Goal: Task Accomplishment & Management: Use online tool/utility

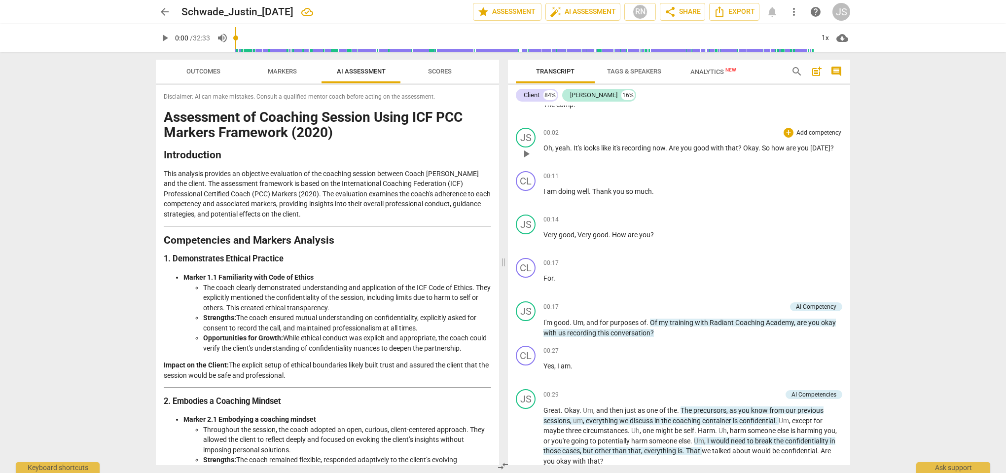
scroll to position [28, 0]
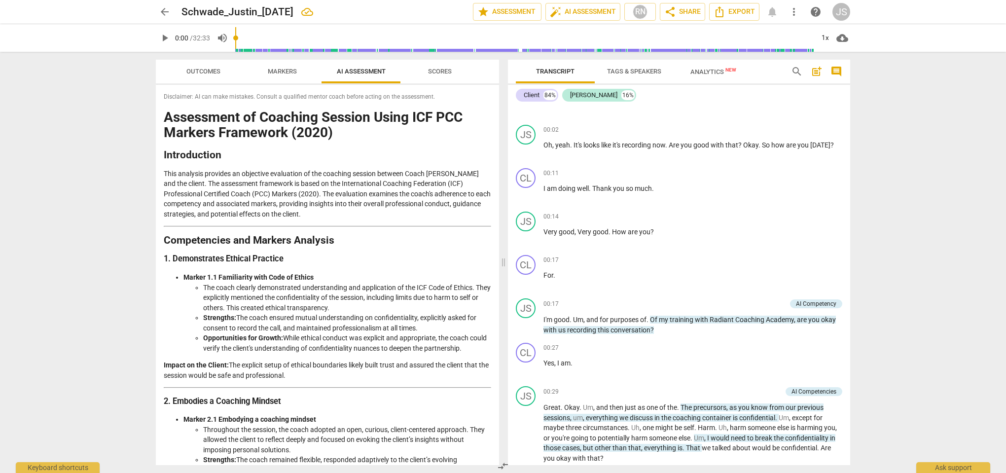
click at [212, 73] on span "Outcomes" at bounding box center [203, 71] width 34 height 7
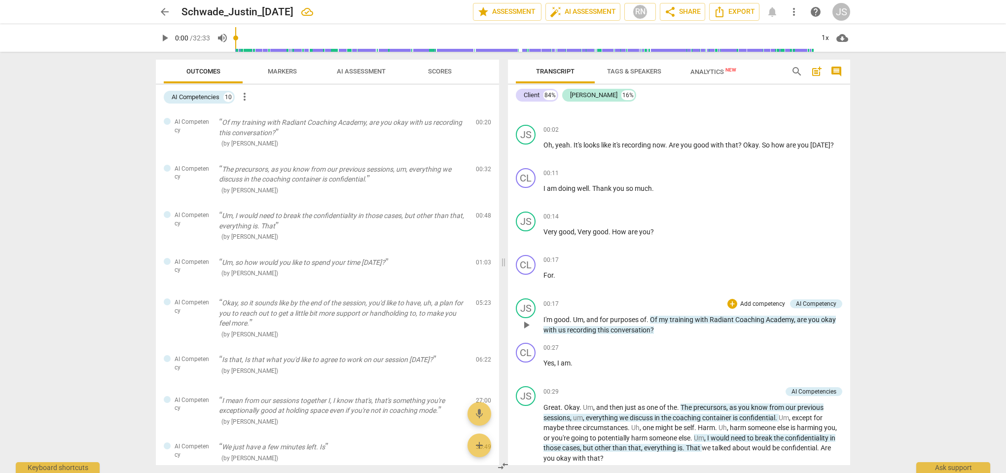
click at [684, 320] on span "training" at bounding box center [682, 320] width 25 height 8
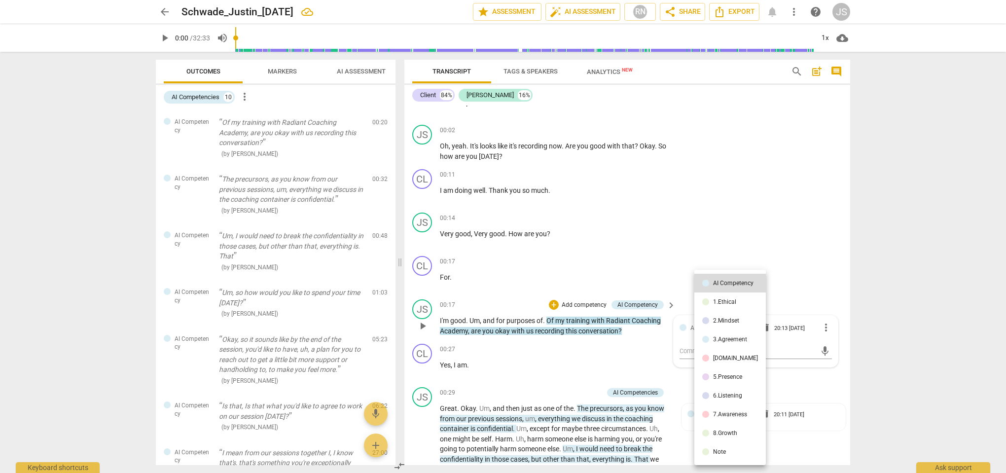
click at [664, 260] on div at bounding box center [503, 236] width 1006 height 473
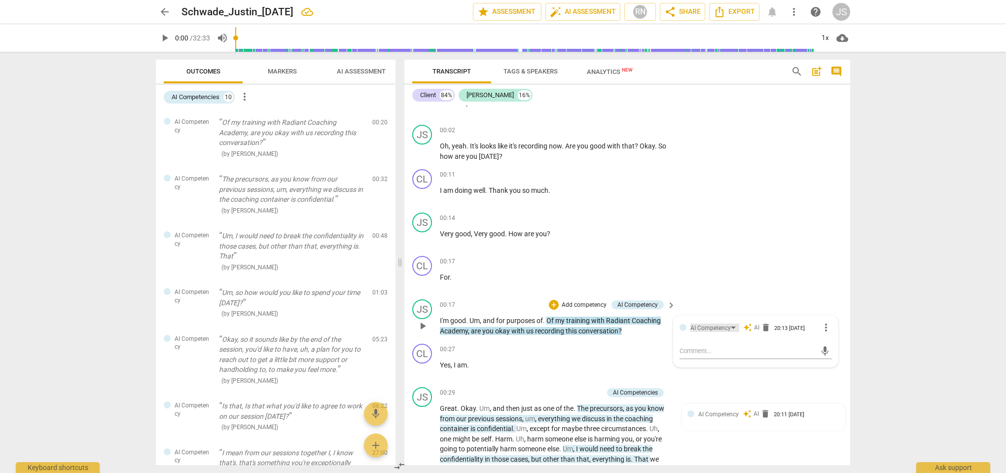
click at [722, 328] on div "AI Competency" at bounding box center [711, 328] width 40 height 9
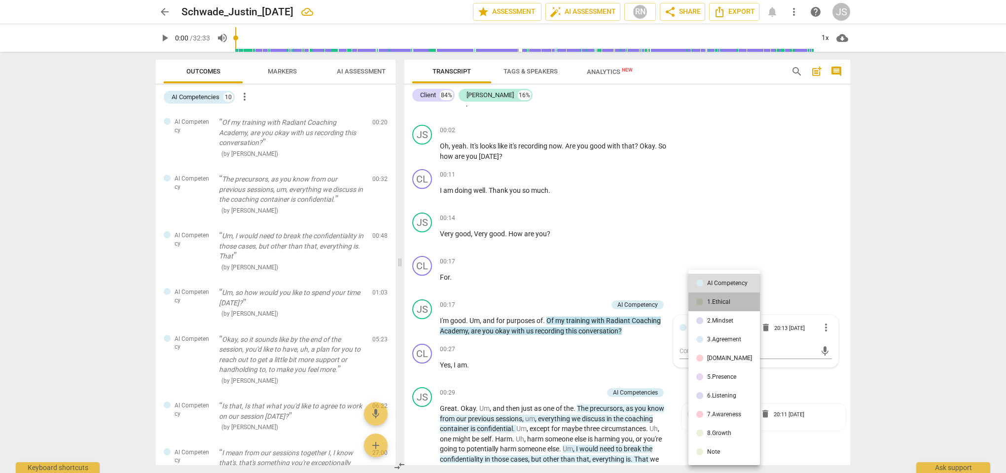
click at [724, 304] on div "1.Ethical" at bounding box center [718, 302] width 23 height 6
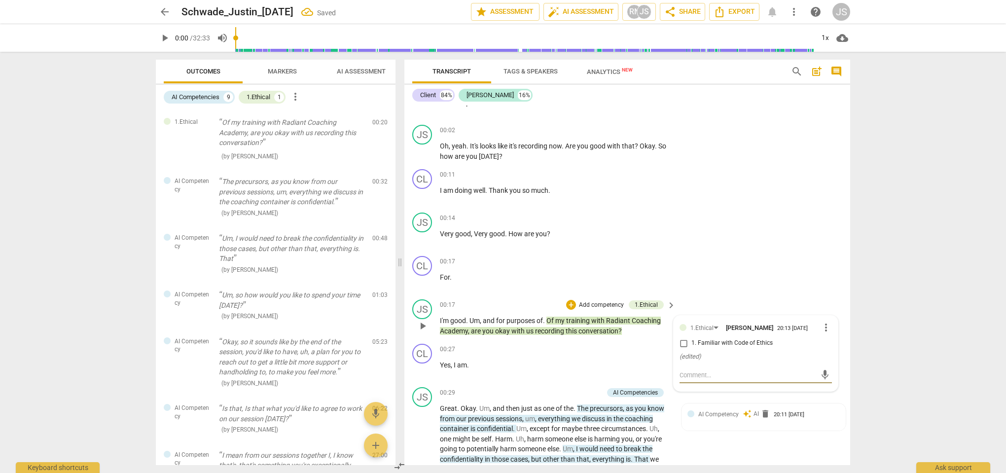
click at [698, 373] on textarea at bounding box center [748, 374] width 137 height 9
type textarea "k"
type textarea "kl"
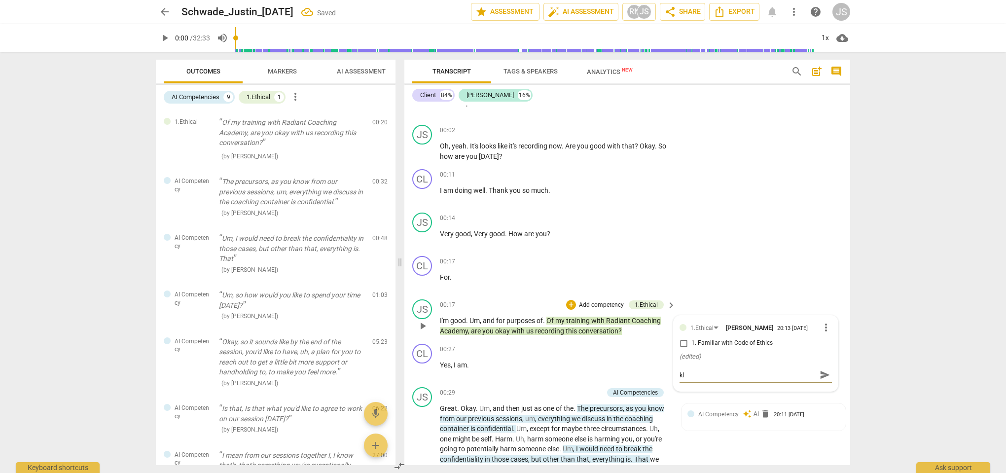
type textarea "kla"
type textarea "klas"
type textarea "kla"
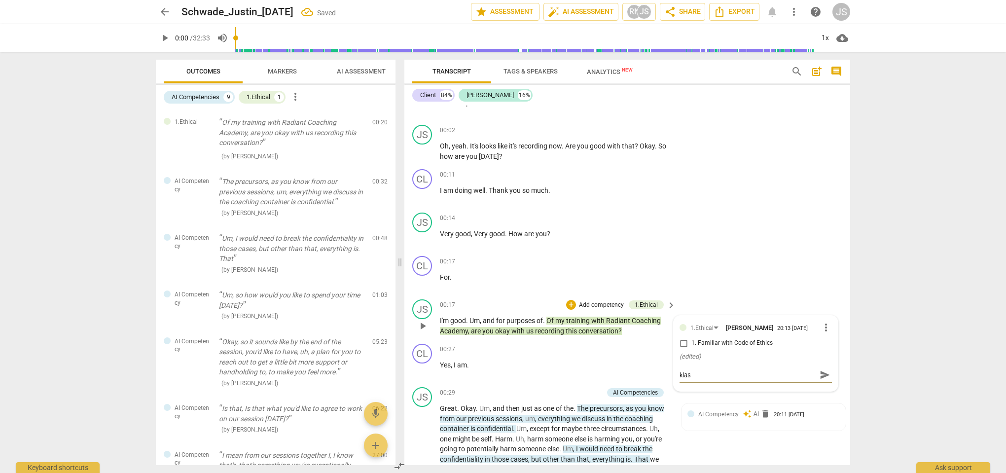
type textarea "kla"
type textarea "kl"
type textarea "k"
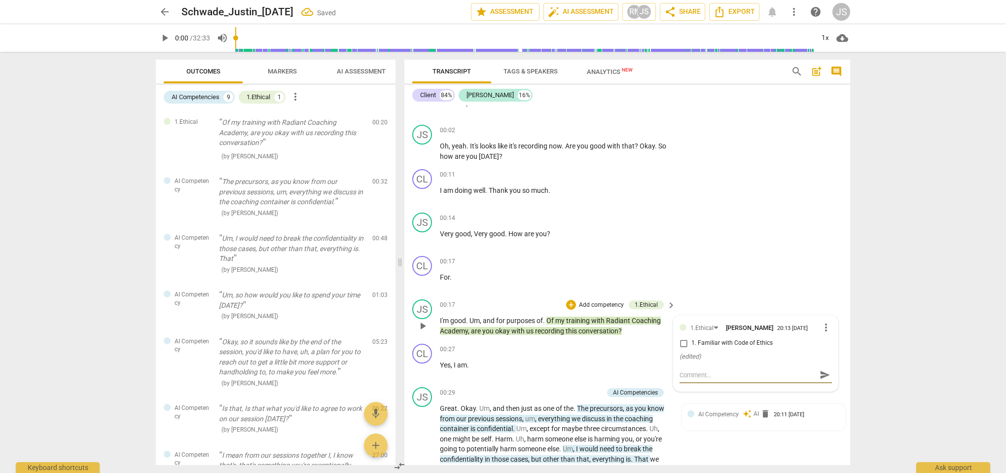
type textarea "a"
type textarea "as"
type textarea "ask"
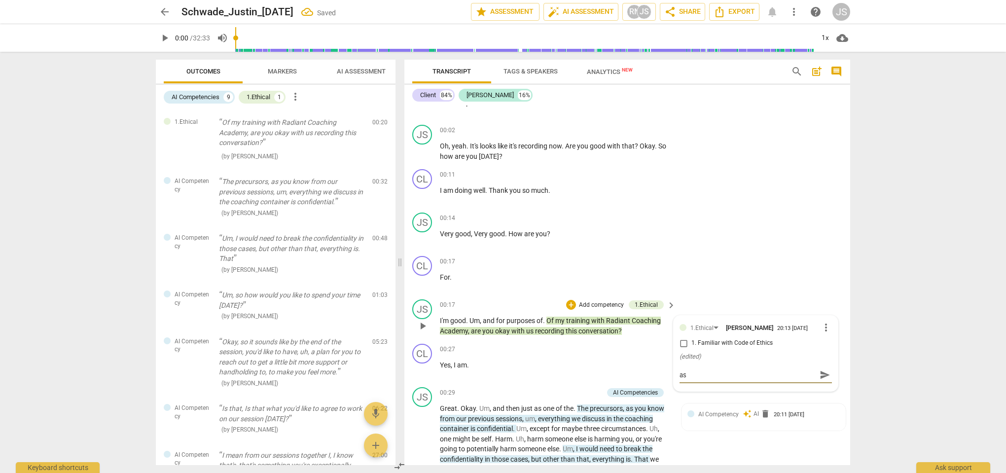
type textarea "ask"
type textarea "ask a"
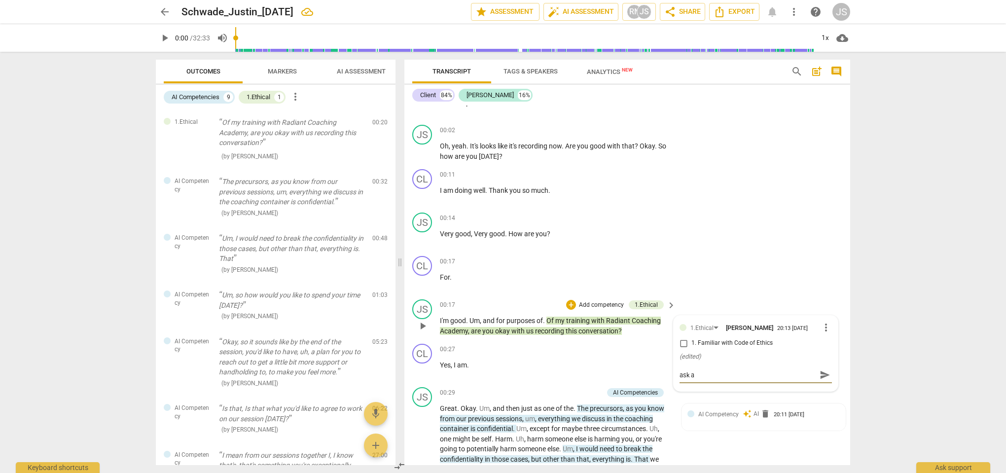
type textarea "ask ab"
type textarea "ask abo"
type textarea "ask abou"
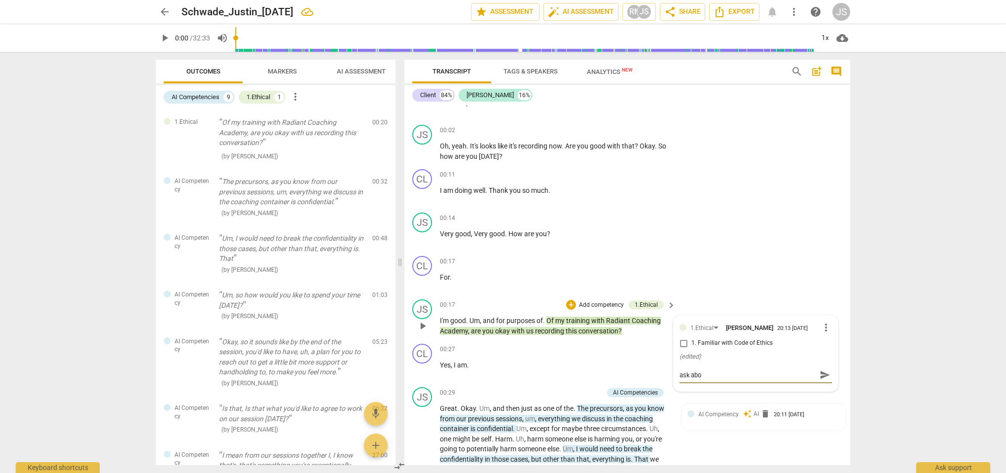
type textarea "ask abou"
type textarea "ask about"
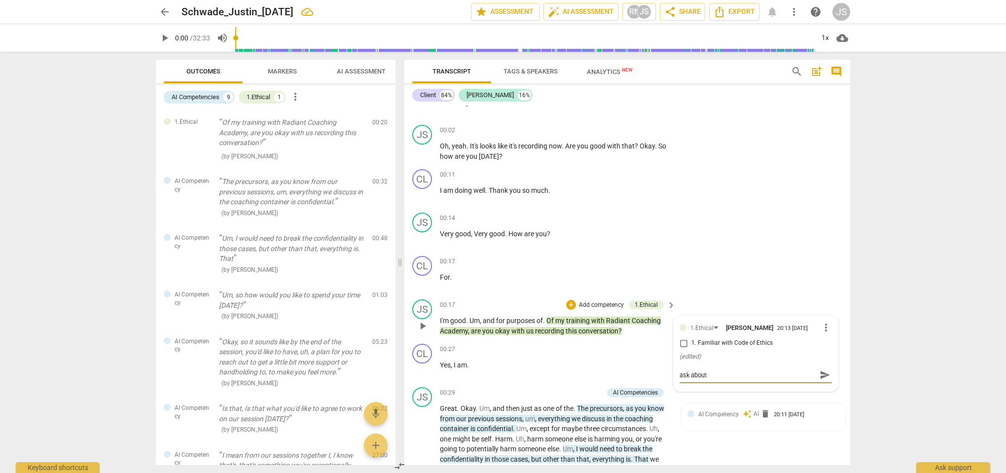
type textarea "ask about r"
type textarea "ask about re"
type textarea "ask about rec"
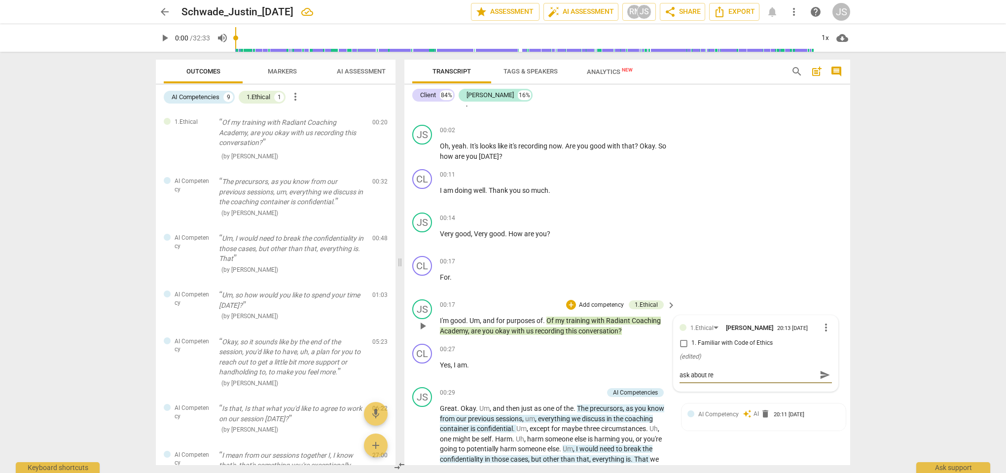
type textarea "ask about rec"
type textarea "ask about reco"
type textarea "ask about recor"
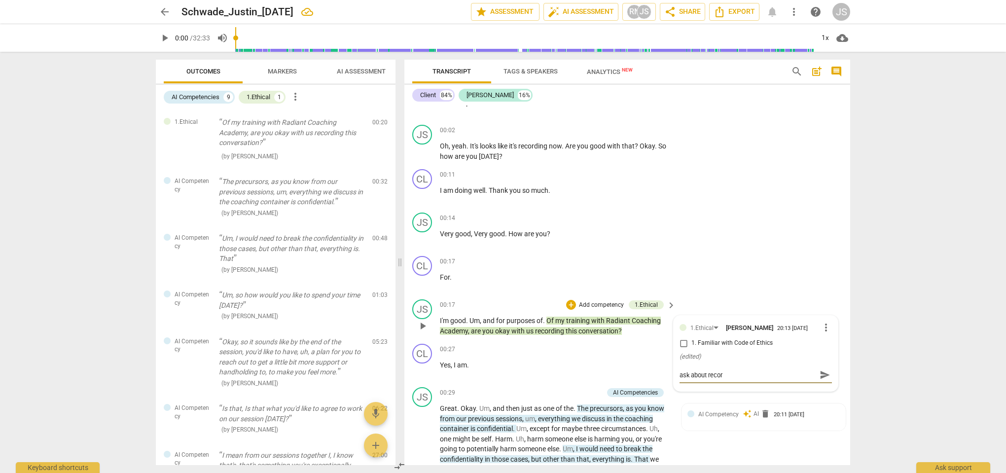
type textarea "ask about record"
type textarea "ask about recordi"
type textarea "ask about recordin"
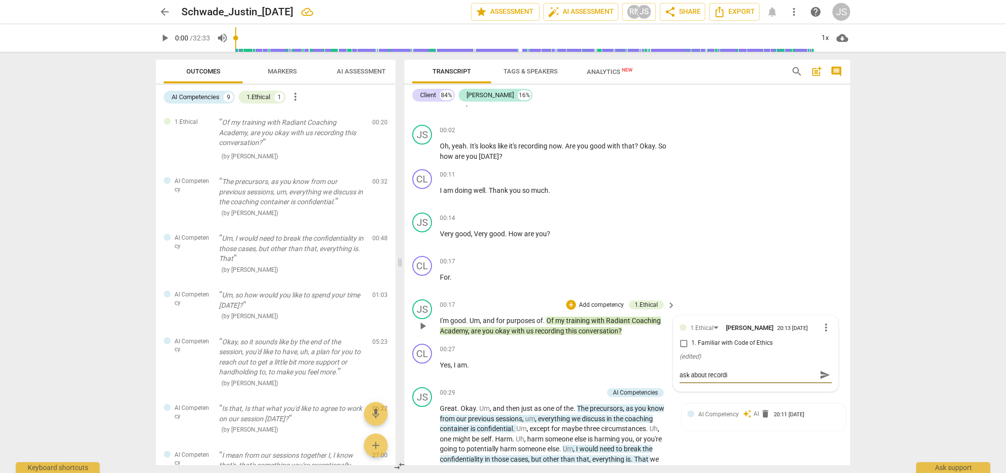
type textarea "ask about recordin"
type textarea "ask about recording"
click at [822, 372] on span "send" at bounding box center [825, 374] width 11 height 11
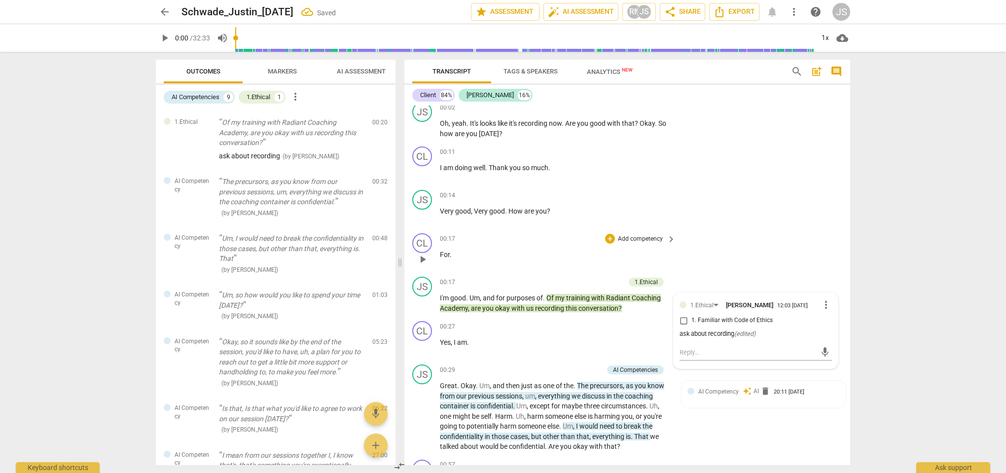
scroll to position [54, 0]
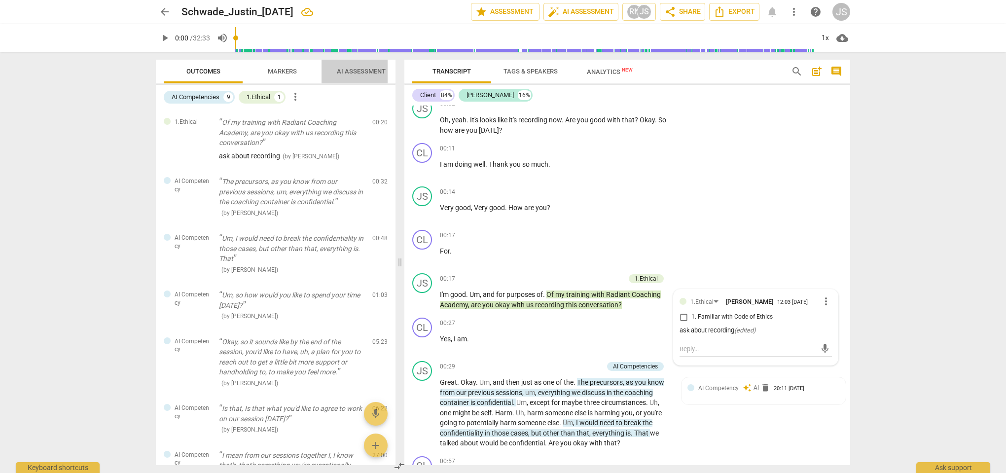
click at [352, 76] on span "AI Assessment" at bounding box center [361, 71] width 73 height 13
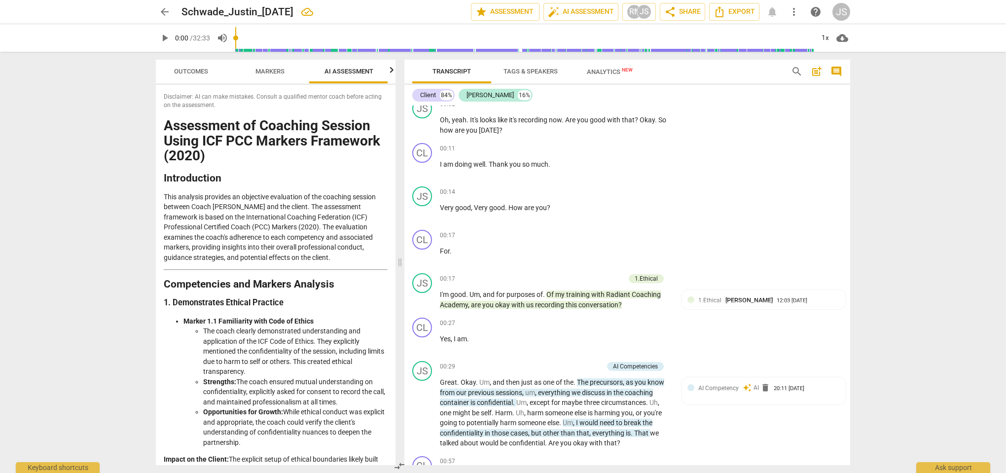
scroll to position [0, 13]
click at [206, 75] on span "Outcomes" at bounding box center [191, 71] width 58 height 13
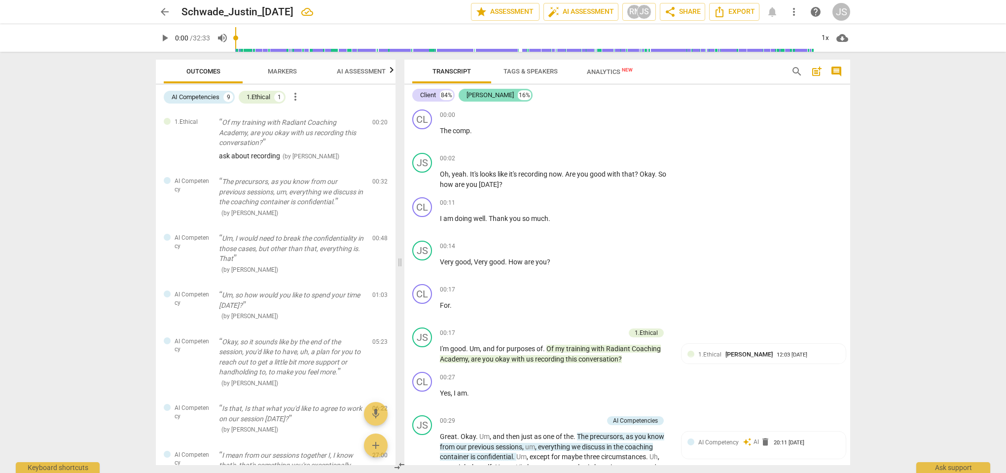
scroll to position [0, 0]
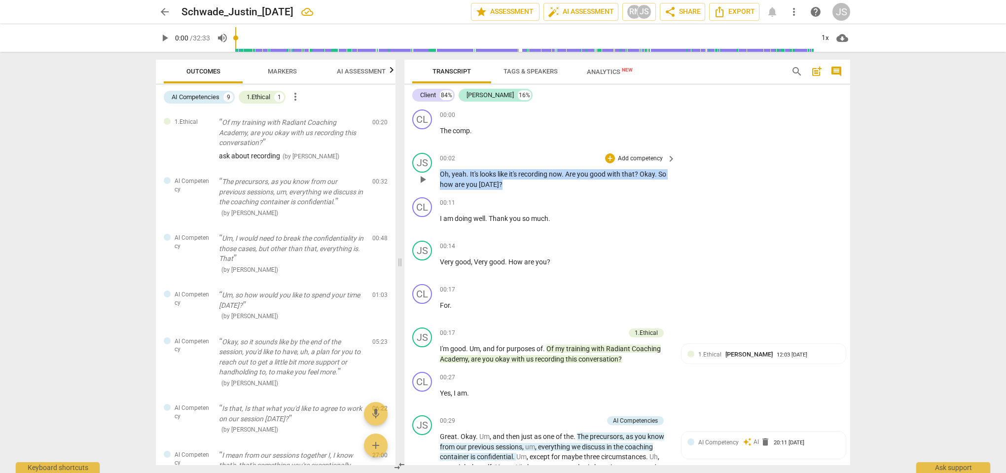
drag, startPoint x: 505, startPoint y: 184, endPoint x: 436, endPoint y: 175, distance: 69.7
click at [436, 175] on div "JS play_arrow pause 00:02 + Add competency keyboard_arrow_right Oh , yeah . It'…" at bounding box center [627, 171] width 446 height 44
click at [626, 158] on p "Add competency" at bounding box center [640, 158] width 47 height 9
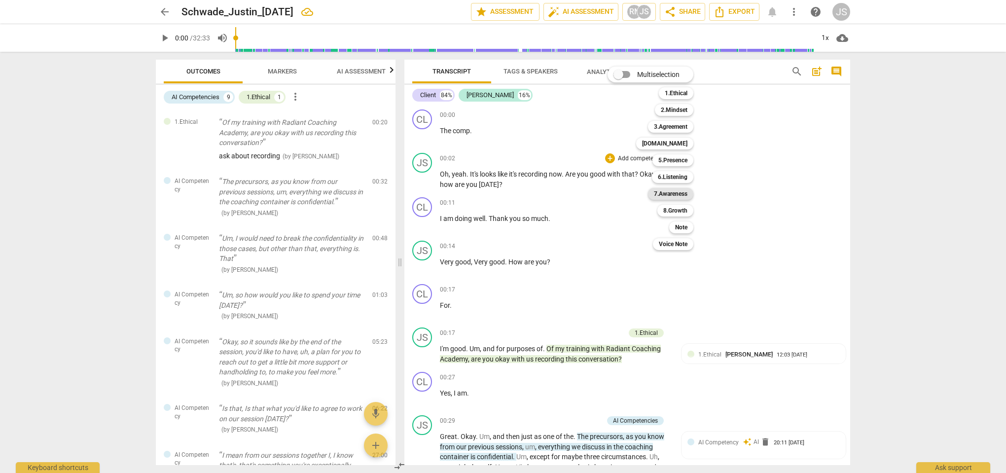
click at [678, 193] on b "7.Awareness" at bounding box center [671, 194] width 34 height 12
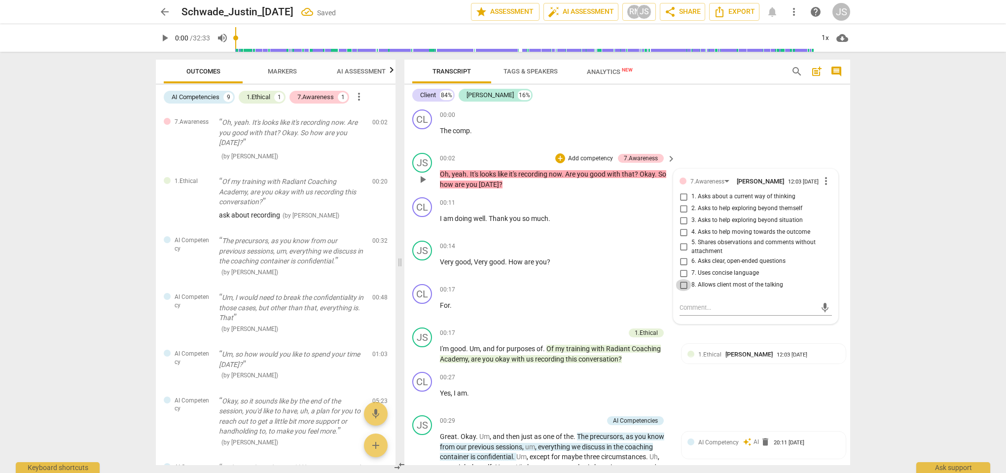
click at [688, 290] on input "8. Allows client most of the talking" at bounding box center [684, 285] width 16 height 12
checkbox input "true"
click at [695, 311] on textarea at bounding box center [748, 307] width 137 height 9
type textarea "o"
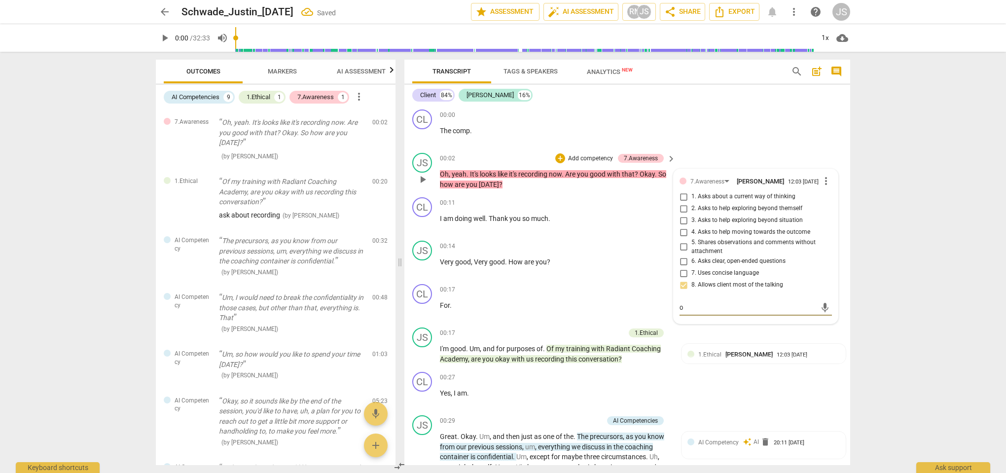
type textarea "oc"
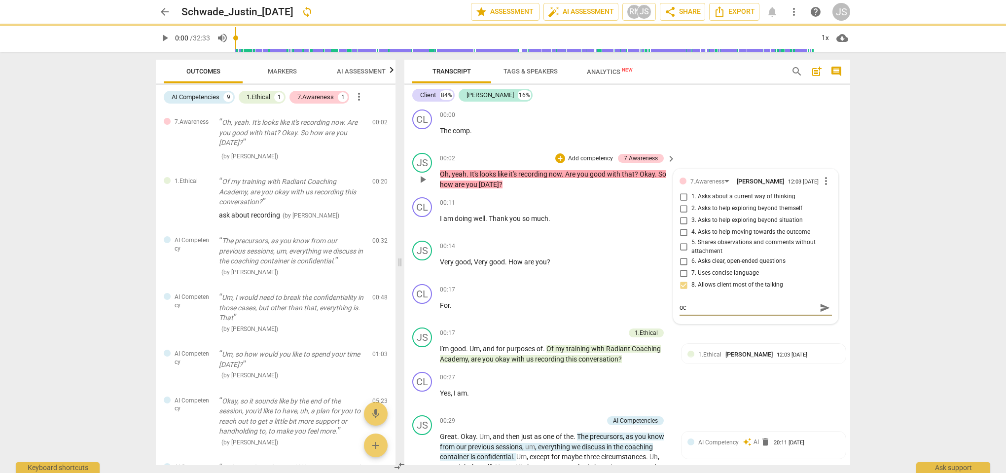
type textarea "oca"
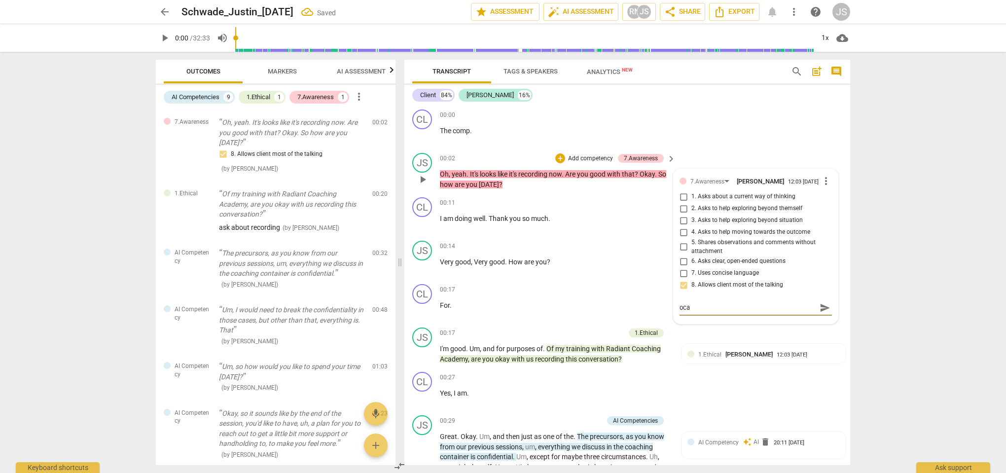
type textarea "ocah"
type textarea "ocahc"
type textarea "ocah"
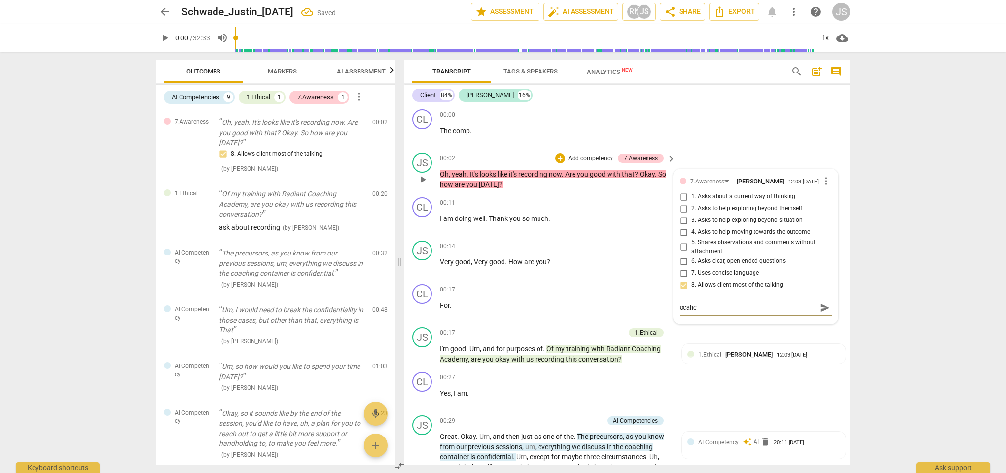
type textarea "ocah"
type textarea "oca"
type textarea "oc"
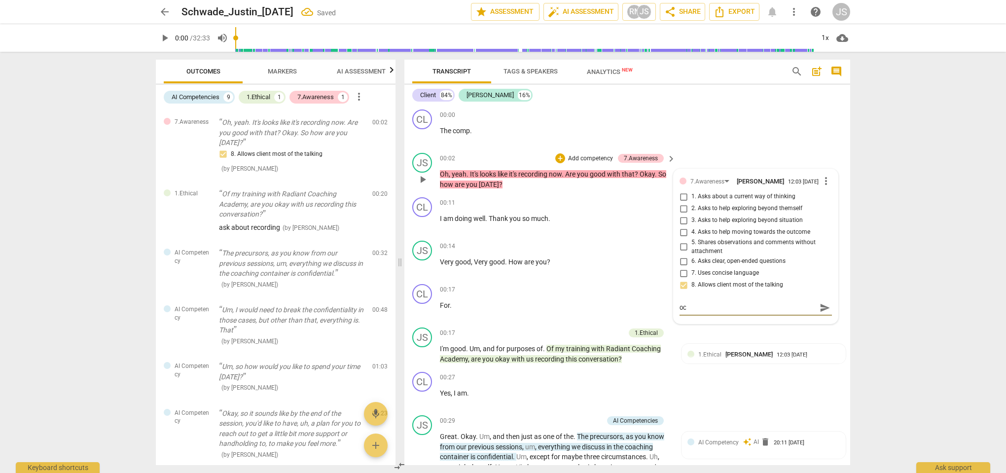
type textarea "o"
type textarea "c"
type textarea "co"
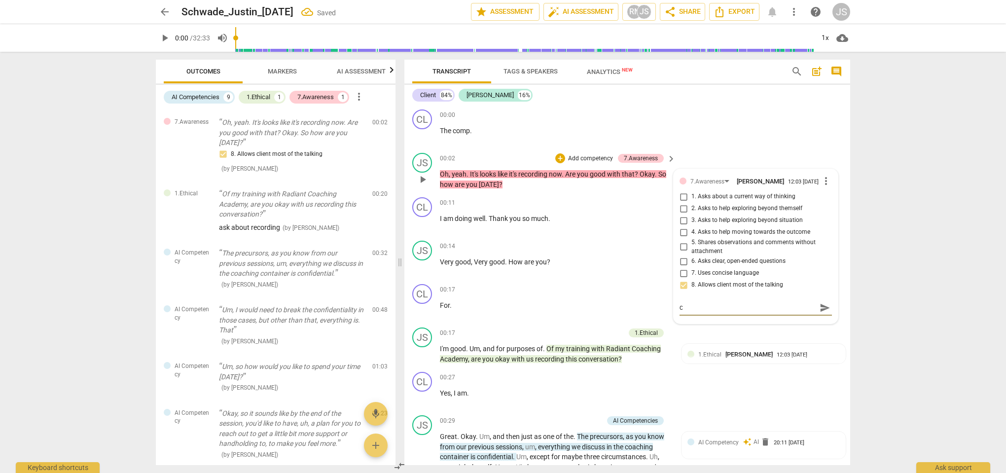
type textarea "co"
type textarea "coa"
type textarea "co"
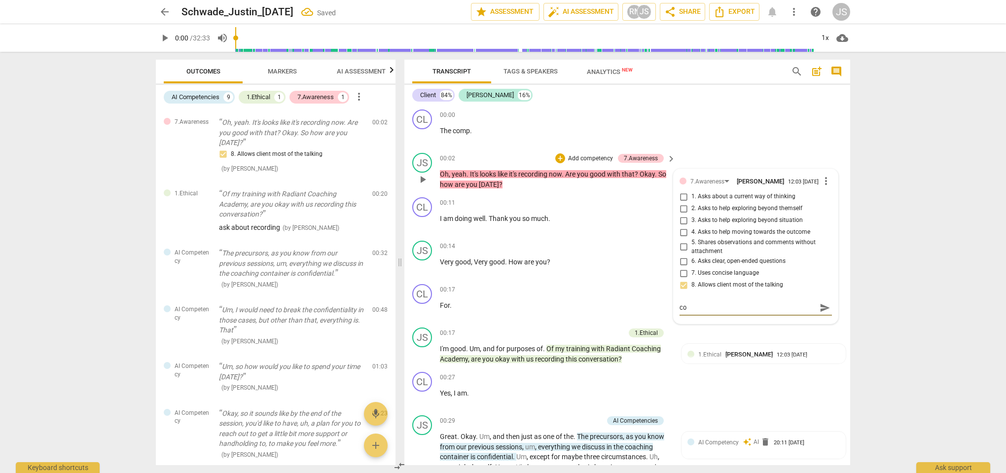
type textarea "c"
type textarea "co"
type textarea "coa"
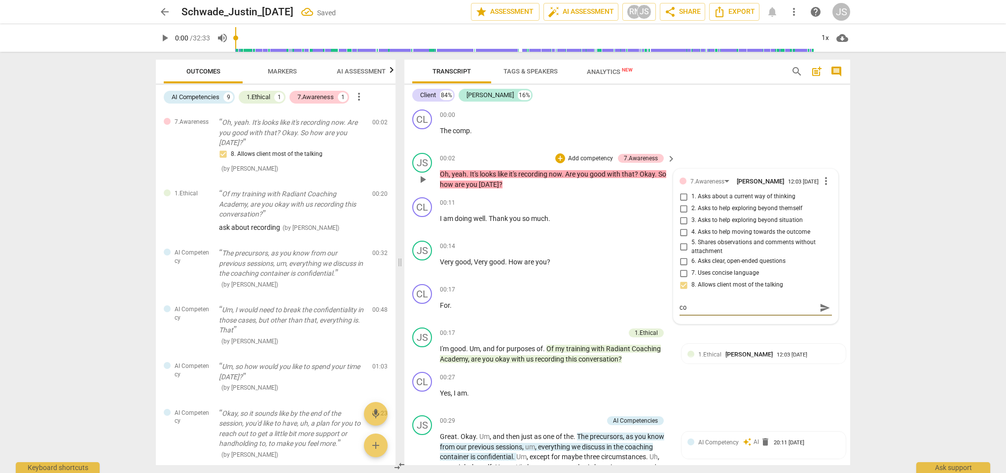
type textarea "coa"
type textarea "coac"
type textarea "coach"
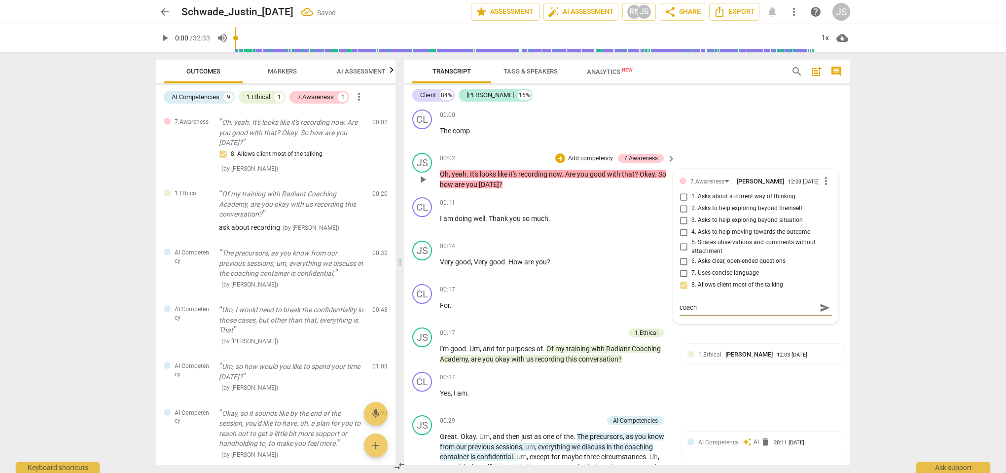
type textarea "coach"
type textarea "coach s"
type textarea "coach sp"
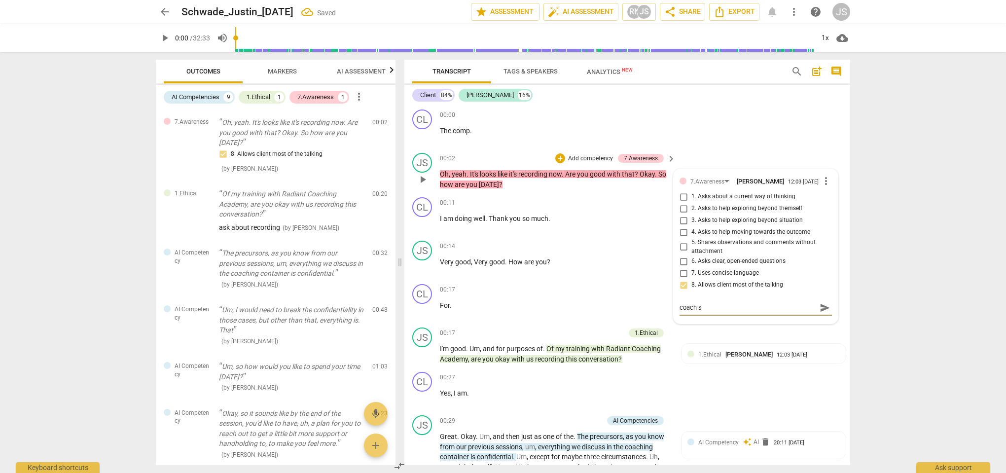
type textarea "coach sp"
type textarea "coach spo"
type textarea "coach spok"
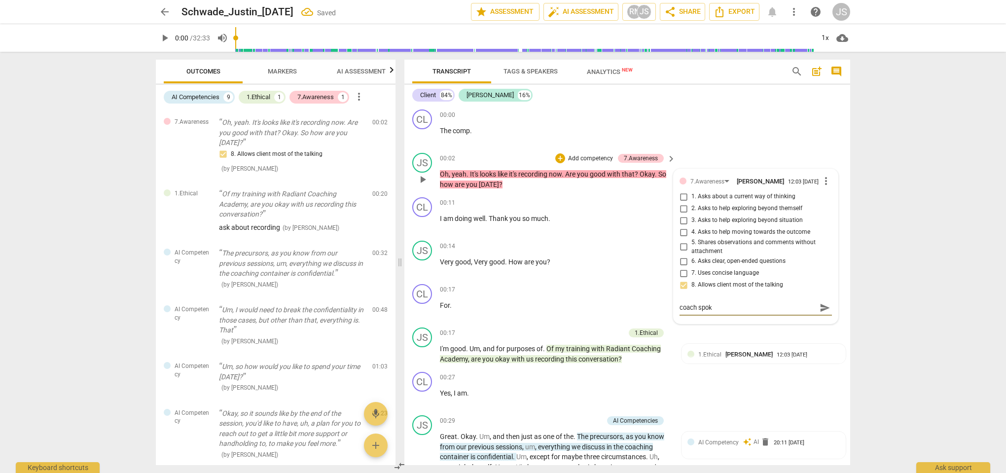
type textarea "coach spoke"
type textarea "coach spoke m"
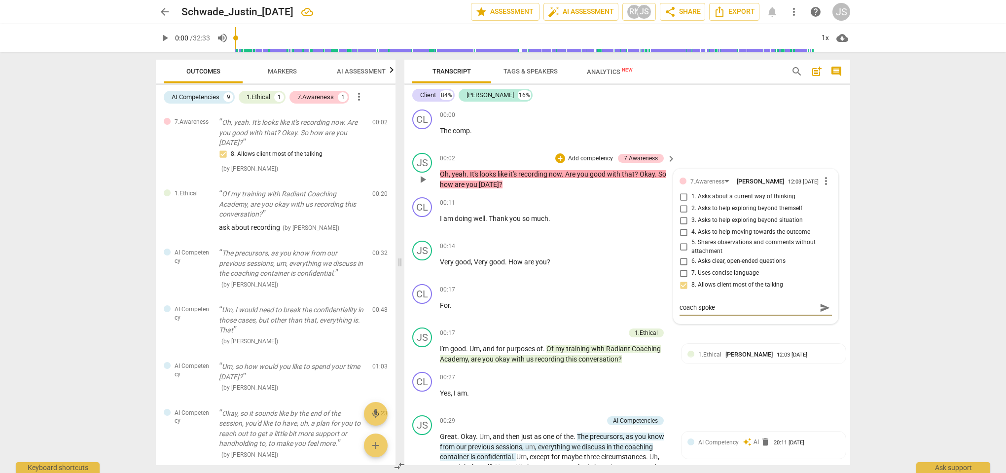
type textarea "coach spoke m"
type textarea "coach spoke m1"
type textarea "coach spoke m16"
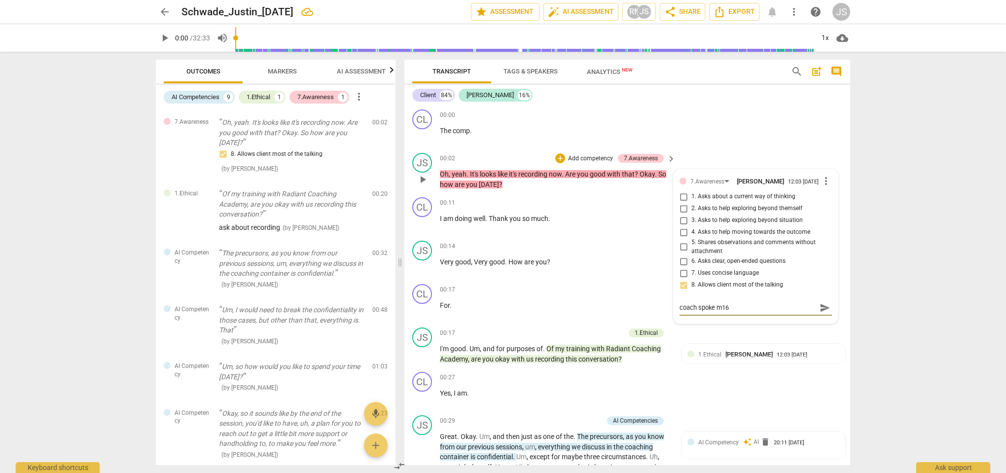
type textarea "coach spoke m16%"
type textarea "coach spoke m16%,"
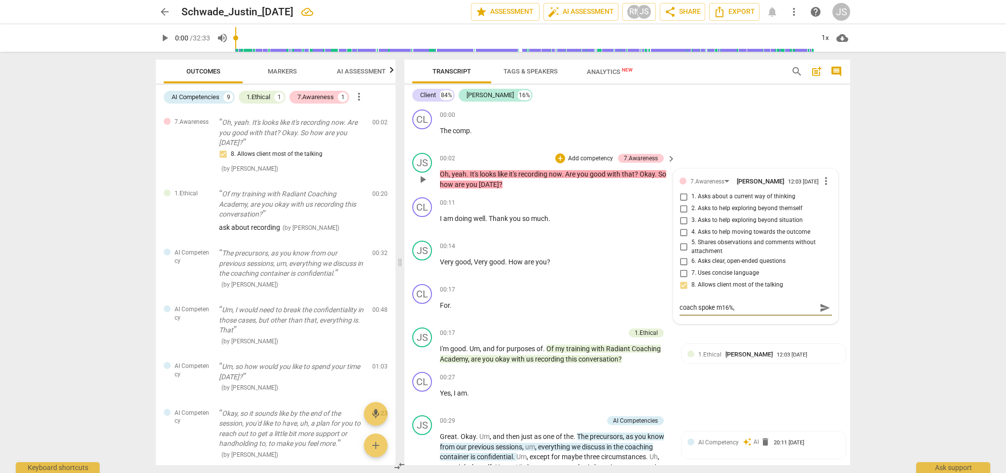
type textarea "coach spoke m16%,"
type textarea "coach spoke m16%"
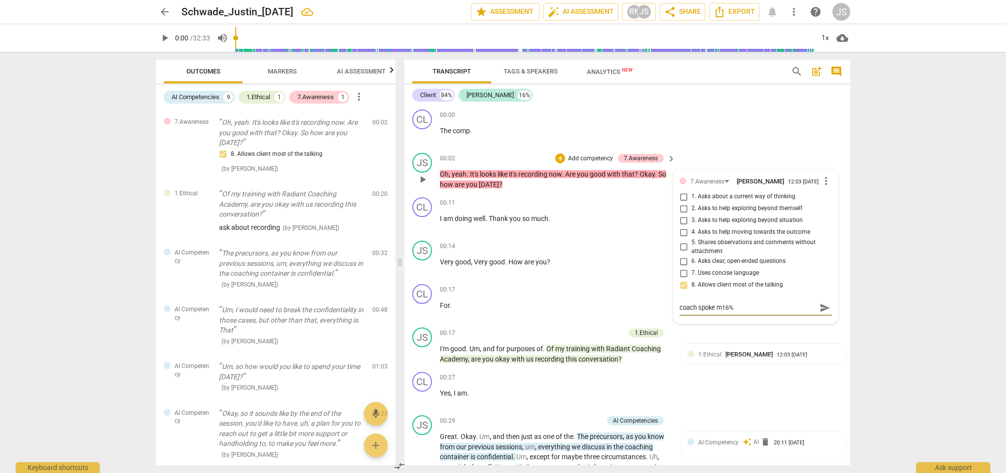
type textarea "coach spoke m16"
type textarea "coach spoke m1"
type textarea "coach spoke m"
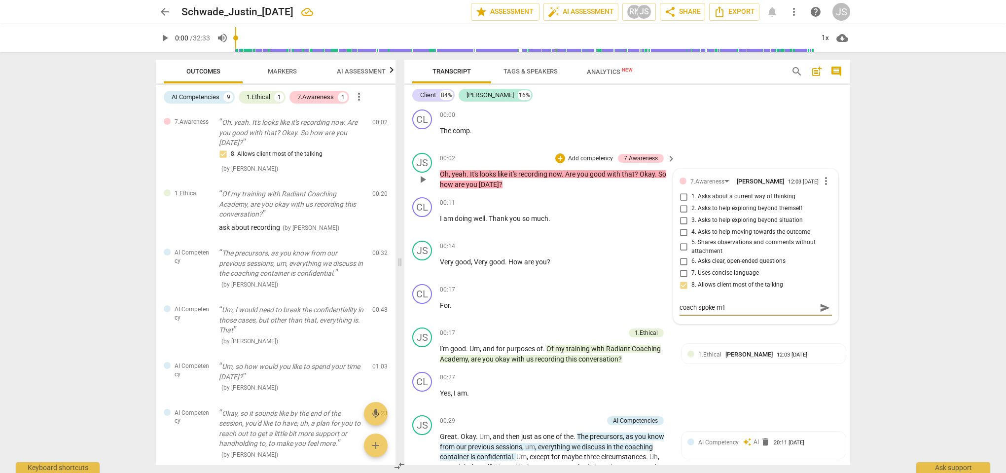
type textarea "coach spoke m"
type textarea "coach spoke"
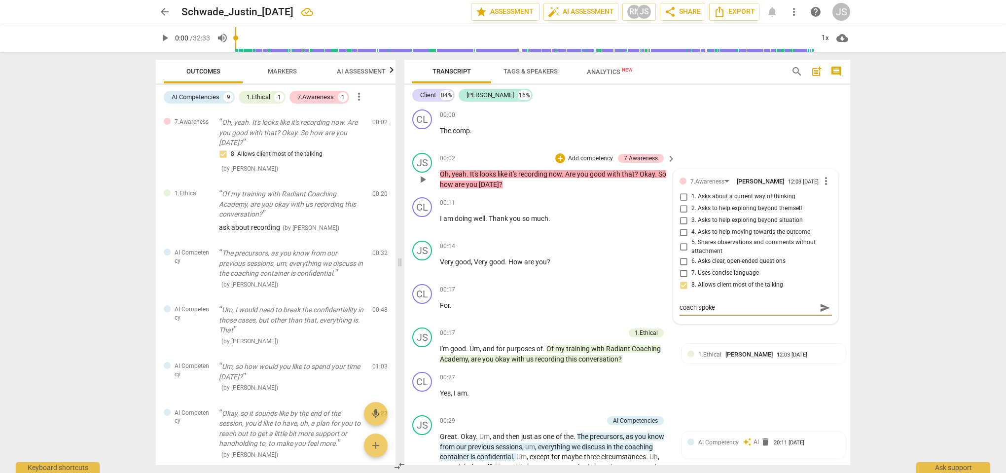
type textarea "coach spoke"
type textarea "coach spoke 1"
type textarea "coach spoke 16"
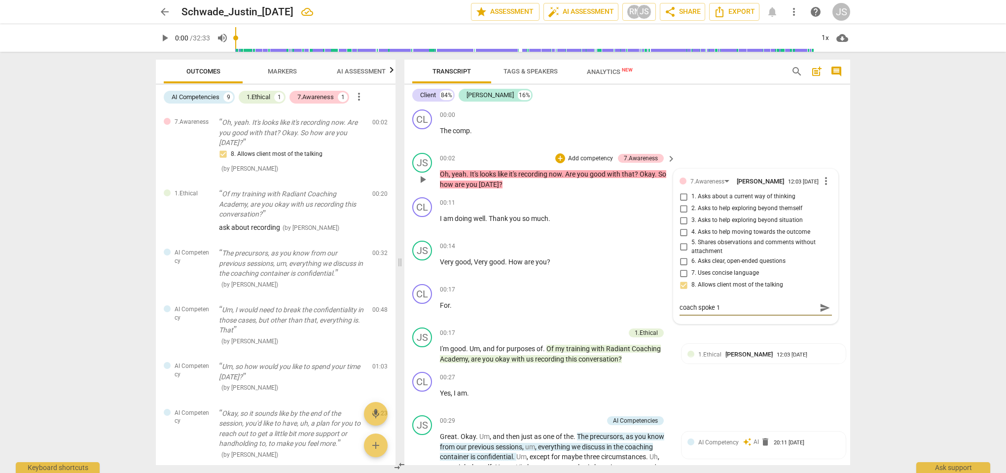
type textarea "coach spoke 16"
type textarea "coach spoke 16%"
type textarea "coach spoke 16%,"
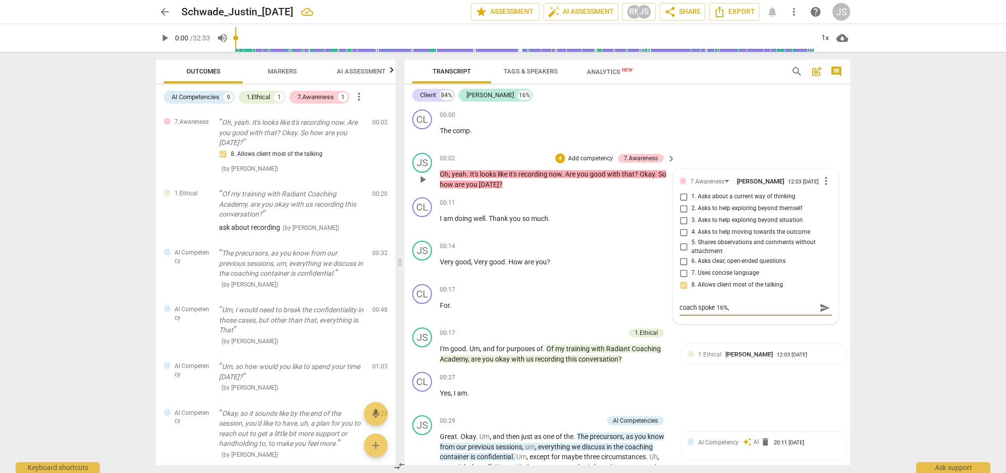
type textarea "coach spoke 16%,"
type textarea "coach spoke 16%, c"
type textarea "coach spoke 16%, cl"
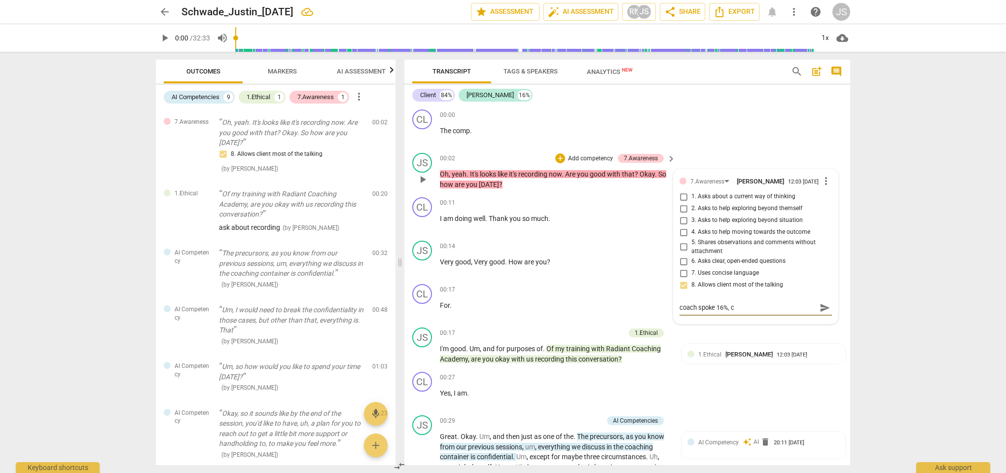
type textarea "coach spoke 16%, cl"
type textarea "coach spoke 16%, cli"
type textarea "coach spoke 16%, clie"
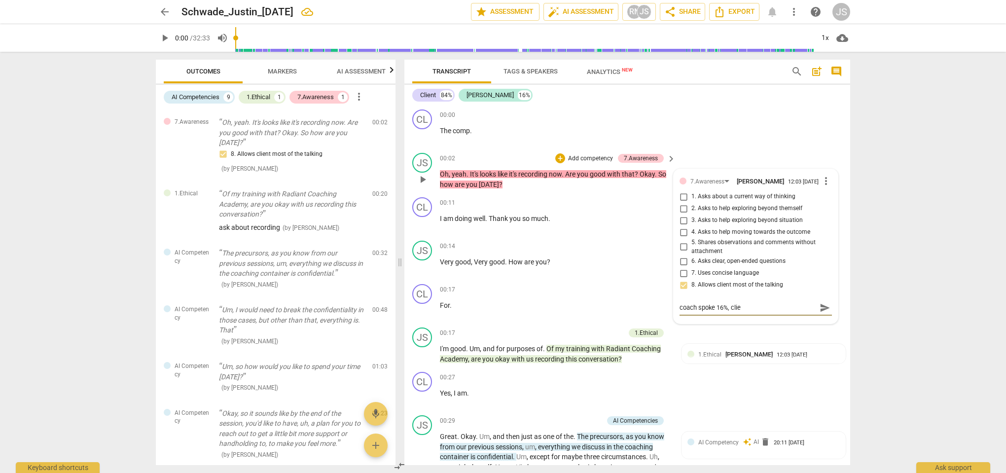
type textarea "coach spoke 16%, clien"
type textarea "coach spoke 16%, client"
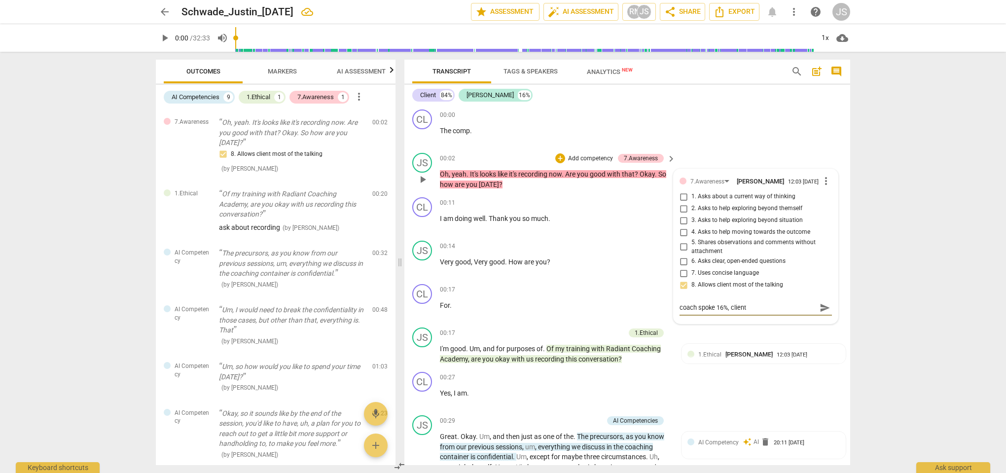
type textarea "coach spoke 16%, client"
type textarea "coach spoke 16%, client 8"
type textarea "coach spoke 16%, client 82"
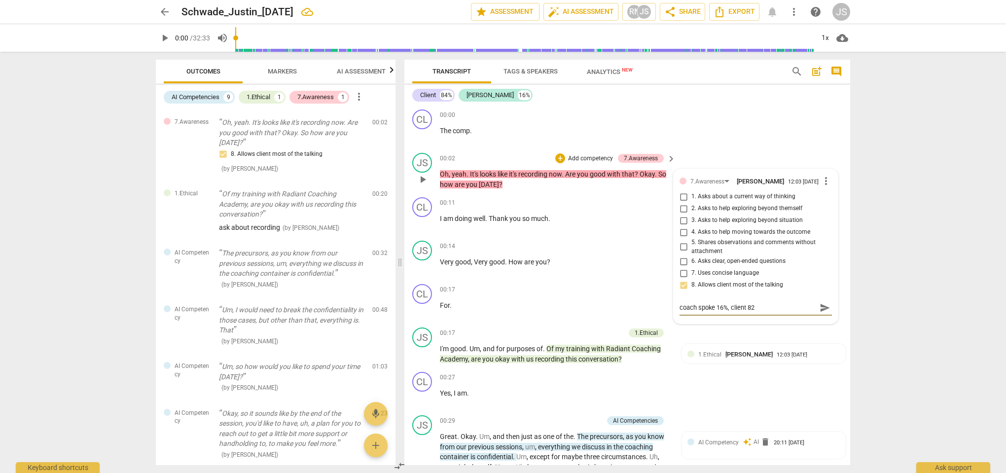
type textarea "coach spoke 16%, client 8"
type textarea "coach spoke 16%, client 84"
type textarea "coach spoke 16%, client 84$"
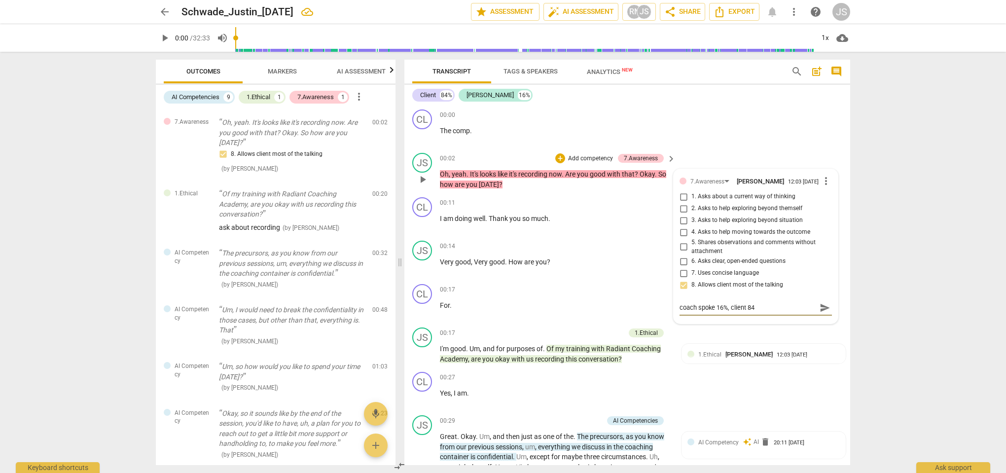
type textarea "coach spoke 16%, client 84$"
type textarea "coach spoke 16%, client 84"
type textarea "coach spoke 16%, client 84%"
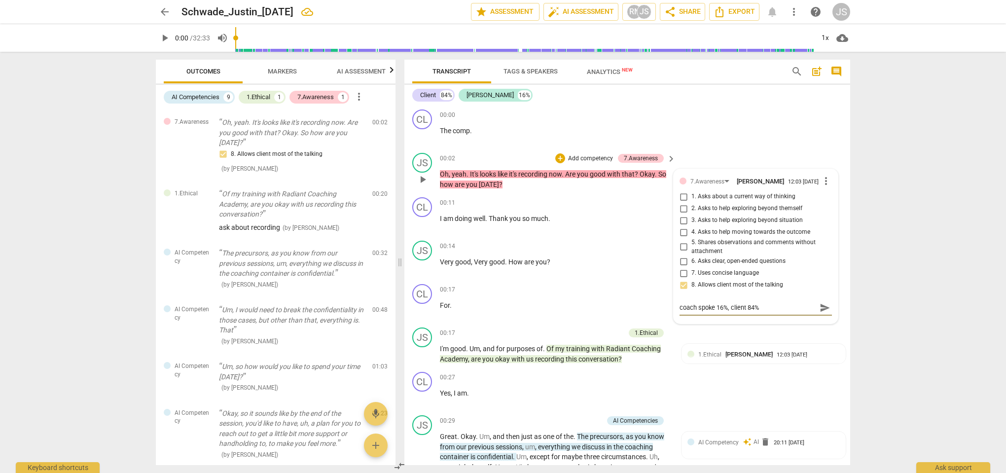
click at [820, 309] on span "send" at bounding box center [825, 307] width 11 height 11
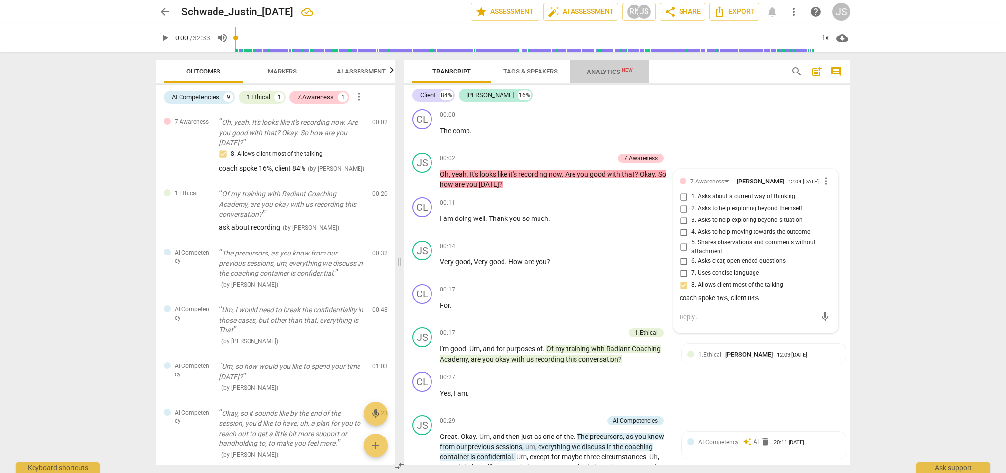
click at [601, 71] on span "Analytics New" at bounding box center [610, 71] width 46 height 7
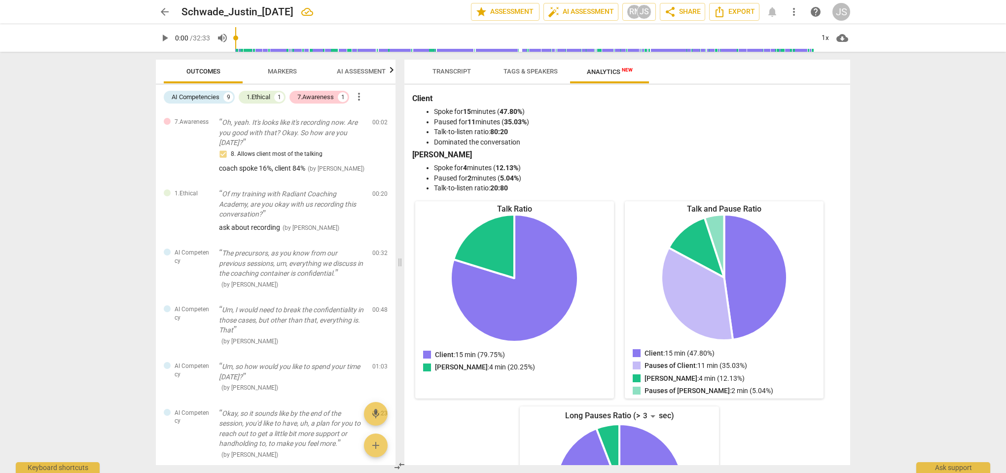
click at [212, 76] on span "Outcomes" at bounding box center [204, 71] width 58 height 13
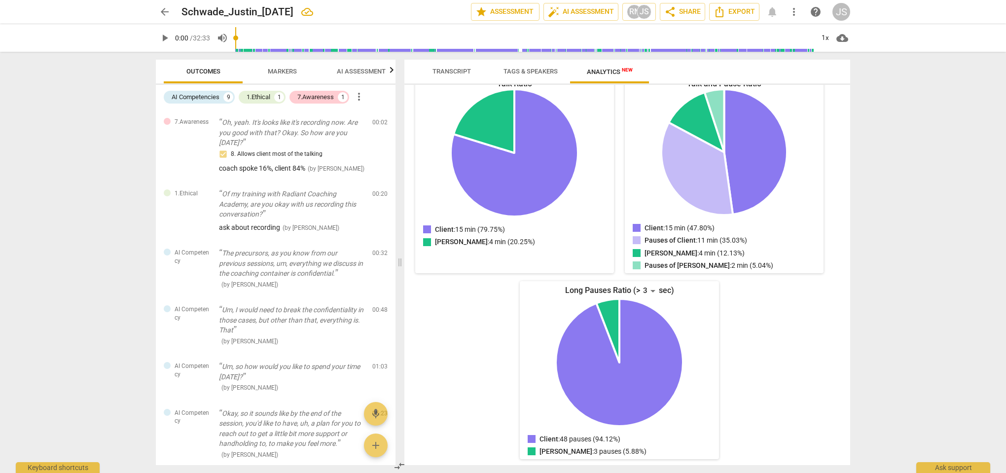
scroll to position [125, 0]
click at [454, 65] on span "Transcript" at bounding box center [452, 71] width 62 height 13
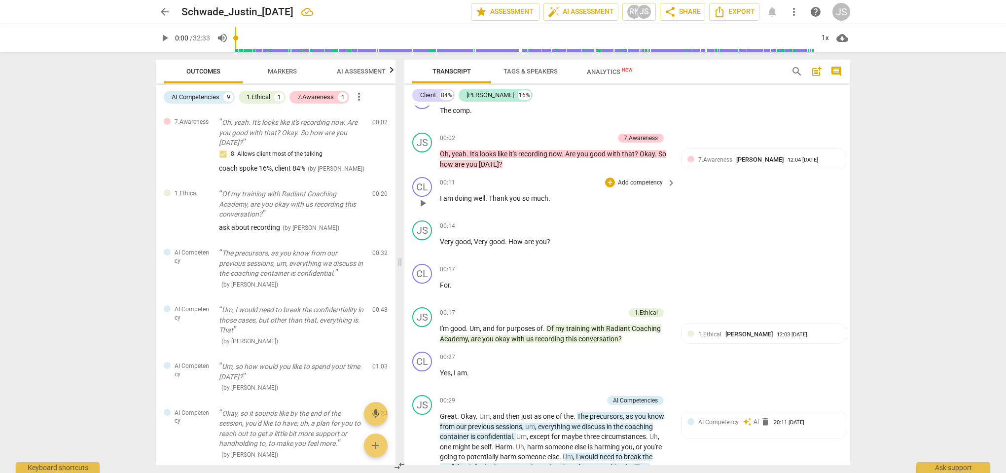
scroll to position [21, 0]
drag, startPoint x: 453, startPoint y: 282, endPoint x: 422, endPoint y: 267, distance: 34.9
click at [422, 267] on div "CL play_arrow pause 00:17 + Add competency keyboard_arrow_right For ." at bounding box center [627, 280] width 446 height 43
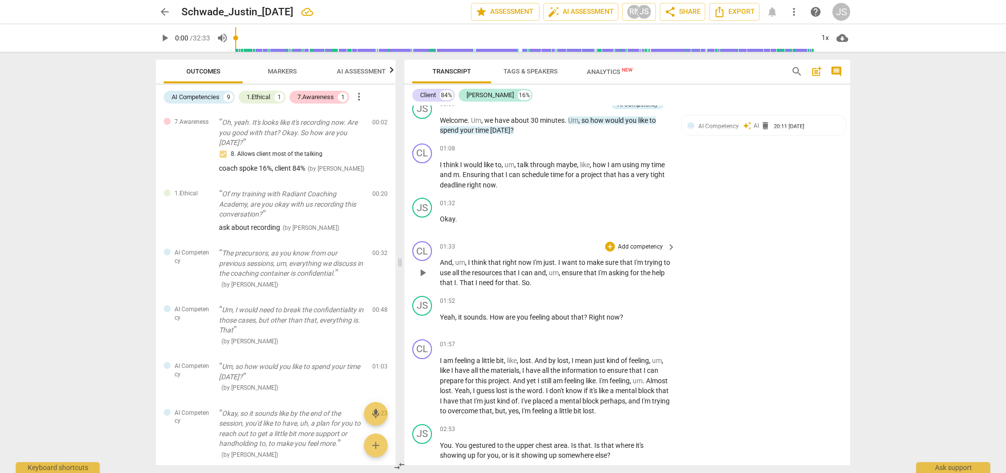
scroll to position [412, 0]
drag, startPoint x: 627, startPoint y: 311, endPoint x: 432, endPoint y: 310, distance: 195.8
click at [432, 310] on div "JS play_arrow pause 01:52 + Add competency keyboard_arrow_right Yeah , it sound…" at bounding box center [627, 312] width 446 height 43
click at [633, 298] on div "+" at bounding box center [631, 298] width 10 height 10
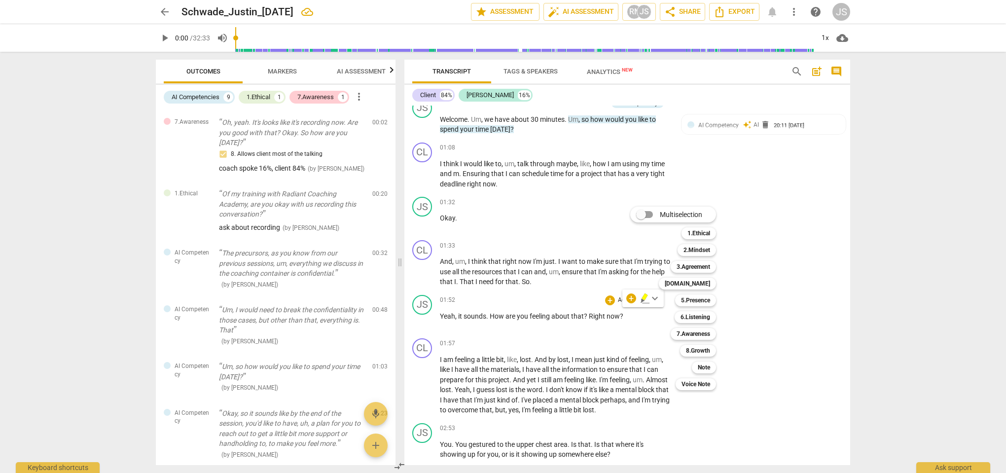
click at [593, 339] on div at bounding box center [503, 236] width 1006 height 473
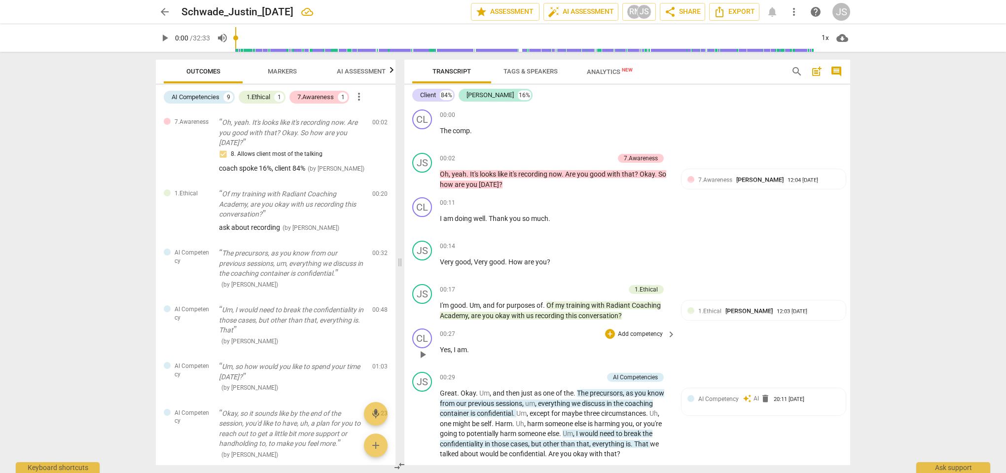
scroll to position [0, 0]
click at [421, 179] on span "play_arrow" at bounding box center [423, 180] width 12 height 12
drag, startPoint x: 478, startPoint y: 134, endPoint x: 435, endPoint y: 125, distance: 44.3
click at [435, 125] on div "CL play_arrow pause 00:00 + Add competency keyboard_arrow_right The comp ." at bounding box center [627, 127] width 446 height 43
type input "5"
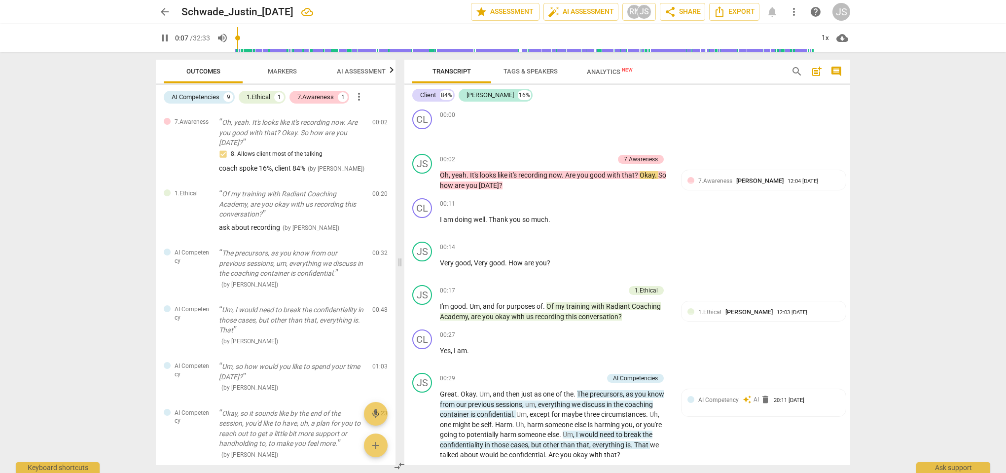
click at [568, 94] on div "Client 84% Justin Schwade 16%" at bounding box center [627, 95] width 430 height 17
click at [477, 136] on div "00:00 + Add competency keyboard_arrow_right The comp ." at bounding box center [558, 128] width 237 height 36
drag, startPoint x: 475, startPoint y: 131, endPoint x: 430, endPoint y: 131, distance: 45.4
click at [430, 131] on div "CL play_arrow pause 00:00 + Add competency keyboard_arrow_right The comp ." at bounding box center [627, 127] width 446 height 43
type input "10"
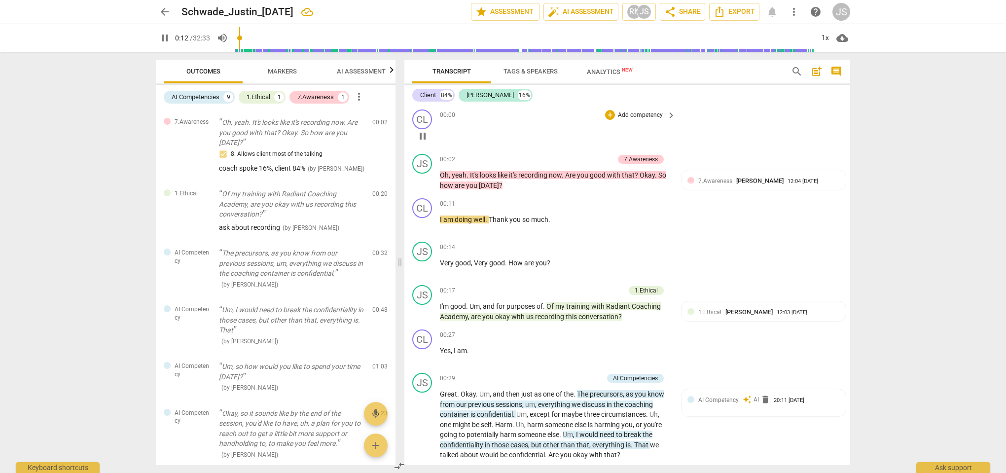
click at [704, 113] on div "CL play_arrow pause 00:00 + Add competency keyboard_arrow_right" at bounding box center [627, 128] width 446 height 44
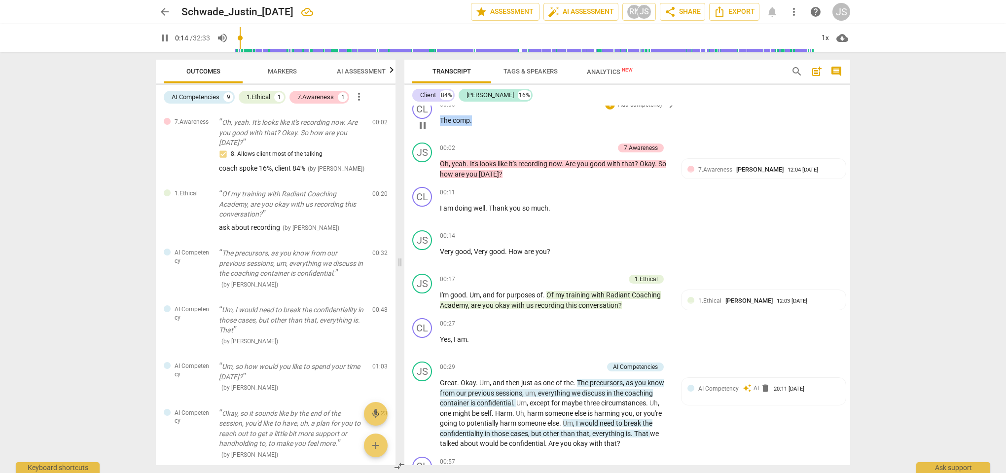
drag, startPoint x: 455, startPoint y: 122, endPoint x: 412, endPoint y: 122, distance: 42.9
click at [412, 122] on div "CL play_arrow pause 00:00 + Add competency keyboard_arrow_right The comp ." at bounding box center [627, 116] width 446 height 43
type input "16"
click at [441, 139] on div "JS play_arrow pause 00:02 + Add competency 7.Awareness keyboard_arrow_right Oh …" at bounding box center [627, 161] width 446 height 44
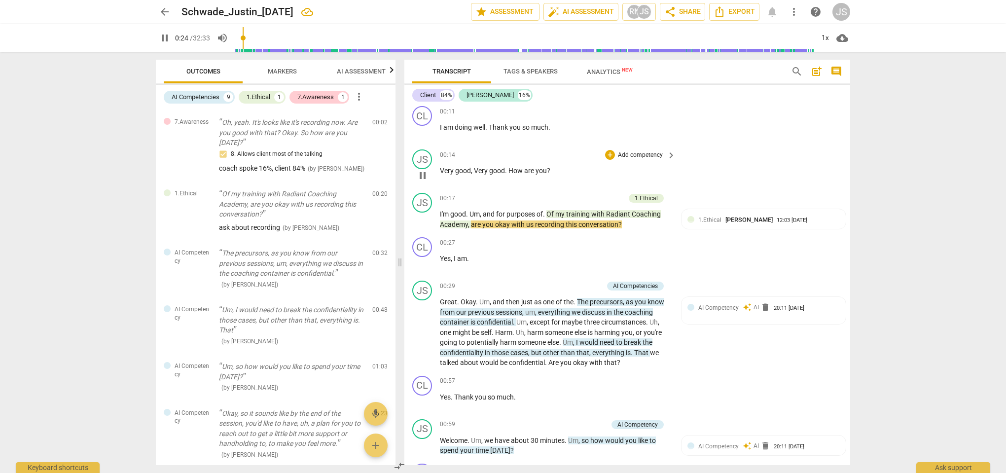
scroll to position [92, 0]
click at [699, 304] on span "AI Competency" at bounding box center [718, 306] width 40 height 7
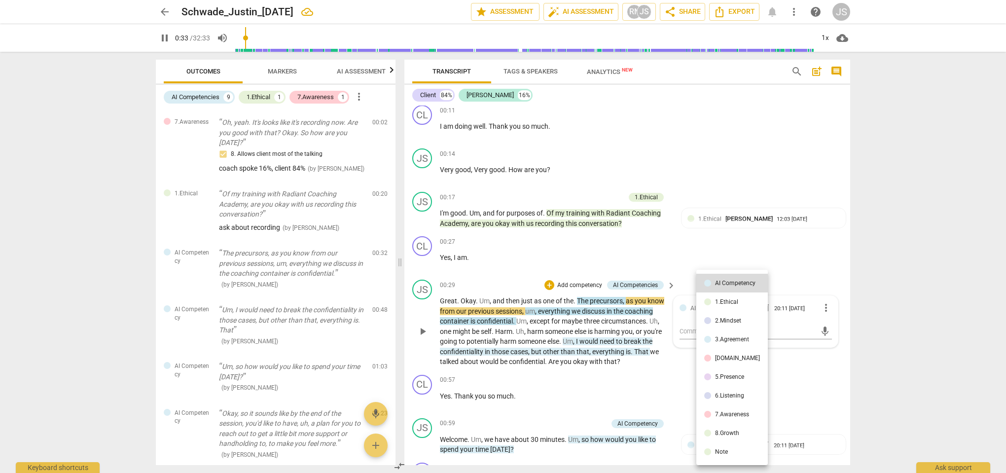
type input "33"
click at [737, 309] on li "1.Ethical" at bounding box center [732, 302] width 72 height 19
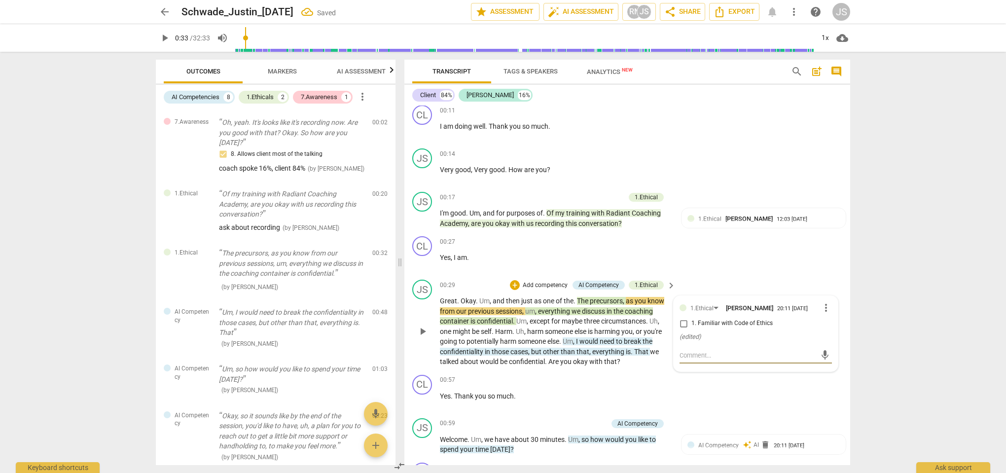
click at [684, 325] on input "1. Familiar with Code of Ethics" at bounding box center [684, 324] width 16 height 12
checkbox input "true"
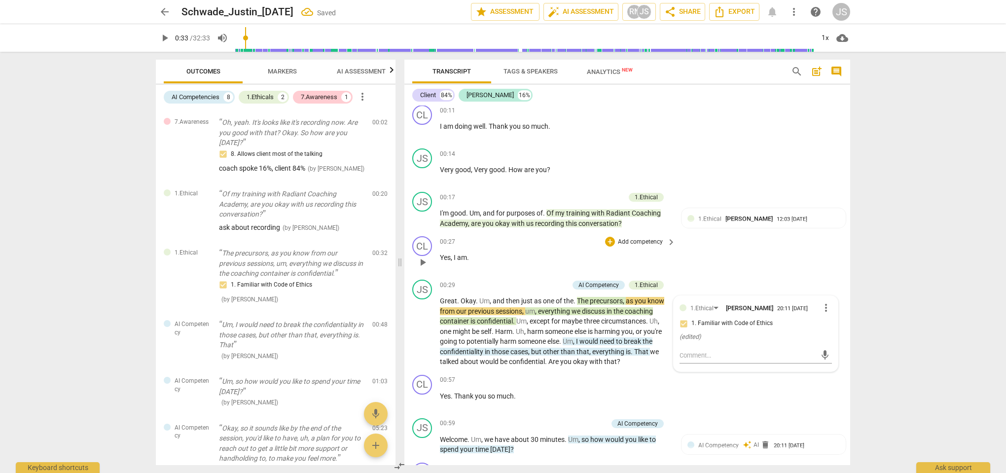
click at [707, 258] on div "CL play_arrow pause 00:27 + Add competency keyboard_arrow_right Yes , I am ." at bounding box center [627, 253] width 446 height 43
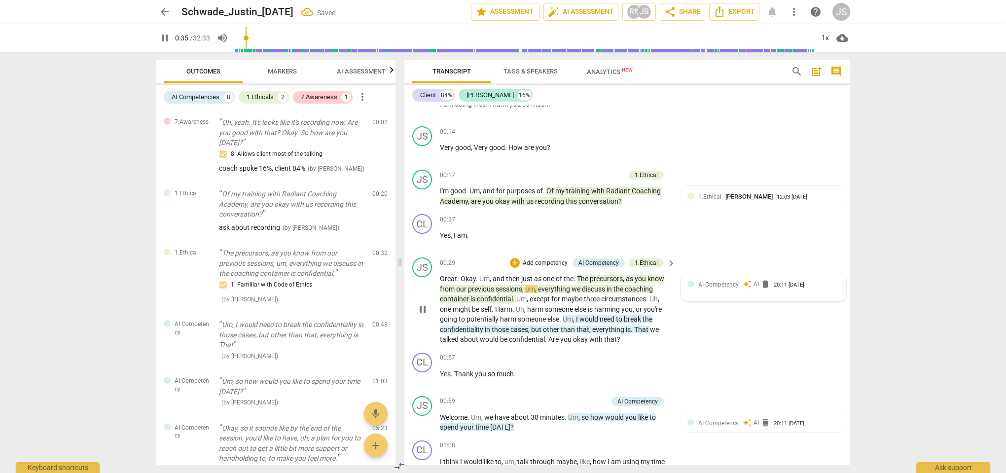
click at [721, 286] on span "AI Competency" at bounding box center [718, 284] width 40 height 7
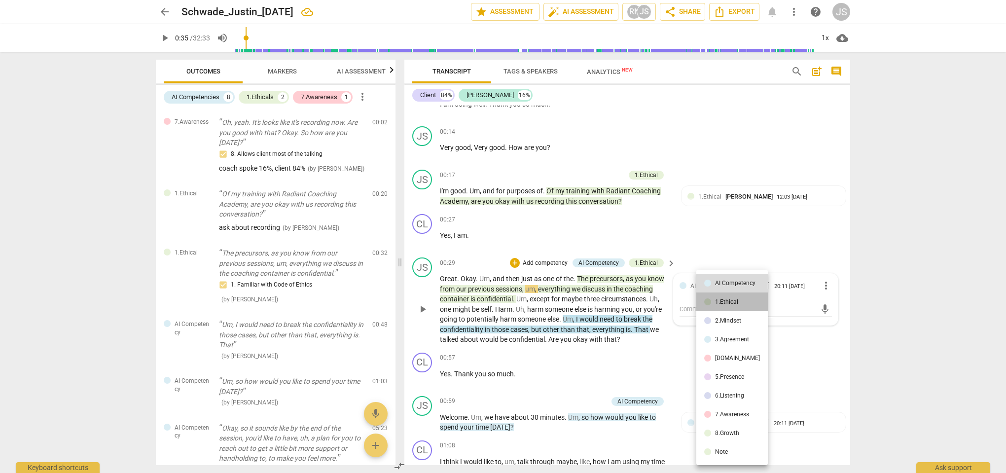
click at [732, 304] on div "1.Ethical" at bounding box center [726, 302] width 23 height 6
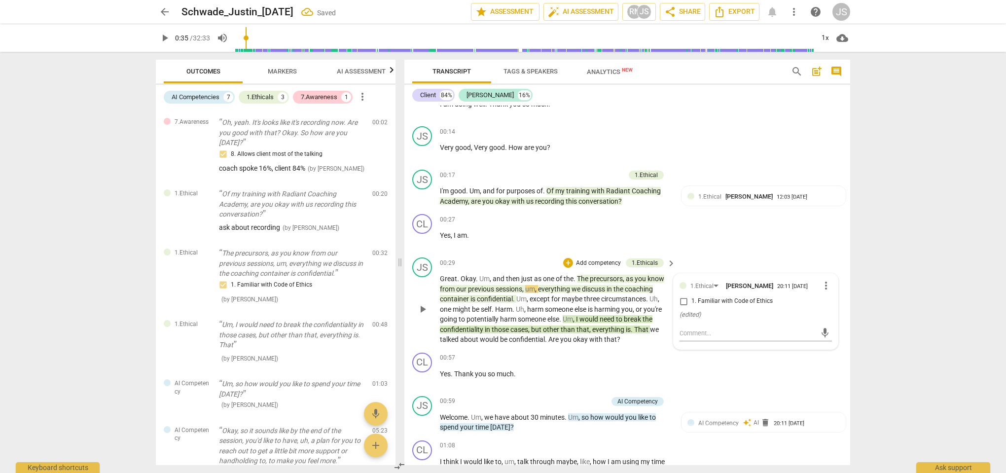
click at [625, 288] on span "the" at bounding box center [619, 289] width 11 height 8
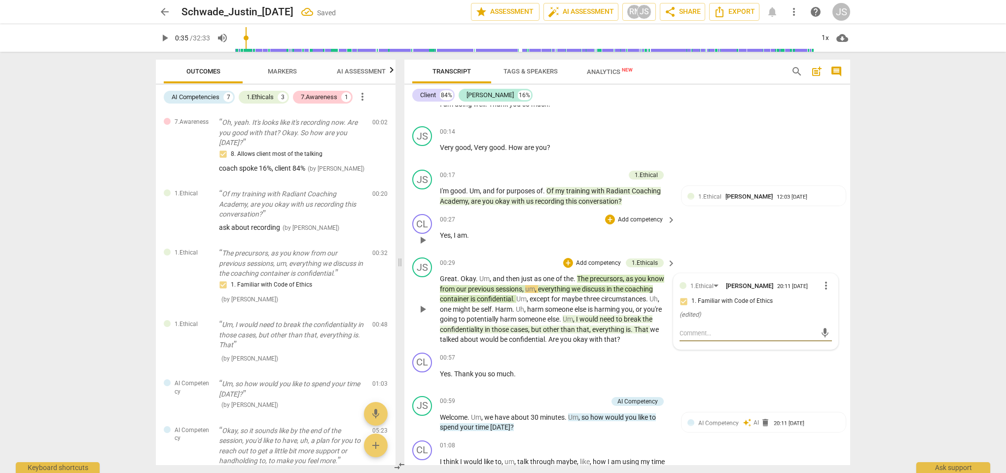
click at [733, 236] on div "CL play_arrow pause 00:27 + Add competency keyboard_arrow_right Yes , I am ." at bounding box center [627, 231] width 446 height 43
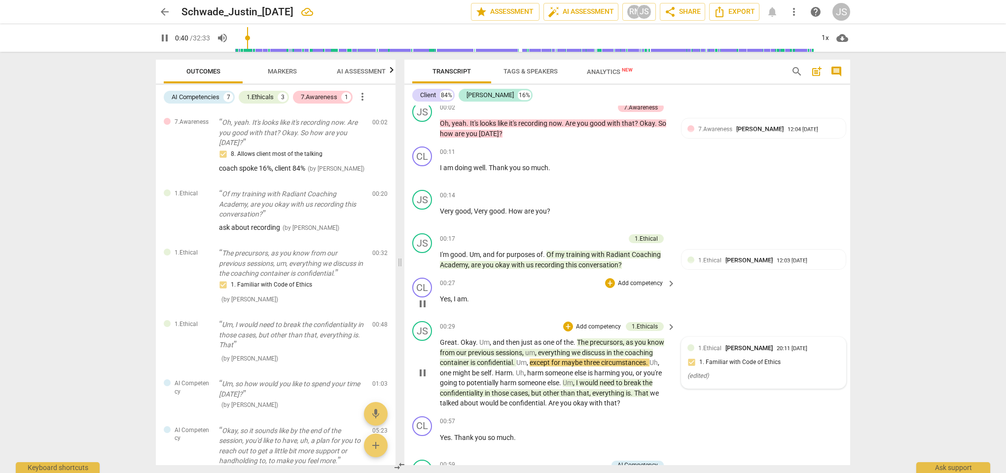
scroll to position [46, 0]
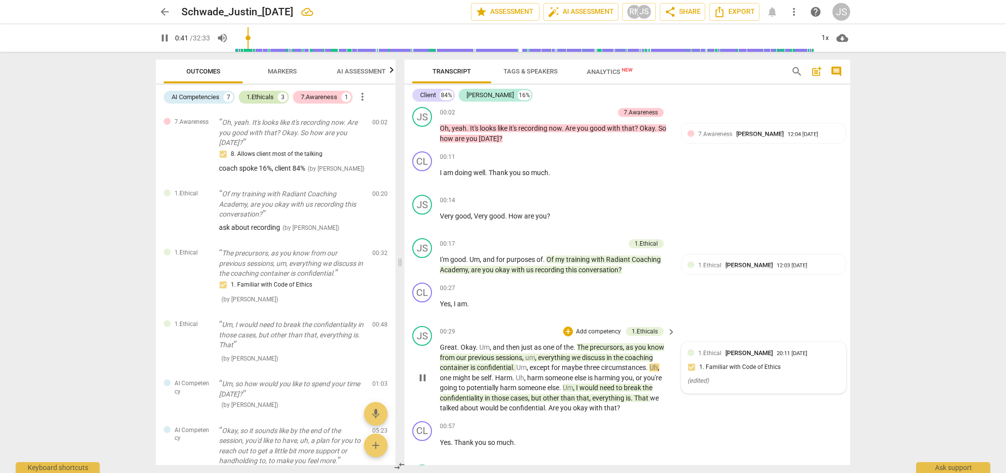
click at [267, 93] on div "1.Ethicals" at bounding box center [260, 97] width 27 height 10
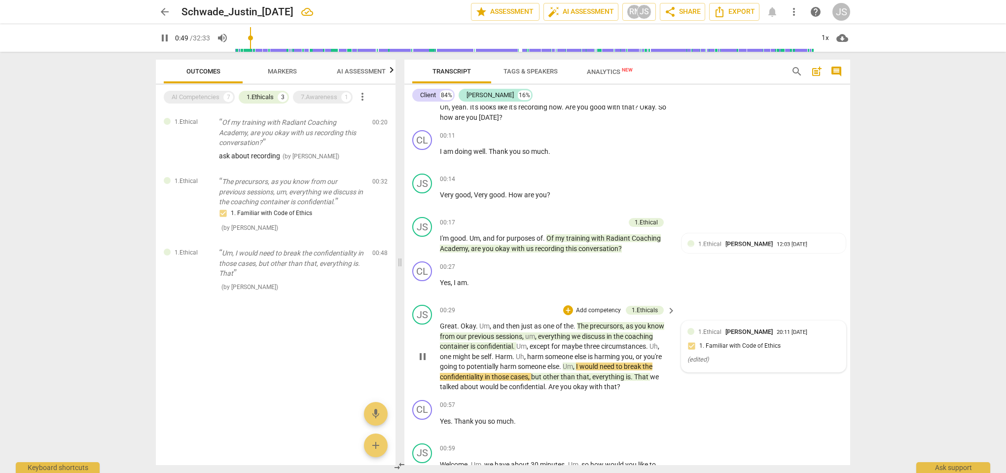
scroll to position [69, 0]
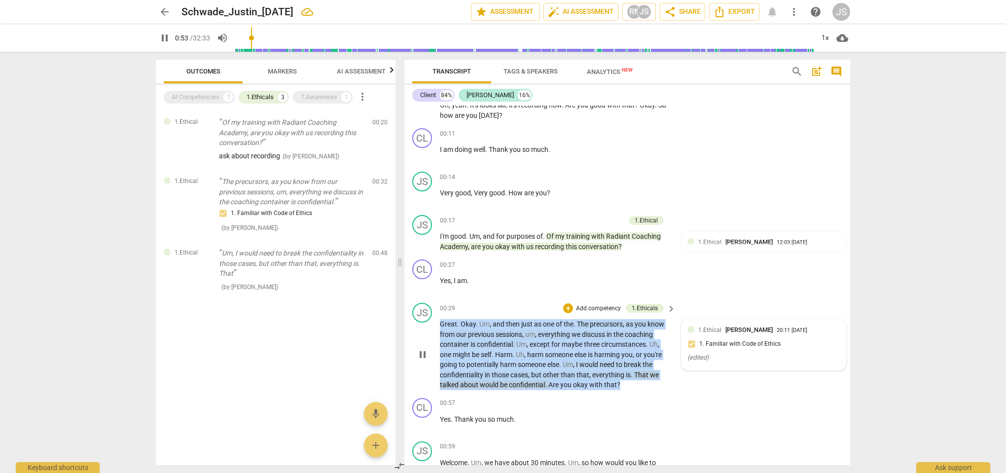
drag, startPoint x: 632, startPoint y: 386, endPoint x: 435, endPoint y: 321, distance: 207.1
click at [435, 321] on div "JS play_arrow pause 00:29 + Add competency 1.Ethicals keyboard_arrow_right Grea…" at bounding box center [627, 346] width 446 height 95
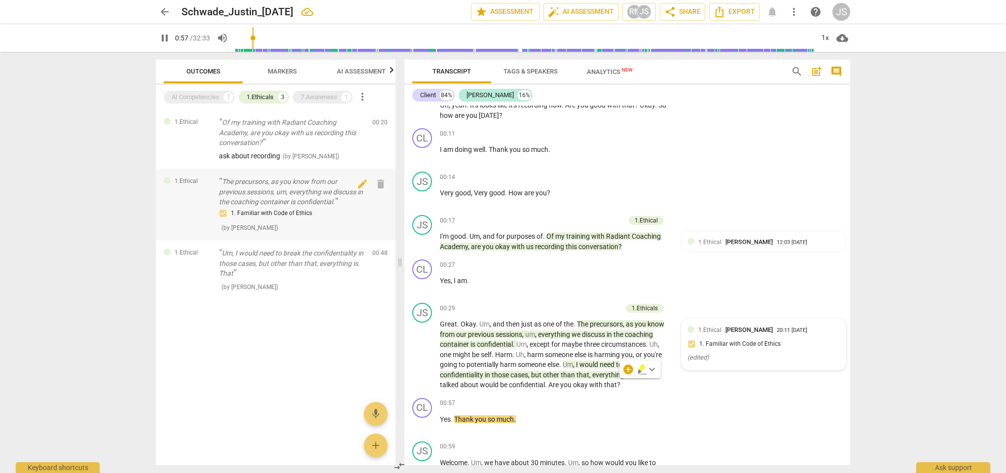
click at [347, 202] on p "The precursors, as you know from our previous sessions, um, everything we discu…" at bounding box center [292, 192] width 146 height 31
click at [381, 183] on span "delete" at bounding box center [381, 184] width 12 height 12
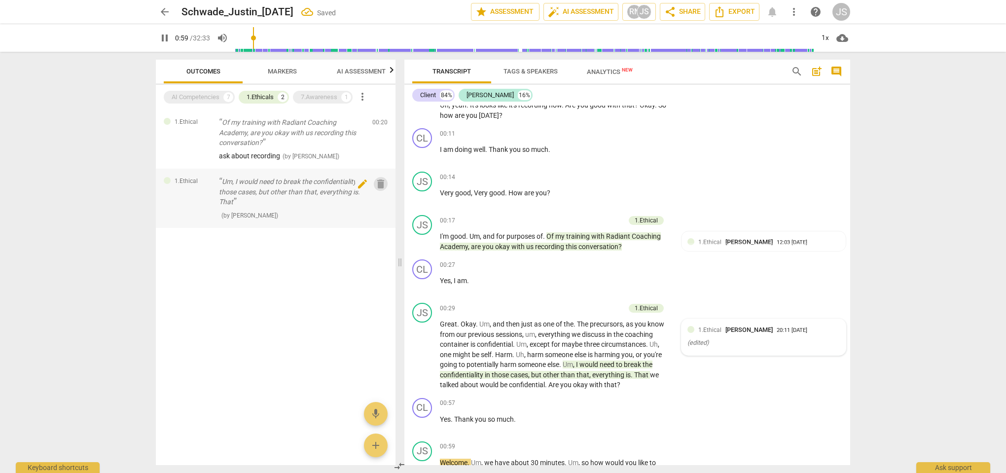
click at [381, 187] on span "delete" at bounding box center [381, 184] width 12 height 12
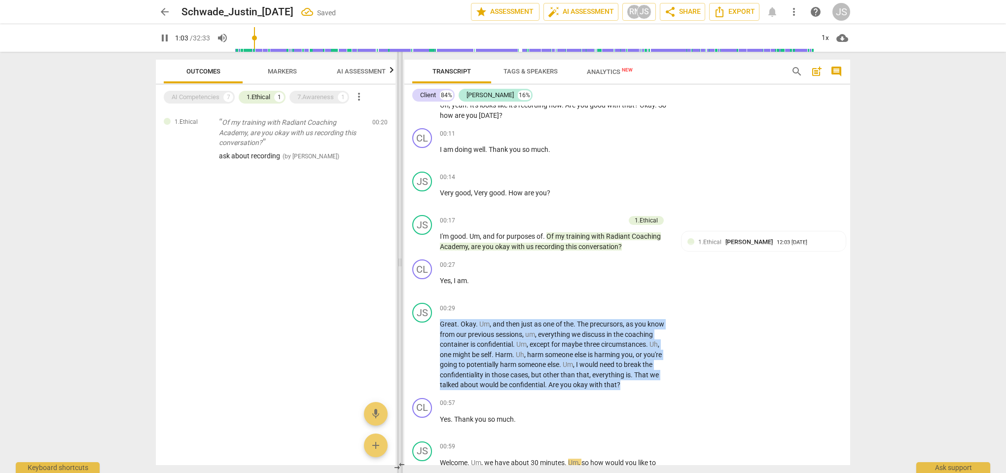
drag, startPoint x: 633, startPoint y: 381, endPoint x: 400, endPoint y: 324, distance: 240.2
click at [400, 324] on div "Outcomes Markers AI Assessment Scores AI Competencies 7 1.Ethical 1 7.Awareness…" at bounding box center [503, 262] width 710 height 421
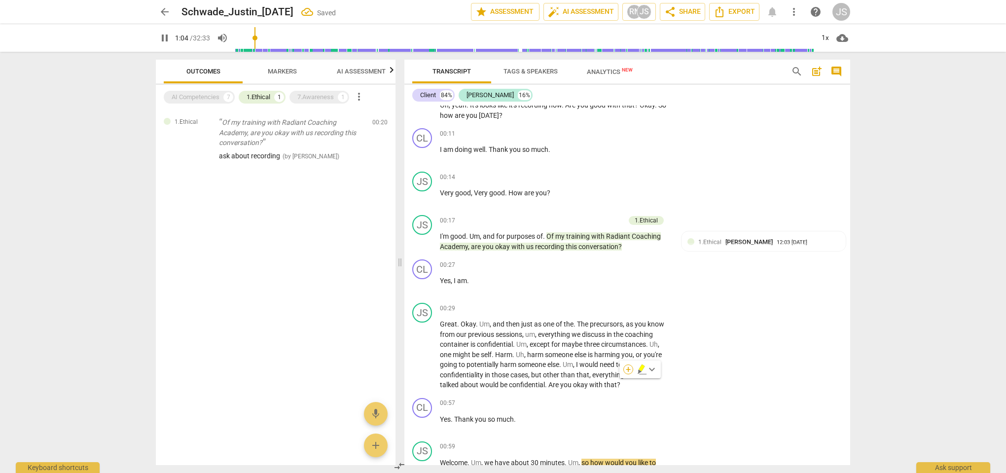
click at [628, 370] on div "+" at bounding box center [628, 370] width 10 height 10
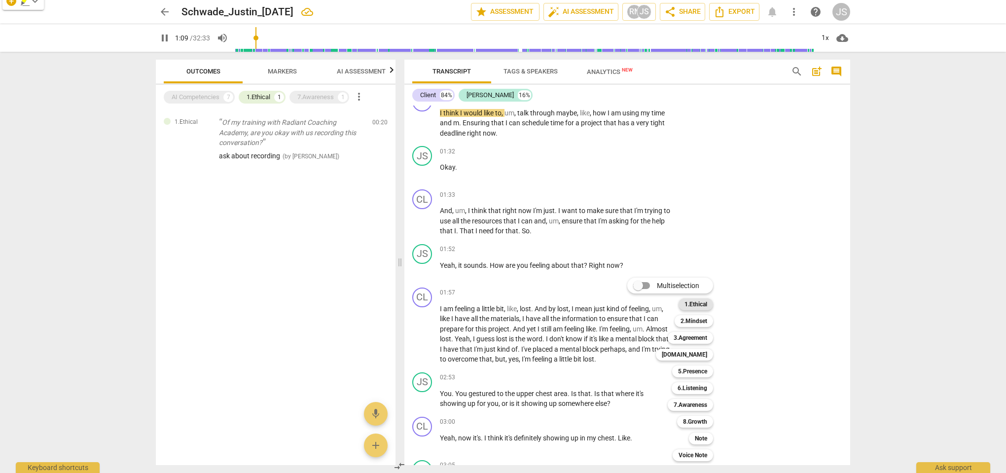
click at [700, 304] on b "1.Ethical" at bounding box center [696, 304] width 23 height 12
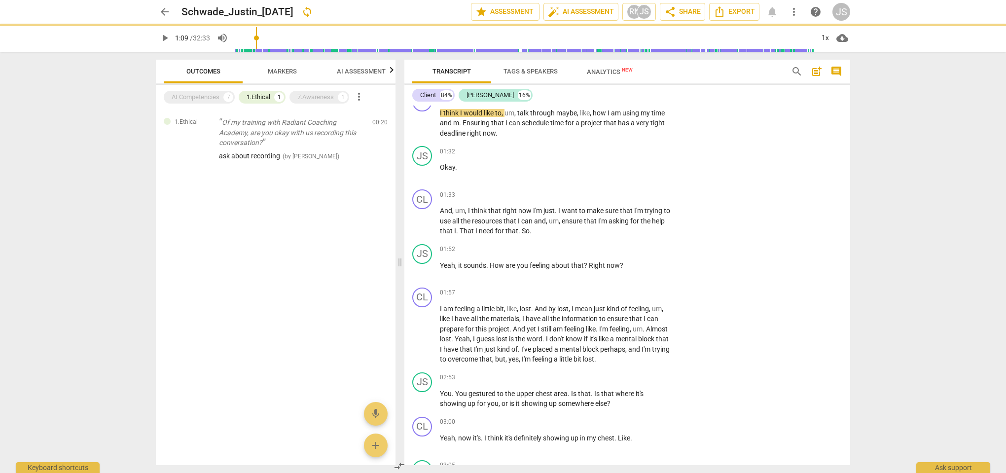
type input "69"
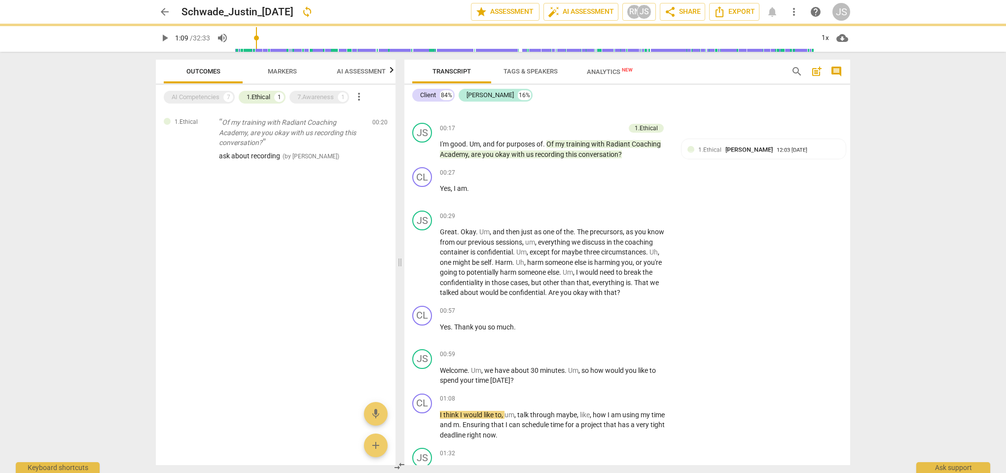
scroll to position [128, 0]
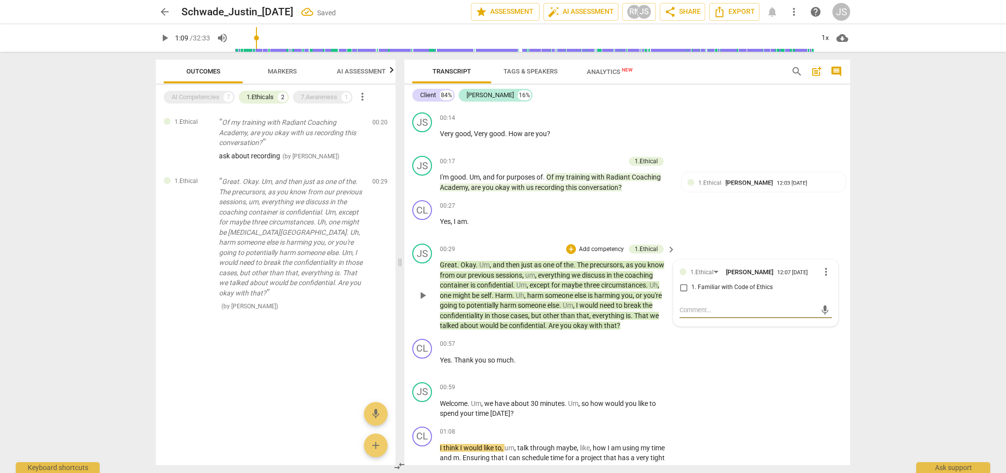
click at [681, 287] on input "1. Familiar with Code of Ethics" at bounding box center [684, 288] width 16 height 12
checkbox input "true"
click at [710, 308] on textarea at bounding box center [748, 309] width 137 height 9
type textarea "c"
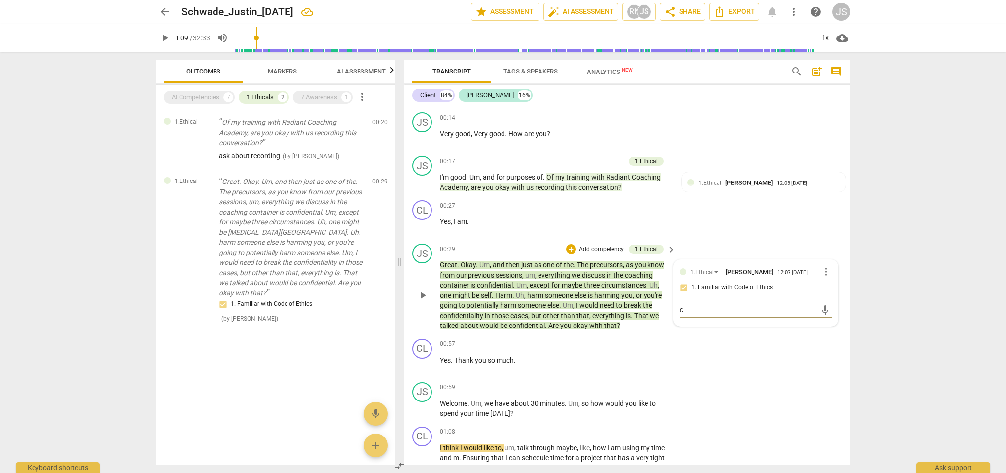
type textarea "co"
type textarea "con"
type textarea "conf"
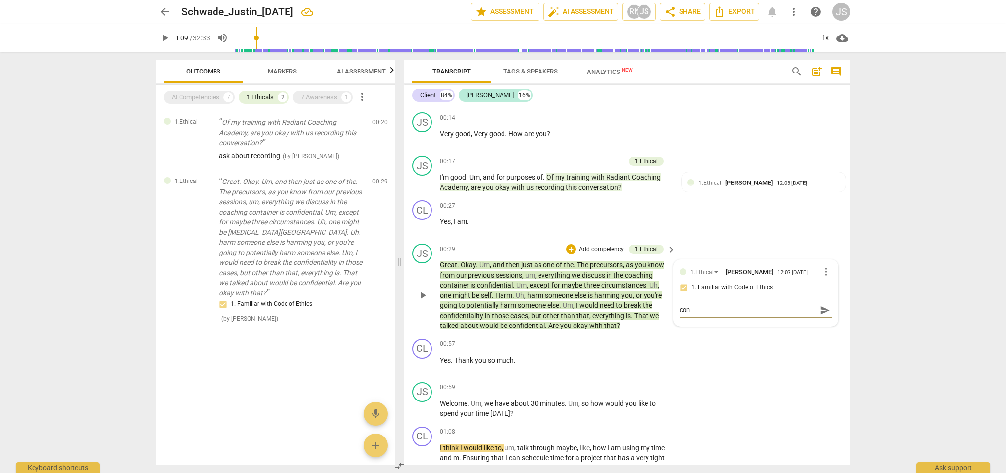
type textarea "conf"
type textarea "confi"
type textarea "confid"
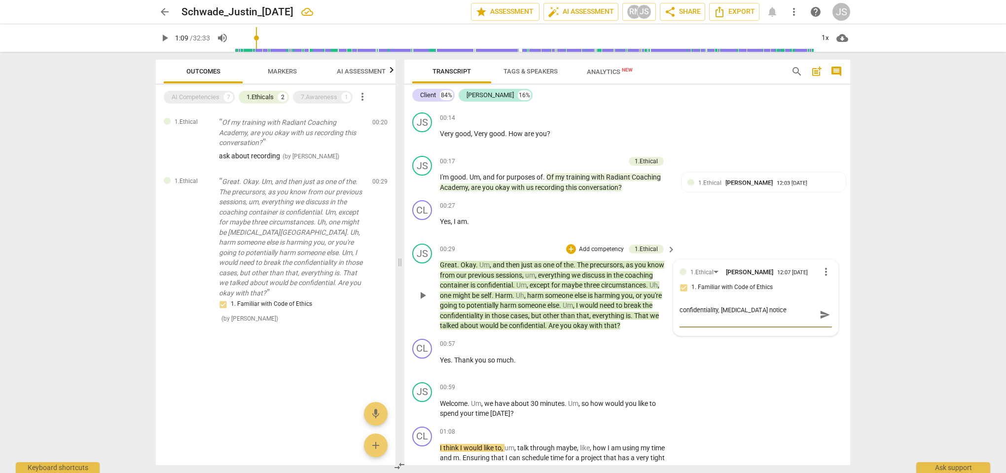
click at [820, 314] on span "send" at bounding box center [825, 314] width 11 height 11
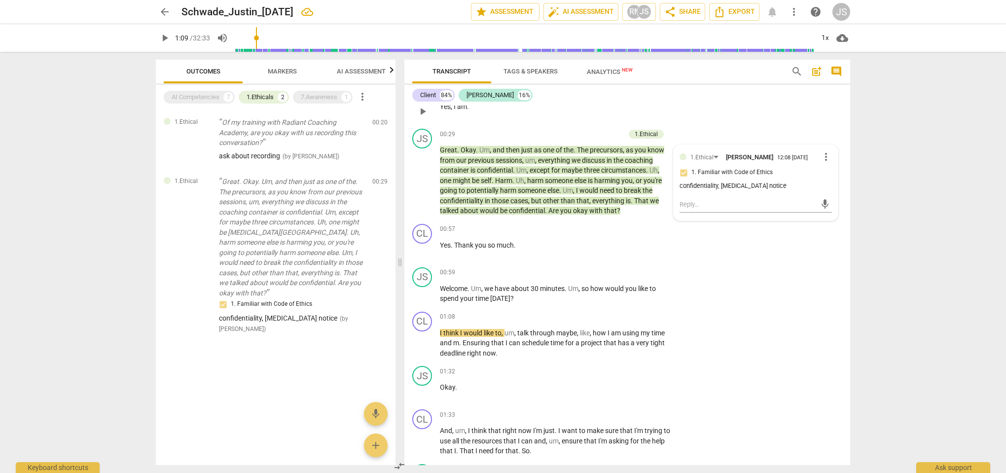
scroll to position [275, 0]
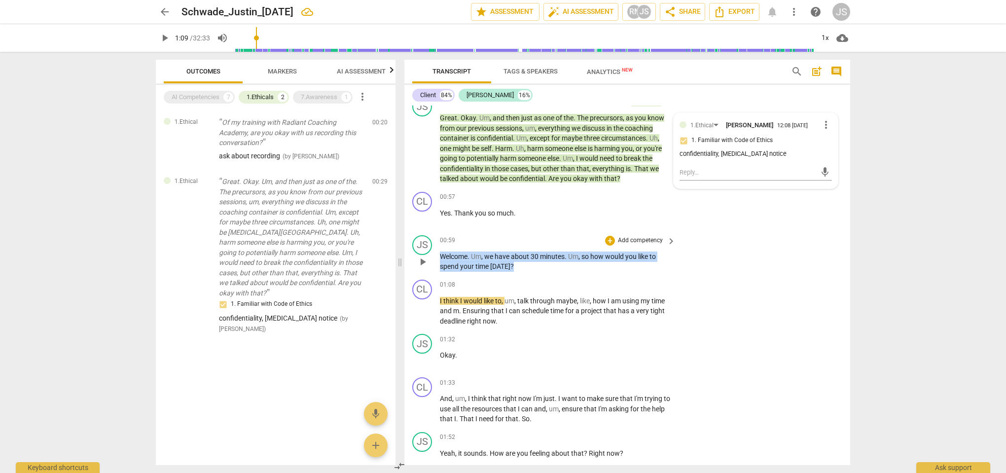
drag, startPoint x: 515, startPoint y: 265, endPoint x: 441, endPoint y: 253, distance: 75.5
click at [441, 253] on p "Welcome . Um , we have about 30 minutes . Um , so how would you like to spend y…" at bounding box center [555, 262] width 231 height 20
click at [611, 238] on div "+" at bounding box center [610, 241] width 10 height 10
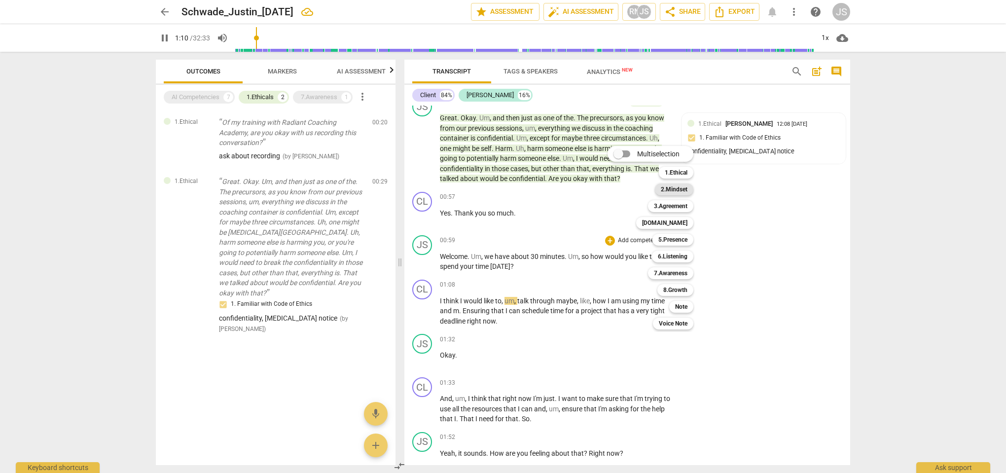
click at [678, 190] on b "2.Mindset" at bounding box center [674, 189] width 27 height 12
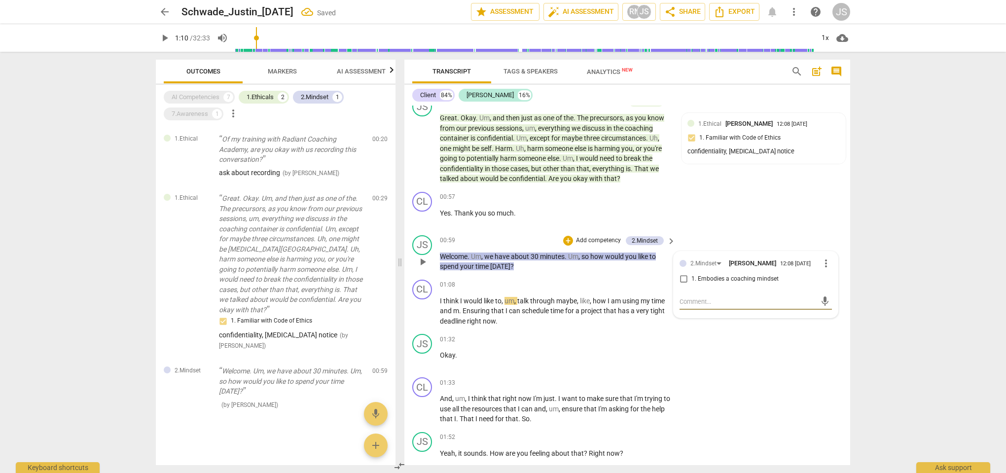
click at [684, 280] on input "1. Embodies a coaching mindset" at bounding box center [684, 279] width 16 height 12
click at [705, 217] on div "CL play_arrow pause 00:57 + Add competency keyboard_arrow_right Yes . Thank you…" at bounding box center [627, 209] width 446 height 43
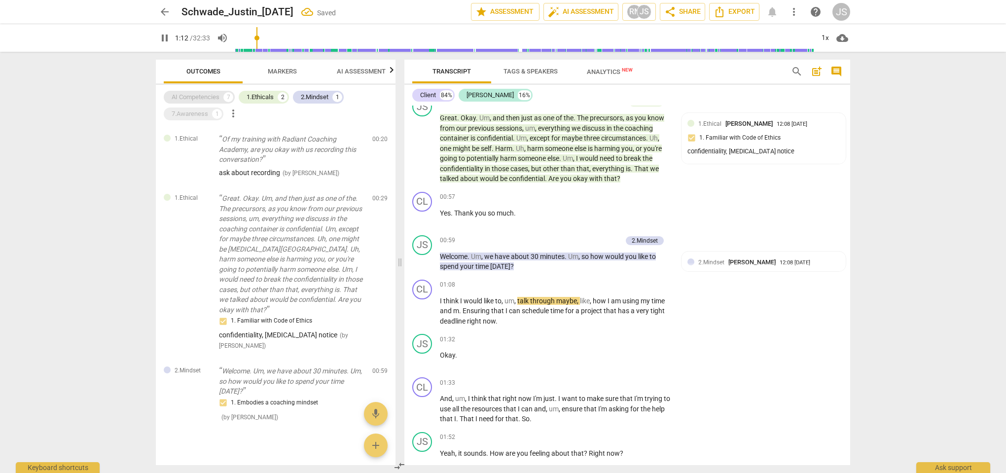
click at [205, 99] on div "AI Competencies" at bounding box center [196, 97] width 48 height 10
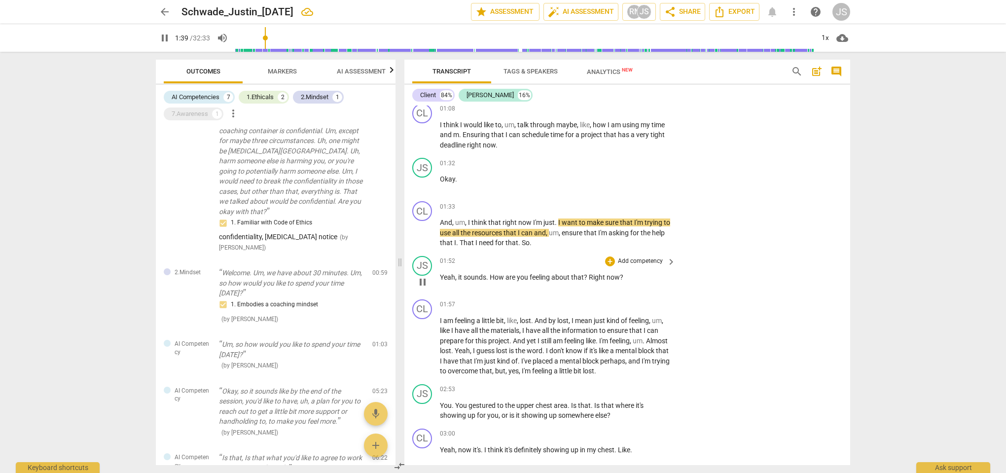
scroll to position [453, 0]
drag, startPoint x: 625, startPoint y: 272, endPoint x: 593, endPoint y: 272, distance: 32.1
click at [593, 272] on p "Yeah , it sounds . How are you feeling about that ? Right now ?" at bounding box center [555, 276] width 231 height 10
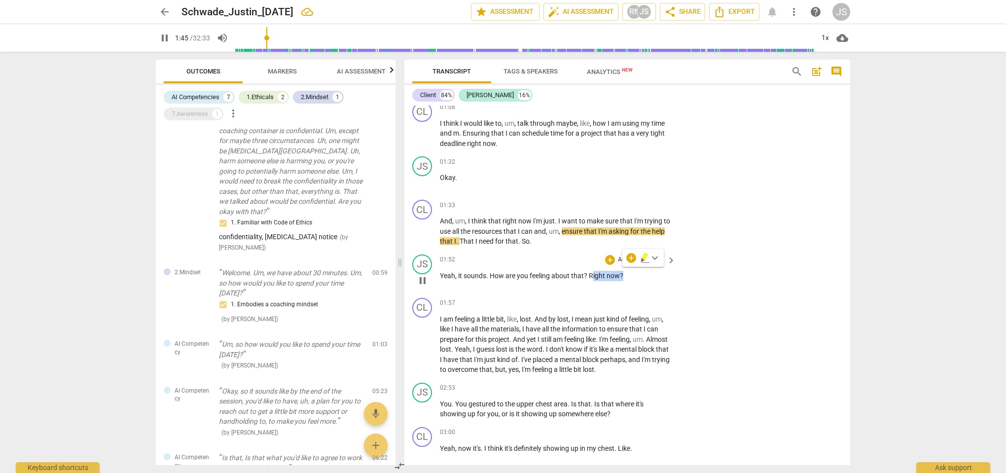
click at [592, 272] on span "Right" at bounding box center [598, 276] width 18 height 8
click at [632, 256] on p "Add competency" at bounding box center [640, 260] width 47 height 9
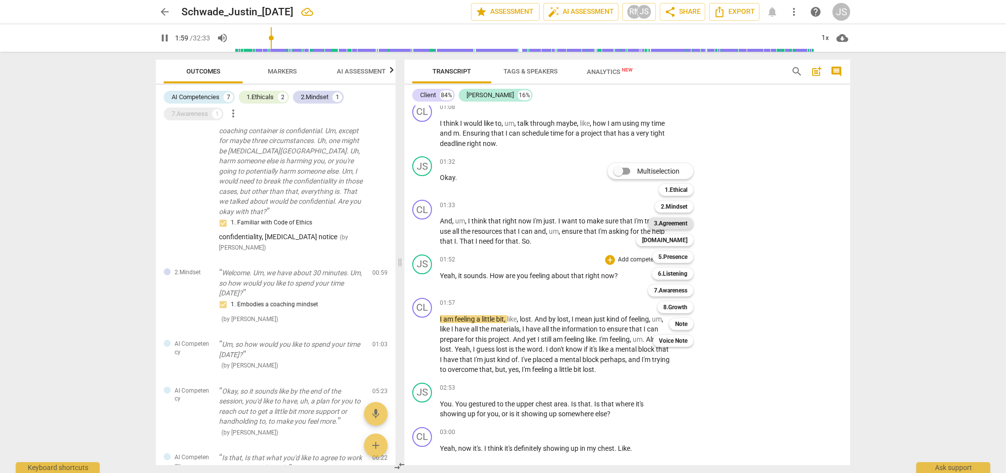
click at [688, 224] on b "3.Agreement" at bounding box center [671, 224] width 34 height 12
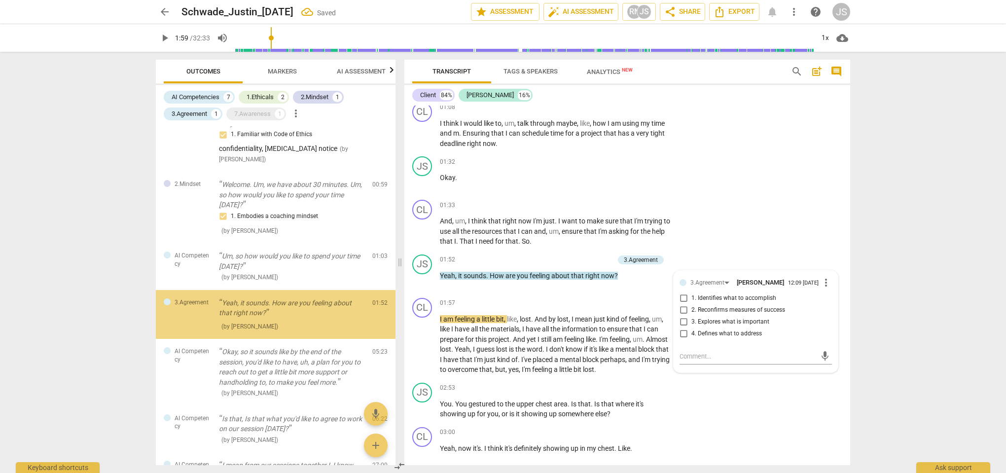
scroll to position [199, 0]
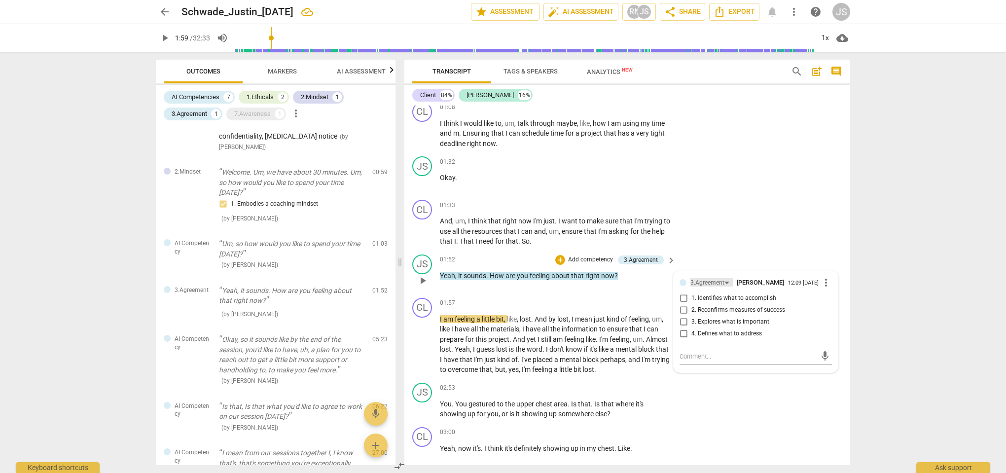
click at [703, 278] on div "3.Agreement" at bounding box center [708, 282] width 34 height 9
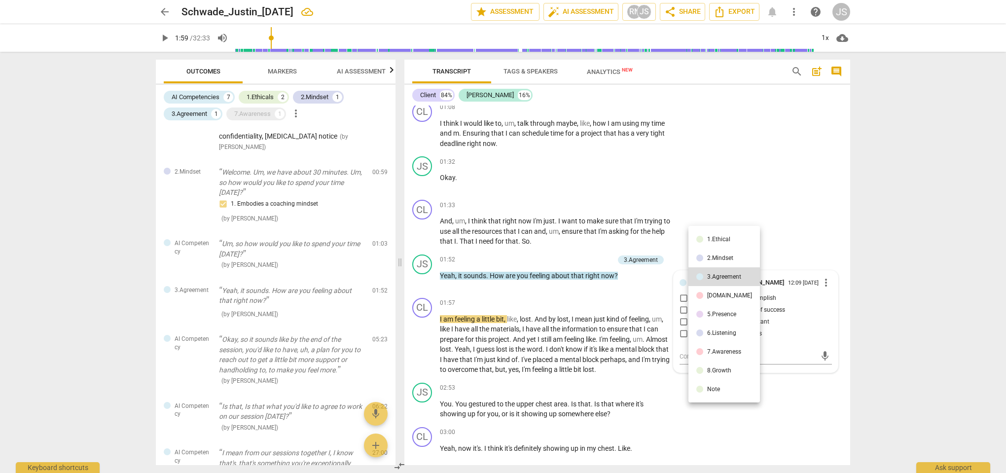
click at [716, 337] on li "6.Listening" at bounding box center [725, 333] width 72 height 19
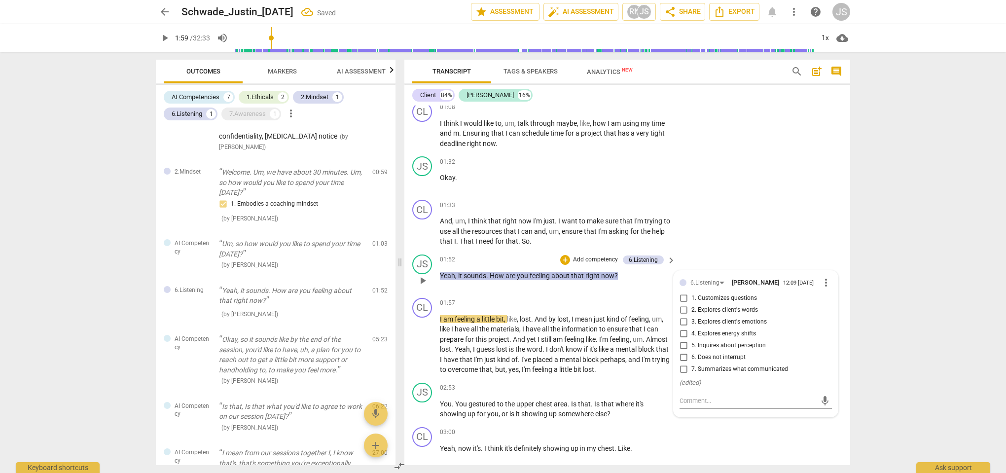
click at [689, 320] on input "3. Explores client's emotions" at bounding box center [684, 322] width 16 height 12
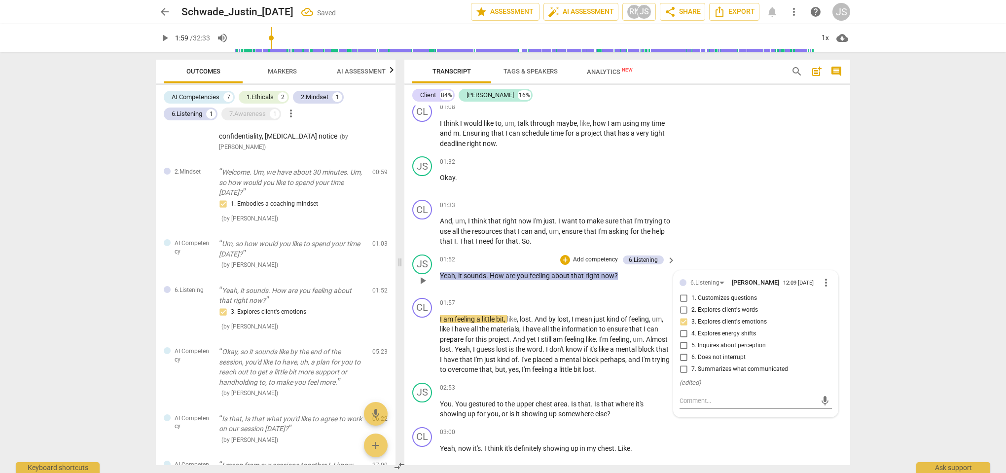
click at [684, 320] on input "3. Explores client's emotions" at bounding box center [684, 322] width 16 height 12
click at [684, 323] on input "3. Explores client's emotions" at bounding box center [684, 322] width 16 height 12
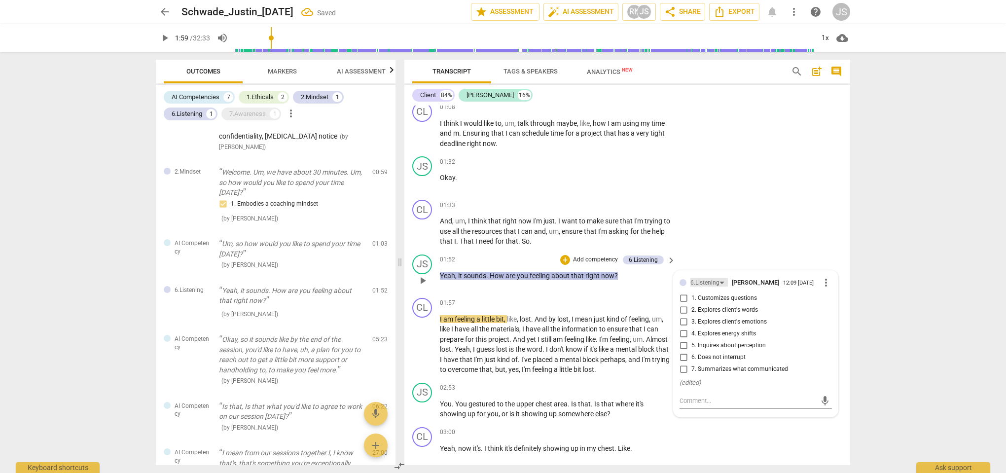
click at [708, 278] on div "6.Listening" at bounding box center [705, 282] width 29 height 9
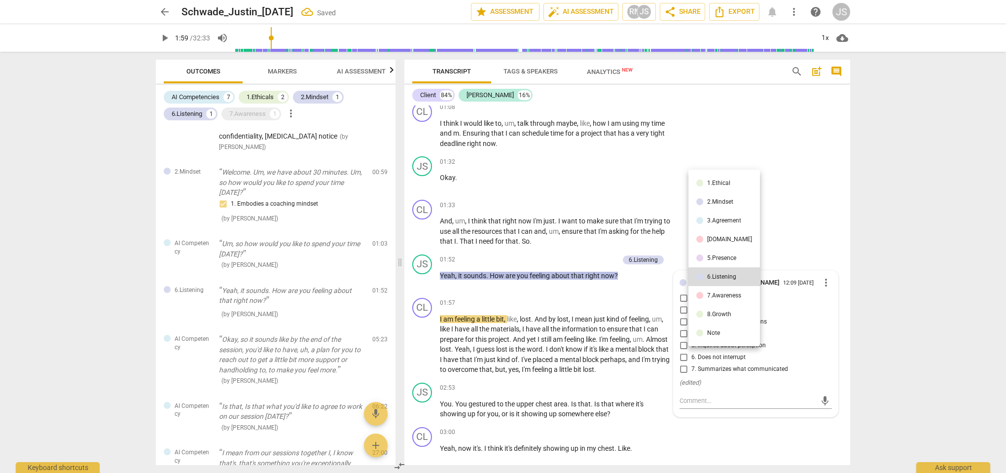
click at [716, 300] on li "7.Awareness" at bounding box center [725, 295] width 72 height 19
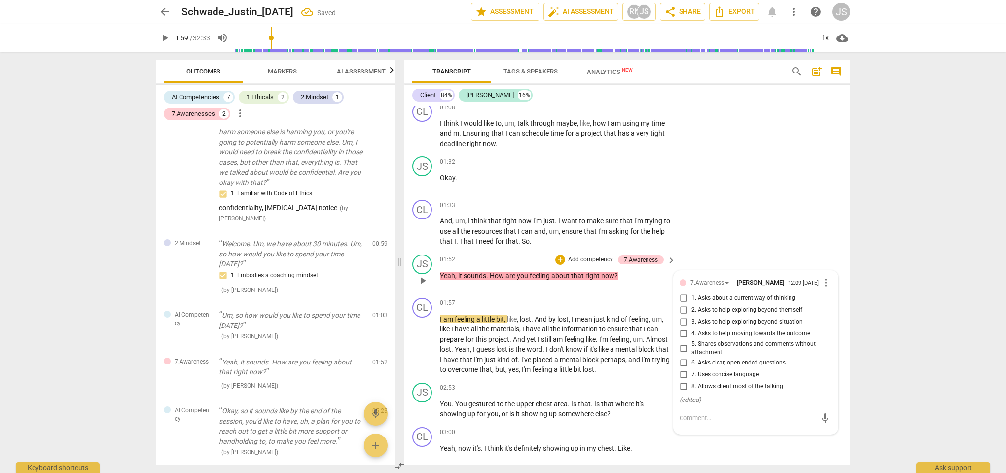
click at [688, 296] on input "1. Asks about a current way of thinking" at bounding box center [684, 299] width 16 height 12
click at [702, 233] on div "CL play_arrow pause 01:33 + Add competency keyboard_arrow_right And , um , I th…" at bounding box center [627, 223] width 446 height 55
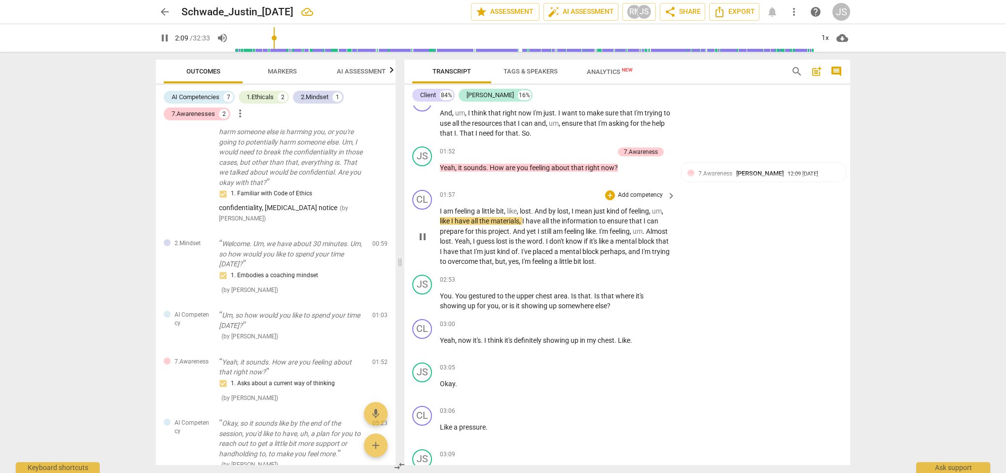
scroll to position [561, 0]
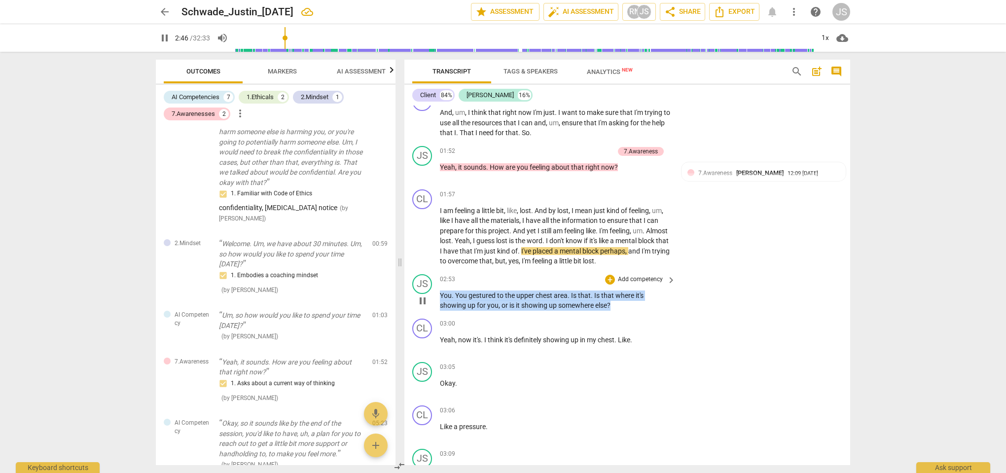
drag, startPoint x: 617, startPoint y: 300, endPoint x: 440, endPoint y: 290, distance: 176.9
click at [440, 291] on p "You . You gestured to the upper chest area . Is that . Is that where it's showi…" at bounding box center [555, 301] width 231 height 20
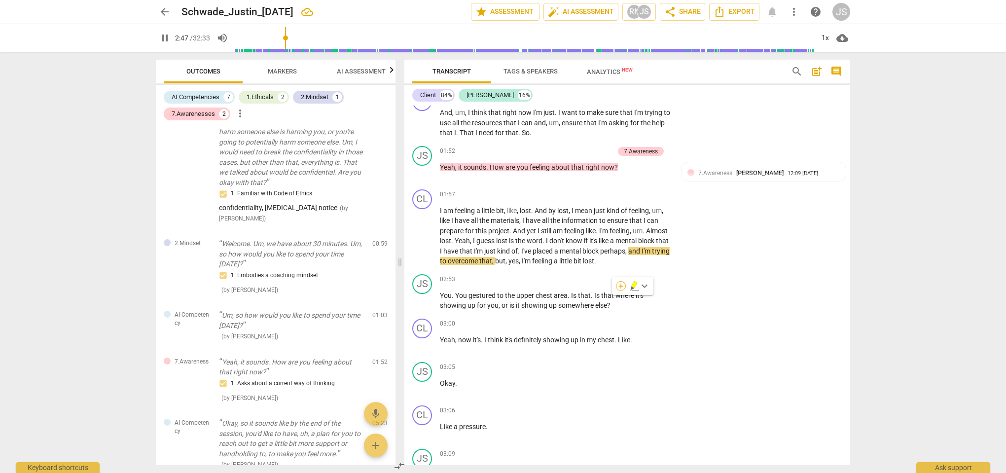
click at [620, 284] on div "+" at bounding box center [621, 286] width 10 height 10
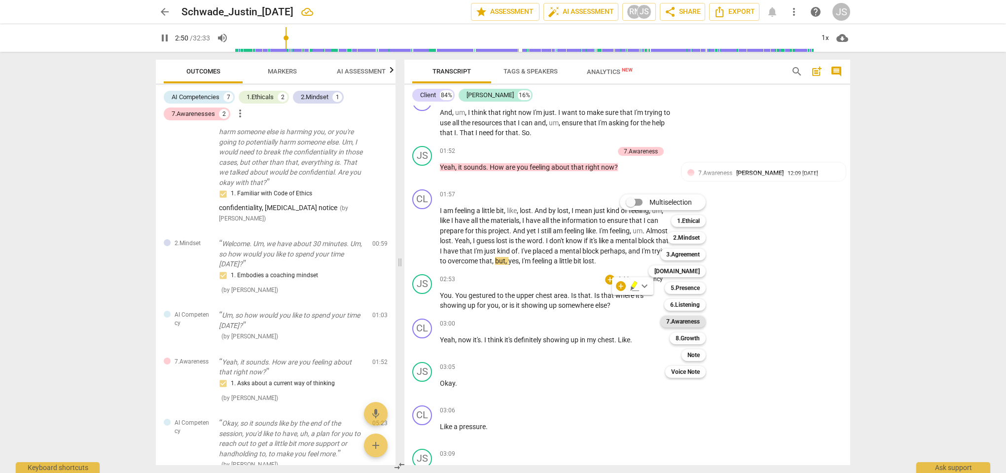
click at [692, 322] on b "7.Awareness" at bounding box center [683, 322] width 34 height 12
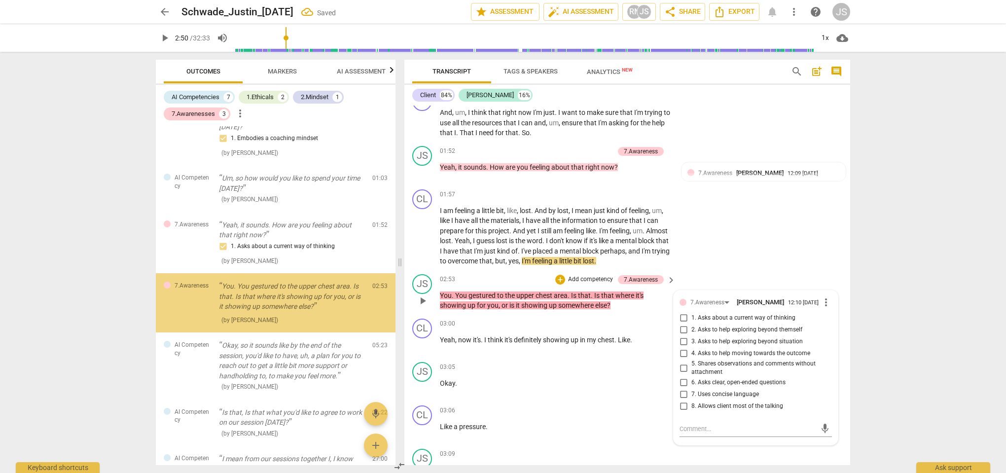
scroll to position [345, 0]
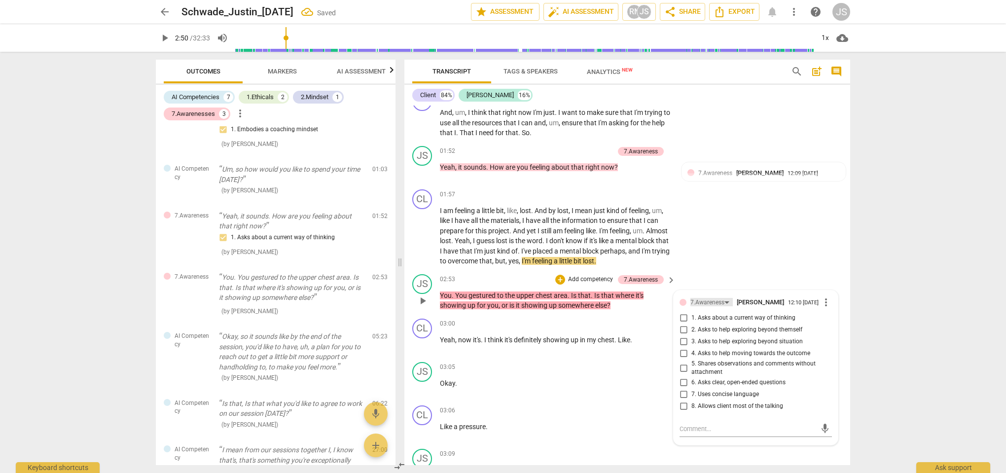
click at [707, 298] on div "7.Awareness" at bounding box center [708, 302] width 34 height 9
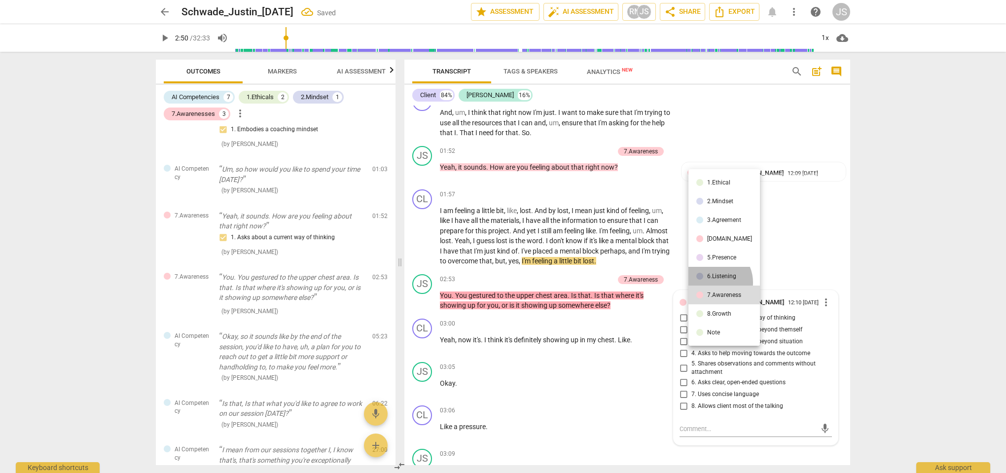
click at [714, 282] on li "6.Listening" at bounding box center [725, 276] width 72 height 19
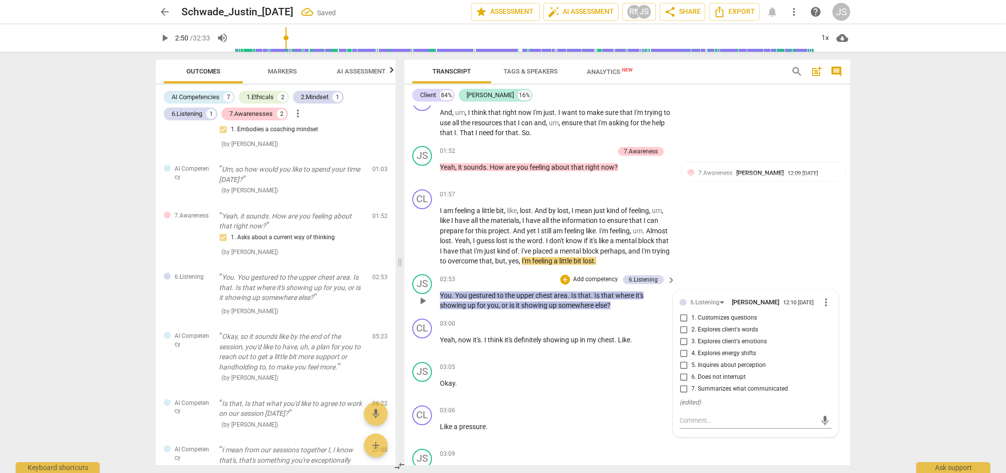
click at [712, 338] on span "3. Explores client's emotions" at bounding box center [729, 341] width 75 height 9
click at [692, 338] on input "3. Explores client's emotions" at bounding box center [684, 342] width 16 height 12
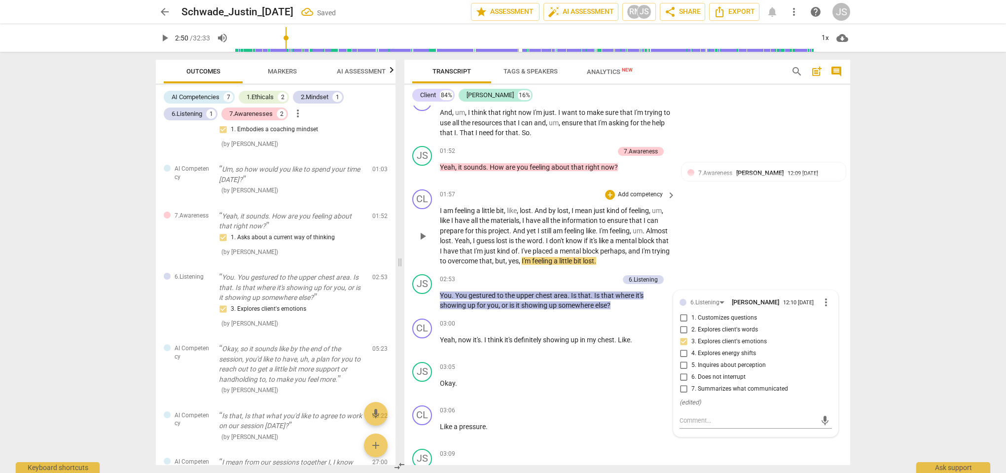
click at [716, 259] on div "CL play_arrow pause 01:57 + Add competency keyboard_arrow_right I am feeling a …" at bounding box center [627, 227] width 446 height 85
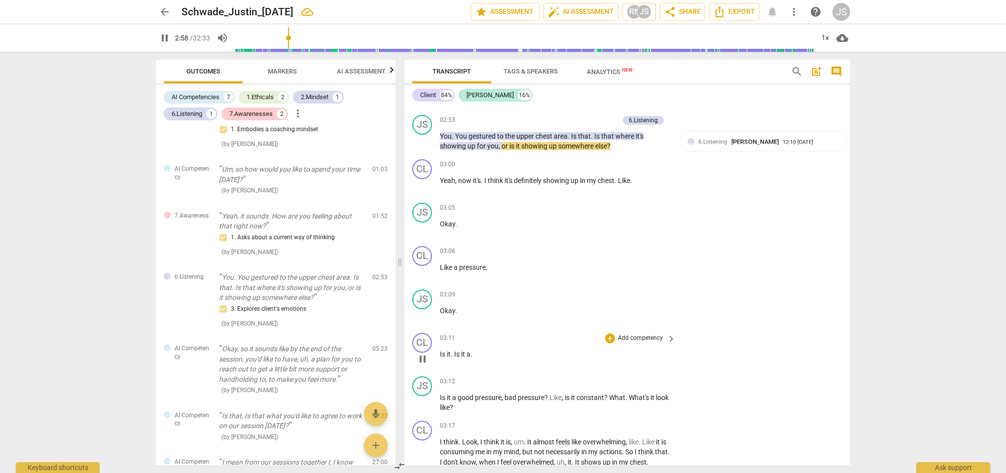
scroll to position [729, 0]
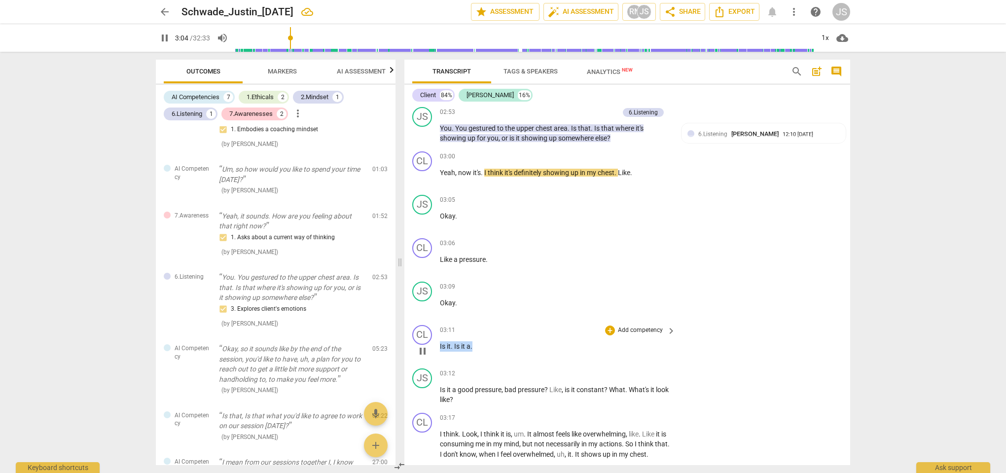
drag, startPoint x: 475, startPoint y: 338, endPoint x: 421, endPoint y: 337, distance: 53.3
click at [421, 337] on div "CL play_arrow pause 03:11 + Add competency keyboard_arrow_right Is it . Is it a…" at bounding box center [627, 342] width 446 height 43
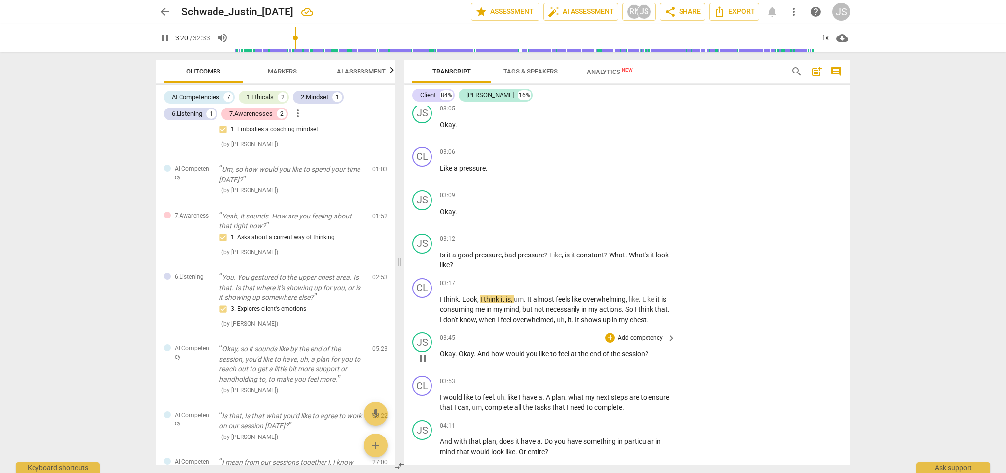
scroll to position [820, 0]
click at [427, 303] on span "pause" at bounding box center [423, 309] width 12 height 12
click at [220, 184] on p "Um, so how would you like to spend your time today?" at bounding box center [292, 174] width 146 height 20
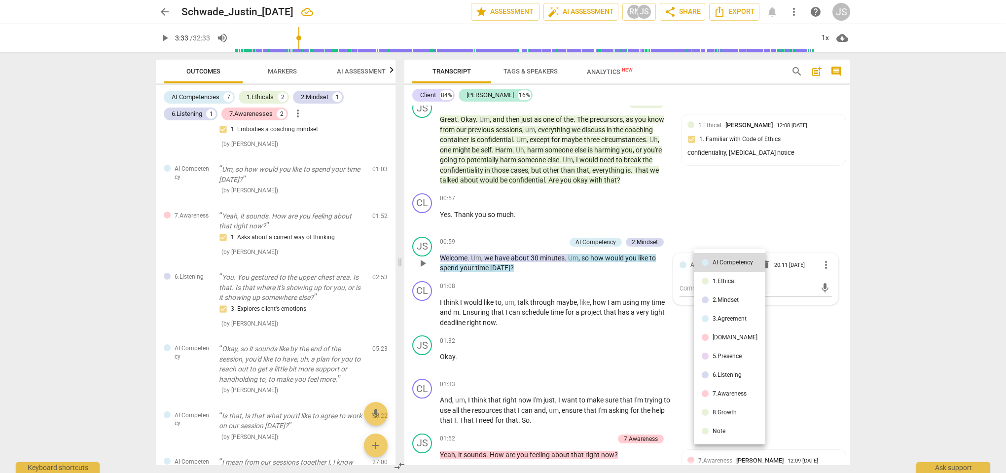
click at [554, 266] on div at bounding box center [503, 236] width 1006 height 473
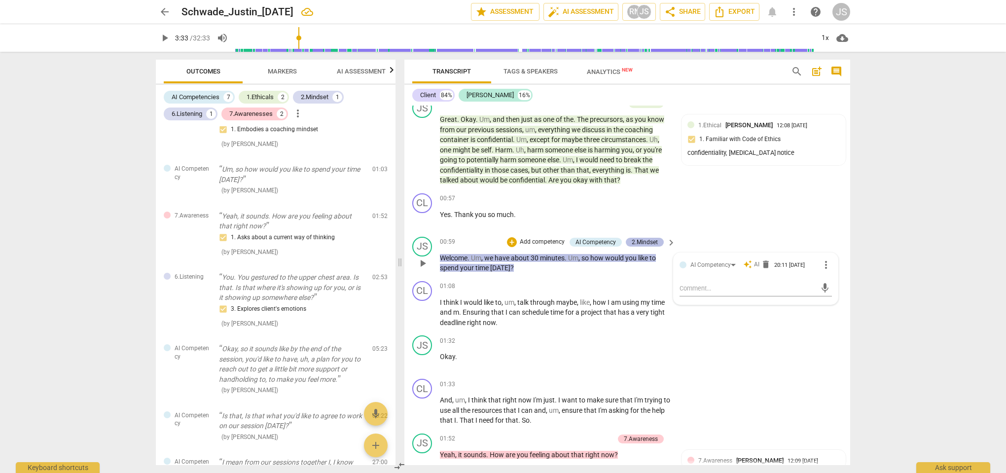
click at [650, 239] on div "2.Mindset" at bounding box center [645, 242] width 26 height 9
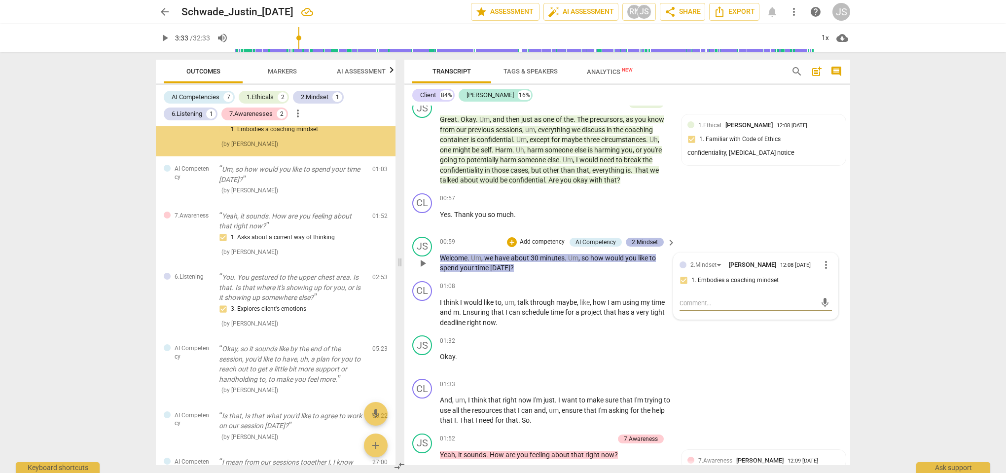
scroll to position [174, 0]
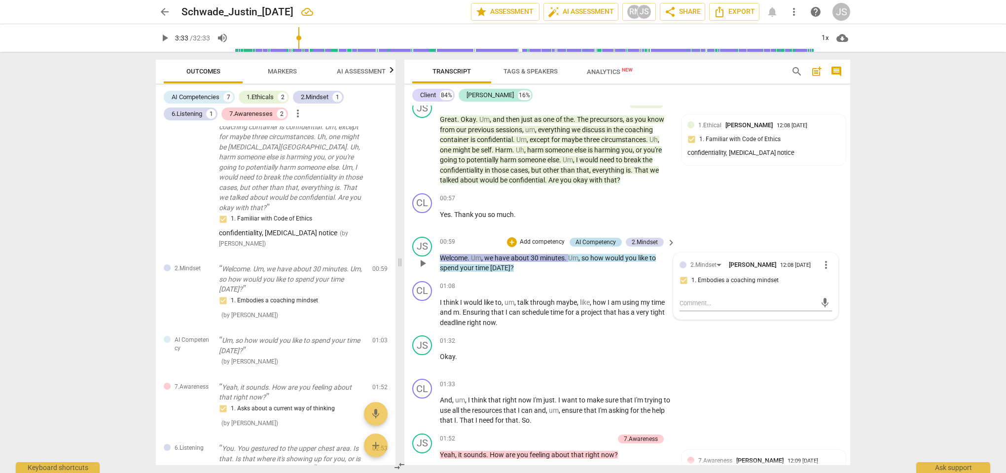
click at [607, 240] on div "AI Competency" at bounding box center [596, 242] width 40 height 9
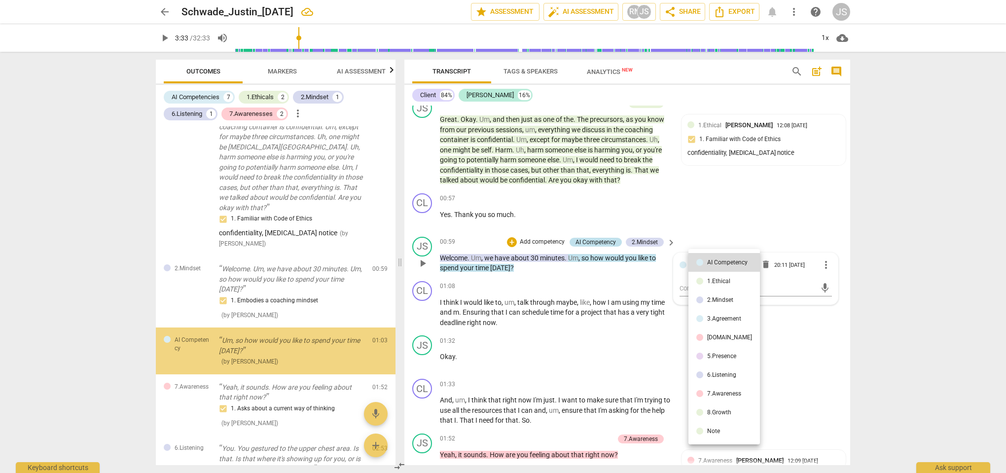
scroll to position [232, 0]
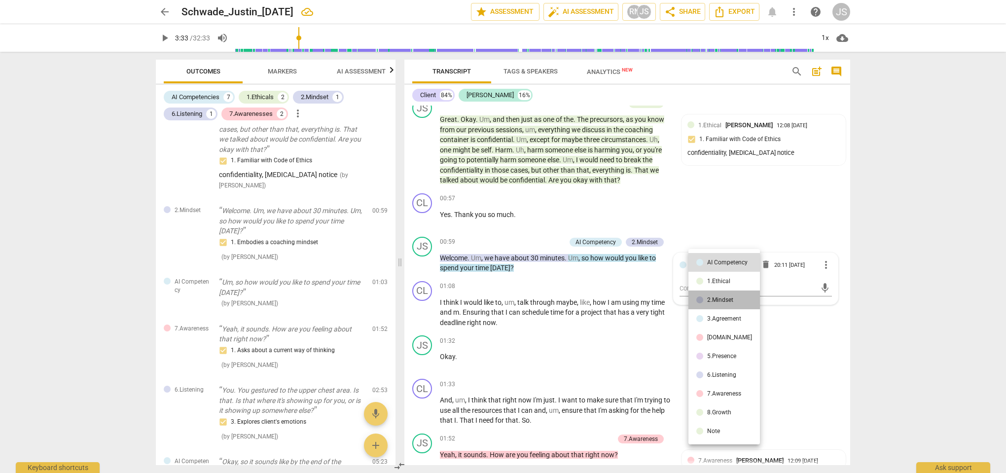
click at [730, 301] on div "2.Mindset" at bounding box center [720, 300] width 26 height 6
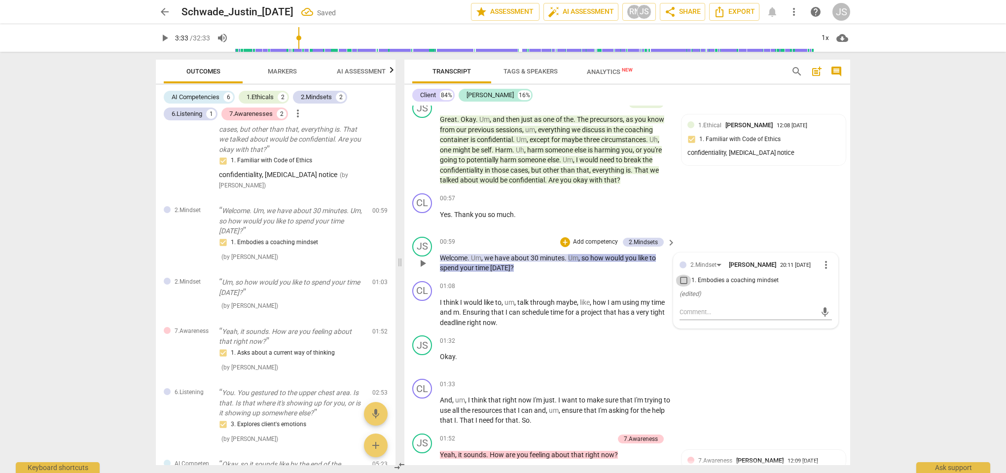
click at [681, 279] on input "1. Embodies a coaching mindset" at bounding box center [684, 281] width 16 height 12
click at [721, 203] on div "CL play_arrow pause 00:57 + Add competency keyboard_arrow_right Yes . Thank you…" at bounding box center [627, 210] width 446 height 43
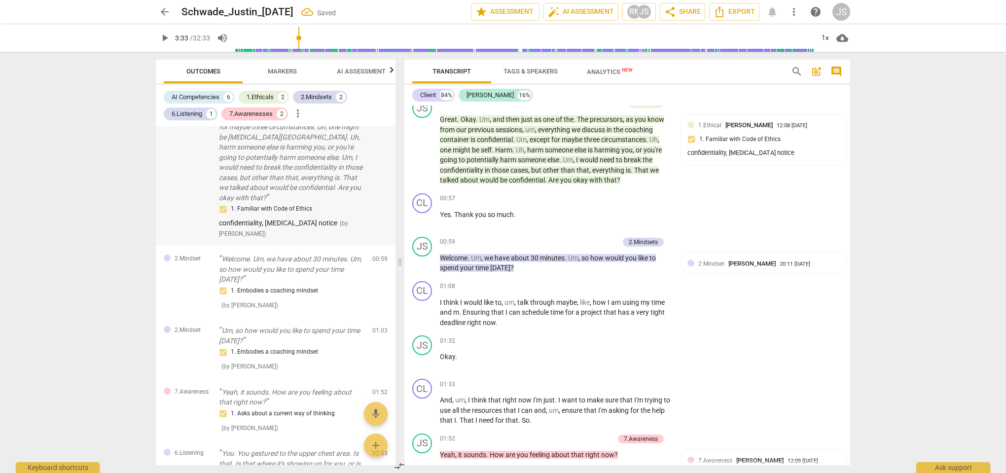
scroll to position [182, 0]
click at [315, 99] on div "2.Mindsets" at bounding box center [316, 97] width 31 height 10
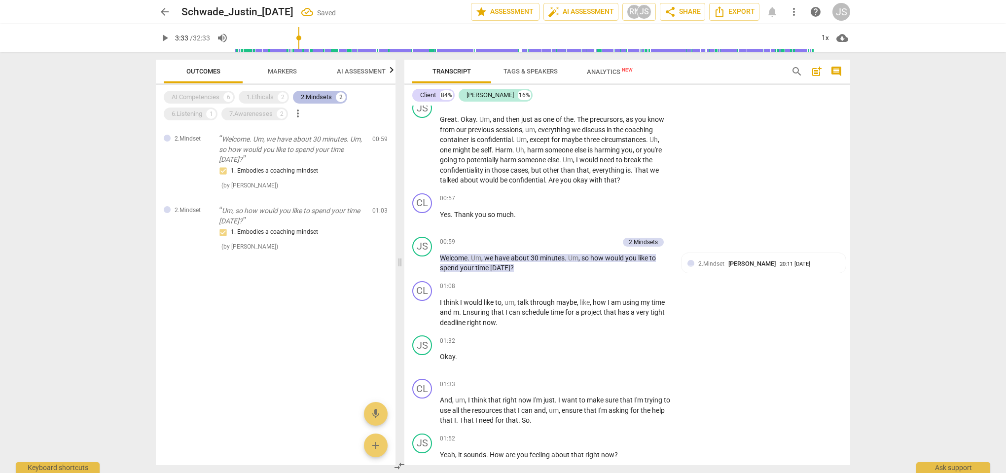
scroll to position [0, 0]
click at [381, 210] on span "delete" at bounding box center [381, 213] width 12 height 12
click at [205, 96] on div "AI Competencies" at bounding box center [196, 97] width 48 height 10
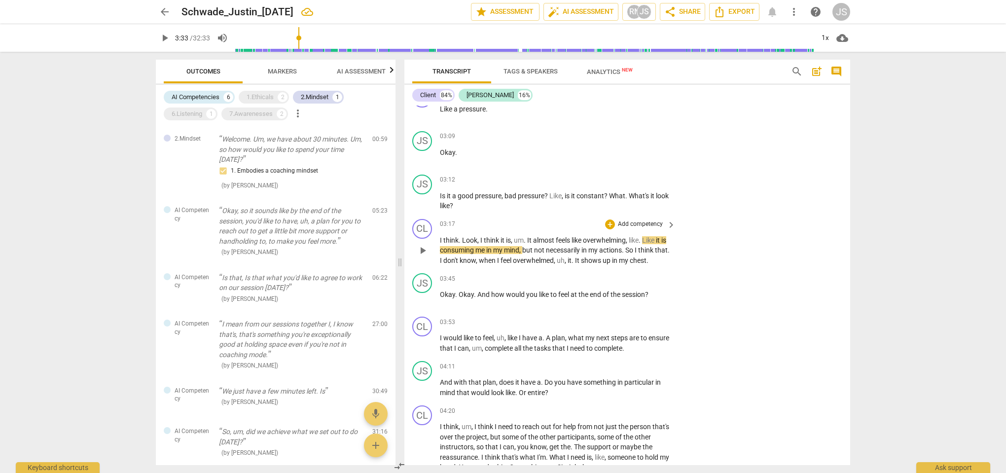
scroll to position [879, 0]
click at [426, 244] on span "play_arrow" at bounding box center [423, 250] width 12 height 12
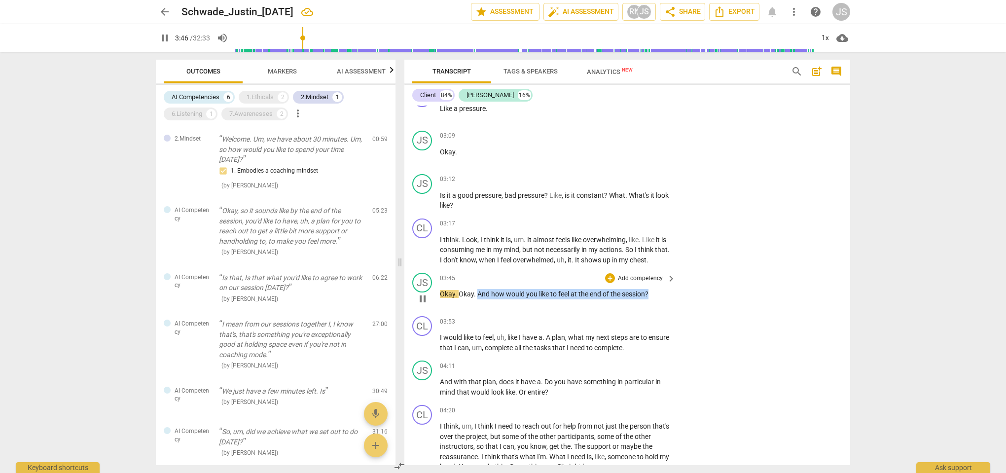
drag, startPoint x: 651, startPoint y: 288, endPoint x: 477, endPoint y: 286, distance: 173.6
click at [477, 289] on p "Okay . Okay . And how would you like to feel at the end of the session ?" at bounding box center [555, 294] width 231 height 10
click at [660, 275] on div "+" at bounding box center [660, 273] width 10 height 10
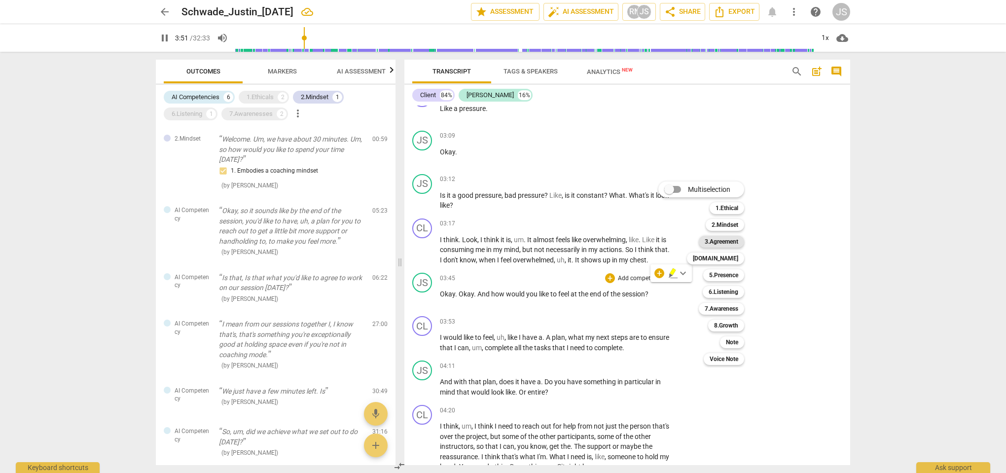
click at [735, 244] on b "3.Agreement" at bounding box center [722, 242] width 34 height 12
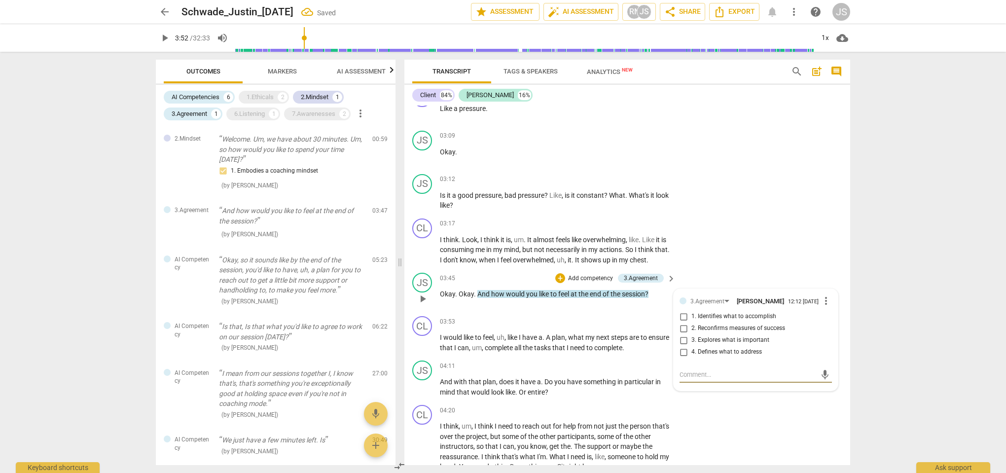
click at [685, 312] on input "1. Identifies what to accomplish" at bounding box center [684, 317] width 16 height 12
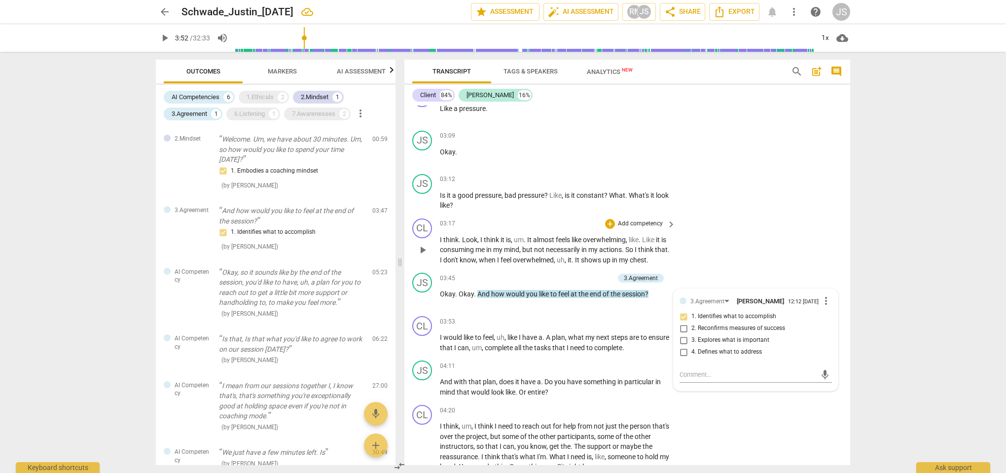
click at [692, 246] on div "CL play_arrow pause 03:17 + Add competency keyboard_arrow_right I think . Look …" at bounding box center [627, 242] width 446 height 55
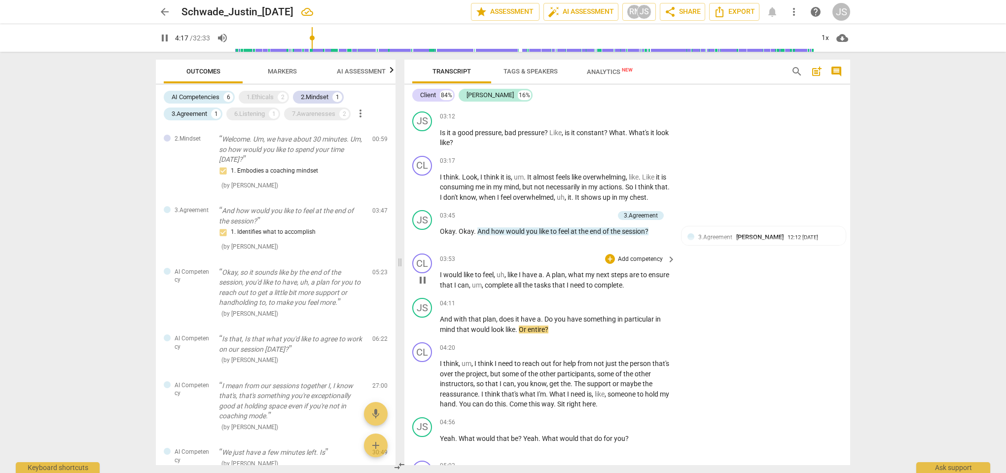
scroll to position [945, 0]
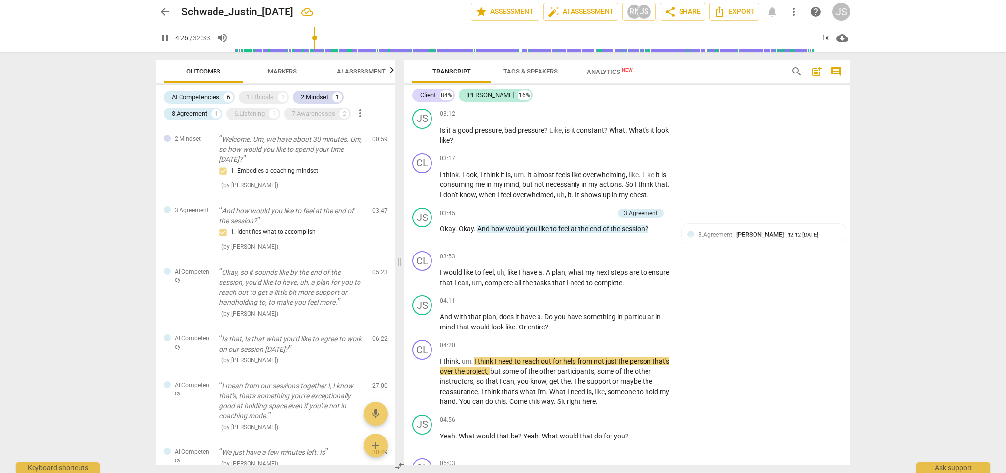
click at [428, 315] on div "play_arrow pause" at bounding box center [427, 322] width 25 height 14
click at [428, 316] on span "pause" at bounding box center [423, 322] width 12 height 12
click at [424, 316] on span "play_arrow" at bounding box center [423, 322] width 12 height 12
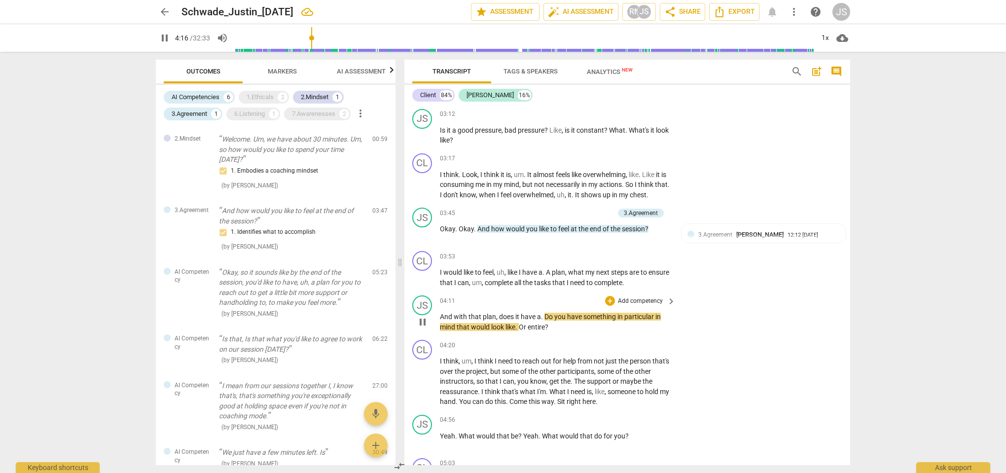
click at [551, 313] on span "Do" at bounding box center [550, 317] width 10 height 8
drag, startPoint x: 556, startPoint y: 309, endPoint x: 537, endPoint y: 309, distance: 19.2
click at [537, 312] on p "And with that plan , does it have a . Do you have something in particular in mi…" at bounding box center [555, 322] width 231 height 20
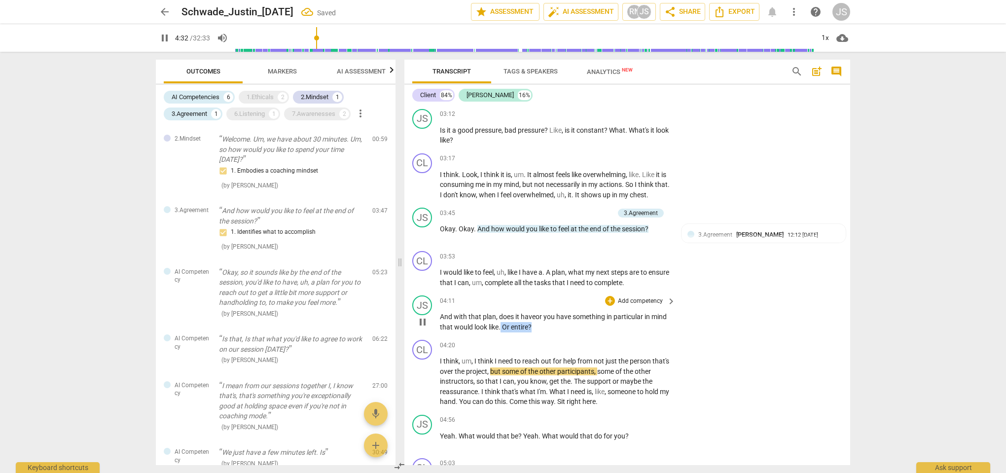
drag, startPoint x: 556, startPoint y: 320, endPoint x: 519, endPoint y: 318, distance: 37.5
click at [519, 318] on p "And with that plan , does it have or y ou have something in particular in mind …" at bounding box center [555, 322] width 231 height 20
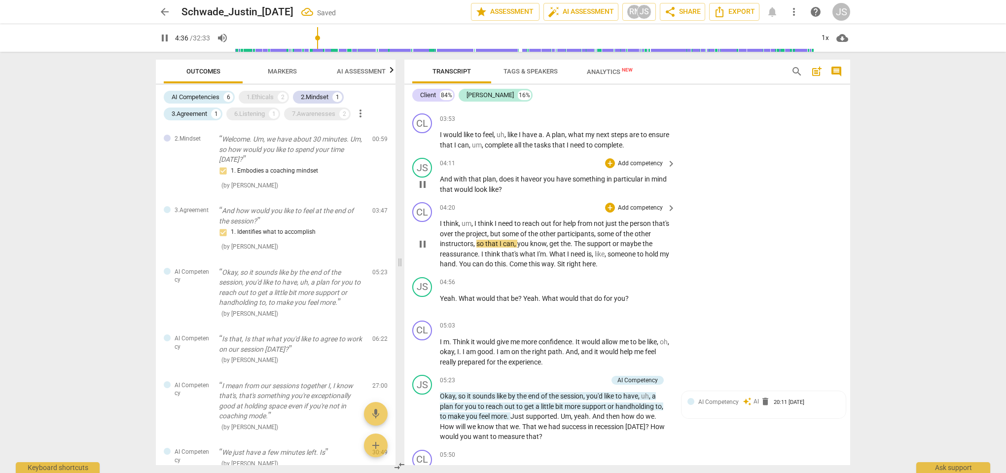
scroll to position [1083, 0]
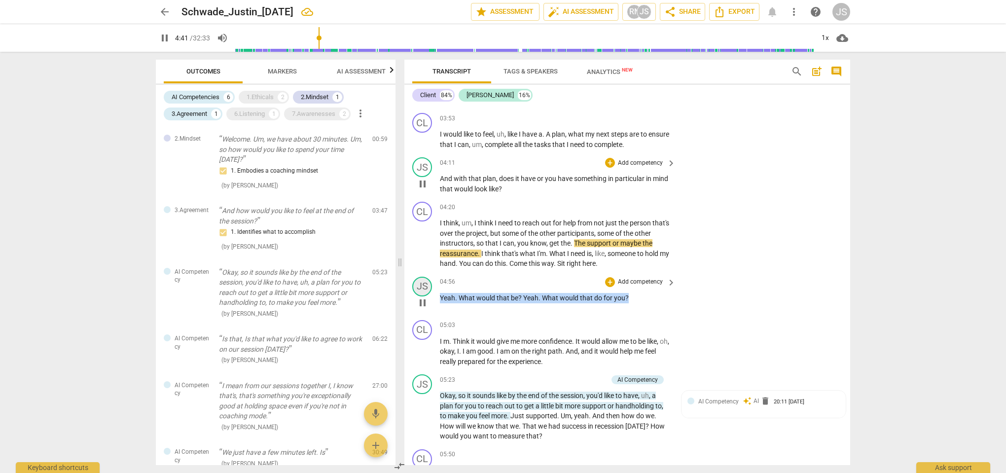
drag, startPoint x: 627, startPoint y: 290, endPoint x: 428, endPoint y: 283, distance: 199.4
click at [428, 283] on div "JS play_arrow pause 04:56 + Add competency keyboard_arrow_right Yeah . What wou…" at bounding box center [627, 294] width 446 height 43
click at [635, 276] on div "+" at bounding box center [636, 275] width 10 height 10
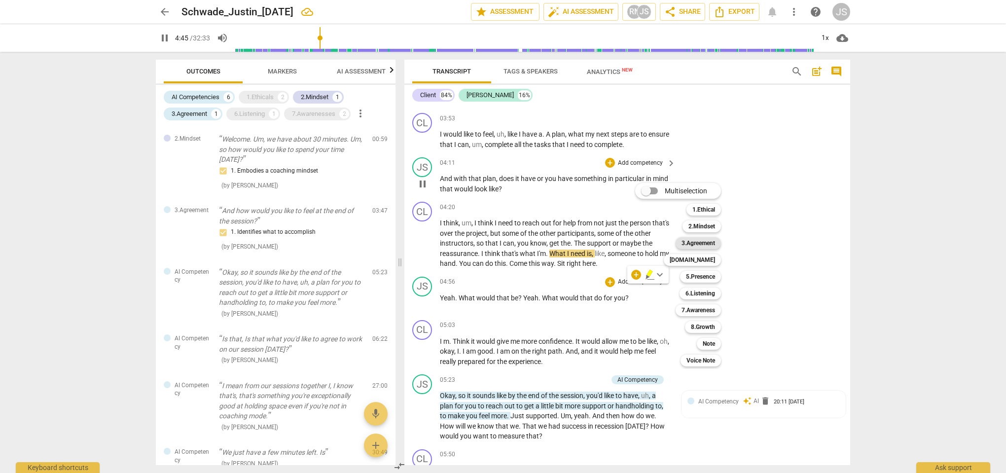
click at [707, 243] on b "3.Agreement" at bounding box center [699, 243] width 34 height 12
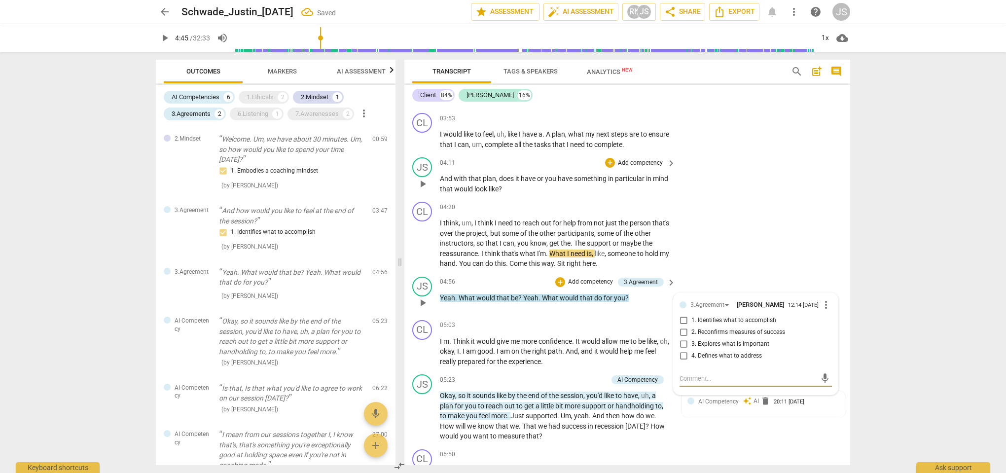
click at [684, 338] on input "3. Explores what is important" at bounding box center [684, 344] width 16 height 12
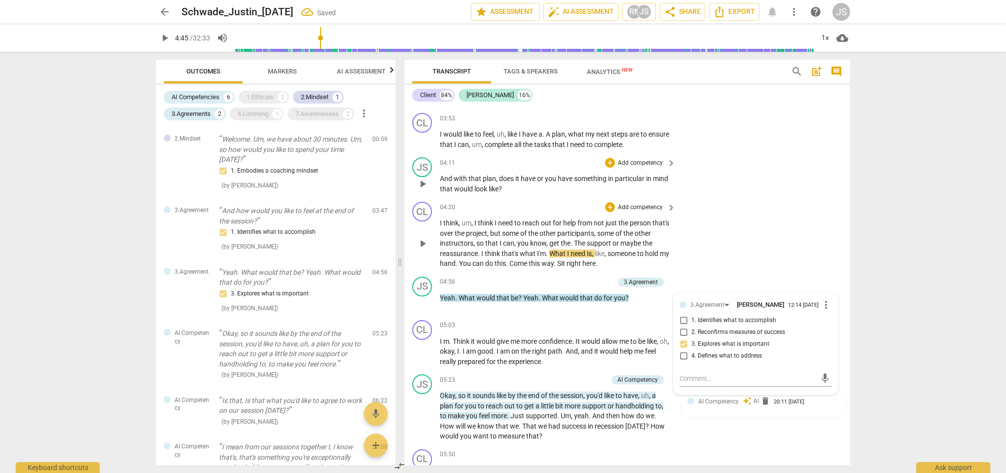
click at [725, 253] on div "CL play_arrow pause 04:20 + Add competency keyboard_arrow_right I think , um , …" at bounding box center [627, 235] width 446 height 75
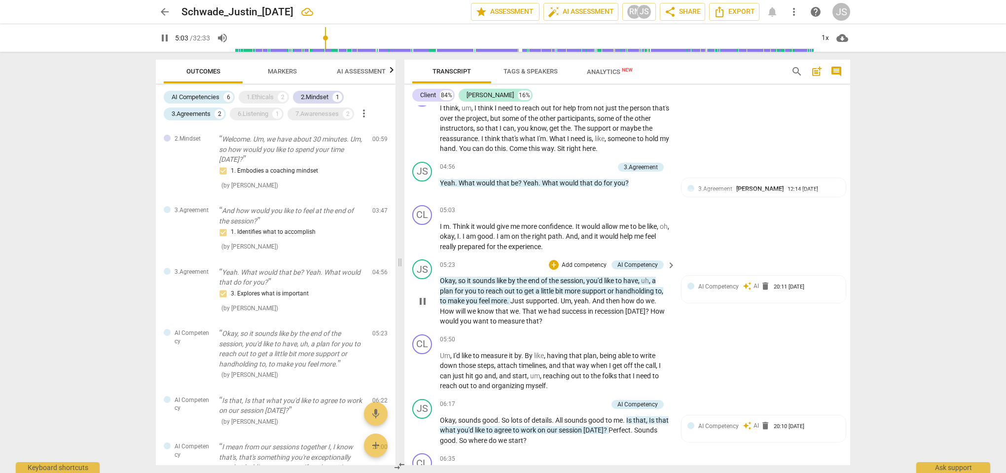
scroll to position [1198, 0]
drag, startPoint x: 528, startPoint y: 290, endPoint x: 508, endPoint y: 290, distance: 19.7
click at [508, 290] on p "Okay , so it sounds like by the end of the session , you'd like to have , uh , …" at bounding box center [555, 300] width 231 height 51
drag, startPoint x: 575, startPoint y: 289, endPoint x: 544, endPoint y: 289, distance: 31.1
click at [544, 289] on p "Okay , so it sounds like by the end of the session , you'd like to have , uh , …" at bounding box center [555, 300] width 231 height 51
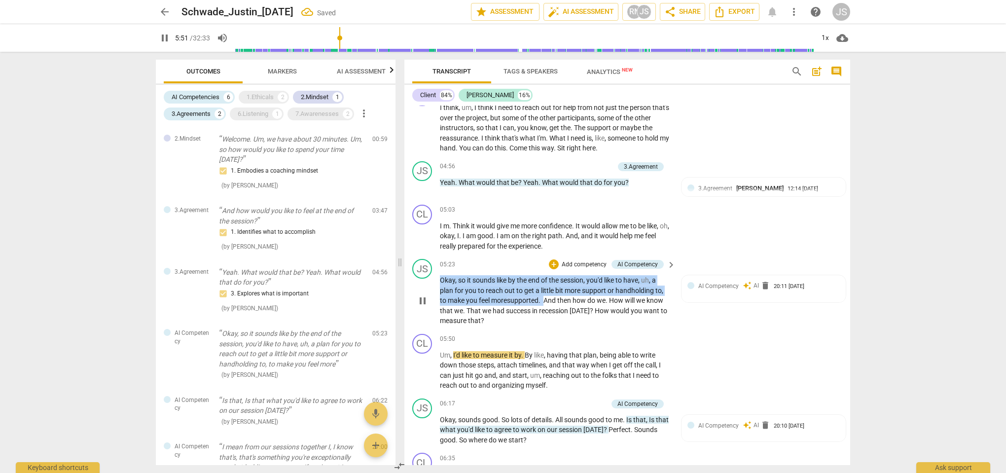
drag, startPoint x: 547, startPoint y: 288, endPoint x: 429, endPoint y: 266, distance: 119.8
click at [429, 266] on div "JS play_arrow pause 05:23 + Add competency AI Competency keyboard_arrow_right O…" at bounding box center [627, 292] width 446 height 75
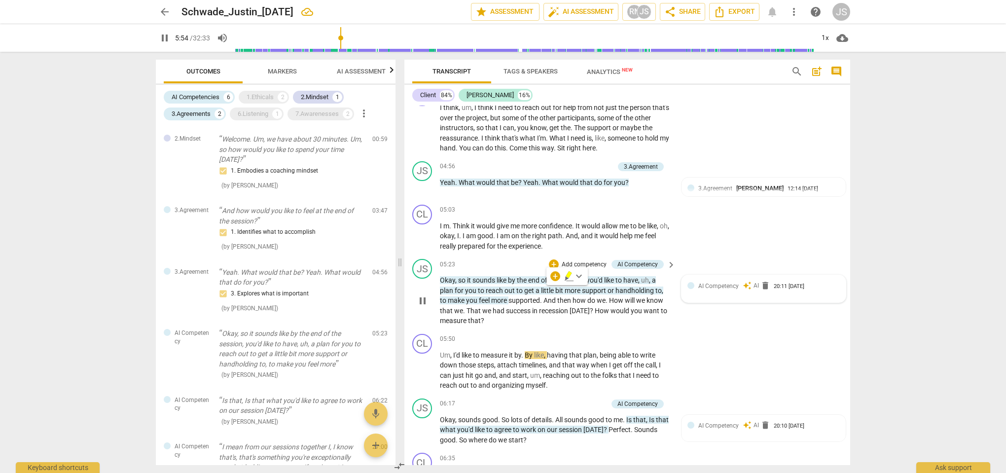
click at [727, 283] on span "AI Competency" at bounding box center [718, 286] width 40 height 7
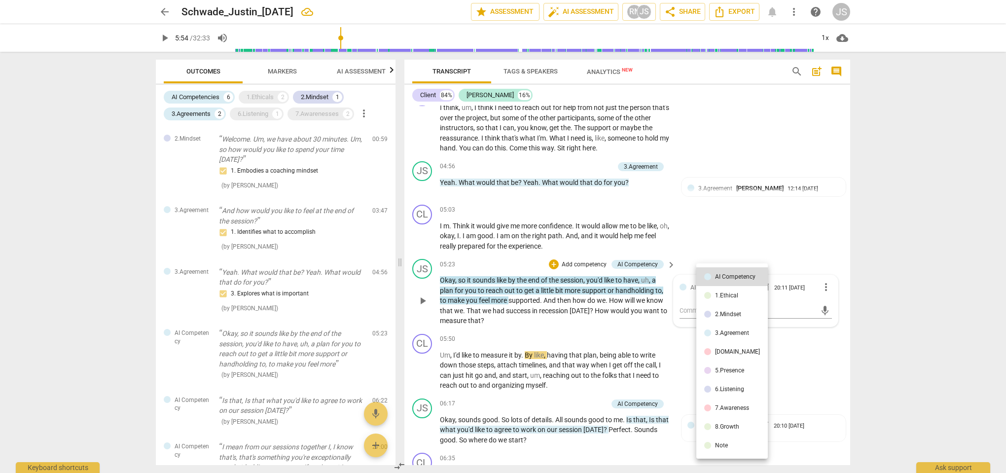
click at [736, 353] on li "[DOMAIN_NAME]" at bounding box center [732, 351] width 72 height 19
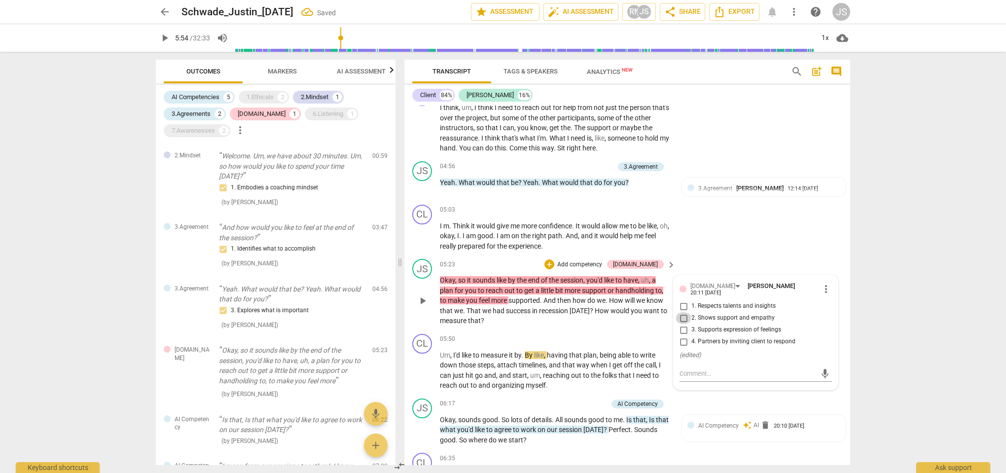
click at [681, 312] on input "2. Shows support and empathy" at bounding box center [684, 318] width 16 height 12
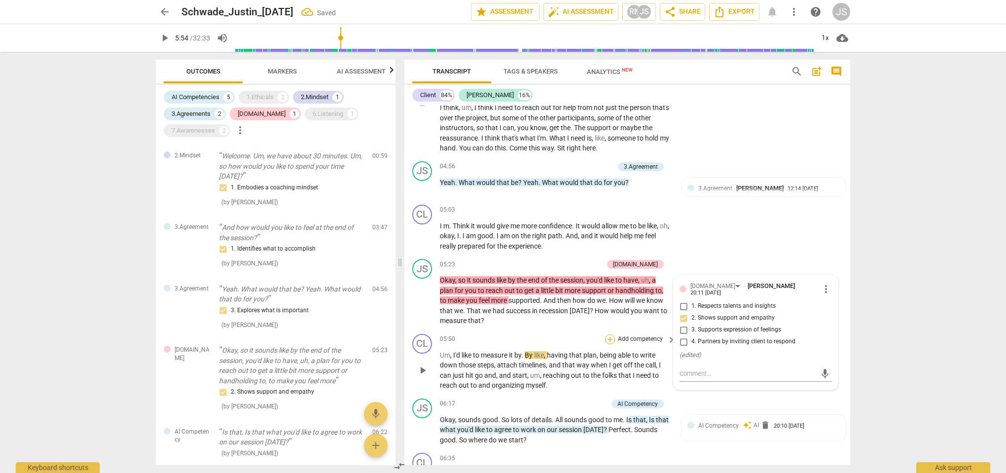
click at [610, 334] on div "+" at bounding box center [610, 339] width 10 height 10
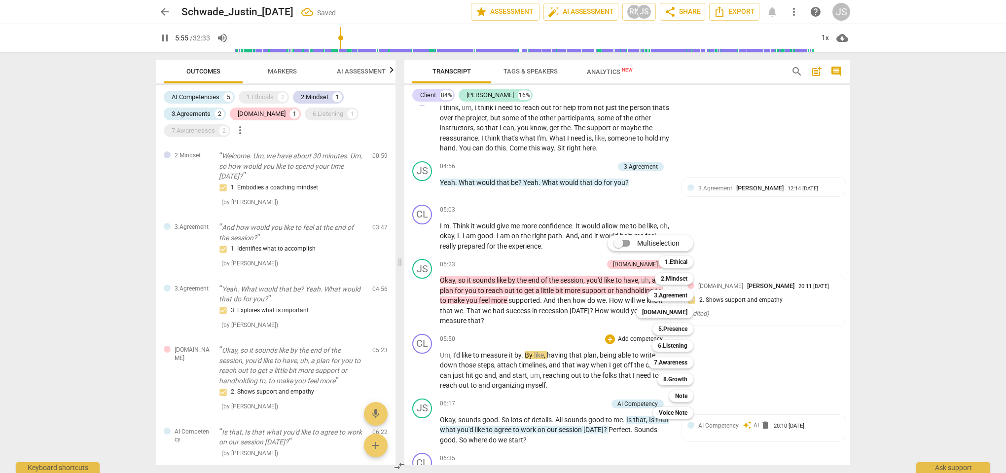
click at [629, 308] on div "Multiselection m 1.Ethical 1 2.Mindset 2 3.Agreement 3 [DOMAIN_NAME] 4 5.Presen…" at bounding box center [658, 327] width 109 height 188
click at [730, 240] on div at bounding box center [503, 236] width 1006 height 473
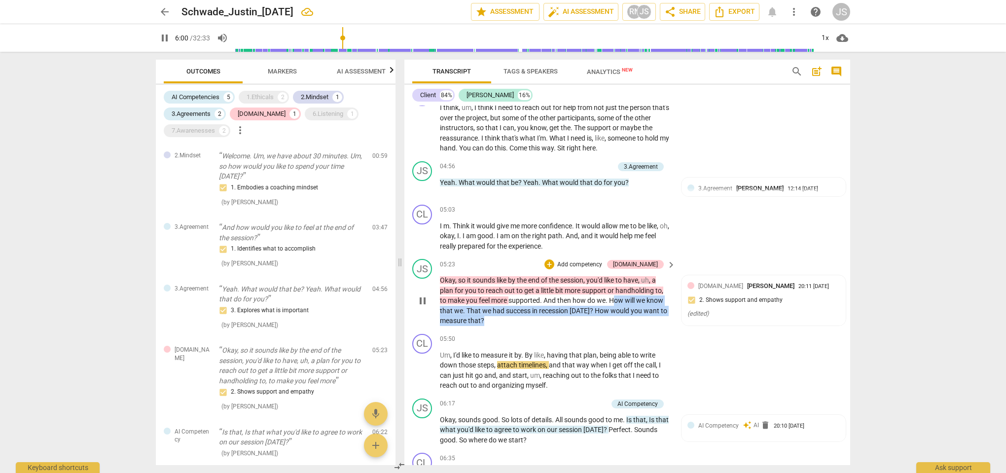
drag, startPoint x: 614, startPoint y: 290, endPoint x: 631, endPoint y: 307, distance: 24.8
click at [631, 307] on p "Okay , so it sounds like by the end of the session , you'd like to have , uh , …" at bounding box center [555, 300] width 231 height 51
click at [523, 312] on p "Okay , so it sounds like by the end of the session , you'd like to have , uh , …" at bounding box center [555, 300] width 231 height 51
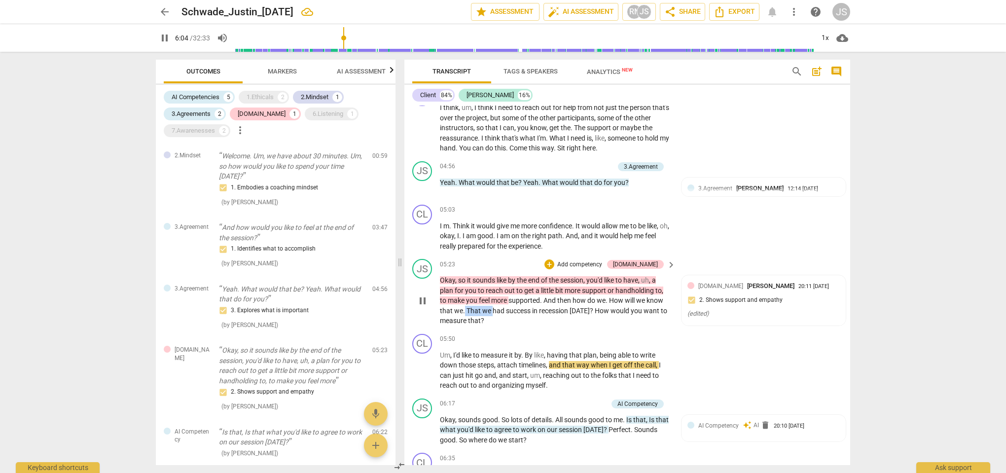
drag, startPoint x: 492, startPoint y: 300, endPoint x: 464, endPoint y: 300, distance: 28.6
click at [464, 300] on p "Okay , so it sounds like by the end of the session , you'd like to have , uh , …" at bounding box center [555, 300] width 231 height 51
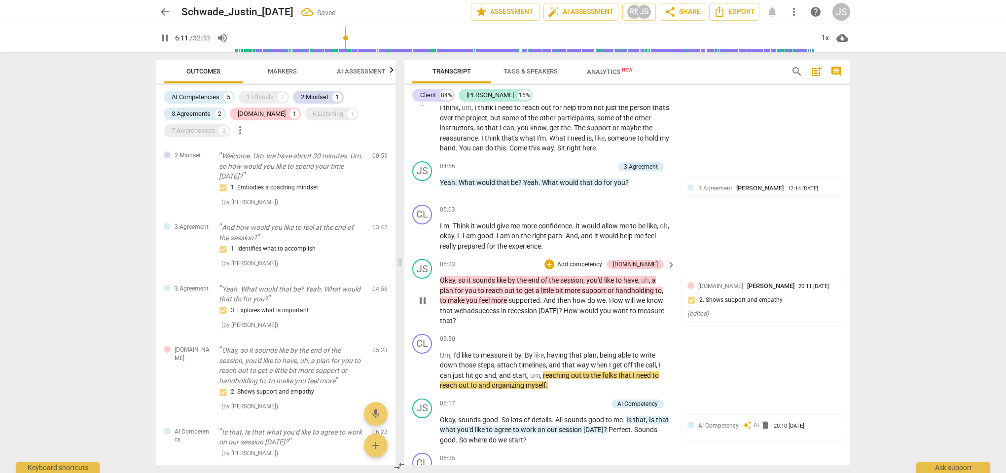
click at [620, 296] on span "How" at bounding box center [617, 300] width 16 height 8
drag, startPoint x: 639, startPoint y: 291, endPoint x: 546, endPoint y: 293, distance: 93.2
click at [546, 293] on p "Okay , so it sounds like by the end of the session , you'd like to have , uh , …" at bounding box center [555, 300] width 231 height 51
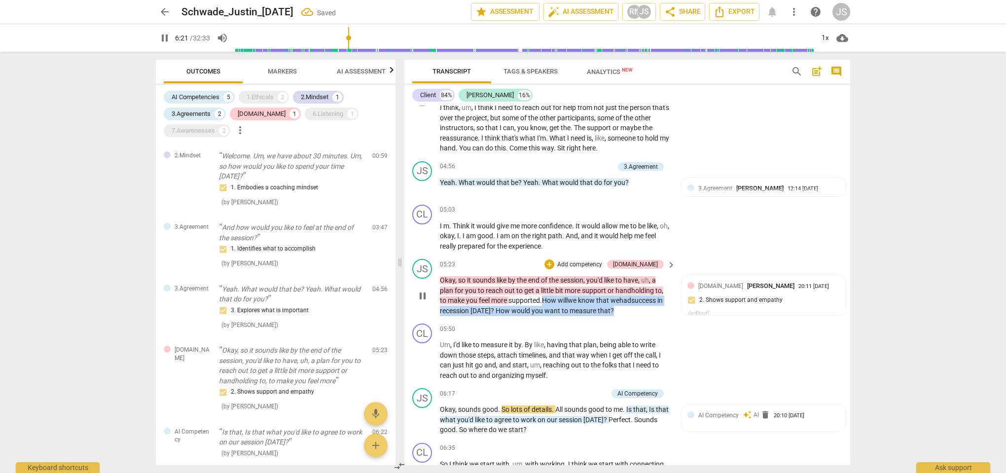
drag, startPoint x: 622, startPoint y: 300, endPoint x: 542, endPoint y: 293, distance: 80.7
click at [543, 293] on p "Okay , so it sounds like by the end of the session , you'd like to have , uh , …" at bounding box center [555, 295] width 231 height 40
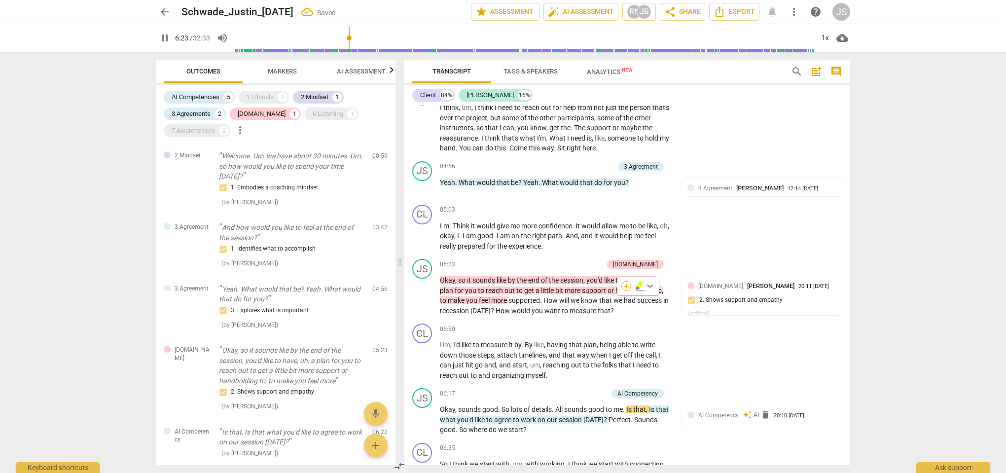
click at [625, 288] on div "+" at bounding box center [627, 286] width 10 height 10
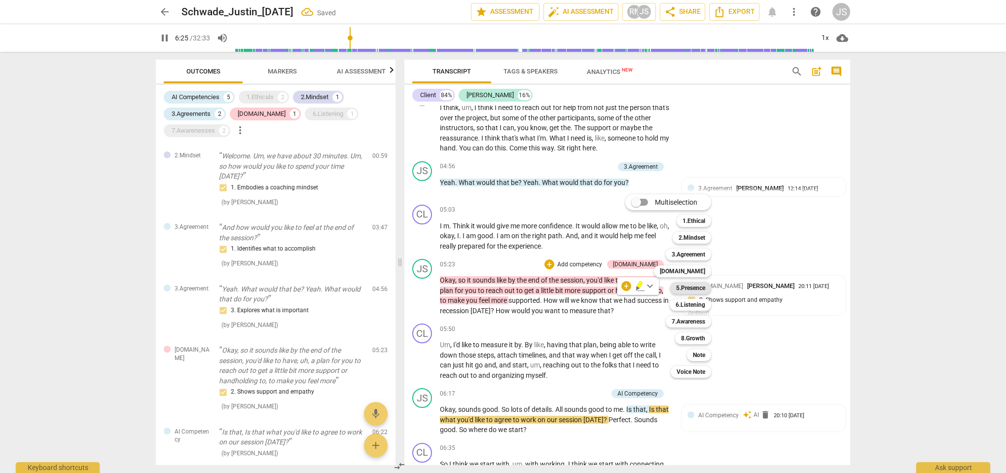
click at [690, 288] on b "5.Presence" at bounding box center [690, 288] width 29 height 12
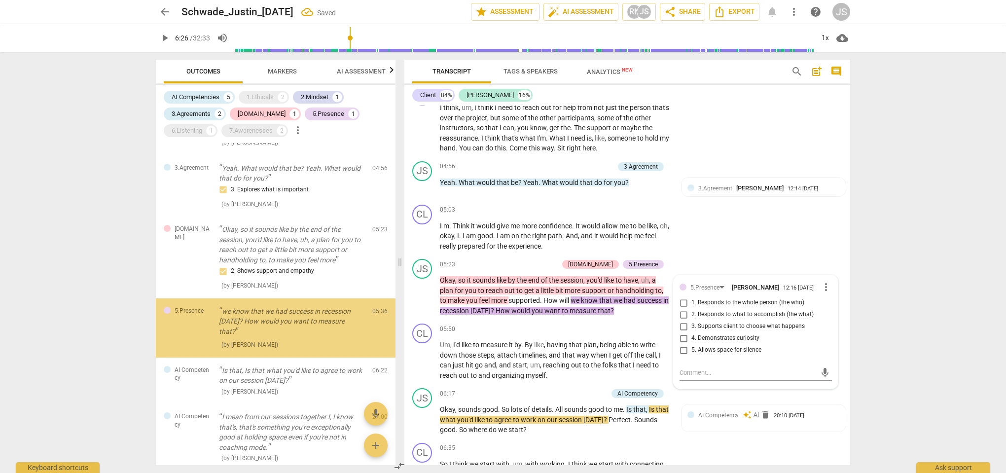
scroll to position [136, 0]
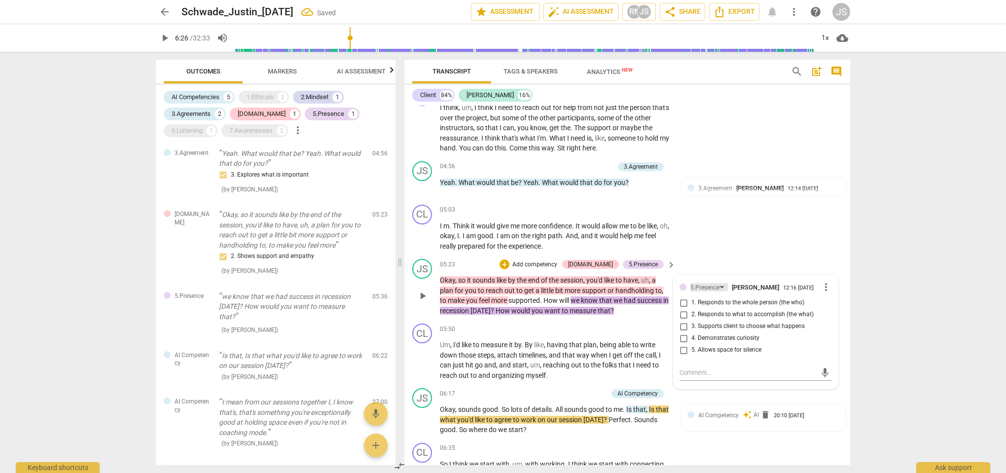
click at [709, 283] on div "5.Presence" at bounding box center [705, 287] width 29 height 9
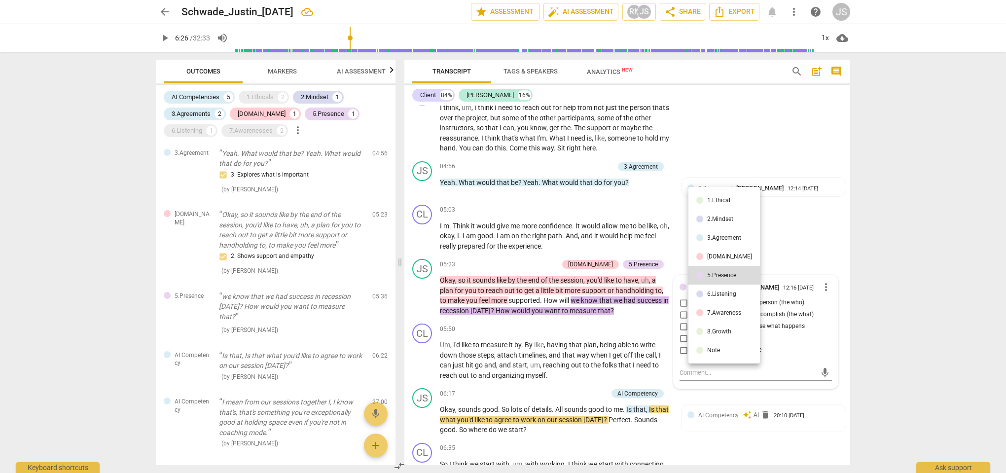
click at [715, 235] on div "3.Agreement" at bounding box center [724, 238] width 34 height 6
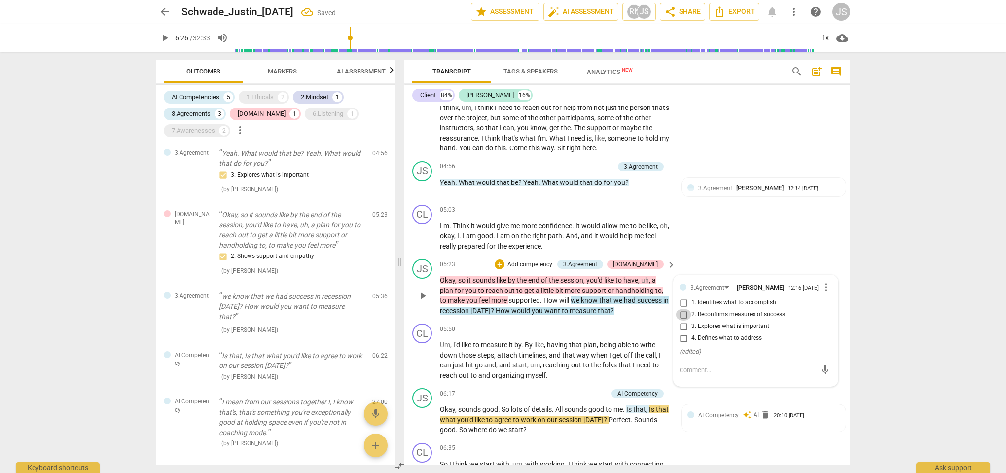
click at [684, 309] on input "2. Reconfirms measures of success" at bounding box center [684, 315] width 16 height 12
click at [657, 301] on p "Okay , so it sounds like by the end of the session , you'd like to have , uh , …" at bounding box center [555, 295] width 231 height 40
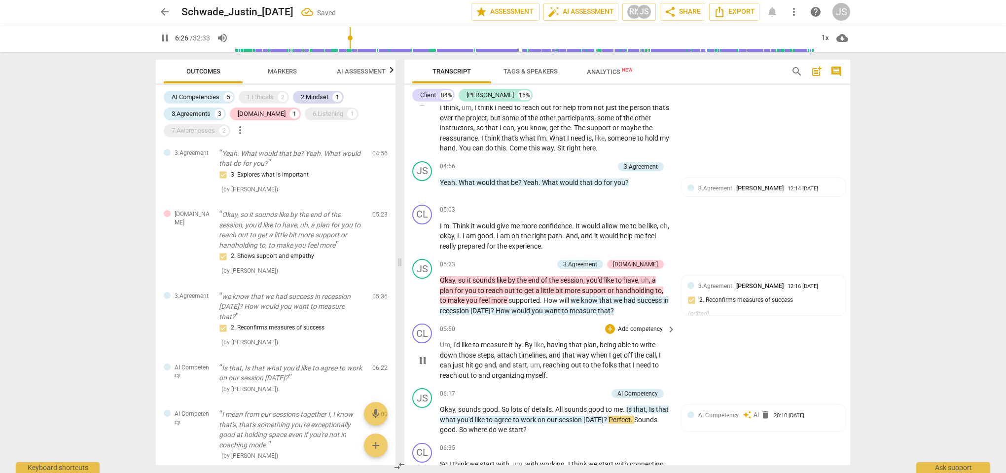
click at [729, 337] on div "CL play_arrow pause 05:50 + Add competency keyboard_arrow_right Um , I'd like t…" at bounding box center [627, 352] width 446 height 65
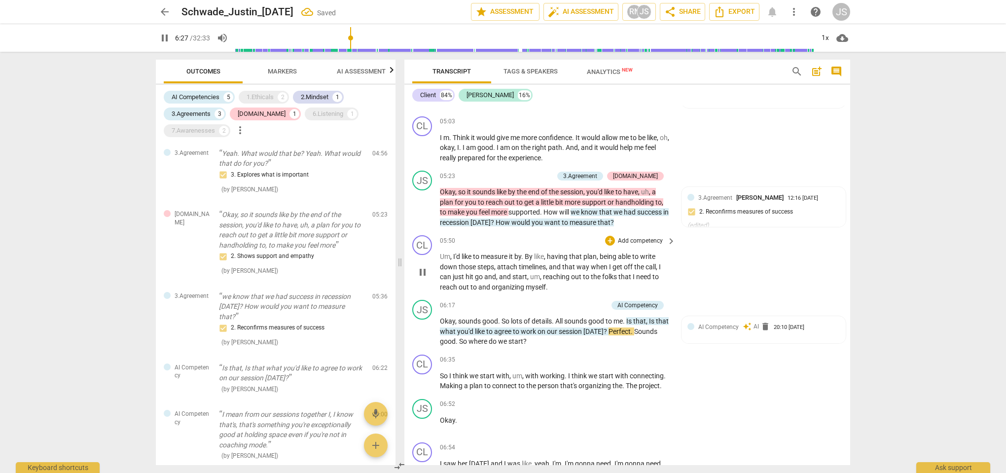
scroll to position [1293, 0]
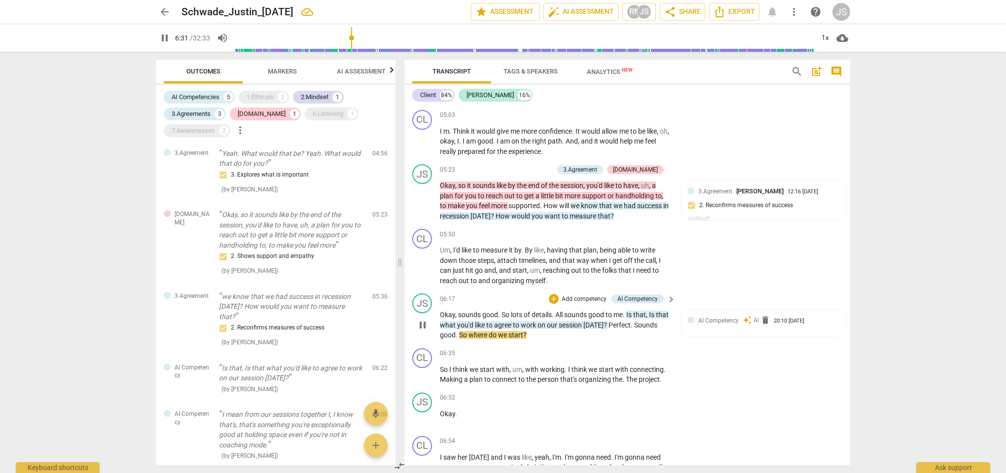
click at [602, 319] on p "Okay , sounds good . So lots of details . All sounds good to me . Is that , Is …" at bounding box center [555, 325] width 231 height 31
click at [718, 317] on span "AI Competency" at bounding box center [718, 320] width 40 height 7
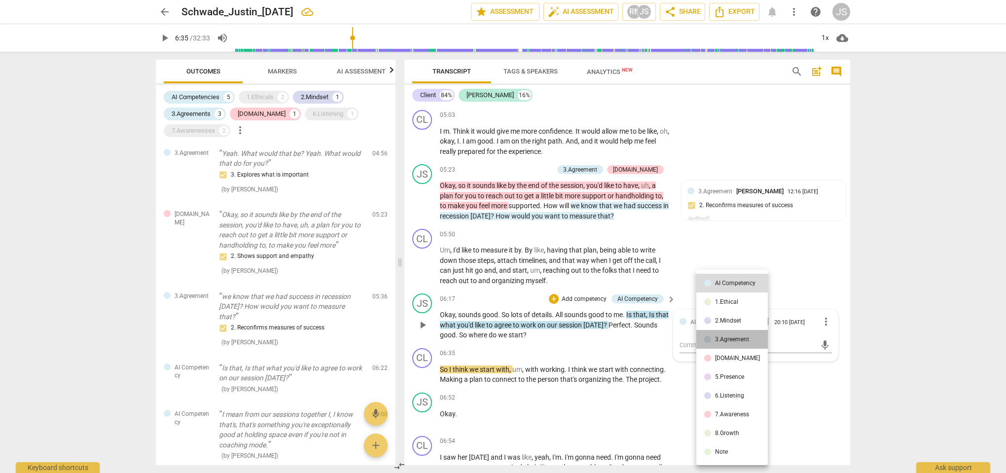
click at [748, 340] on div "3.Agreement" at bounding box center [732, 339] width 34 height 6
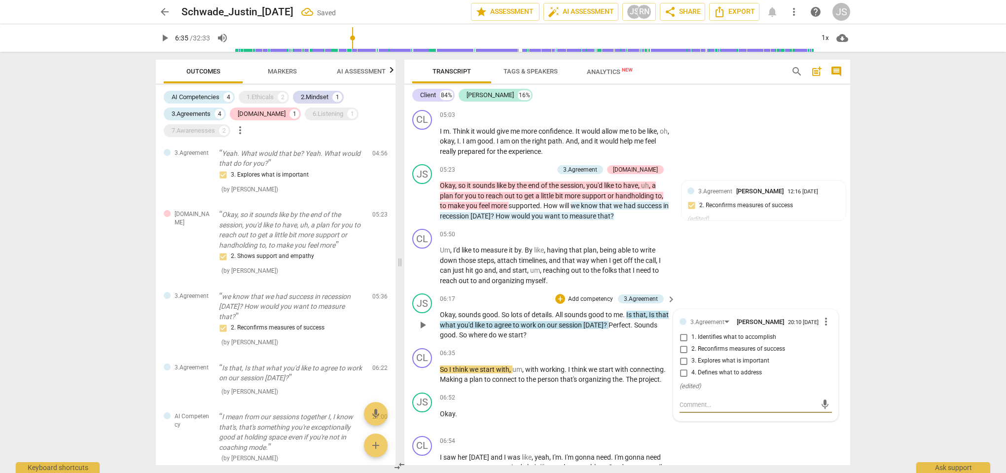
click at [684, 367] on input "4. Defines what to address" at bounding box center [684, 373] width 16 height 12
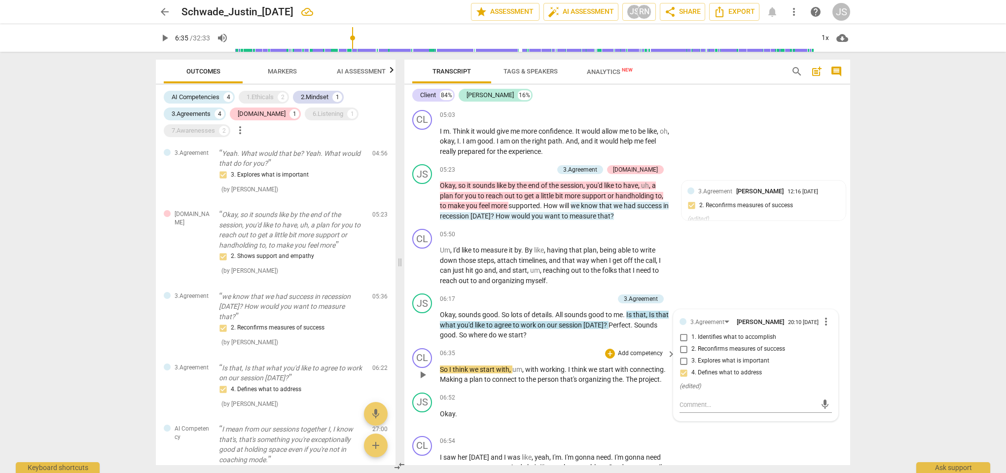
click at [582, 344] on div "CL play_arrow pause 06:35 + Add competency keyboard_arrow_right So I think we s…" at bounding box center [627, 366] width 446 height 44
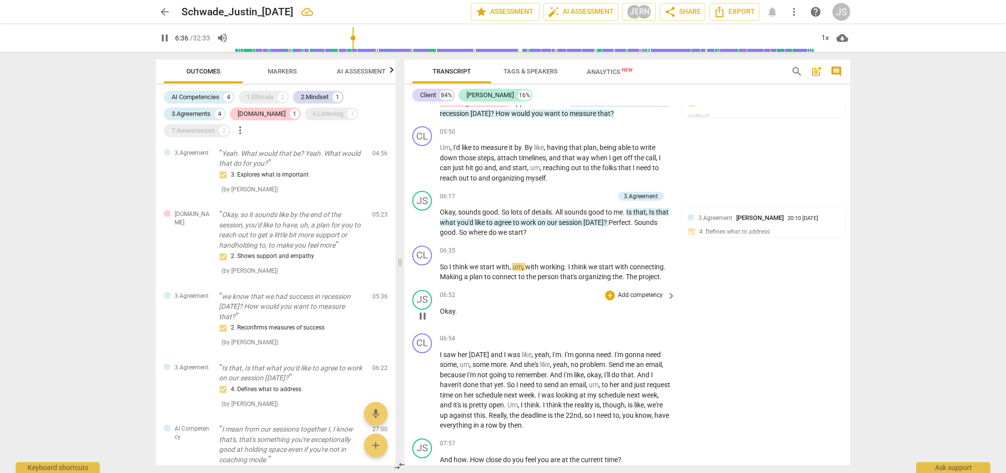
scroll to position [1396, 0]
drag, startPoint x: 555, startPoint y: 220, endPoint x: 483, endPoint y: 218, distance: 72.0
click at [483, 218] on p "Okay , sounds good . So lots of details . All sounds good to me . Is that , Is …" at bounding box center [555, 222] width 231 height 31
click at [563, 207] on div "+" at bounding box center [561, 206] width 10 height 10
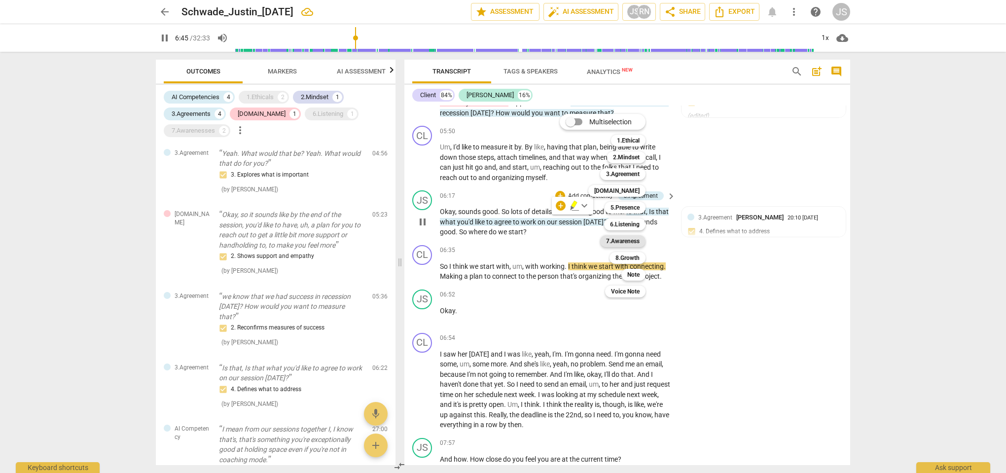
click at [633, 244] on b "7.Awareness" at bounding box center [623, 241] width 34 height 12
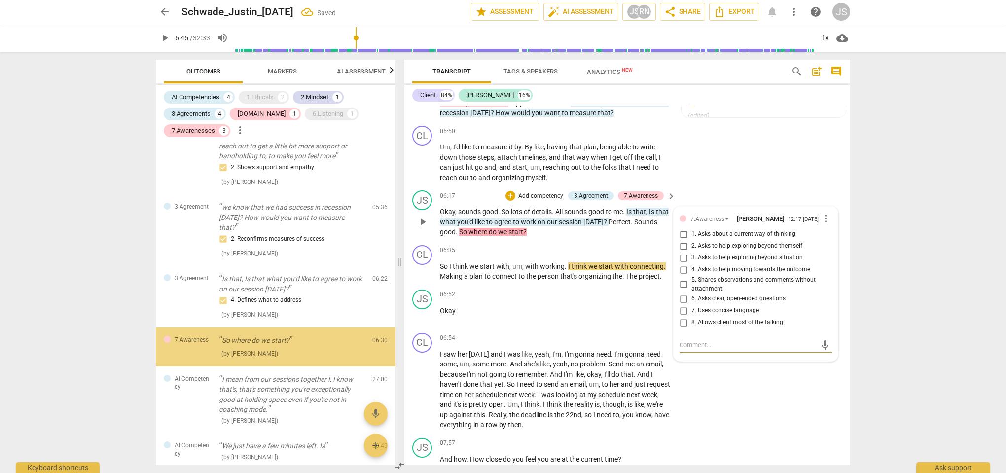
scroll to position [393, 0]
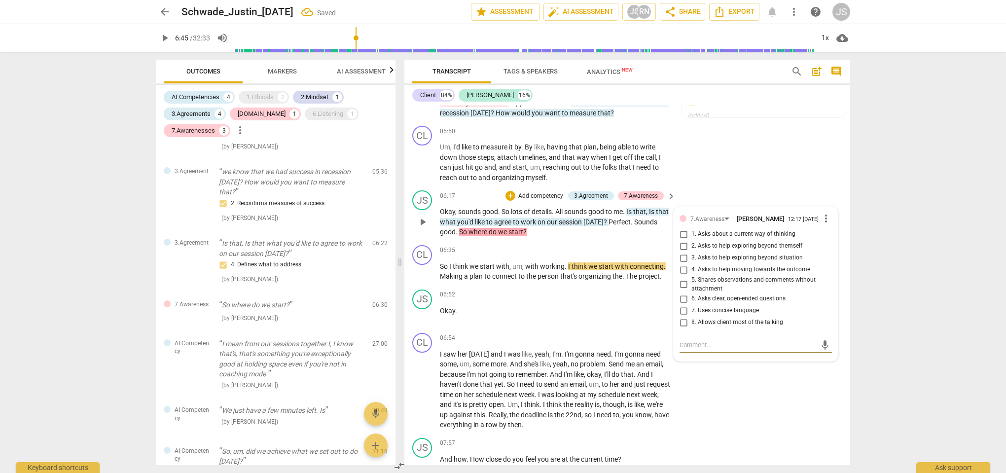
click at [681, 293] on input "6. Asks clear, open-ended questions" at bounding box center [684, 299] width 16 height 12
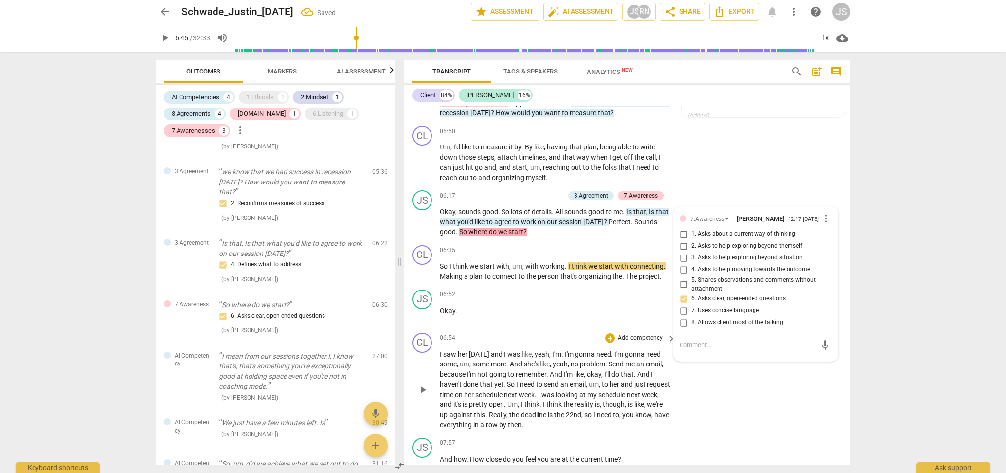
click at [733, 400] on div "CL play_arrow pause 06:54 + Add competency keyboard_arrow_right I saw her yeste…" at bounding box center [627, 381] width 446 height 105
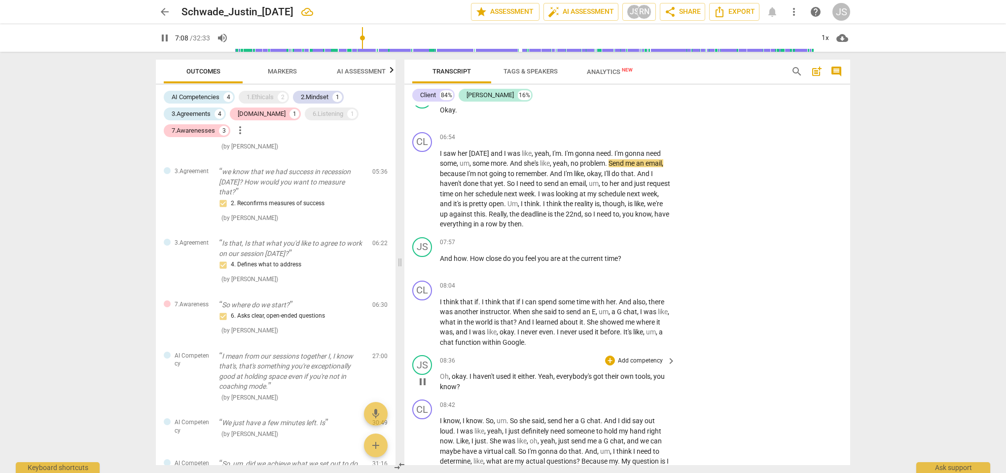
scroll to position [1598, 0]
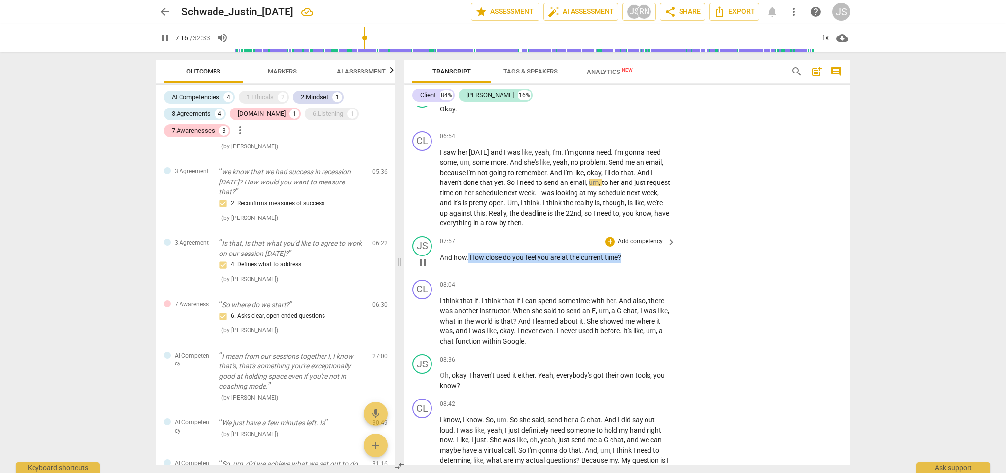
drag, startPoint x: 626, startPoint y: 241, endPoint x: 469, endPoint y: 240, distance: 156.9
click at [469, 253] on p "And how . How close do you feel you are at the current time ?" at bounding box center [555, 258] width 231 height 10
click at [632, 226] on div "+" at bounding box center [632, 228] width 10 height 10
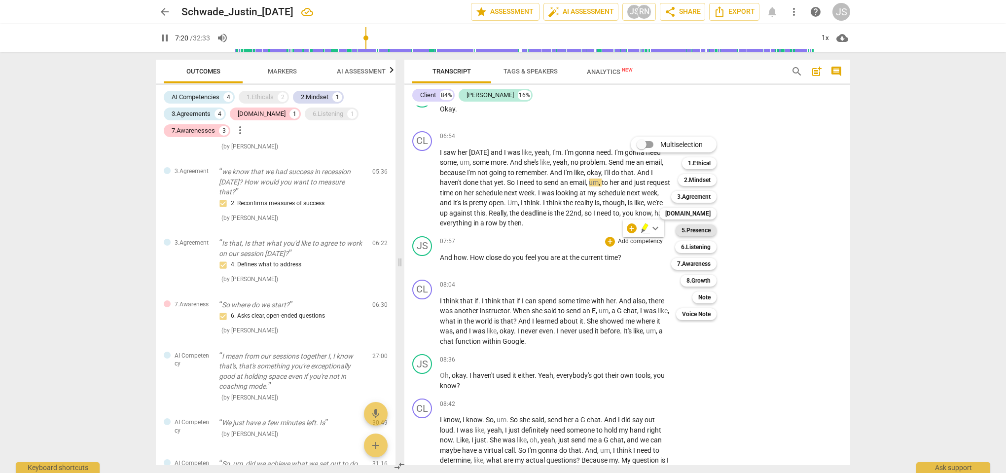
click at [704, 229] on b "5.Presence" at bounding box center [696, 230] width 29 height 12
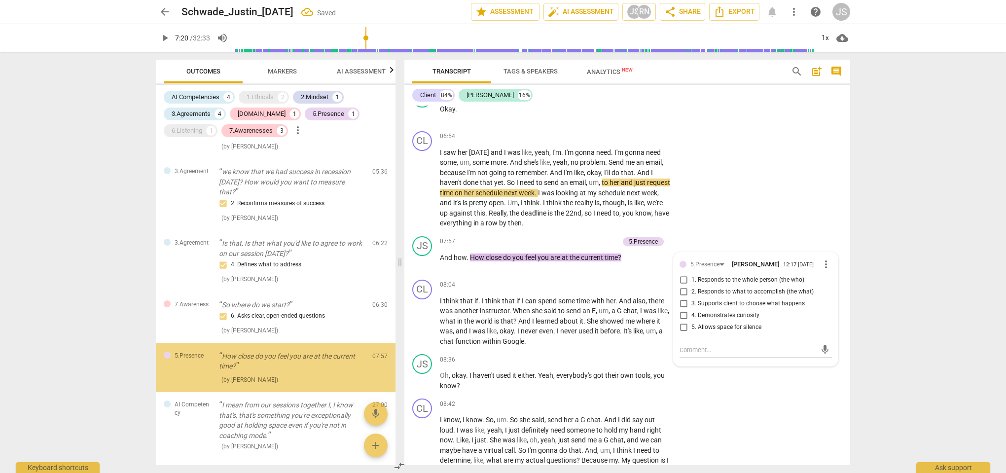
scroll to position [449, 0]
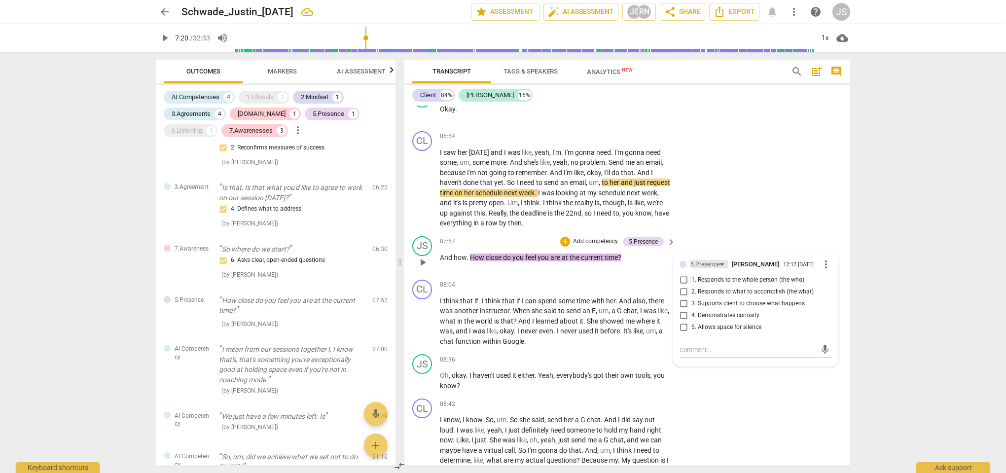
click at [696, 260] on div "5.Presence" at bounding box center [705, 264] width 29 height 9
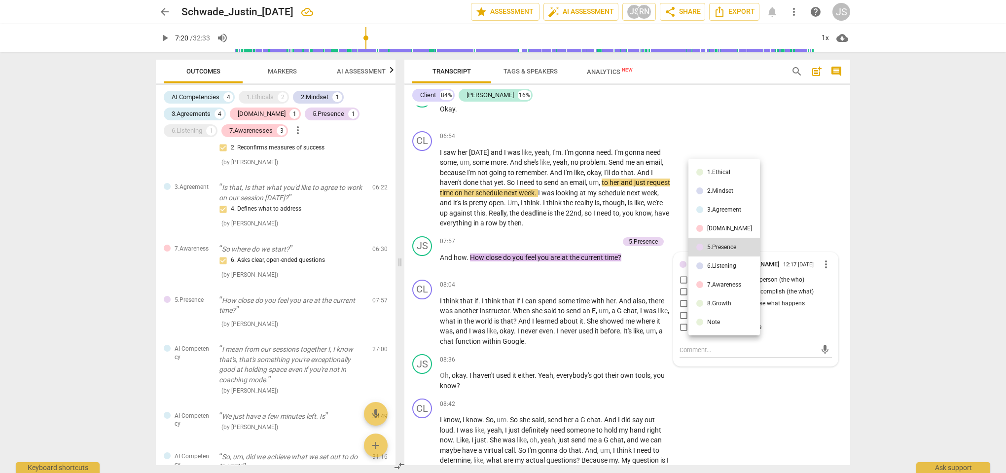
click at [707, 269] on li "6.Listening" at bounding box center [725, 265] width 72 height 19
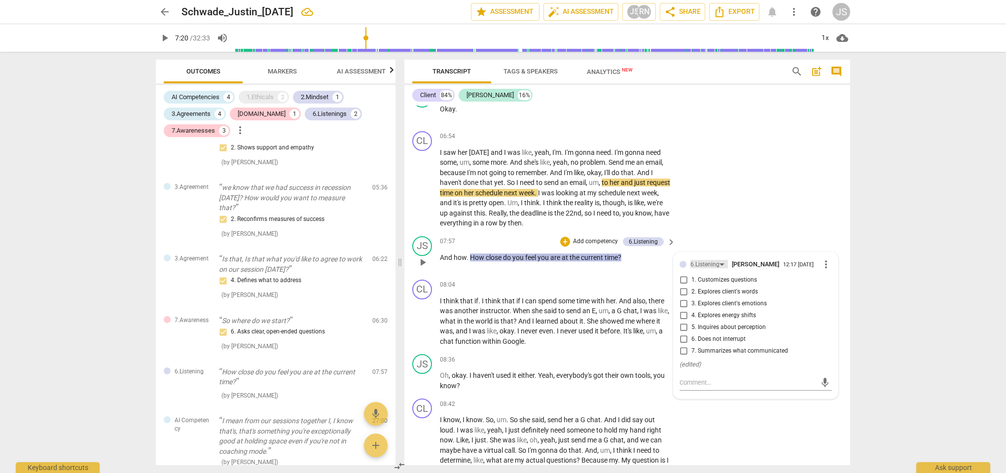
click at [716, 260] on div "6.Listening" at bounding box center [705, 264] width 29 height 9
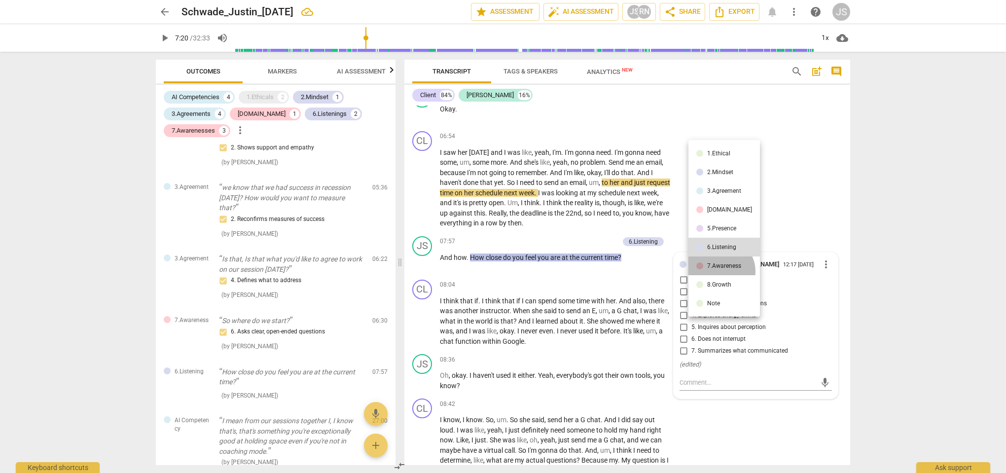
click at [720, 271] on li "7.Awareness" at bounding box center [725, 265] width 72 height 19
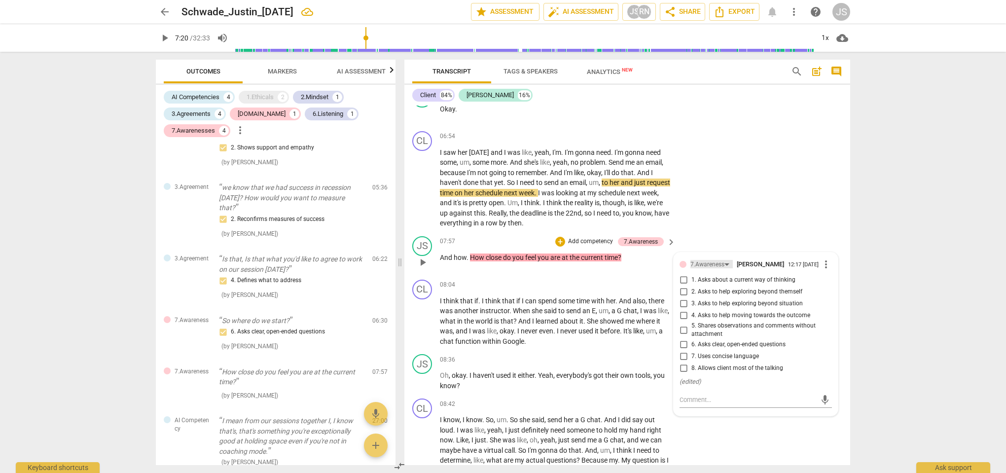
click at [708, 260] on div "7.Awareness" at bounding box center [708, 264] width 34 height 9
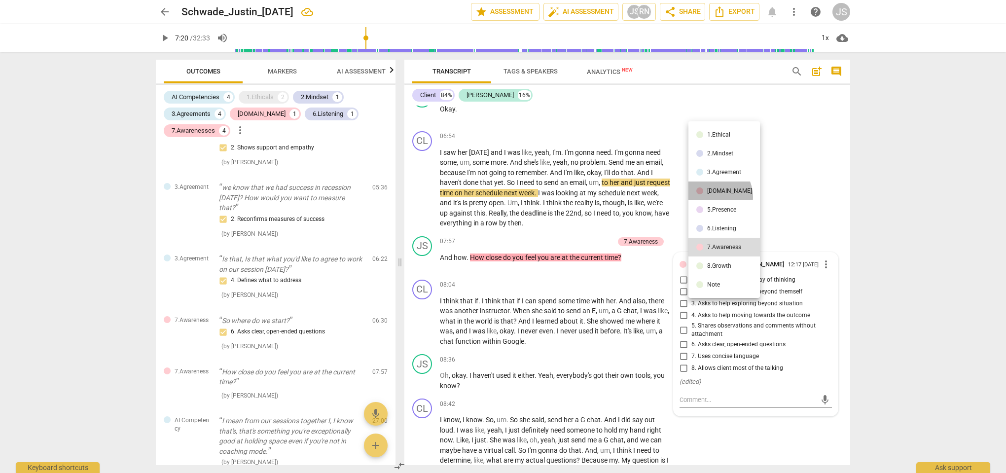
click at [710, 197] on li "[DOMAIN_NAME]" at bounding box center [725, 191] width 72 height 19
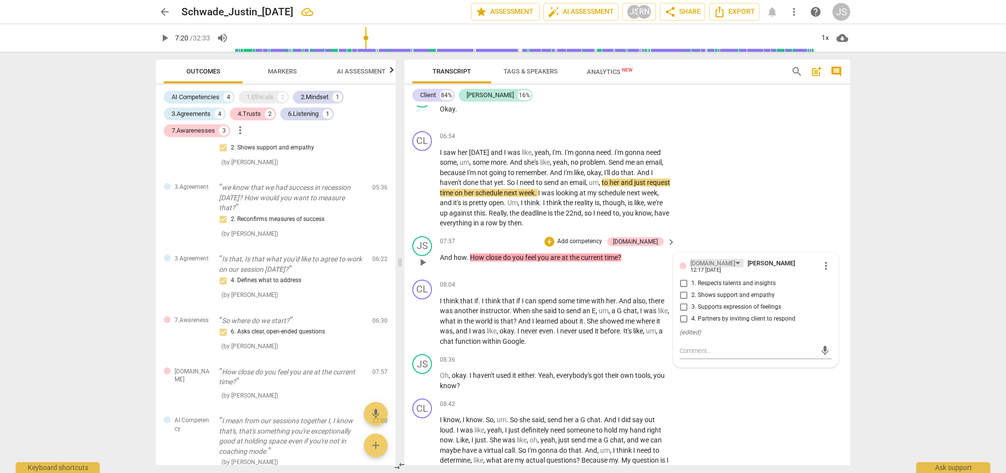
click at [698, 259] on div "[DOMAIN_NAME]" at bounding box center [713, 263] width 45 height 9
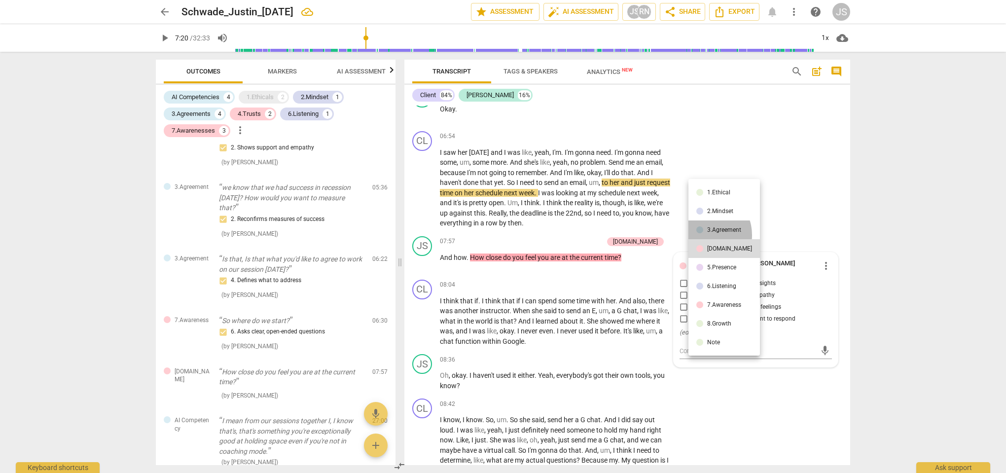
click at [704, 235] on li "3.Agreement" at bounding box center [725, 229] width 72 height 19
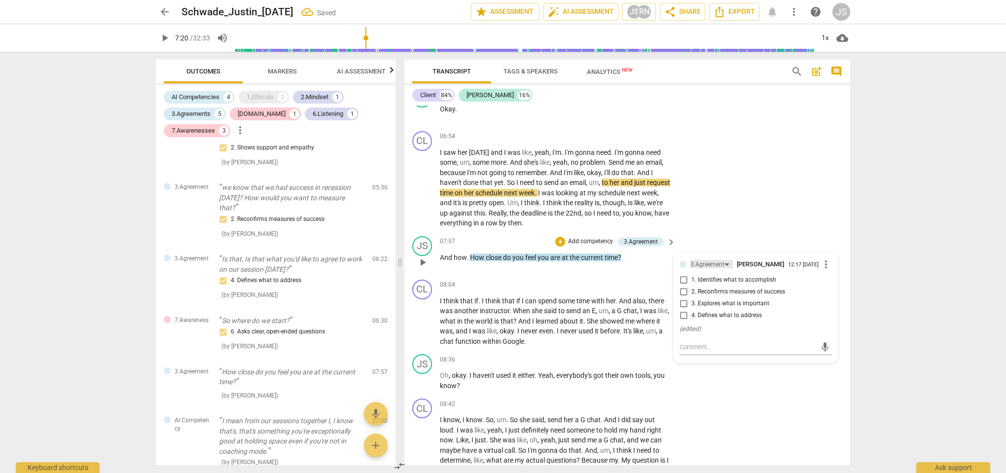
click at [706, 260] on div "3.Agreement" at bounding box center [708, 264] width 34 height 9
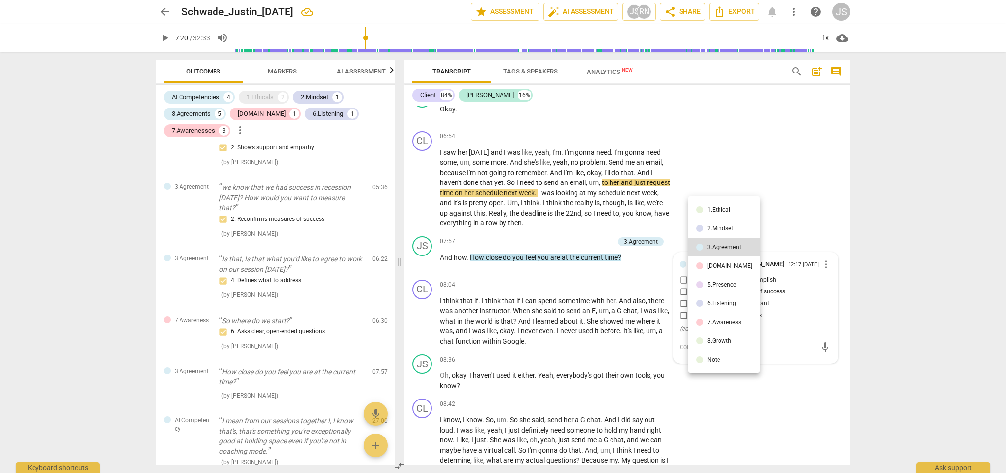
click at [720, 282] on div "5.Presence" at bounding box center [721, 285] width 29 height 6
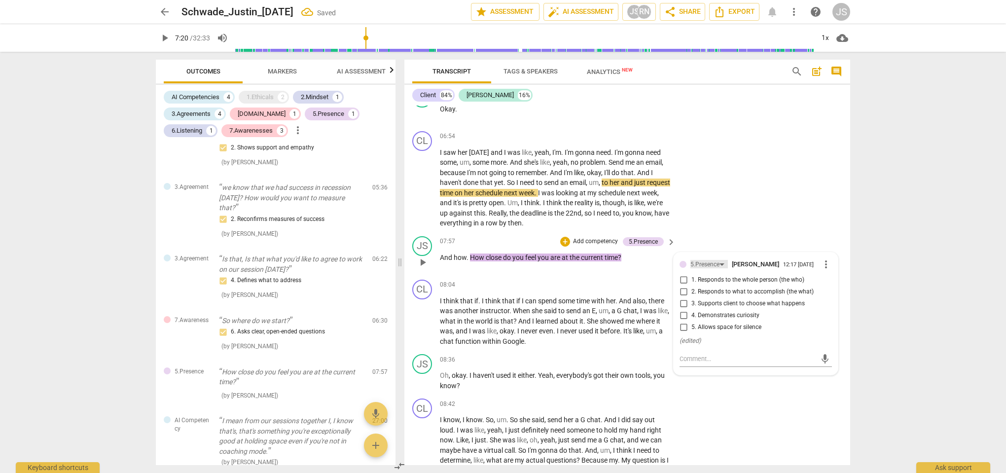
click at [713, 260] on div "5.Presence" at bounding box center [705, 264] width 29 height 9
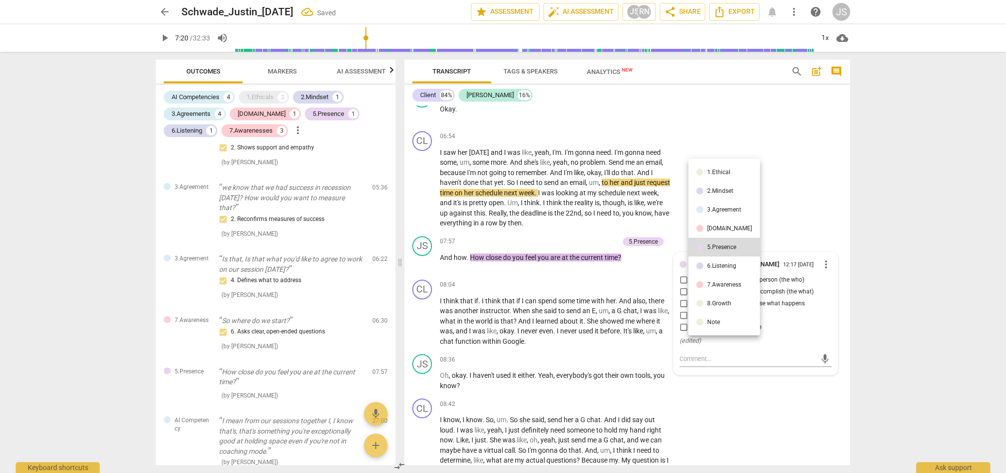
click at [715, 271] on li "6.Listening" at bounding box center [725, 265] width 72 height 19
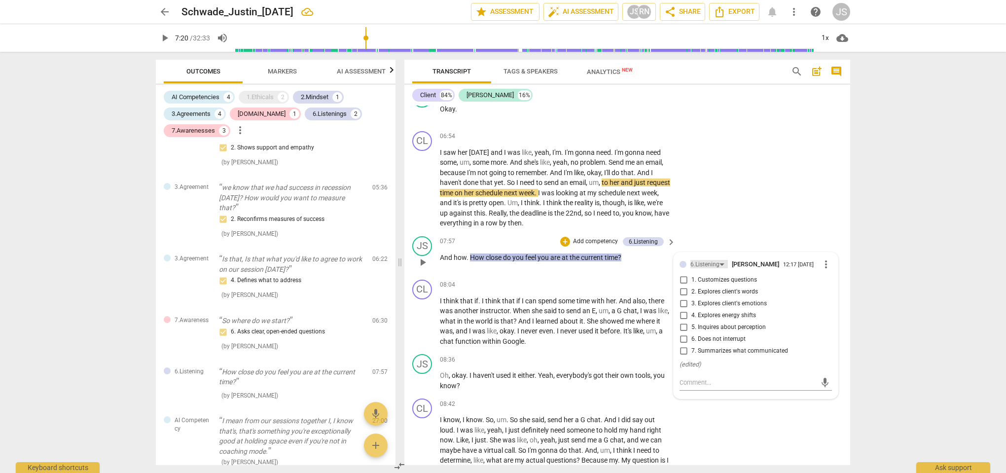
click at [710, 260] on div "6.Listening" at bounding box center [705, 264] width 29 height 9
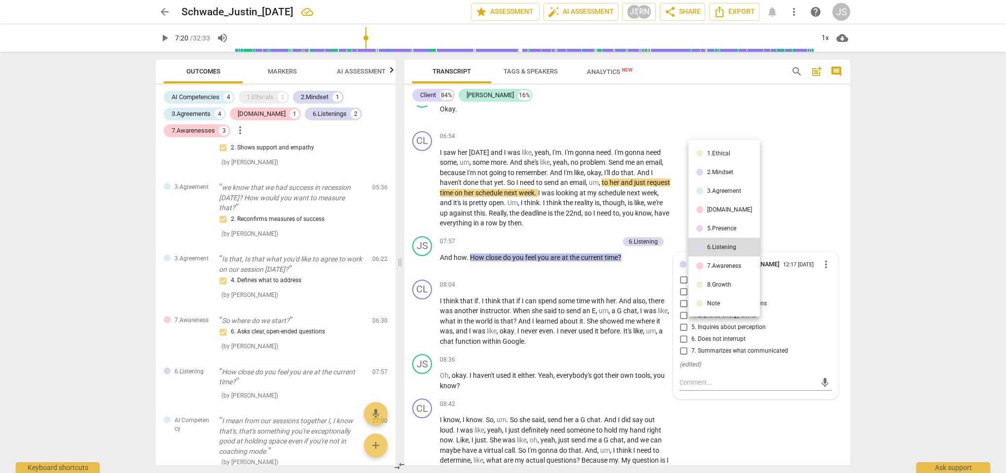
click at [710, 263] on div "7.Awareness" at bounding box center [724, 266] width 34 height 6
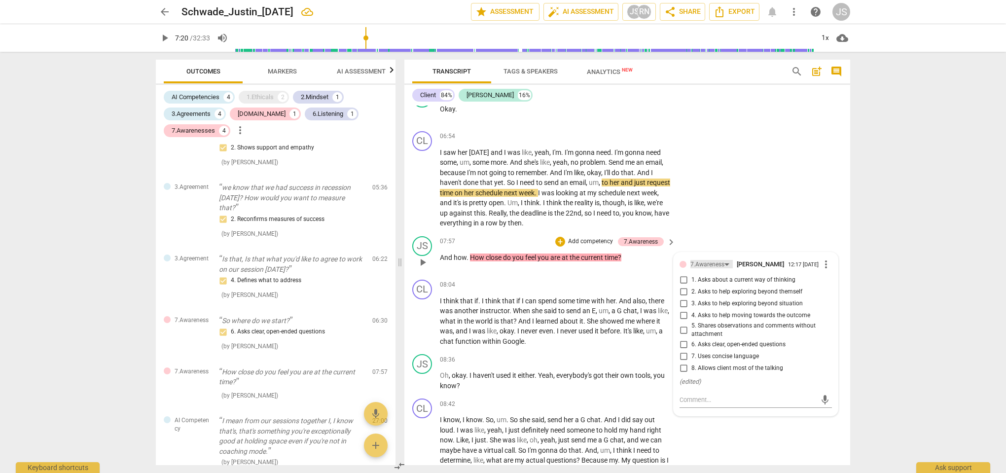
click at [706, 260] on div "7.Awareness" at bounding box center [708, 264] width 34 height 9
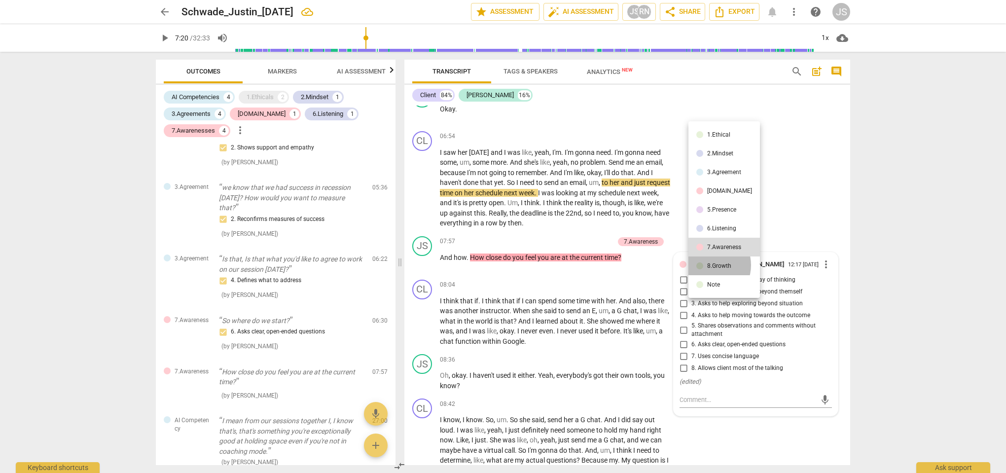
click at [707, 265] on li "8.Growth" at bounding box center [725, 265] width 72 height 19
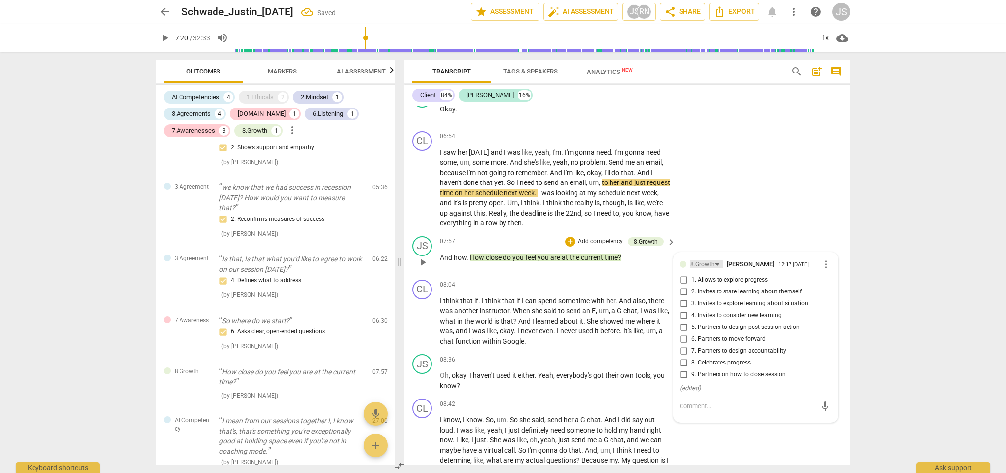
click at [706, 260] on div "8.Growth" at bounding box center [703, 264] width 24 height 9
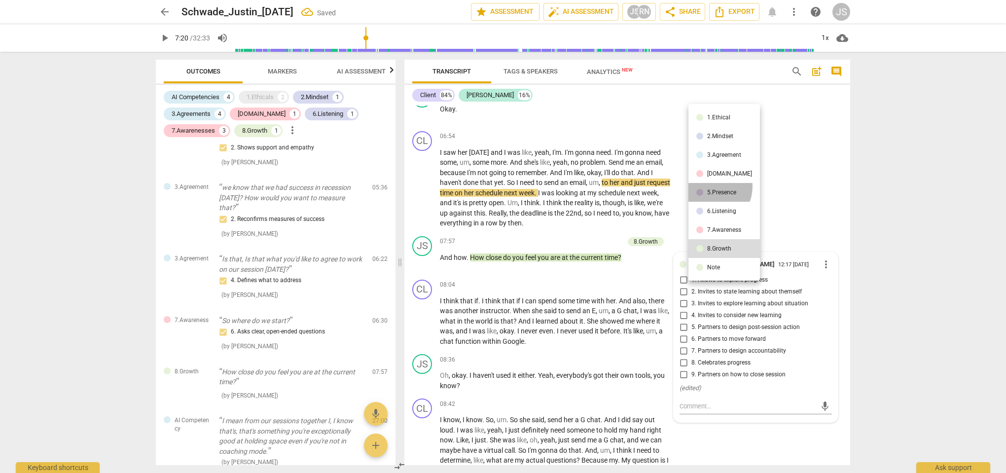
click at [709, 186] on li "5.Presence" at bounding box center [725, 192] width 72 height 19
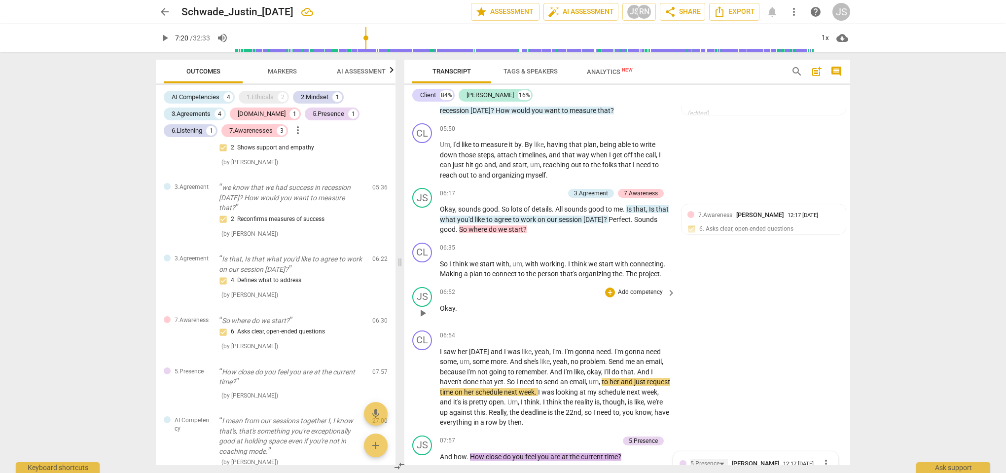
scroll to position [1399, 0]
click at [313, 112] on div "5.Presence" at bounding box center [329, 114] width 32 height 10
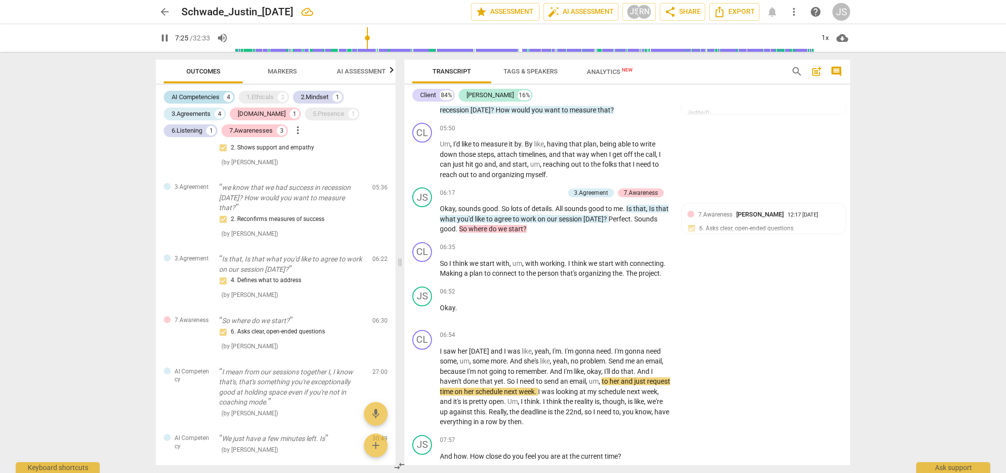
click at [207, 95] on div "AI Competencies" at bounding box center [196, 97] width 48 height 10
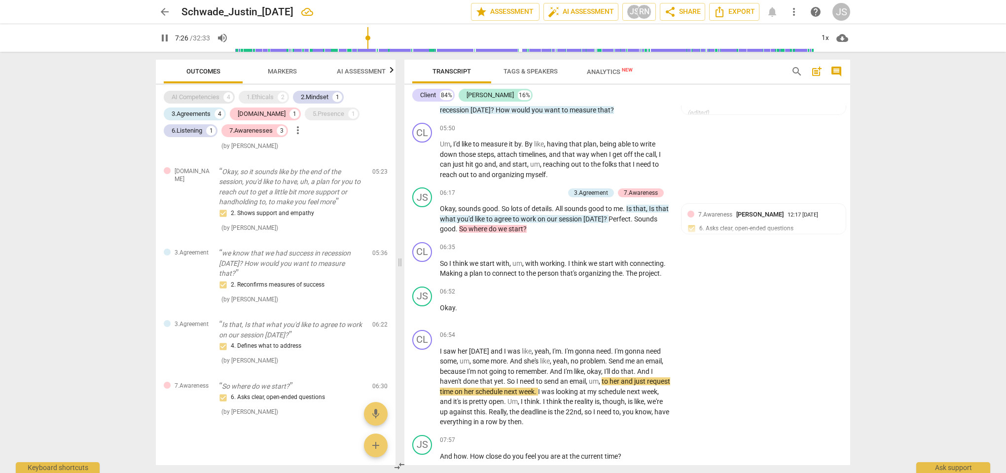
click at [207, 95] on div "AI Competencies" at bounding box center [196, 97] width 48 height 10
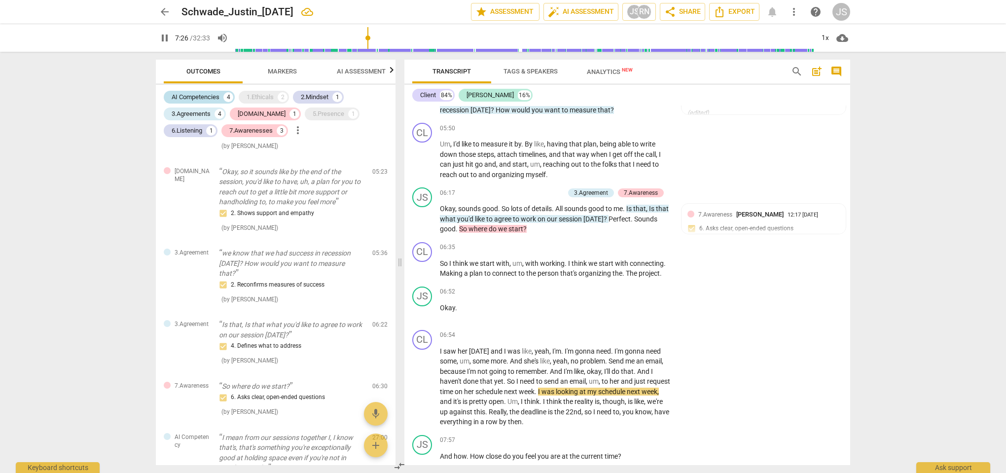
click at [207, 95] on div "AI Competencies" at bounding box center [196, 97] width 48 height 10
click at [324, 96] on div "2.Mindset" at bounding box center [315, 97] width 28 height 10
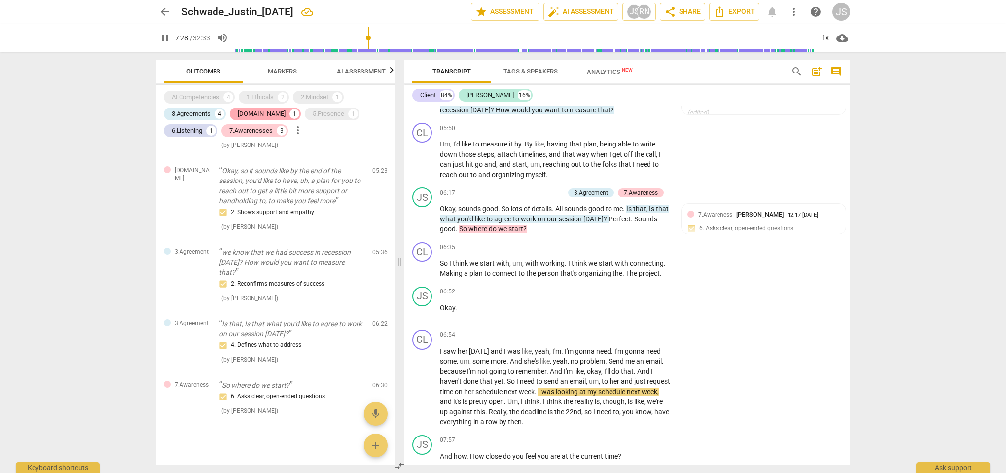
click at [290, 112] on div "1" at bounding box center [295, 114] width 10 height 10
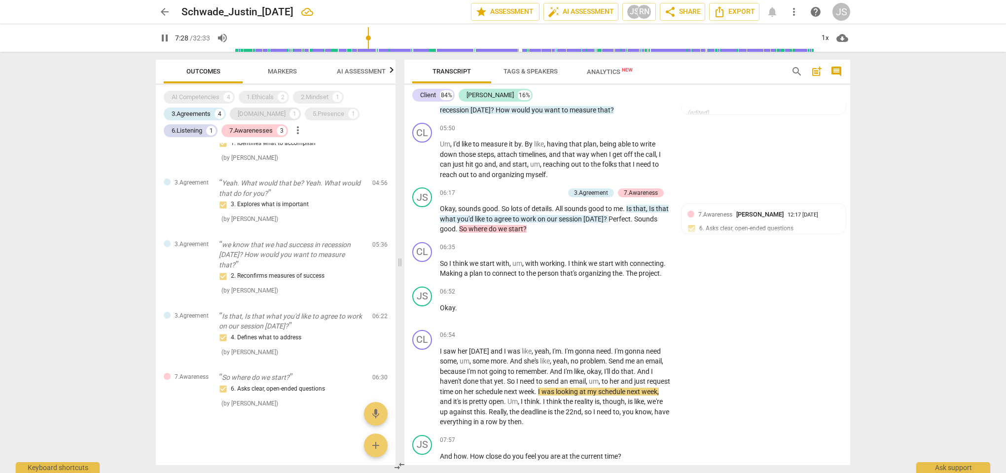
scroll to position [232, 0]
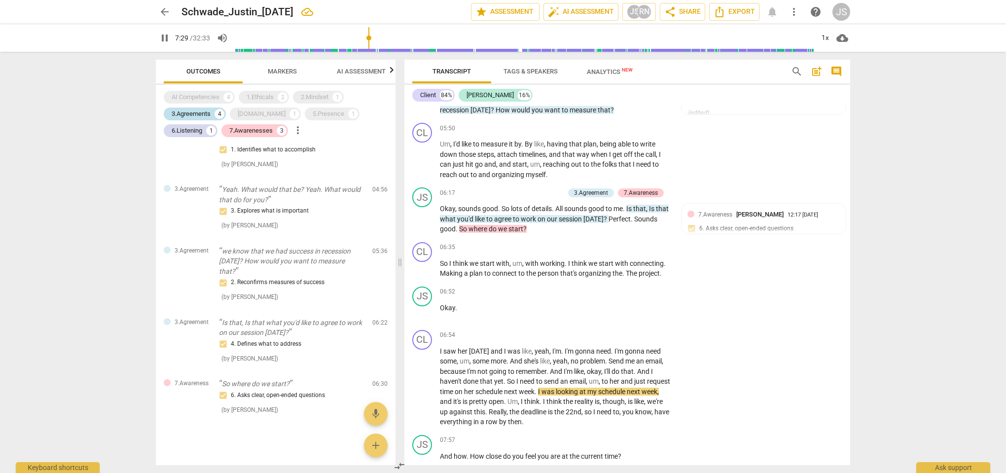
click at [193, 115] on div "3.Agreements" at bounding box center [191, 114] width 39 height 10
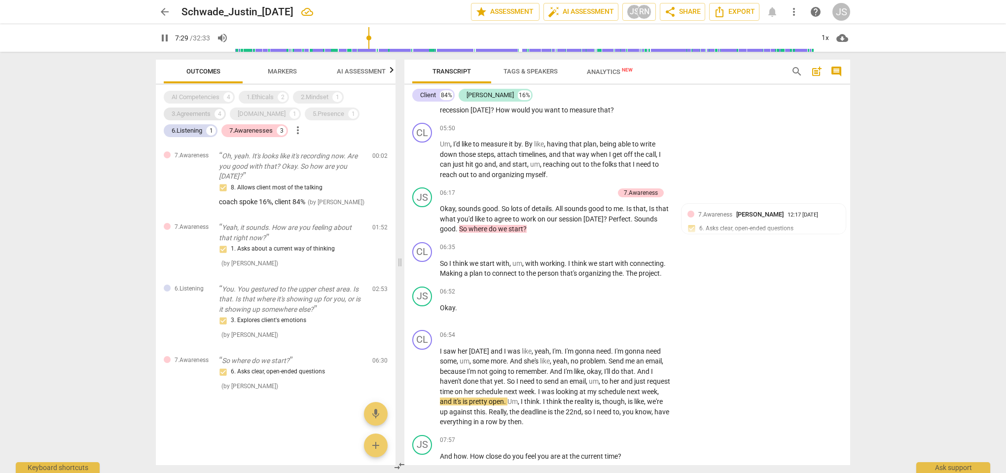
scroll to position [0, 0]
click at [229, 130] on div "7.Awarenesses" at bounding box center [250, 131] width 43 height 10
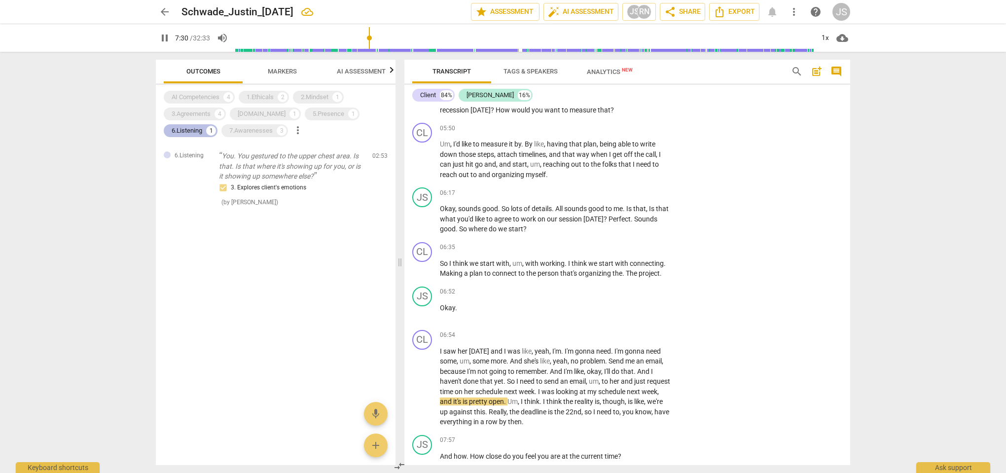
click at [202, 126] on div "6.Listening" at bounding box center [187, 131] width 31 height 10
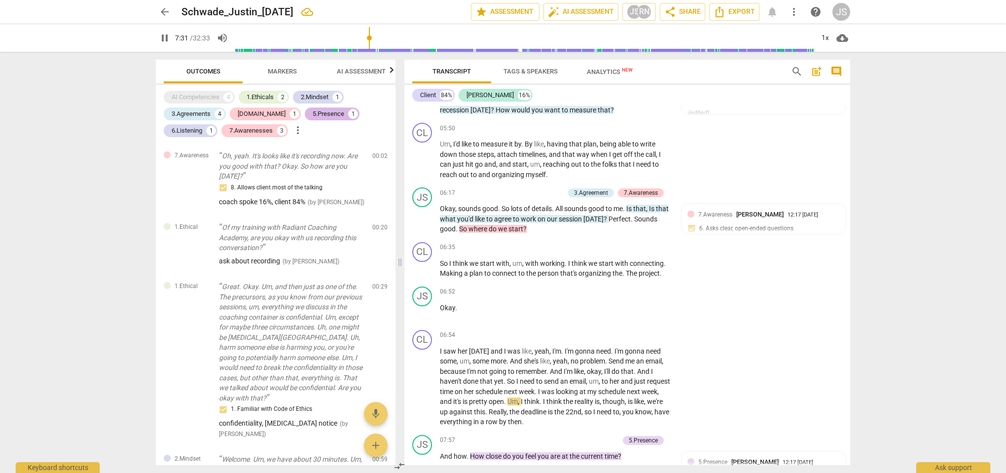
click at [313, 113] on div "5.Presence" at bounding box center [329, 114] width 32 height 10
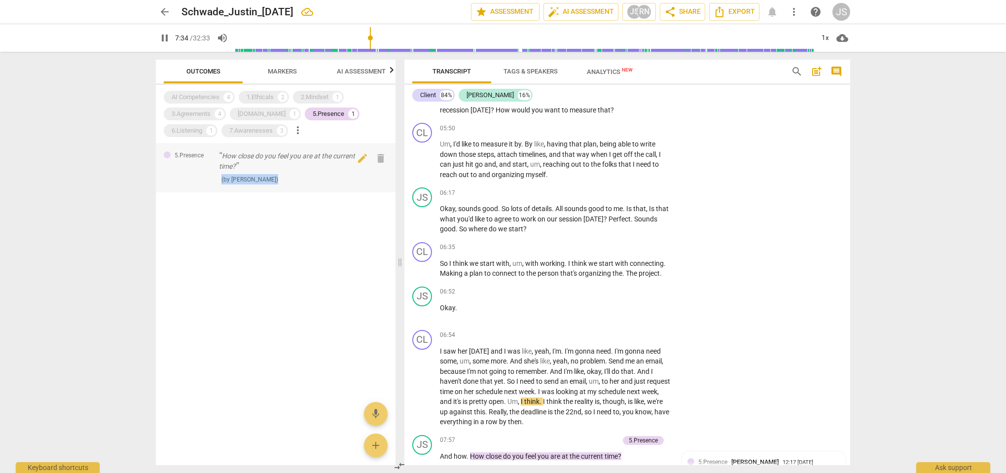
click at [311, 173] on div "How close do you feel you are at the current time? ( by Justin Schwade )" at bounding box center [292, 168] width 146 height 34
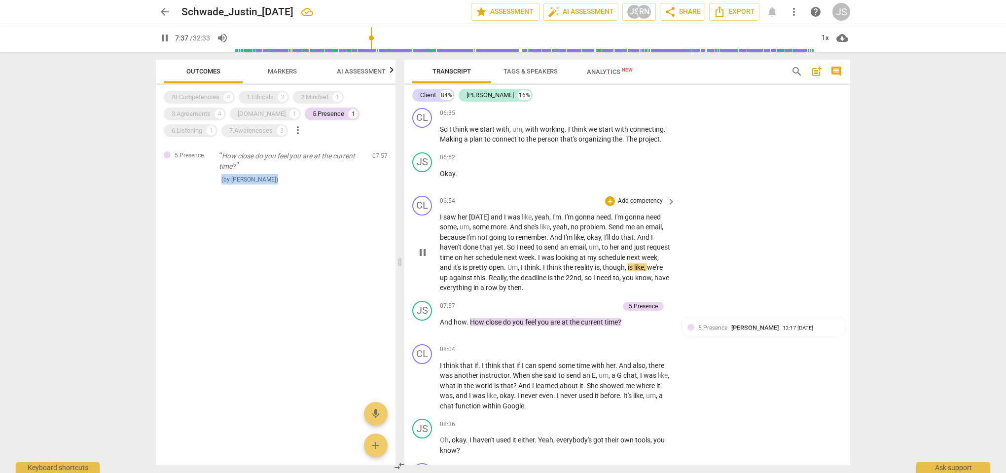
scroll to position [1599, 0]
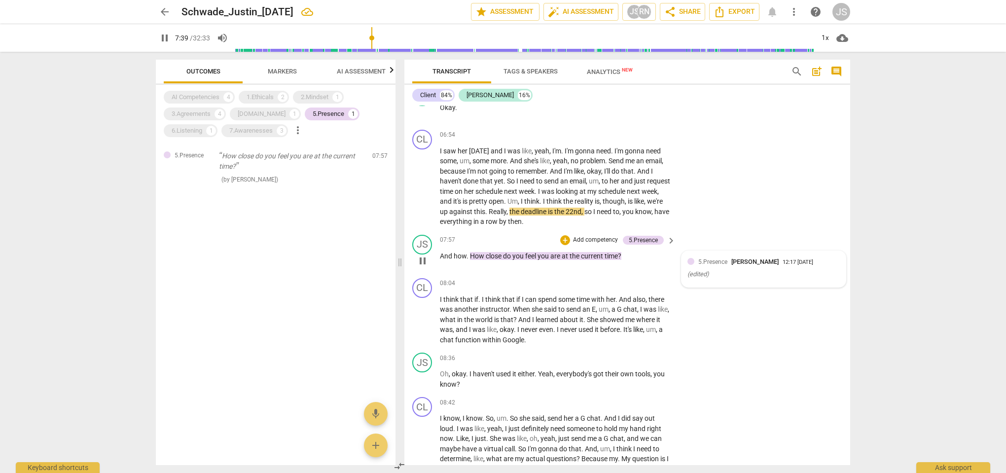
click at [724, 258] on span "5.Presence" at bounding box center [712, 261] width 29 height 7
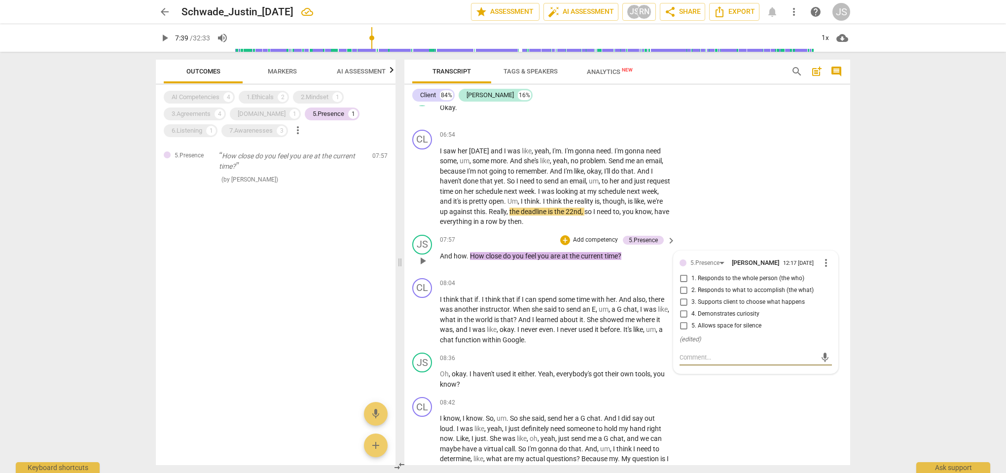
click at [684, 308] on input "4. Demonstrates curiosity" at bounding box center [684, 314] width 16 height 12
click at [620, 349] on div "JS play_arrow pause 08:36 + Add competency keyboard_arrow_right Oh , okay . I h…" at bounding box center [627, 371] width 446 height 44
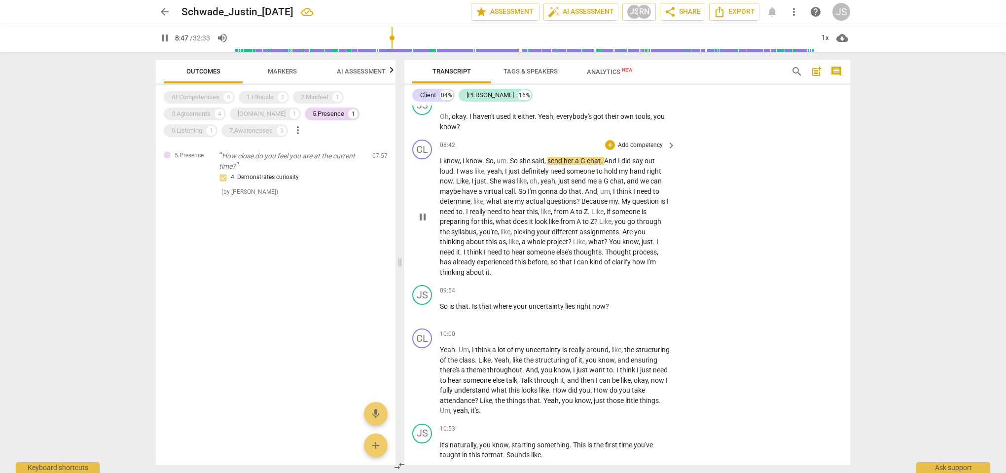
scroll to position [1862, 0]
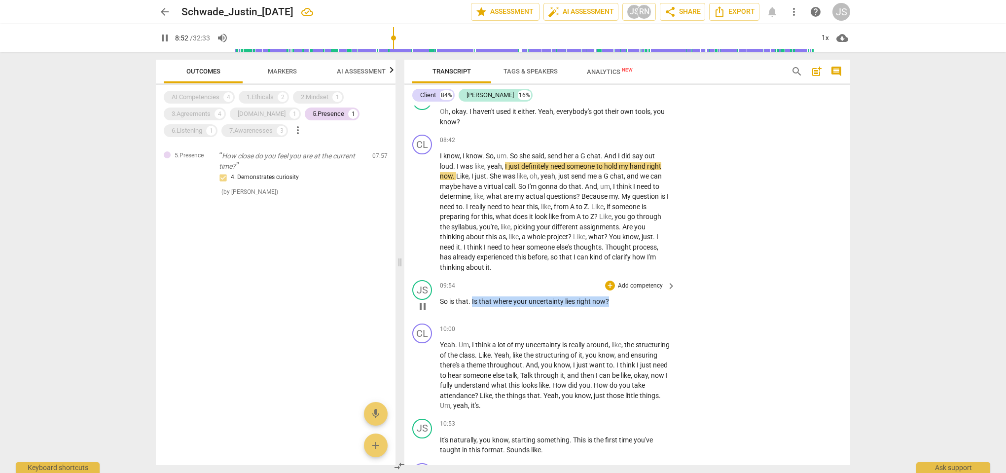
drag, startPoint x: 612, startPoint y: 281, endPoint x: 472, endPoint y: 280, distance: 140.6
click at [472, 296] on p "So is that . Is that where your uncertainty lies right now ?" at bounding box center [555, 301] width 231 height 10
click at [511, 293] on div "09:54 + Add competency keyboard_arrow_right So is that . Is that where your unc…" at bounding box center [558, 298] width 237 height 36
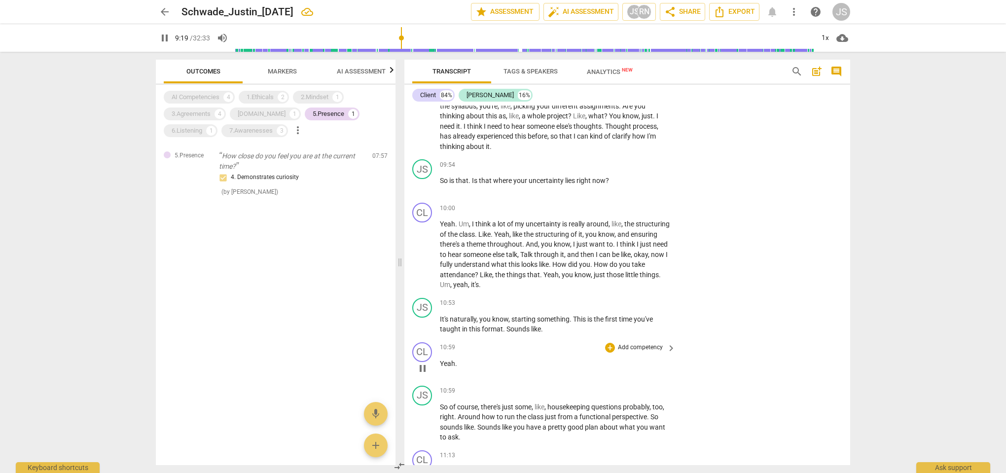
scroll to position [1983, 0]
drag, startPoint x: 479, startPoint y: 403, endPoint x: 486, endPoint y: 413, distance: 12.7
click at [486, 413] on p "So of course , there's just some , like , housekeeping questions probably , too…" at bounding box center [555, 421] width 231 height 40
click at [470, 399] on div "+" at bounding box center [470, 400] width 10 height 10
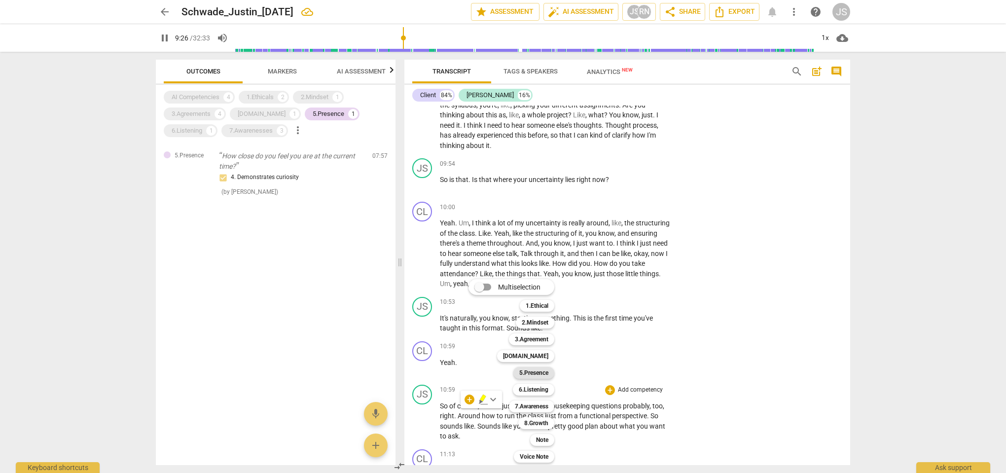
click at [533, 372] on b "5.Presence" at bounding box center [533, 373] width 29 height 12
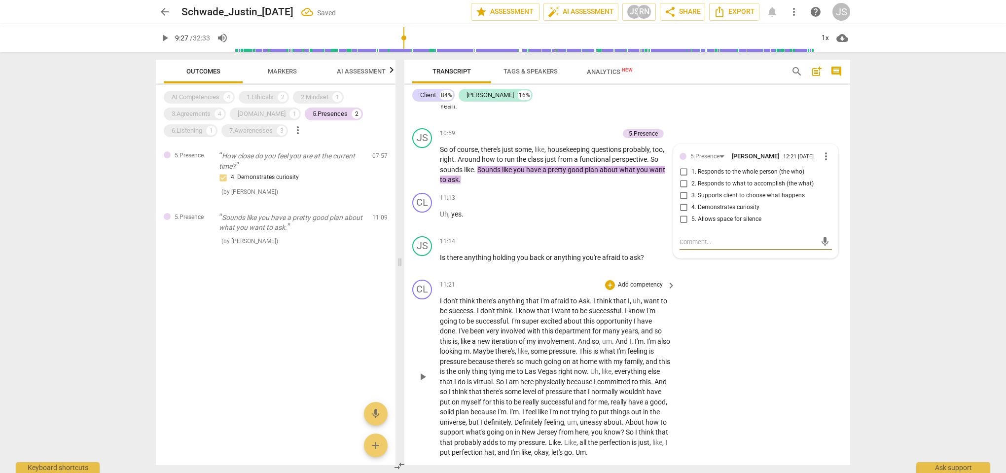
scroll to position [2241, 0]
click at [712, 150] on div "5.Presence" at bounding box center [705, 154] width 29 height 9
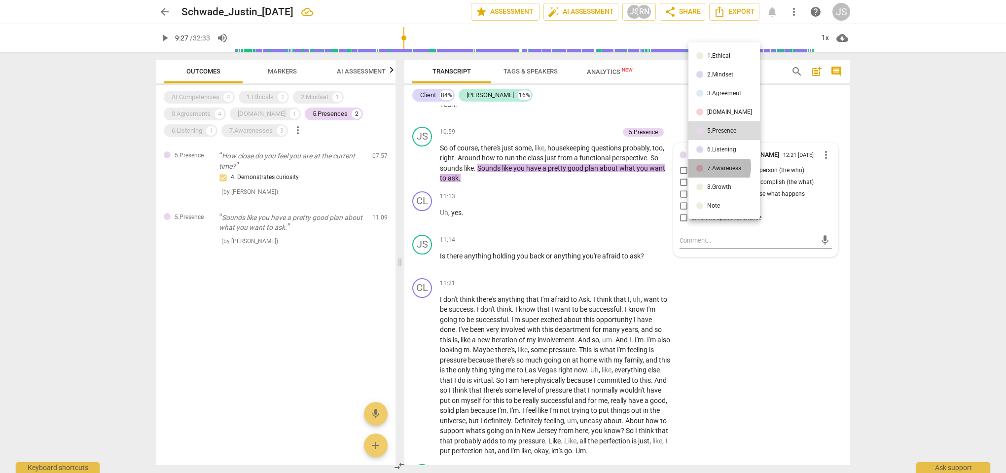
click at [712, 167] on div "7.Awareness" at bounding box center [724, 168] width 34 height 6
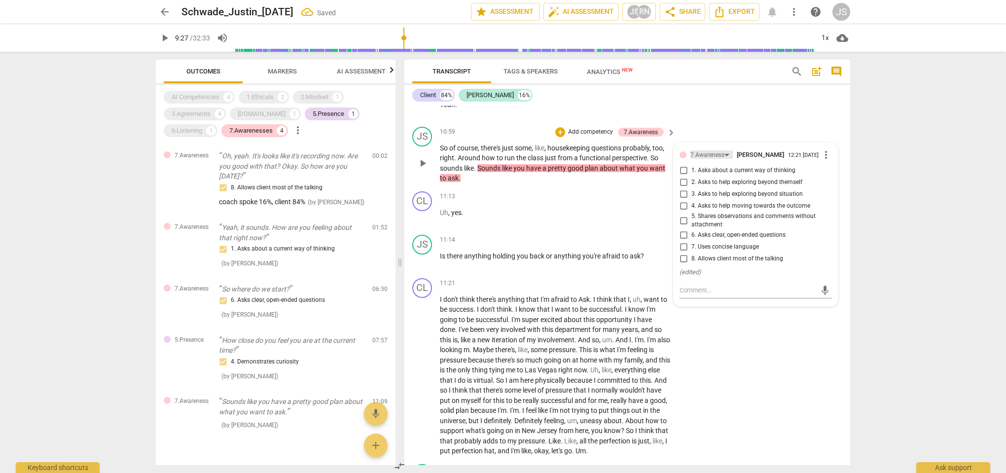
click at [712, 150] on div "7.Awareness" at bounding box center [708, 154] width 34 height 9
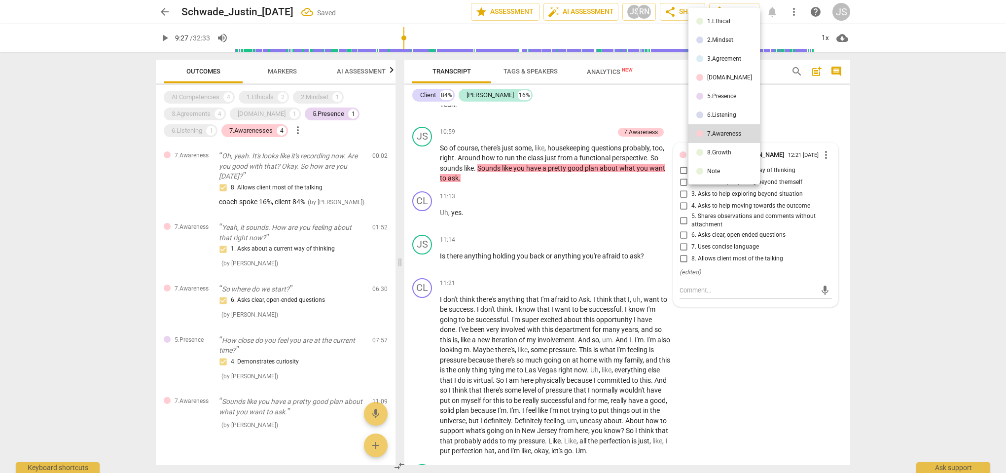
click at [713, 117] on div "6.Listening" at bounding box center [721, 115] width 29 height 6
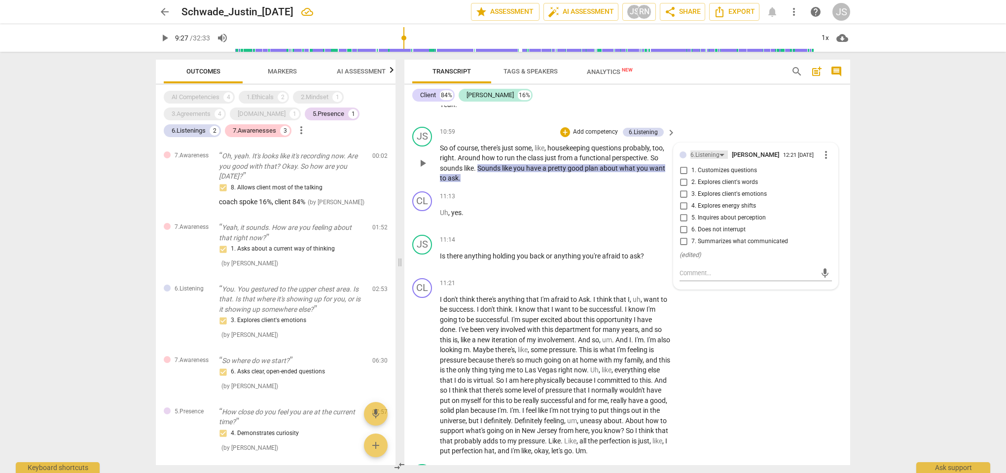
click at [709, 150] on div "6.Listening" at bounding box center [705, 154] width 29 height 9
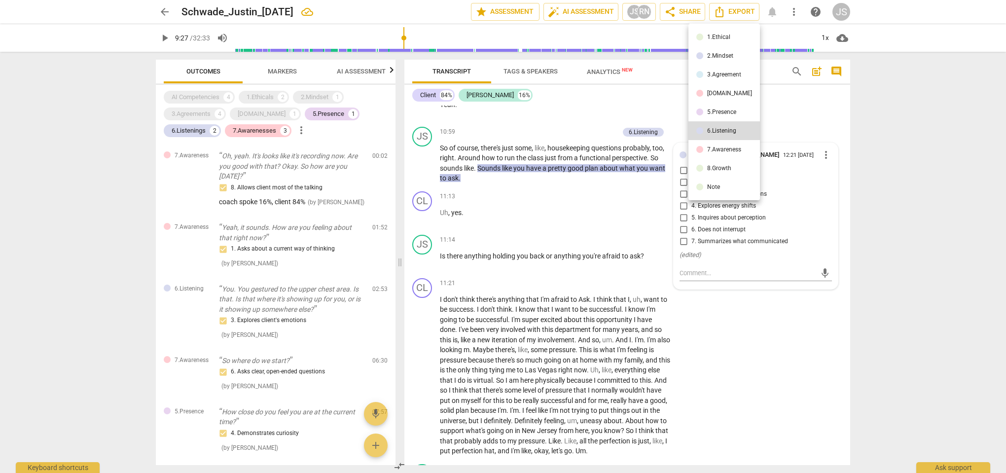
click at [710, 94] on div "[DOMAIN_NAME]" at bounding box center [729, 93] width 45 height 6
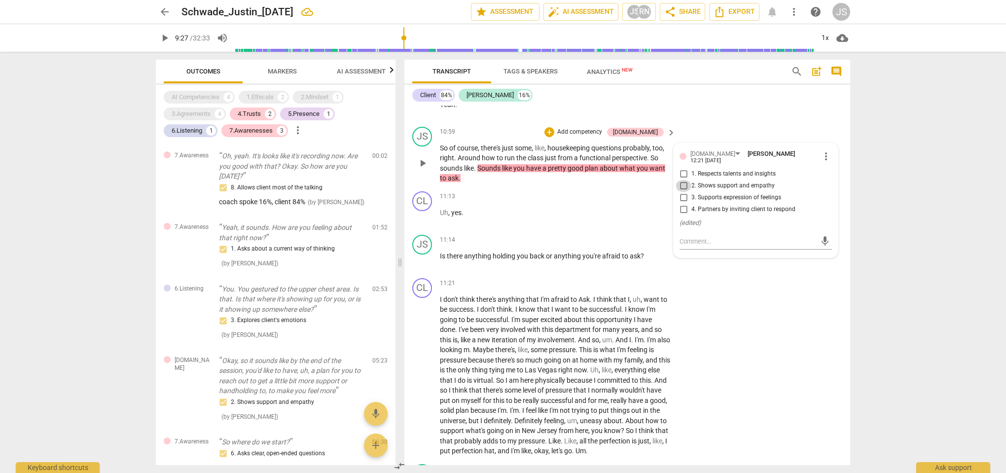
click at [685, 180] on input "2. Shows support and empathy" at bounding box center [684, 186] width 16 height 12
click at [549, 191] on div "11:13 + Add competency keyboard_arrow_right Uh , yes ." at bounding box center [558, 209] width 237 height 36
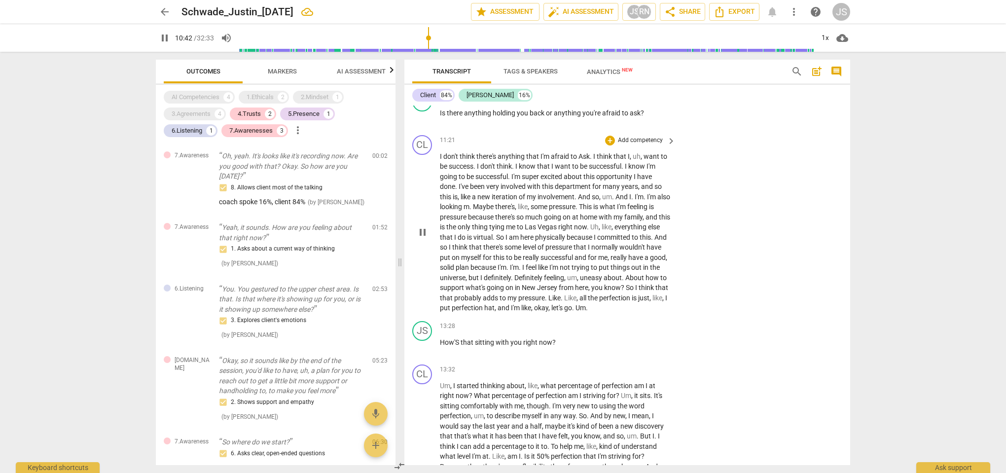
scroll to position [2394, 0]
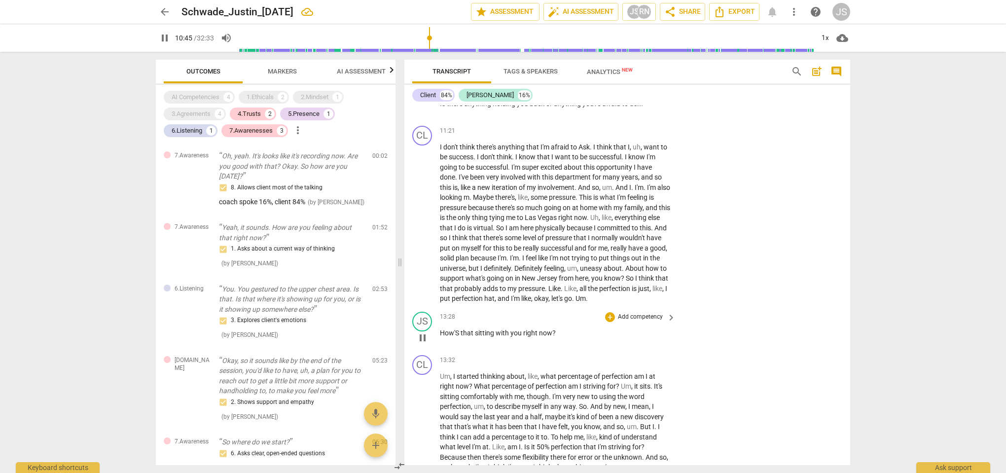
click at [460, 328] on p "How'S that sitting with you right now ?" at bounding box center [555, 333] width 231 height 10
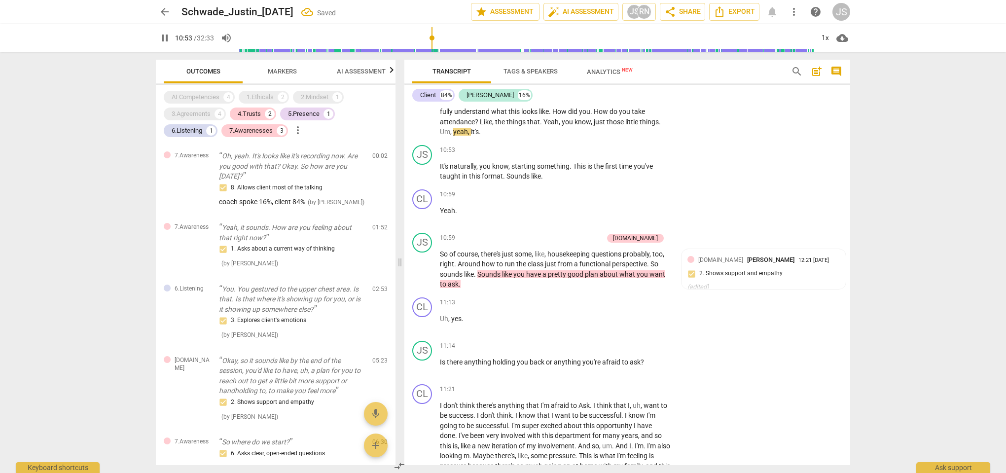
drag, startPoint x: 561, startPoint y: 304, endPoint x: 439, endPoint y: 304, distance: 121.3
click at [439, 304] on div "CL play_arrow pause 00:00 + Add competency keyboard_arrow_right The comp . JS p…" at bounding box center [627, 286] width 446 height 360
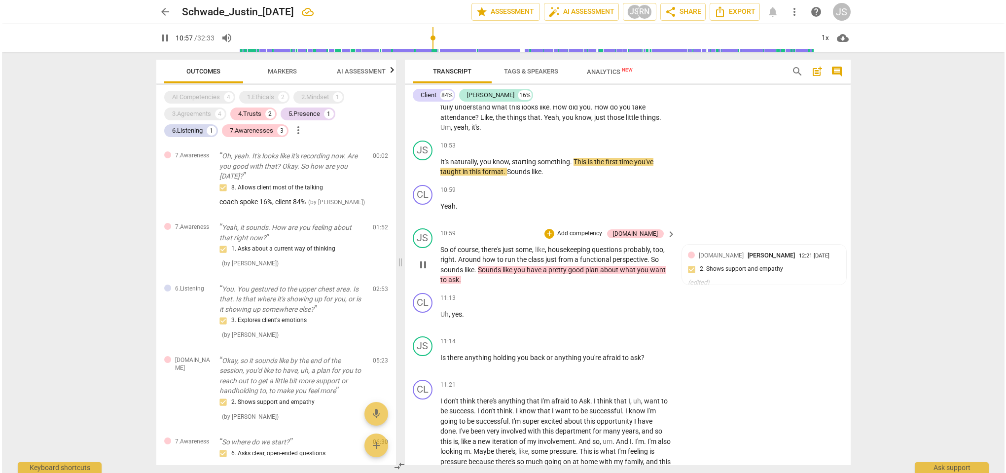
scroll to position [2146, 0]
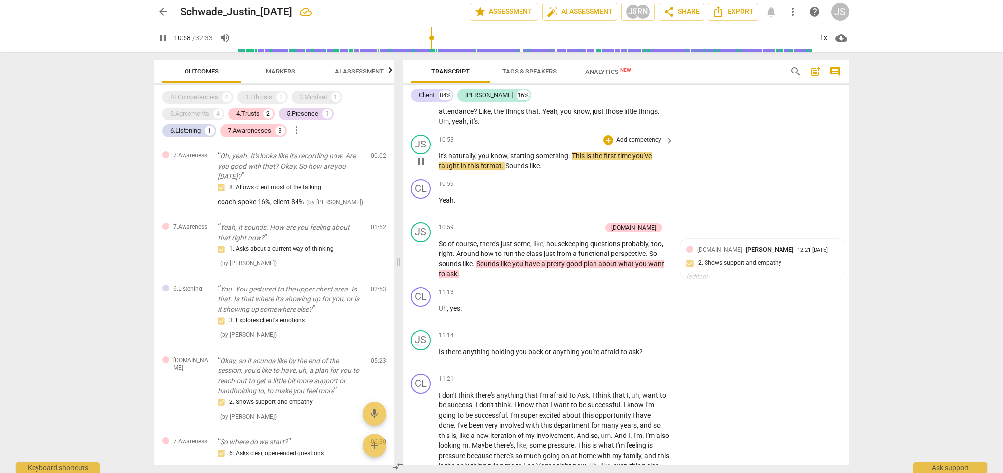
click at [475, 152] on span "," at bounding box center [476, 156] width 3 height 8
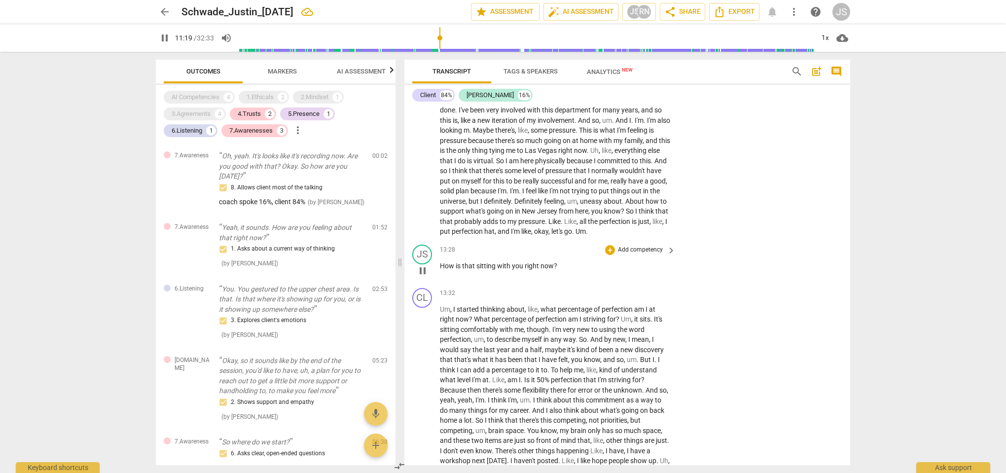
scroll to position [2463, 0]
drag, startPoint x: 559, startPoint y: 236, endPoint x: 441, endPoint y: 236, distance: 117.9
click at [441, 259] on p "How is that sitting with you right now ?" at bounding box center [555, 264] width 231 height 10
click at [566, 224] on div "+" at bounding box center [565, 223] width 10 height 10
click at [642, 226] on b "5.Presence" at bounding box center [629, 225] width 29 height 12
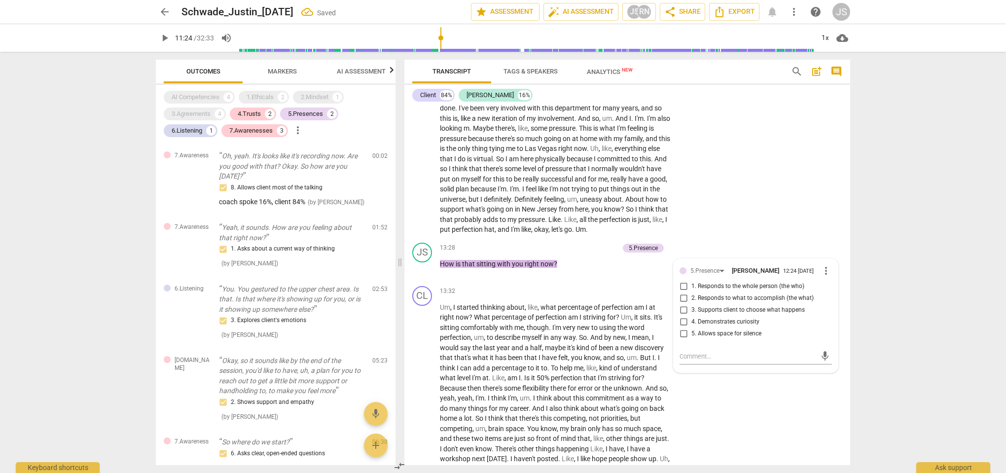
scroll to position [230, 0]
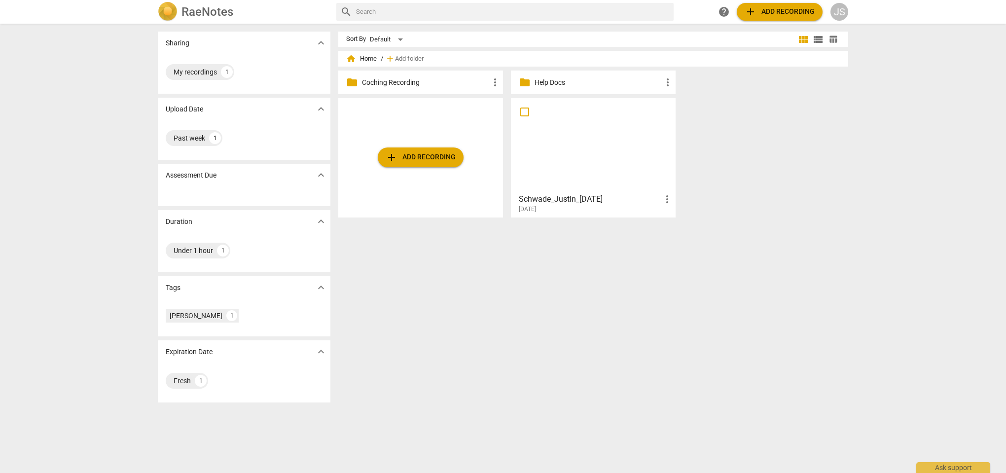
click at [590, 145] on div at bounding box center [593, 145] width 158 height 87
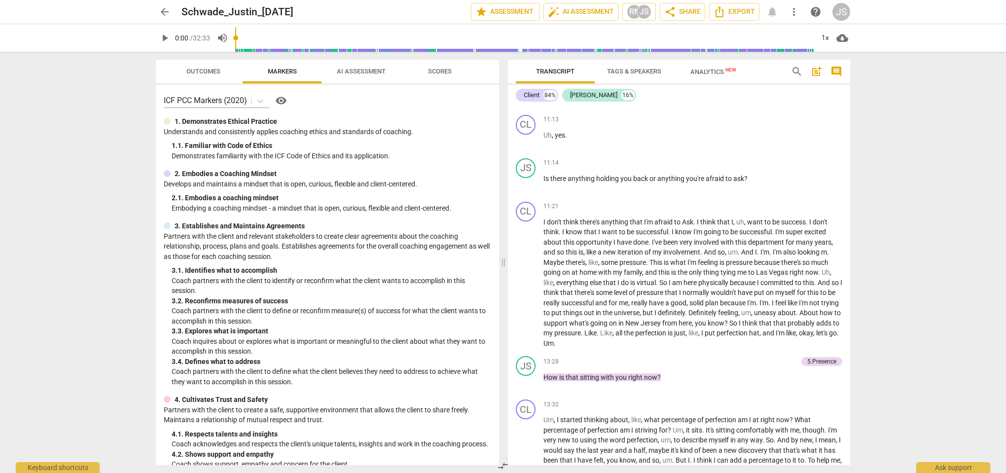
scroll to position [2117, 0]
click at [527, 277] on span "play_arrow" at bounding box center [526, 283] width 12 height 12
click at [196, 72] on span "Outcomes" at bounding box center [203, 71] width 34 height 7
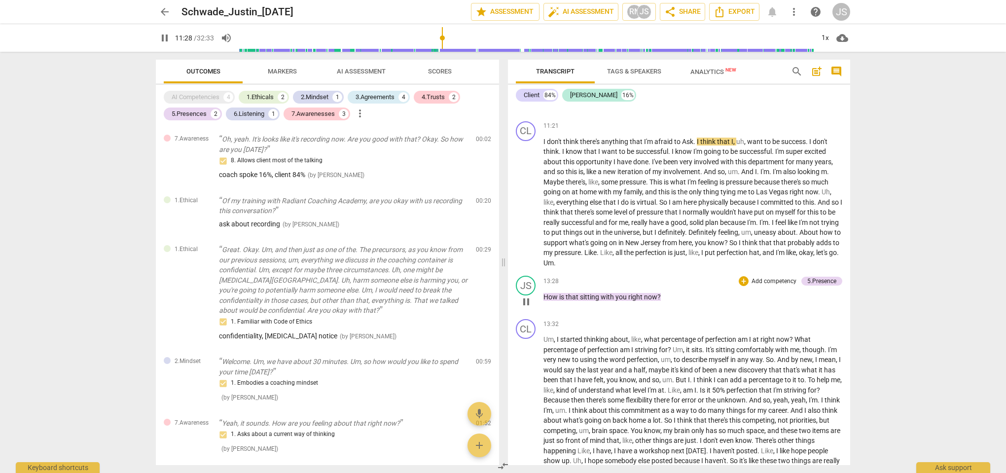
scroll to position [2195, 0]
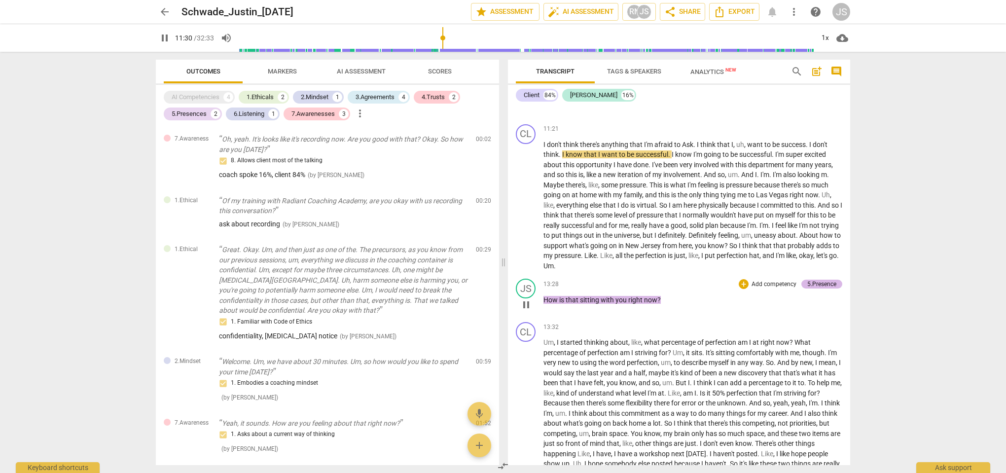
click at [816, 280] on div "5.Presence" at bounding box center [821, 284] width 29 height 9
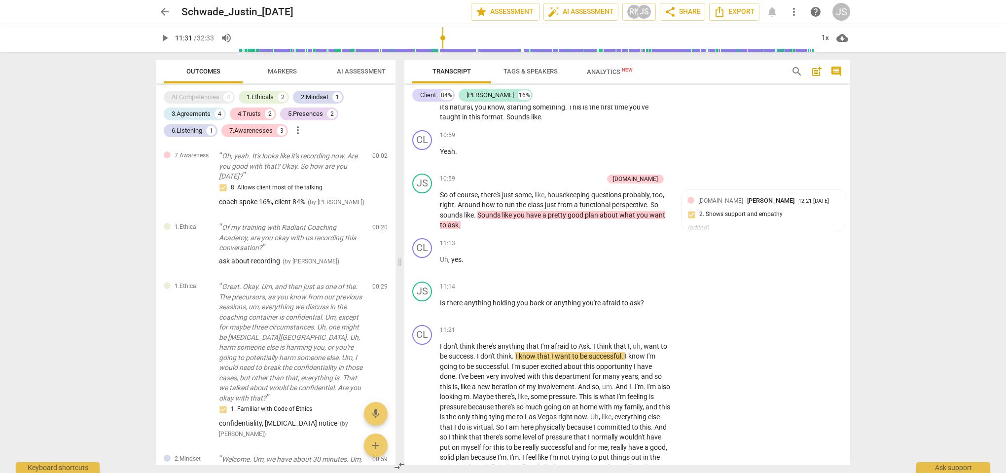
scroll to position [2509, 0]
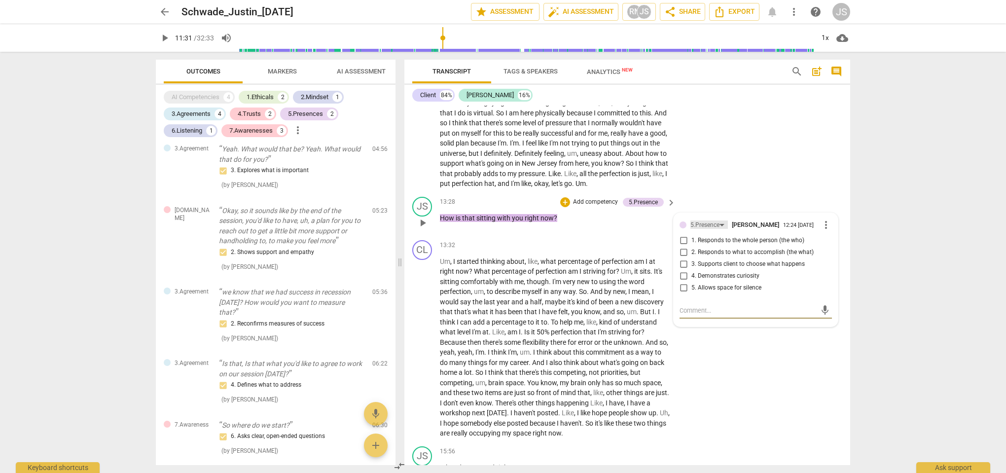
click at [707, 220] on div "5.Presence" at bounding box center [705, 224] width 29 height 9
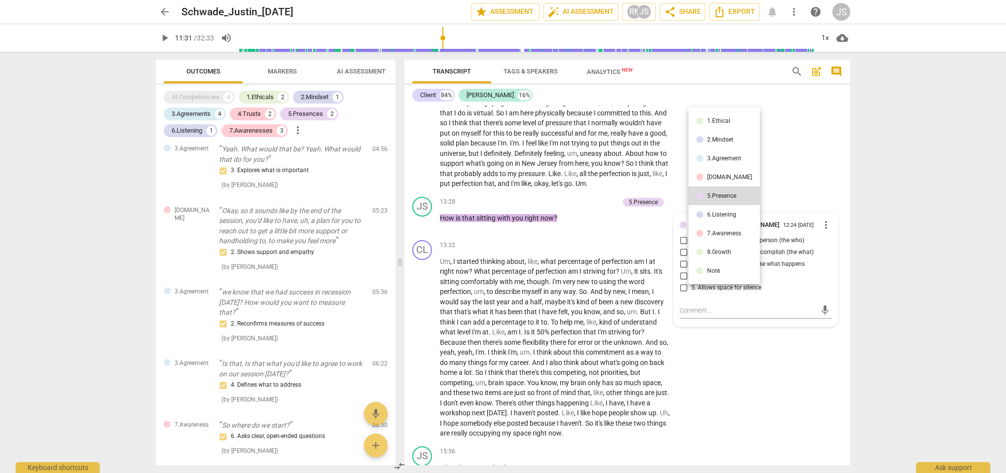
click at [710, 216] on div "6.Listening" at bounding box center [721, 215] width 29 height 6
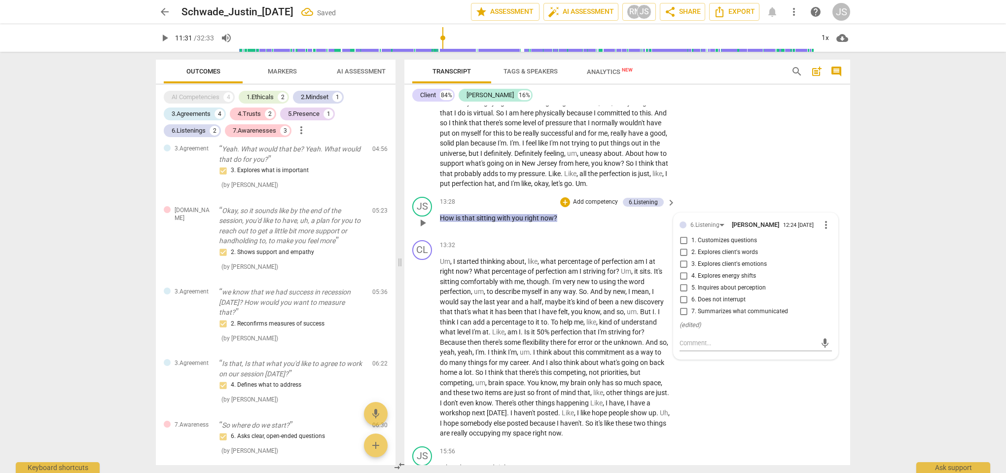
click at [682, 282] on input "5. Inquires about perception" at bounding box center [684, 288] width 16 height 12
click at [720, 144] on div "CL play_arrow pause 11:21 + Add competency keyboard_arrow_right I don't think t…" at bounding box center [627, 100] width 446 height 186
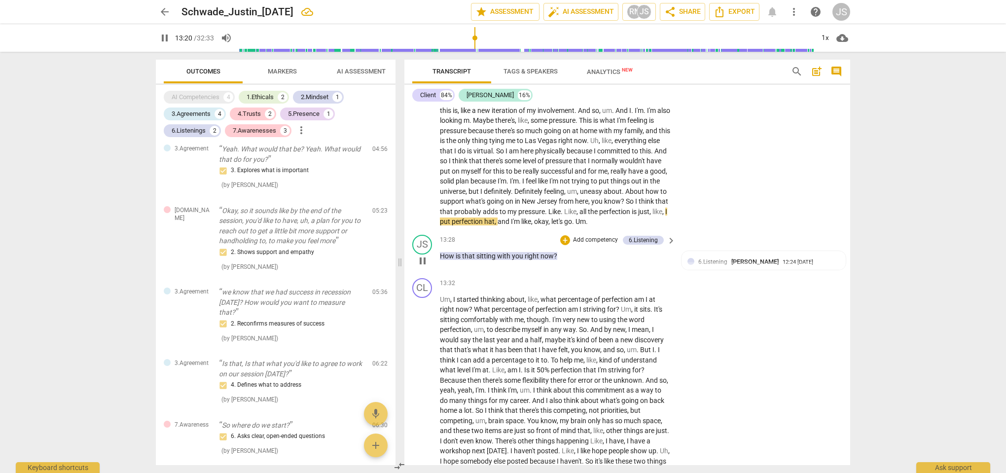
scroll to position [2473, 0]
drag, startPoint x: 665, startPoint y: 191, endPoint x: 492, endPoint y: 194, distance: 173.6
click at [492, 194] on p "I don't think there's anything that I'm afraid to Ask . I think that I , uh , w…" at bounding box center [555, 144] width 231 height 162
click at [672, 180] on div "+" at bounding box center [670, 179] width 10 height 10
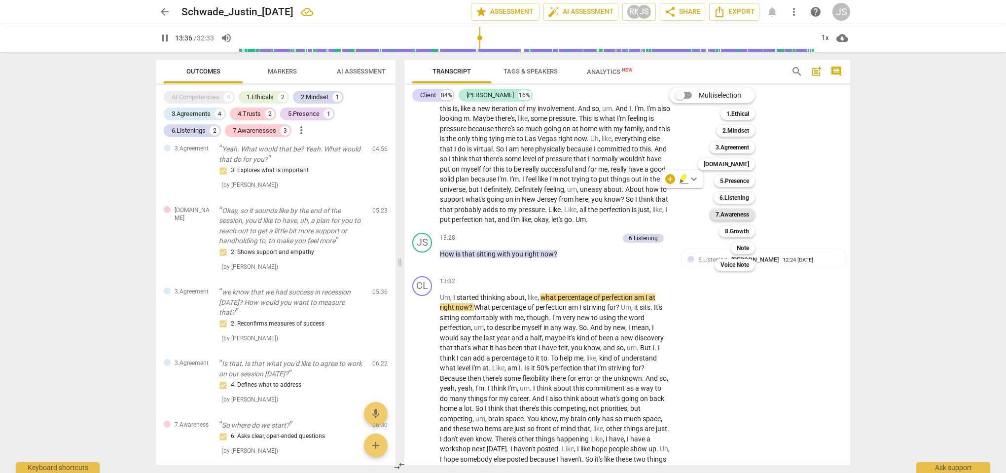
click at [738, 212] on b "7.Awareness" at bounding box center [733, 215] width 34 height 12
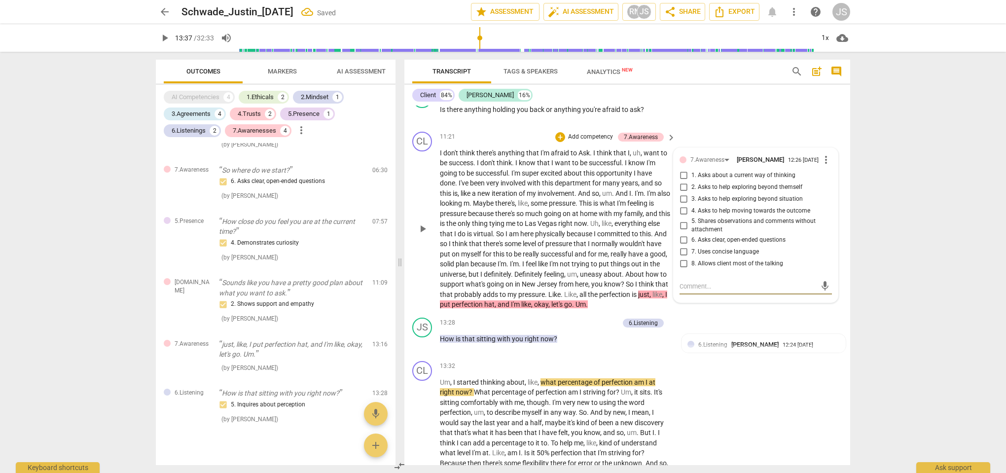
scroll to position [2373, 0]
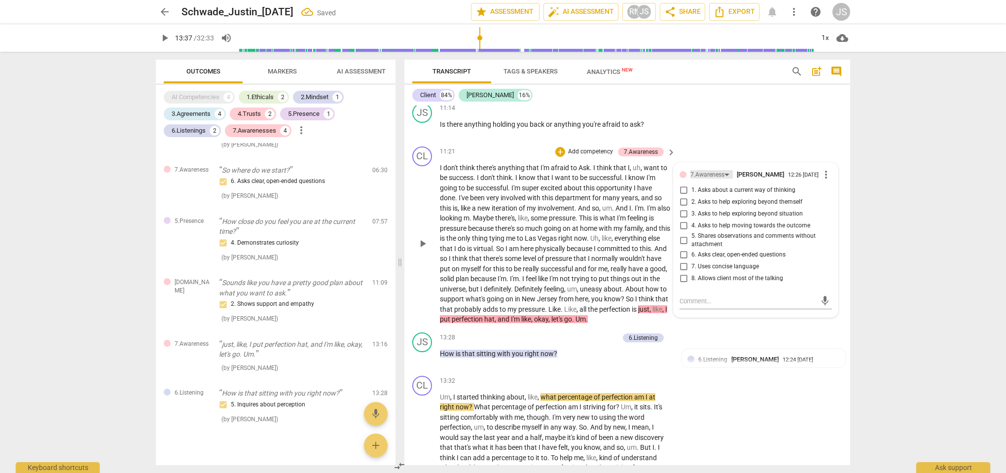
click at [708, 170] on div "7.Awareness" at bounding box center [708, 174] width 34 height 9
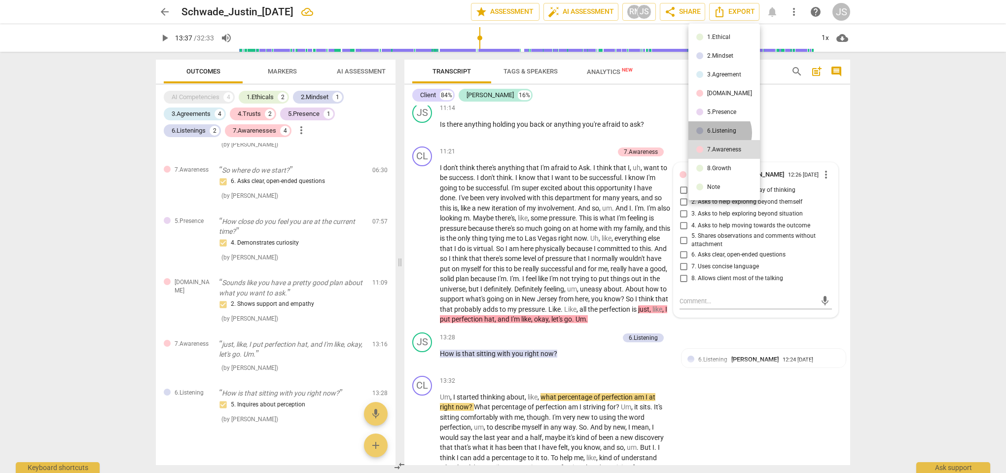
click at [717, 133] on div "6.Listening" at bounding box center [721, 131] width 29 height 6
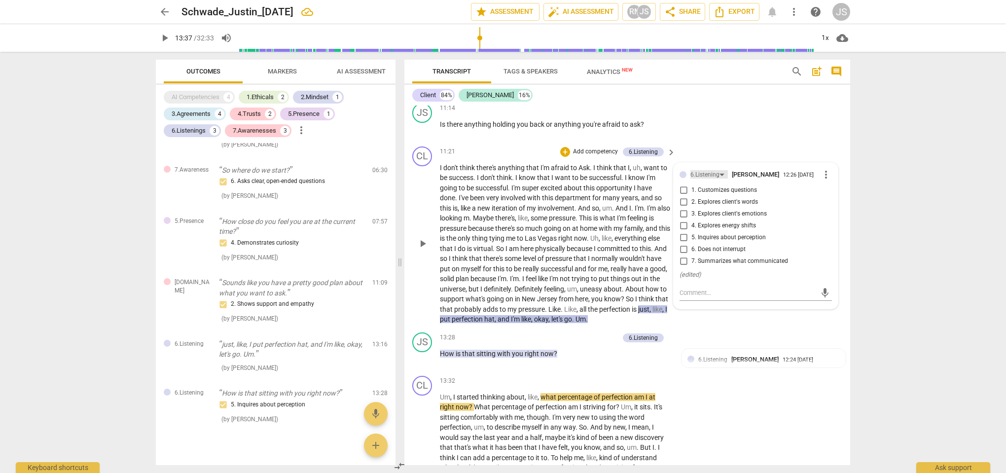
click at [711, 170] on div "6.Listening" at bounding box center [705, 174] width 29 height 9
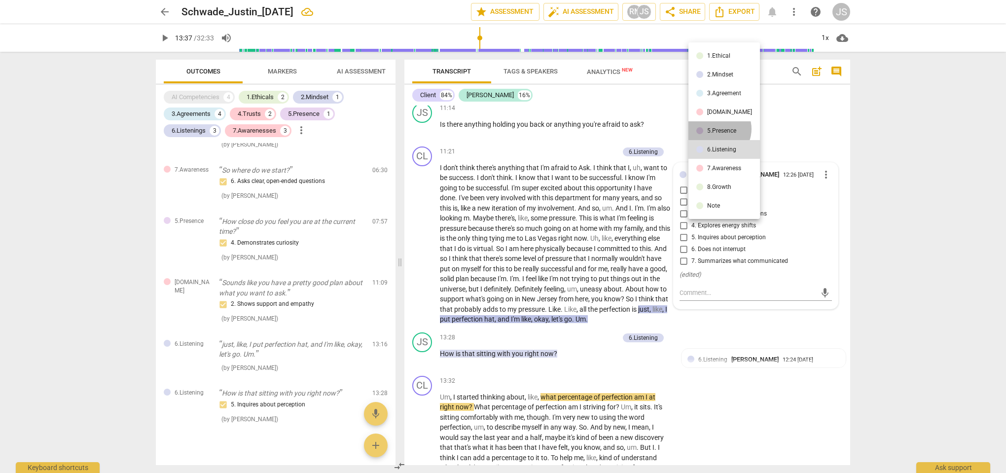
click at [717, 129] on div "5.Presence" at bounding box center [721, 131] width 29 height 6
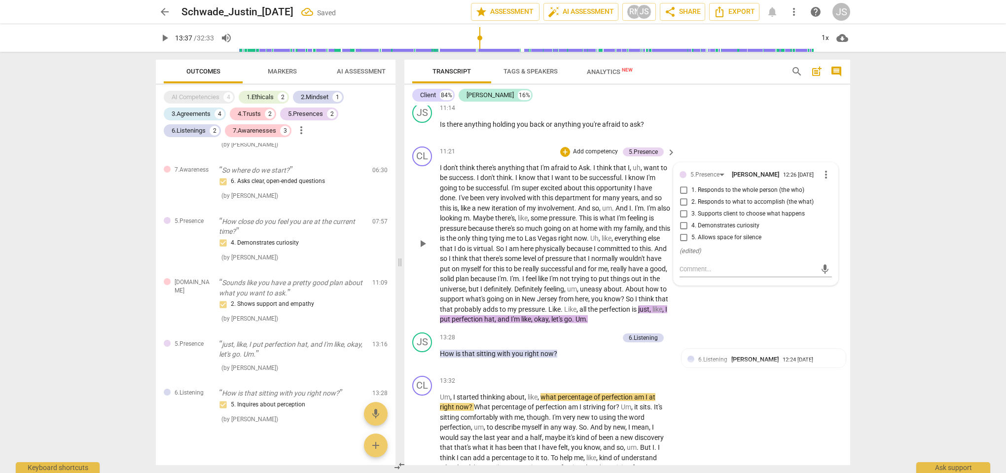
click at [689, 232] on input "5. Allows space for silence" at bounding box center [684, 238] width 16 height 12
click at [702, 264] on textarea at bounding box center [748, 268] width 137 height 9
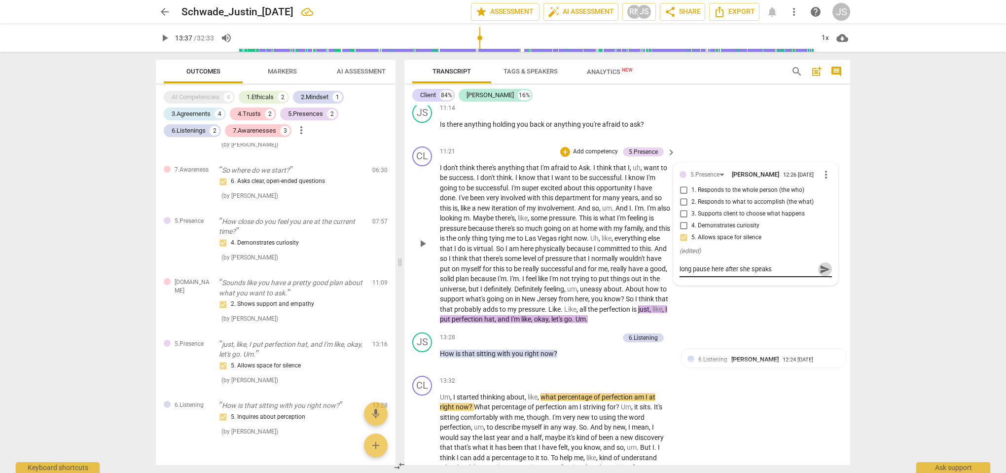
click at [820, 264] on span "send" at bounding box center [825, 269] width 11 height 11
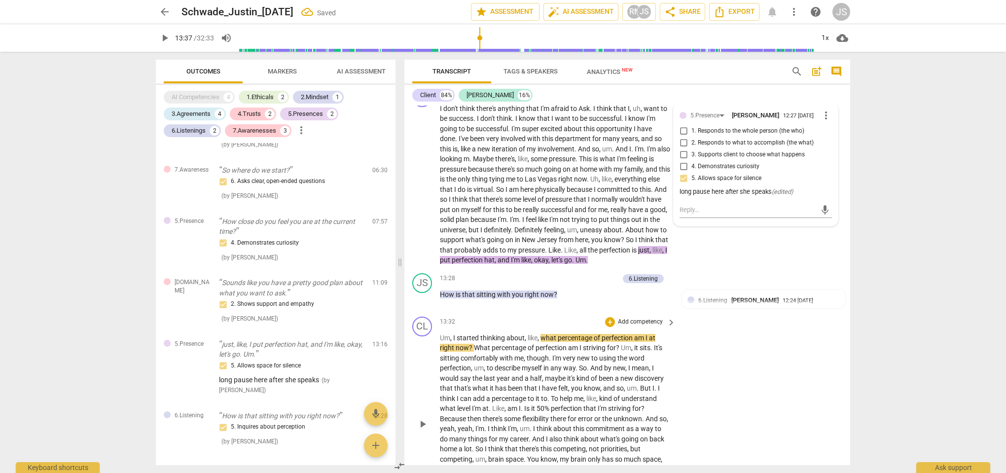
scroll to position [2445, 0]
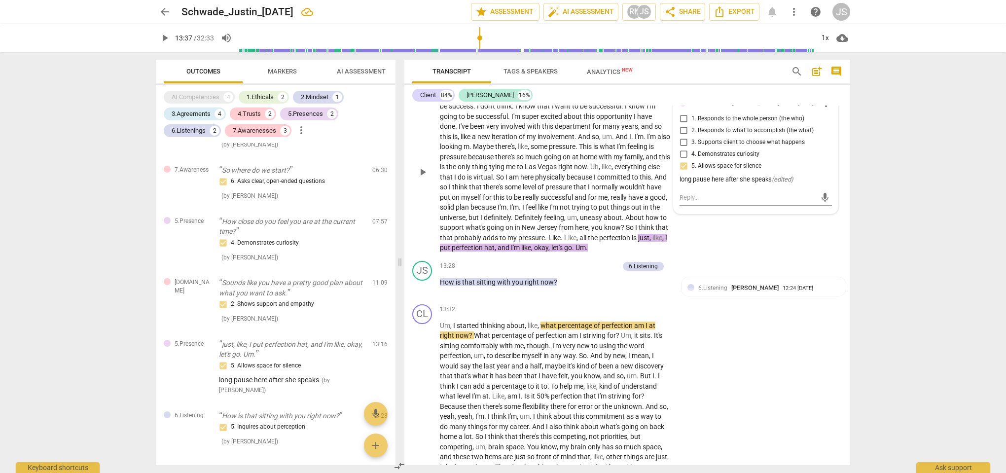
click at [749, 175] on div "long pause here after she speaks ( edited )" at bounding box center [756, 179] width 152 height 9
drag, startPoint x: 771, startPoint y: 157, endPoint x: 738, endPoint y: 157, distance: 33.0
click at [738, 175] on div "long pause here after she speaks ( edited )" at bounding box center [756, 179] width 152 height 9
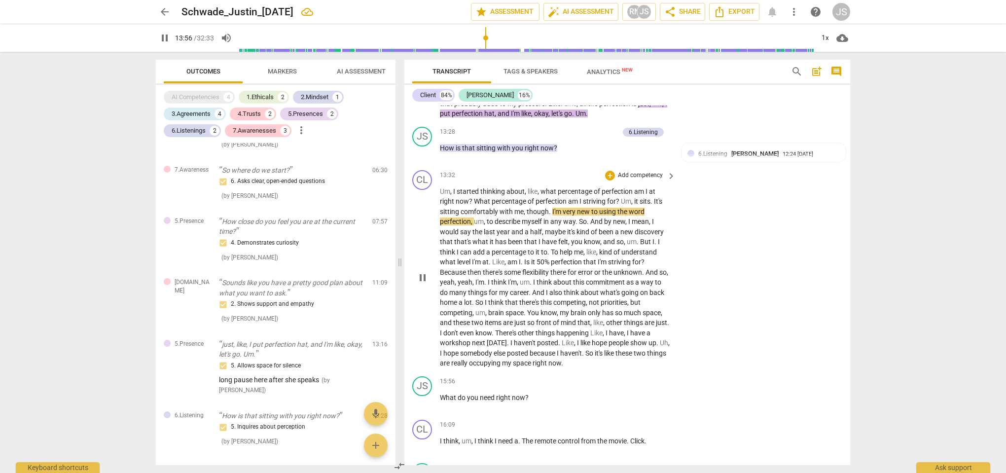
scroll to position [2581, 0]
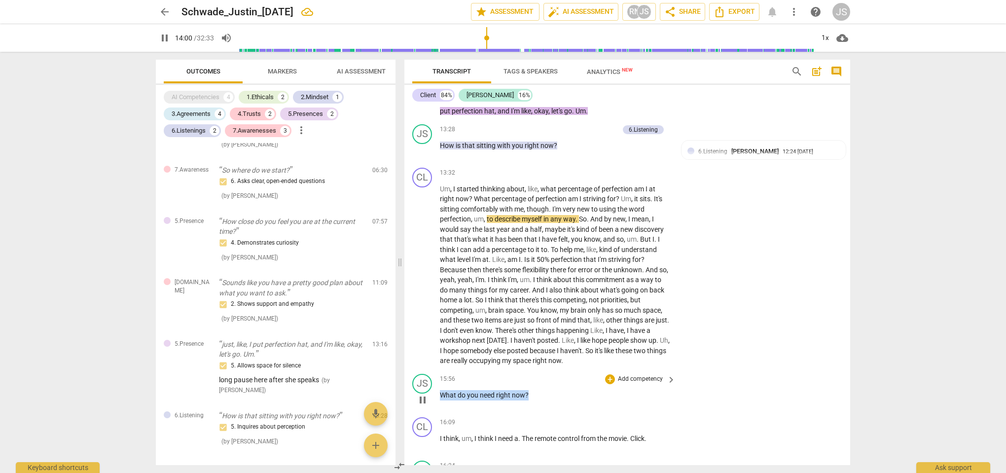
drag, startPoint x: 531, startPoint y: 363, endPoint x: 442, endPoint y: 363, distance: 88.8
click at [442, 390] on p "What do you need right now ?" at bounding box center [555, 395] width 231 height 10
click at [608, 374] on div "+" at bounding box center [610, 379] width 10 height 10
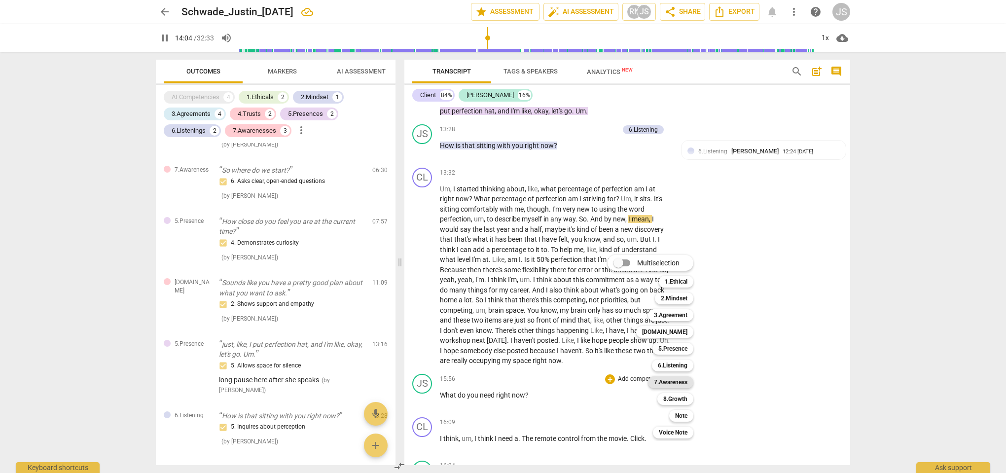
click at [682, 378] on b "7.Awareness" at bounding box center [671, 382] width 34 height 12
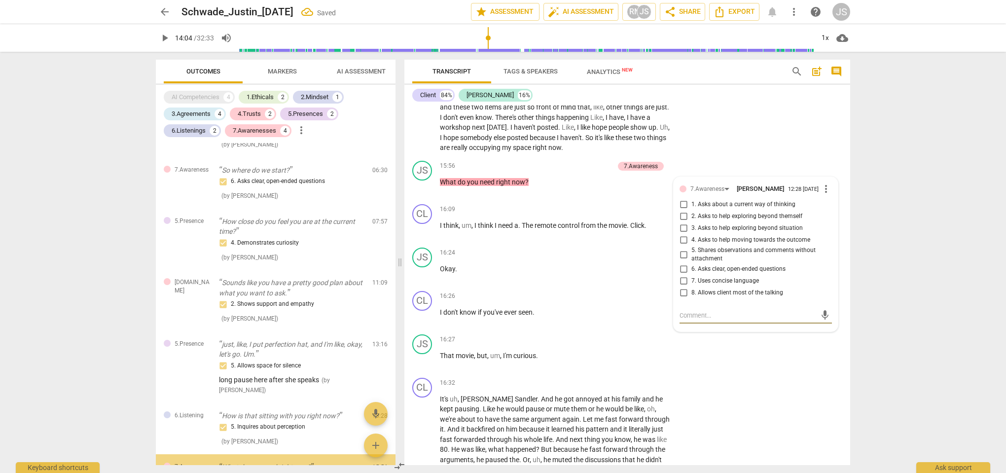
scroll to position [892, 0]
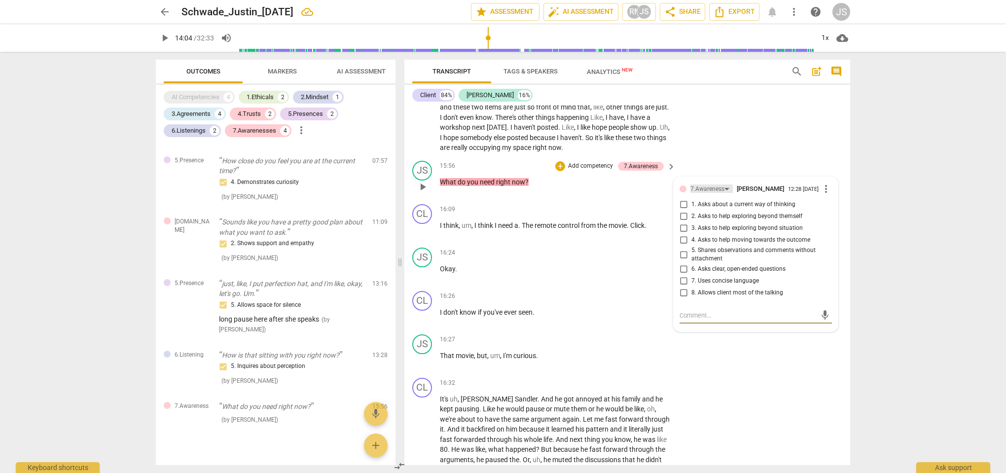
click at [713, 184] on div "7.Awareness" at bounding box center [708, 188] width 34 height 9
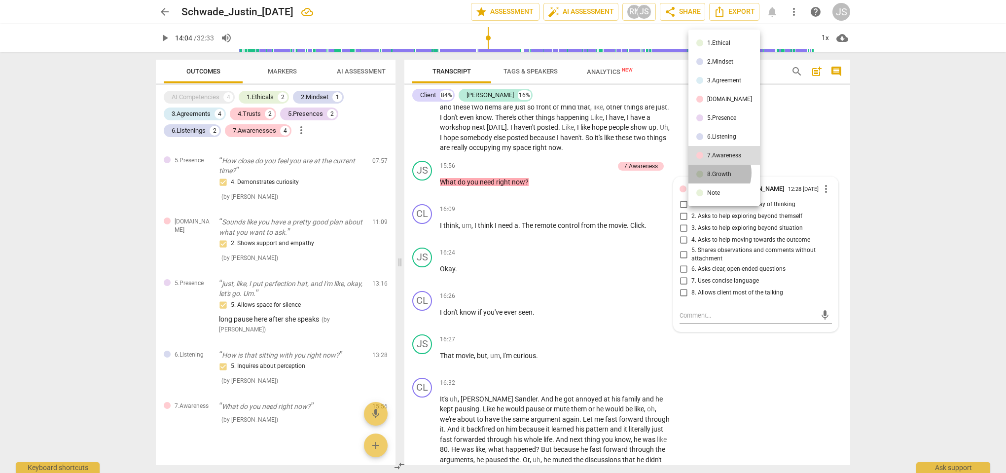
click at [713, 173] on div "8.Growth" at bounding box center [719, 174] width 24 height 6
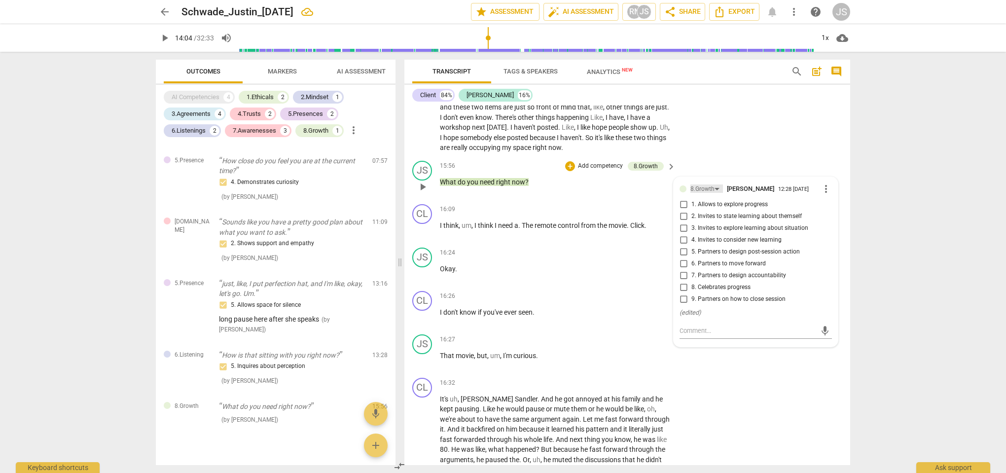
click at [718, 184] on div "8.Growth" at bounding box center [707, 188] width 33 height 8
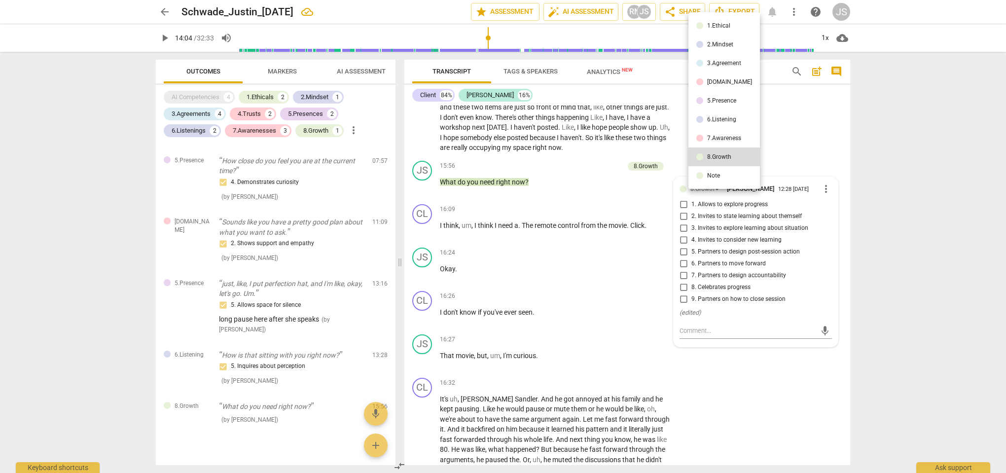
click at [724, 85] on div "[DOMAIN_NAME]" at bounding box center [729, 82] width 45 height 6
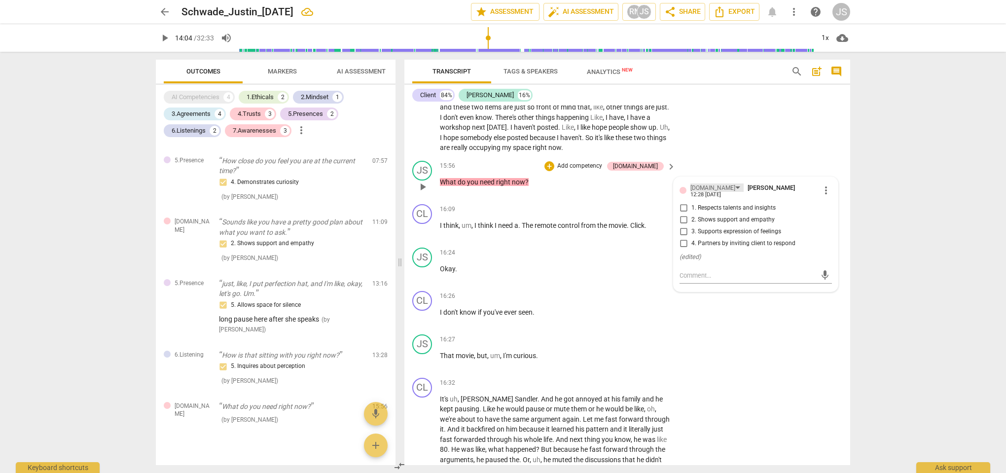
click at [699, 183] on div "[DOMAIN_NAME]" at bounding box center [713, 187] width 45 height 9
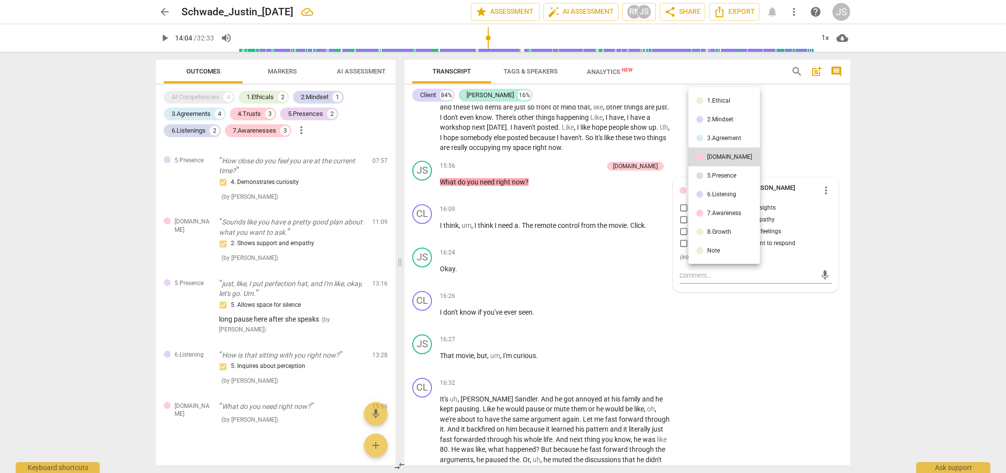
click at [716, 194] on div "6.Listening" at bounding box center [721, 194] width 29 height 6
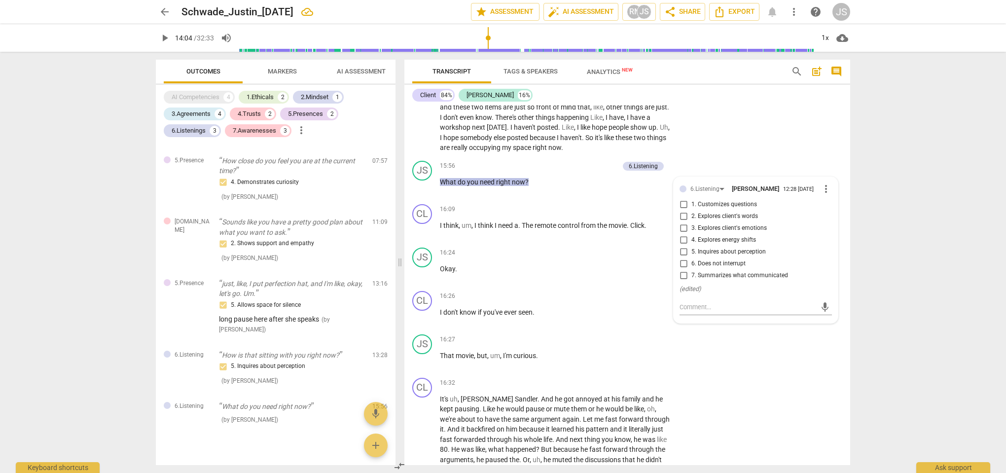
click at [705, 123] on div "CL play_arrow pause 13:32 + Add competency keyboard_arrow_right Um , I started …" at bounding box center [627, 54] width 446 height 206
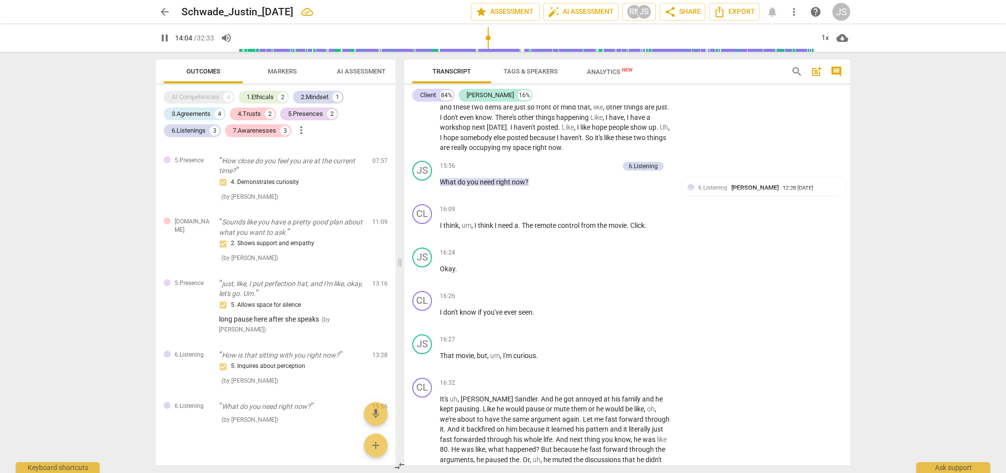
scroll to position [2662, 0]
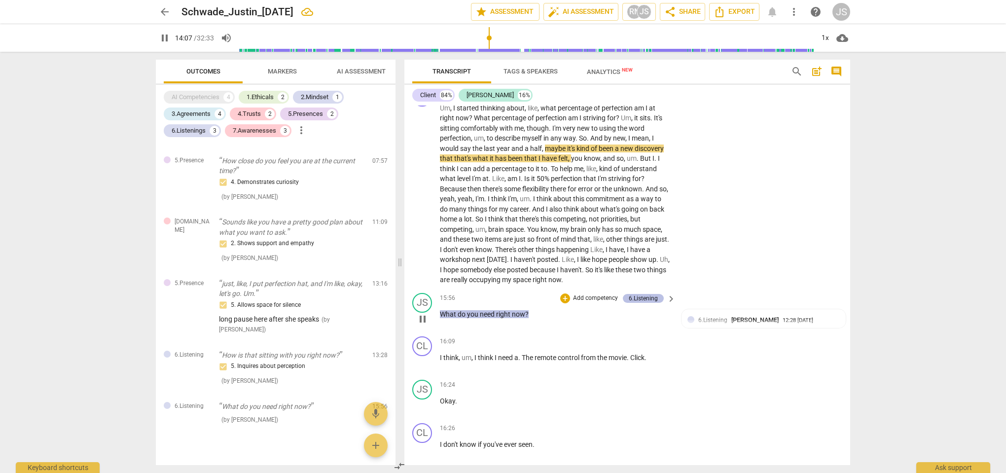
click at [658, 294] on div "6.Listening" at bounding box center [643, 298] width 41 height 9
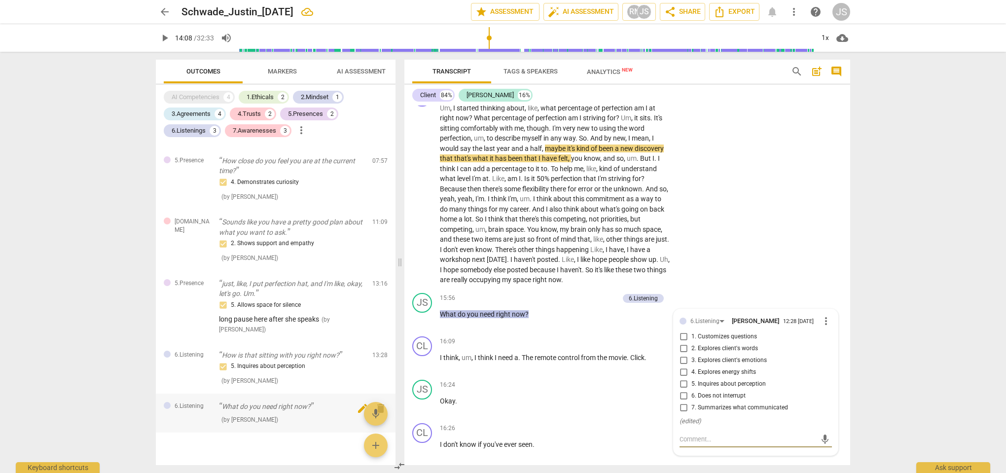
click at [375, 403] on span "delete" at bounding box center [381, 409] width 12 height 12
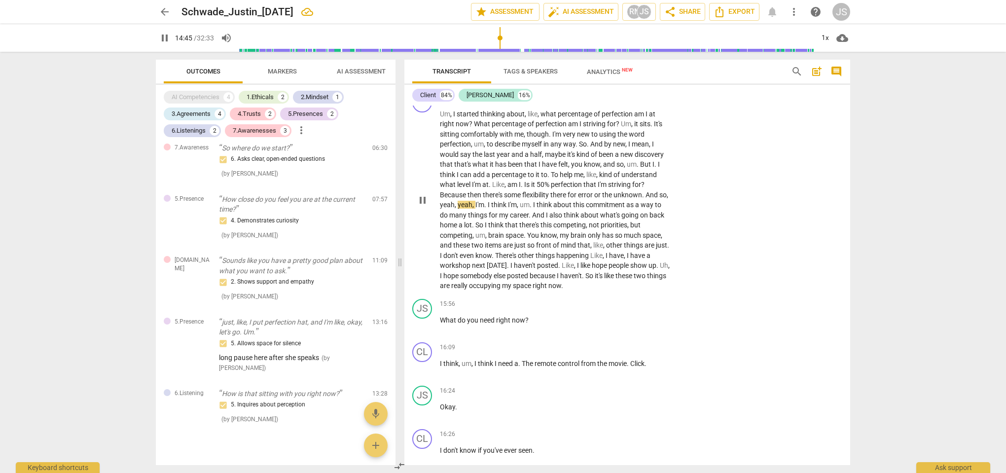
scroll to position [2649, 0]
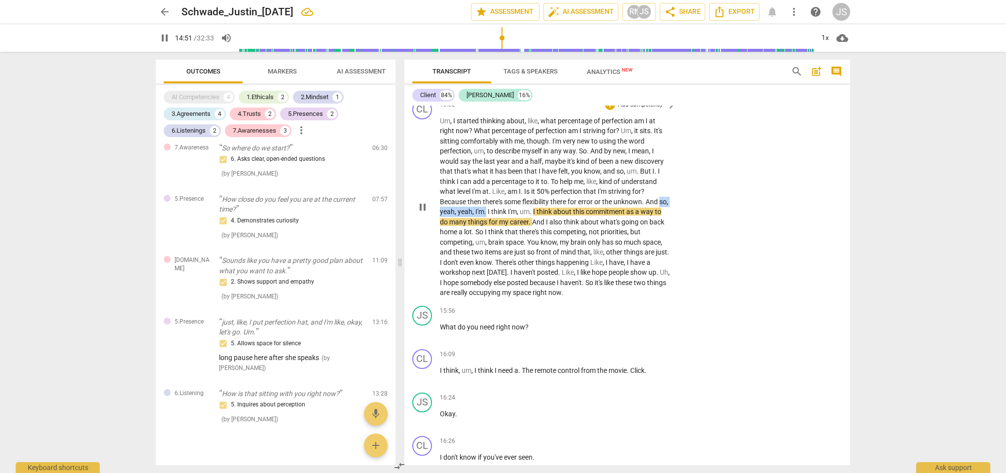
drag, startPoint x: 497, startPoint y: 180, endPoint x: 438, endPoint y: 178, distance: 58.8
click at [438, 178] on div "CL play_arrow pause 13:32 + Add competency keyboard_arrow_right Um , I started …" at bounding box center [627, 199] width 446 height 206
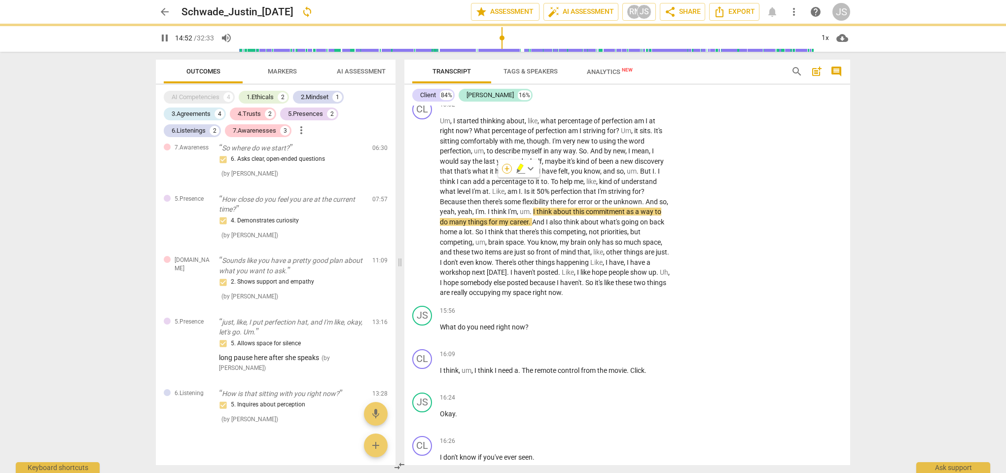
click at [509, 168] on div "+" at bounding box center [507, 169] width 10 height 10
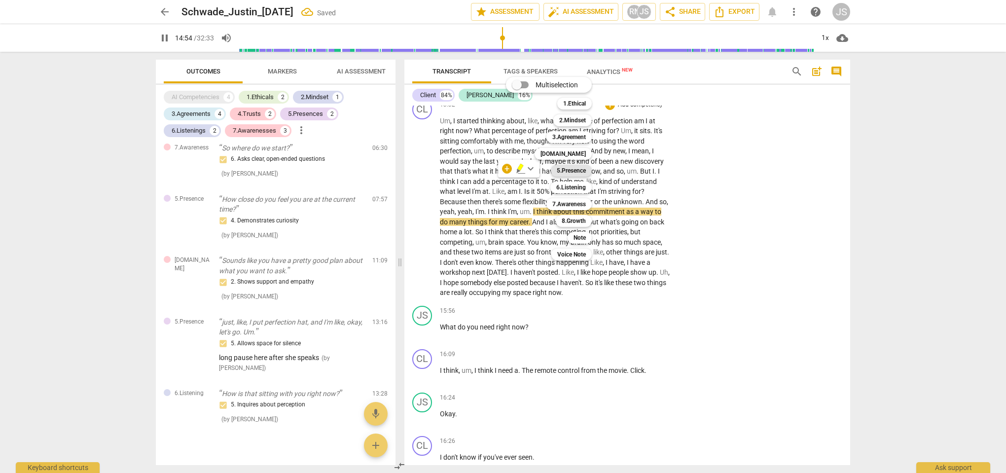
click at [573, 172] on b "5.Presence" at bounding box center [571, 171] width 29 height 12
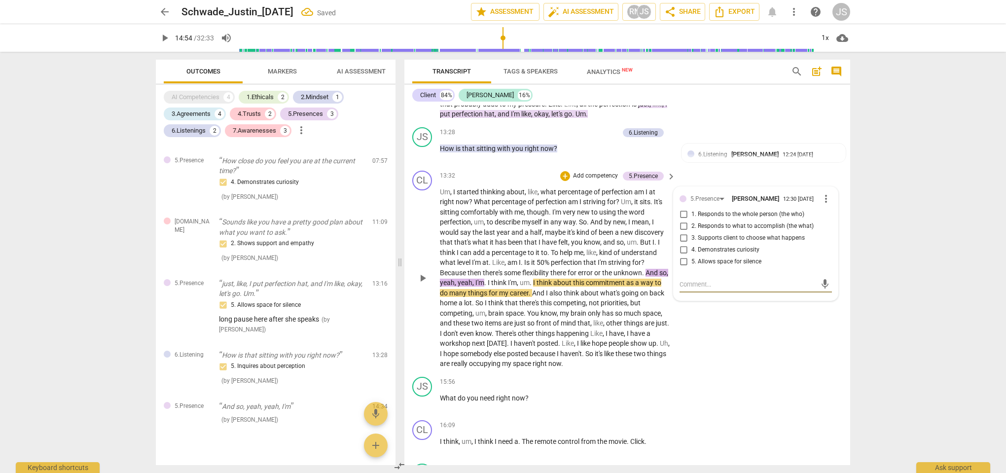
scroll to position [2576, 0]
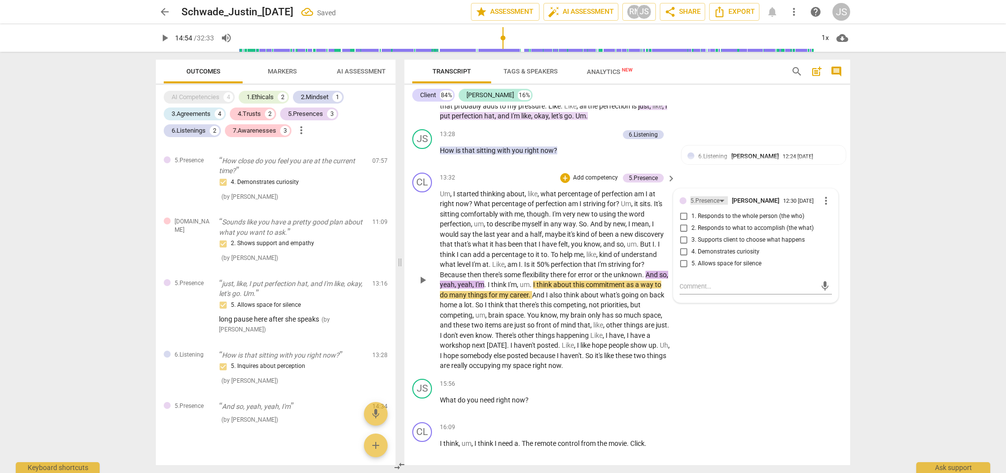
click at [716, 196] on div "5.Presence" at bounding box center [705, 200] width 29 height 9
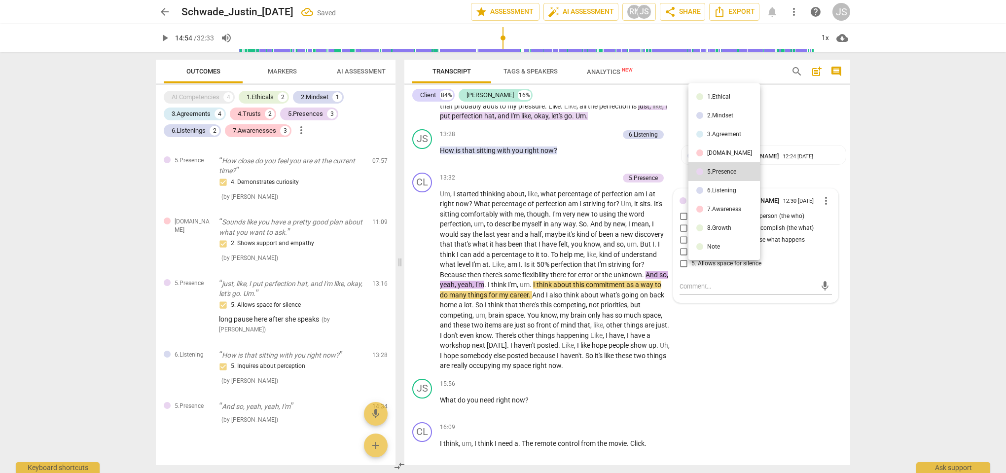
click at [717, 191] on div "6.Listening" at bounding box center [721, 190] width 29 height 6
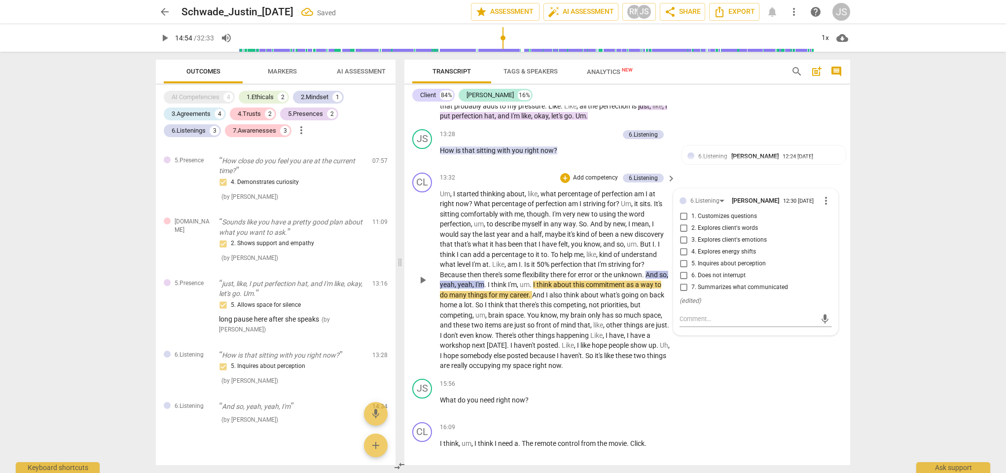
click at [682, 270] on input "6. Does not interrupt" at bounding box center [684, 276] width 16 height 12
click at [700, 314] on textarea at bounding box center [748, 318] width 137 height 9
click at [822, 314] on span "send" at bounding box center [825, 319] width 11 height 11
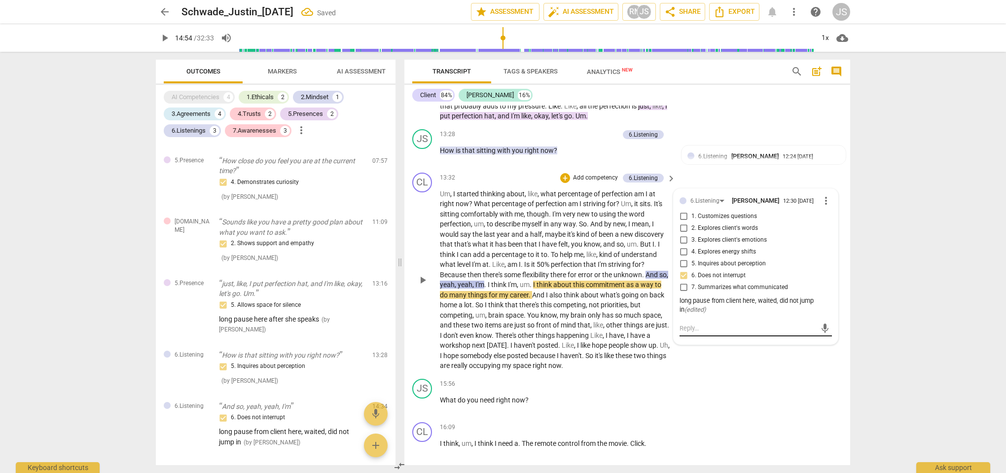
scroll to position [0, 0]
click at [425, 274] on span "play_arrow" at bounding box center [423, 280] width 12 height 12
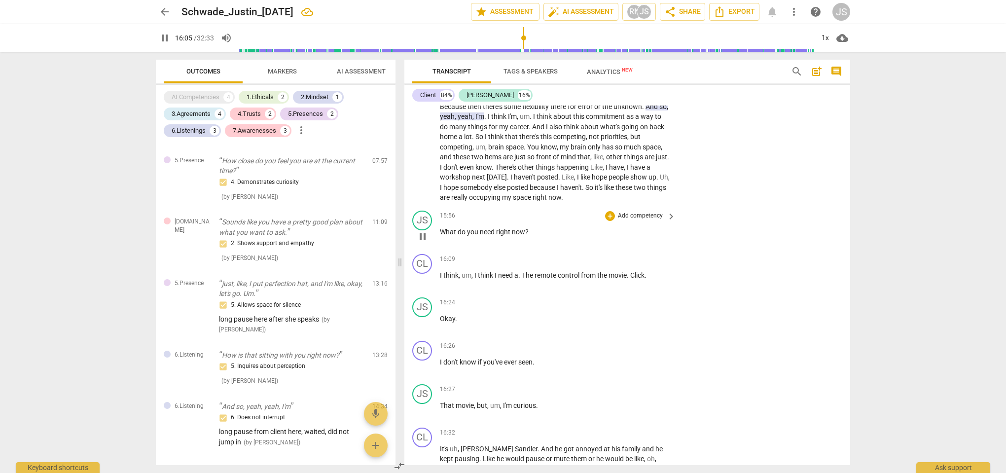
scroll to position [2743, 0]
drag, startPoint x: 532, startPoint y: 202, endPoint x: 430, endPoint y: 202, distance: 102.1
click at [430, 208] on div "JS play_arrow pause 15:56 + Add competency keyboard_arrow_right What do you nee…" at bounding box center [627, 229] width 446 height 43
click at [610, 213] on div "+" at bounding box center [610, 218] width 10 height 10
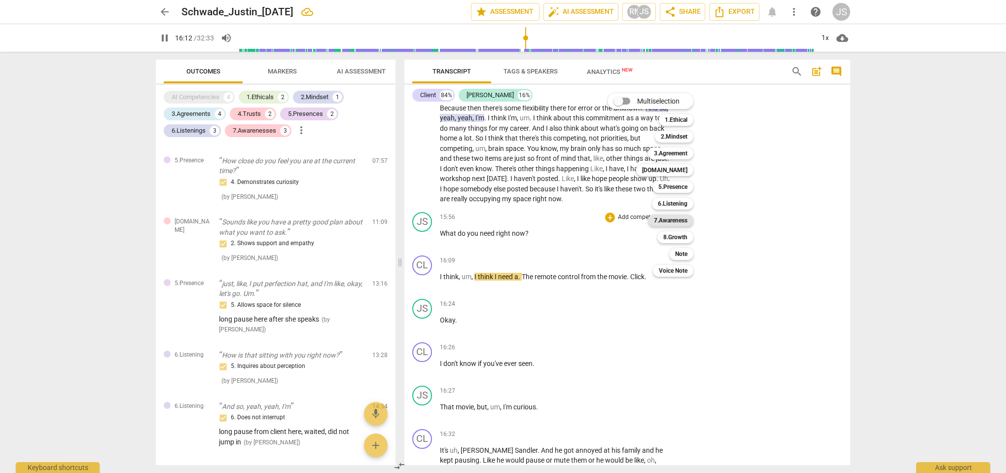
click at [677, 223] on b "7.Awareness" at bounding box center [671, 221] width 34 height 12
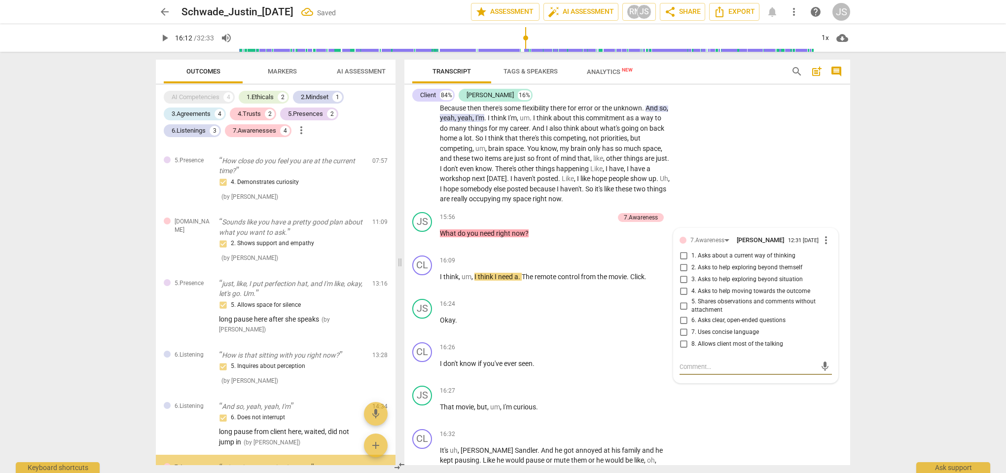
scroll to position [952, 0]
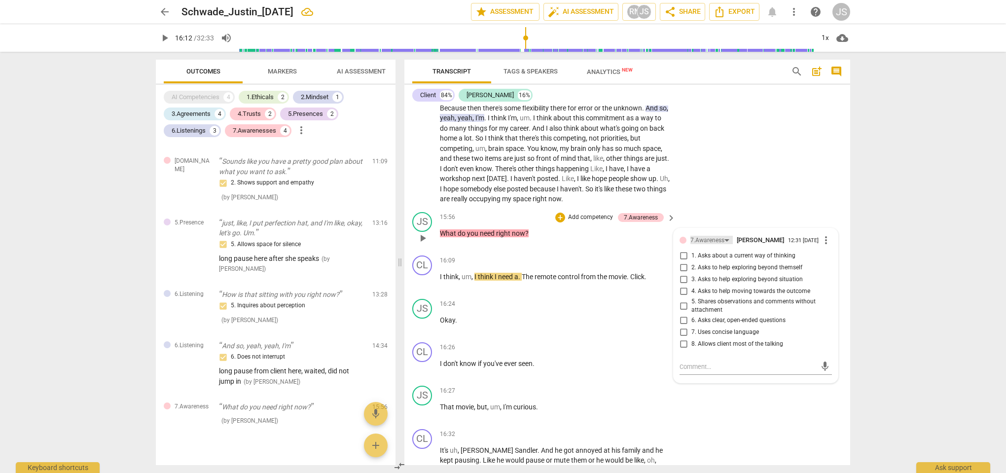
click at [715, 236] on div "7.Awareness" at bounding box center [708, 240] width 34 height 9
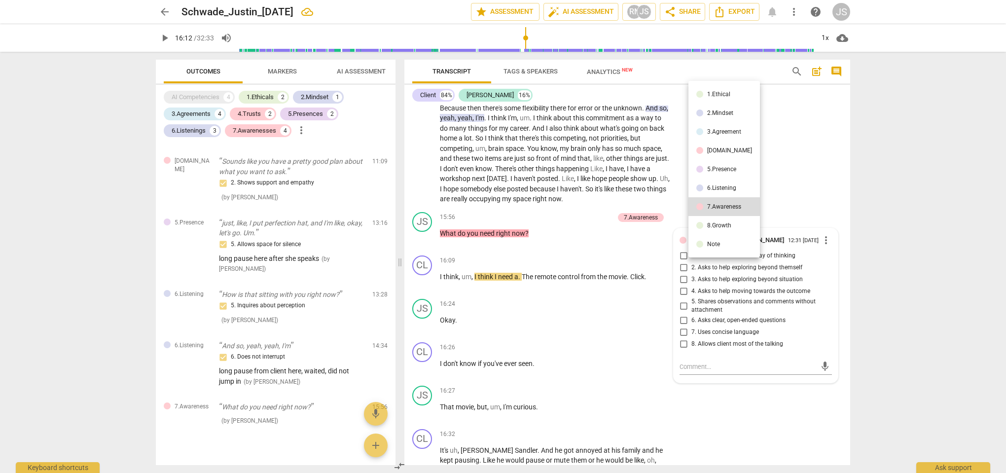
click at [717, 190] on div "6.Listening" at bounding box center [721, 188] width 29 height 6
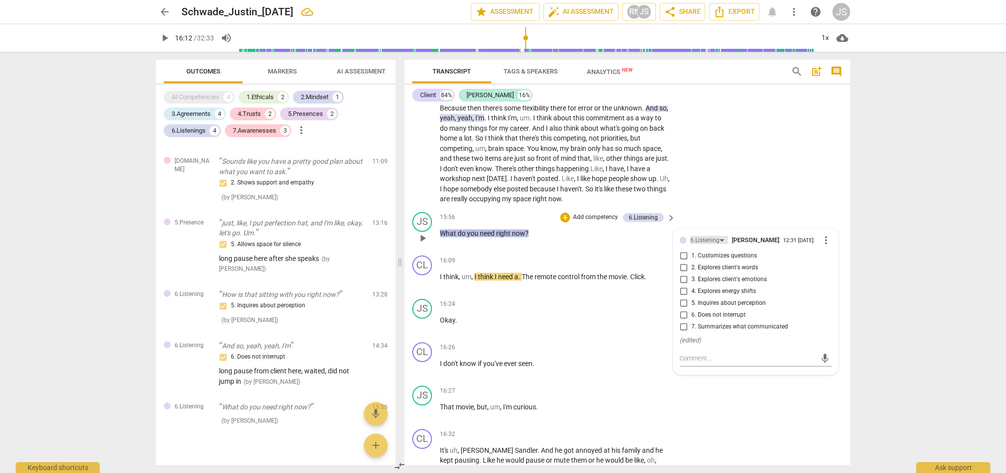
click at [715, 236] on div "6.Listening" at bounding box center [705, 240] width 29 height 9
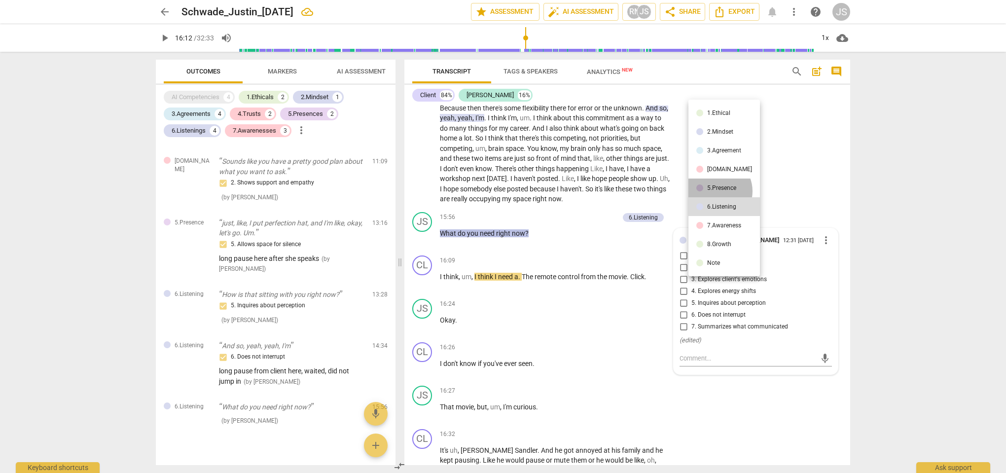
click at [716, 191] on div "5.Presence" at bounding box center [721, 188] width 29 height 6
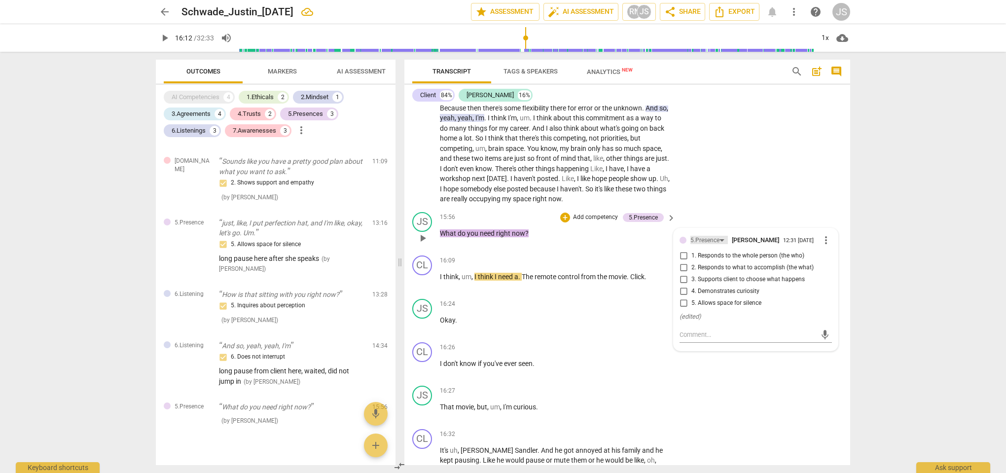
click at [714, 236] on div "5.Presence" at bounding box center [705, 240] width 29 height 9
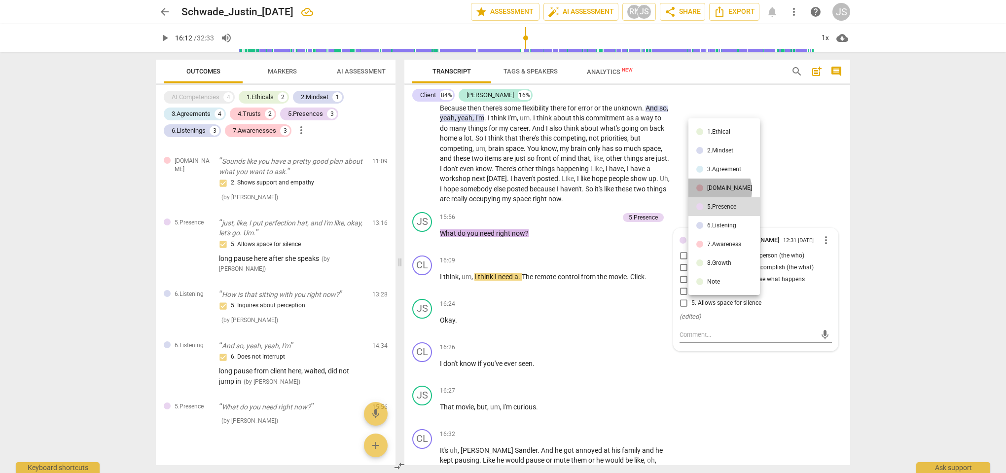
click at [715, 190] on div "[DOMAIN_NAME]" at bounding box center [729, 188] width 45 height 6
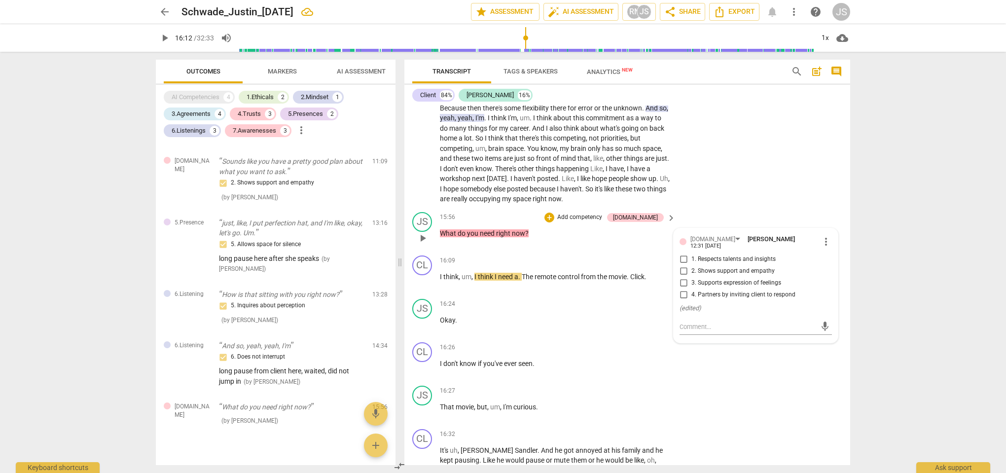
click at [683, 289] on input "4. Partners by inviting client to respond" at bounding box center [684, 295] width 16 height 12
click at [681, 289] on input "4. Partners by inviting client to respond" at bounding box center [684, 295] width 16 height 12
click at [683, 289] on input "4. Partners by inviting client to respond" at bounding box center [684, 295] width 16 height 12
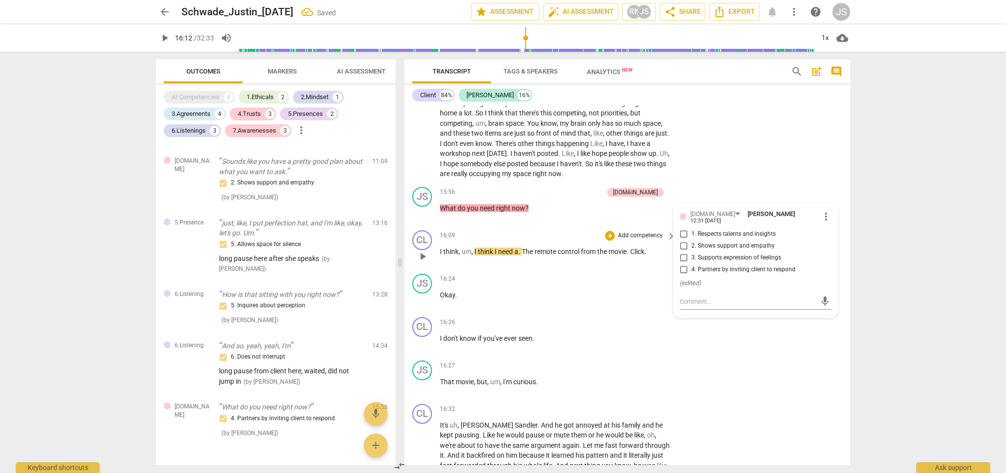
scroll to position [2770, 0]
click at [378, 403] on span "delete" at bounding box center [381, 409] width 12 height 12
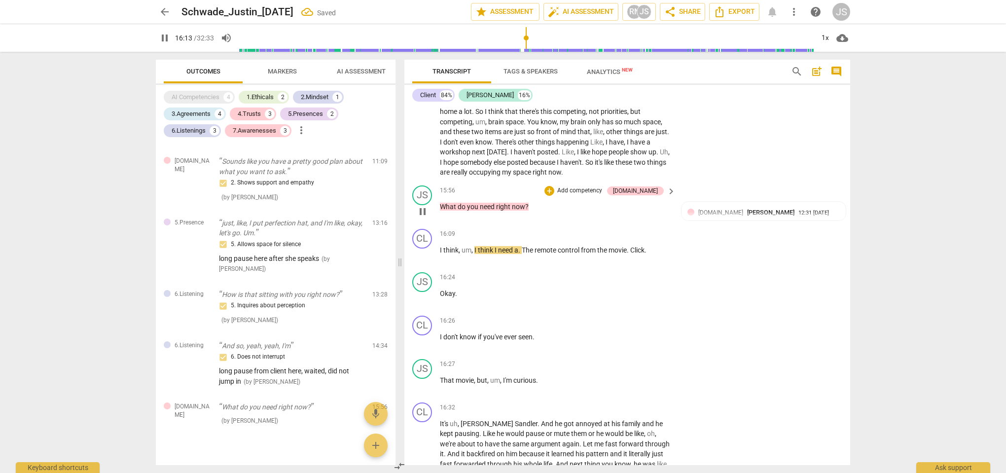
click at [518, 203] on span "now" at bounding box center [518, 207] width 13 height 8
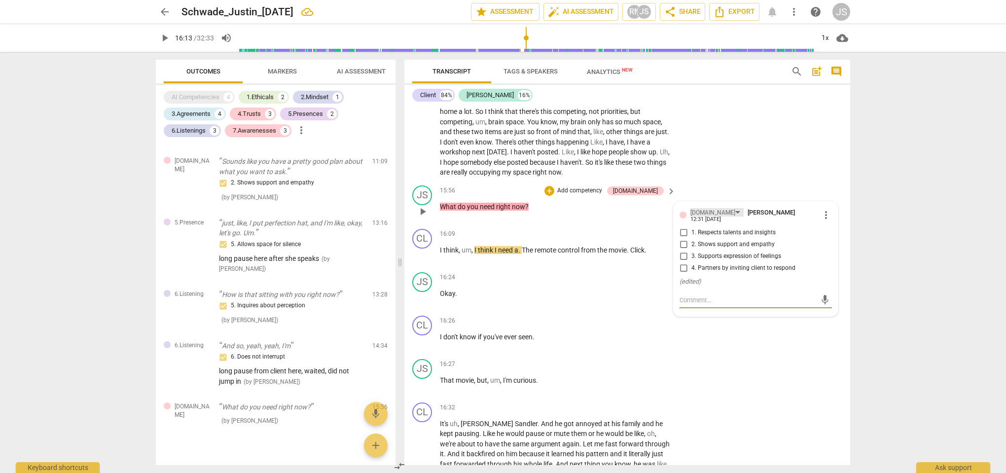
click at [706, 208] on div "[DOMAIN_NAME]" at bounding box center [713, 212] width 45 height 9
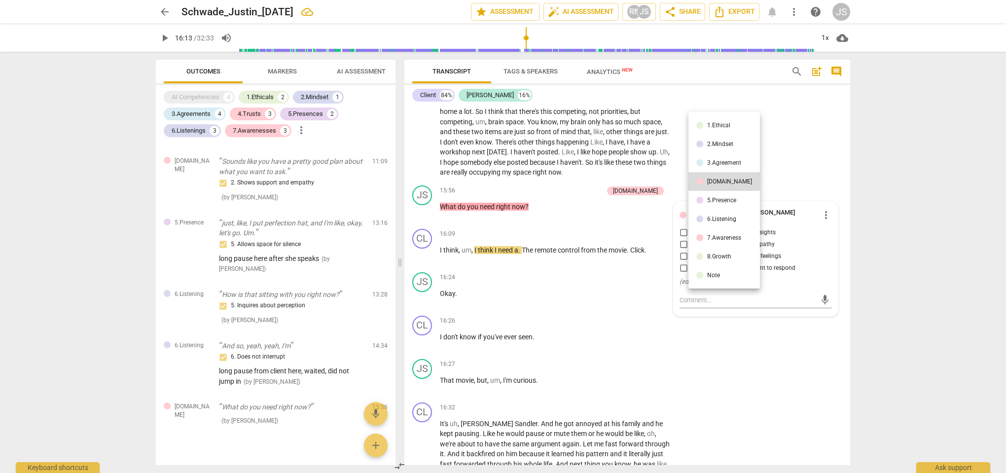
click at [716, 220] on div "6.Listening" at bounding box center [721, 219] width 29 height 6
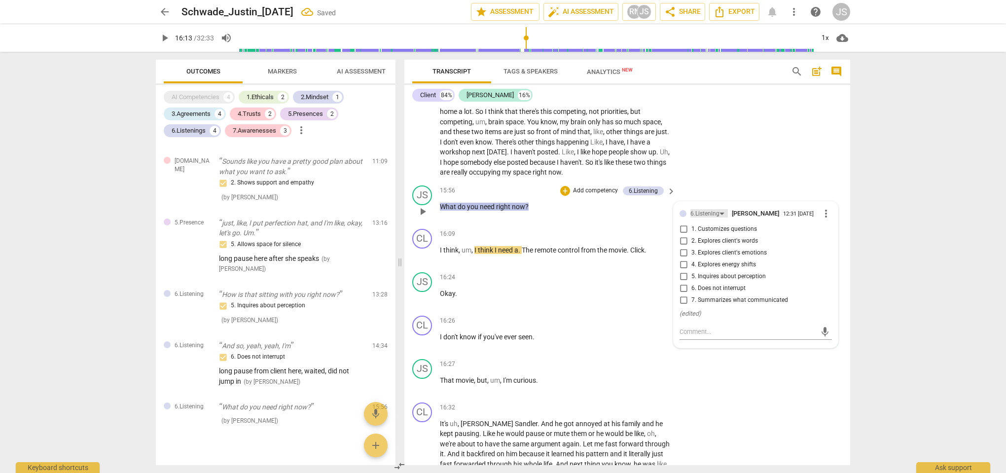
click at [704, 209] on div "6.Listening" at bounding box center [705, 213] width 29 height 9
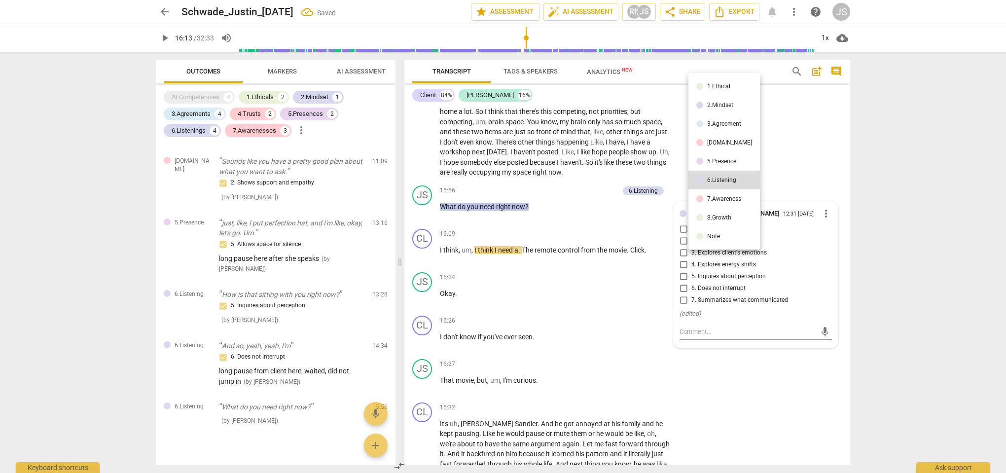
click at [708, 203] on li "7.Awareness" at bounding box center [725, 198] width 72 height 19
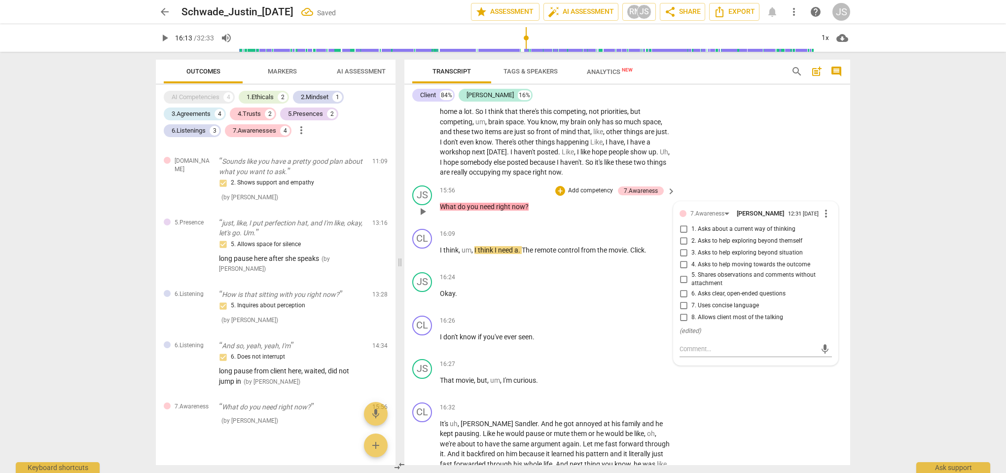
click at [683, 300] on input "7. Uses concise language" at bounding box center [684, 306] width 16 height 12
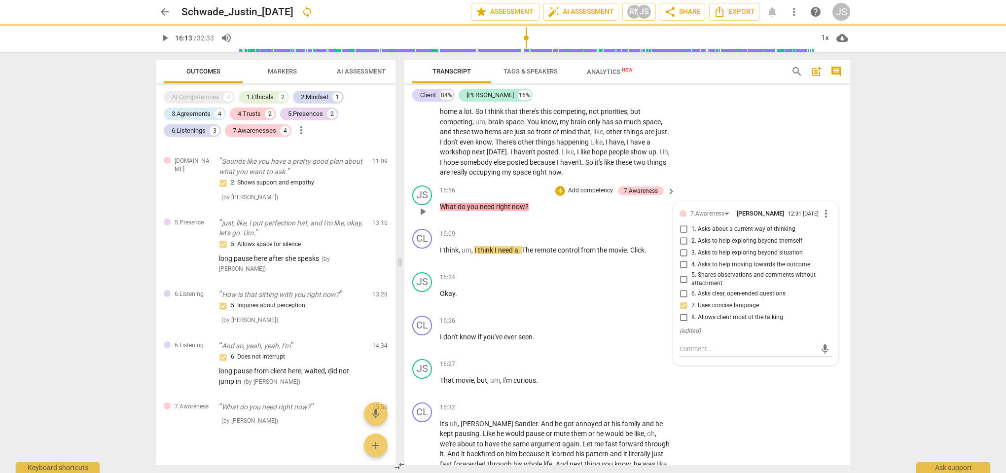
click at [554, 186] on div "15:56 + Add competency 7.Awareness keyboard_arrow_right What do you need right …" at bounding box center [558, 203] width 237 height 36
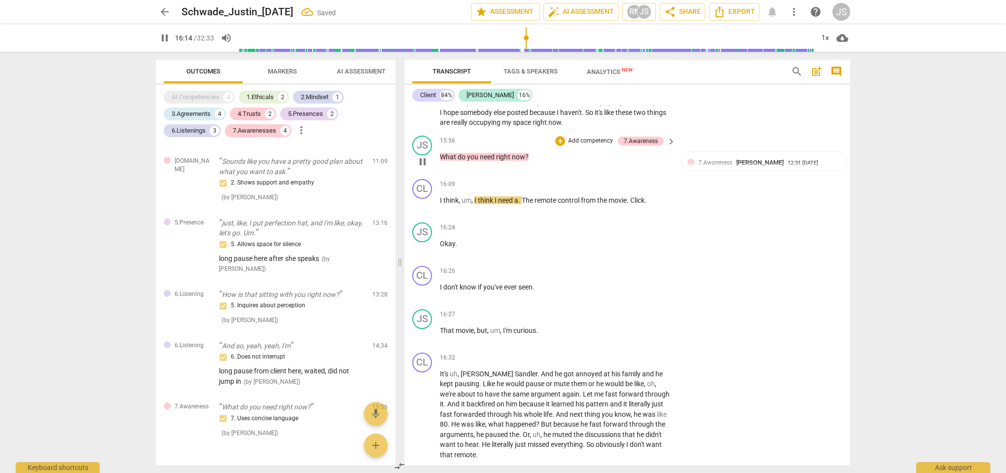
scroll to position [2821, 0]
click at [441, 325] on span "That" at bounding box center [448, 329] width 16 height 8
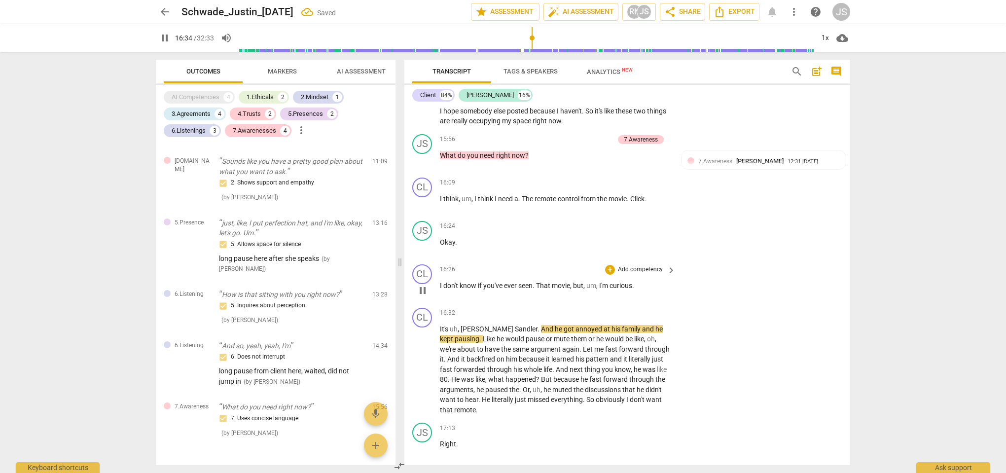
click at [601, 282] on span "I'm" at bounding box center [604, 286] width 10 height 8
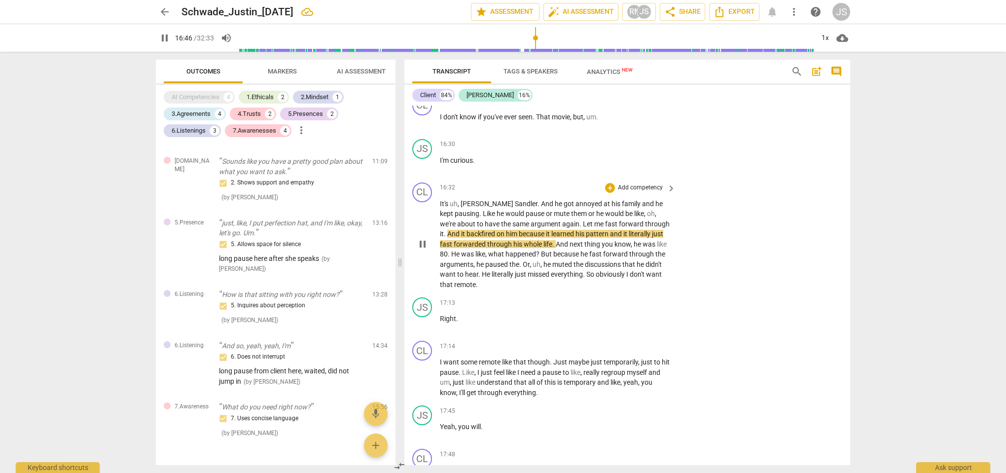
scroll to position [2993, 0]
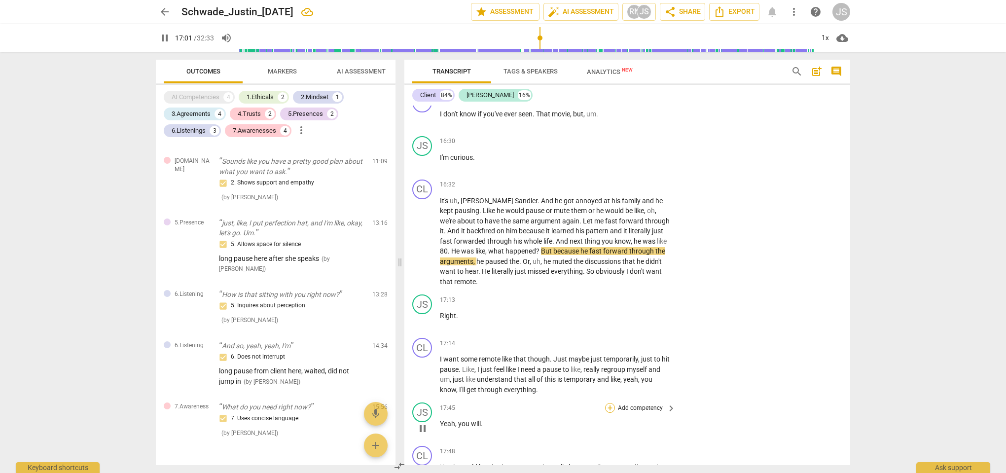
click at [609, 403] on div "+" at bounding box center [610, 408] width 10 height 10
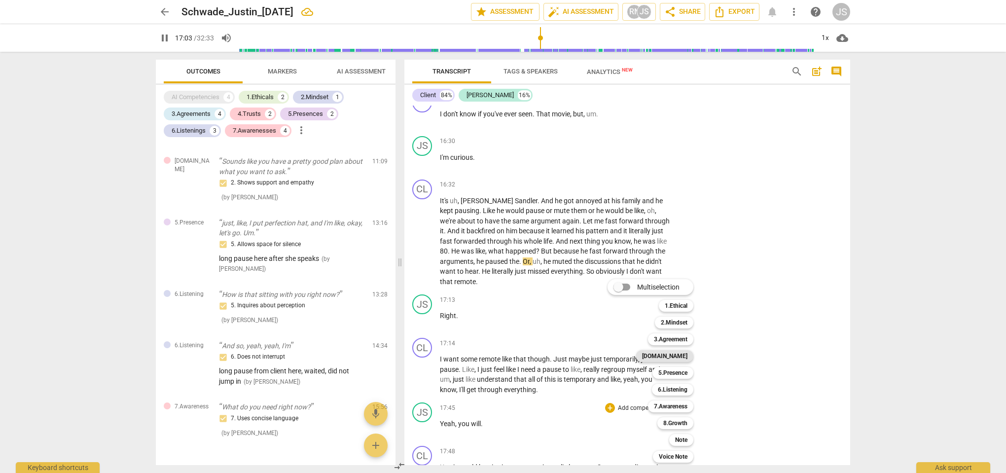
click at [676, 356] on b "[DOMAIN_NAME]" at bounding box center [664, 356] width 45 height 12
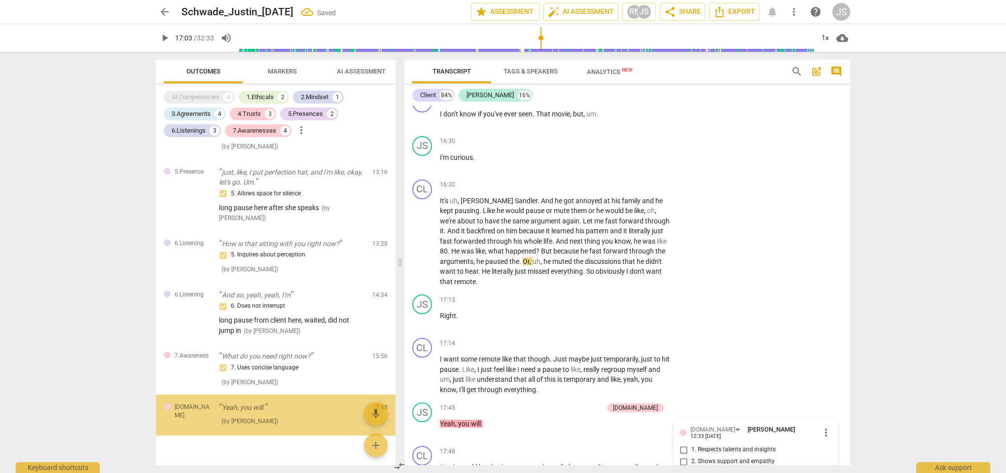
scroll to position [3176, 0]
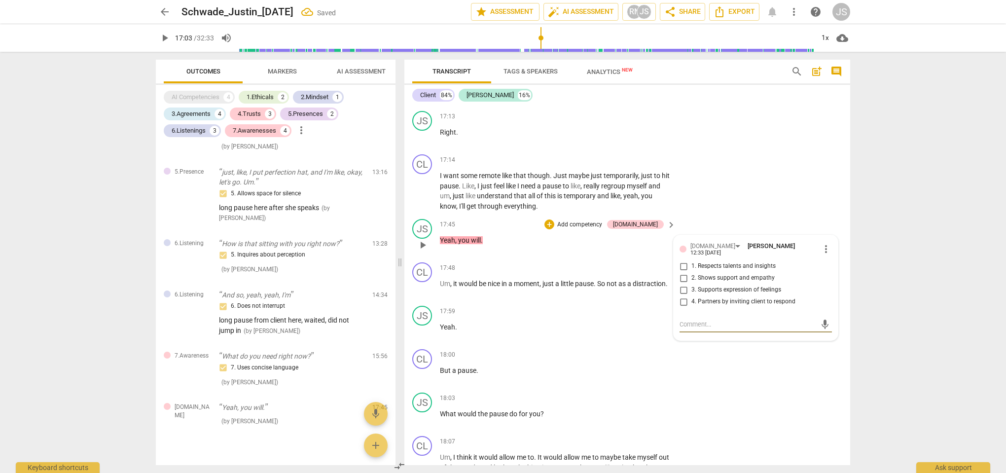
click at [685, 272] on input "2. Shows support and empathy" at bounding box center [684, 278] width 16 height 12
click at [589, 306] on div "17:59 + Add competency keyboard_arrow_right Yeah ." at bounding box center [558, 324] width 237 height 36
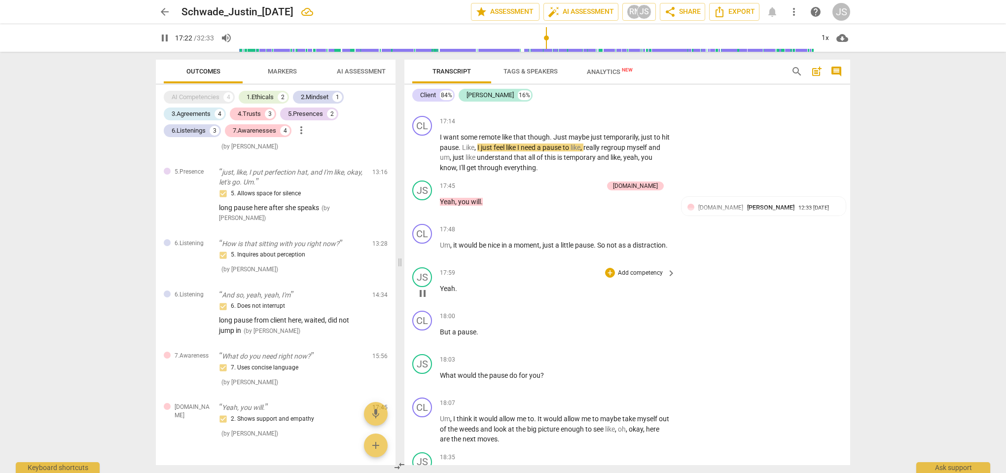
scroll to position [3218, 0]
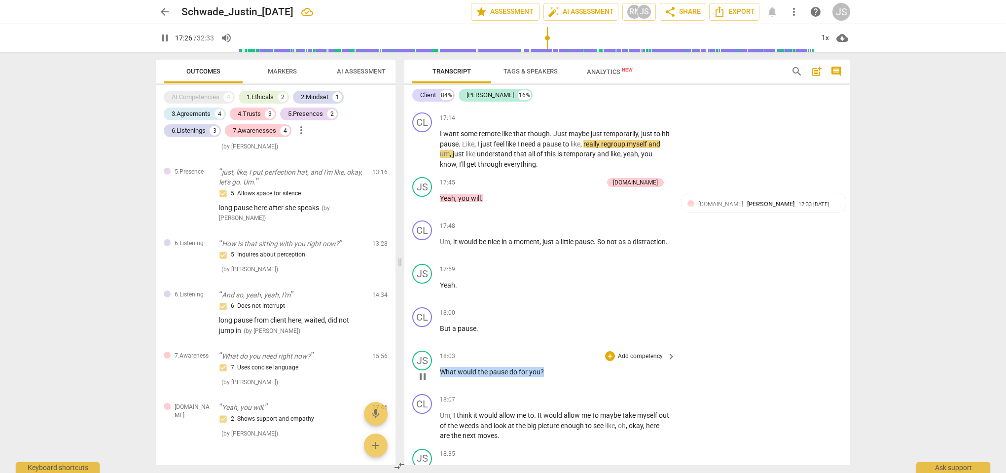
drag, startPoint x: 548, startPoint y: 334, endPoint x: 440, endPoint y: 336, distance: 107.1
click at [440, 367] on p "What would the pause do for you ?" at bounding box center [555, 372] width 231 height 10
click at [557, 326] on div "+" at bounding box center [553, 324] width 10 height 10
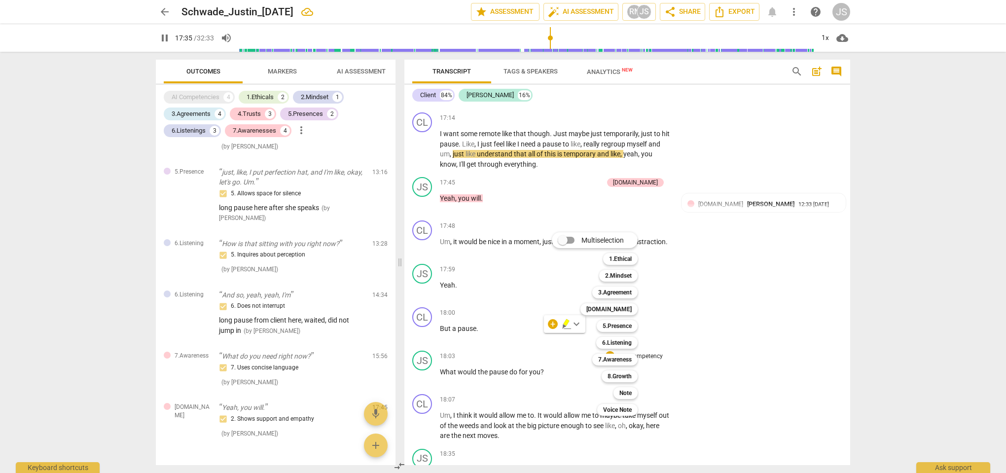
click at [735, 276] on div at bounding box center [503, 236] width 1006 height 473
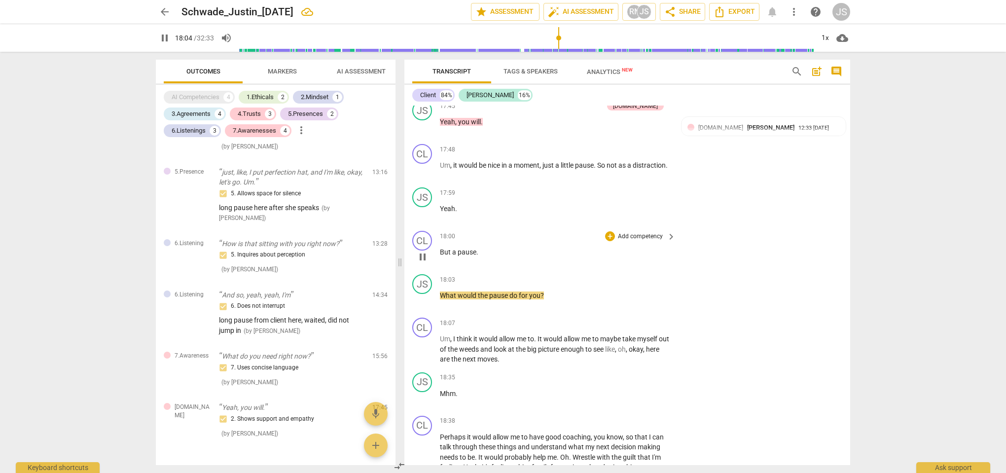
scroll to position [3295, 0]
click at [610, 274] on div "+" at bounding box center [610, 279] width 10 height 10
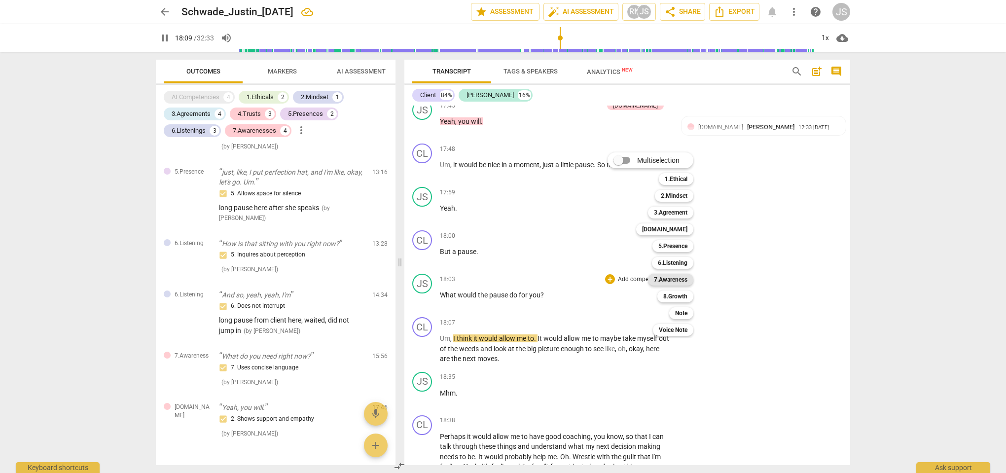
click at [667, 281] on b "7.Awareness" at bounding box center [671, 280] width 34 height 12
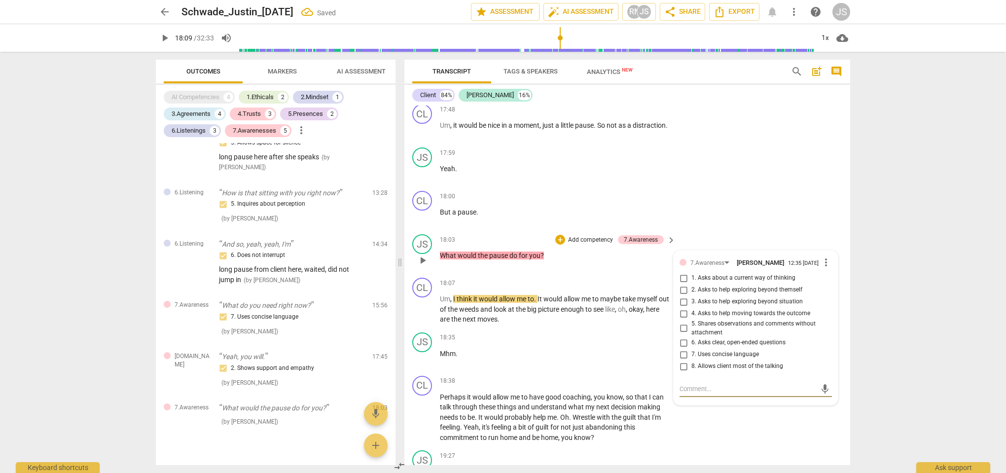
scroll to position [3336, 0]
click at [683, 283] on input "2. Asks to help exploring beyond themself" at bounding box center [684, 289] width 16 height 12
click at [714, 185] on div "CL play_arrow pause 18:00 + Add competency keyboard_arrow_right But a pause ." at bounding box center [627, 206] width 446 height 43
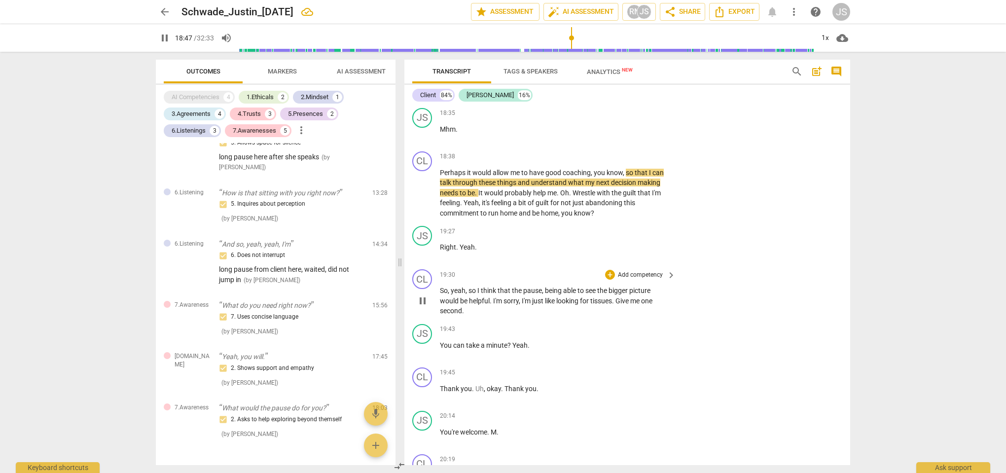
scroll to position [3559, 0]
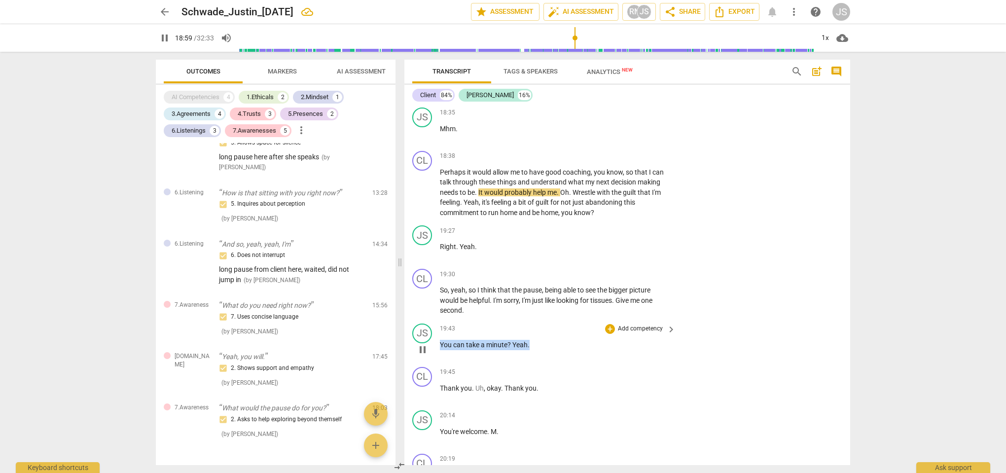
drag, startPoint x: 532, startPoint y: 306, endPoint x: 432, endPoint y: 308, distance: 100.1
click at [432, 320] on div "JS play_arrow pause 19:43 + Add competency keyboard_arrow_right You can take a …" at bounding box center [627, 341] width 446 height 43
drag, startPoint x: 512, startPoint y: 307, endPoint x: 438, endPoint y: 304, distance: 74.0
click at [438, 320] on div "JS play_arrow pause 19:43 + Add competency keyboard_arrow_right Sure, take a mi…" at bounding box center [627, 341] width 446 height 43
click at [679, 295] on div "+" at bounding box center [678, 295] width 10 height 10
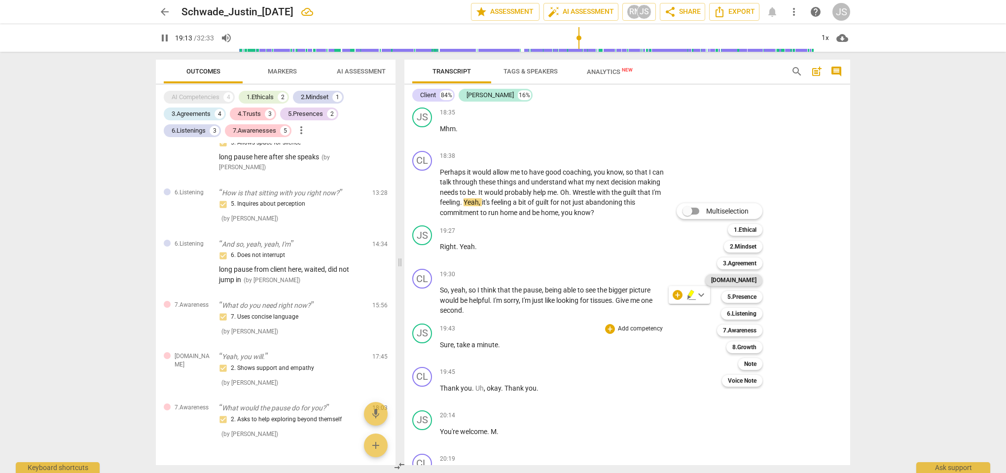
click at [743, 280] on b "[DOMAIN_NAME]" at bounding box center [733, 280] width 45 height 12
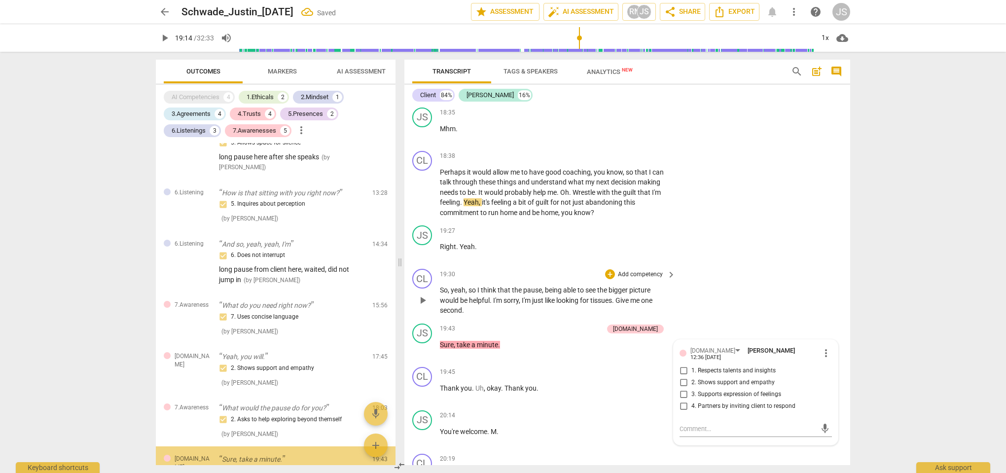
scroll to position [1105, 0]
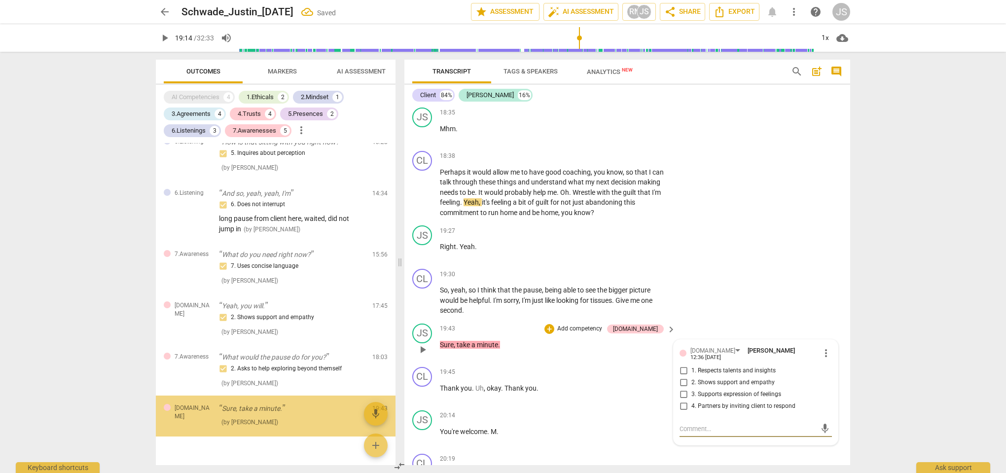
click at [681, 389] on input "3. Supports expression of feelings" at bounding box center [684, 395] width 16 height 12
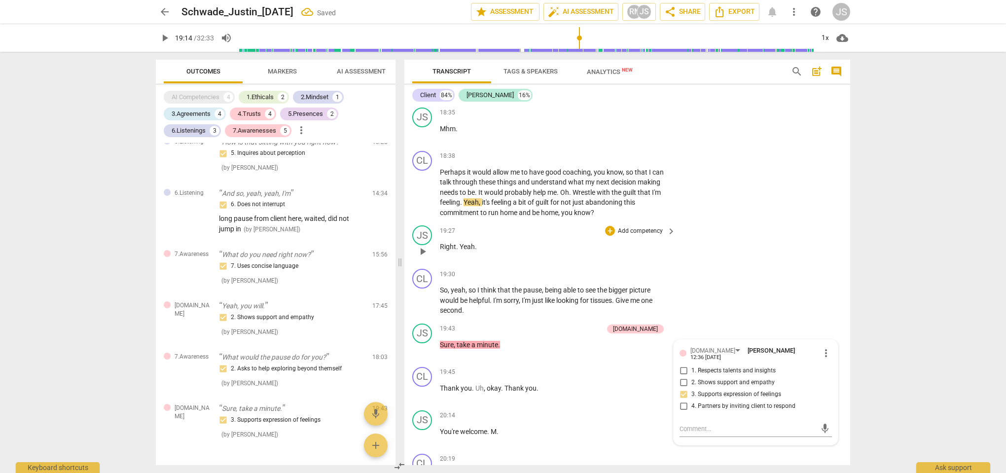
scroll to position [3559, 0]
click at [705, 222] on div "JS play_arrow pause 19:27 + Add competency keyboard_arrow_right Right . Yeah ." at bounding box center [627, 243] width 446 height 43
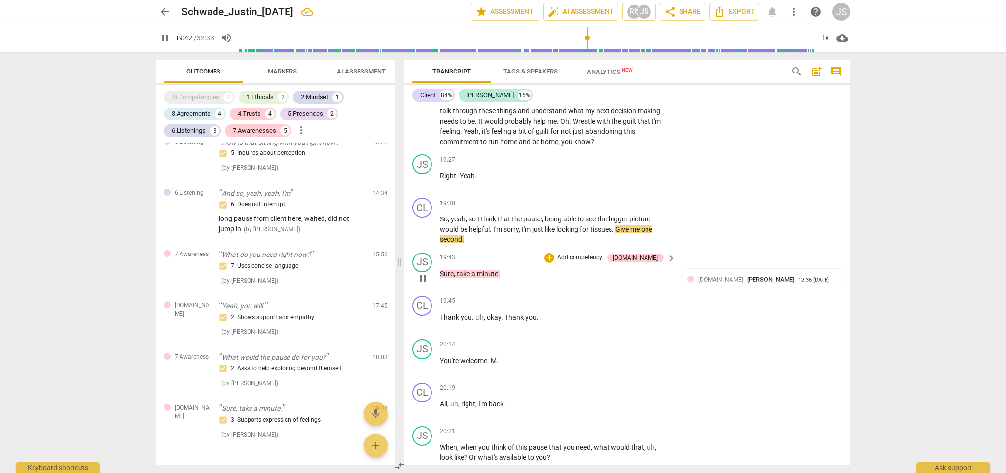
scroll to position [3631, 0]
click at [514, 268] on p "Sure , take a minute ." at bounding box center [555, 273] width 231 height 10
click at [553, 292] on div "CL play_arrow pause 19:45 + Add competency keyboard_arrow_right Thank you . Uh …" at bounding box center [627, 313] width 446 height 43
click at [511, 355] on p "You're welcome . M ." at bounding box center [555, 360] width 231 height 10
click at [422, 316] on span "pause" at bounding box center [423, 322] width 12 height 12
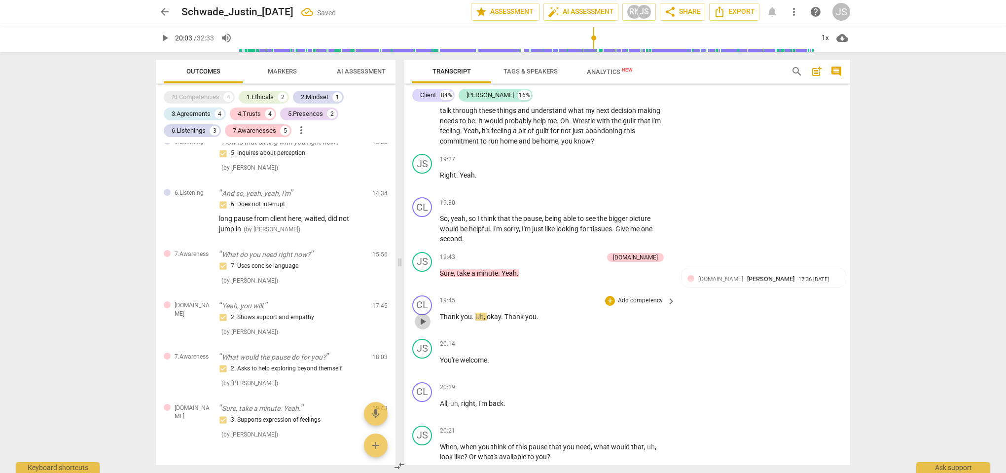
click at [426, 316] on span "play_arrow" at bounding box center [423, 322] width 12 height 12
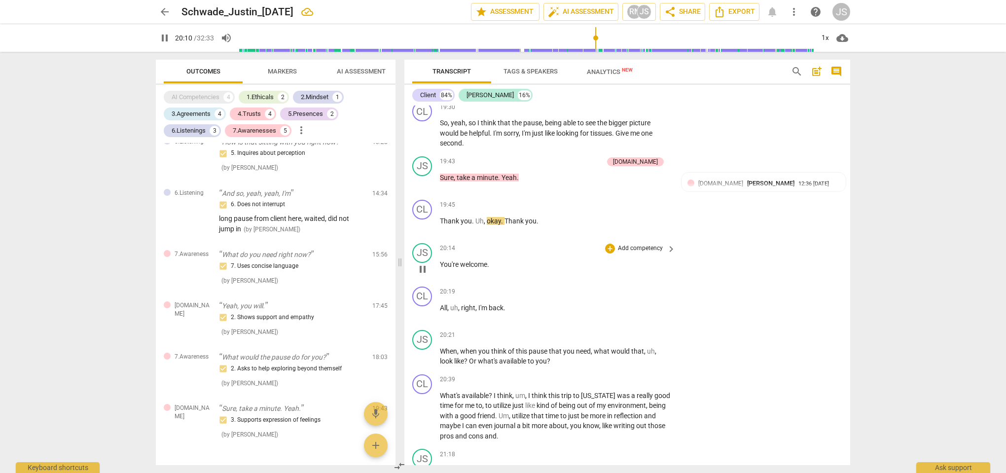
scroll to position [3726, 0]
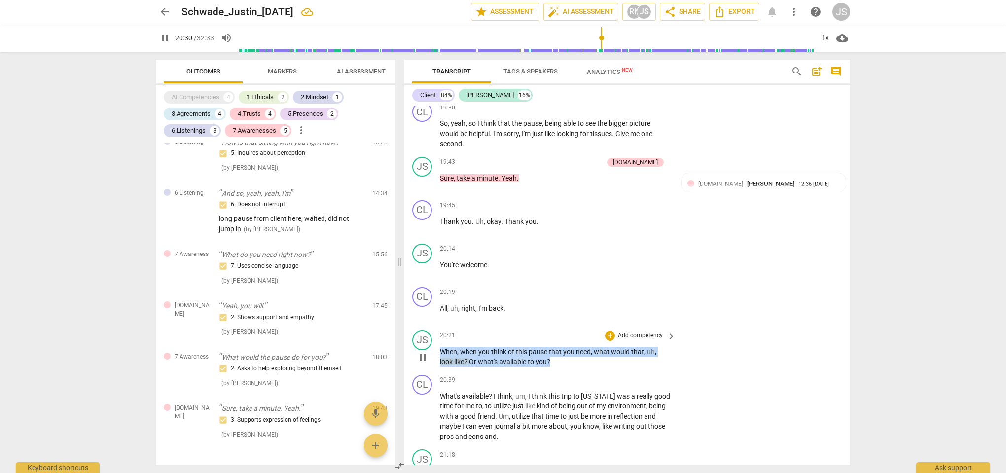
drag, startPoint x: 557, startPoint y: 326, endPoint x: 440, endPoint y: 314, distance: 117.0
click at [440, 347] on p "When , when you think of this pause that you need , what would that , uh , look…" at bounding box center [555, 357] width 231 height 20
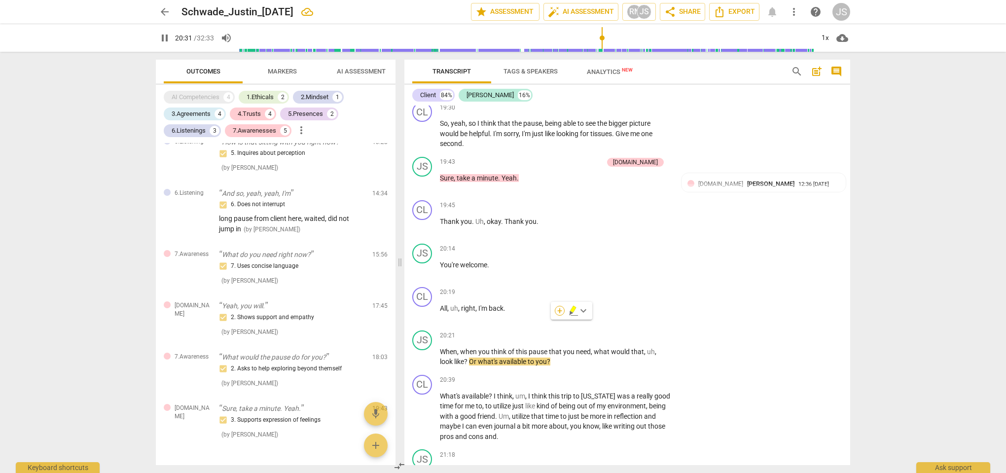
click at [561, 311] on div "+" at bounding box center [560, 311] width 10 height 10
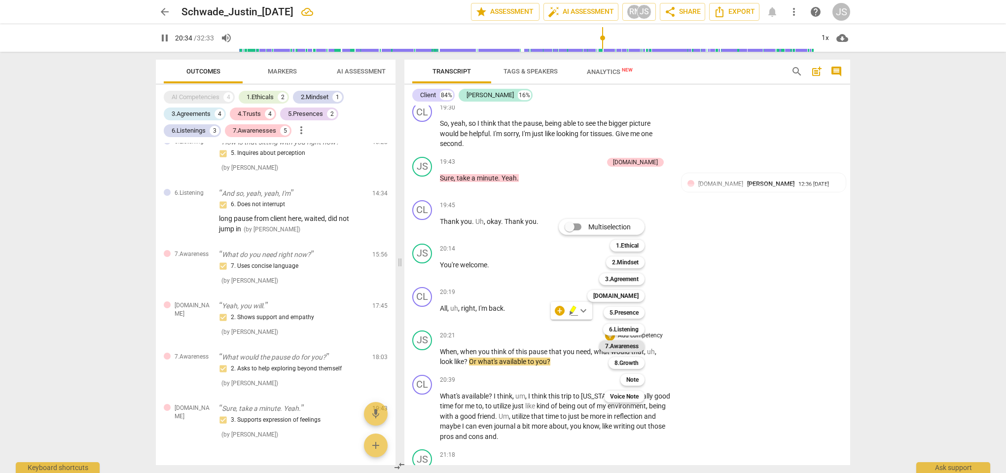
click at [636, 350] on b "7.Awareness" at bounding box center [622, 346] width 34 height 12
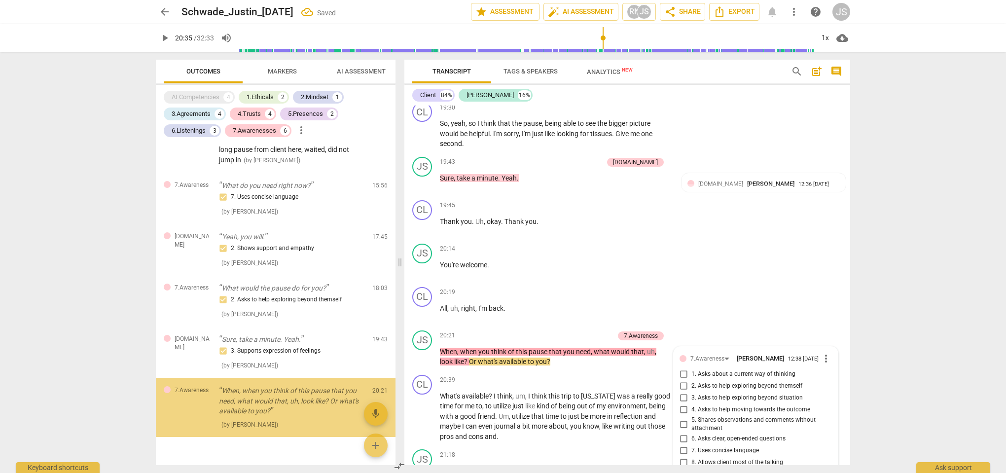
scroll to position [1175, 0]
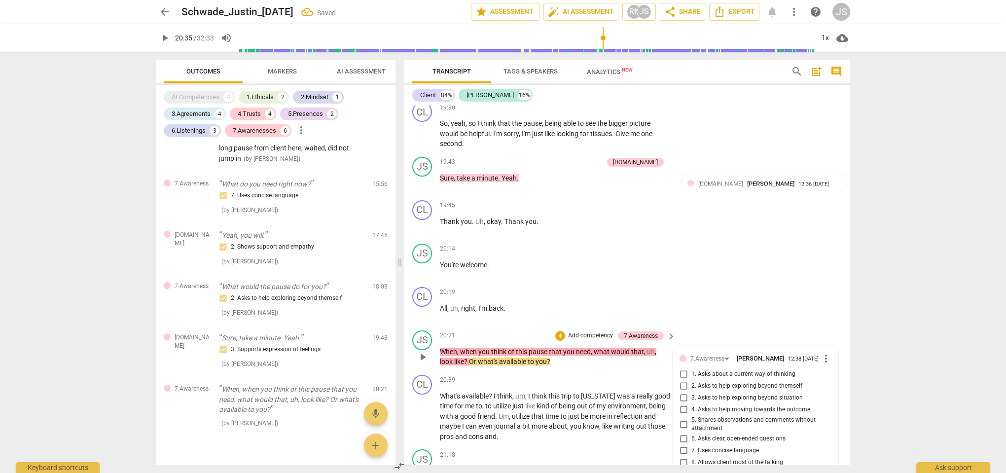
click at [684, 392] on input "3. Asks to help exploring beyond situation" at bounding box center [684, 398] width 16 height 12
click at [744, 283] on div "CL play_arrow pause 20:19 + Add competency keyboard_arrow_right All , uh , righ…" at bounding box center [627, 304] width 446 height 43
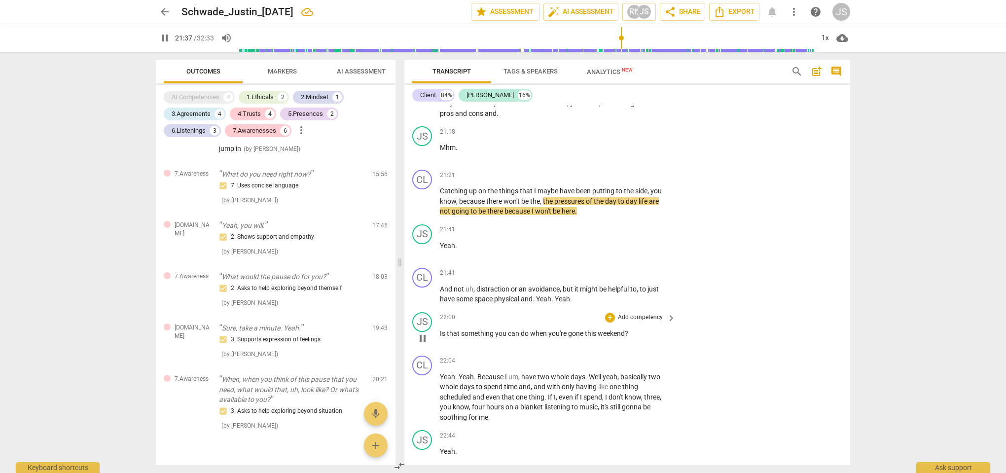
scroll to position [4053, 0]
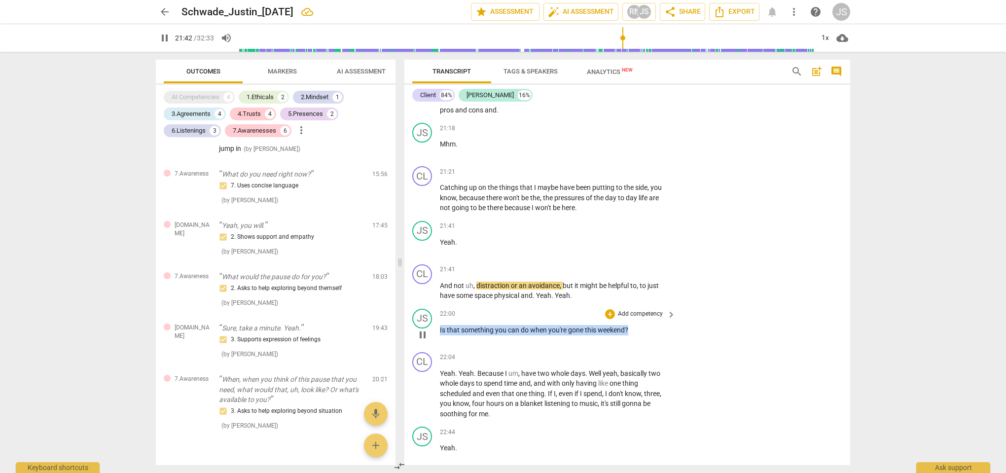
drag, startPoint x: 632, startPoint y: 289, endPoint x: 424, endPoint y: 289, distance: 207.7
click at [424, 305] on div "JS play_arrow pause 22:00 + Add competency keyboard_arrow_right Is that somethi…" at bounding box center [627, 326] width 446 height 43
click at [640, 275] on div "+" at bounding box center [638, 276] width 10 height 10
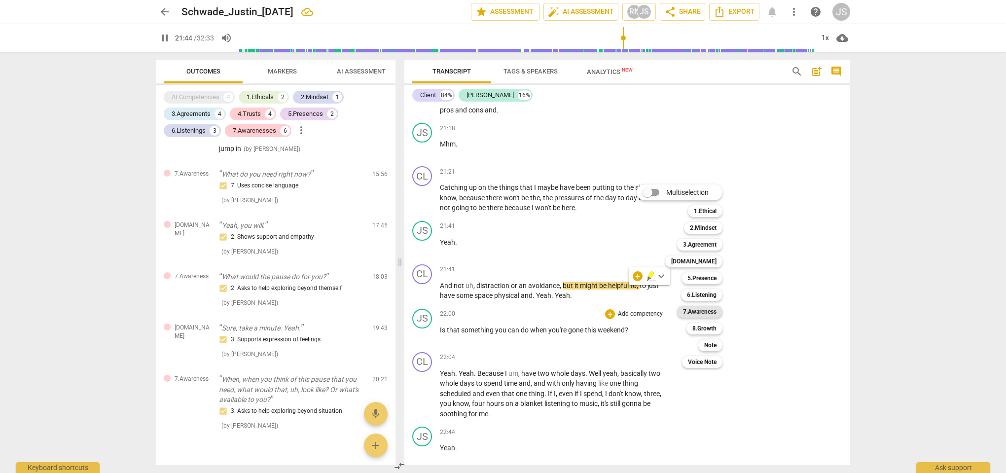
click at [714, 315] on b "7.Awareness" at bounding box center [700, 312] width 34 height 12
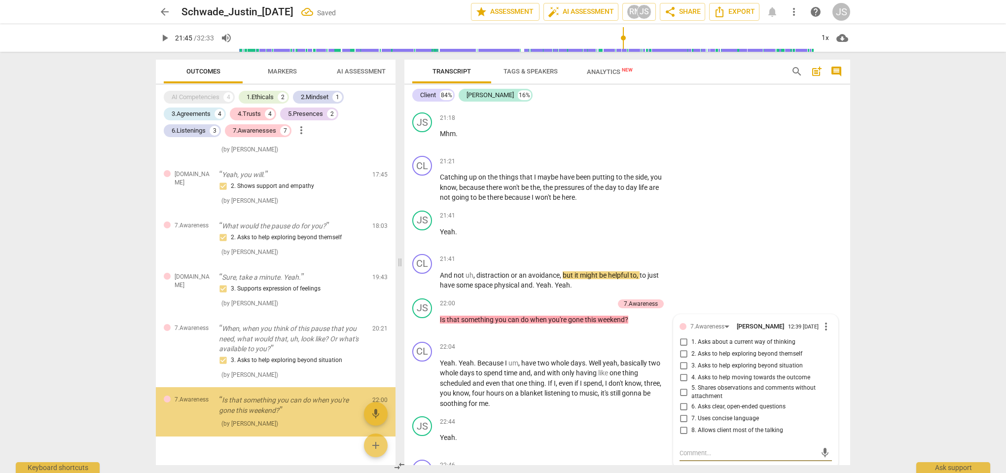
scroll to position [4066, 0]
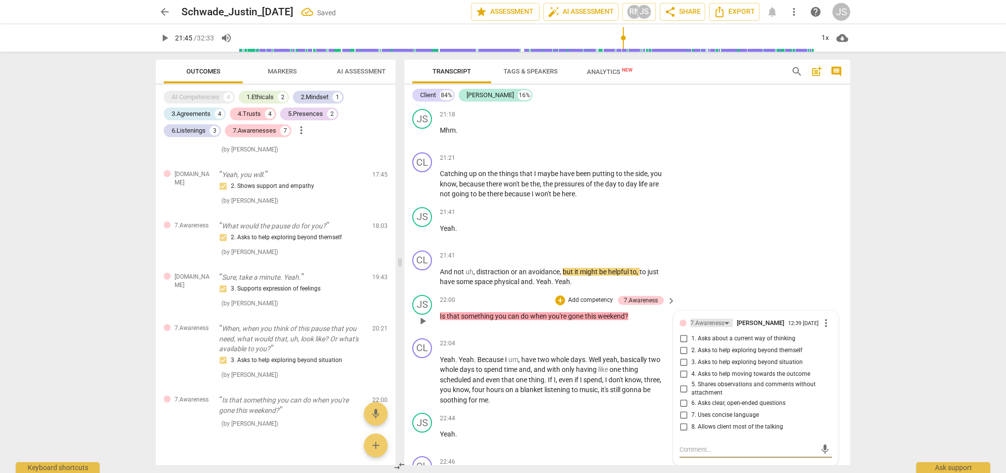
click at [714, 319] on div "7.Awareness" at bounding box center [708, 323] width 34 height 9
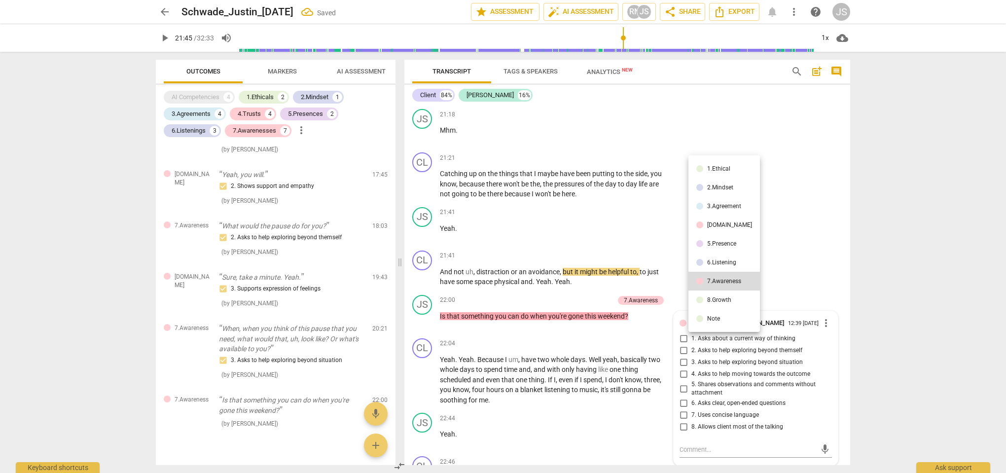
click at [716, 301] on div "8.Growth" at bounding box center [719, 300] width 24 height 6
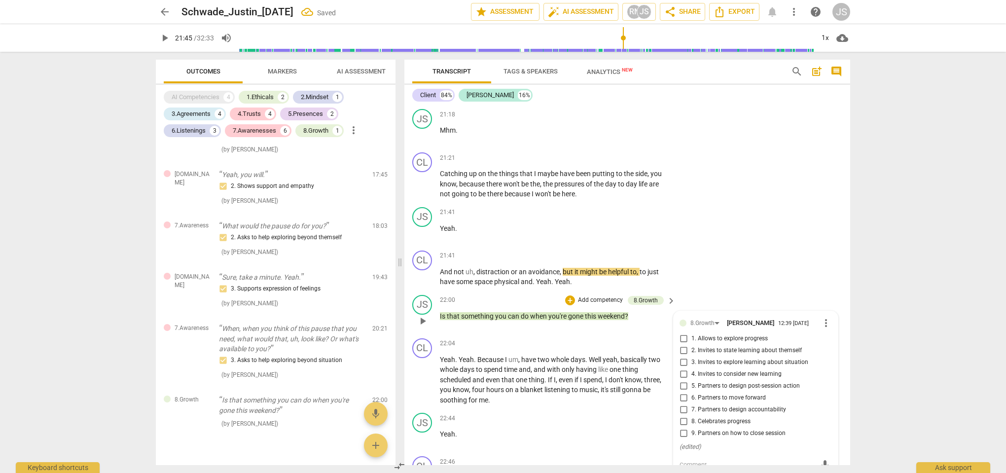
click at [683, 380] on input "5. Partners to design post-session action" at bounding box center [684, 386] width 16 height 12
click at [690, 247] on div "CL play_arrow pause 21:41 + Add competency keyboard_arrow_right And not uh , di…" at bounding box center [627, 269] width 446 height 44
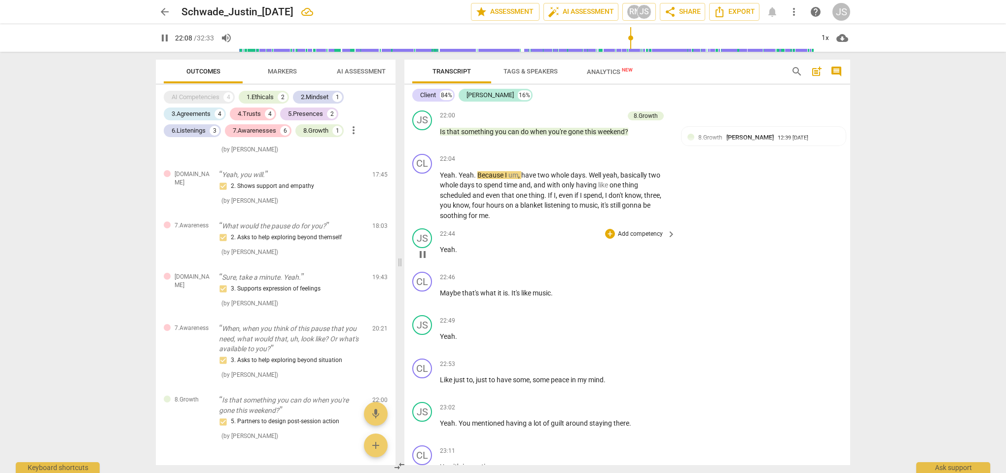
scroll to position [4252, 0]
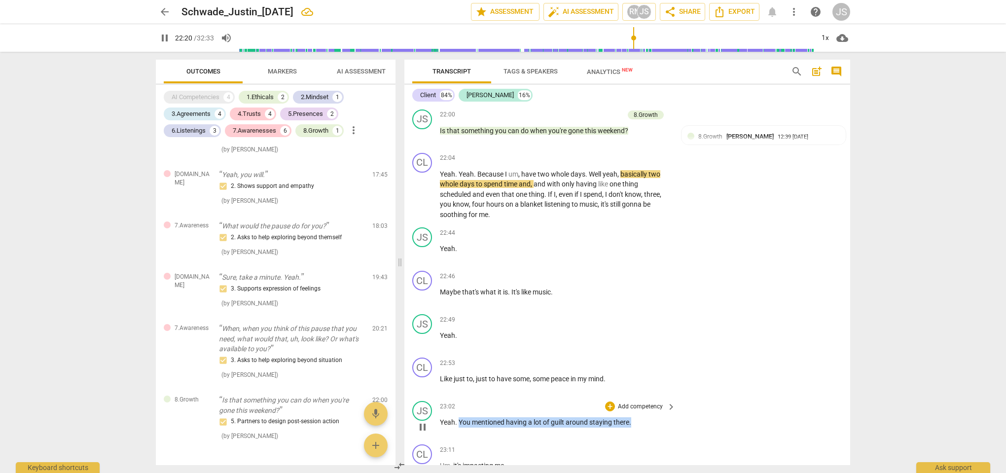
drag, startPoint x: 631, startPoint y: 381, endPoint x: 459, endPoint y: 382, distance: 172.6
click at [459, 417] on p "Yeah . You mentioned having a lot of guilt around staying there ." at bounding box center [555, 422] width 231 height 10
click at [641, 367] on div "+" at bounding box center [640, 368] width 10 height 10
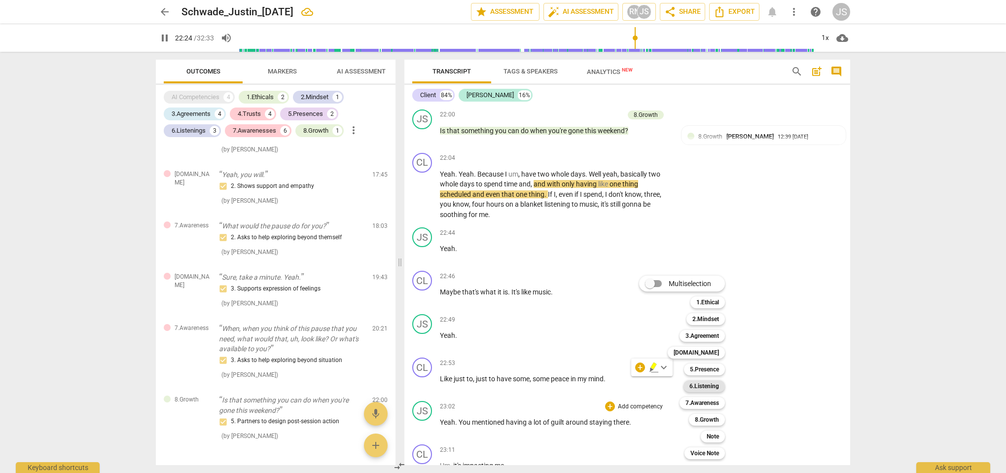
click at [712, 388] on b "6.Listening" at bounding box center [705, 386] width 30 height 12
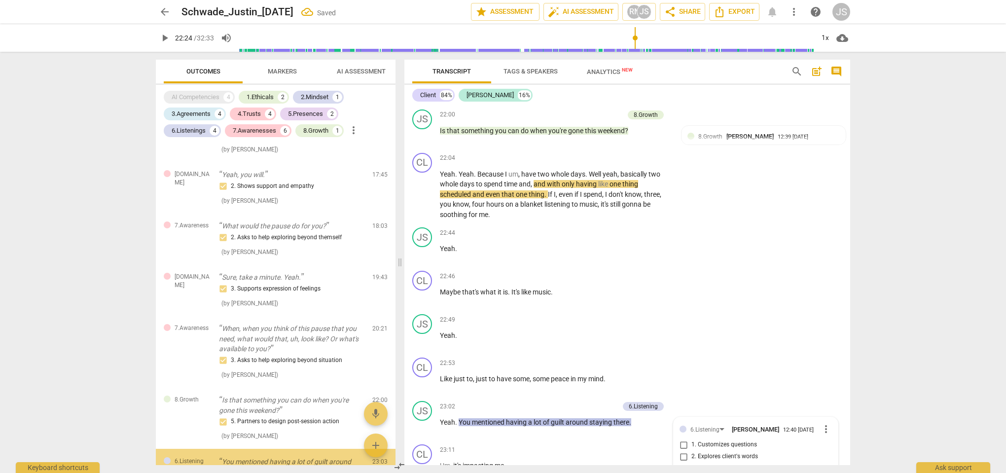
scroll to position [1297, 0]
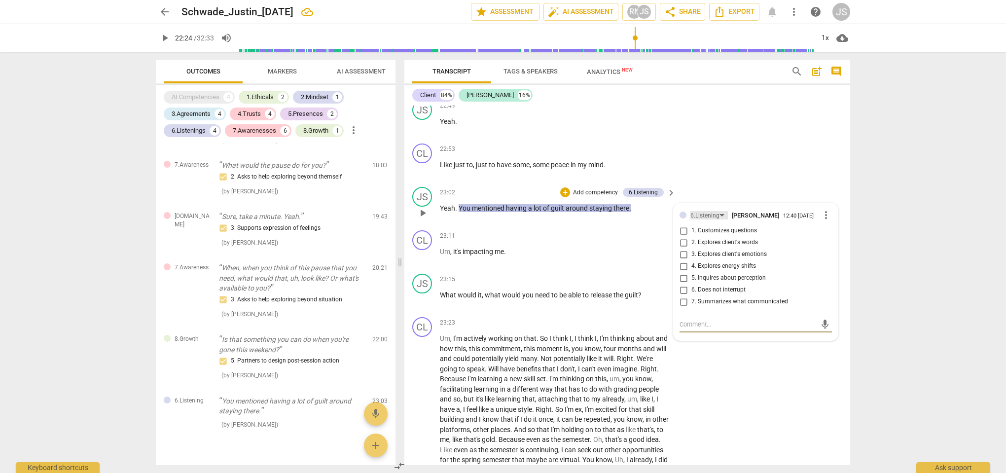
click at [705, 211] on div "6.Listening" at bounding box center [705, 215] width 29 height 9
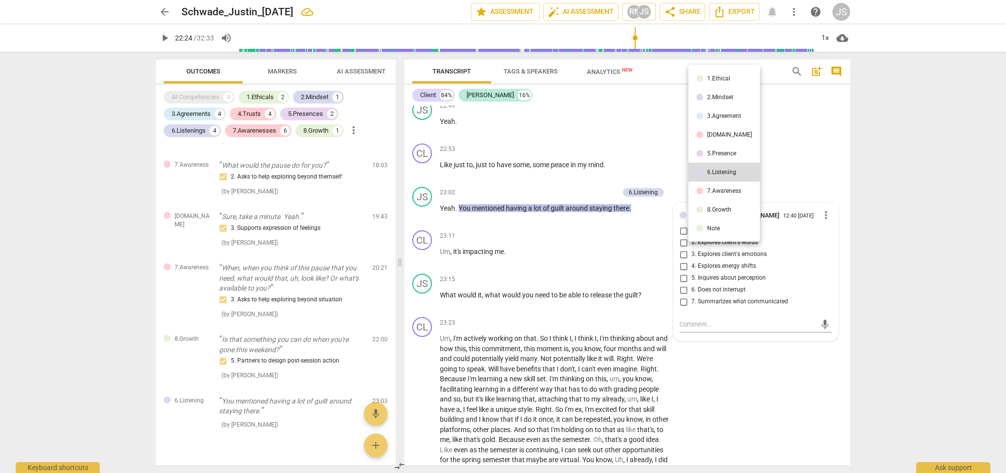
click at [709, 194] on div "7.Awareness" at bounding box center [724, 191] width 34 height 6
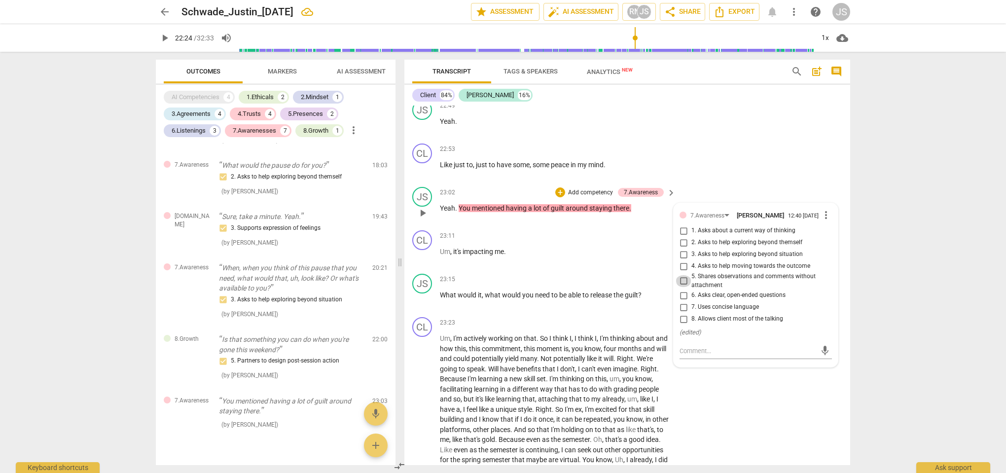
click at [682, 275] on input "5. Shares observations and comments without attachment" at bounding box center [684, 281] width 16 height 12
click at [683, 275] on input "5. Shares observations and comments without attachment" at bounding box center [684, 281] width 16 height 12
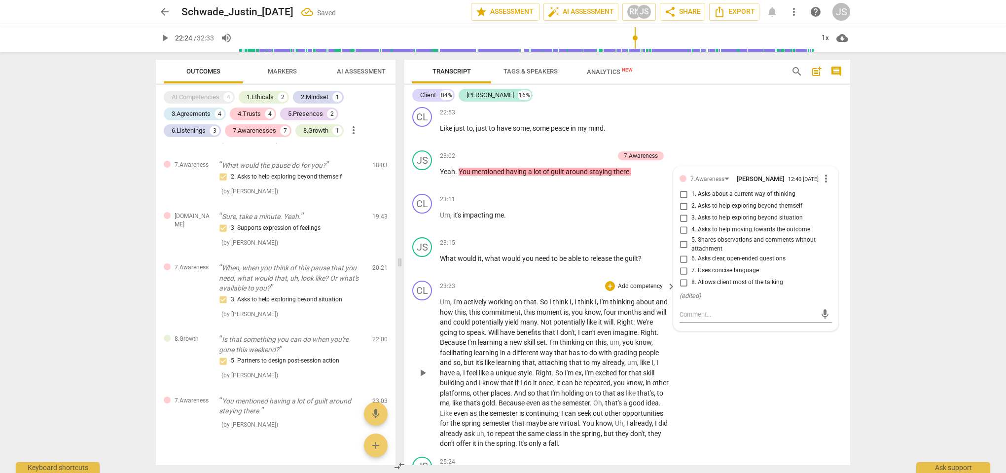
scroll to position [4504, 0]
click at [715, 173] on div "7.Awareness" at bounding box center [708, 177] width 34 height 9
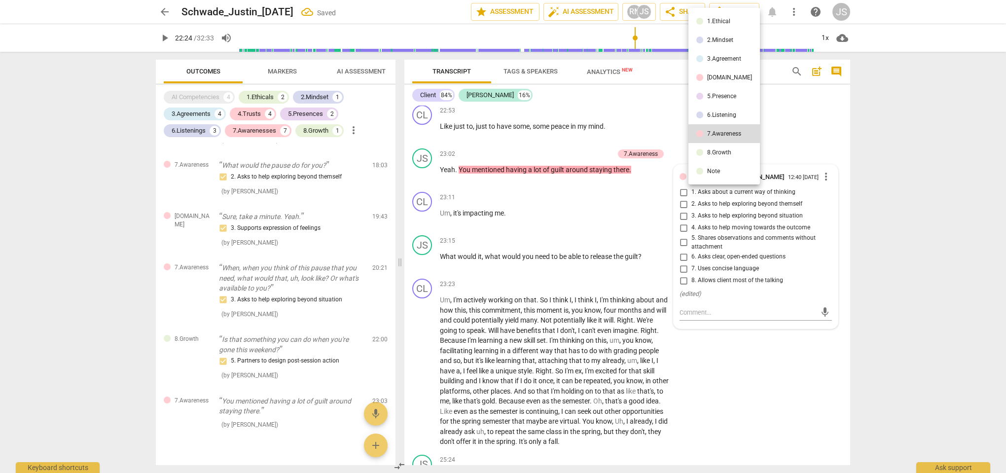
click at [714, 150] on div "8.Growth" at bounding box center [719, 152] width 24 height 6
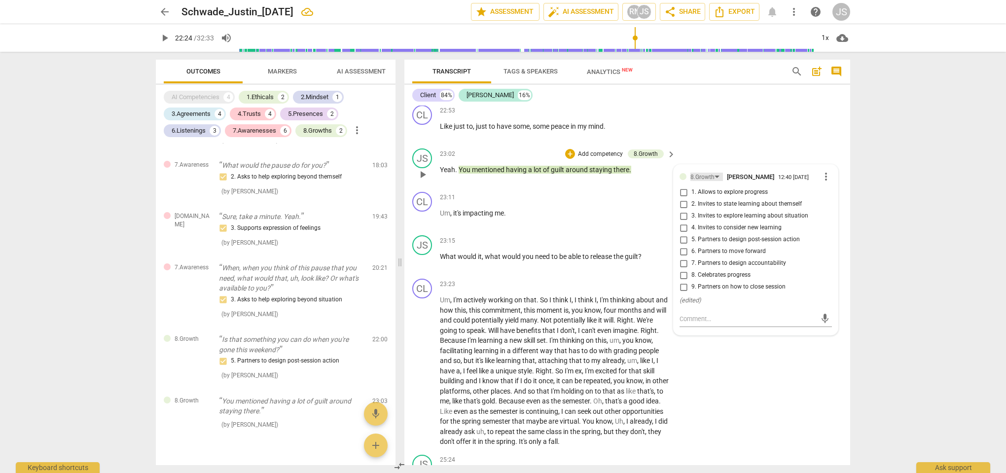
click at [715, 173] on div "8.Growth" at bounding box center [707, 177] width 33 height 8
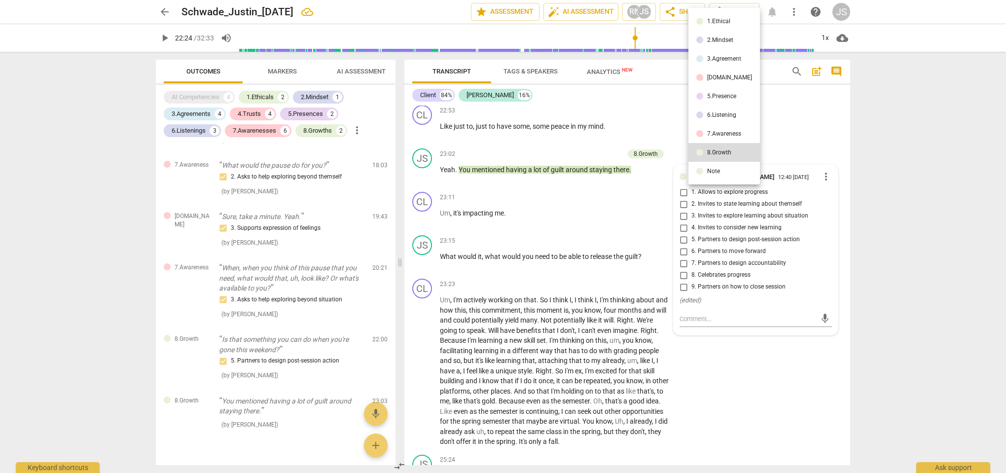
click at [715, 131] on div "7.Awareness" at bounding box center [724, 134] width 34 height 6
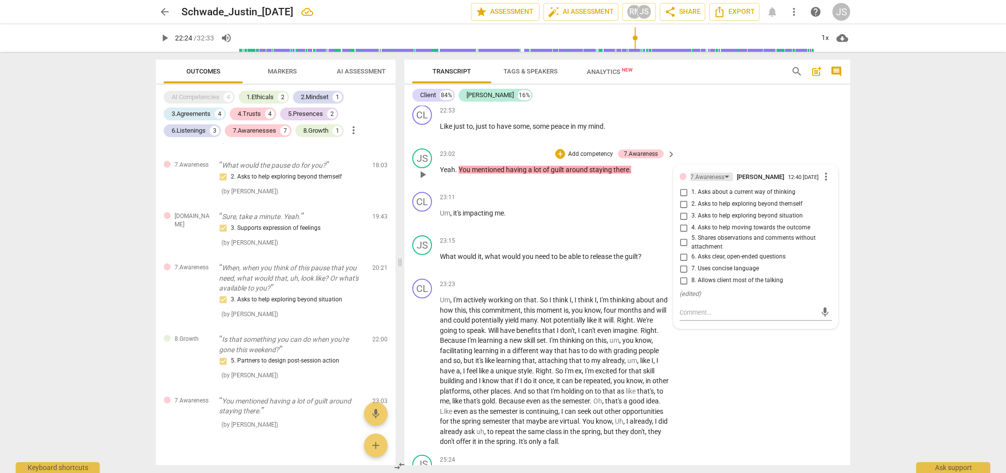
click at [720, 173] on div "7.Awareness" at bounding box center [708, 177] width 34 height 9
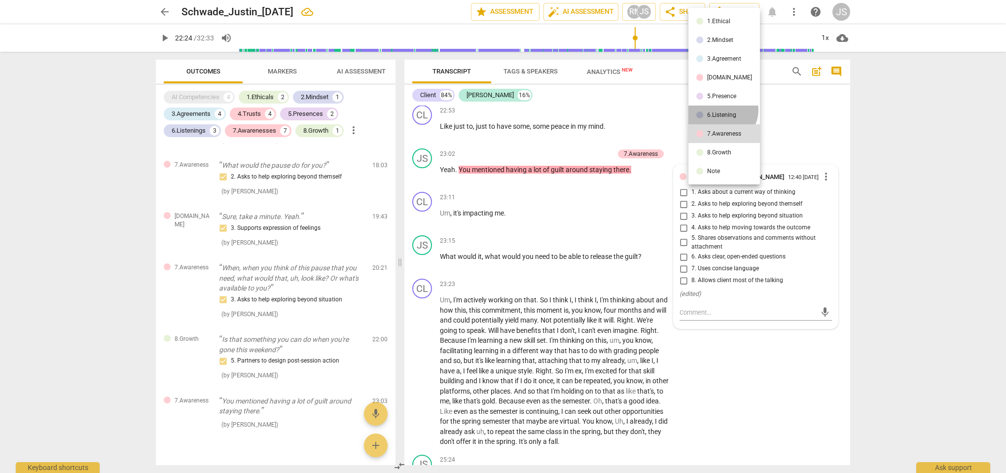
click at [722, 110] on li "6.Listening" at bounding box center [725, 115] width 72 height 19
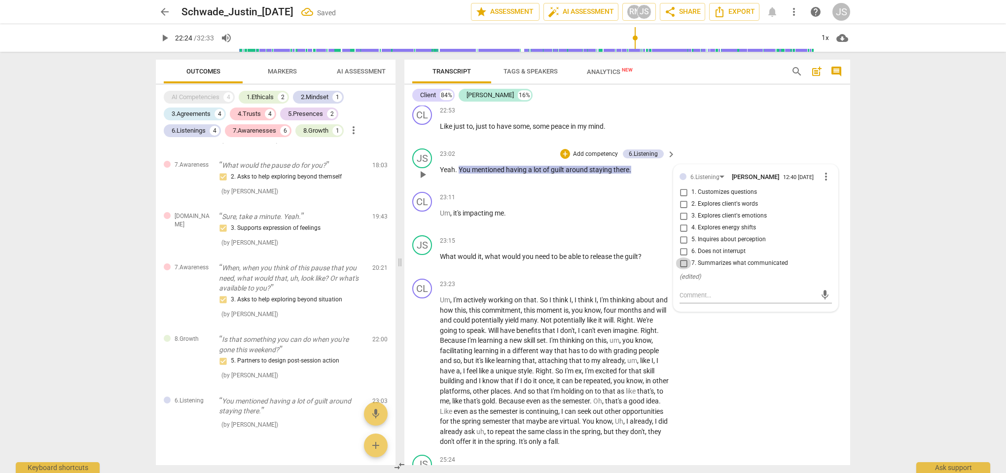
click at [685, 257] on input "7. Summarizes what communicated" at bounding box center [684, 263] width 16 height 12
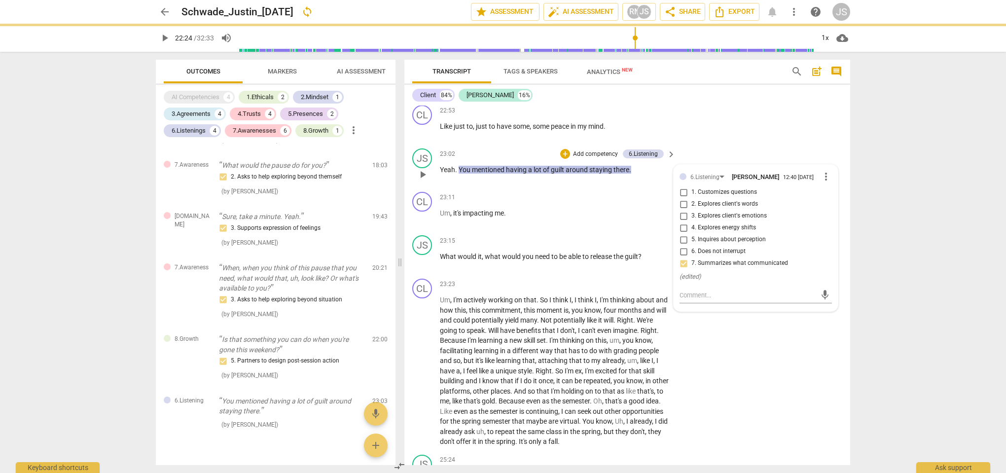
click at [576, 145] on div "JS play_arrow pause 23:02 + Add competency 6.Listening keyboard_arrow_right Yea…" at bounding box center [627, 166] width 446 height 43
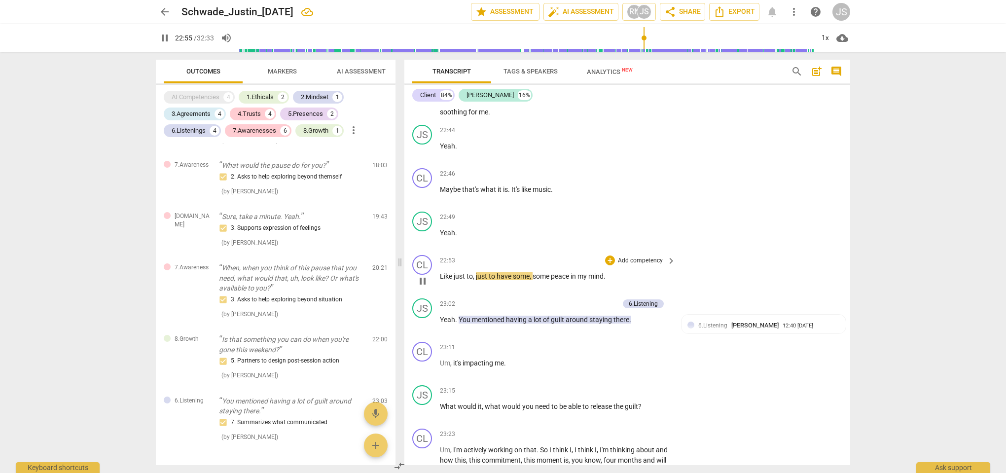
scroll to position [4354, 0]
drag, startPoint x: 459, startPoint y: 191, endPoint x: 438, endPoint y: 191, distance: 20.7
click at [438, 208] on div "JS play_arrow pause 22:49 + Add competency keyboard_arrow_right Yeah ." at bounding box center [627, 229] width 446 height 43
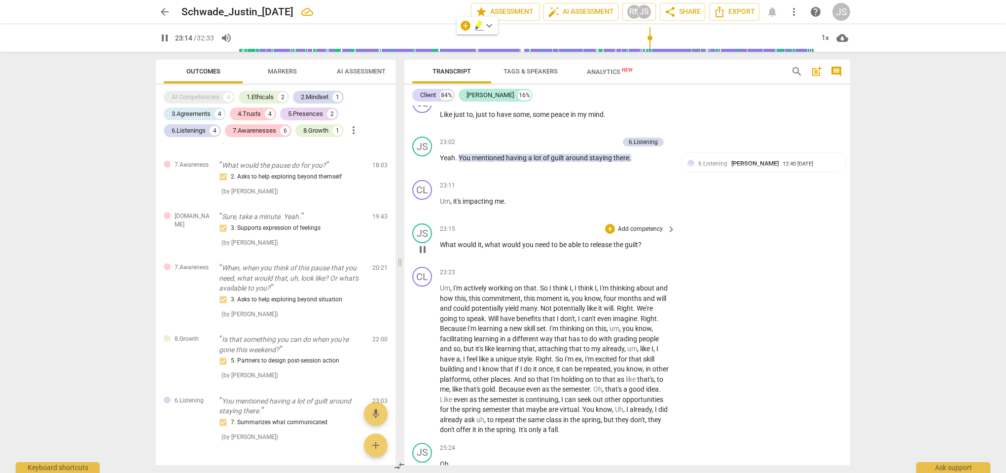
scroll to position [4507, 0]
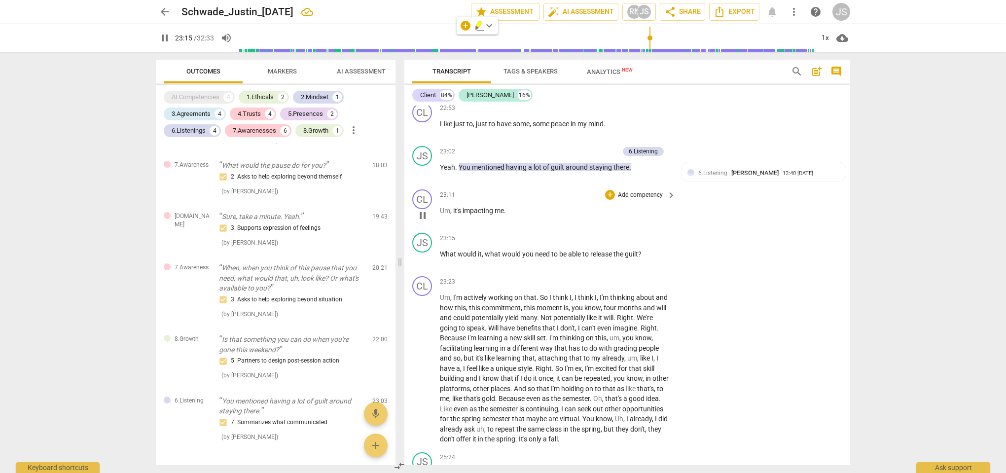
click at [453, 207] on span "," at bounding box center [451, 211] width 3 height 8
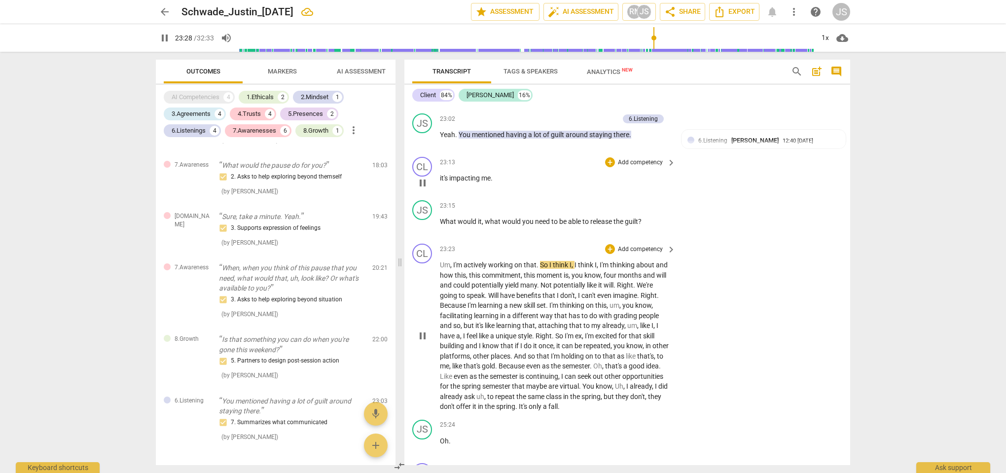
scroll to position [4541, 0]
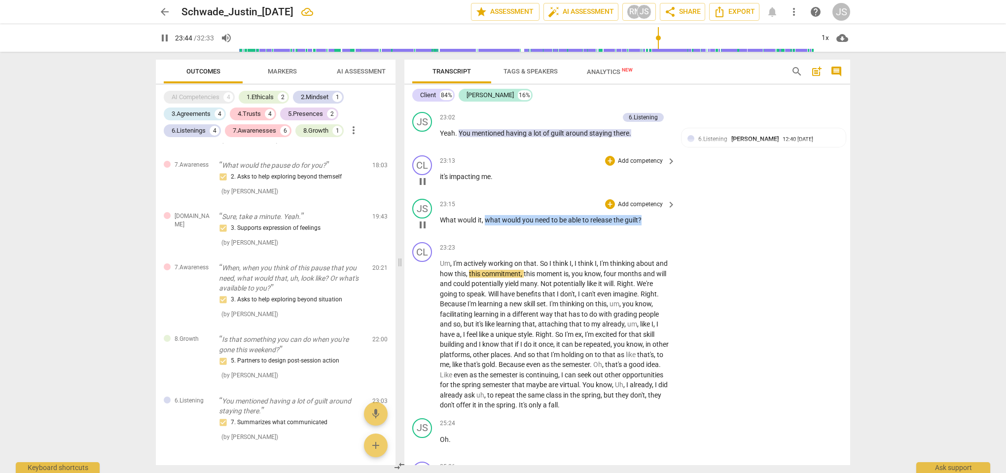
drag, startPoint x: 644, startPoint y: 179, endPoint x: 486, endPoint y: 179, distance: 157.8
click at [486, 215] on p "What would it , what would you need to be able to release the guilt ?" at bounding box center [555, 220] width 231 height 10
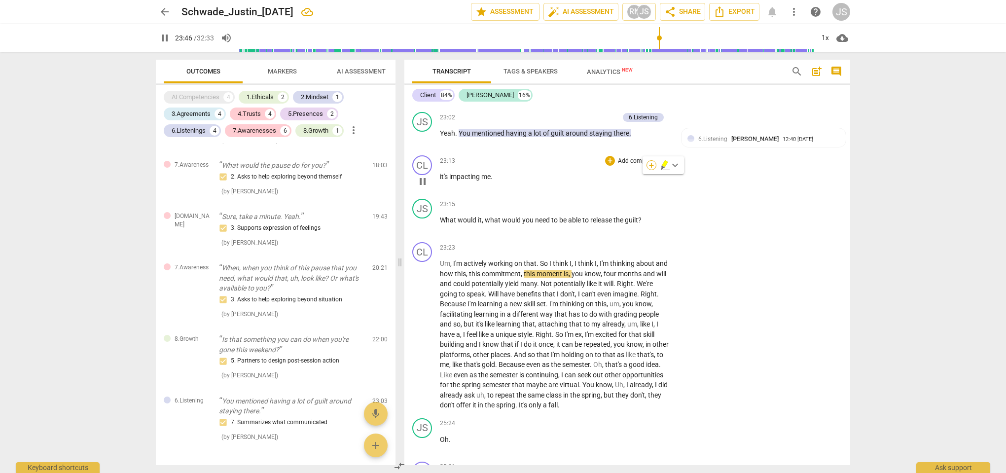
click at [653, 162] on div "+" at bounding box center [652, 165] width 10 height 10
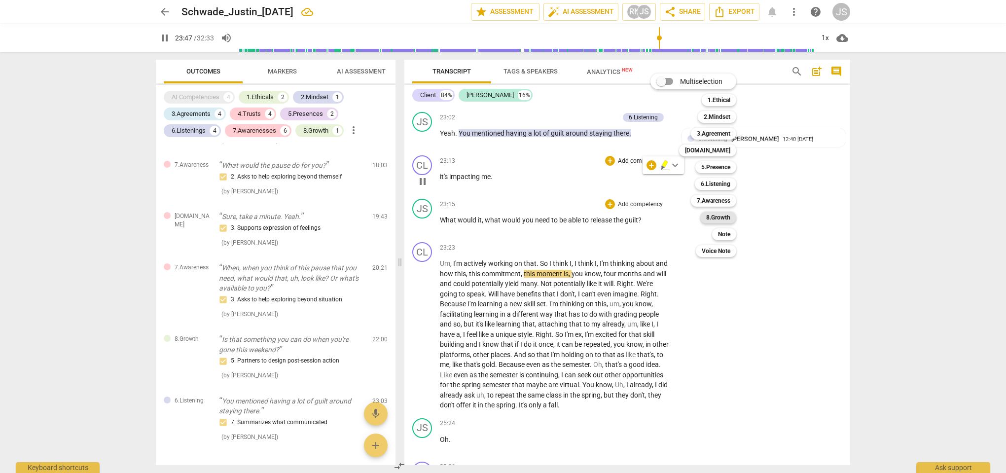
click at [716, 217] on b "8.Growth" at bounding box center [718, 218] width 24 height 12
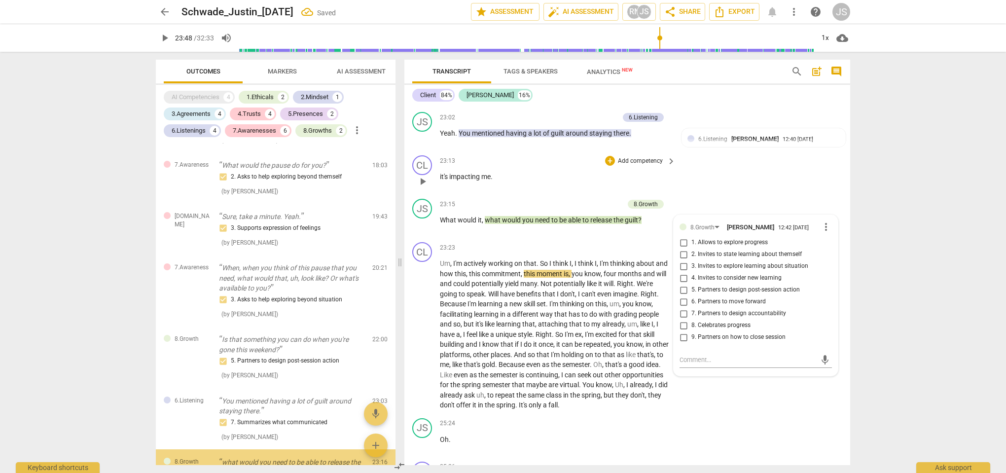
scroll to position [1357, 0]
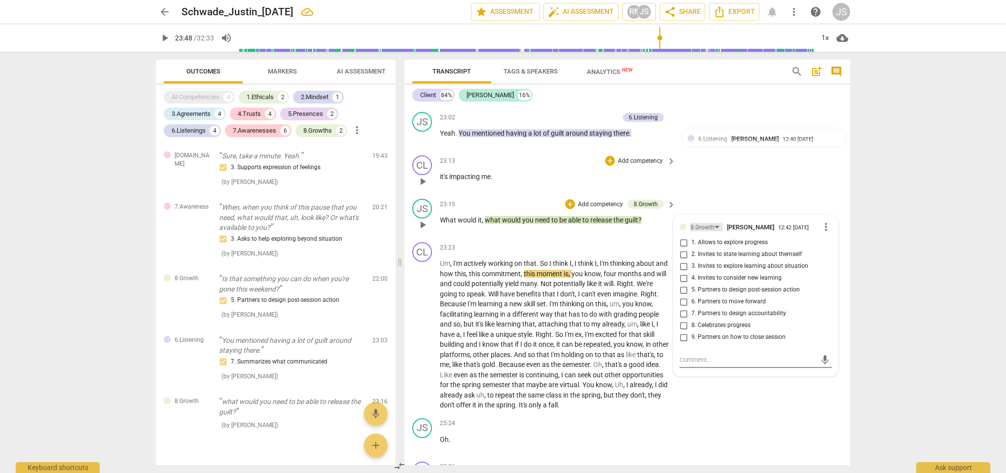
click at [710, 223] on div "8.Growth" at bounding box center [703, 227] width 24 height 9
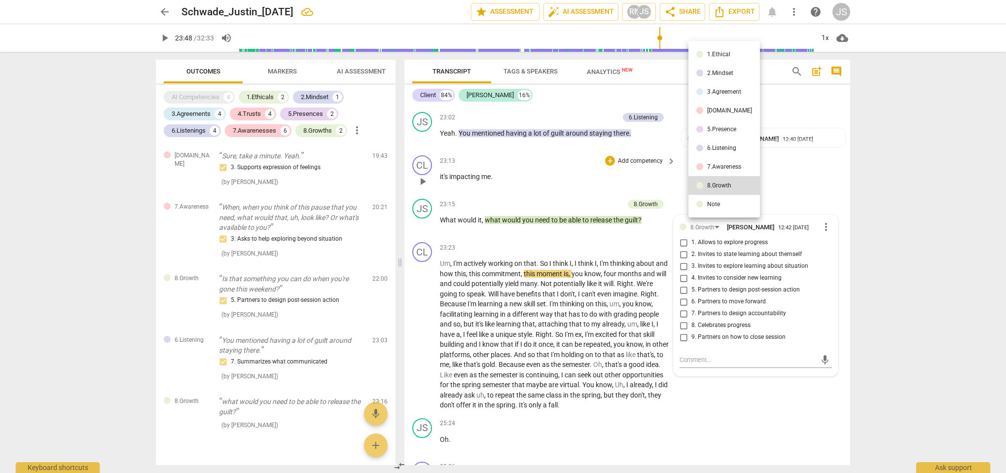
click at [715, 166] on div "7.Awareness" at bounding box center [724, 167] width 34 height 6
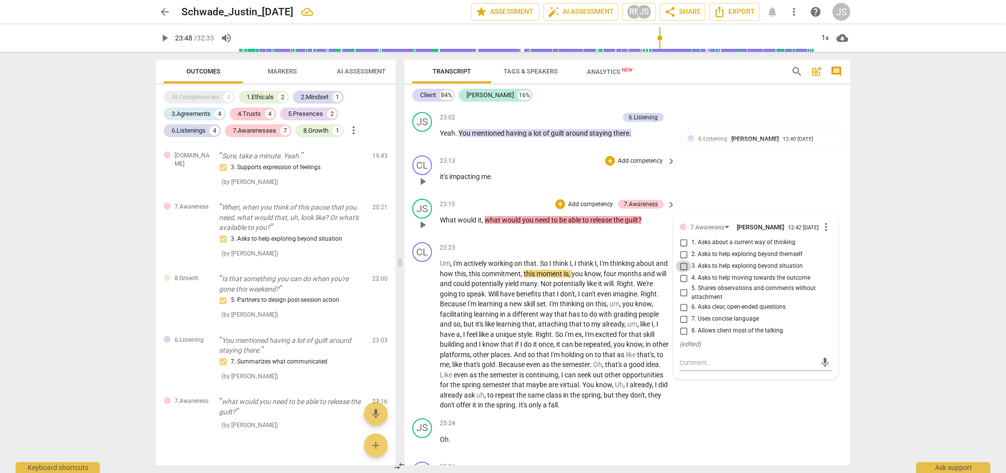
click at [680, 260] on input "3. Asks to help exploring beyond situation" at bounding box center [684, 266] width 16 height 12
click at [714, 151] on div "CL play_arrow pause 23:13 + Add competency keyboard_arrow_right it's impacting …" at bounding box center [627, 172] width 446 height 43
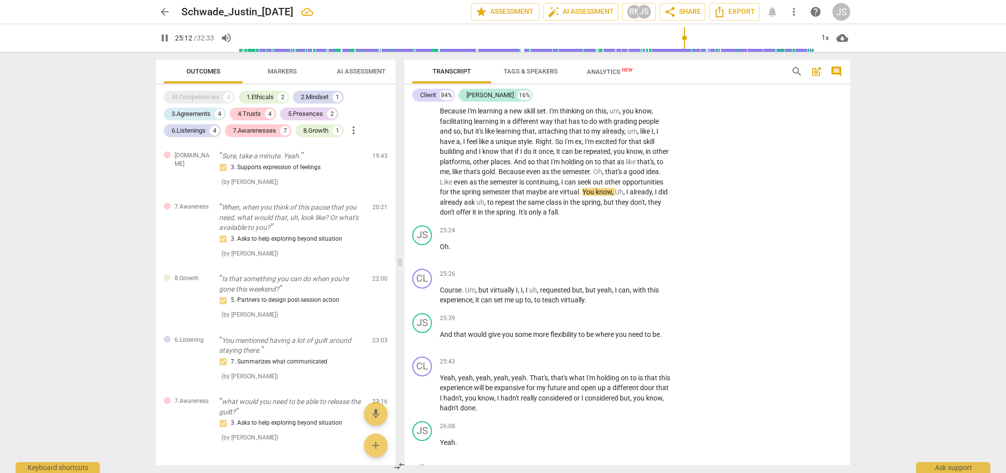
scroll to position [4734, 0]
click at [665, 329] on p "And that would give you some more flexibility to be where you need to be ." at bounding box center [555, 334] width 231 height 10
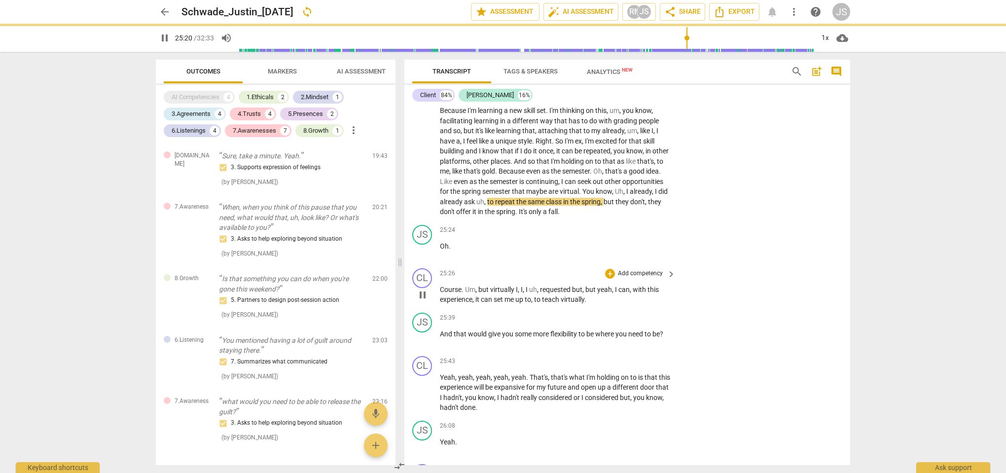
click at [711, 264] on div "CL play_arrow pause 25:26 + Add competency keyboard_arrow_right Course . Um , b…" at bounding box center [627, 286] width 446 height 44
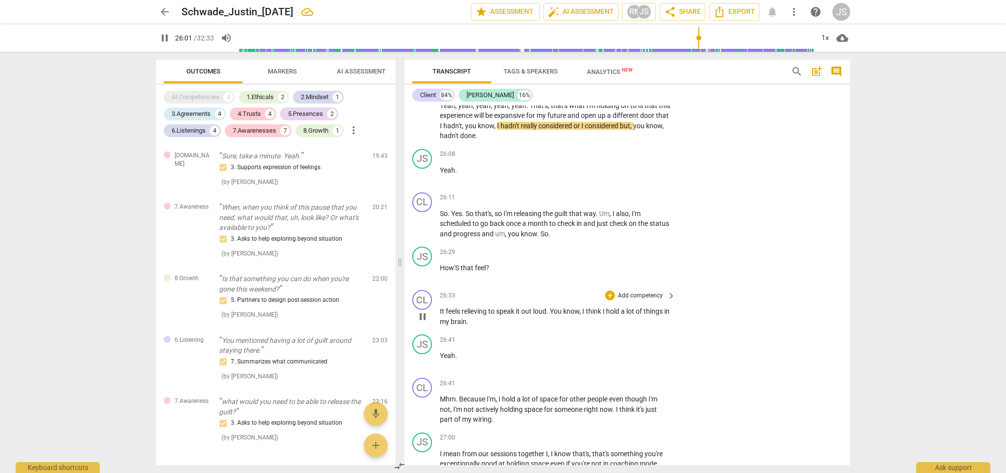
scroll to position [5007, 0]
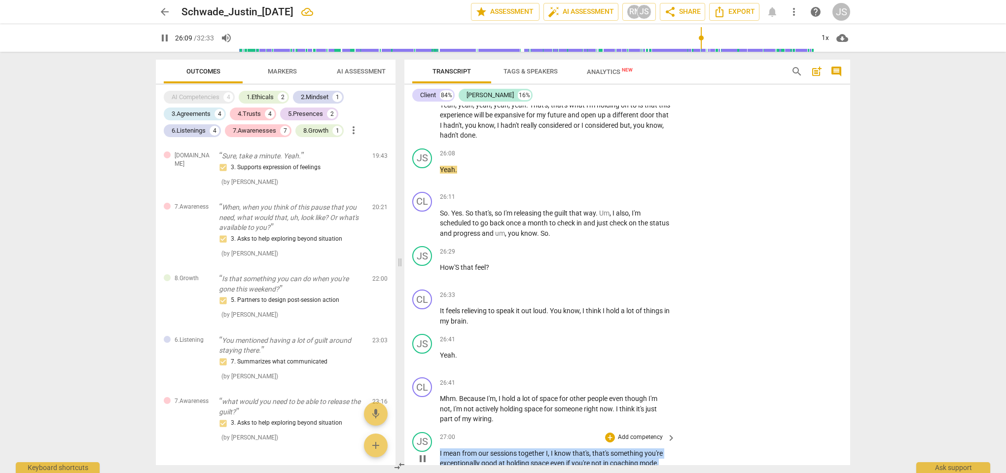
drag, startPoint x: 663, startPoint y: 418, endPoint x: 438, endPoint y: 403, distance: 225.4
click at [438, 428] on div "JS play_arrow pause 27:00 + Add competency keyboard_arrow_right I mean from our…" at bounding box center [627, 450] width 446 height 44
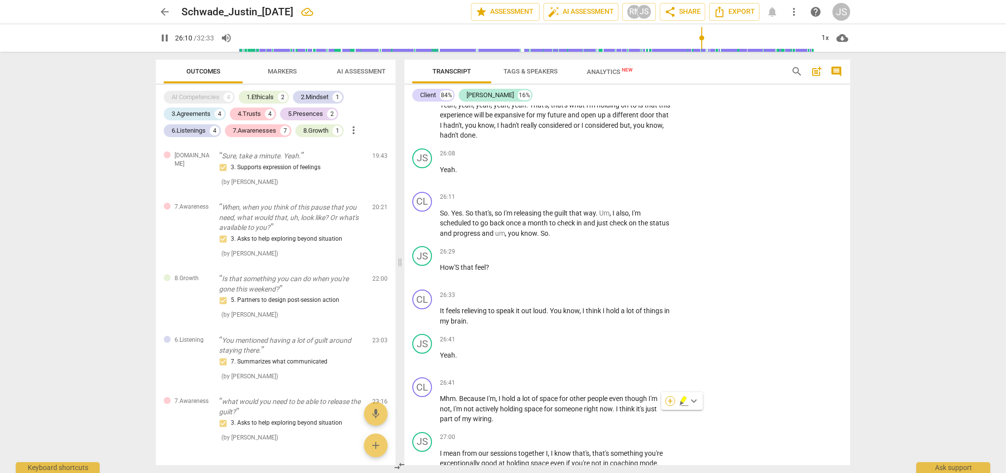
click at [673, 401] on div "+" at bounding box center [670, 401] width 10 height 10
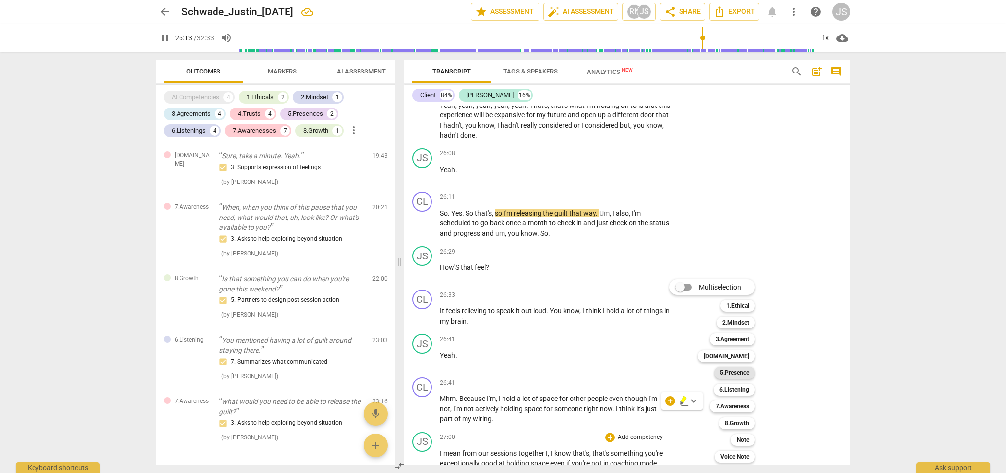
click at [741, 373] on b "5.Presence" at bounding box center [734, 373] width 29 height 12
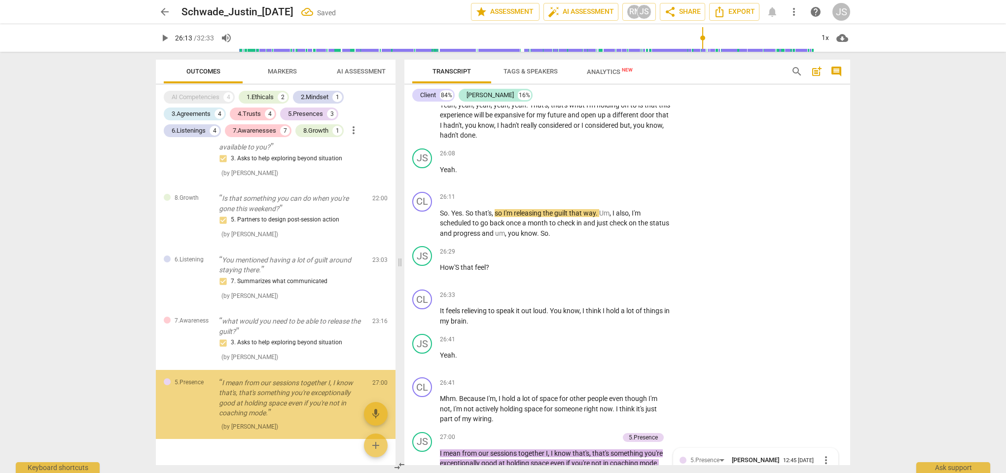
scroll to position [5221, 0]
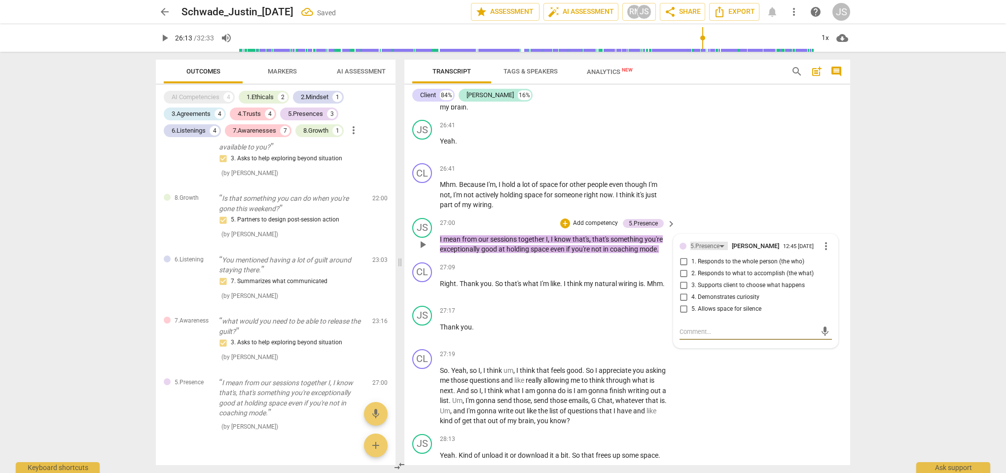
click at [708, 242] on div "5.Presence" at bounding box center [705, 246] width 29 height 9
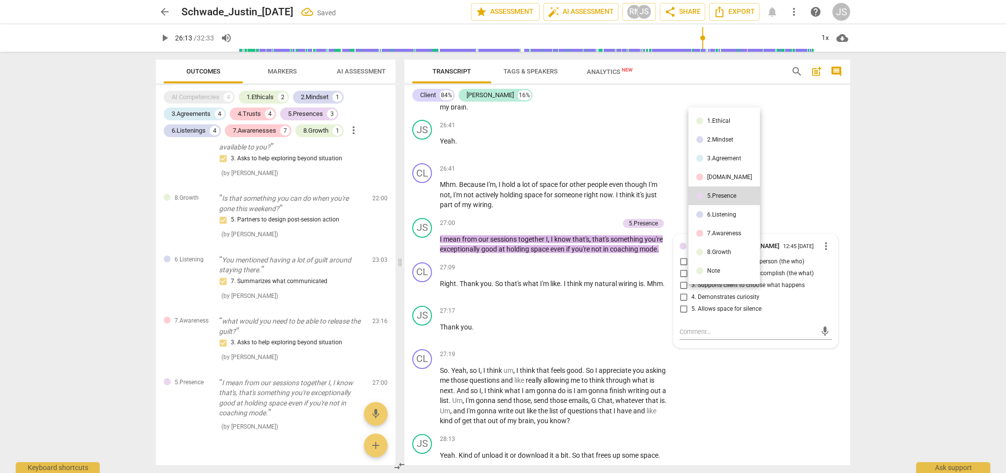
click at [711, 178] on div "[DOMAIN_NAME]" at bounding box center [729, 177] width 45 height 6
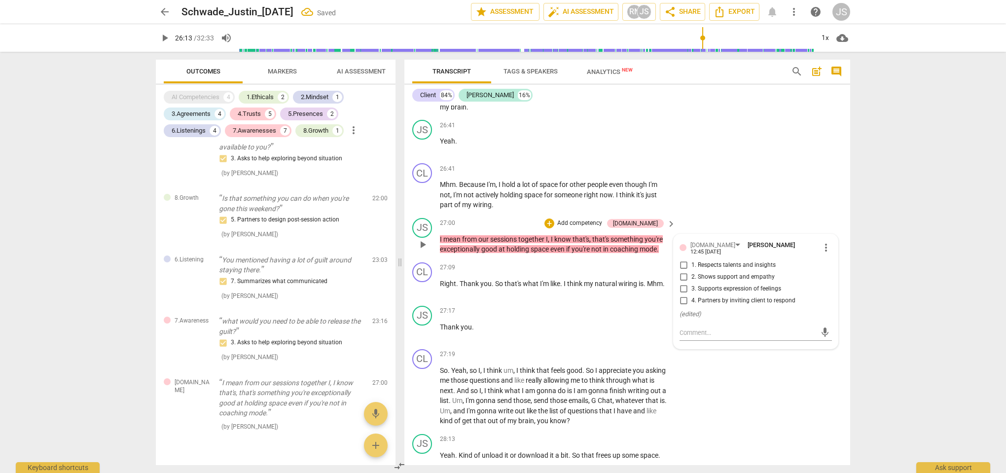
click at [683, 259] on input "1. Respects talents and insights" at bounding box center [684, 265] width 16 height 12
click at [766, 350] on div "CL play_arrow pause 27:19 + Add competency keyboard_arrow_right So . Yeah , so …" at bounding box center [627, 387] width 446 height 85
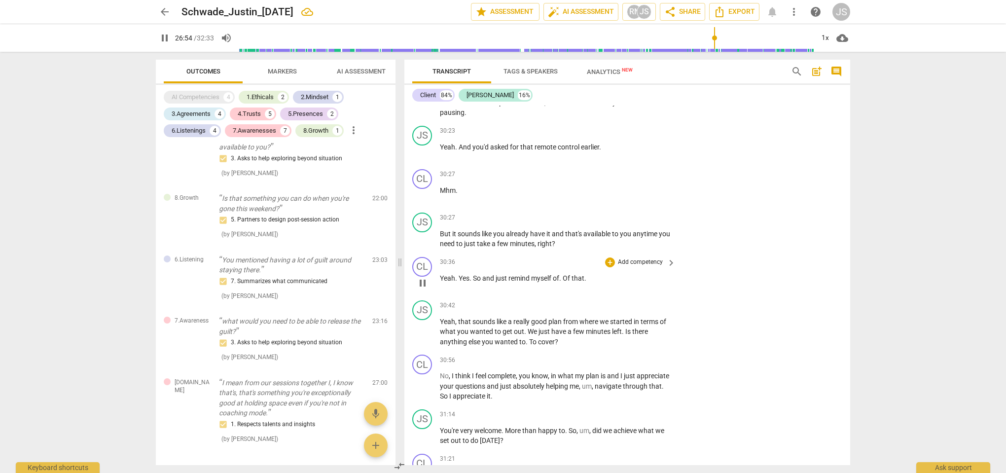
scroll to position [6070, 0]
drag, startPoint x: 593, startPoint y: 373, endPoint x: 595, endPoint y: 378, distance: 5.5
click at [595, 425] on p "You're very welcome . More than happy to . So , um , did we achieve what we set…" at bounding box center [555, 435] width 231 height 20
drag, startPoint x: 595, startPoint y: 372, endPoint x: 602, endPoint y: 385, distance: 14.4
click at [602, 425] on p "You're very welcome . More than happy to . So , um , did we achieve what we set…" at bounding box center [555, 435] width 231 height 20
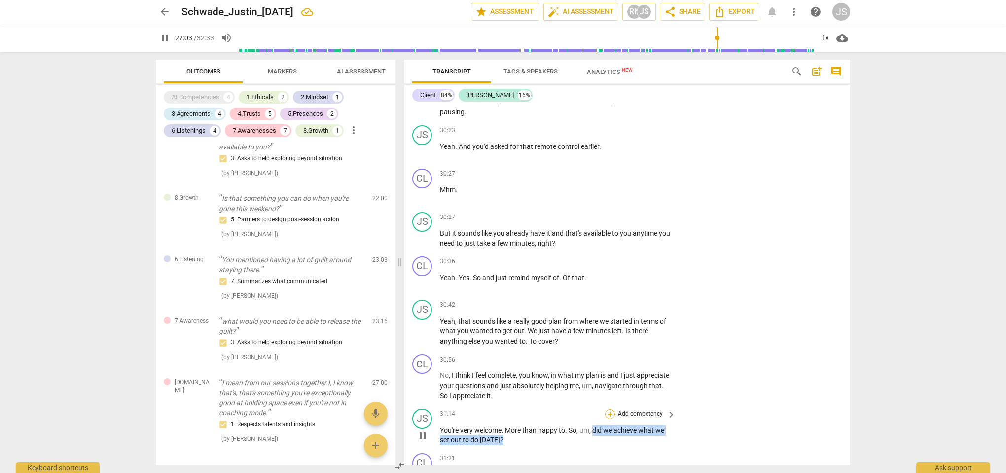
click at [611, 409] on div "+" at bounding box center [610, 414] width 10 height 10
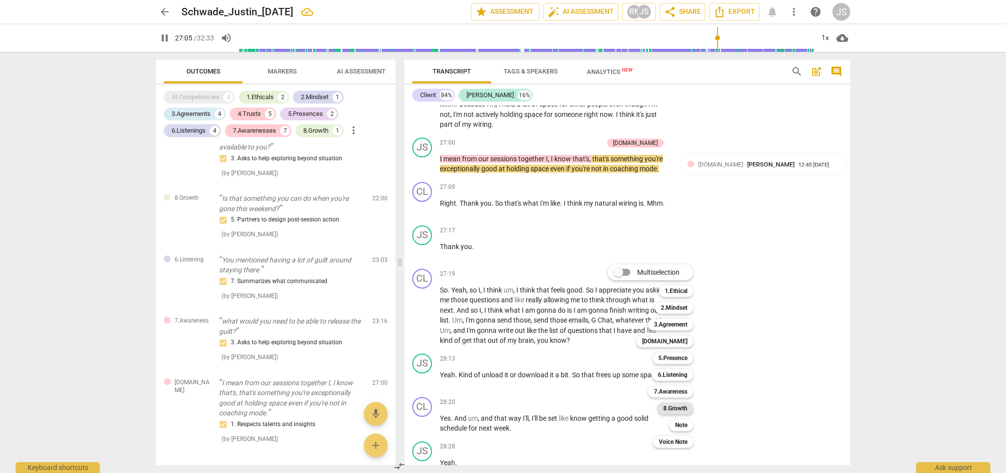
click at [669, 410] on b "8.Growth" at bounding box center [675, 409] width 24 height 12
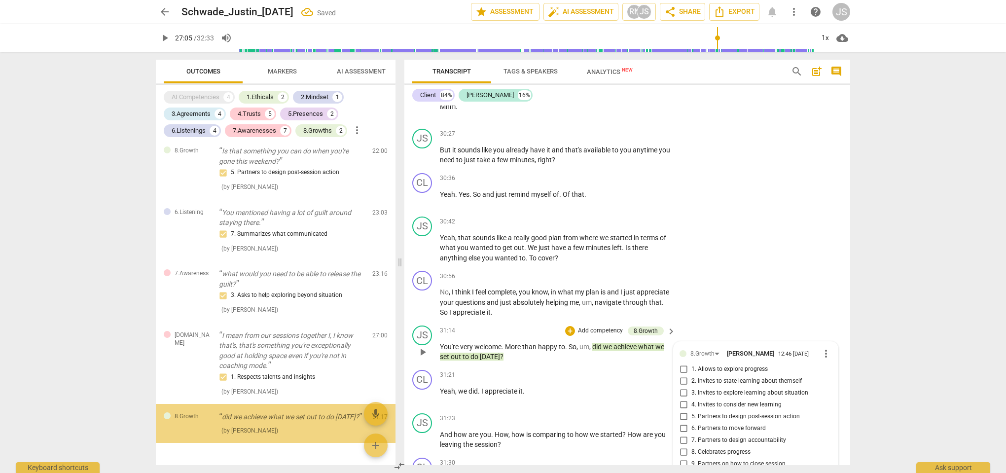
scroll to position [1489, 0]
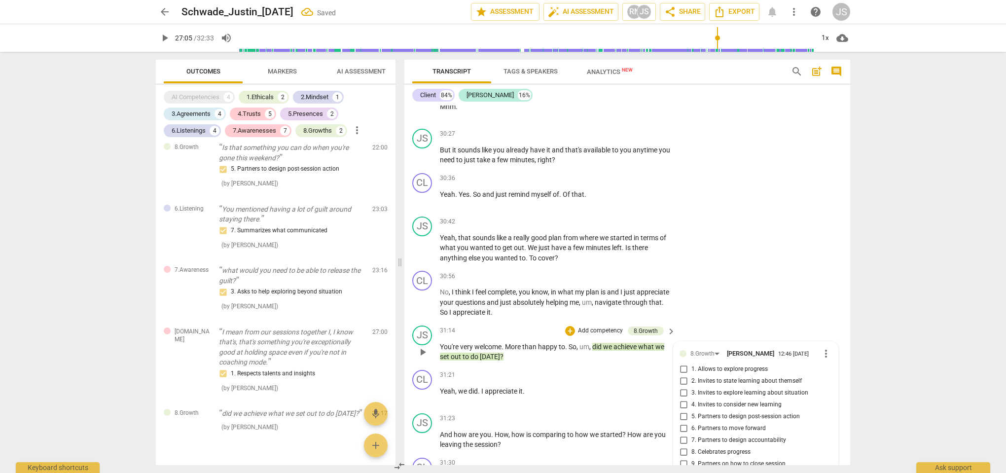
click at [687, 458] on input "9. Partners on how to close session" at bounding box center [684, 464] width 16 height 12
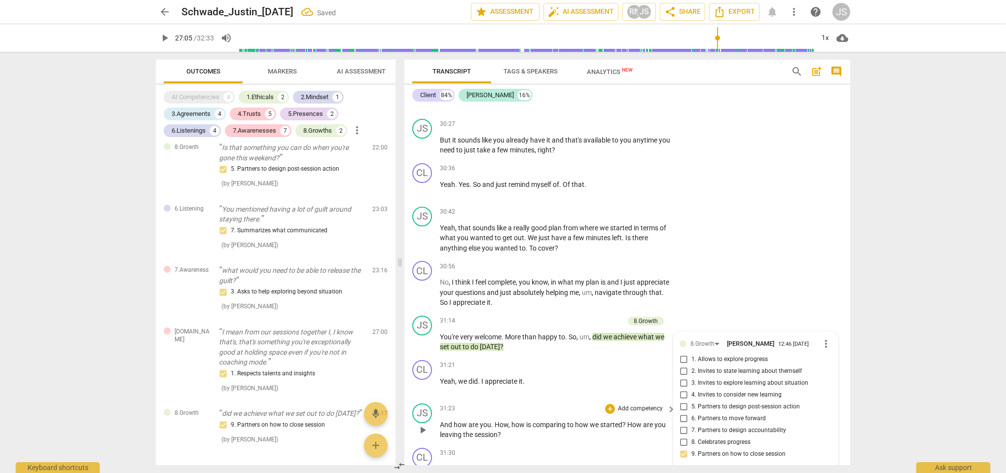
scroll to position [6163, 0]
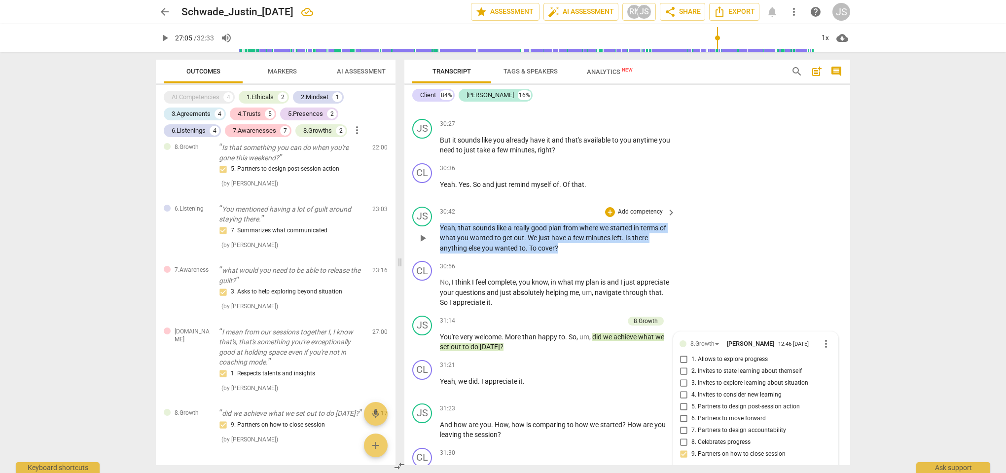
drag, startPoint x: 564, startPoint y: 193, endPoint x: 420, endPoint y: 170, distance: 146.0
click at [420, 203] on div "JS play_arrow pause 30:42 + Add competency keyboard_arrow_right Yeah , that sou…" at bounding box center [627, 230] width 446 height 55
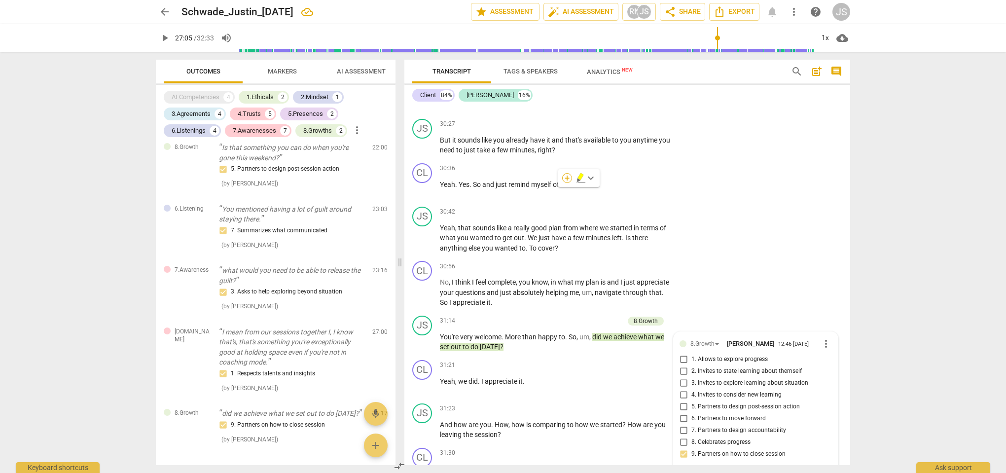
click at [568, 178] on div "+" at bounding box center [567, 178] width 10 height 10
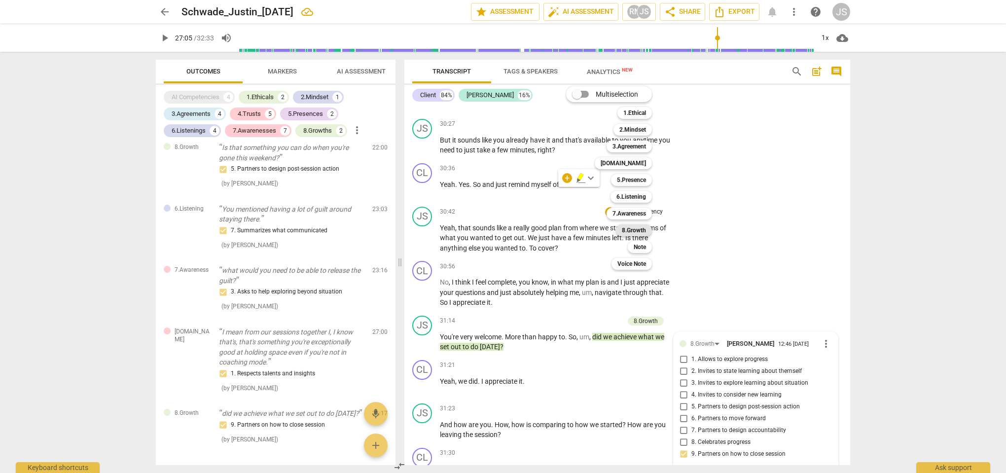
click at [632, 231] on b "8.Growth" at bounding box center [634, 230] width 24 height 12
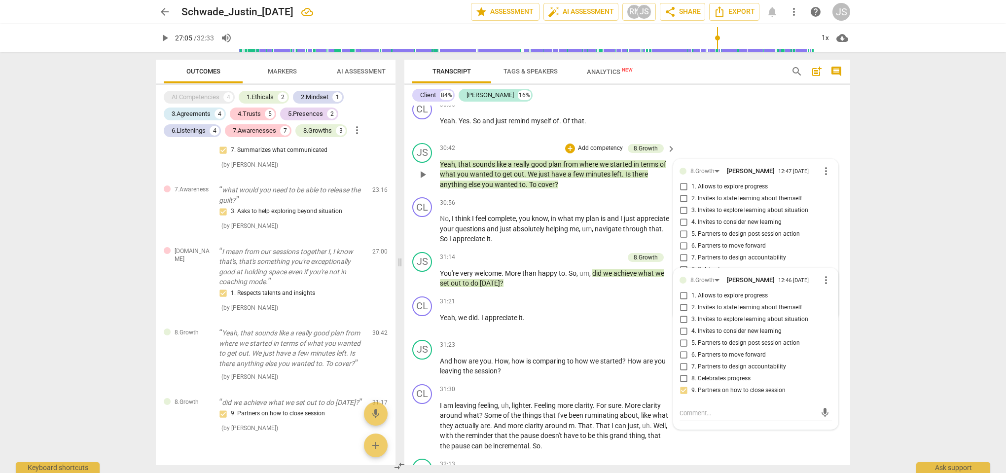
scroll to position [6251, 0]
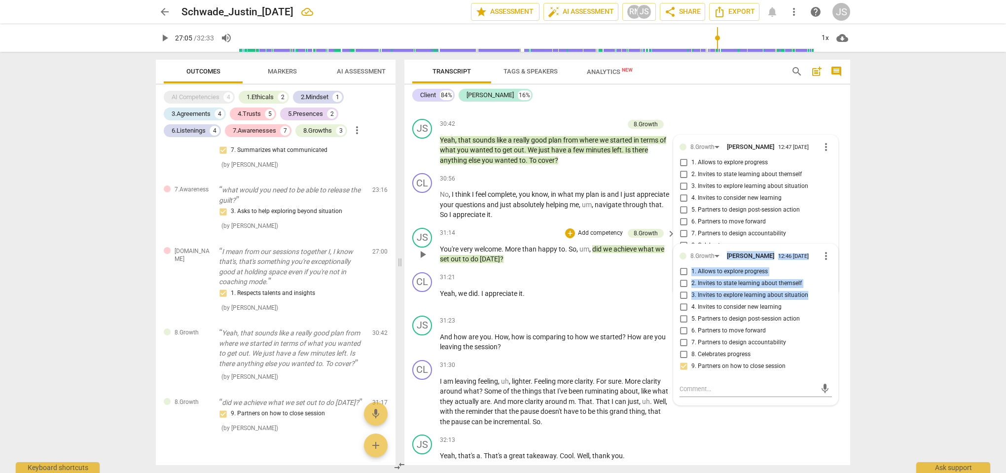
drag, startPoint x: 727, startPoint y: 190, endPoint x: 716, endPoint y: 243, distance: 54.0
click at [716, 244] on div "8.Growth Justin Schwade 12:46 08-18-2025 more_vert 1. Allows to explore progres…" at bounding box center [756, 324] width 164 height 161
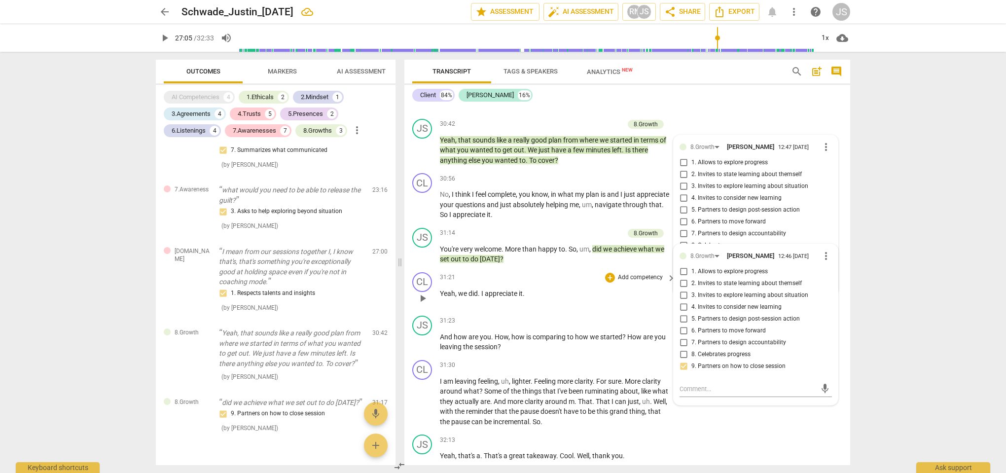
click at [622, 289] on p "Yeah , we did . I appreciate it ." at bounding box center [555, 294] width 231 height 10
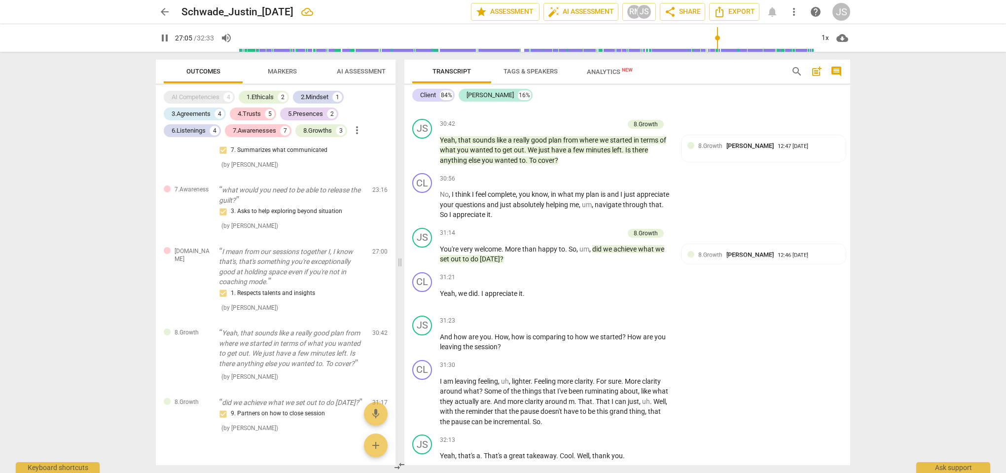
click at [871, 237] on div "arrow_back Schwade_Justin_14Aug2025 edit star Assessment auto_fix_high AI Asses…" at bounding box center [503, 236] width 1006 height 473
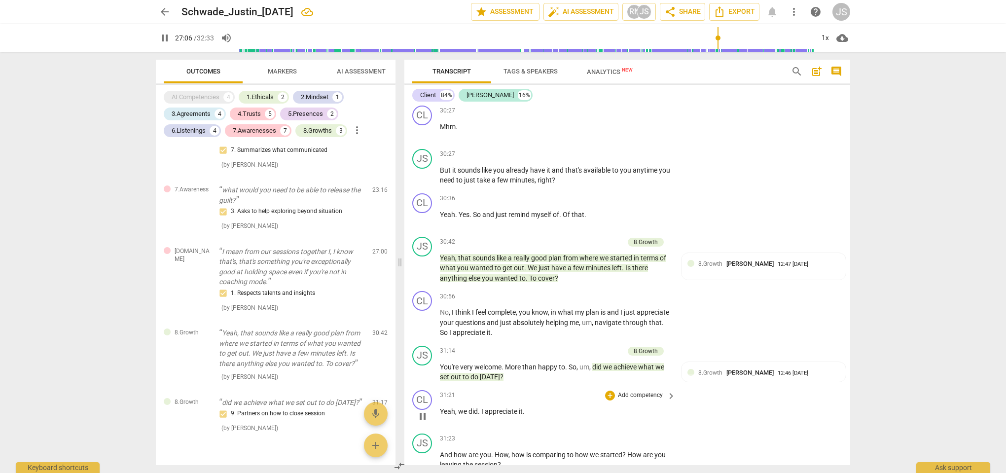
scroll to position [6140, 0]
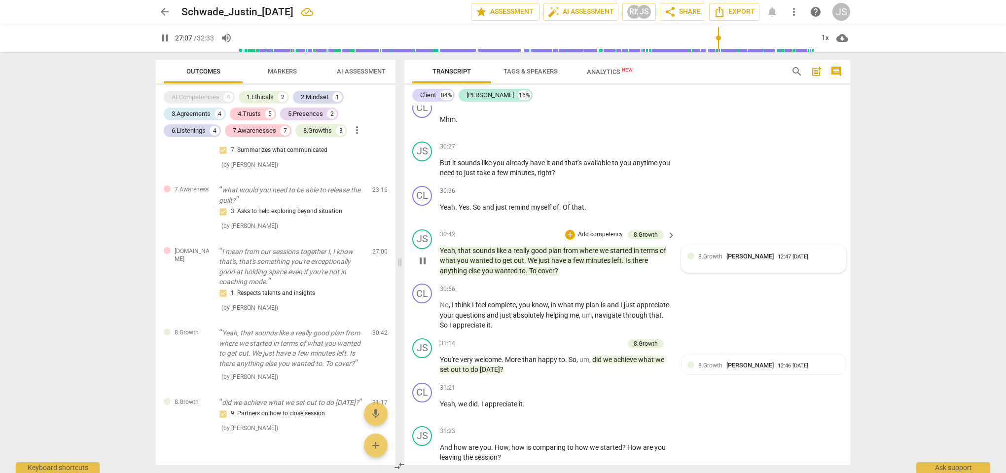
click at [707, 253] on span "8.Growth" at bounding box center [710, 256] width 24 height 7
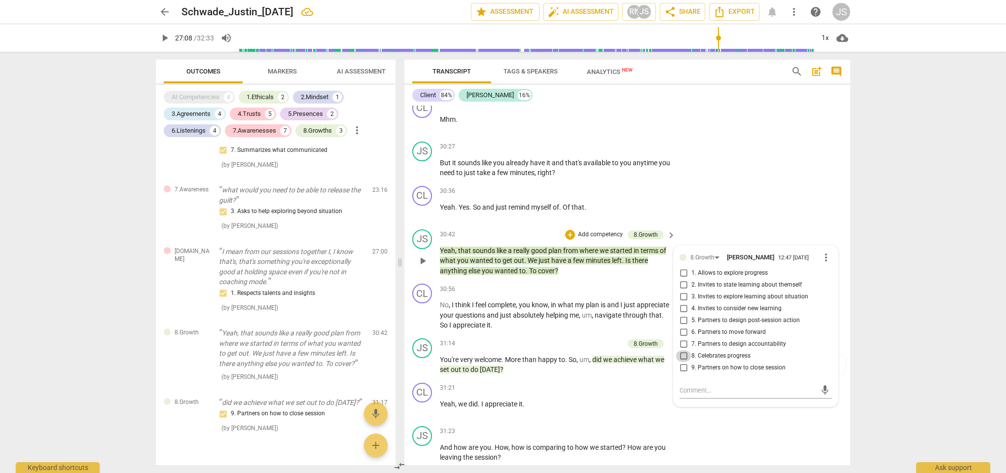
click at [686, 350] on input "8. Celebrates progress" at bounding box center [684, 356] width 16 height 12
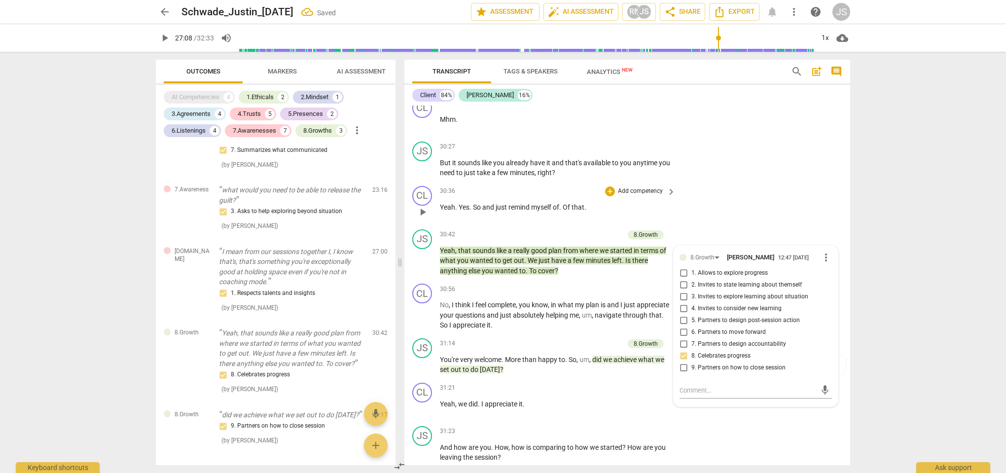
click at [721, 182] on div "CL play_arrow pause 30:36 + Add competency keyboard_arrow_right Yeah . Yes . So…" at bounding box center [627, 203] width 446 height 43
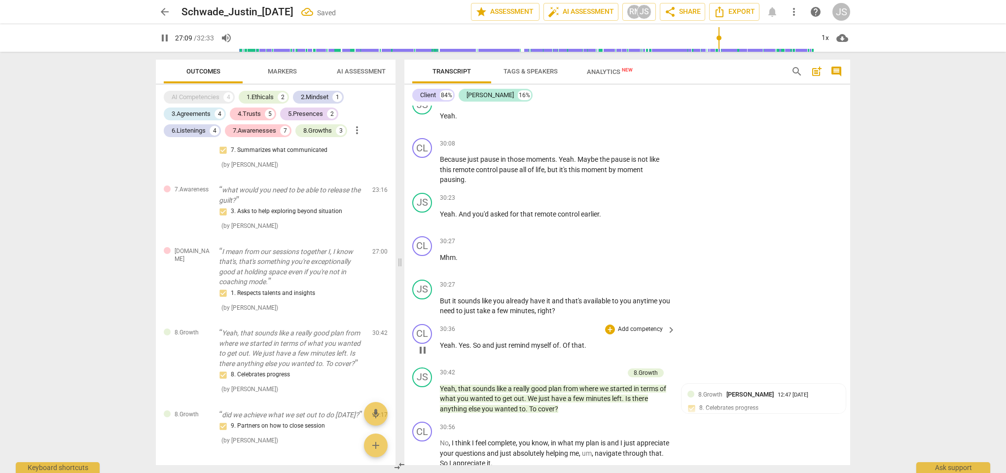
scroll to position [6001, 0]
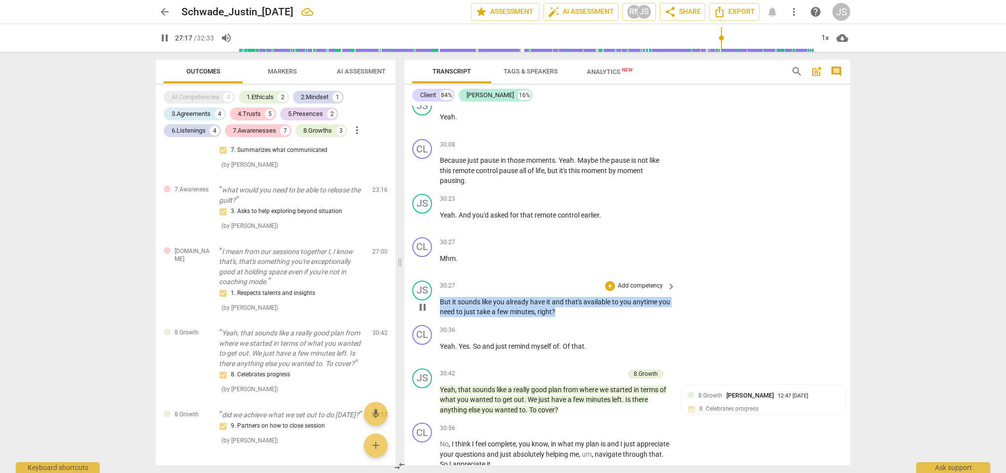
drag, startPoint x: 572, startPoint y: 257, endPoint x: 439, endPoint y: 245, distance: 132.8
click at [439, 277] on div "JS play_arrow pause 30:27 + Add competency keyboard_arrow_right But it sounds l…" at bounding box center [627, 299] width 446 height 44
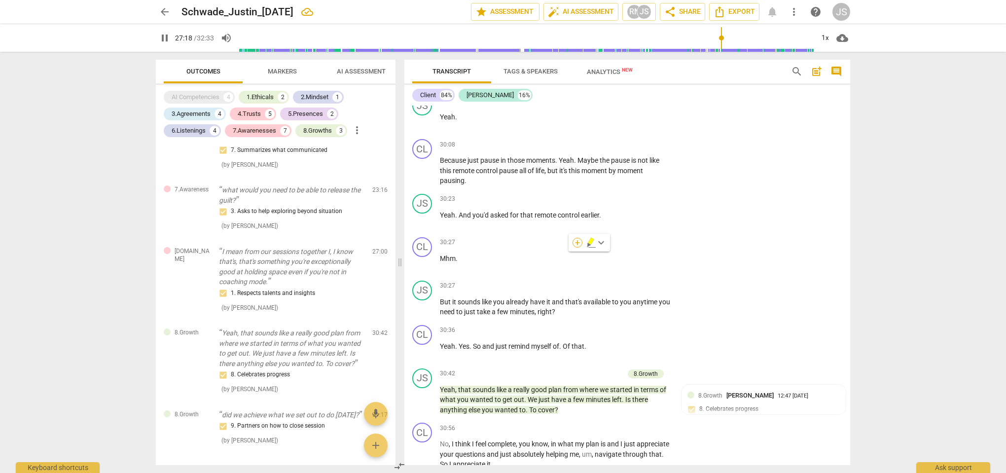
click at [577, 245] on div "+" at bounding box center [578, 243] width 10 height 10
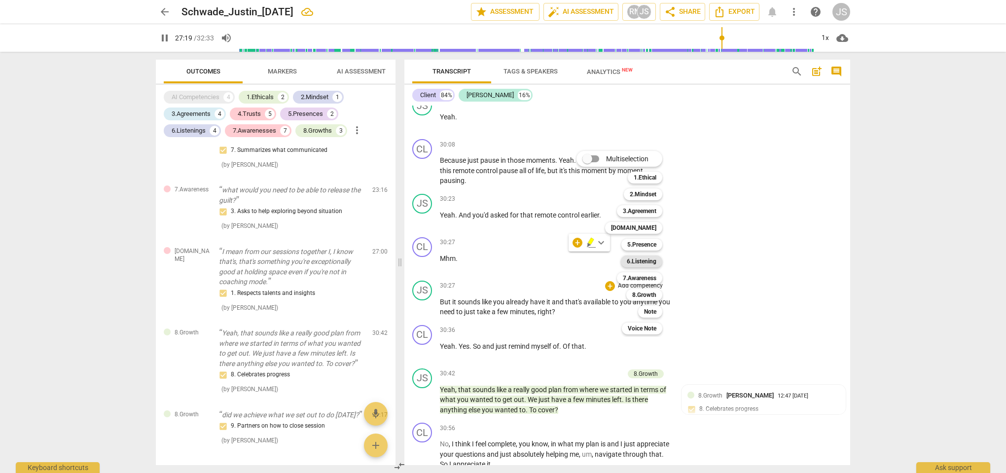
scroll to position [5432, 0]
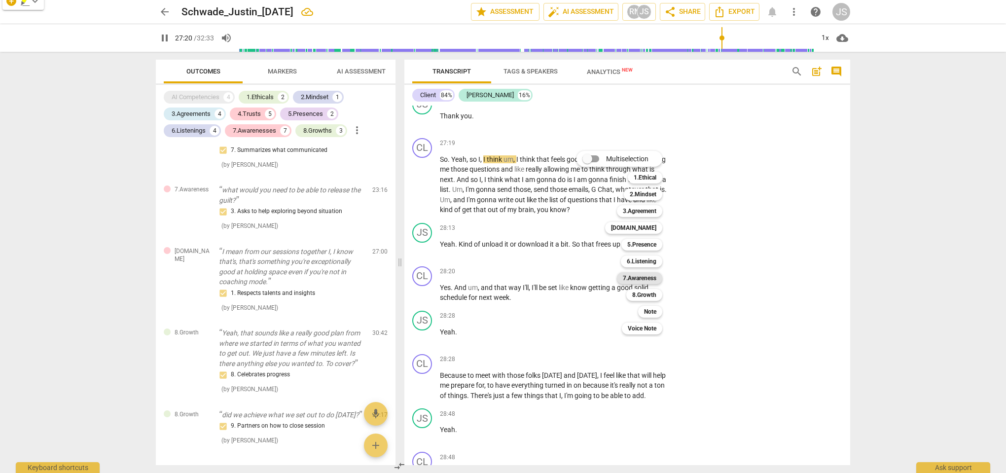
click at [646, 277] on b "7.Awareness" at bounding box center [640, 278] width 34 height 12
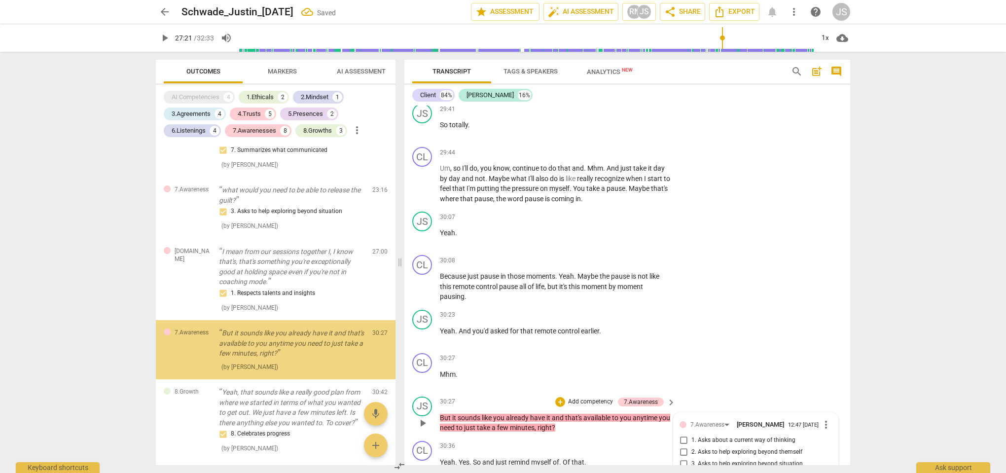
scroll to position [1591, 0]
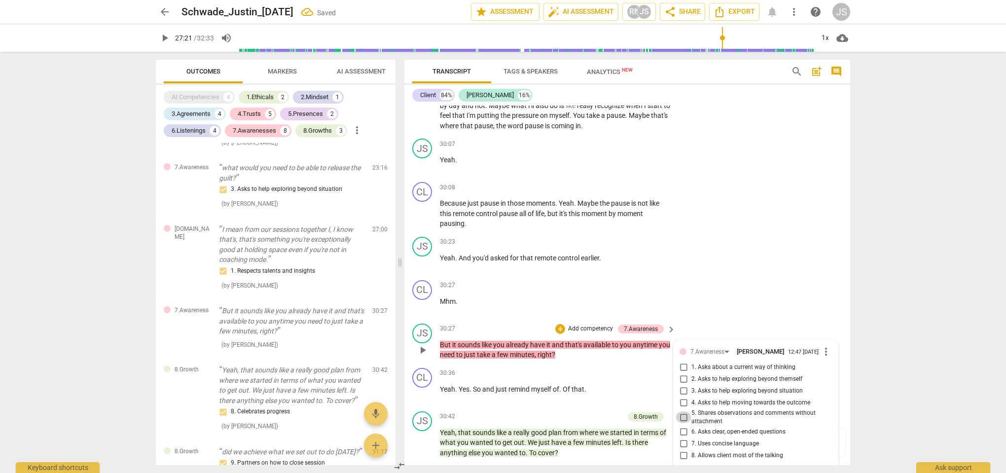
click at [683, 411] on input "5. Shares observations and comments without attachment" at bounding box center [684, 417] width 16 height 12
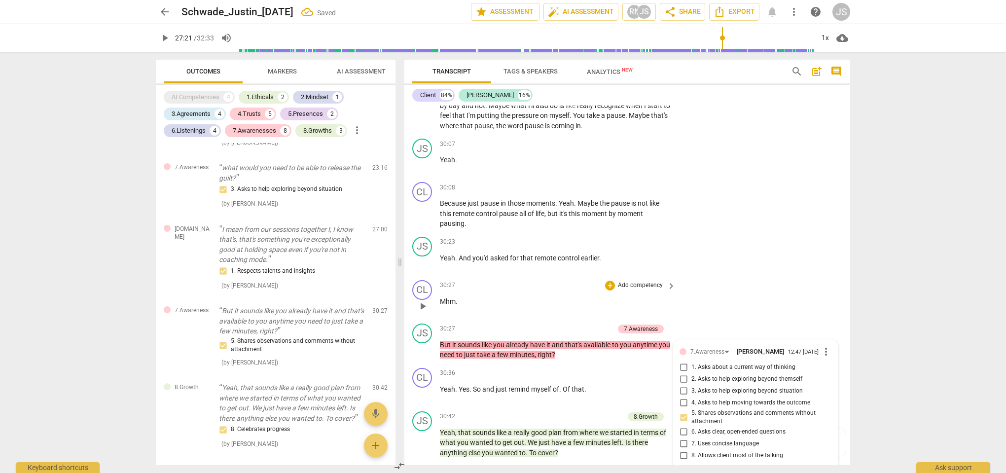
click at [730, 276] on div "CL play_arrow pause 30:27 + Add competency keyboard_arrow_right Mhm ." at bounding box center [627, 297] width 446 height 43
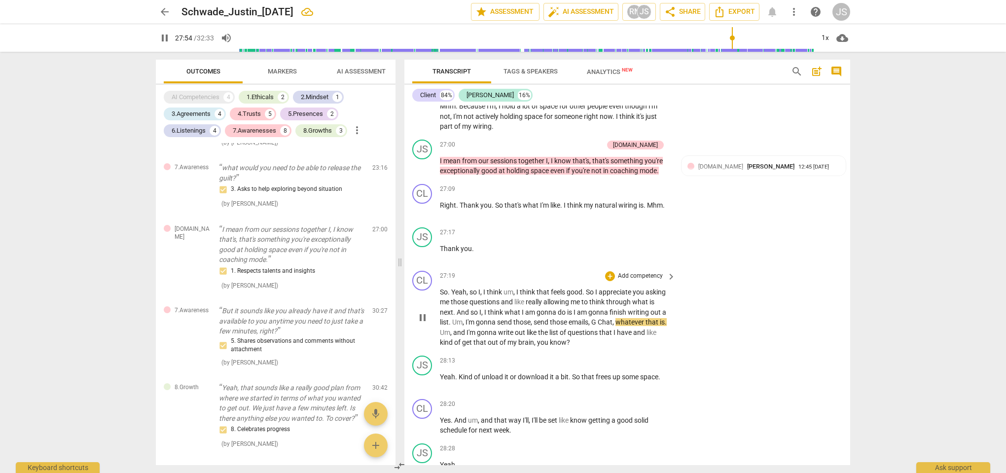
scroll to position [5299, 0]
click at [616, 319] on span "," at bounding box center [614, 323] width 3 height 8
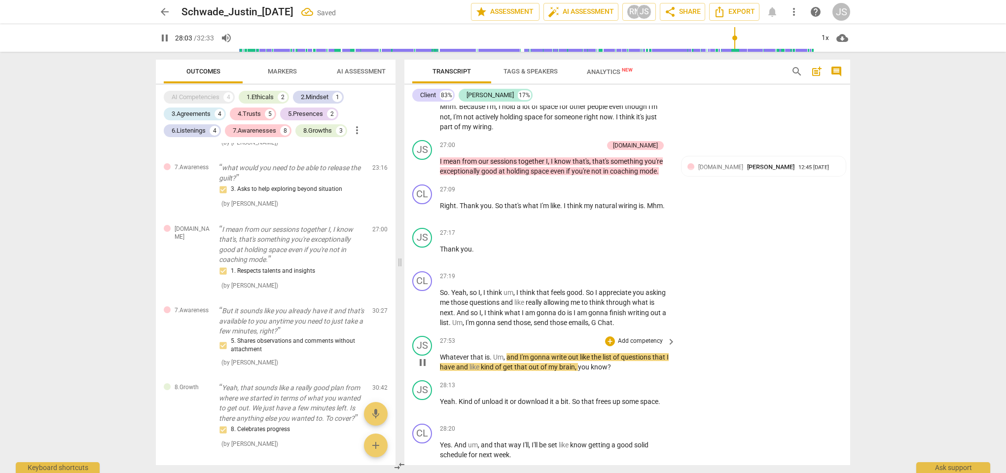
click at [495, 353] on span "Um" at bounding box center [498, 357] width 10 height 8
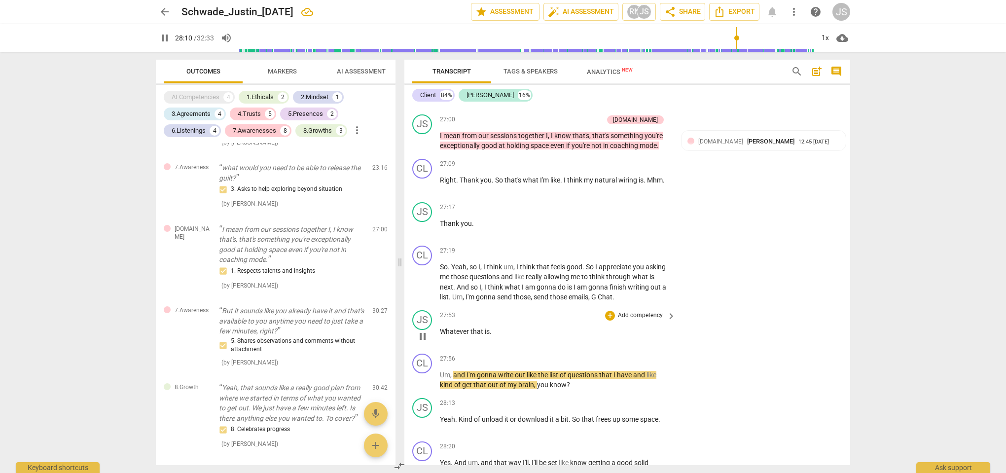
scroll to position [5316, 0]
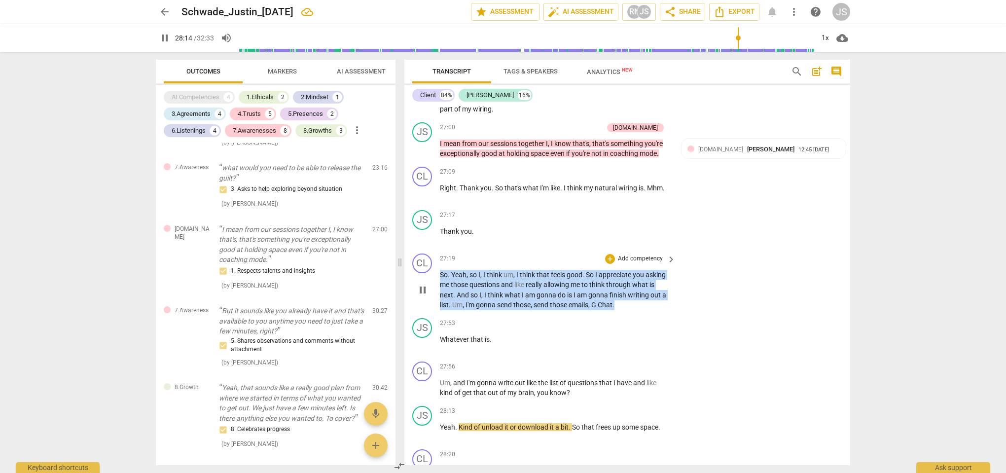
drag, startPoint x: 618, startPoint y: 253, endPoint x: 439, endPoint y: 226, distance: 180.1
click at [439, 250] on div "CL play_arrow pause 27:19 + Add competency keyboard_arrow_right So . Yeah , so …" at bounding box center [627, 282] width 446 height 65
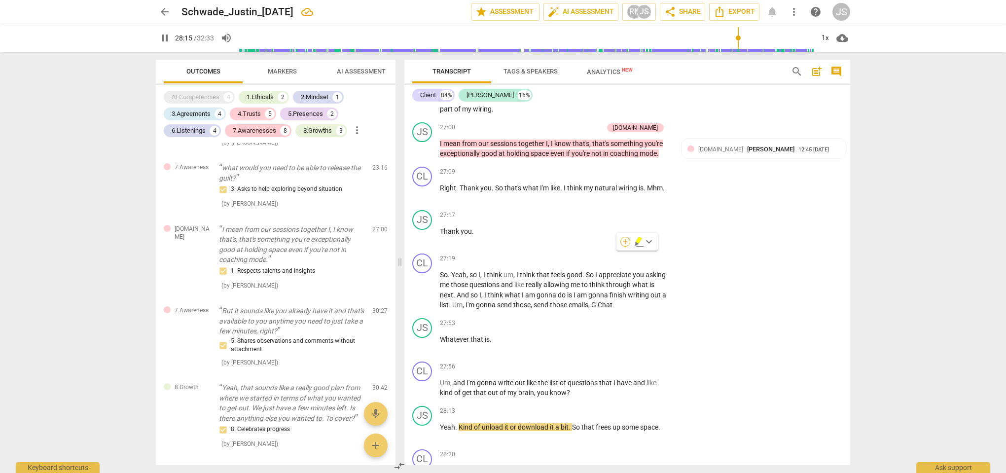
click at [627, 243] on div "+" at bounding box center [626, 242] width 10 height 10
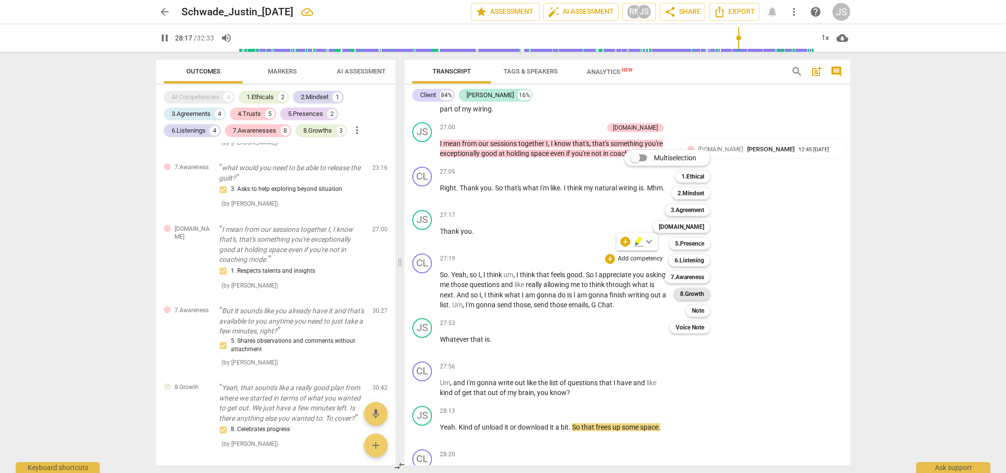
click at [690, 294] on b "8.Growth" at bounding box center [692, 294] width 24 height 12
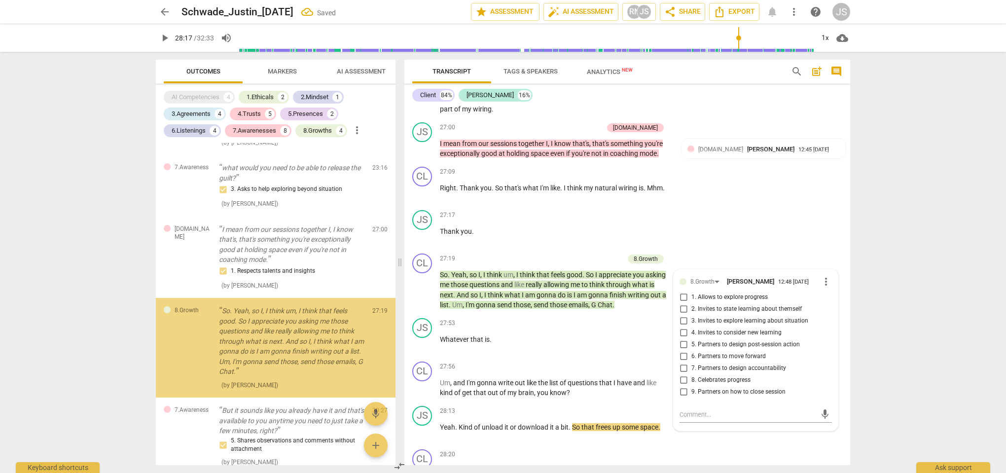
scroll to position [1611, 0]
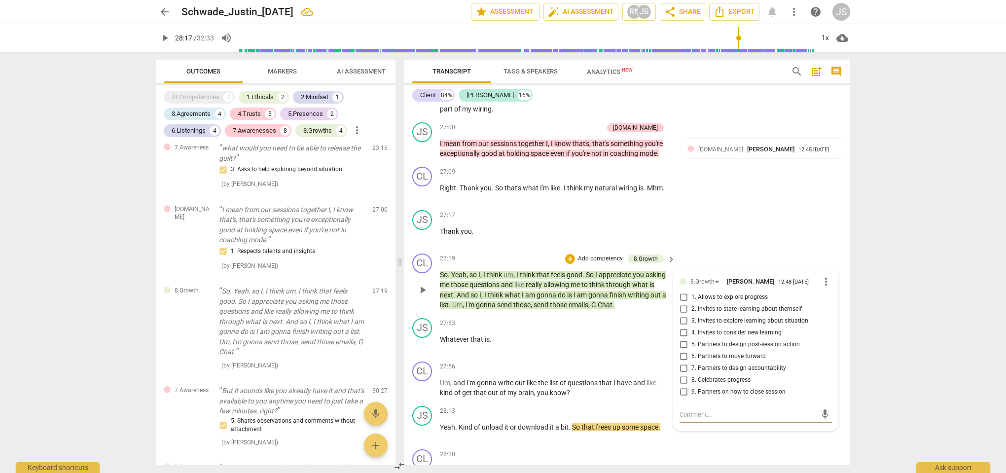
click at [684, 339] on input "5. Partners to design post-session action" at bounding box center [684, 345] width 16 height 12
click at [729, 250] on div "CL play_arrow pause 27:19 + Add competency 8.Growth keyboard_arrow_right So . Y…" at bounding box center [627, 282] width 446 height 65
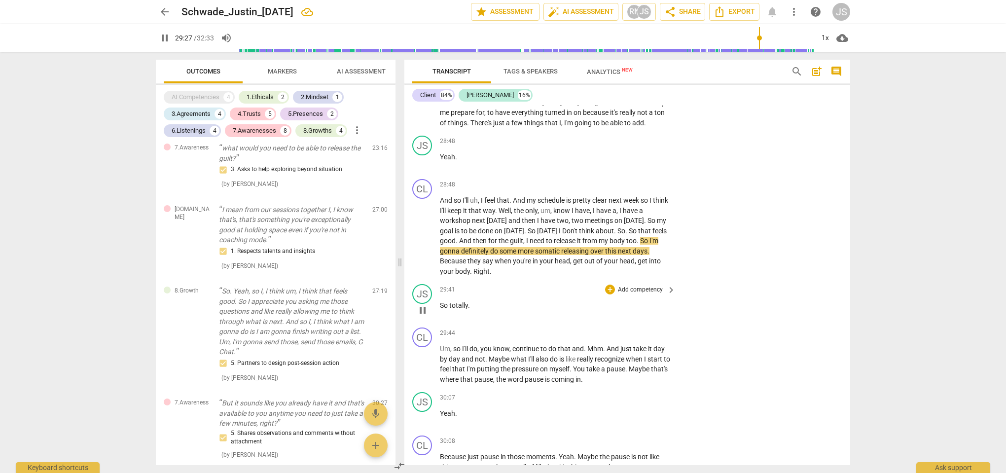
scroll to position [5773, 0]
drag, startPoint x: 472, startPoint y: 252, endPoint x: 439, endPoint y: 252, distance: 32.6
click at [439, 280] on div "JS play_arrow pause 29:41 + Add competency keyboard_arrow_right So totally ." at bounding box center [627, 301] width 446 height 43
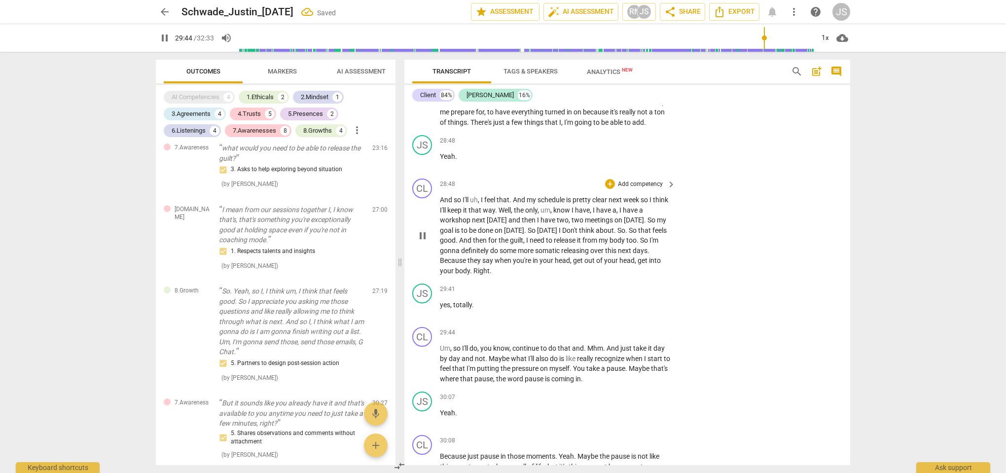
click at [509, 218] on p "And so I'll uh , I feel that . And my schedule is pretty clear next week so I t…" at bounding box center [555, 235] width 231 height 81
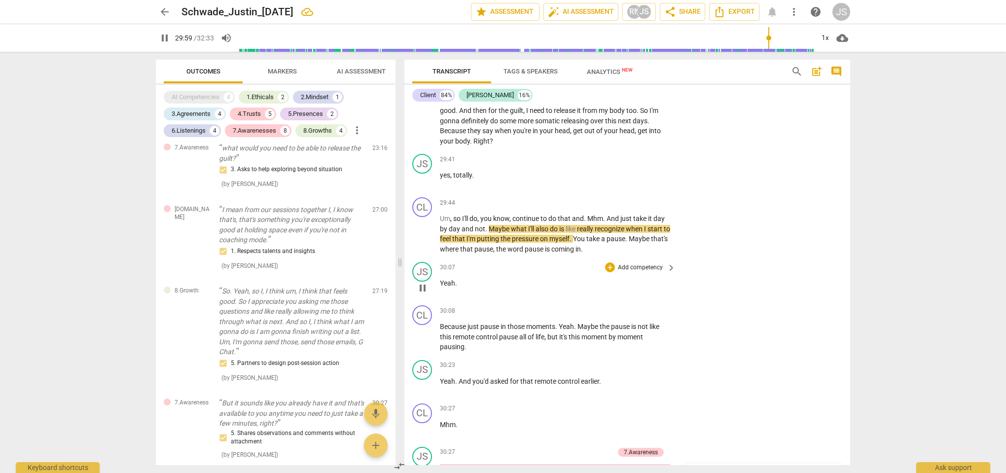
scroll to position [5905, 0]
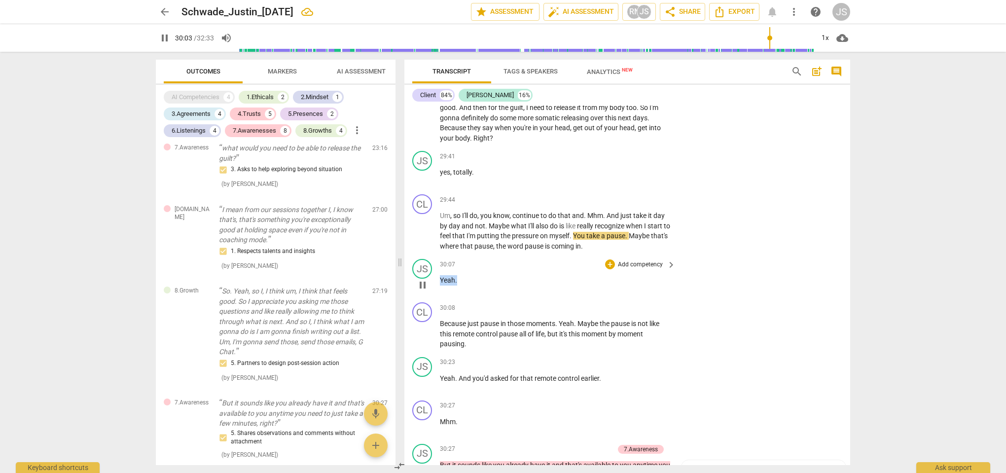
drag, startPoint x: 459, startPoint y: 225, endPoint x: 437, endPoint y: 224, distance: 22.2
click at [437, 255] on div "JS play_arrow pause 30:07 + Add competency keyboard_arrow_right Yeah ." at bounding box center [627, 276] width 446 height 43
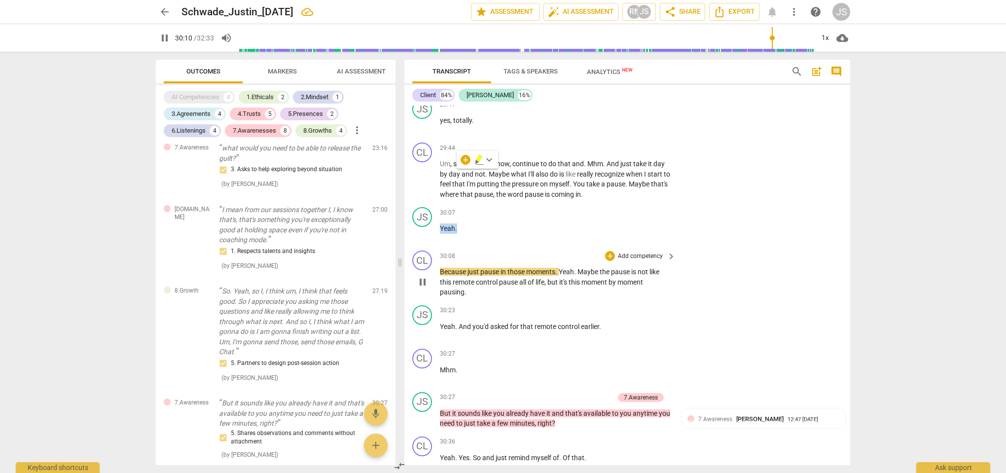
scroll to position [5958, 0]
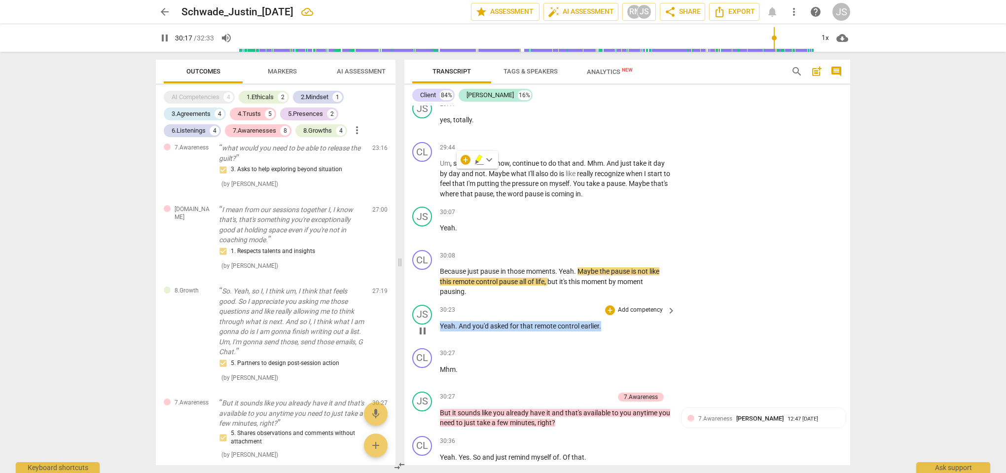
drag, startPoint x: 606, startPoint y: 271, endPoint x: 438, endPoint y: 265, distance: 168.3
click at [438, 301] on div "JS play_arrow pause 30:23 + Add competency keyboard_arrow_right Yeah . And you'…" at bounding box center [627, 322] width 446 height 43
click at [613, 256] on div "+" at bounding box center [611, 257] width 10 height 10
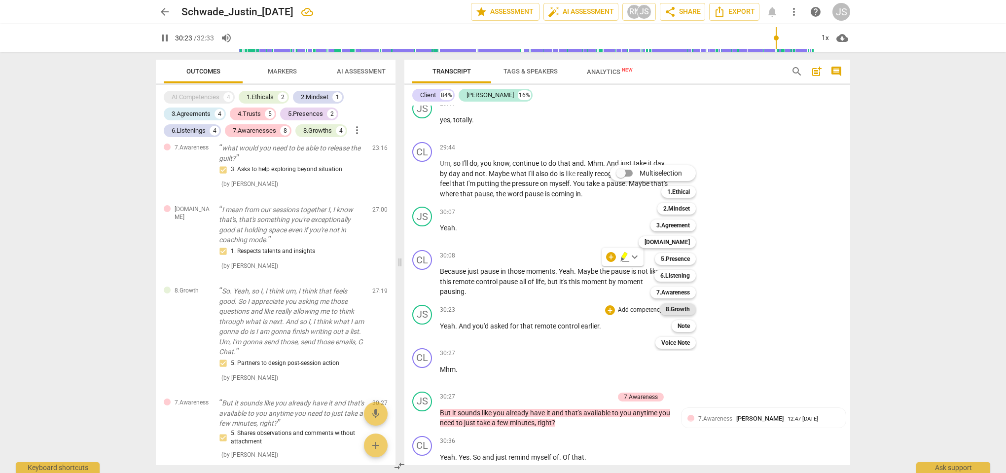
click at [676, 312] on b "8.Growth" at bounding box center [678, 309] width 24 height 12
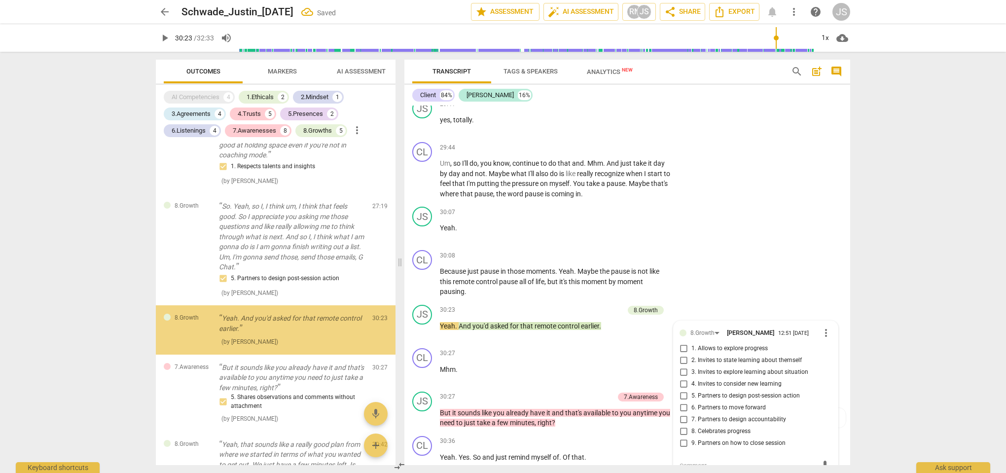
scroll to position [1696, 0]
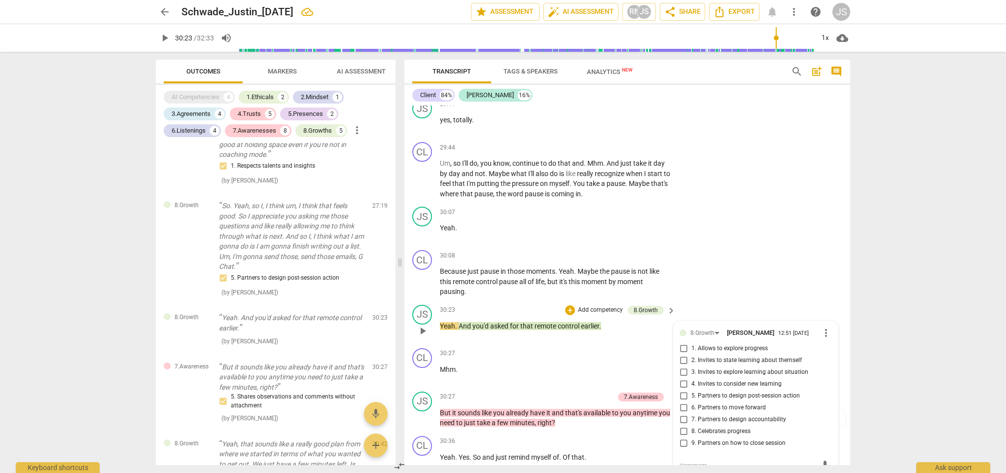
click at [667, 305] on span "keyboard_arrow_right" at bounding box center [671, 311] width 12 height 12
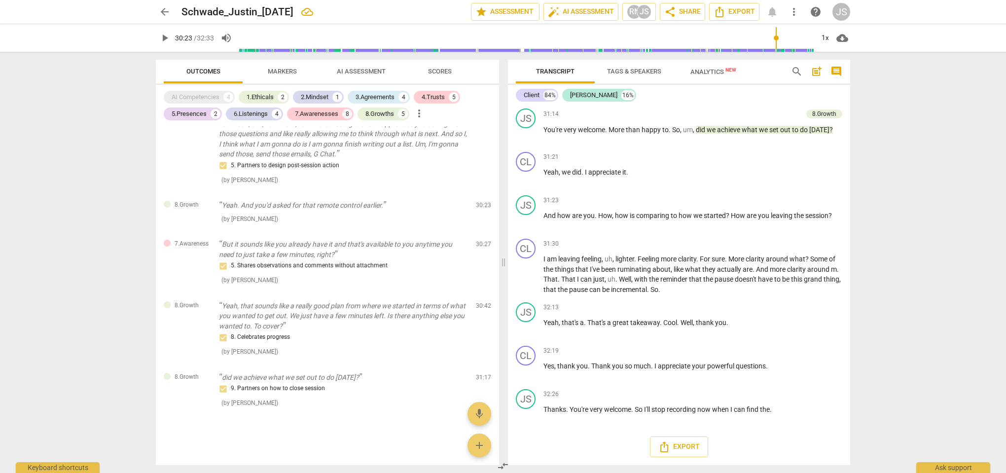
scroll to position [1468, 0]
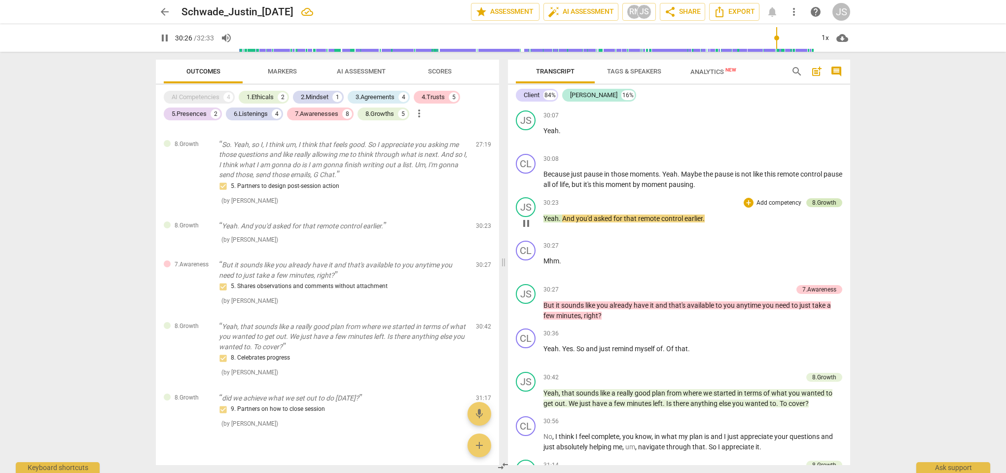
click at [829, 198] on div "8.Growth" at bounding box center [824, 202] width 24 height 9
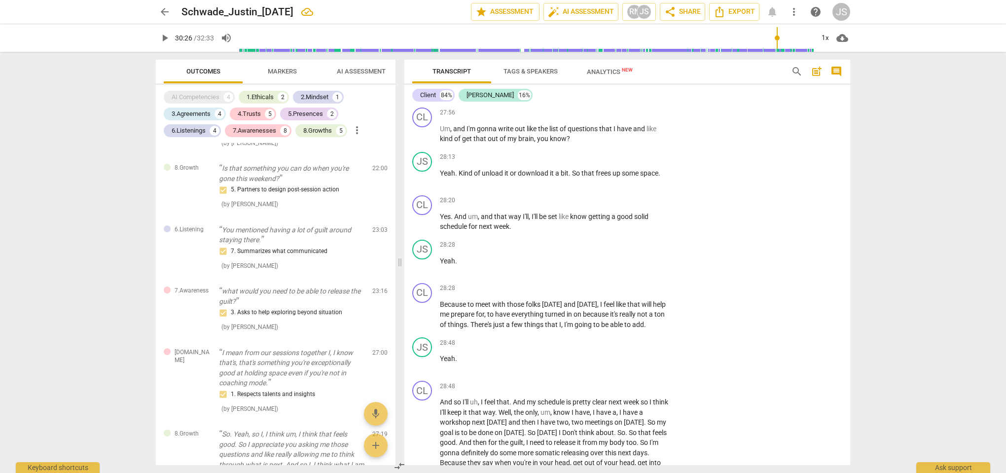
scroll to position [1387, 0]
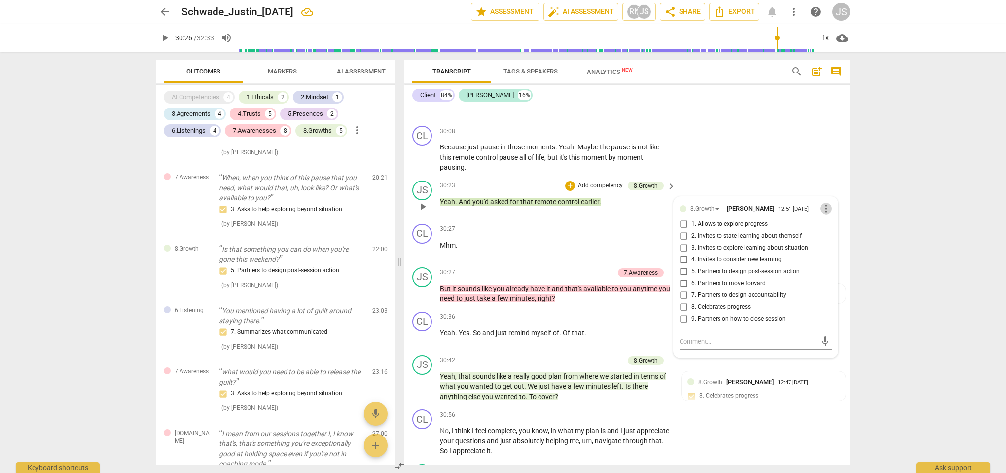
click at [822, 203] on span "more_vert" at bounding box center [826, 209] width 12 height 12
click at [825, 174] on li "Delete" at bounding box center [834, 171] width 34 height 19
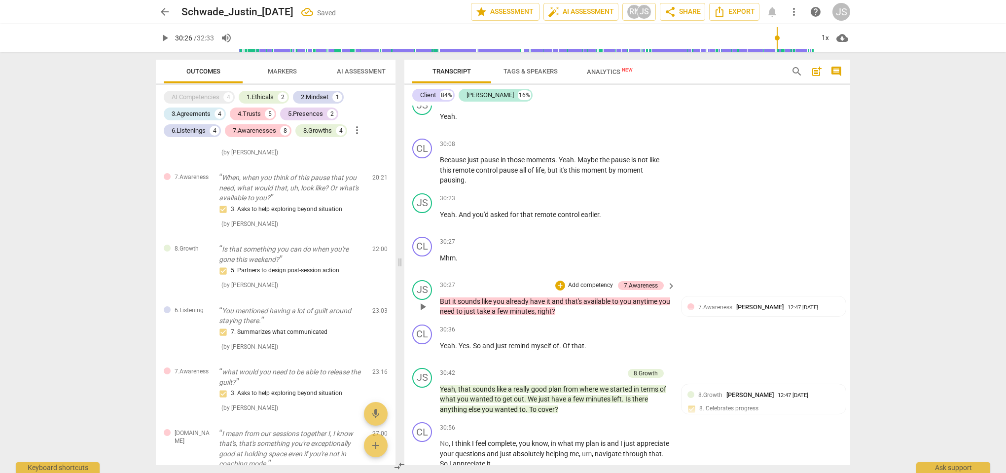
scroll to position [6062, 0]
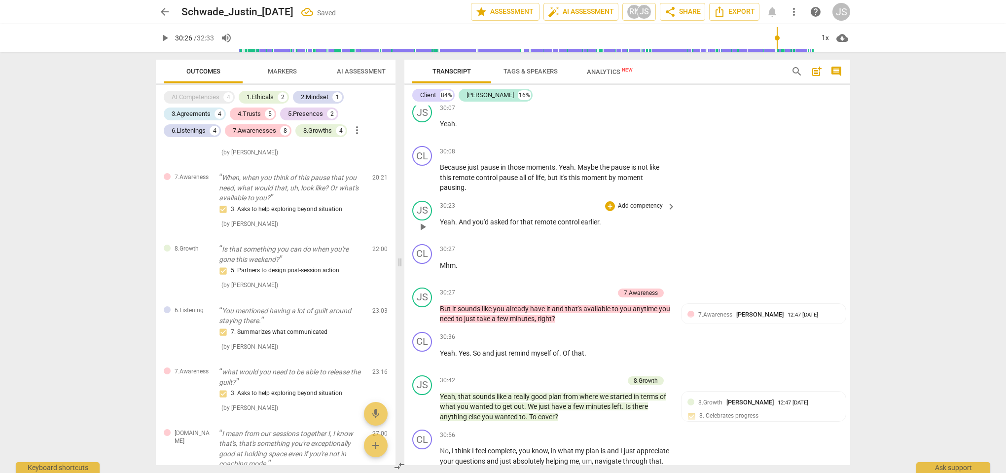
click at [422, 221] on span "play_arrow" at bounding box center [423, 227] width 12 height 12
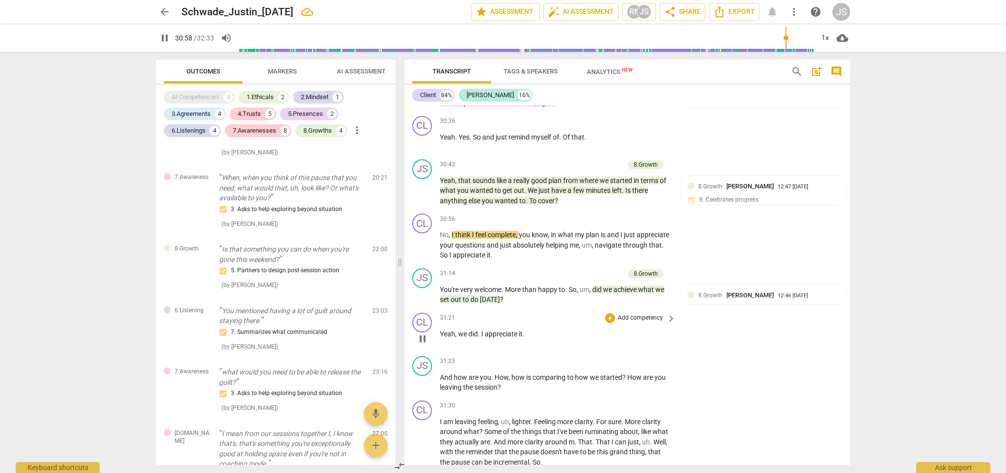
scroll to position [6288, 0]
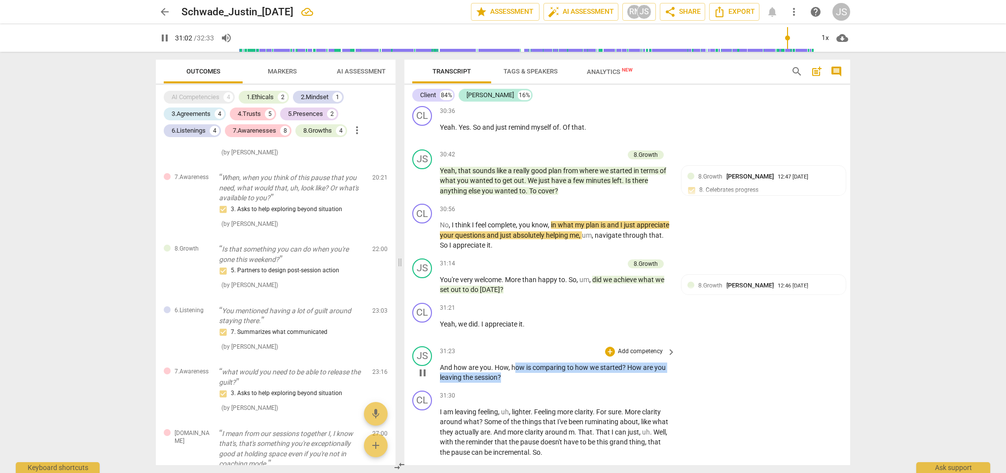
drag, startPoint x: 514, startPoint y: 310, endPoint x: 522, endPoint y: 325, distance: 16.8
click at [522, 342] on div "JS play_arrow pause 31:23 + Add competency keyboard_arrow_right And how are you…" at bounding box center [627, 364] width 446 height 44
click at [639, 347] on p "Add competency" at bounding box center [640, 351] width 47 height 9
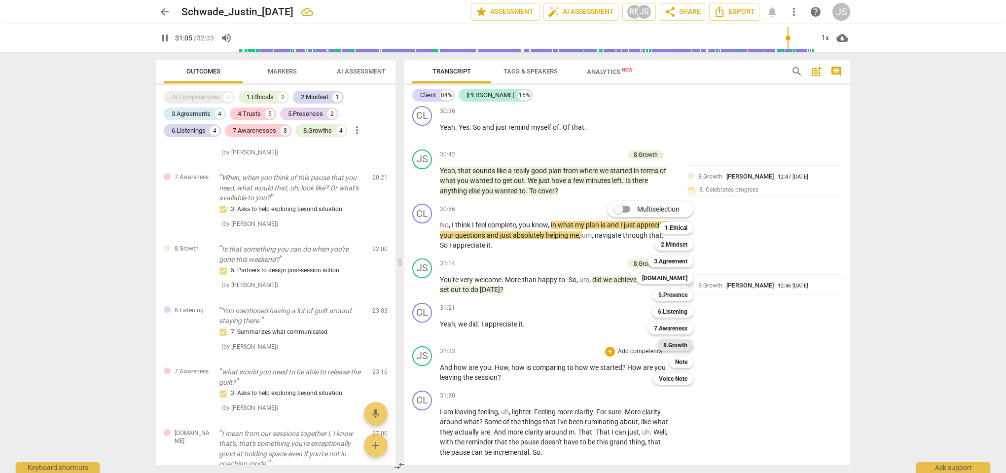
click at [676, 345] on b "8.Growth" at bounding box center [675, 345] width 24 height 12
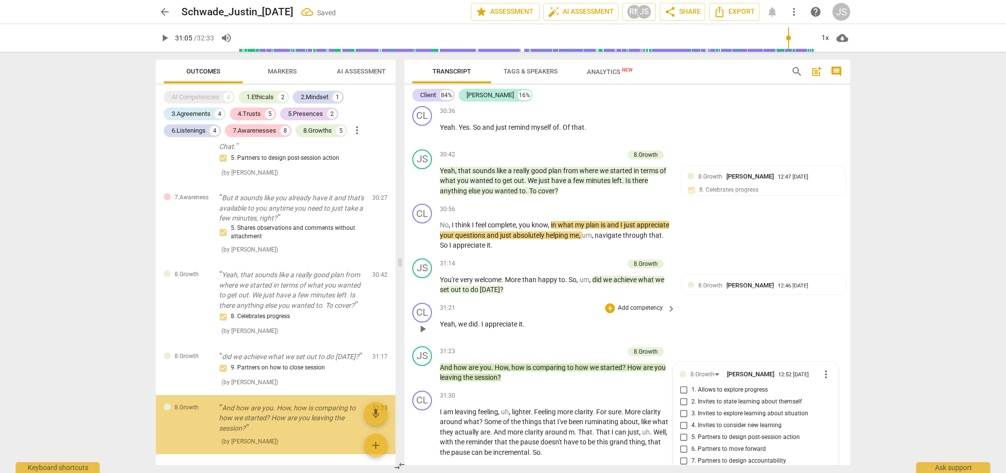
scroll to position [1825, 0]
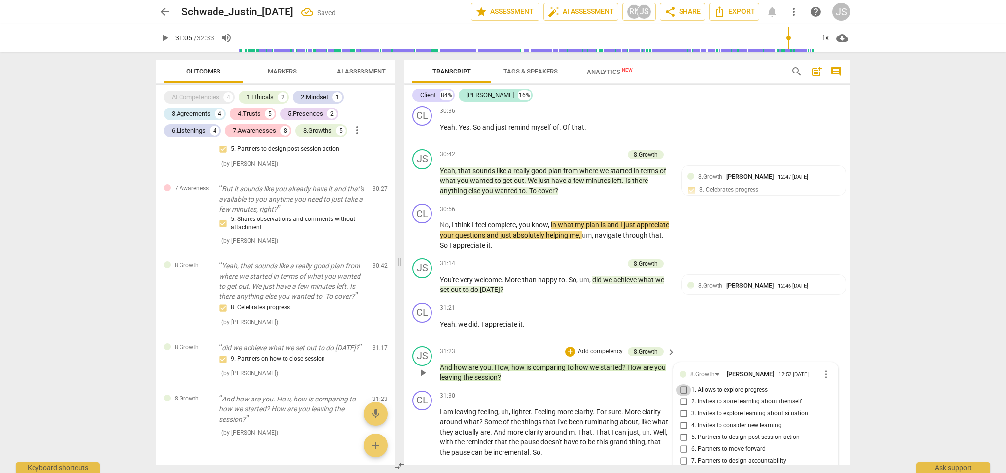
click at [686, 384] on input "1. Allows to explore progress" at bounding box center [684, 390] width 16 height 12
click at [702, 299] on div "CL play_arrow pause 31:21 + Add competency keyboard_arrow_right Yeah , we did .…" at bounding box center [627, 320] width 446 height 43
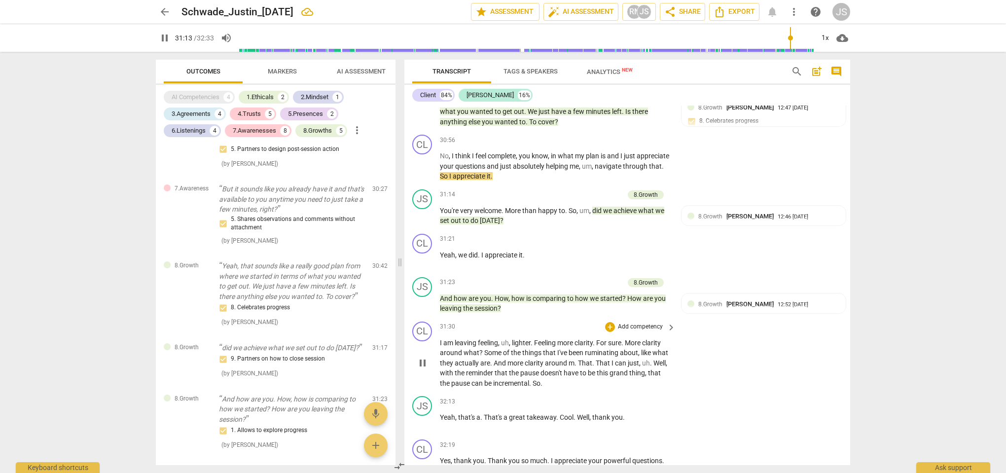
scroll to position [6362, 0]
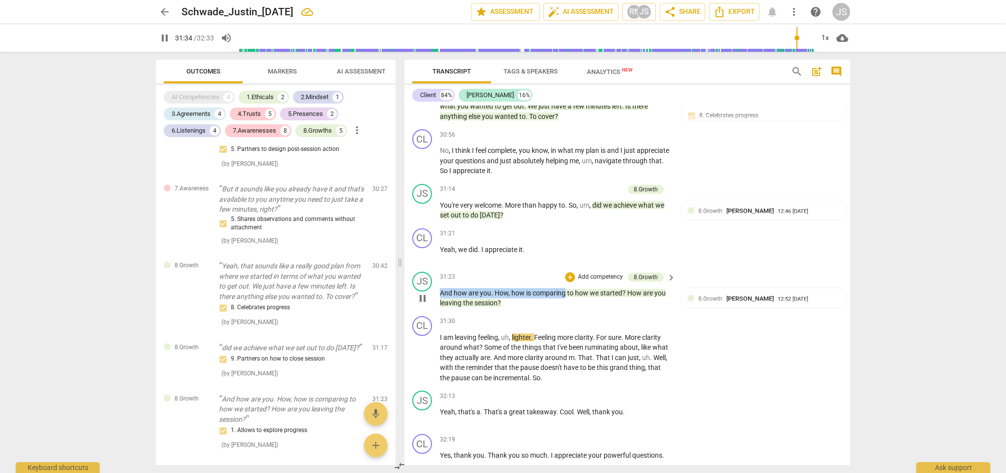
drag, startPoint x: 567, startPoint y: 233, endPoint x: 439, endPoint y: 233, distance: 128.2
click at [439, 268] on div "JS play_arrow pause 31:23 + Add competency 8.Growth keyboard_arrow_right And ho…" at bounding box center [627, 290] width 446 height 44
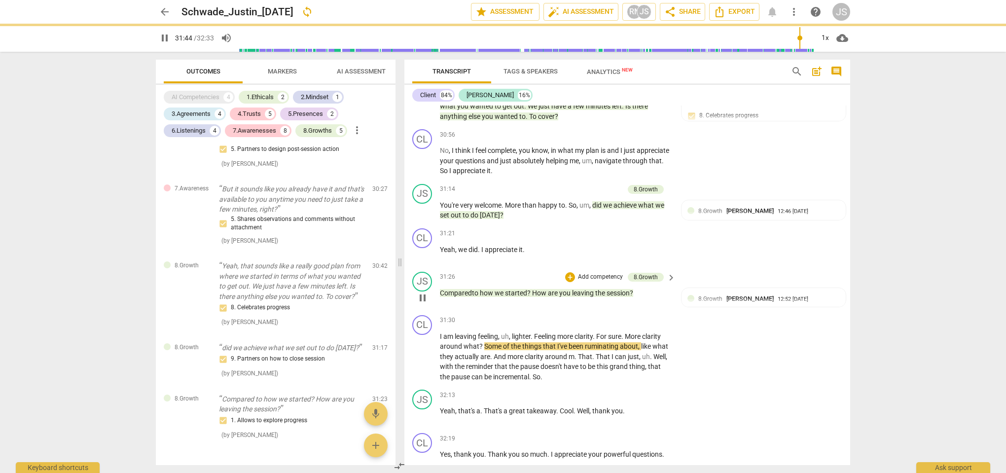
click at [536, 289] on span "How" at bounding box center [540, 293] width 16 height 8
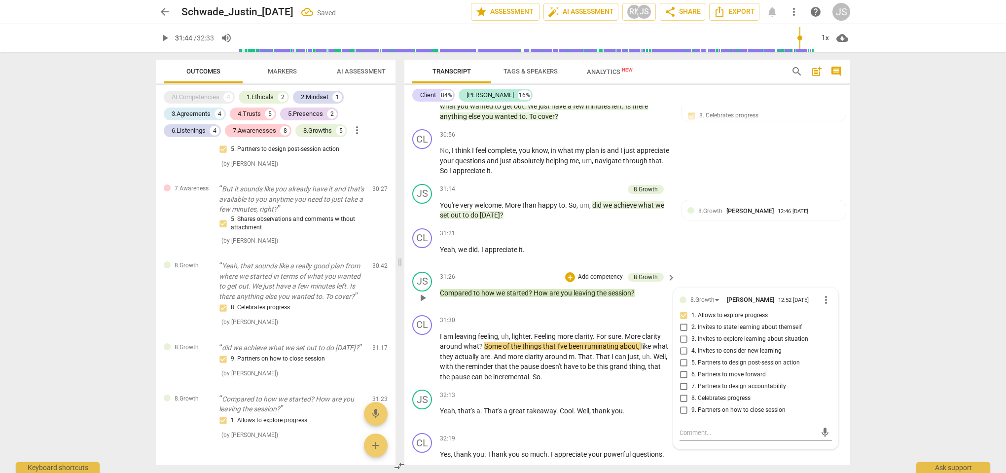
click at [538, 289] on span "How" at bounding box center [542, 293] width 16 height 8
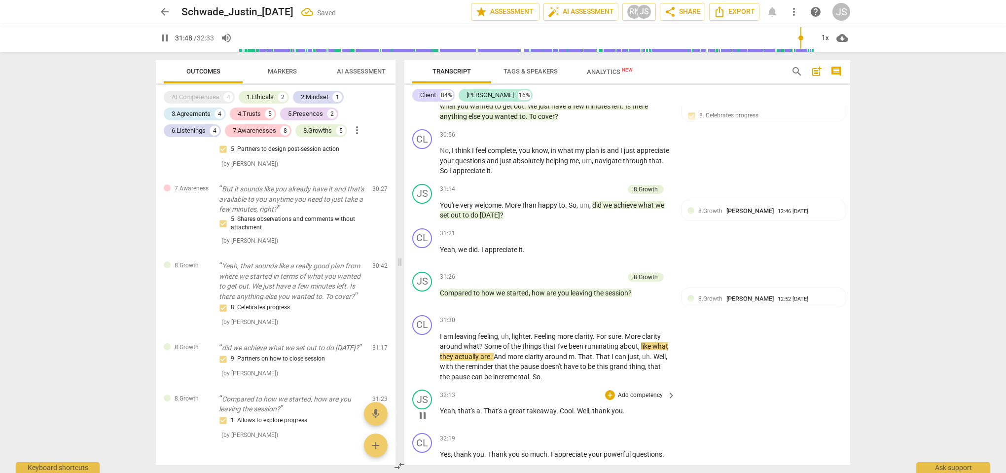
click at [720, 386] on div "JS play_arrow pause 32:13 + Add competency keyboard_arrow_right Yeah , that's a…" at bounding box center [627, 407] width 446 height 43
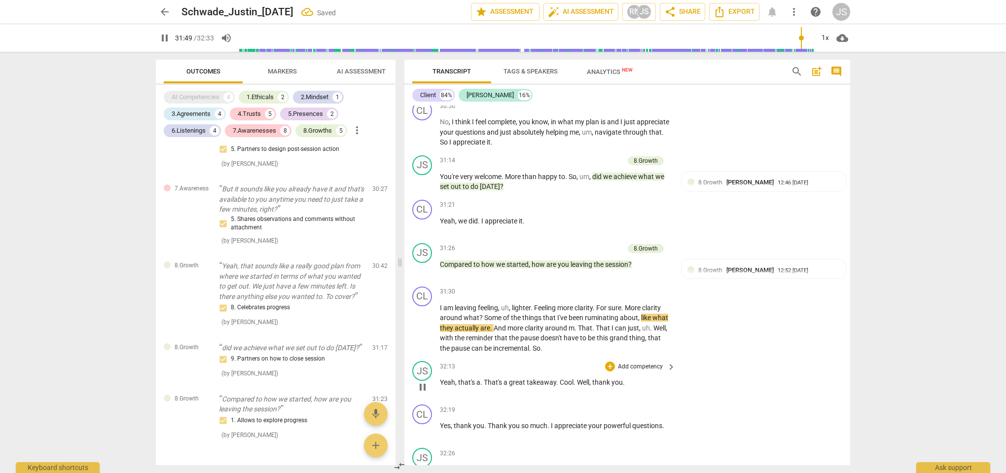
scroll to position [6390, 0]
drag, startPoint x: 557, startPoint y: 324, endPoint x: 440, endPoint y: 320, distance: 117.0
click at [440, 378] on p "Yeah , that's a . That's a great takeaway . Cool . Well , thank you ." at bounding box center [555, 383] width 231 height 10
click at [569, 311] on div "+" at bounding box center [568, 310] width 10 height 10
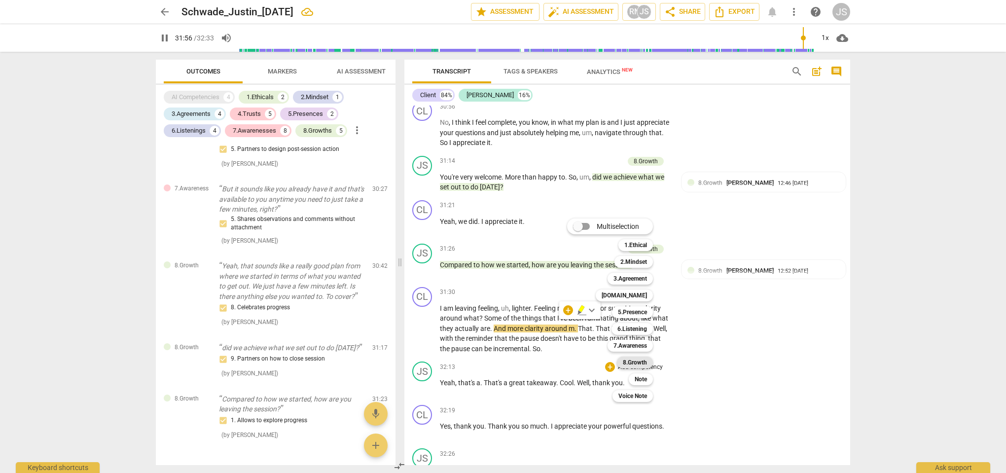
click at [634, 360] on b "8.Growth" at bounding box center [635, 363] width 24 height 12
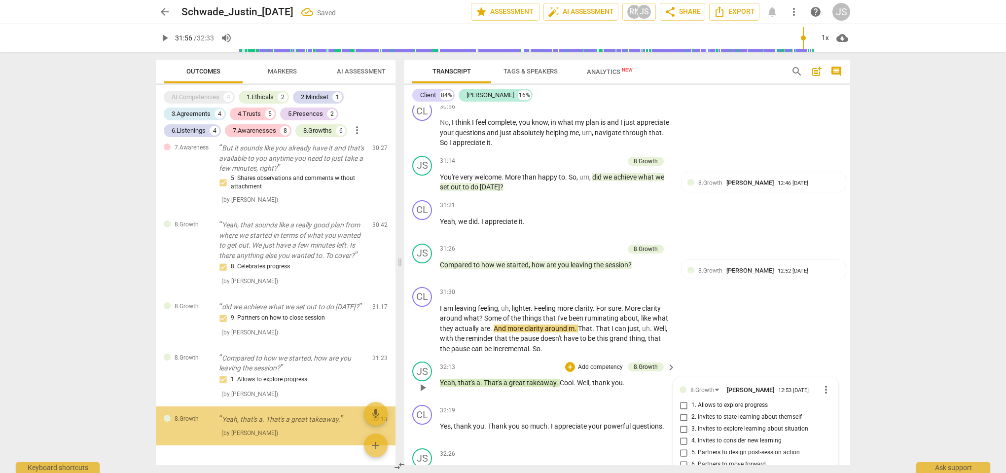
scroll to position [6392, 0]
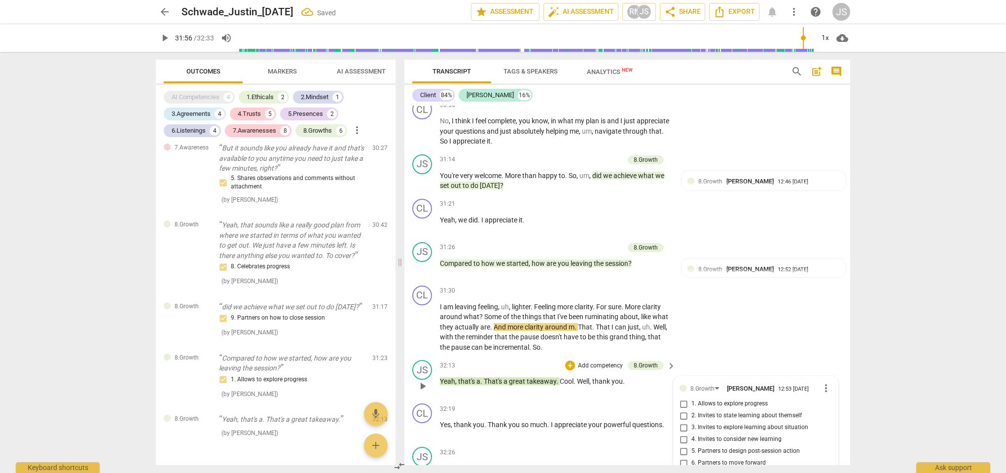
click at [728, 282] on div "CL play_arrow pause 31:30 + Add competency keyboard_arrow_right I am leaving fe…" at bounding box center [627, 319] width 446 height 75
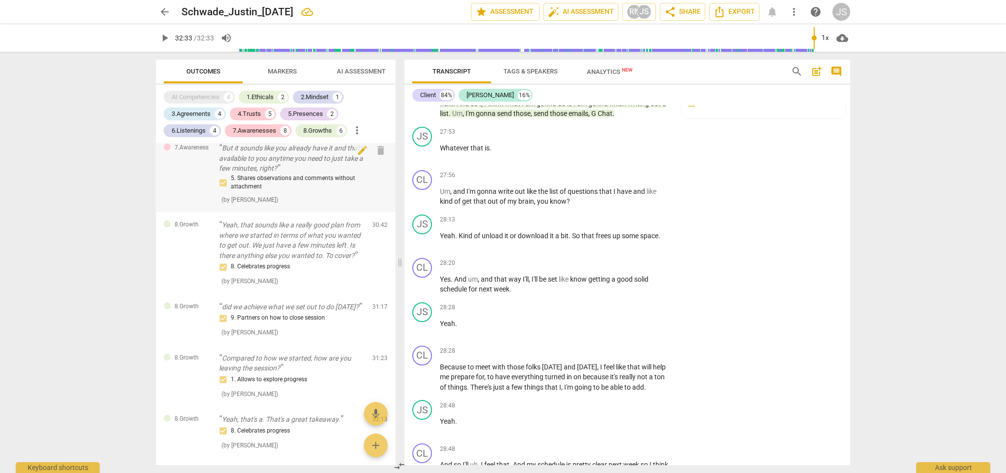
scroll to position [5500, 0]
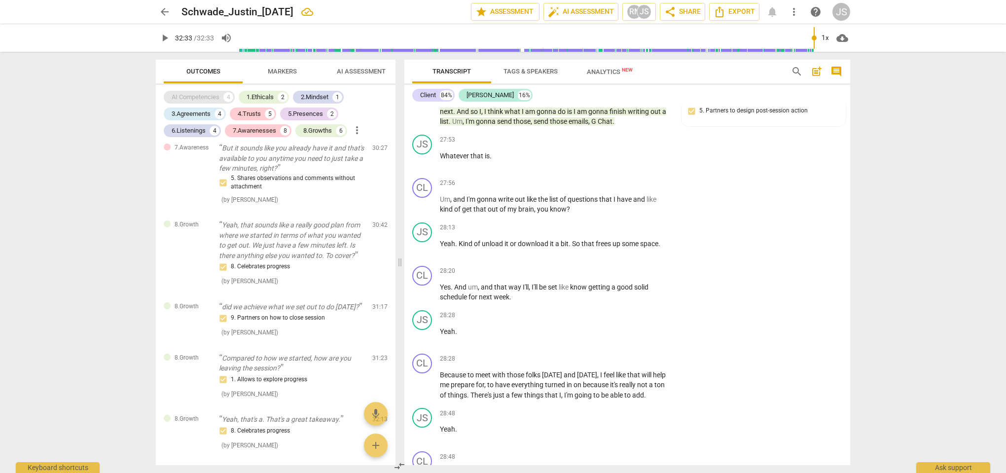
click at [217, 101] on div "AI Competencies" at bounding box center [196, 97] width 48 height 10
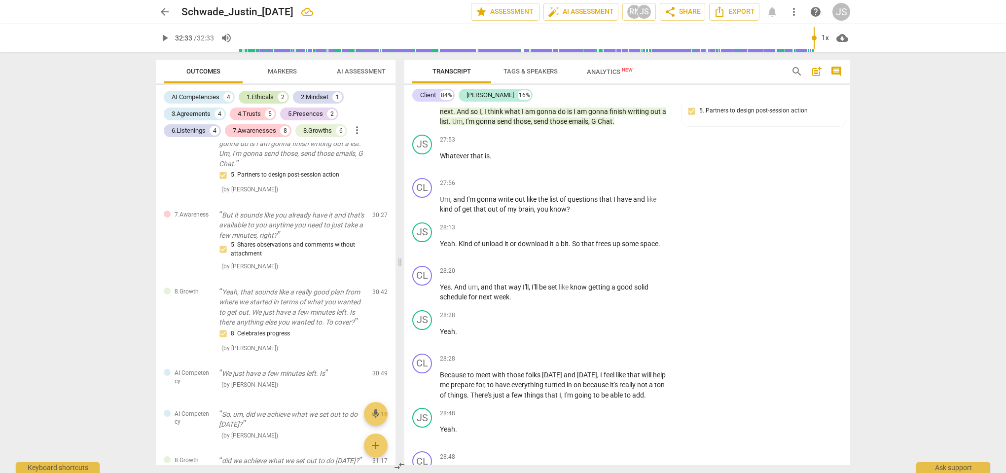
click at [268, 91] on div "1.Ethicals 2" at bounding box center [264, 97] width 50 height 13
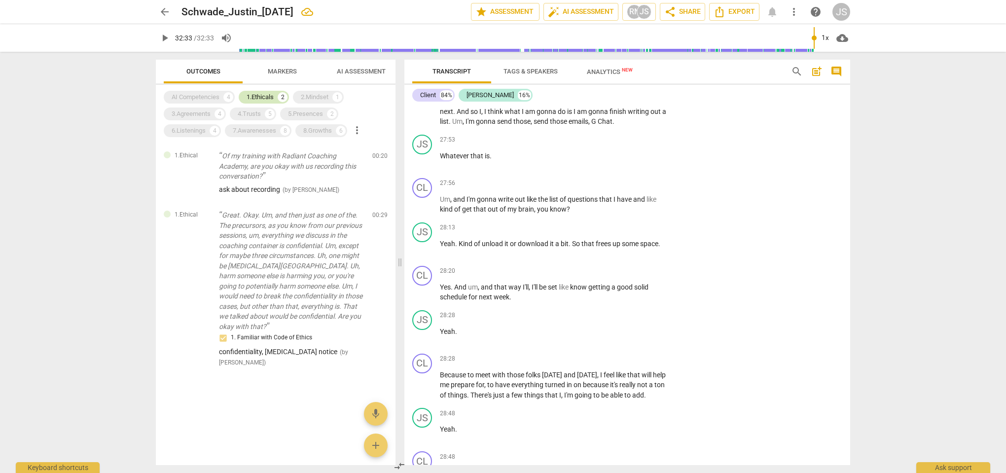
scroll to position [0, 0]
click at [205, 91] on div "AI Competencies 4" at bounding box center [199, 97] width 71 height 13
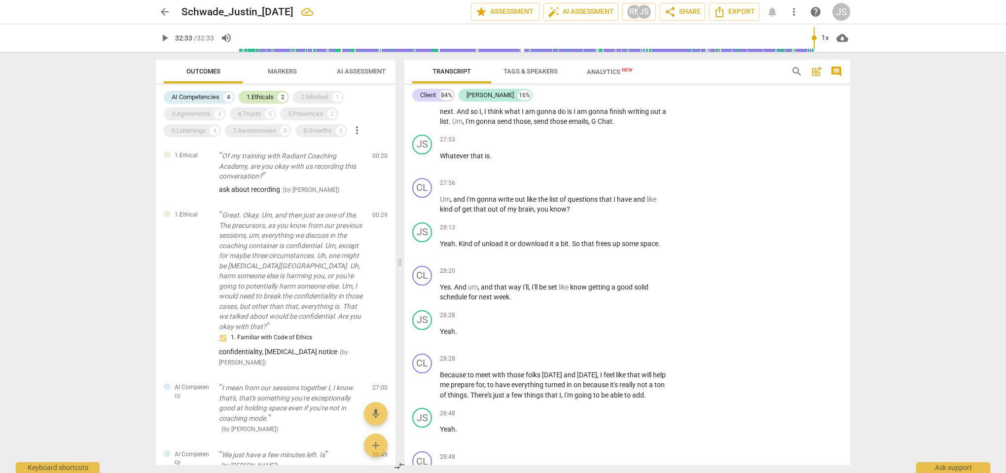
click at [270, 93] on div "1.Ethicals" at bounding box center [260, 97] width 27 height 10
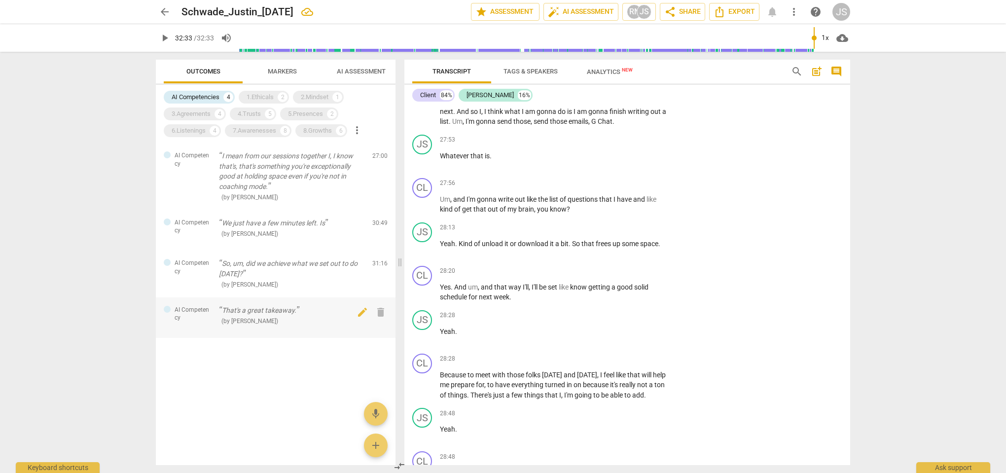
click at [270, 305] on p "That's a great takeaway." at bounding box center [292, 310] width 146 height 10
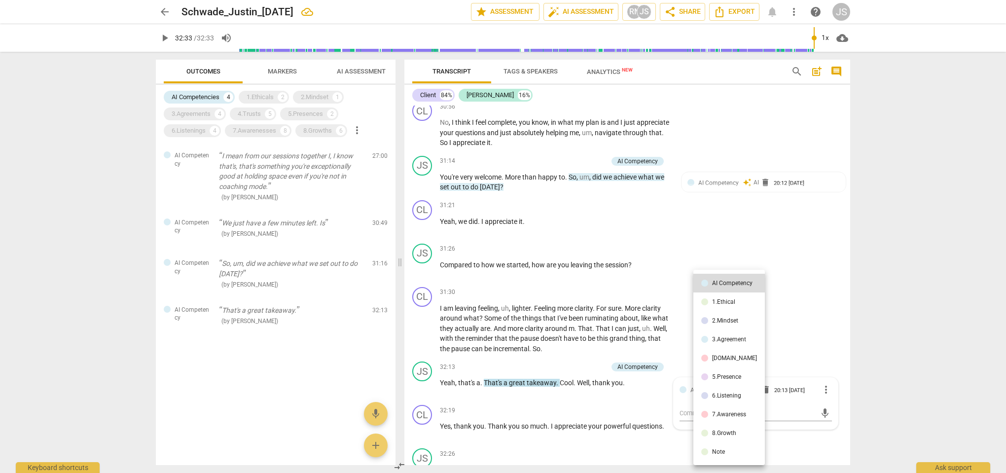
click at [720, 232] on div at bounding box center [503, 236] width 1006 height 473
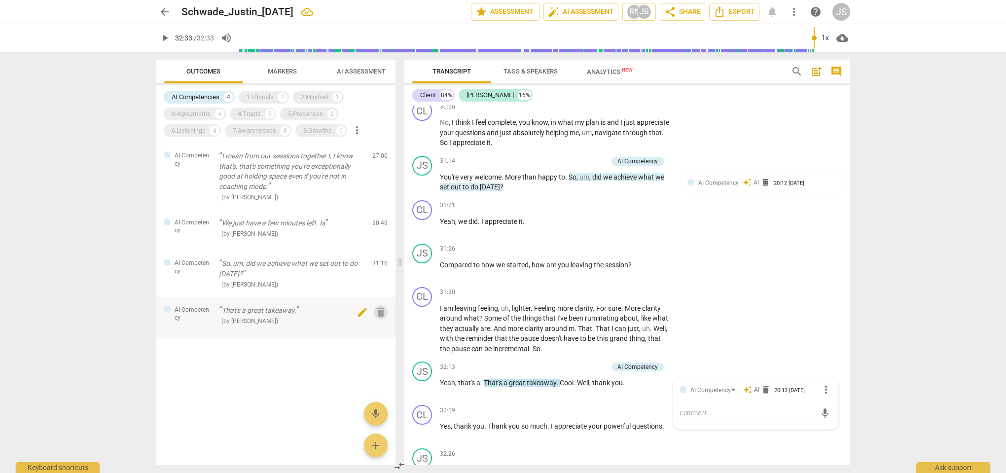
click at [380, 312] on span "delete" at bounding box center [381, 312] width 12 height 12
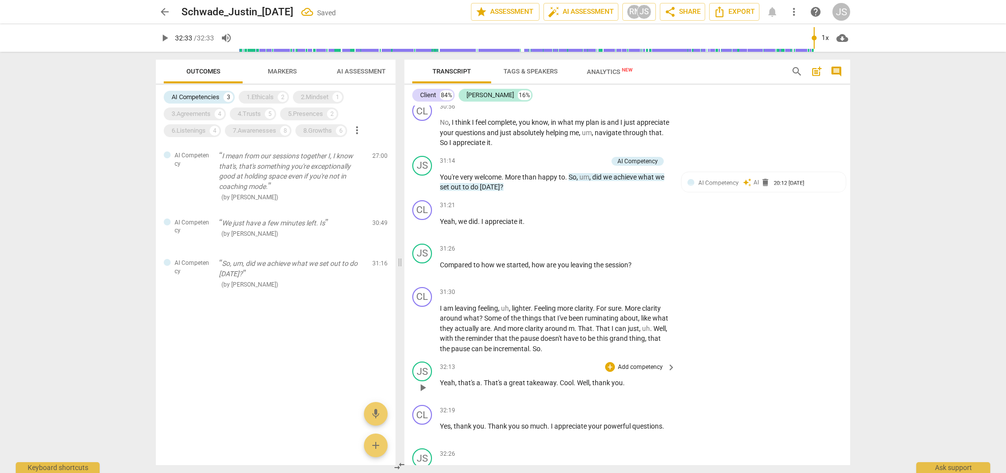
click at [520, 379] on span "great" at bounding box center [518, 383] width 18 height 8
click at [317, 130] on div "8.Growths" at bounding box center [317, 131] width 29 height 10
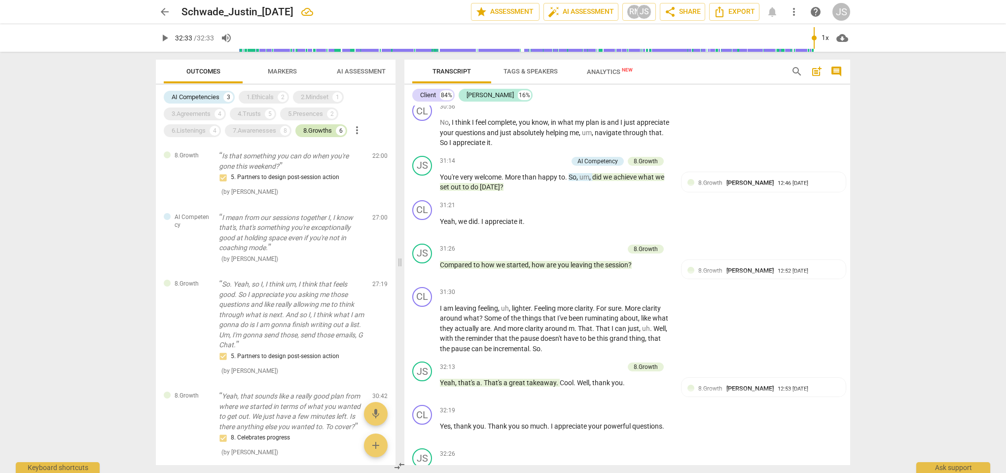
click at [330, 133] on div "8.Growths" at bounding box center [317, 131] width 29 height 10
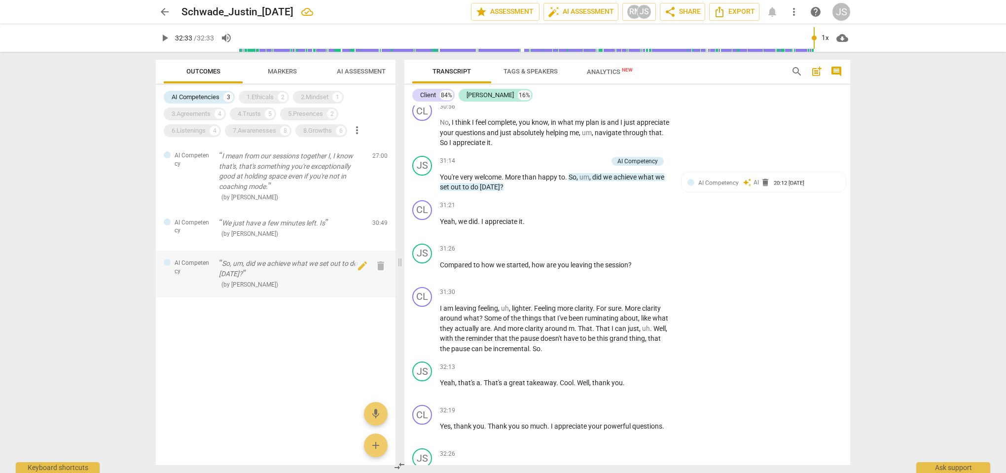
click at [256, 264] on p "So, um, did we achieve what we set out to do today?" at bounding box center [292, 268] width 146 height 20
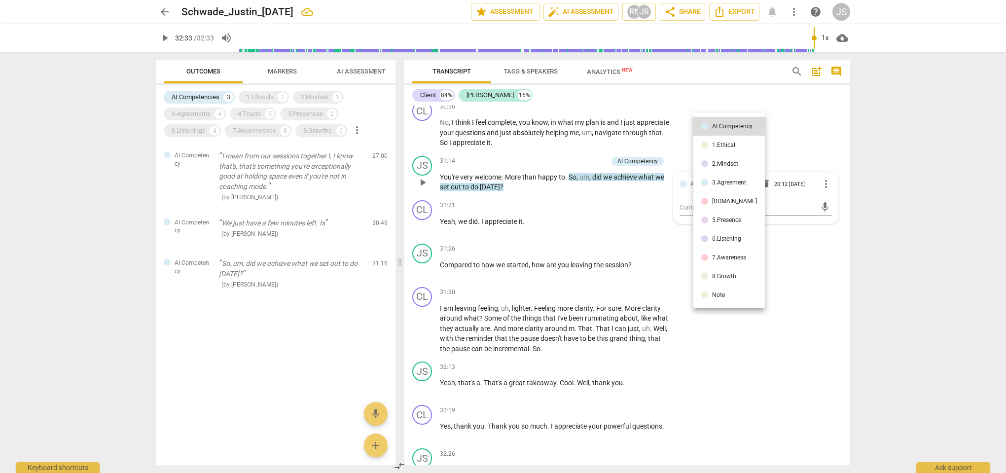
click at [309, 136] on div at bounding box center [503, 236] width 1006 height 473
click at [313, 130] on div "8.Growths" at bounding box center [317, 131] width 29 height 10
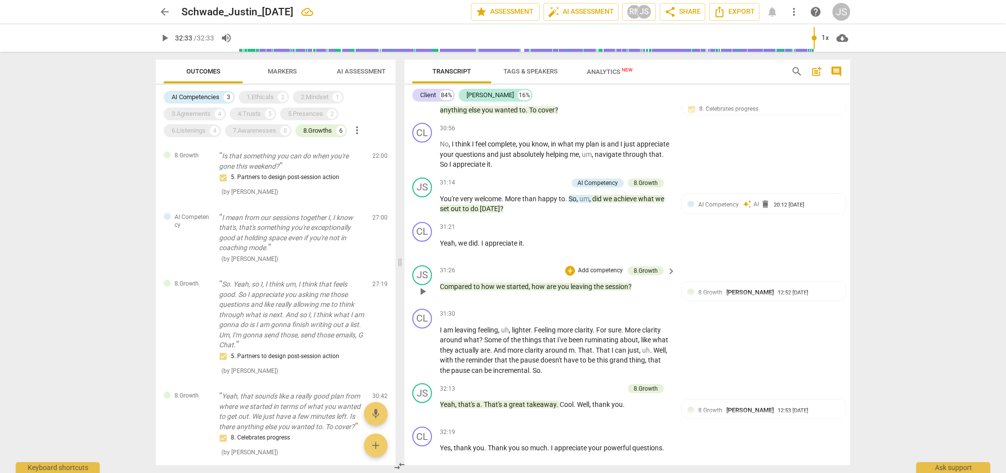
scroll to position [6367, 0]
click at [220, 99] on div "AI Competencies" at bounding box center [196, 97] width 48 height 10
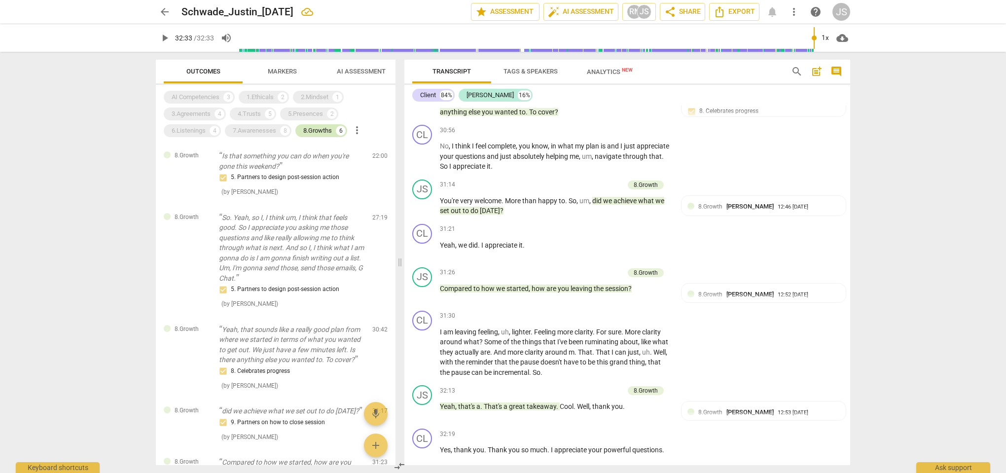
click at [313, 133] on div "8.Growths" at bounding box center [317, 131] width 29 height 10
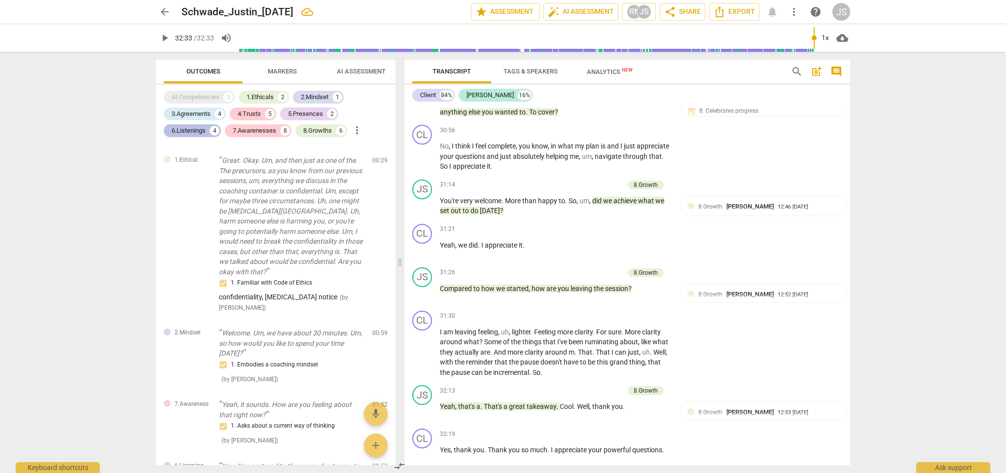
scroll to position [132, 0]
click at [209, 99] on div "AI Competencies" at bounding box center [196, 97] width 48 height 10
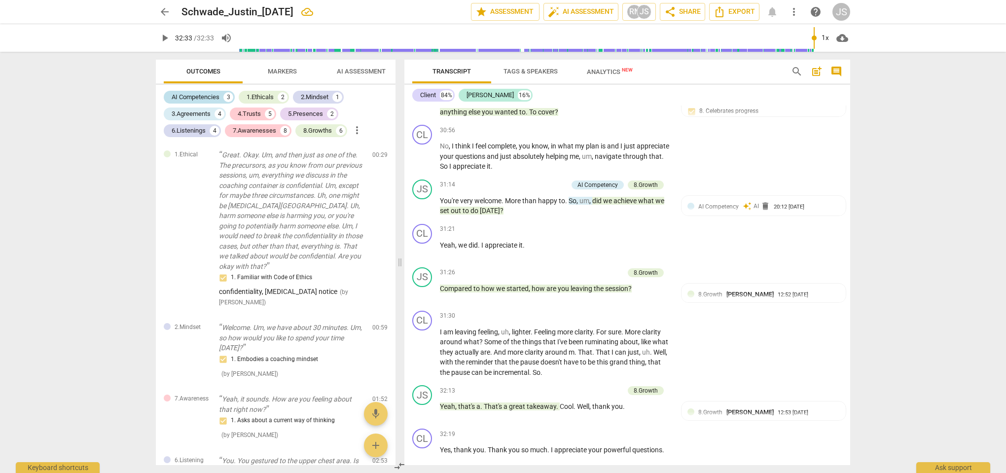
click at [209, 99] on div "AI Competencies" at bounding box center [196, 97] width 48 height 10
click at [293, 122] on div "AI Competencies 3 1.Ethicals 2 2.Mindset 1 3.Agreements 4 4.Trusts 5 5.Presence…" at bounding box center [280, 114] width 232 height 50
click at [310, 137] on div "8.Growths 6" at bounding box center [321, 130] width 52 height 13
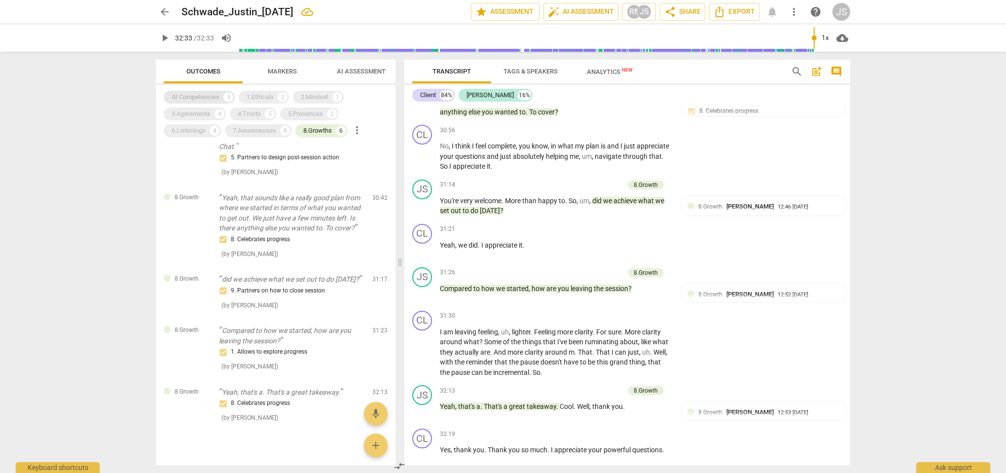
click at [208, 97] on div "AI Competencies" at bounding box center [196, 97] width 48 height 10
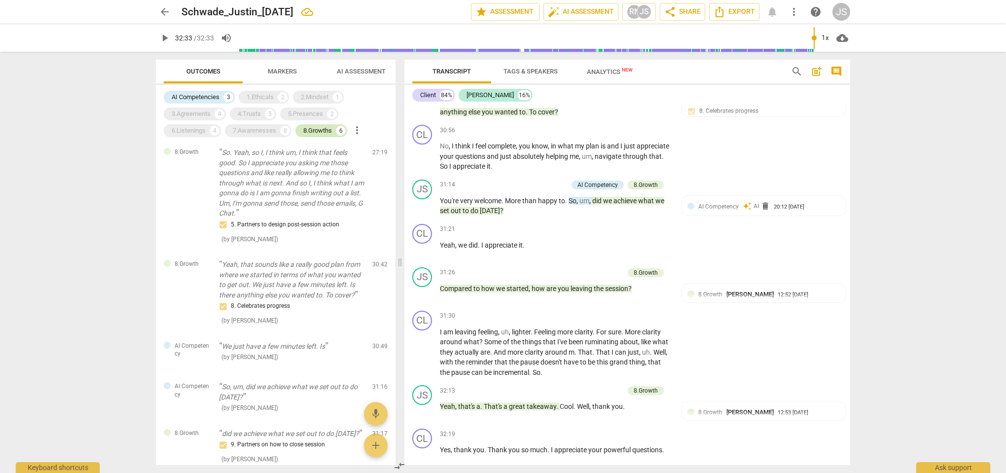
click at [307, 131] on div "8.Growths" at bounding box center [317, 131] width 29 height 10
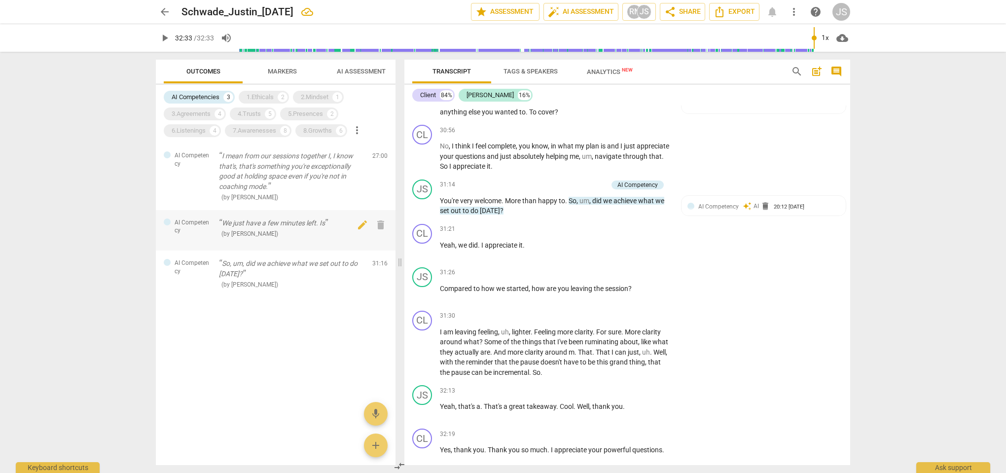
scroll to position [0, 0]
click at [384, 264] on span "delete" at bounding box center [381, 266] width 12 height 12
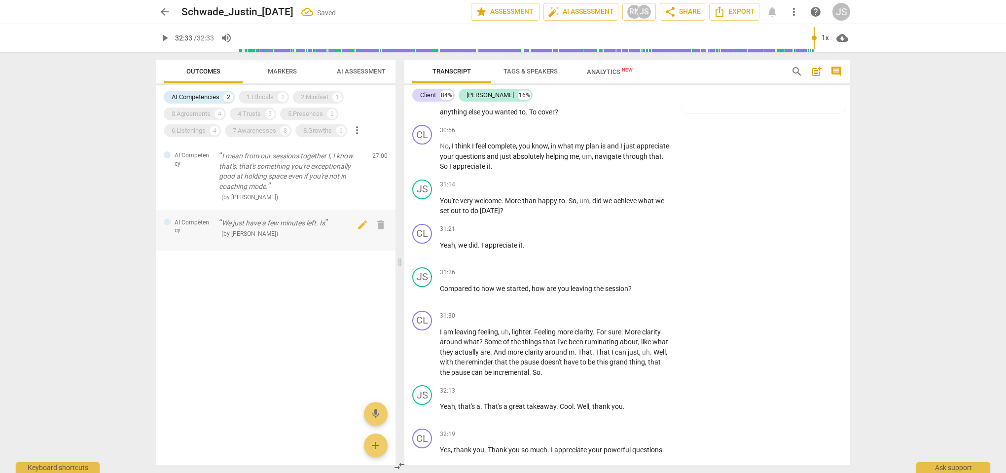
click at [310, 231] on div "( by RaeNotes )" at bounding box center [292, 233] width 146 height 10
click at [384, 224] on span "delete" at bounding box center [381, 225] width 12 height 12
click at [381, 156] on span "delete" at bounding box center [381, 158] width 12 height 12
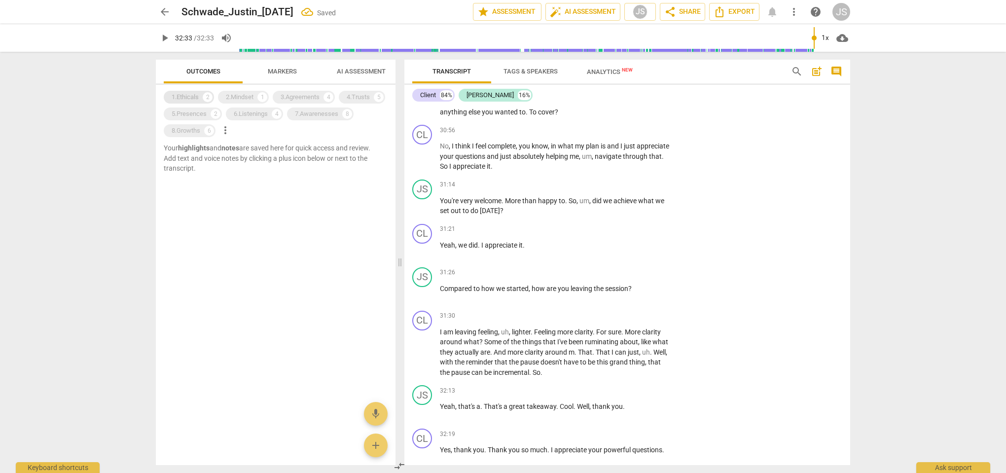
click at [195, 95] on div "1.Ethicals" at bounding box center [185, 97] width 27 height 10
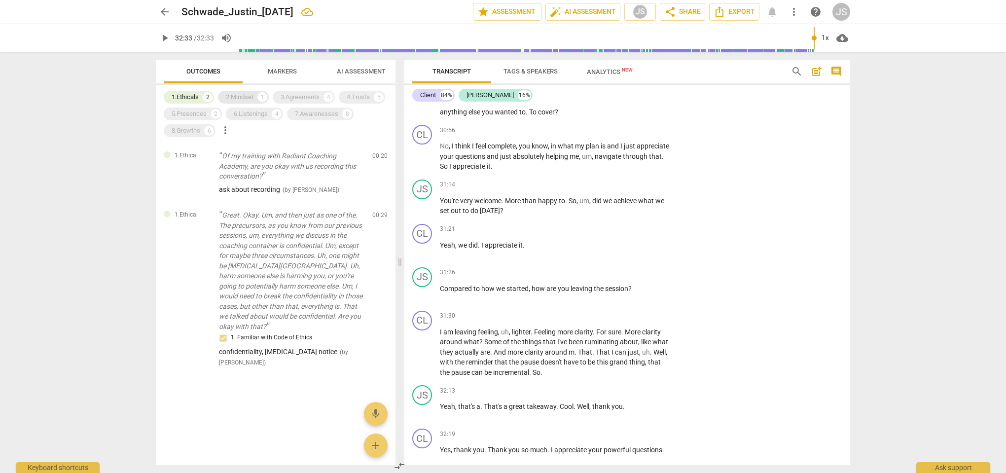
click at [252, 101] on div "2.Mindset" at bounding box center [240, 97] width 28 height 10
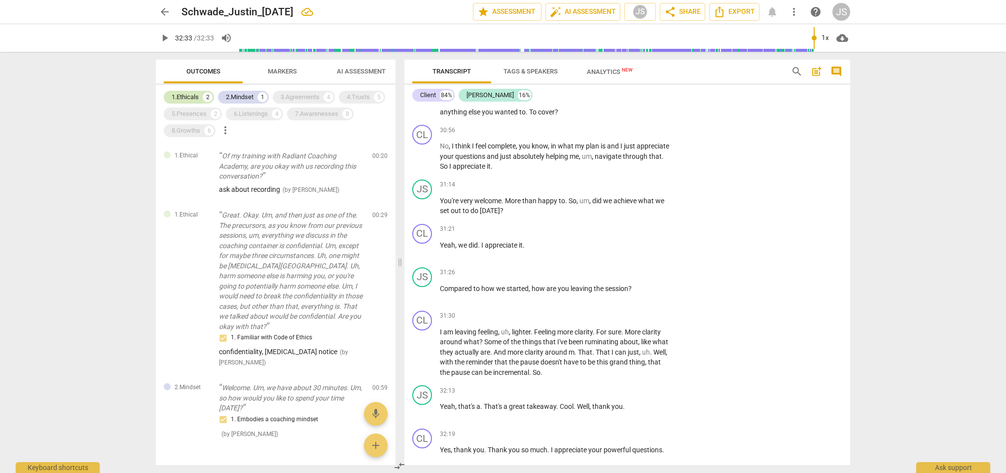
click at [188, 98] on div "1.Ethicals" at bounding box center [185, 97] width 27 height 10
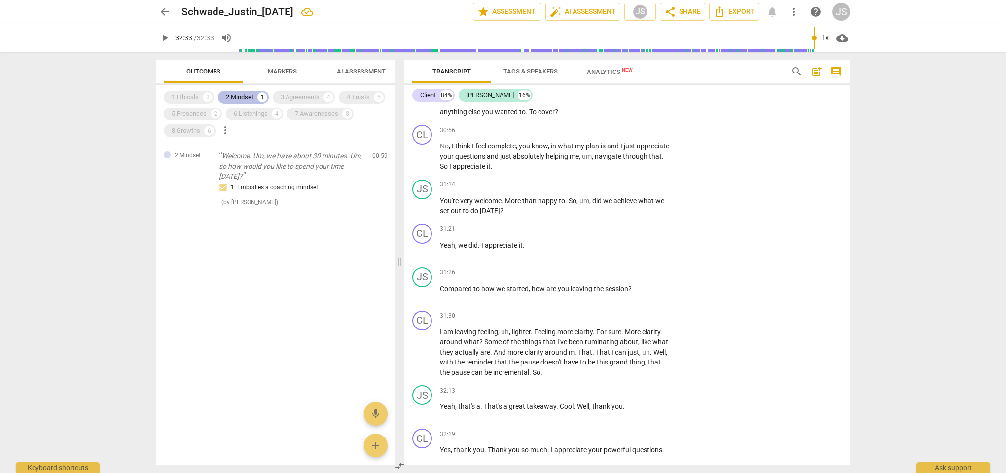
click at [245, 96] on div "2.Mindset" at bounding box center [240, 97] width 28 height 10
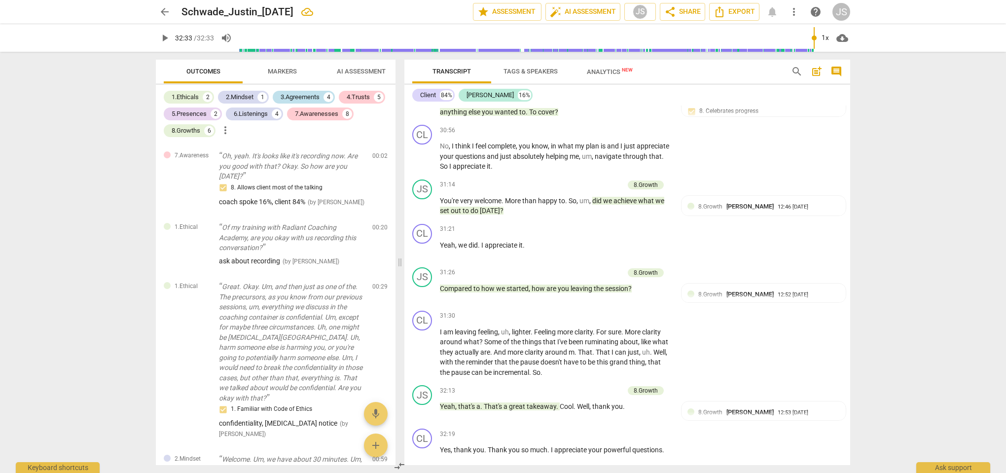
click at [309, 96] on div "3.Agreements" at bounding box center [300, 97] width 39 height 10
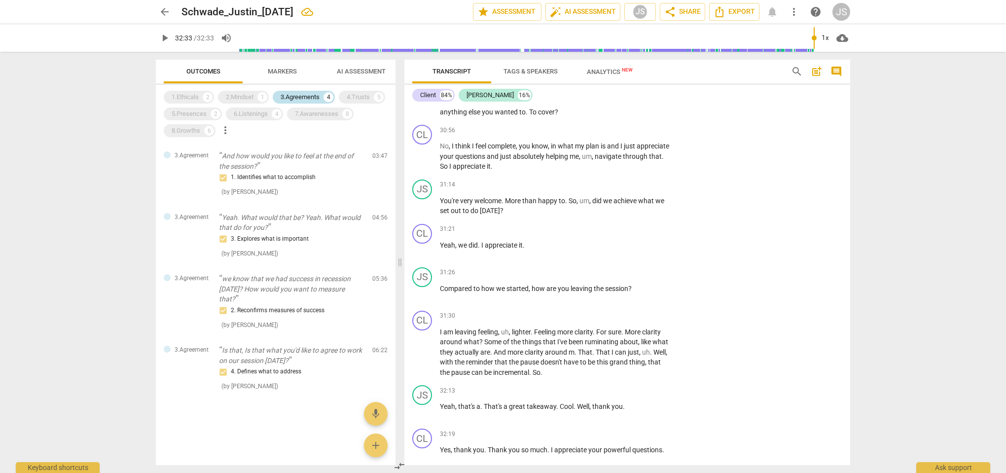
click at [304, 97] on div "3.Agreements" at bounding box center [300, 97] width 39 height 10
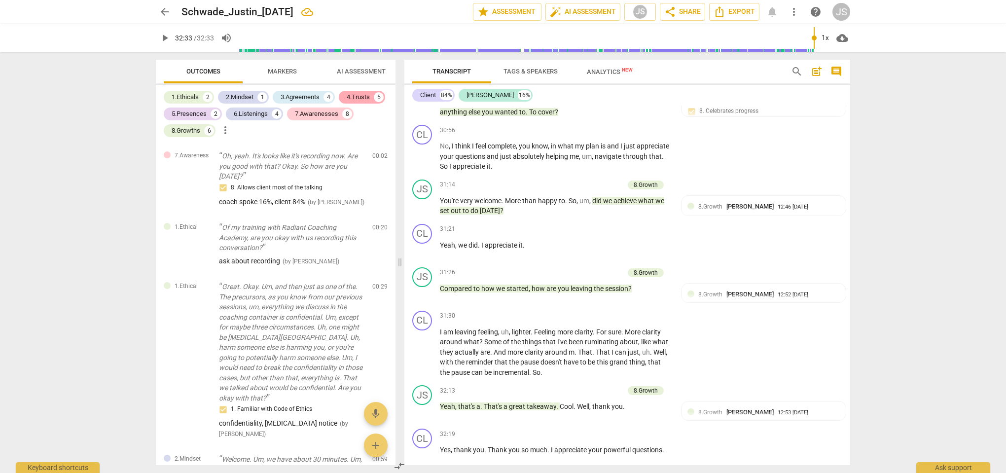
click at [370, 97] on div "4.Trusts" at bounding box center [358, 97] width 23 height 10
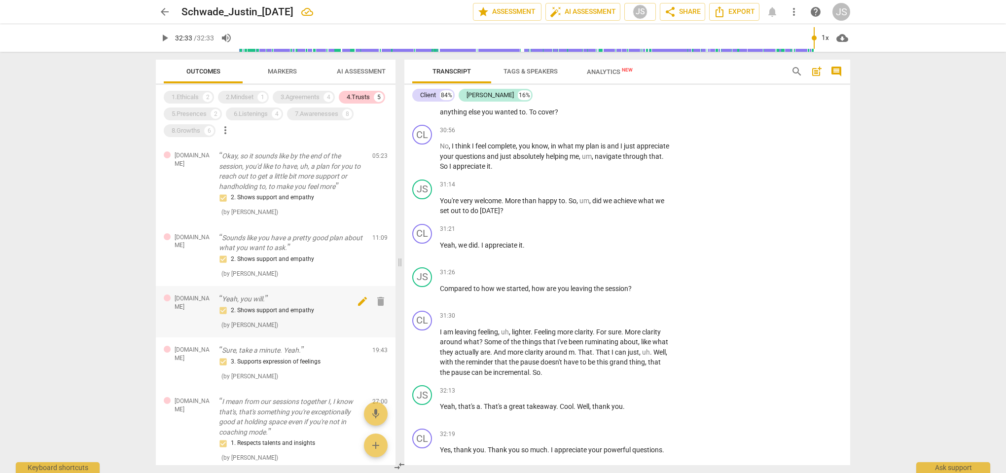
click at [377, 301] on span "delete" at bounding box center [381, 301] width 12 height 12
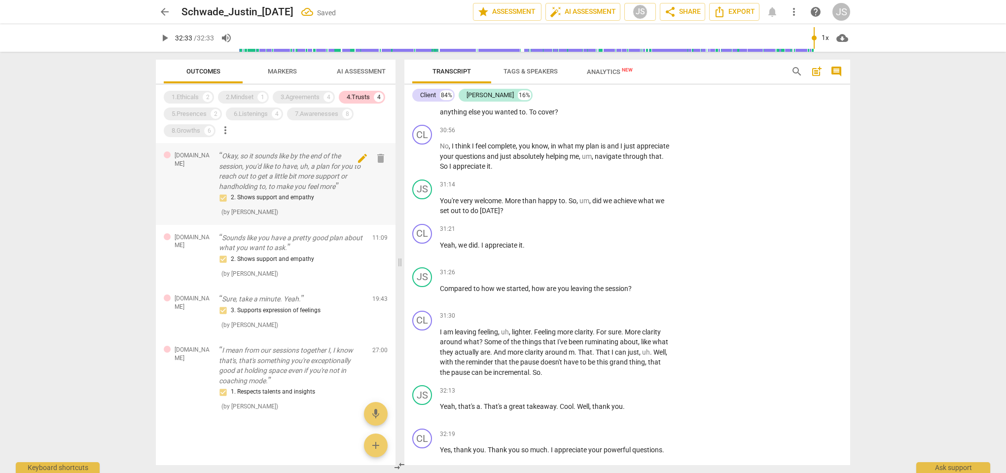
click at [385, 157] on span "delete" at bounding box center [381, 158] width 12 height 12
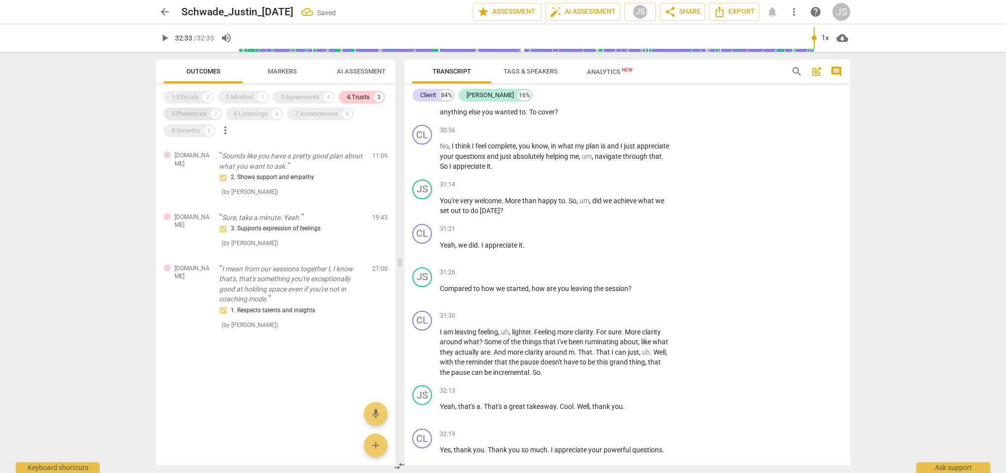
click at [182, 112] on div "5.Presences" at bounding box center [189, 114] width 35 height 10
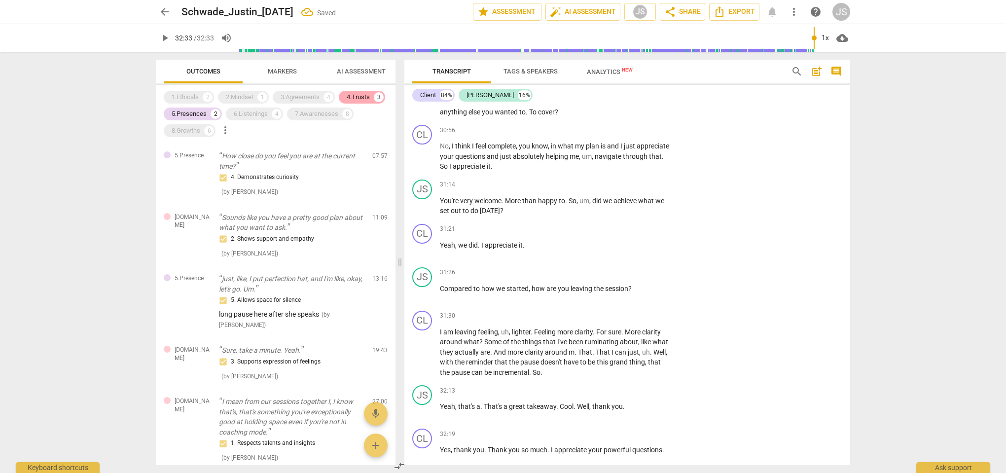
click at [366, 94] on div "4.Trusts" at bounding box center [358, 97] width 23 height 10
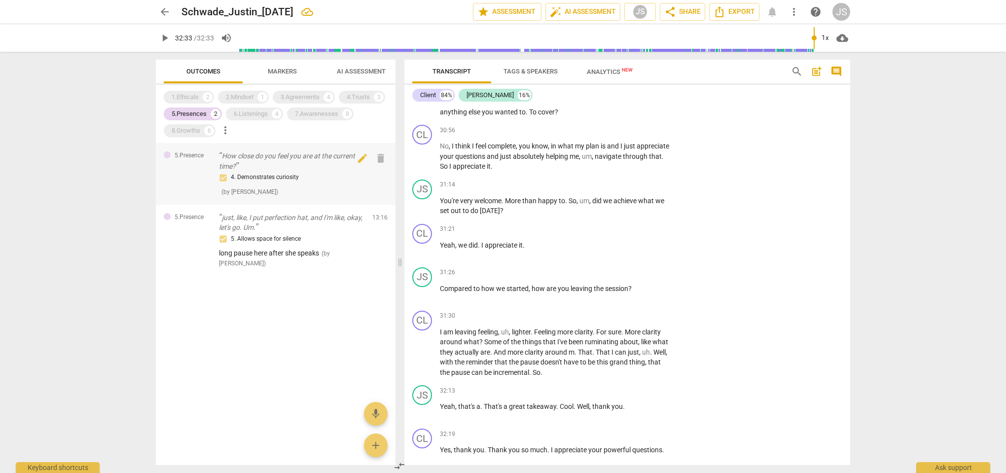
click at [262, 177] on div "4. Demonstrates curiosity" at bounding box center [292, 178] width 146 height 12
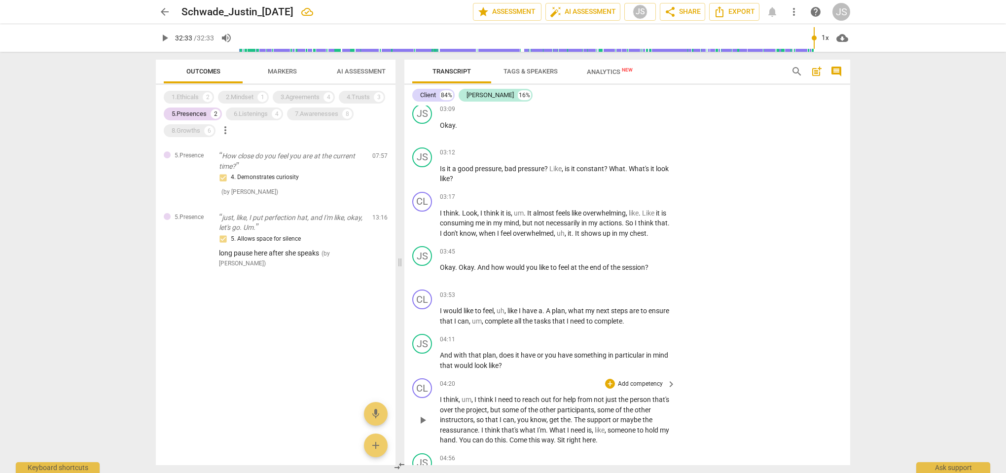
scroll to position [906, 0]
drag, startPoint x: 655, startPoint y: 261, endPoint x: 477, endPoint y: 259, distance: 178.1
click at [477, 263] on p "Okay . Okay . And how would you like to feel at the end of the session ?" at bounding box center [555, 268] width 231 height 10
click at [660, 249] on div "+" at bounding box center [660, 247] width 10 height 10
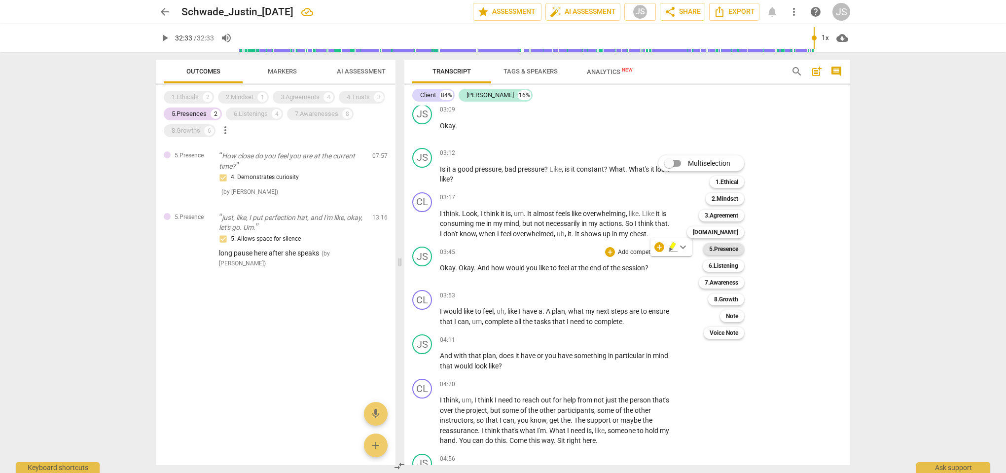
click at [734, 248] on b "5.Presence" at bounding box center [723, 249] width 29 height 12
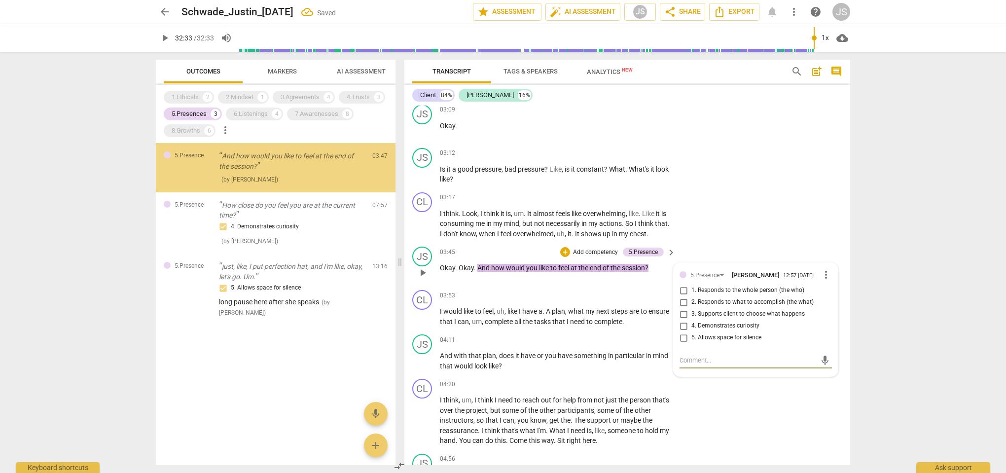
click at [682, 310] on input "3. Supports client to choose what happens" at bounding box center [684, 314] width 16 height 12
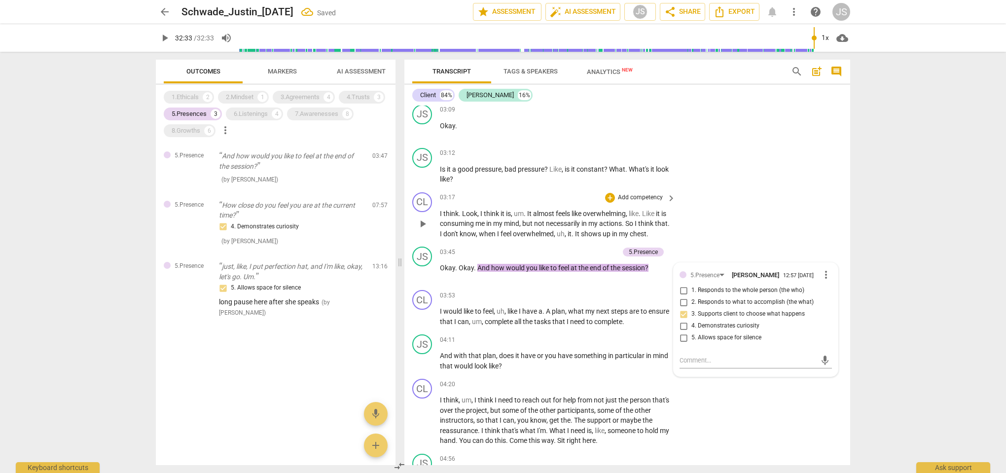
click at [726, 188] on div "CL play_arrow pause 03:17 + Add competency keyboard_arrow_right I think . Look …" at bounding box center [627, 215] width 446 height 55
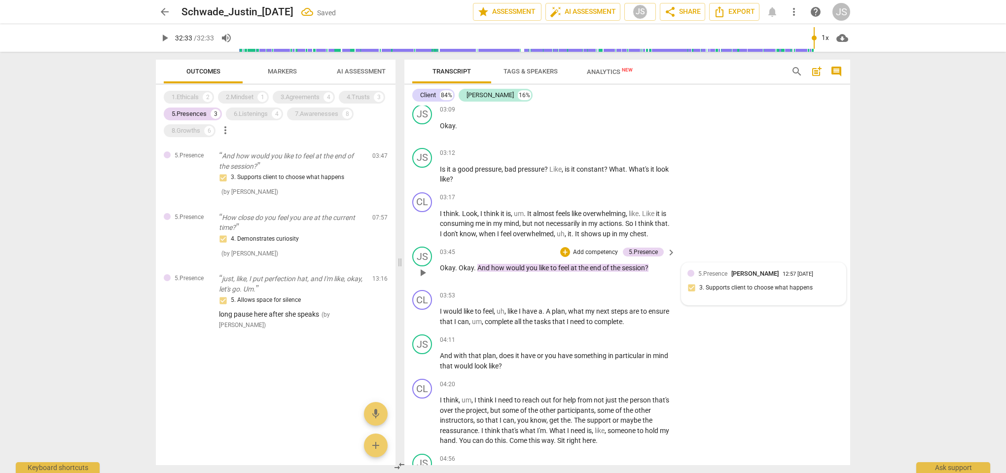
click at [732, 270] on span "[PERSON_NAME]" at bounding box center [755, 273] width 47 height 7
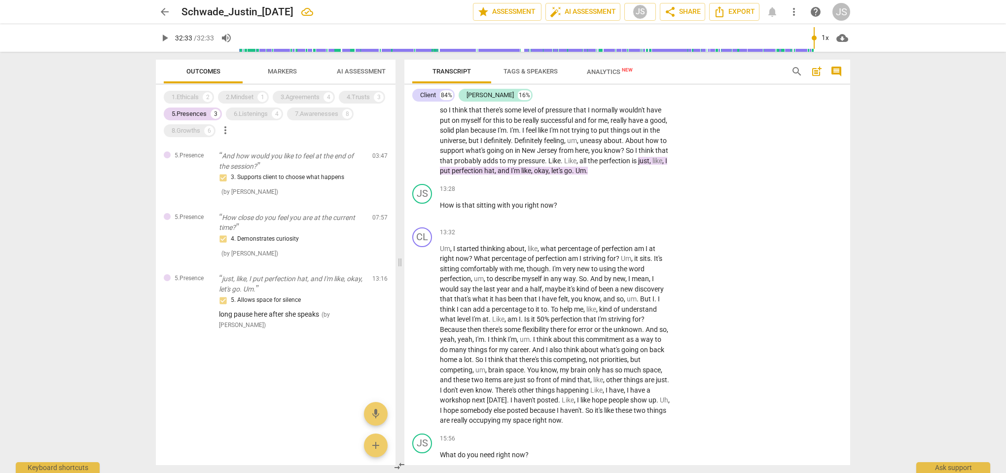
scroll to position [2525, 0]
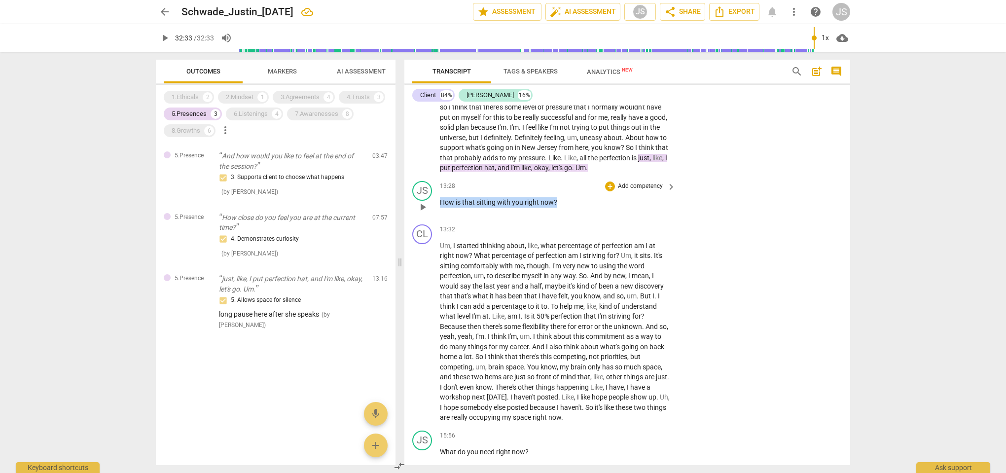
drag, startPoint x: 560, startPoint y: 175, endPoint x: 441, endPoint y: 174, distance: 118.9
click at [441, 197] on p "How is that sitting with you right now ?" at bounding box center [555, 202] width 231 height 10
click at [566, 161] on div "+" at bounding box center [565, 161] width 10 height 10
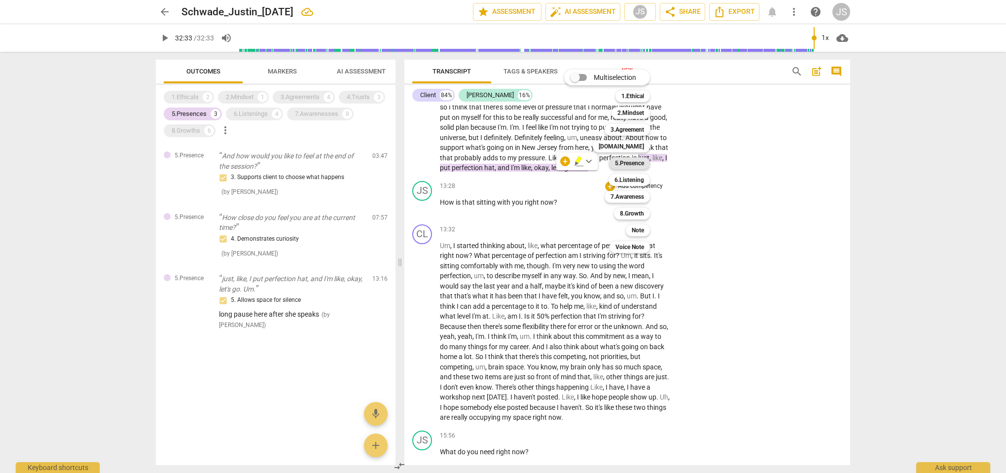
click at [640, 164] on b "5.Presence" at bounding box center [629, 163] width 29 height 12
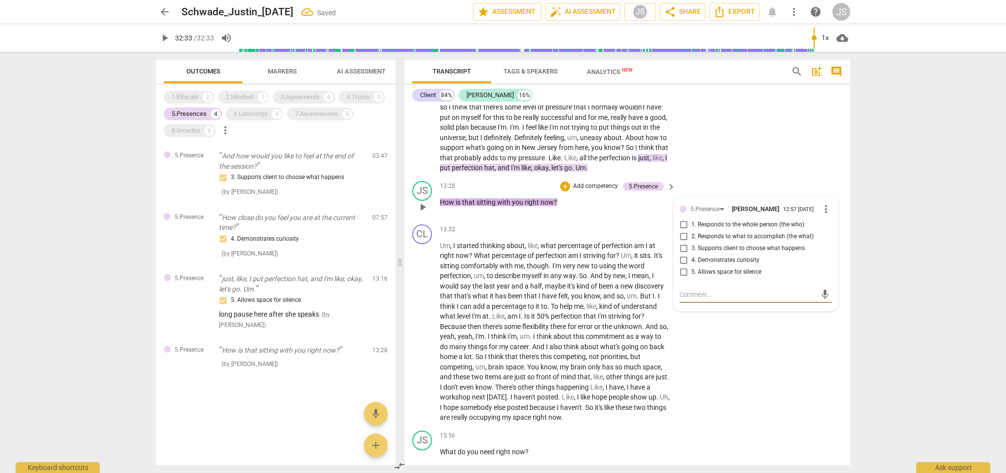
click at [683, 219] on input "1. Responds to the whole person (the who)" at bounding box center [684, 225] width 16 height 12
click at [726, 337] on div "CL play_arrow pause 13:32 + Add competency keyboard_arrow_right Um , I started …" at bounding box center [627, 323] width 446 height 206
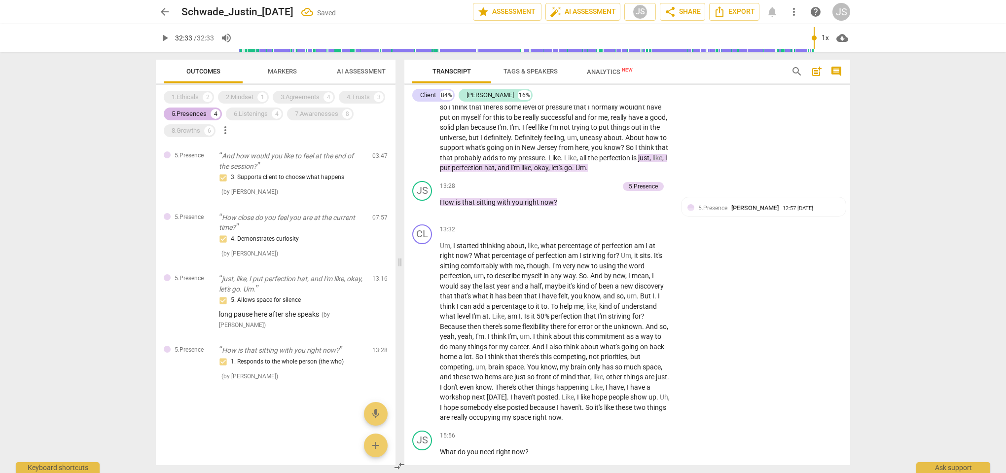
click at [192, 110] on div "5.Presences" at bounding box center [189, 114] width 35 height 10
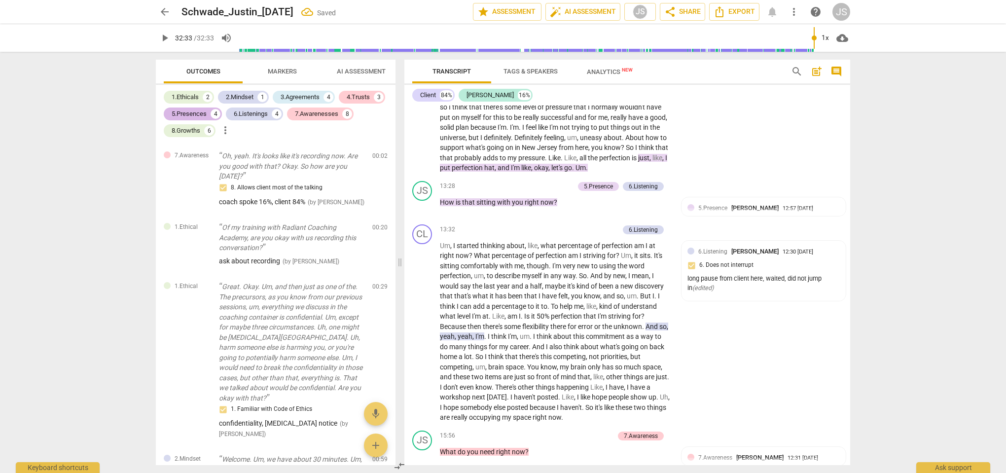
click at [198, 114] on div "5.Presences" at bounding box center [189, 114] width 35 height 10
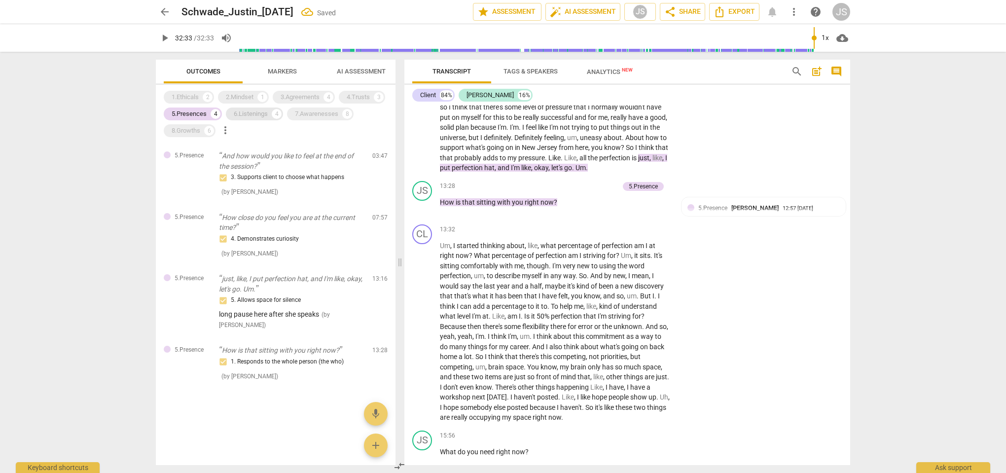
click at [254, 111] on div "6.Listenings" at bounding box center [251, 114] width 34 height 10
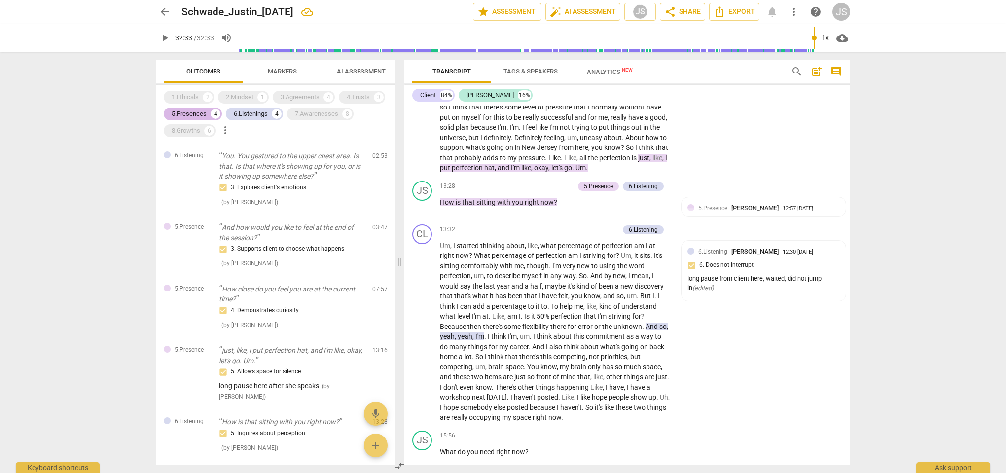
click at [194, 111] on div "5.Presences" at bounding box center [189, 114] width 35 height 10
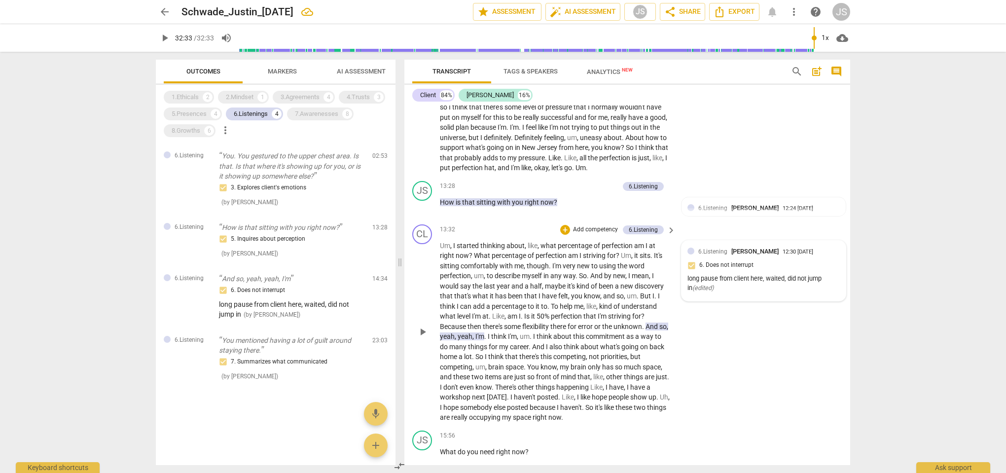
click at [715, 247] on div "6.Listening Justin Schwade 12:30 08-18-2025 6. Does not interrupt long pause fr…" at bounding box center [764, 271] width 152 height 48
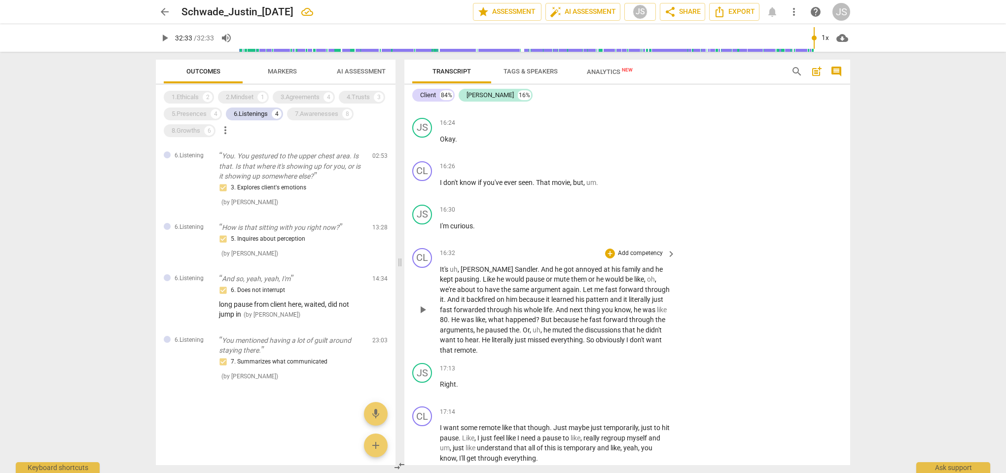
scroll to position [2926, 0]
click at [262, 113] on div "6.Listenings" at bounding box center [251, 114] width 34 height 10
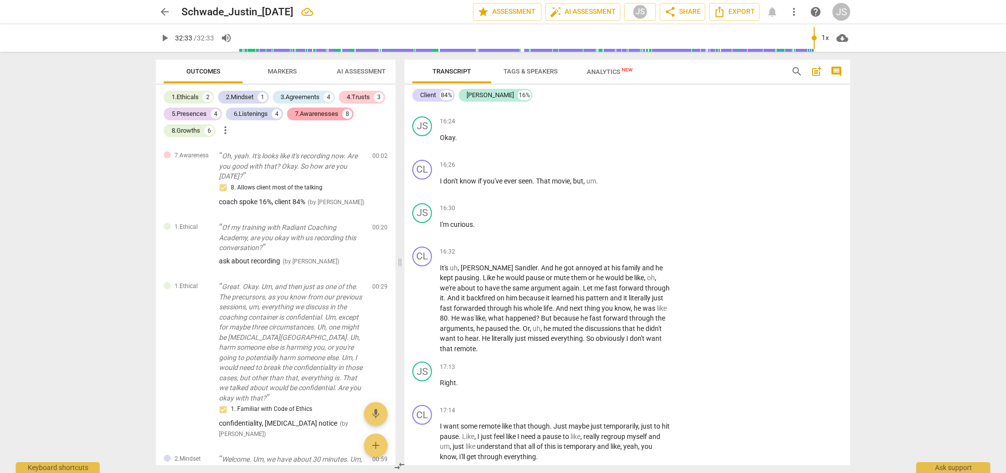
click at [315, 118] on div "7.Awarenesses" at bounding box center [316, 114] width 43 height 10
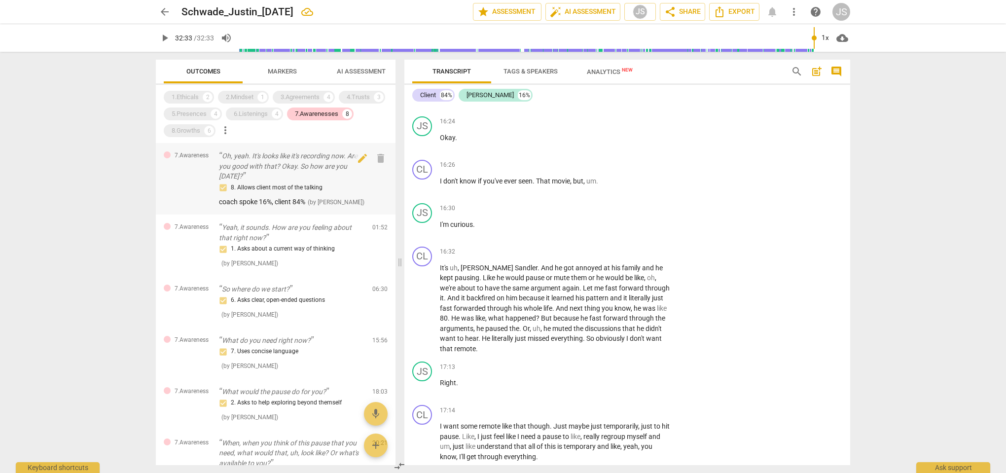
scroll to position [0, 0]
click at [300, 119] on div "7.Awarenesses 8" at bounding box center [320, 114] width 67 height 13
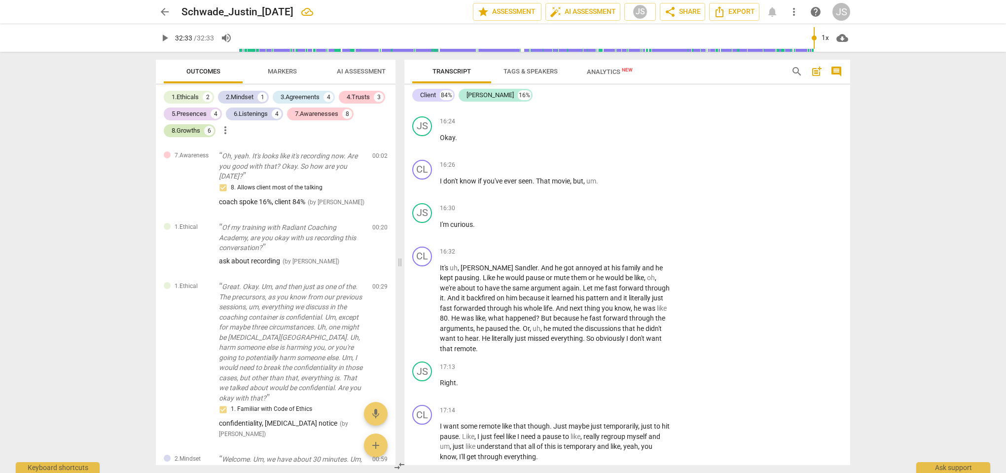
click at [200, 130] on div "8.Growths" at bounding box center [186, 131] width 29 height 10
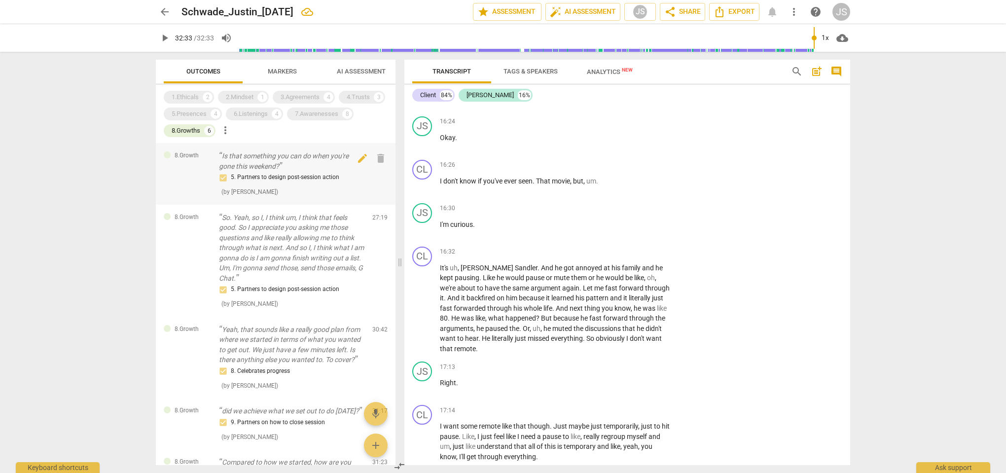
click at [251, 173] on div "5. Partners to design post-session action" at bounding box center [292, 178] width 146 height 12
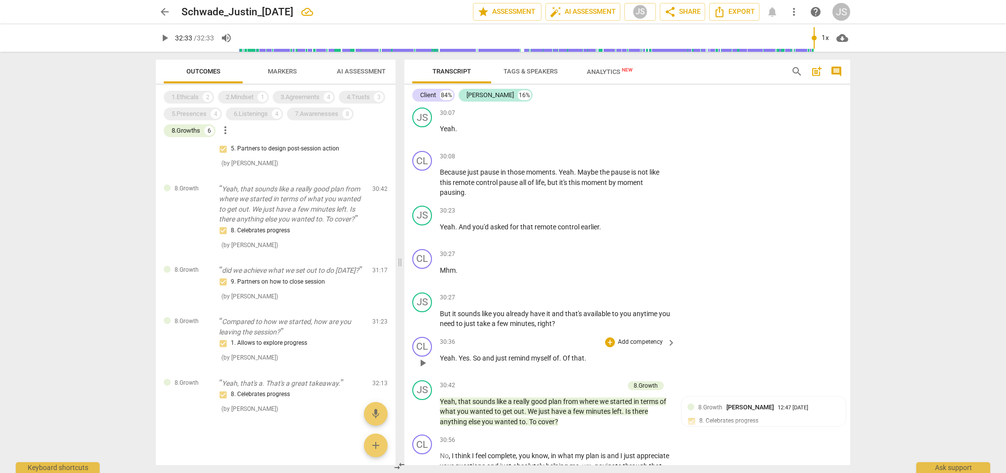
scroll to position [6054, 0]
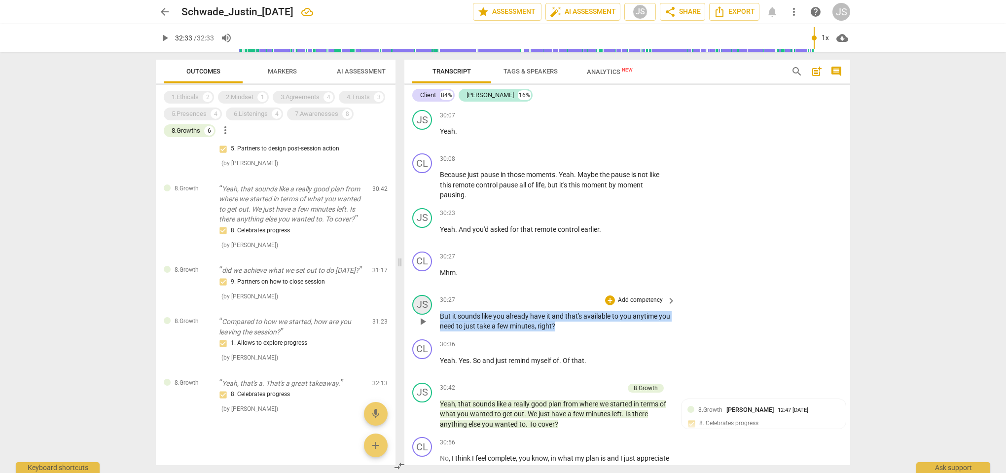
drag, startPoint x: 578, startPoint y: 272, endPoint x: 415, endPoint y: 254, distance: 163.7
click at [415, 291] on div "JS play_arrow pause 30:27 + Add competency keyboard_arrow_right But it sounds l…" at bounding box center [627, 313] width 446 height 44
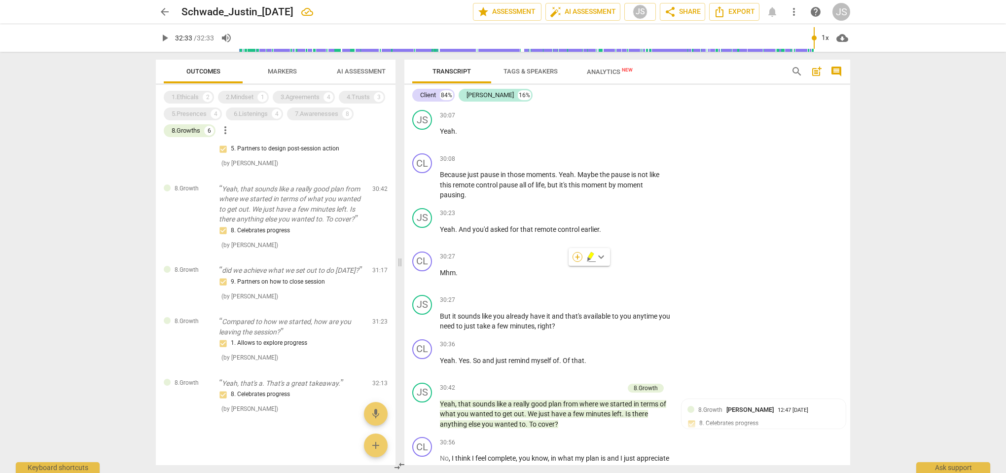
click at [575, 257] on div "+" at bounding box center [578, 257] width 10 height 10
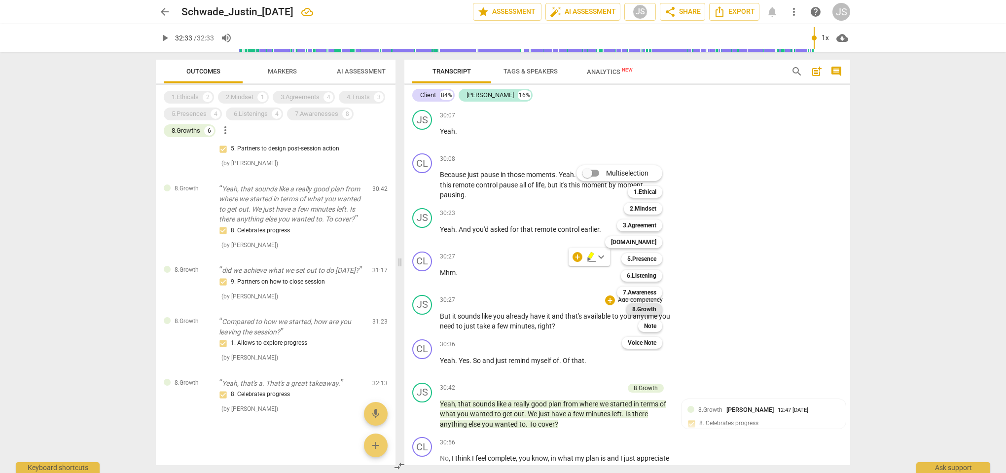
click at [650, 309] on b "8.Growth" at bounding box center [644, 309] width 24 height 12
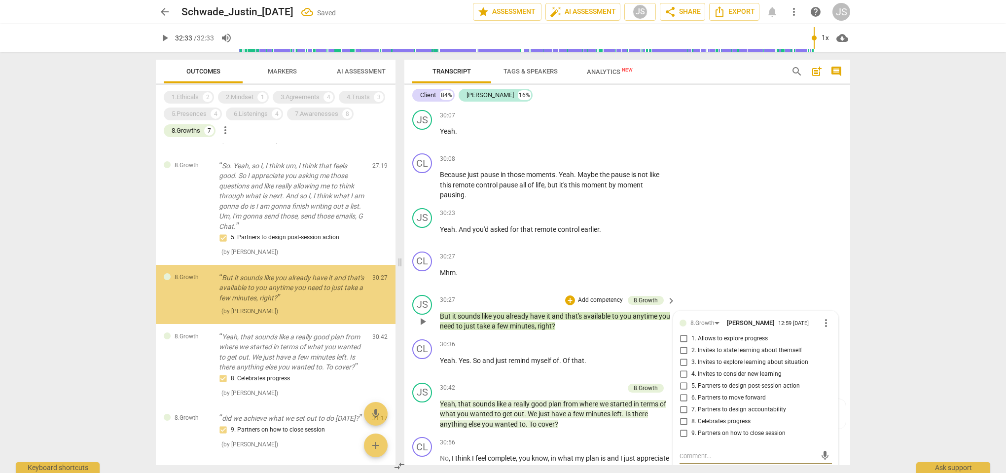
scroll to position [39, 0]
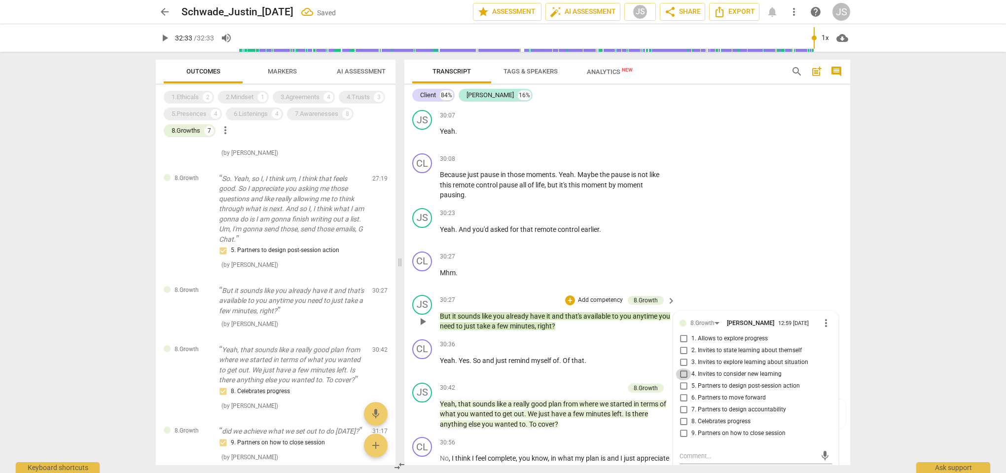
click at [682, 368] on input "4. Invites to consider new learning" at bounding box center [684, 374] width 16 height 12
click at [741, 248] on div "CL play_arrow pause 30:27 + Add competency keyboard_arrow_right Mhm ." at bounding box center [627, 269] width 446 height 43
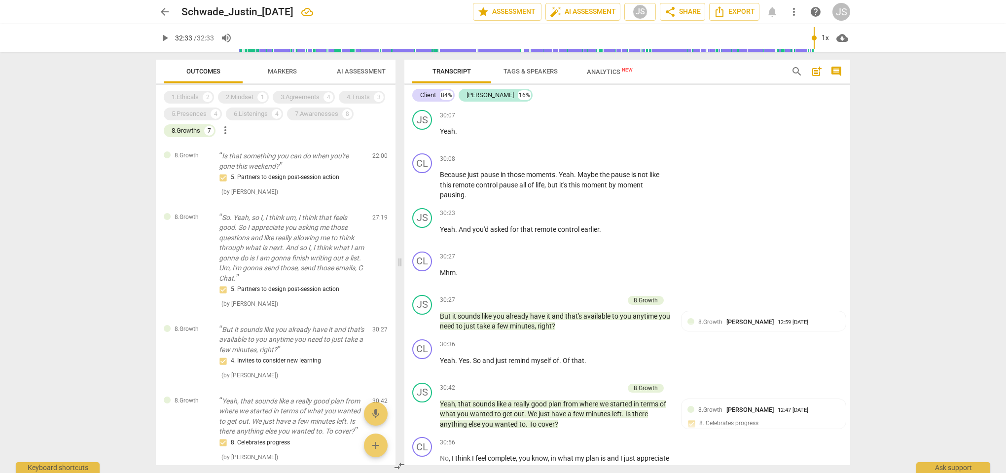
scroll to position [0, 0]
click at [270, 137] on div "1.Ethicals 2 2.Mindset 1 3.Agreements 4 4.Trusts 3 5.Presences 4 6.Listenings 4…" at bounding box center [280, 114] width 232 height 50
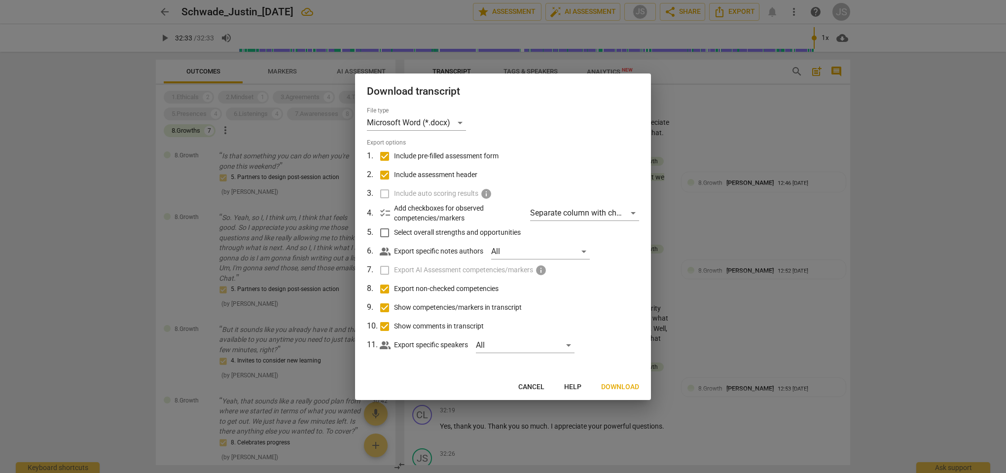
click at [624, 384] on span "Download" at bounding box center [620, 387] width 38 height 10
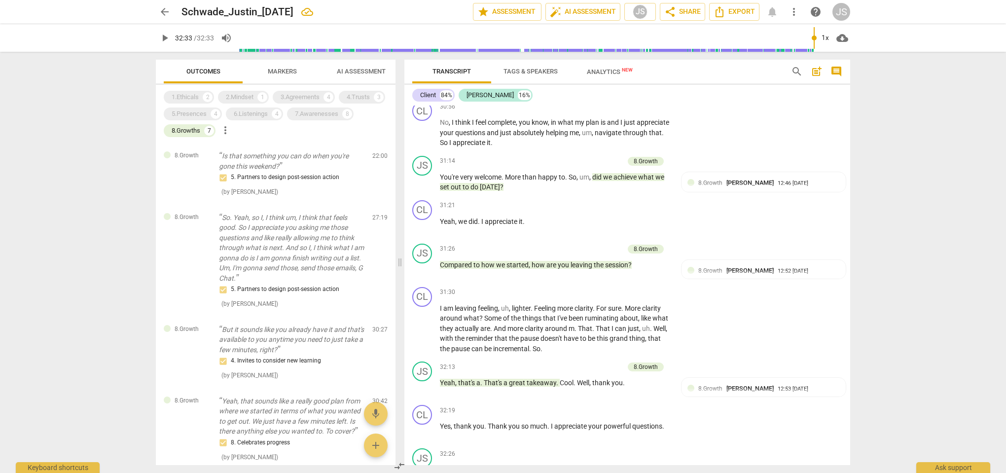
click at [600, 71] on span "Analytics New" at bounding box center [610, 71] width 46 height 7
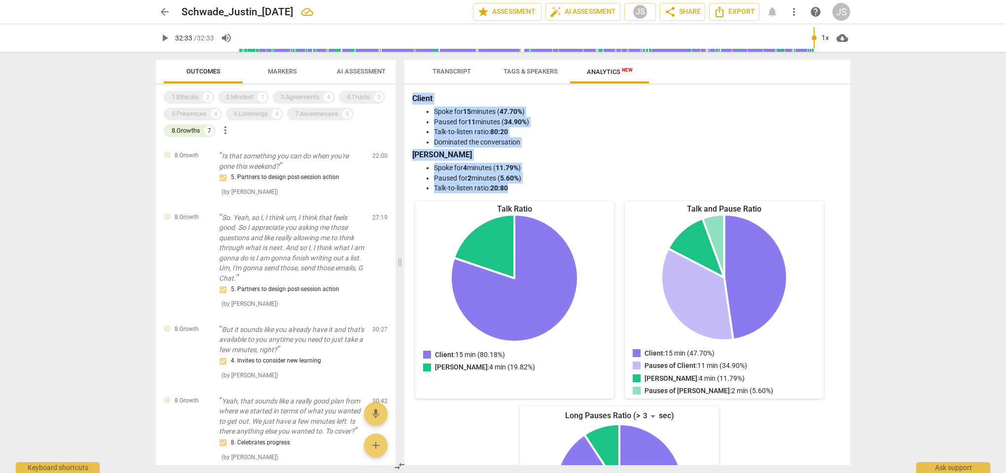
drag, startPoint x: 412, startPoint y: 96, endPoint x: 551, endPoint y: 193, distance: 169.7
click at [551, 193] on div "Client Spoke for 15 minutes ( 47.70% ) Paused for 11 minutes ( 34.90% ) Talk-to…" at bounding box center [627, 143] width 430 height 101
copy div "Client Spoke for 15 minutes ( 47.70% ) Paused for 11 minutes ( 34.90% ) Talk-to…"
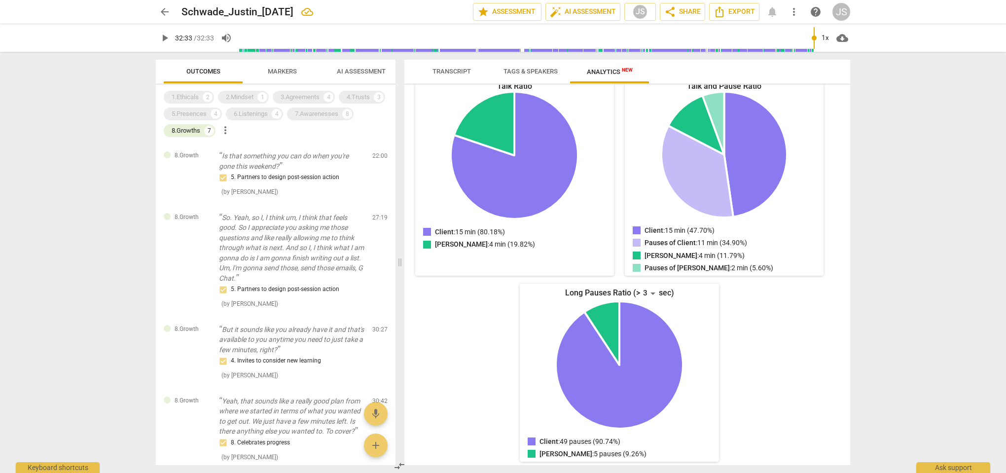
scroll to position [117, 0]
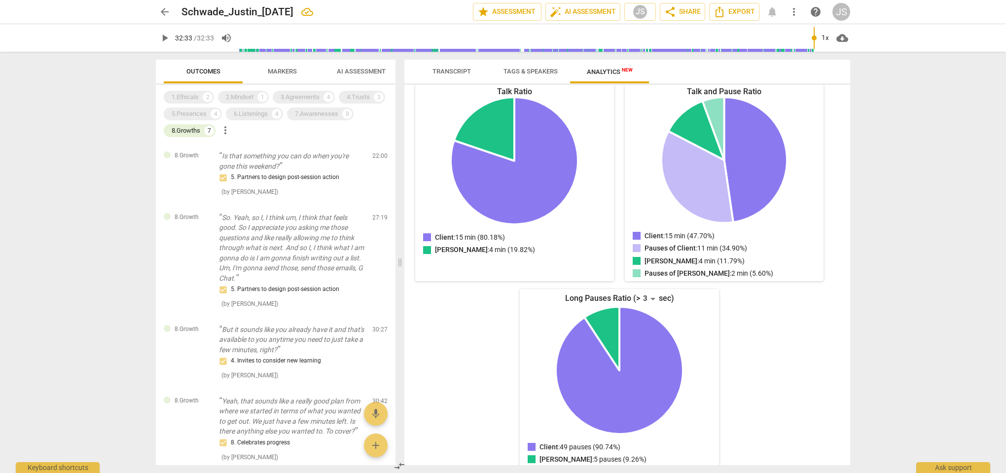
click at [163, 18] on button "arrow_back" at bounding box center [165, 12] width 18 height 18
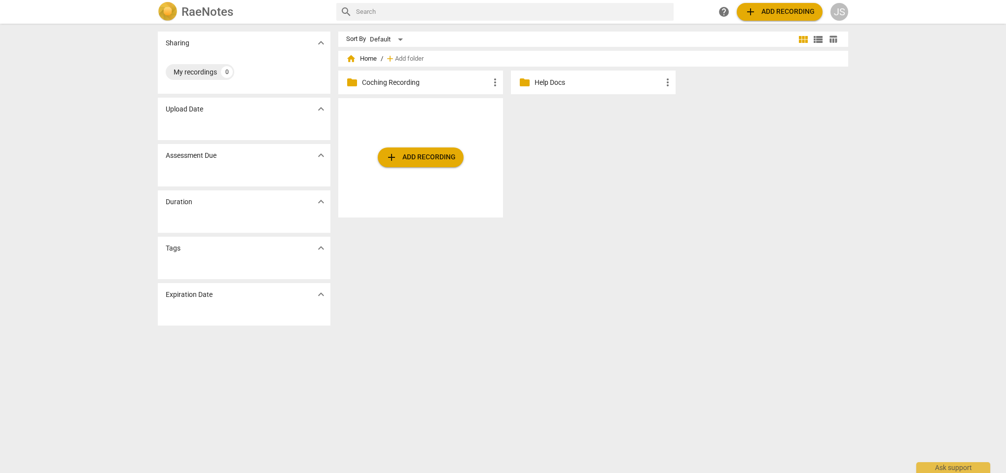
click at [417, 84] on p "Coching Recording" at bounding box center [425, 82] width 127 height 10
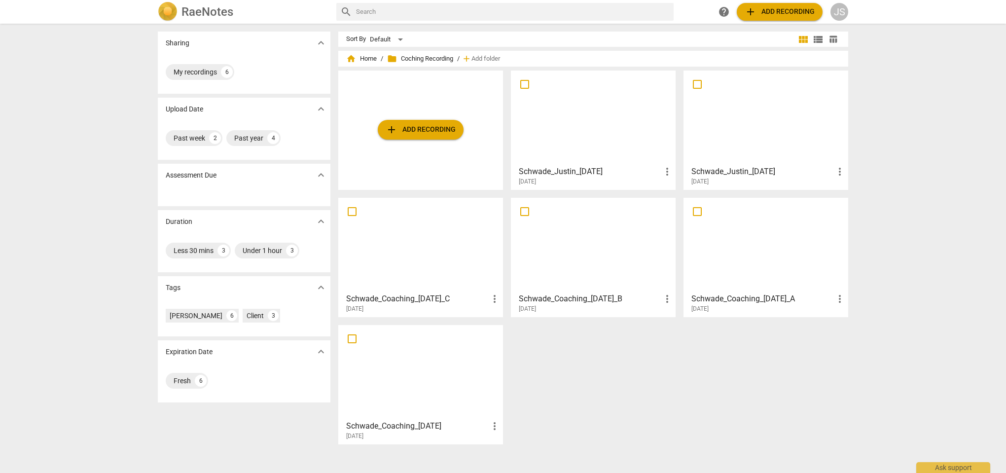
click at [608, 240] on div at bounding box center [593, 244] width 158 height 87
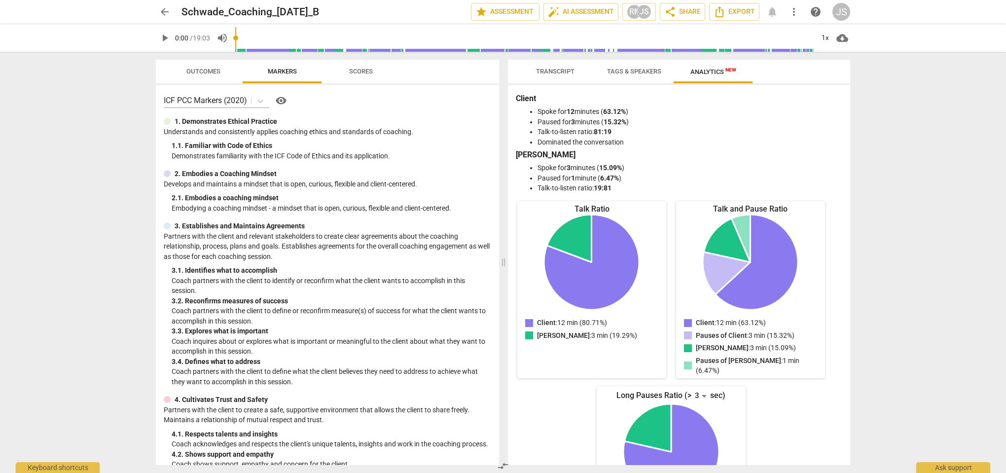
click at [206, 73] on span "Outcomes" at bounding box center [203, 71] width 34 height 7
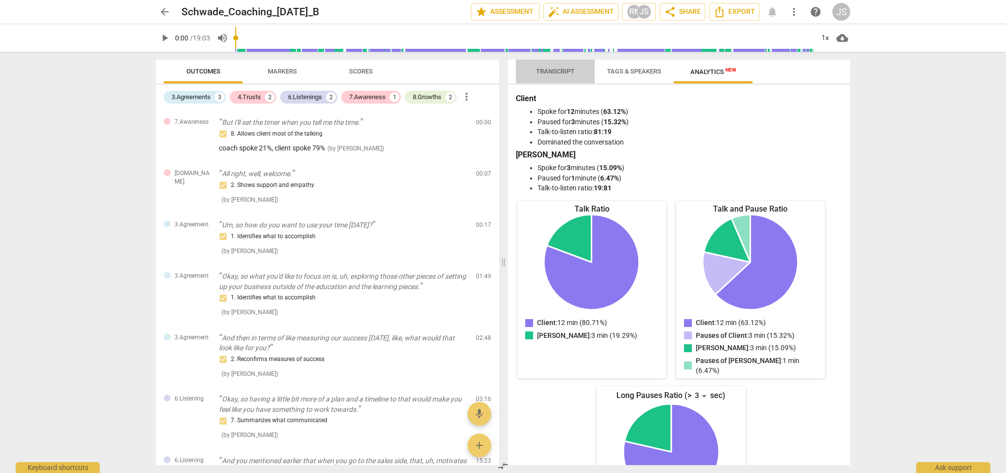
click at [563, 76] on span "Transcript" at bounding box center [555, 71] width 62 height 13
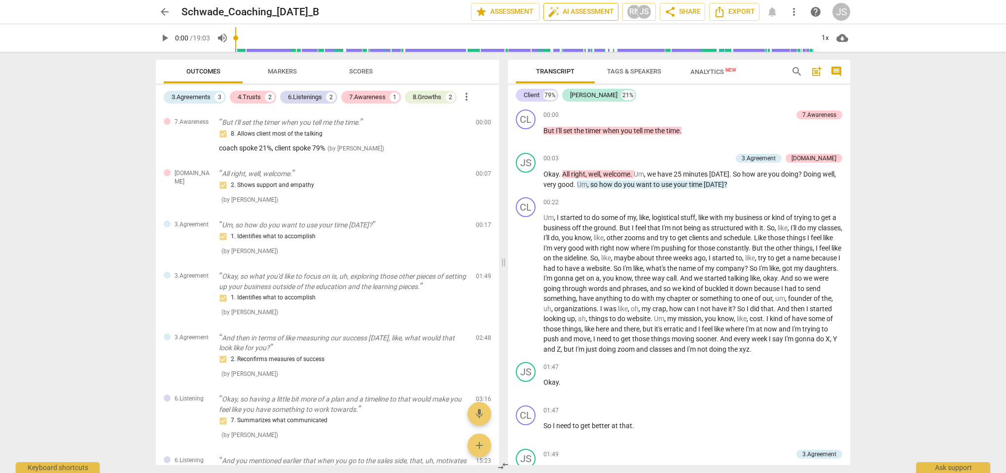
click at [606, 9] on span "auto_fix_high AI Assessment" at bounding box center [581, 12] width 66 height 12
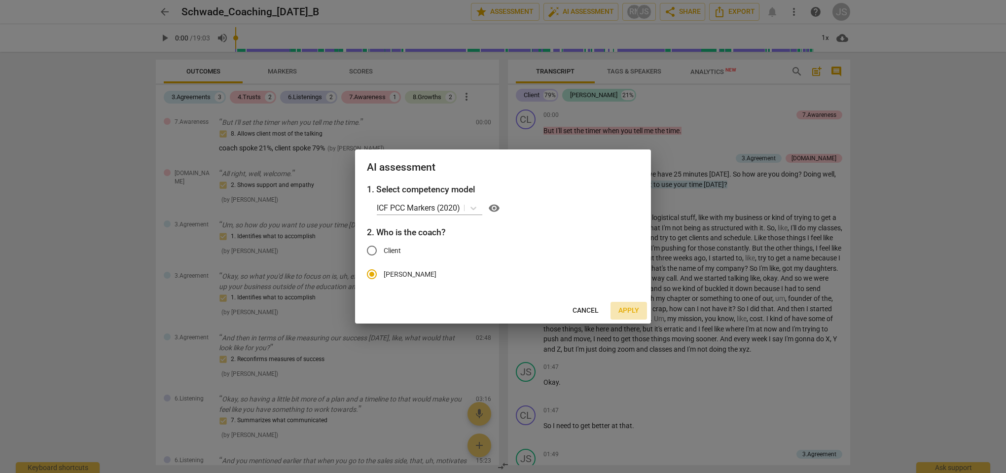
click at [633, 308] on span "Apply" at bounding box center [629, 311] width 21 height 10
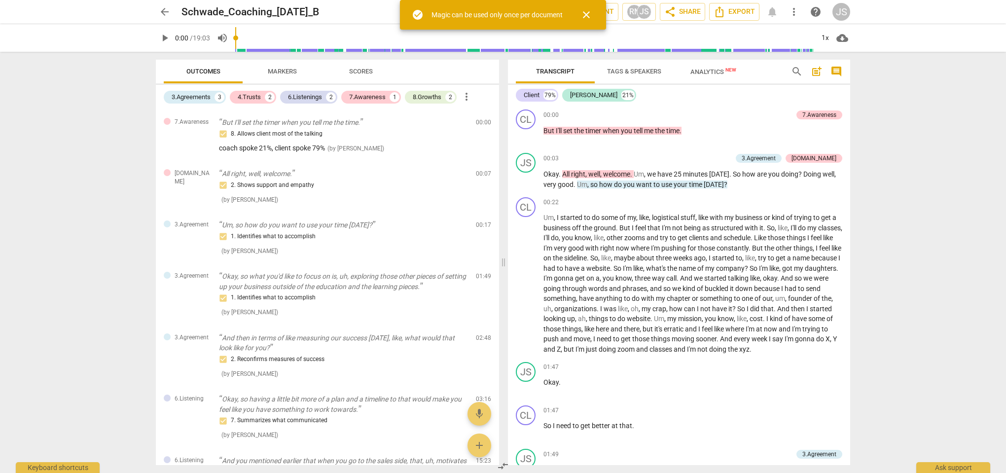
click at [586, 13] on span "close" at bounding box center [587, 15] width 12 height 12
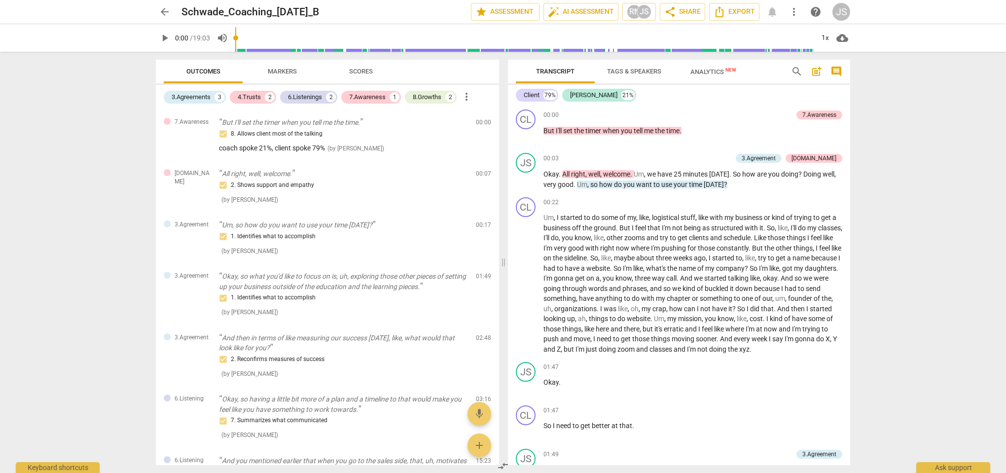
click at [168, 38] on span "play_arrow" at bounding box center [165, 38] width 12 height 12
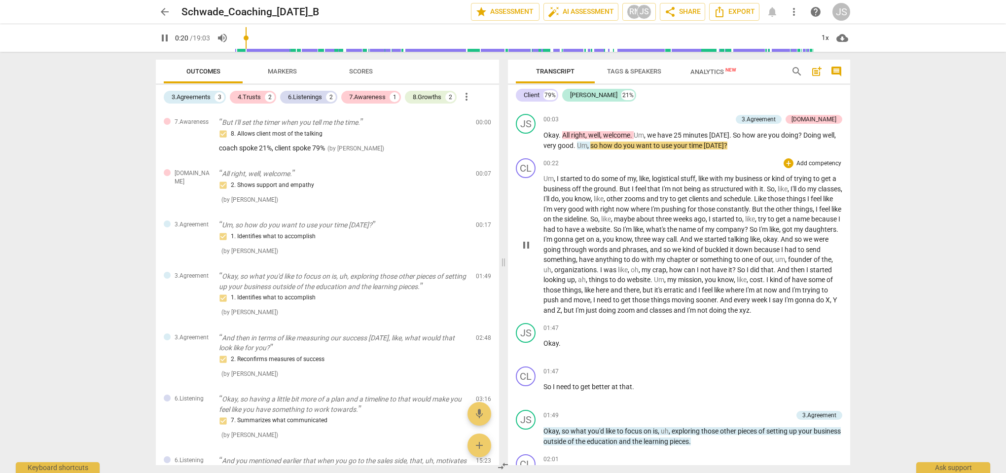
scroll to position [41, 0]
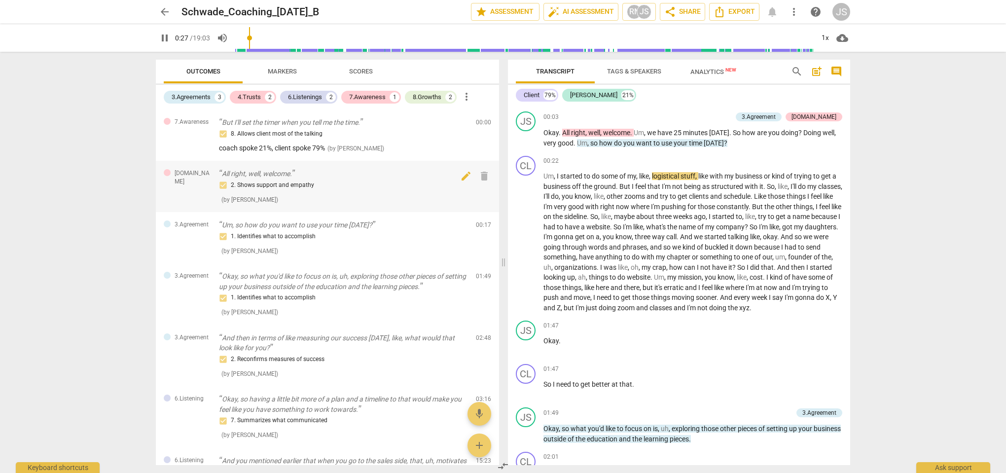
click at [279, 180] on div "2. Shows support and empathy" at bounding box center [343, 186] width 249 height 12
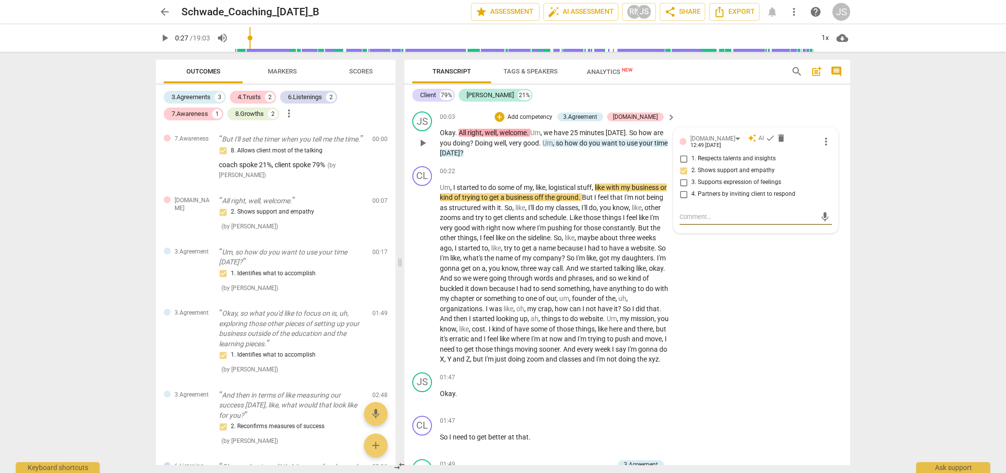
scroll to position [0, 0]
click at [776, 141] on span "delete" at bounding box center [781, 138] width 10 height 10
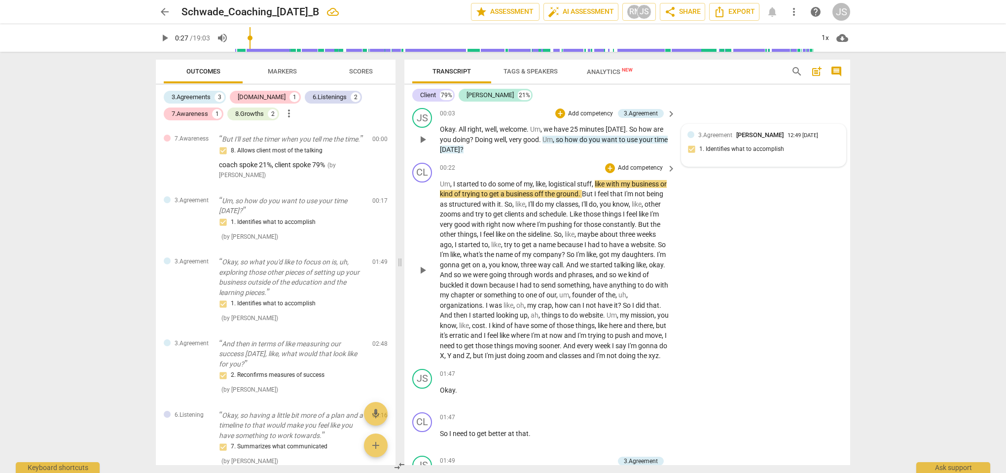
scroll to position [46, 0]
click at [166, 37] on span "play_arrow" at bounding box center [165, 38] width 12 height 12
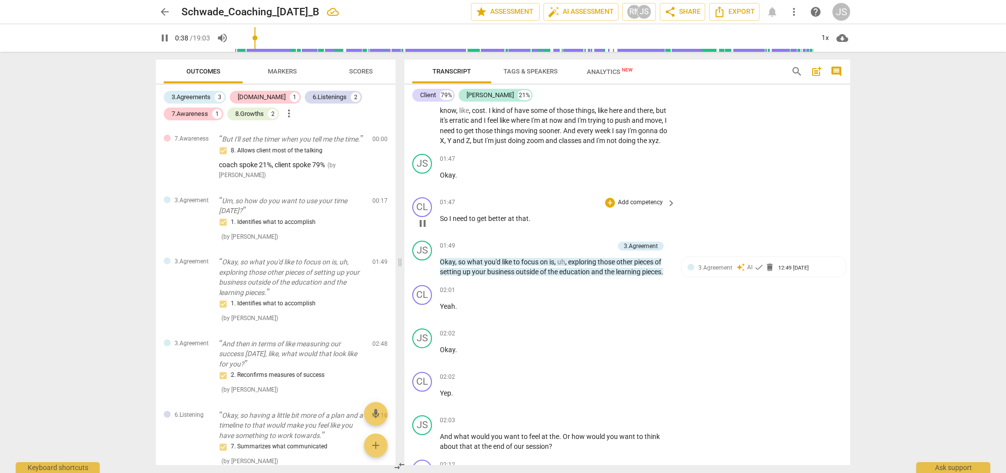
scroll to position [261, 0]
click at [758, 270] on span "check" at bounding box center [759, 266] width 10 height 10
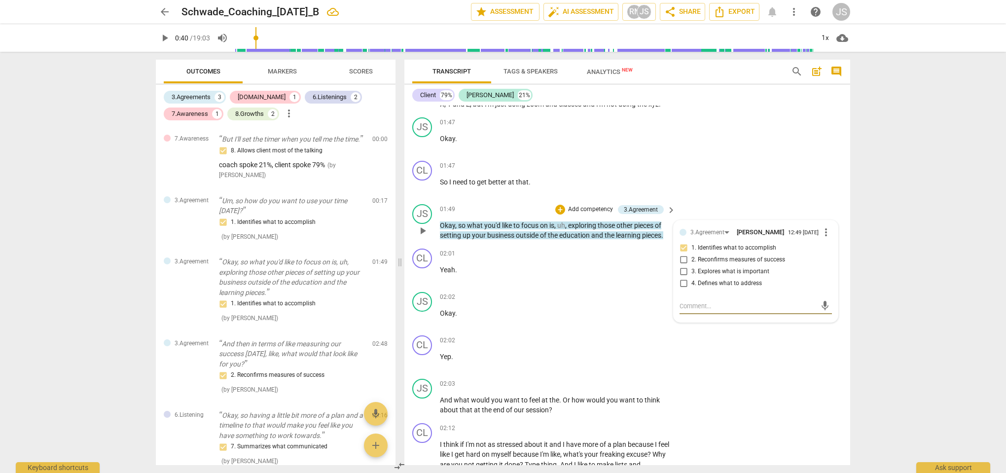
scroll to position [298, 0]
click at [421, 235] on span "play_arrow" at bounding box center [423, 229] width 12 height 12
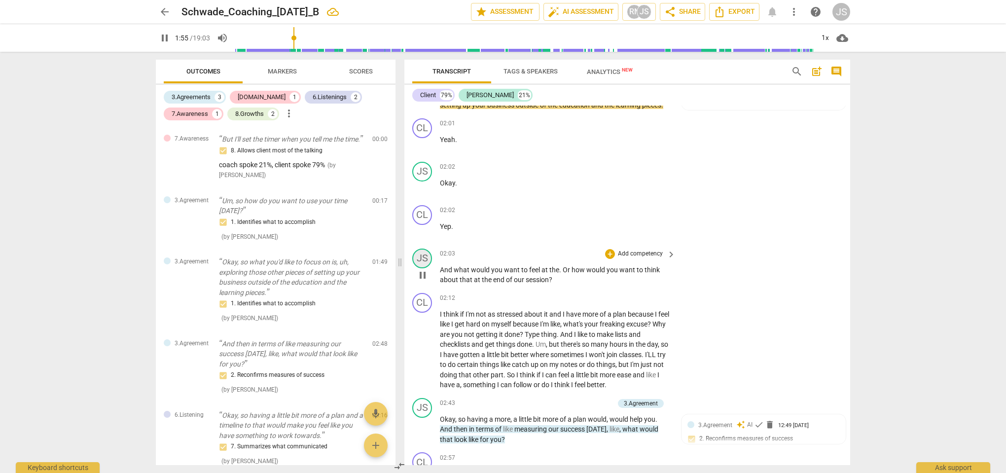
scroll to position [416, 0]
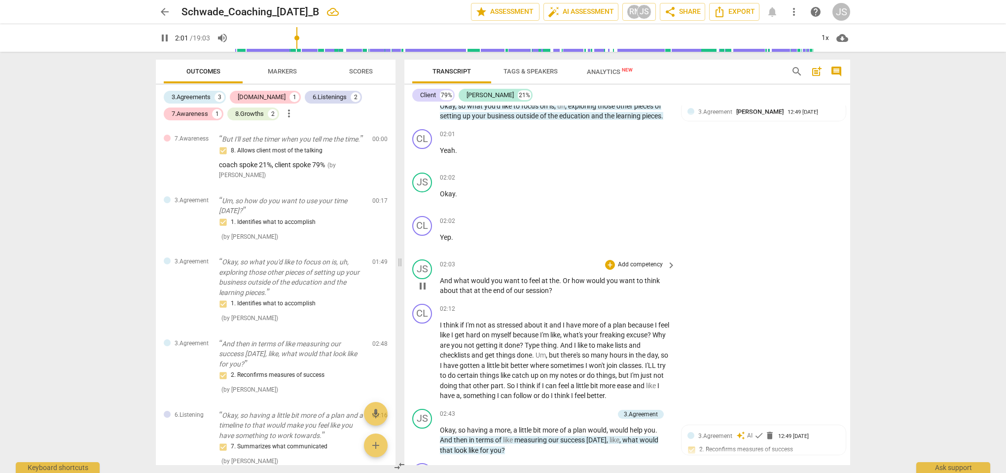
click at [552, 296] on p "And what would you want to feel at the . Or how would you want to think about t…" at bounding box center [555, 286] width 231 height 20
click at [570, 285] on span "Or" at bounding box center [567, 281] width 9 height 8
click at [569, 285] on span "Or" at bounding box center [567, 281] width 9 height 8
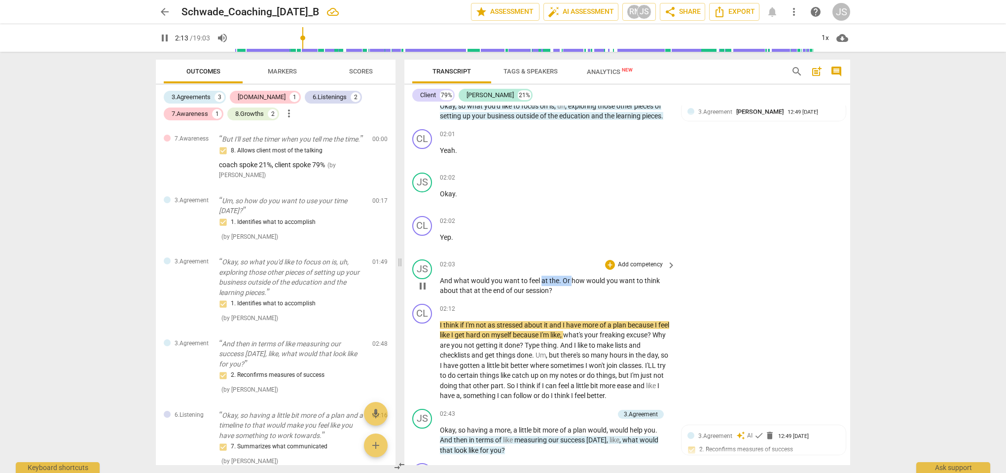
drag, startPoint x: 571, startPoint y: 285, endPoint x: 541, endPoint y: 286, distance: 29.6
click at [542, 286] on p "And what would you want to feel at the . Or how would you want to think about t…" at bounding box center [555, 286] width 231 height 20
click at [540, 289] on p "And what would you want to feel or how would you want to think about that at th…" at bounding box center [555, 286] width 231 height 20
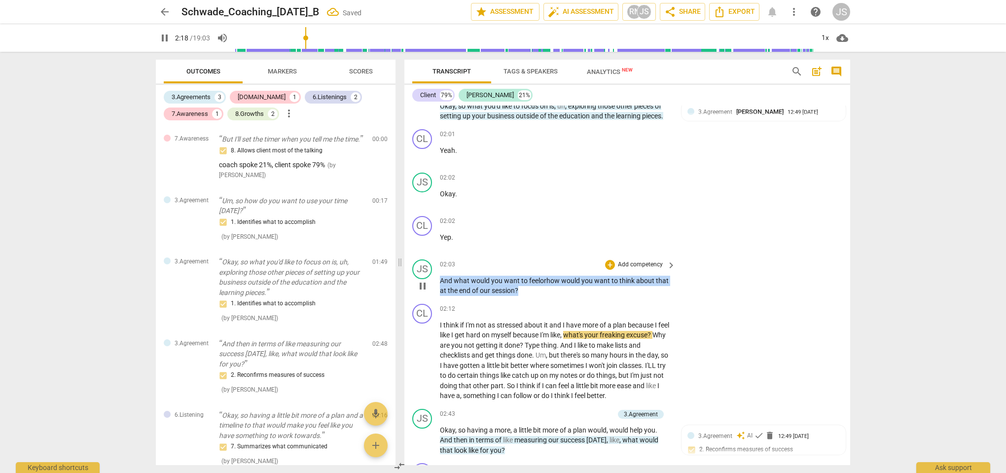
drag, startPoint x: 540, startPoint y: 293, endPoint x: 439, endPoint y: 287, distance: 100.3
click at [439, 286] on div "JS play_arrow pause 02:03 + Add competency keyboard_arrow_right And what would …" at bounding box center [627, 278] width 446 height 44
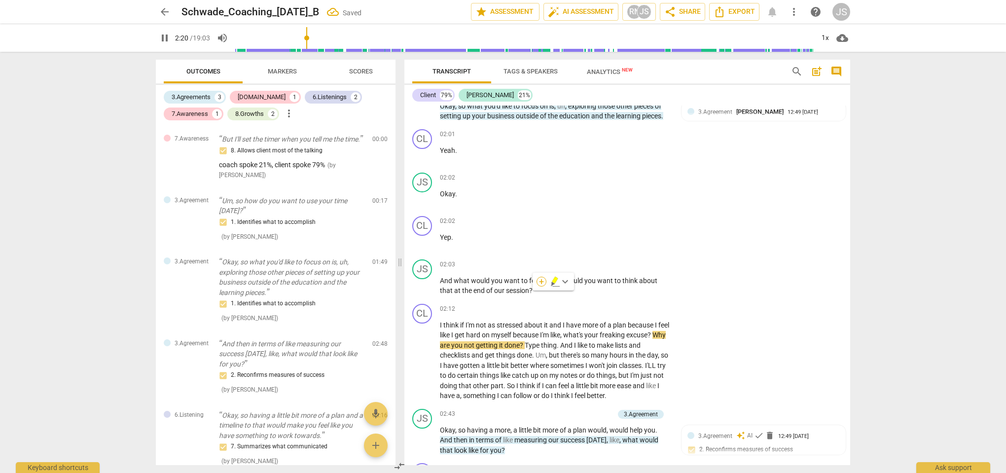
click at [543, 279] on div "+" at bounding box center [542, 282] width 10 height 10
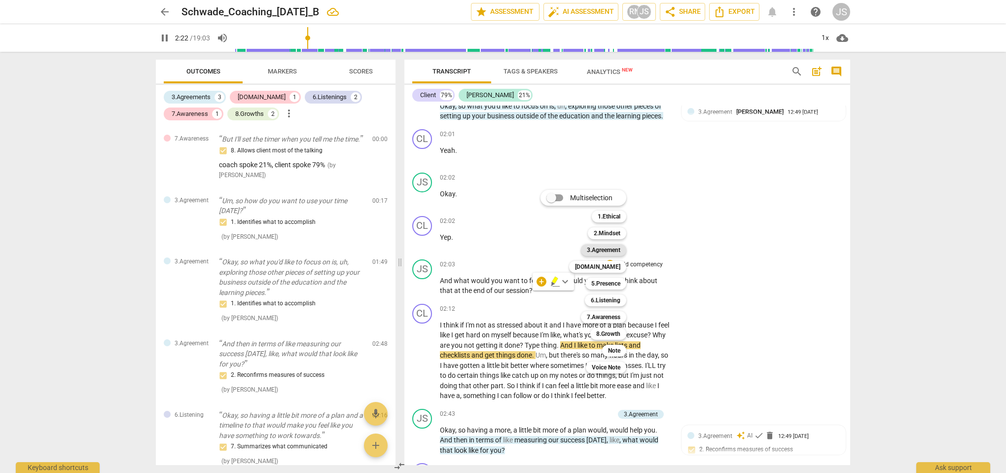
click at [616, 250] on b "3.Agreement" at bounding box center [604, 250] width 34 height 12
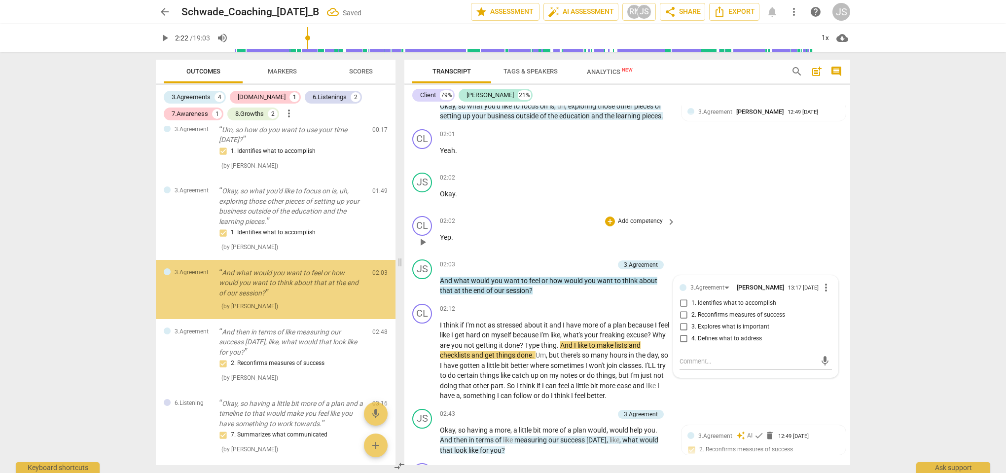
scroll to position [72, 0]
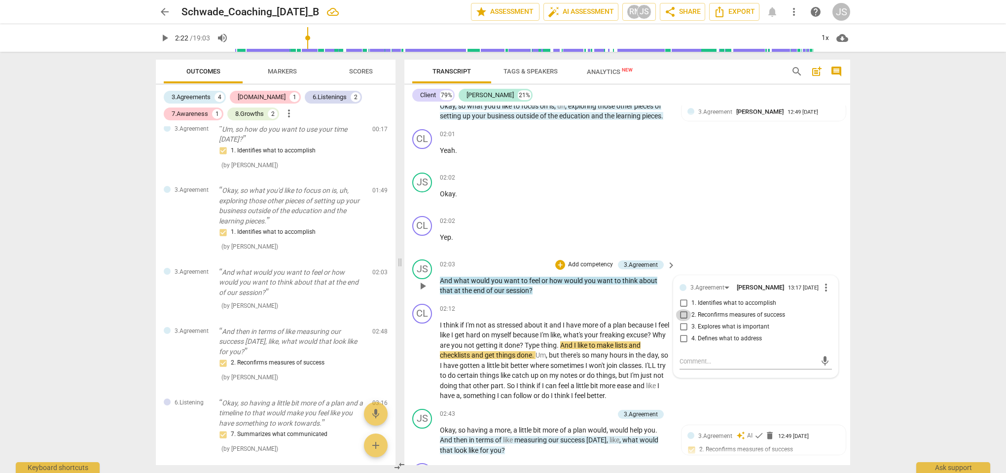
click at [685, 321] on input "2. Reconfirms measures of success" at bounding box center [684, 315] width 16 height 12
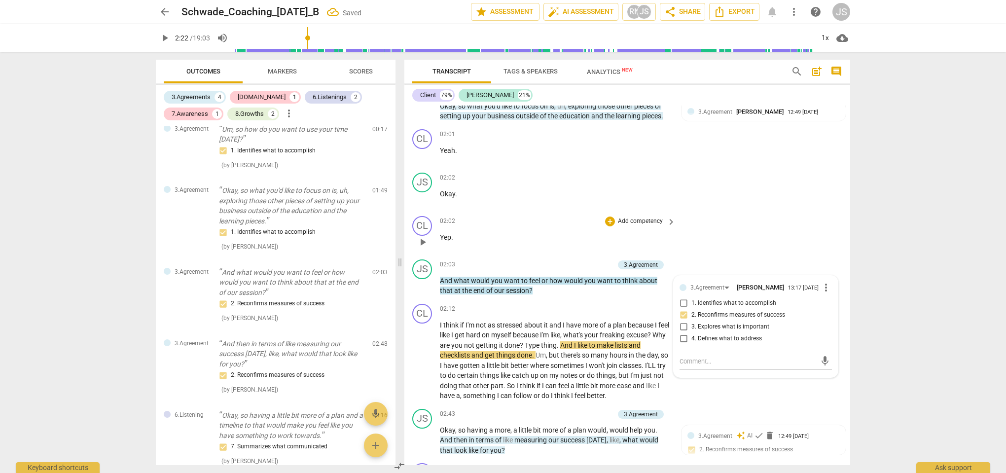
click at [714, 255] on div "CL play_arrow pause 02:02 + Add competency keyboard_arrow_right Yep ." at bounding box center [627, 233] width 446 height 43
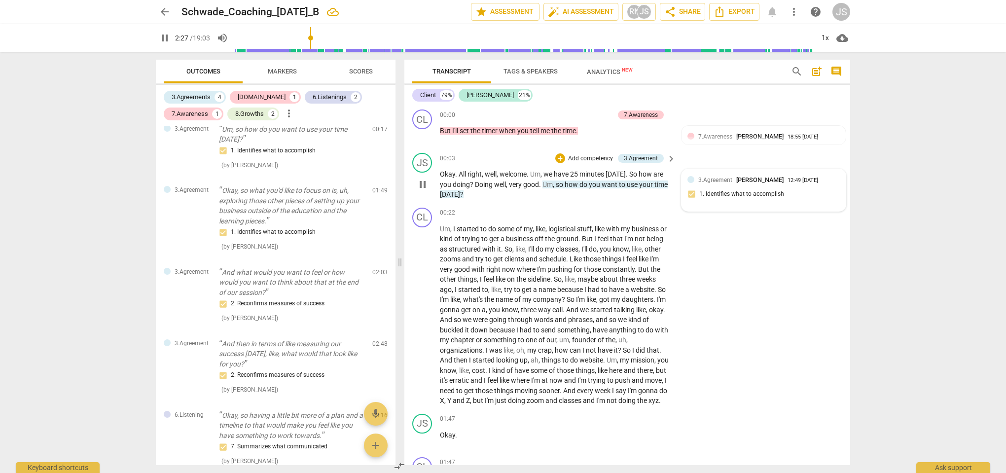
scroll to position [0, 0]
drag, startPoint x: 629, startPoint y: 174, endPoint x: 541, endPoint y: 185, distance: 88.5
click at [541, 185] on p "Okay . All right , well , welcome . Um , we have 25 minutes [DATE] . So how are…" at bounding box center [555, 184] width 231 height 31
click at [552, 174] on div "+" at bounding box center [552, 171] width 10 height 10
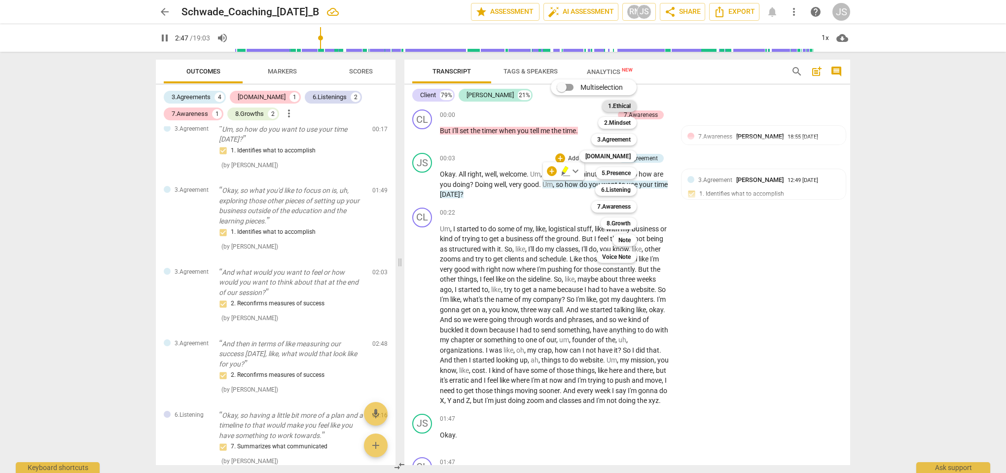
scroll to position [738, 0]
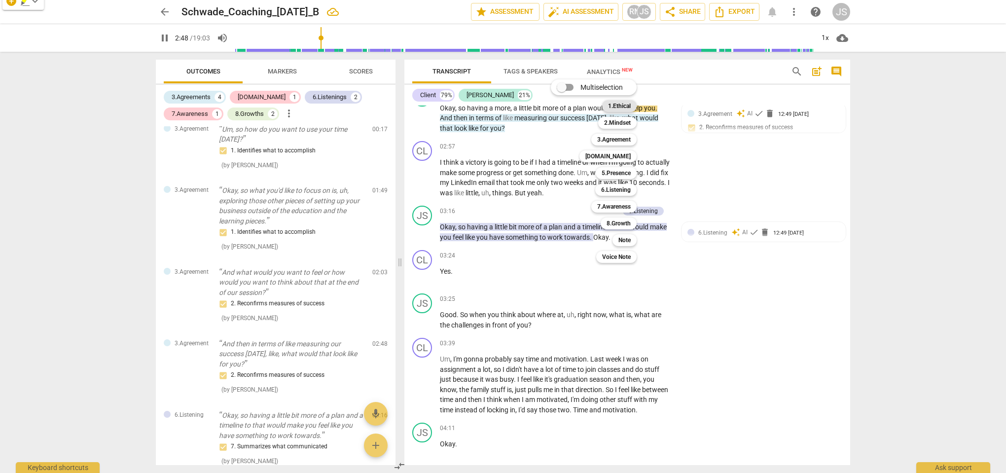
click at [620, 105] on b "1.Ethical" at bounding box center [619, 106] width 23 height 12
type input "169"
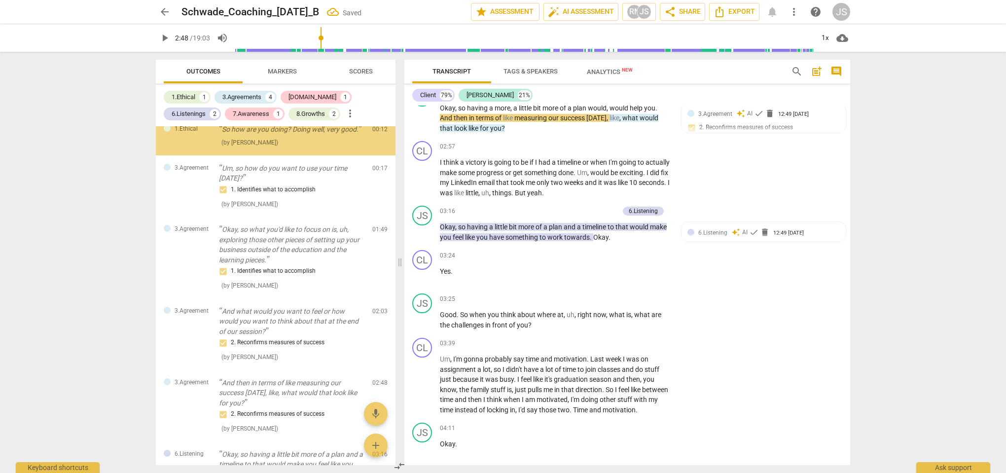
scroll to position [0, 0]
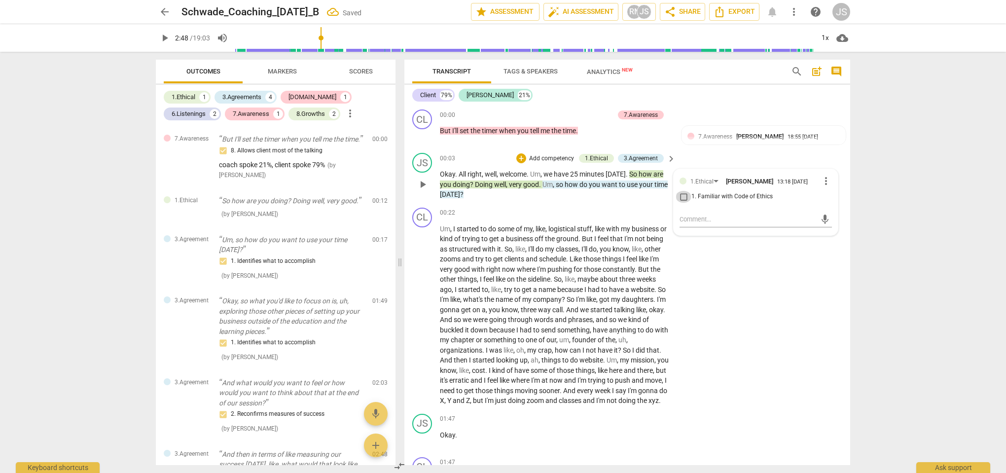
click at [682, 197] on input "1. Familiar with Code of Ethics" at bounding box center [684, 197] width 16 height 12
checkbox input "true"
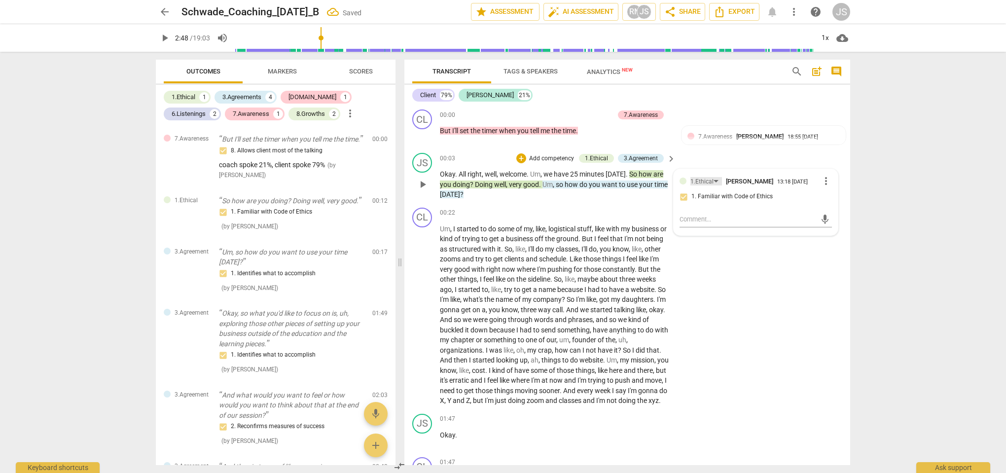
click at [709, 180] on div "1.Ethical" at bounding box center [702, 181] width 23 height 9
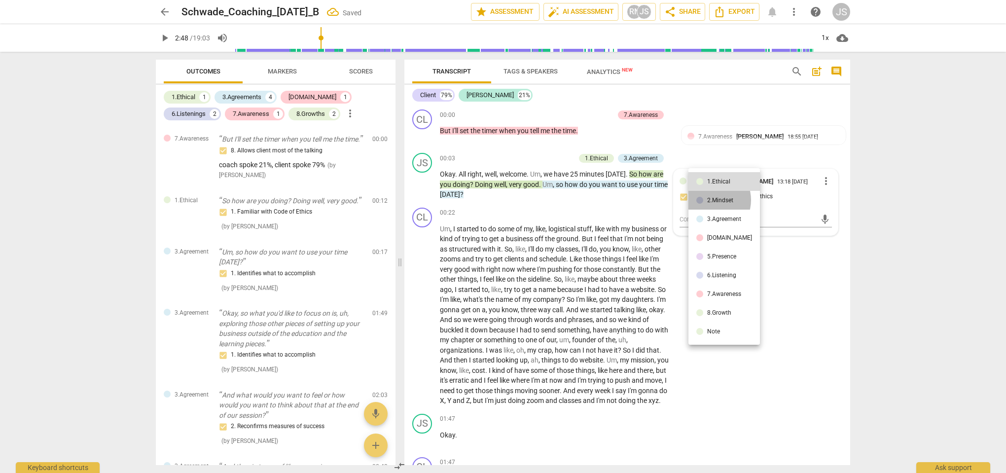
click at [709, 200] on div "2.Mindset" at bounding box center [720, 200] width 26 height 6
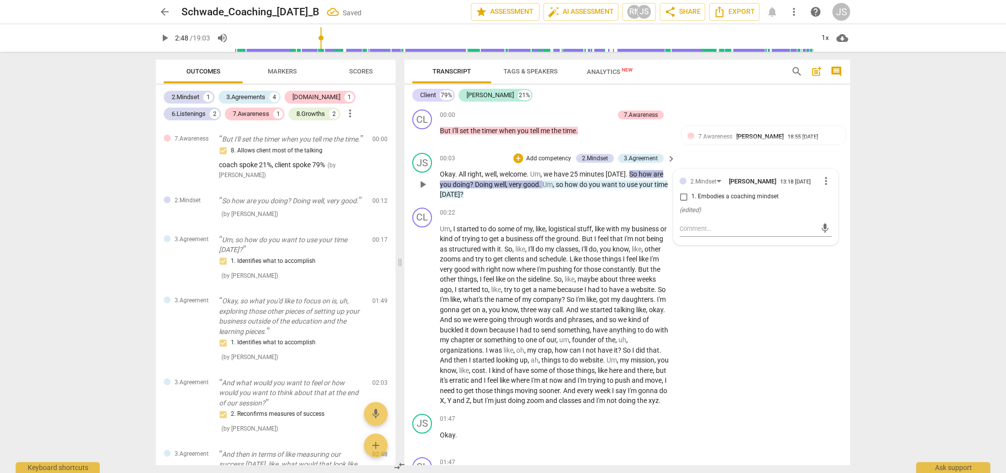
click at [685, 201] on input "1. Embodies a coaching mindset" at bounding box center [684, 197] width 16 height 12
checkbox input "true"
click at [674, 132] on div "But I'll set the timer when you tell me the time ." at bounding box center [558, 131] width 237 height 10
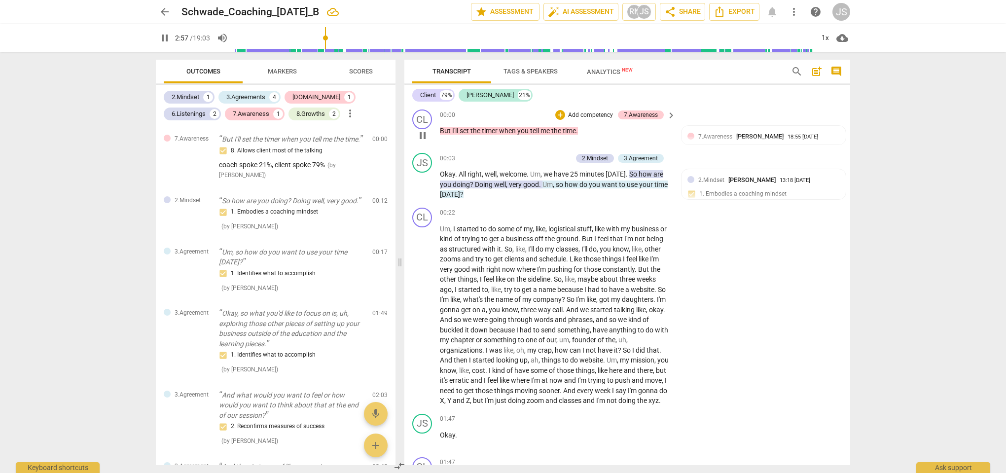
scroll to position [0, 0]
click at [646, 114] on div "7.Awareness" at bounding box center [641, 114] width 34 height 9
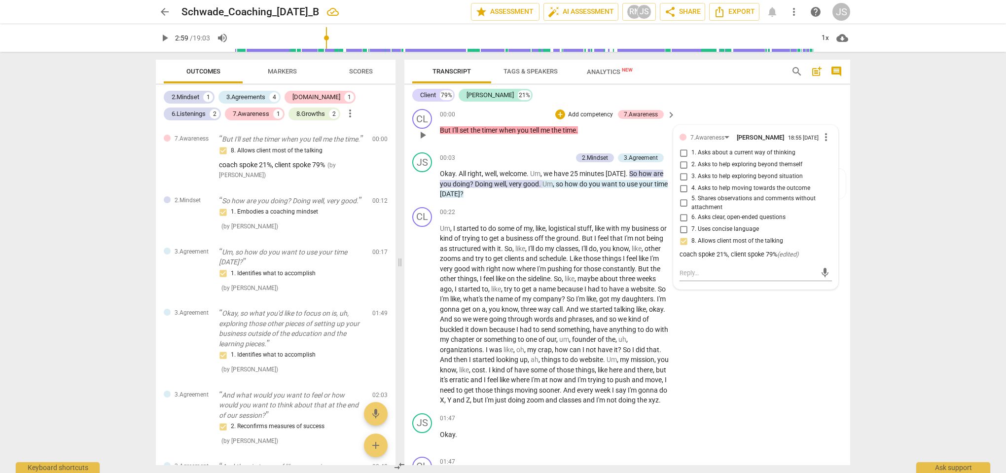
click at [642, 134] on p "But I'll set the timer when you tell me the time ." at bounding box center [555, 130] width 231 height 10
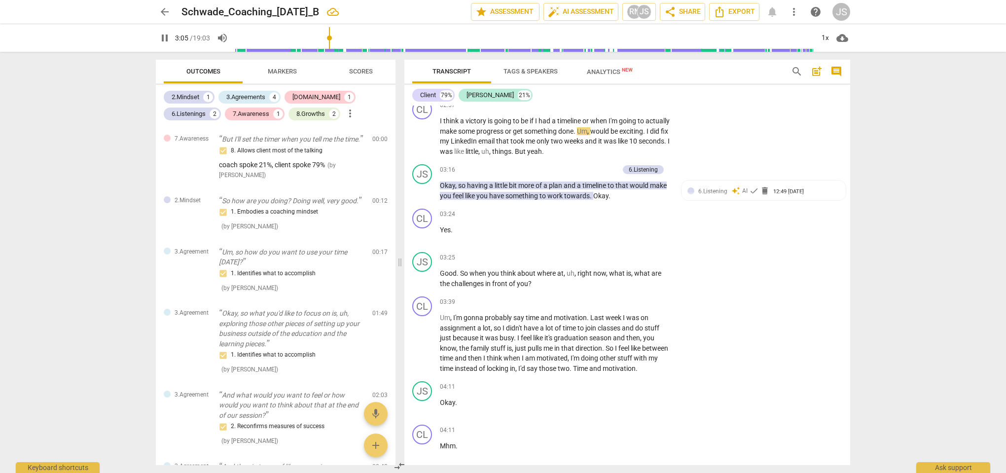
scroll to position [780, 0]
click at [722, 204] on div "6.Listening auto_awesome AI check delete 12:49 [DATE] 7. Summarizes what commun…" at bounding box center [764, 201] width 152 height 30
type input "193"
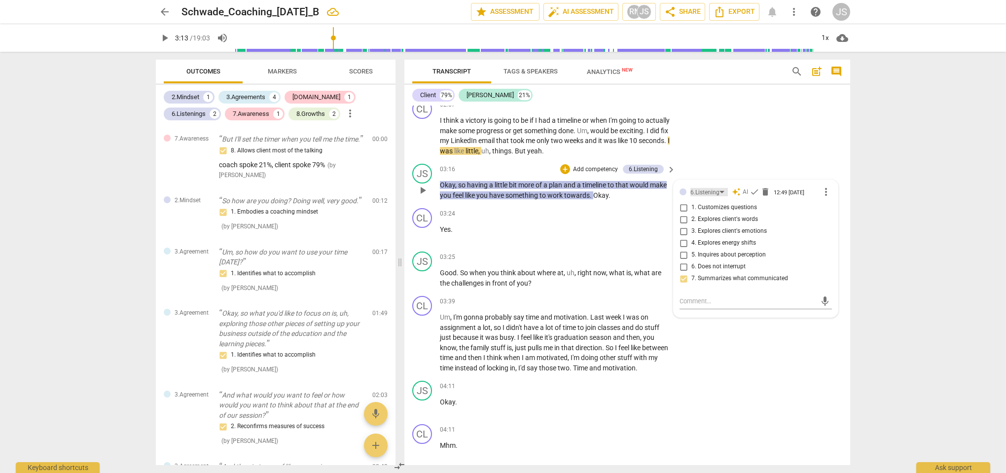
click at [711, 192] on div "6.Listening" at bounding box center [705, 192] width 29 height 9
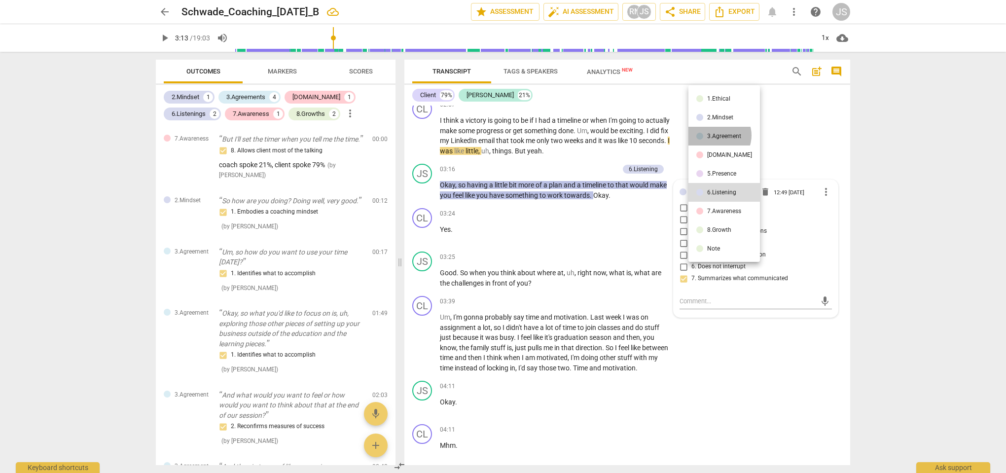
click at [718, 135] on div "3.Agreement" at bounding box center [724, 136] width 34 height 6
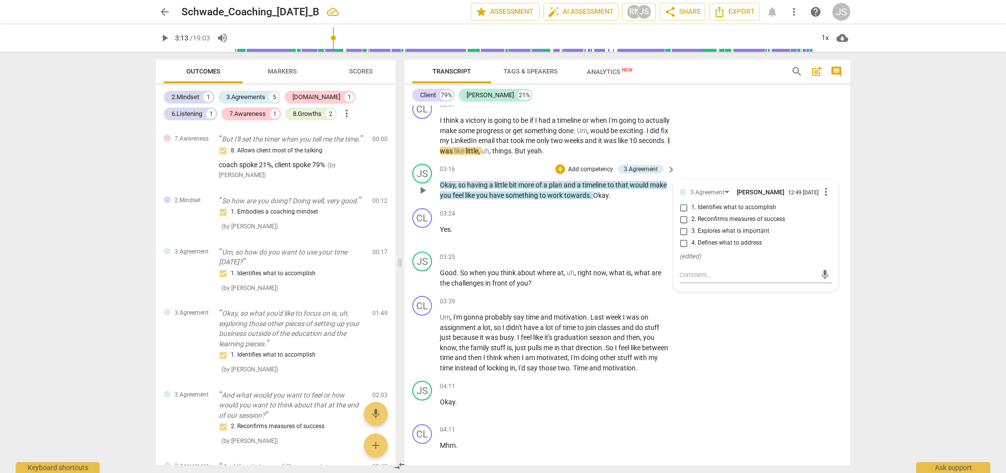
click at [683, 224] on input "2. Reconfirms measures of success" at bounding box center [684, 220] width 16 height 12
checkbox input "true"
click at [586, 234] on div "03:24 + Add competency keyboard_arrow_right Yes ." at bounding box center [558, 226] width 237 height 36
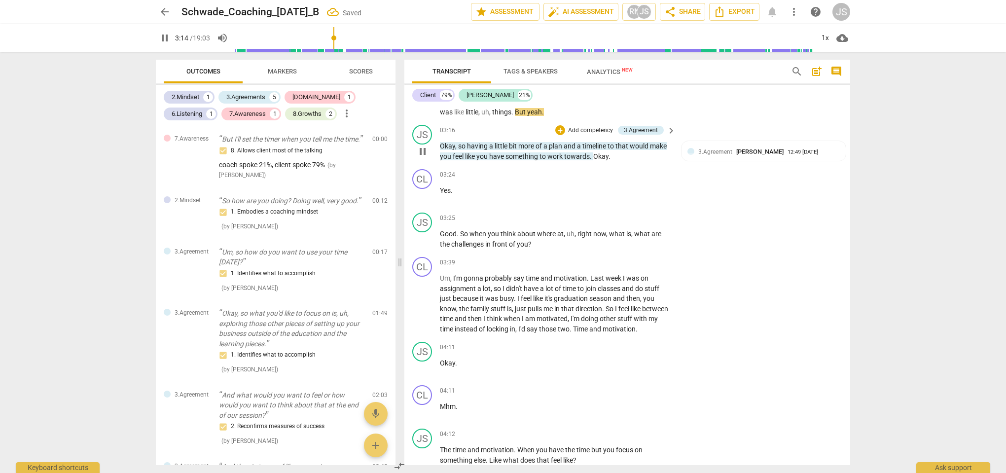
scroll to position [819, 0]
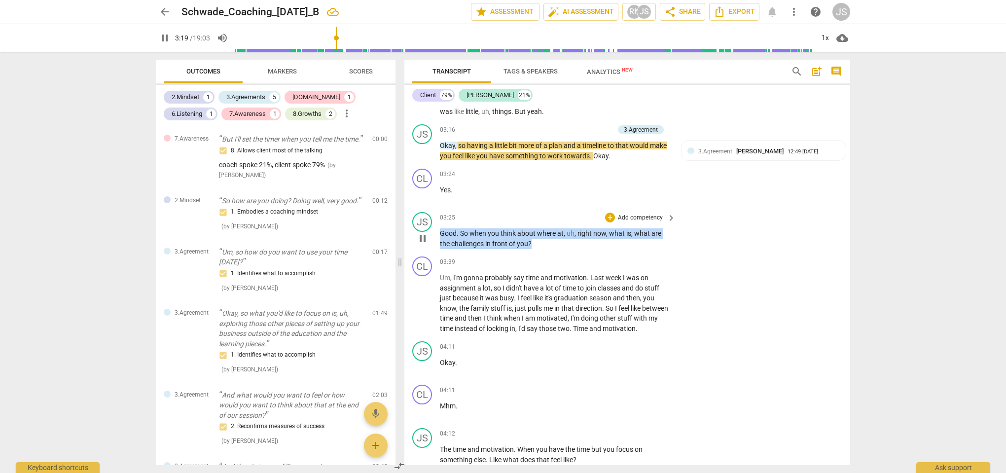
drag, startPoint x: 537, startPoint y: 243, endPoint x: 439, endPoint y: 234, distance: 98.1
click at [439, 234] on div "JS play_arrow pause 03:25 + Add competency keyboard_arrow_right Good . So when …" at bounding box center [627, 230] width 446 height 44
click at [542, 230] on div "+" at bounding box center [541, 230] width 10 height 10
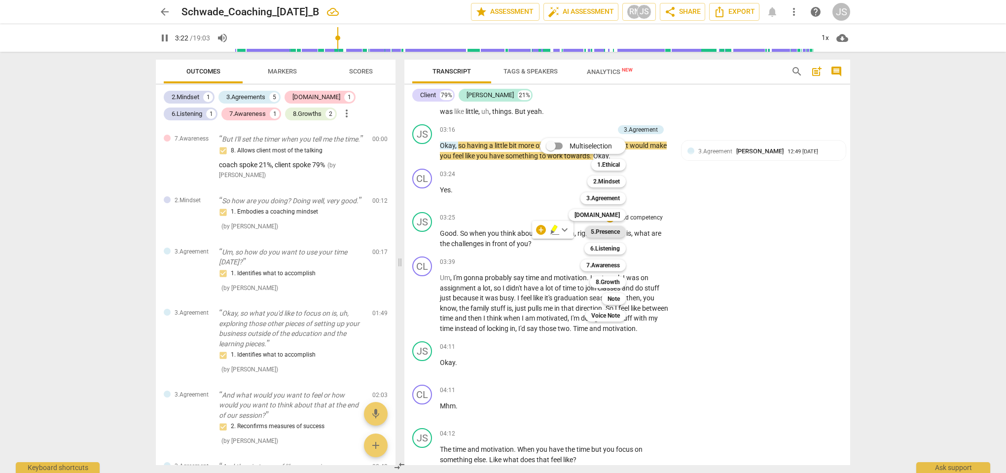
click at [615, 231] on b "5.Presence" at bounding box center [605, 232] width 29 height 12
type input "203"
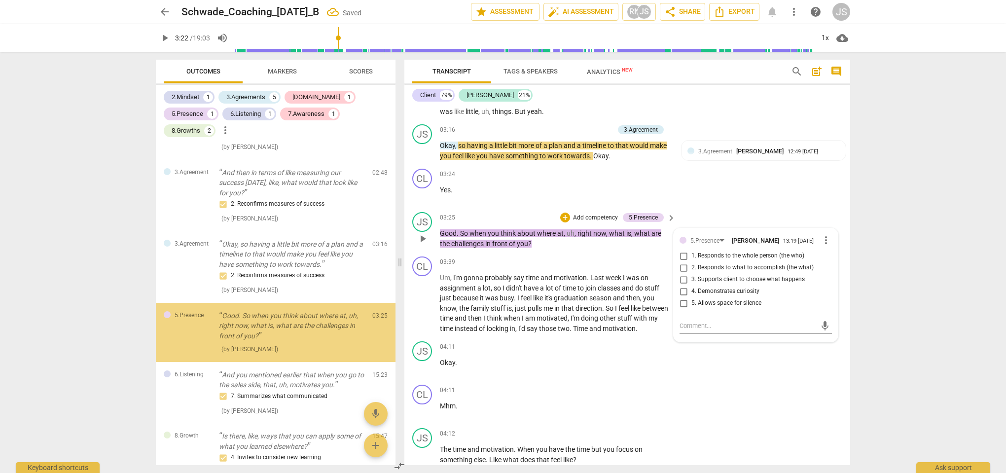
scroll to position [344, 0]
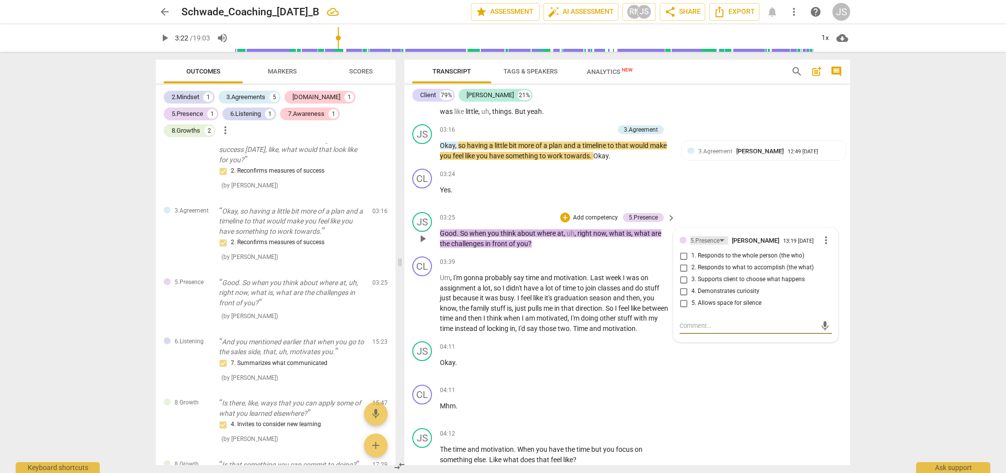
click at [695, 240] on div "5.Presence" at bounding box center [705, 240] width 29 height 9
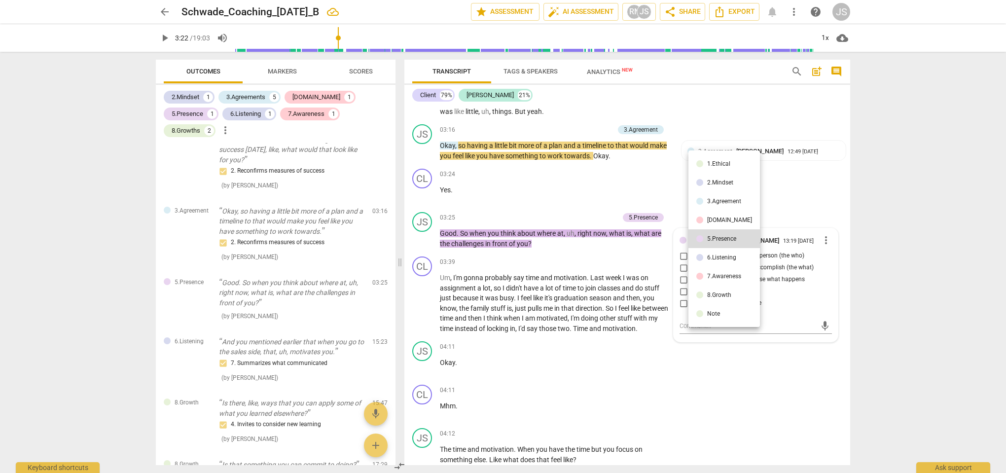
click at [705, 255] on li "6.Listening" at bounding box center [725, 257] width 72 height 19
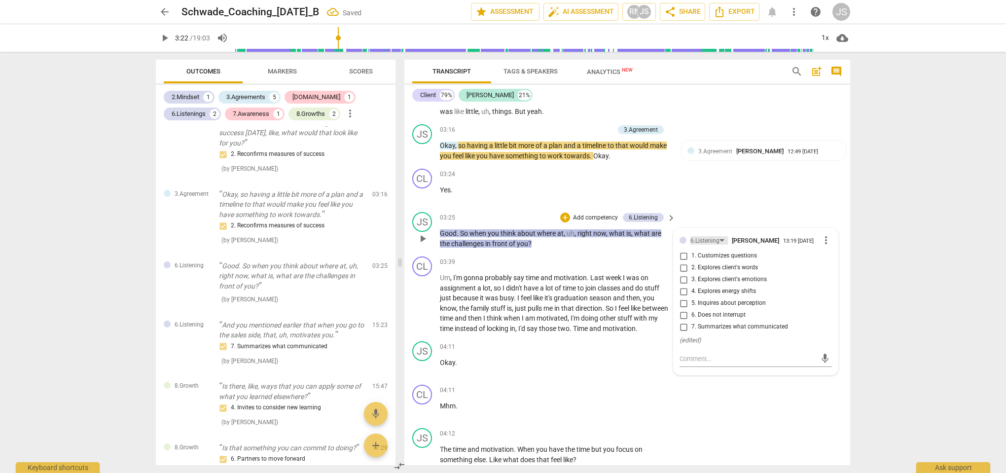
click at [704, 239] on div "6.Listening" at bounding box center [705, 240] width 29 height 9
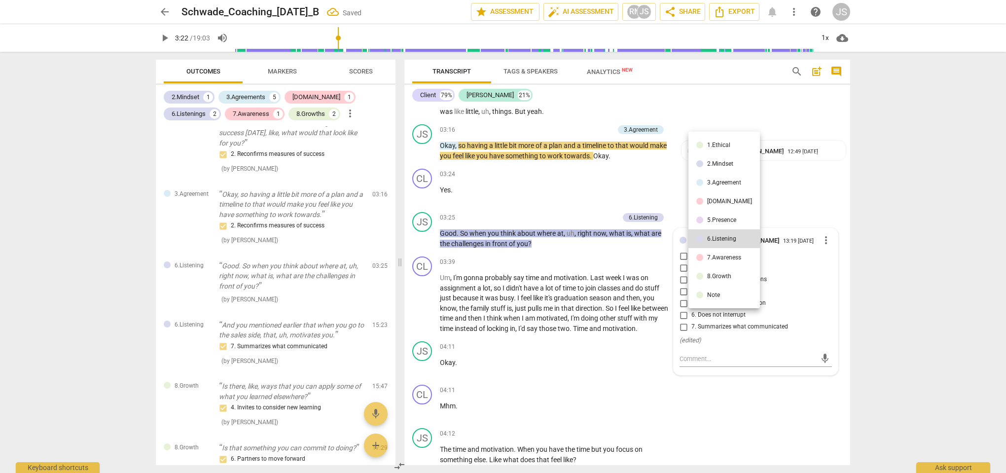
click at [707, 256] on li "7.Awareness" at bounding box center [725, 257] width 72 height 19
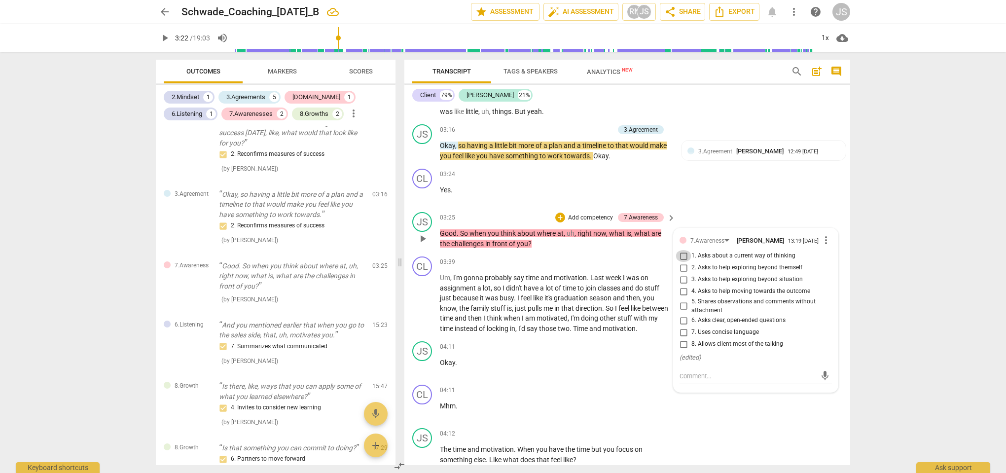
click at [684, 257] on input "1. Asks about a current way of thinking" at bounding box center [684, 256] width 16 height 12
checkbox input "true"
click at [700, 186] on div "CL play_arrow pause 03:24 + Add competency keyboard_arrow_right Yes ." at bounding box center [627, 186] width 446 height 43
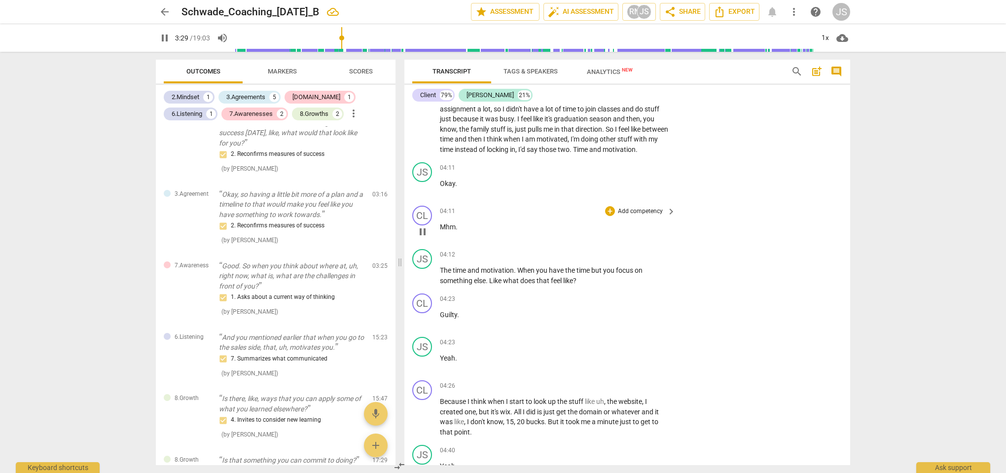
scroll to position [1000, 0]
drag, startPoint x: 505, startPoint y: 276, endPoint x: 486, endPoint y: 276, distance: 18.8
click at [486, 276] on p "The time and motivation . When you have the time but you focus on something els…" at bounding box center [555, 274] width 231 height 20
type input "218"
drag, startPoint x: 572, startPoint y: 276, endPoint x: 439, endPoint y: 267, distance: 133.5
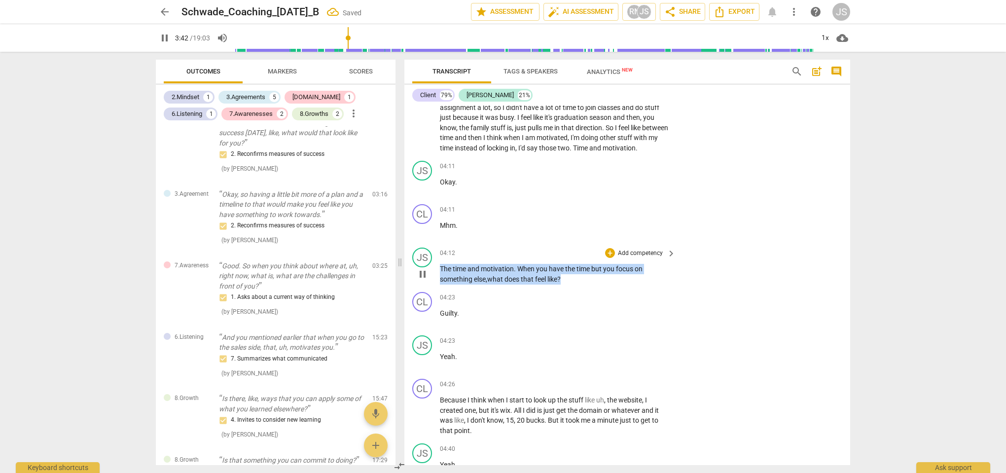
click at [439, 267] on div "JS play_arrow pause 04:12 + Add competency keyboard_arrow_right The time and mo…" at bounding box center [627, 266] width 446 height 44
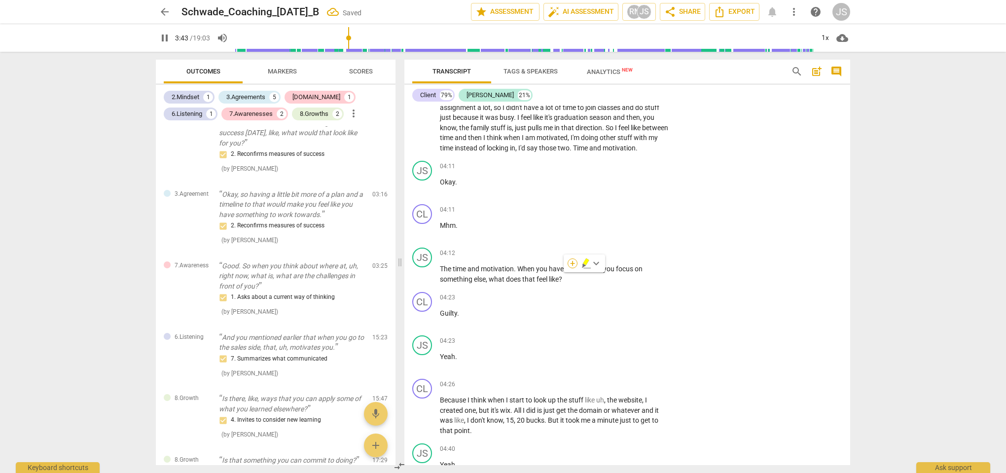
click at [569, 260] on div "+" at bounding box center [573, 263] width 10 height 10
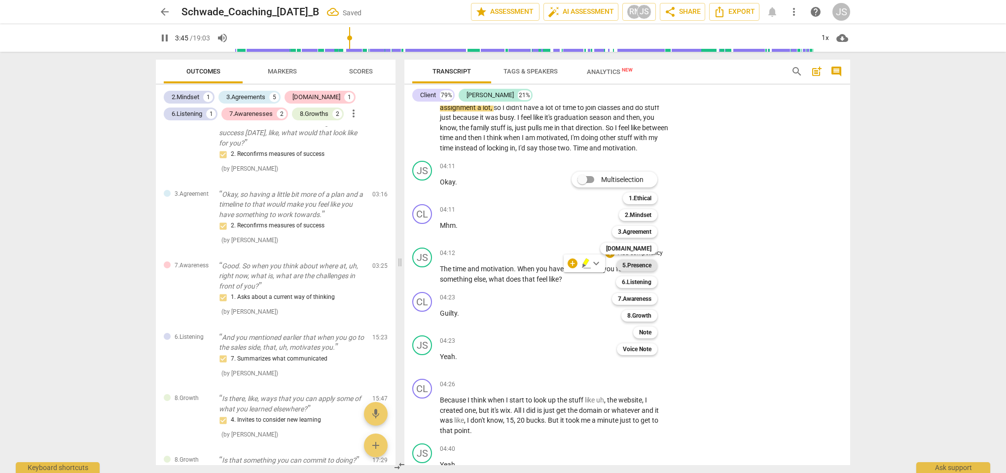
click at [648, 265] on b "5.Presence" at bounding box center [636, 265] width 29 height 12
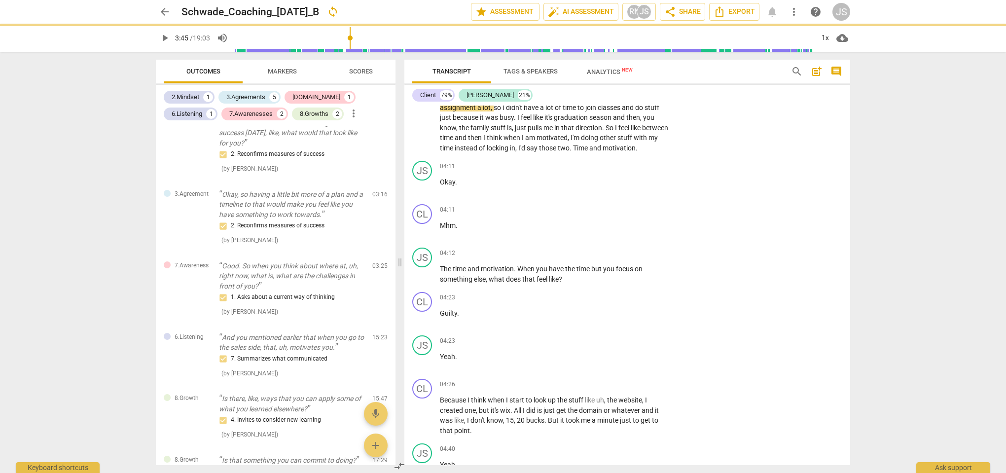
type input "226"
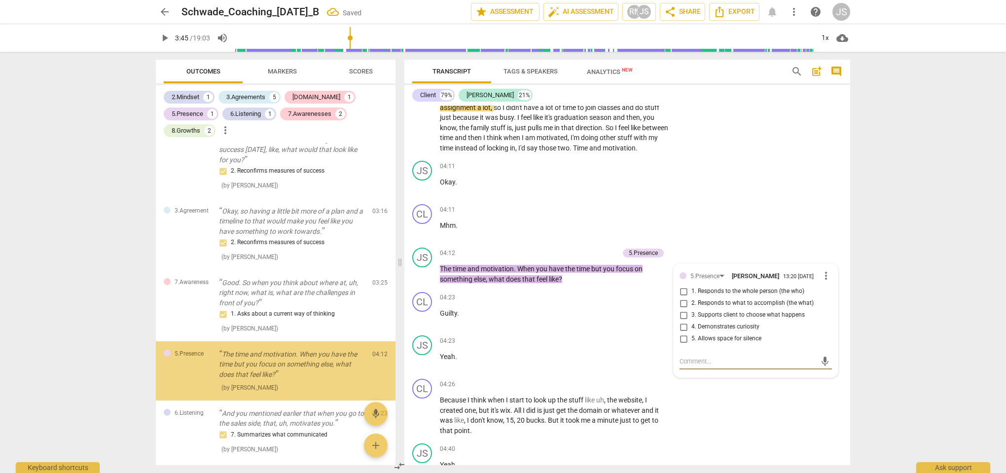
scroll to position [414, 0]
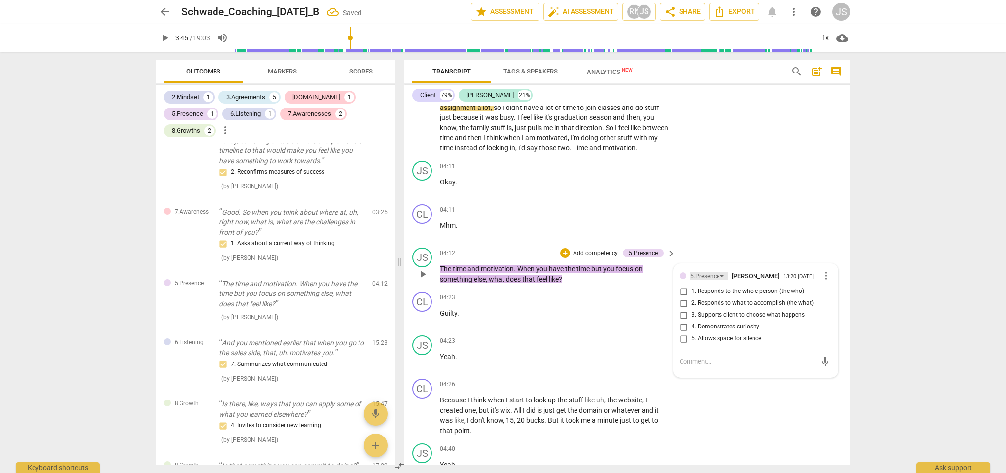
click at [715, 275] on div "5.Presence" at bounding box center [705, 276] width 29 height 9
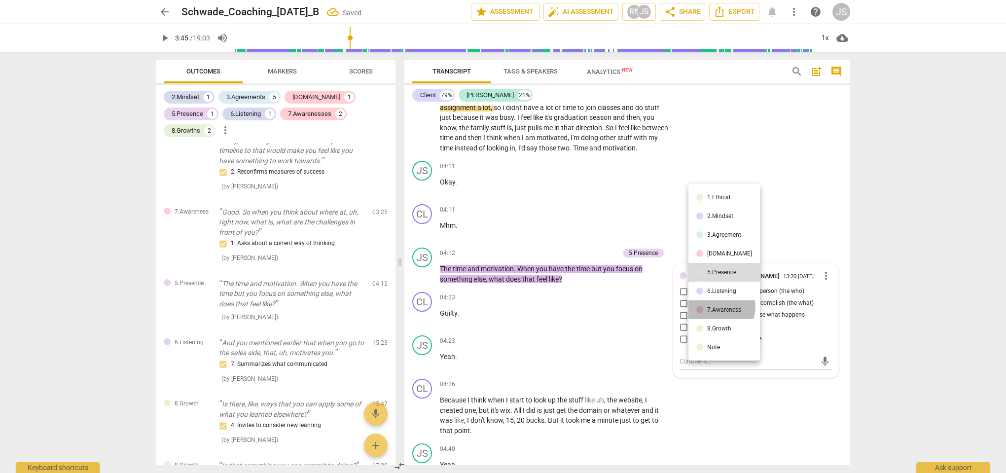
click at [721, 307] on div "7.Awareness" at bounding box center [724, 310] width 34 height 6
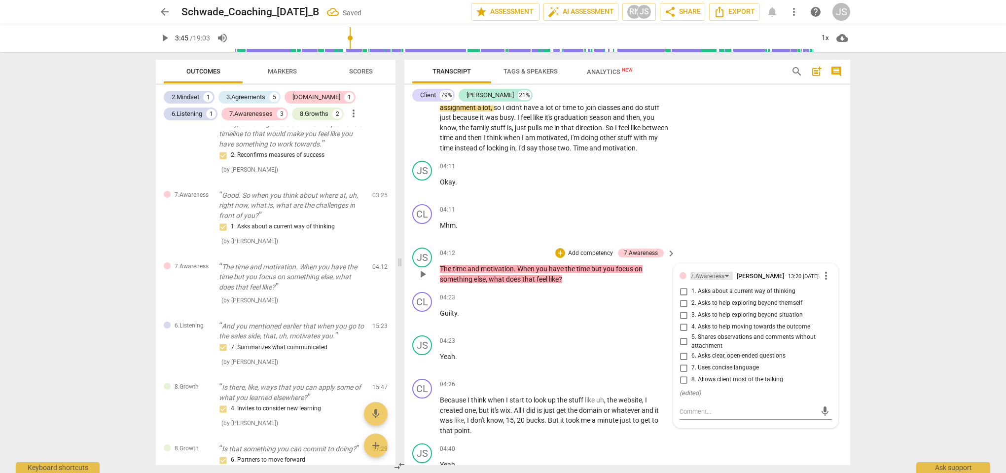
click at [724, 274] on div "7.Awareness" at bounding box center [712, 276] width 42 height 8
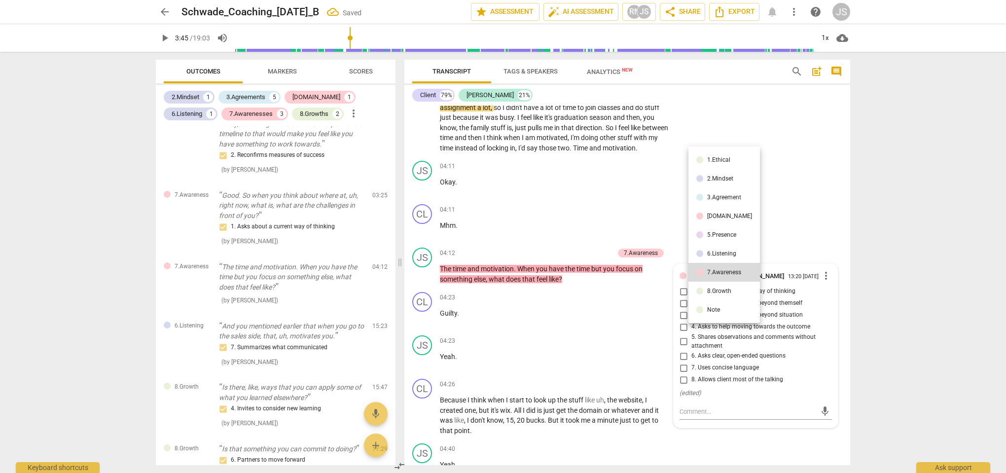
click at [724, 254] on div "6.Listening" at bounding box center [721, 254] width 29 height 6
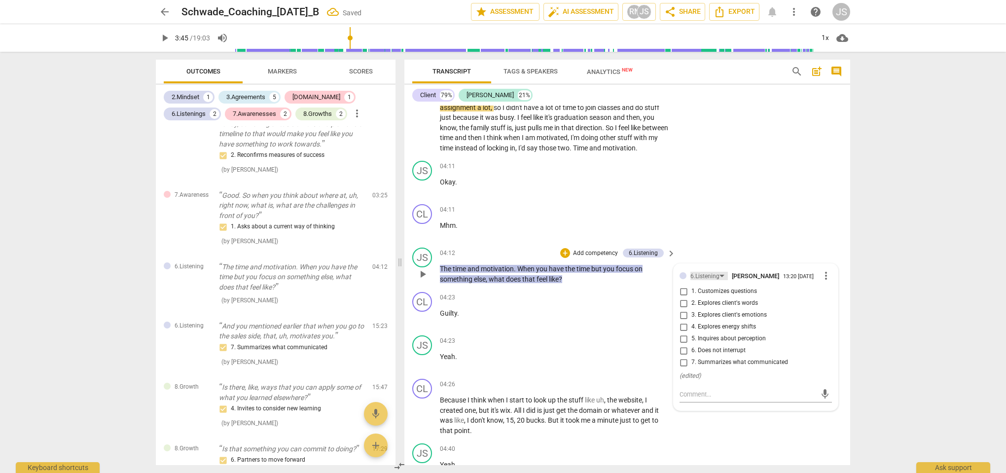
click at [710, 272] on div "6.Listening" at bounding box center [705, 276] width 29 height 9
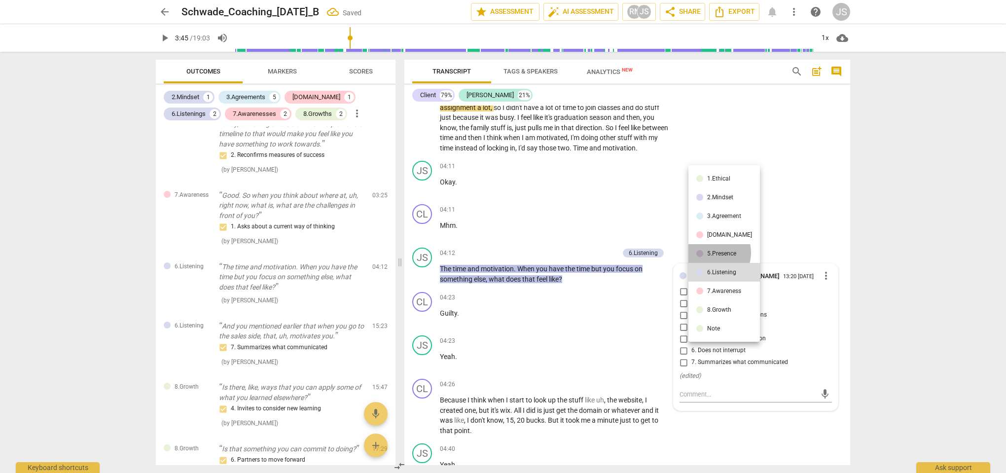
click at [715, 253] on div "5.Presence" at bounding box center [721, 254] width 29 height 6
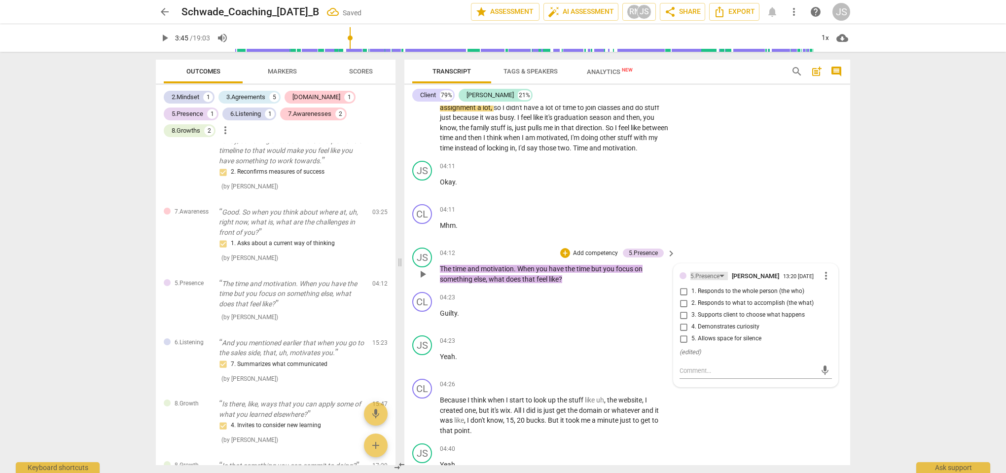
click at [715, 272] on div "5.Presence" at bounding box center [705, 276] width 29 height 9
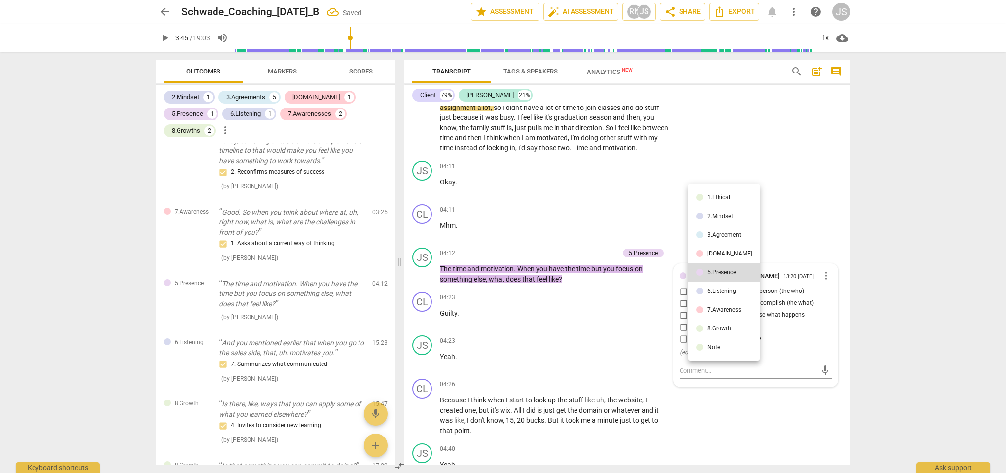
click at [717, 255] on div "[DOMAIN_NAME]" at bounding box center [729, 254] width 45 height 6
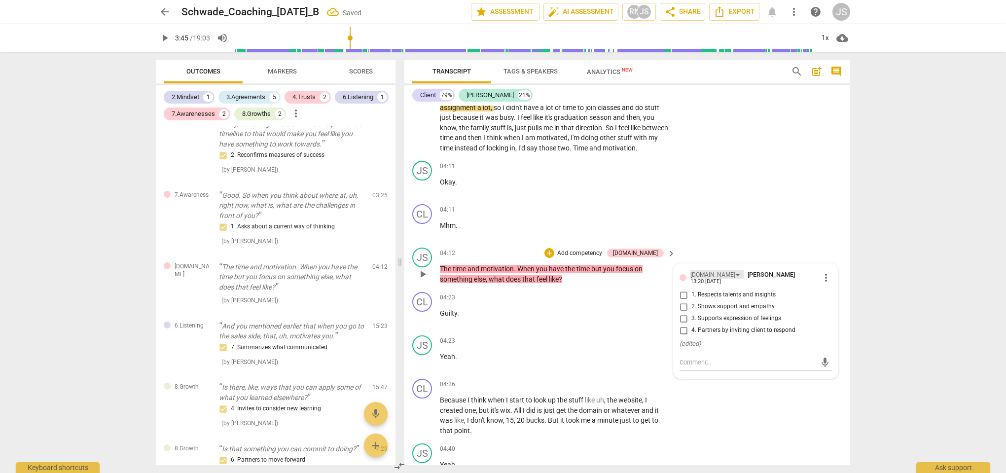
click at [700, 272] on div "[DOMAIN_NAME]" at bounding box center [713, 274] width 45 height 9
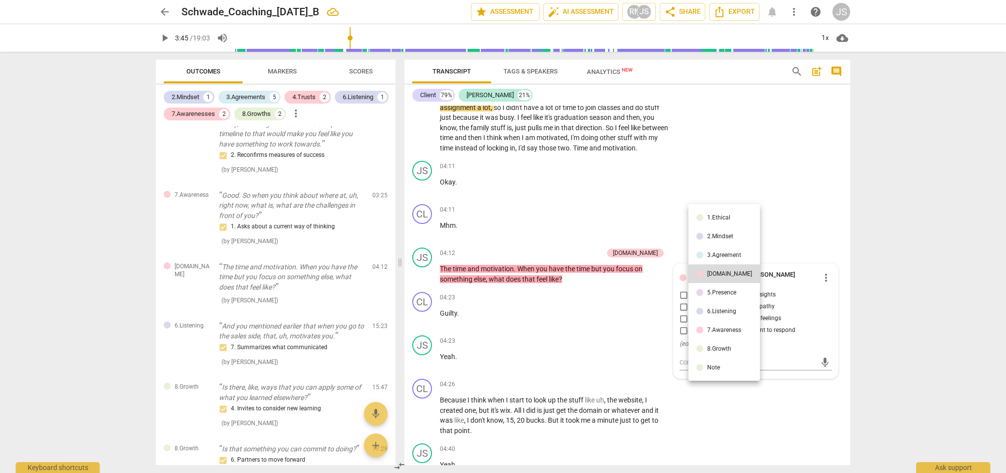
click at [711, 332] on div "7.Awareness" at bounding box center [724, 330] width 34 height 6
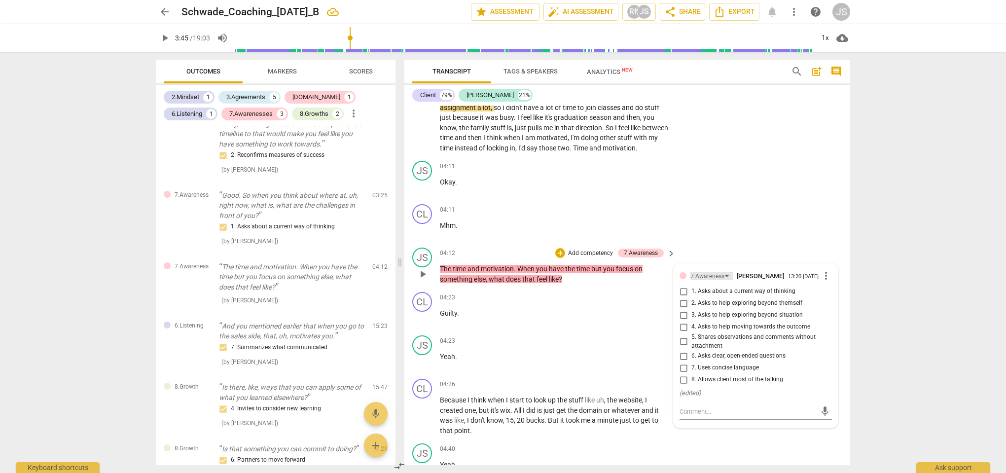
click at [703, 273] on div "7.Awareness" at bounding box center [708, 276] width 34 height 9
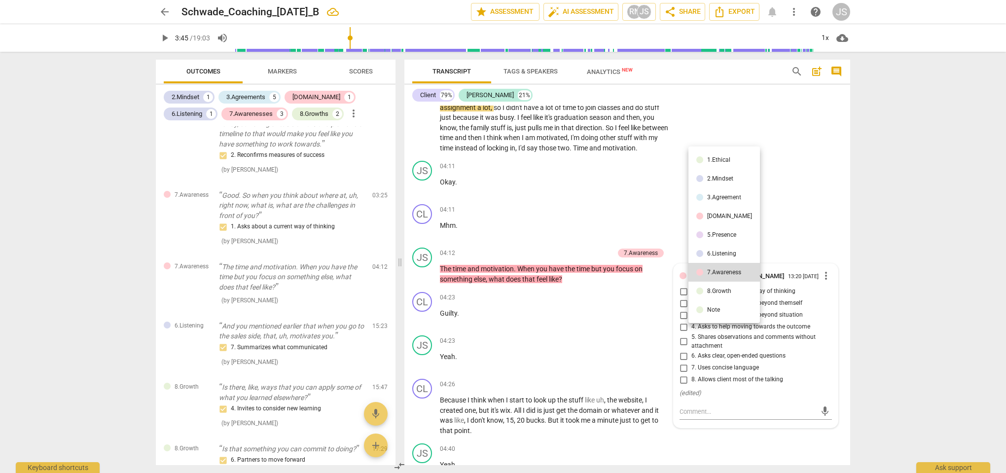
click at [705, 256] on li "6.Listening" at bounding box center [725, 253] width 72 height 19
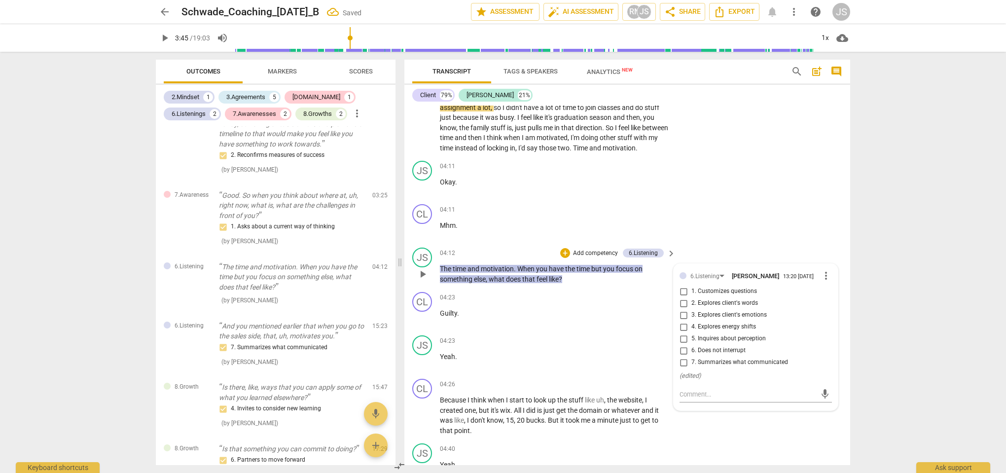
click at [684, 316] on input "3. Explores client's emotions" at bounding box center [684, 315] width 16 height 12
checkbox input "true"
click at [715, 217] on div "CL play_arrow pause 04:11 + Add competency keyboard_arrow_right Mhm ." at bounding box center [627, 221] width 446 height 43
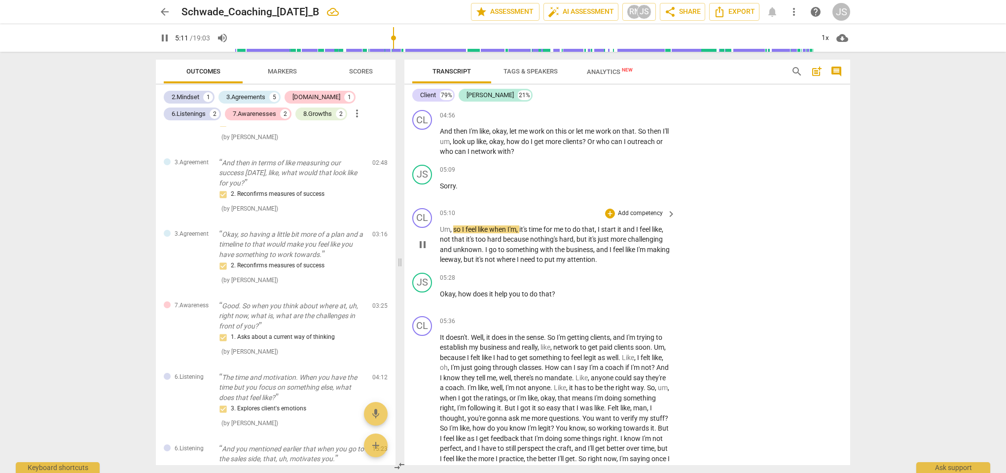
scroll to position [1490, 0]
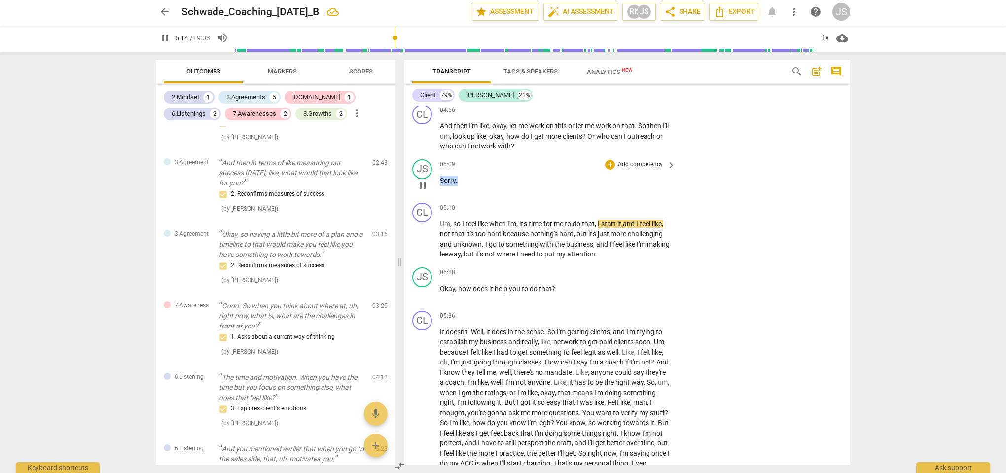
drag, startPoint x: 465, startPoint y: 175, endPoint x: 419, endPoint y: 175, distance: 46.4
click at [419, 175] on div "JS play_arrow pause 05:09 + Add competency keyboard_arrow_right Sorry ." at bounding box center [627, 176] width 446 height 43
type input "316"
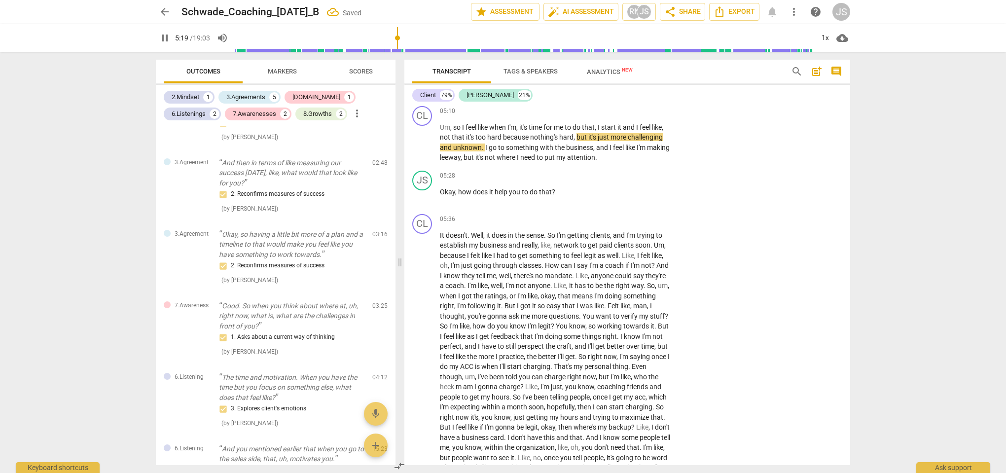
scroll to position [1546, 0]
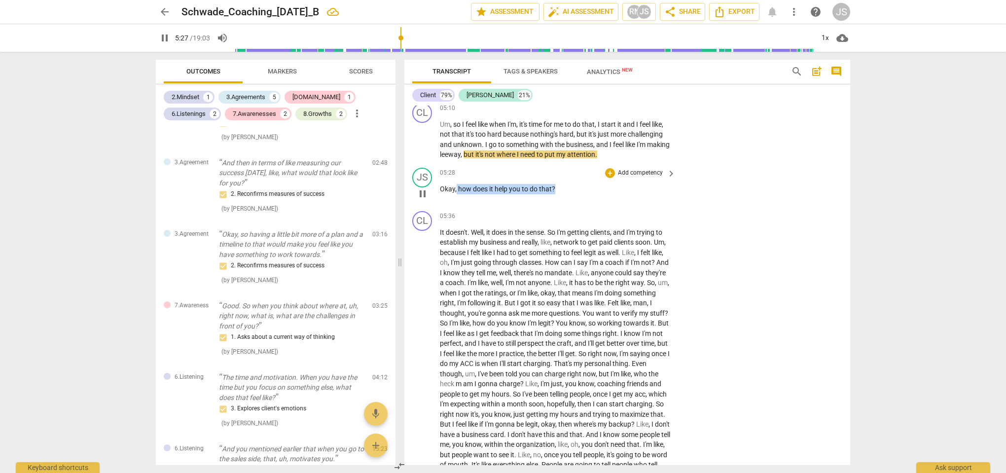
drag, startPoint x: 555, startPoint y: 181, endPoint x: 457, endPoint y: 181, distance: 97.7
click at [457, 184] on p "Okay , how does it help you to do that ?" at bounding box center [555, 189] width 231 height 10
click at [564, 171] on div "+" at bounding box center [564, 169] width 10 height 10
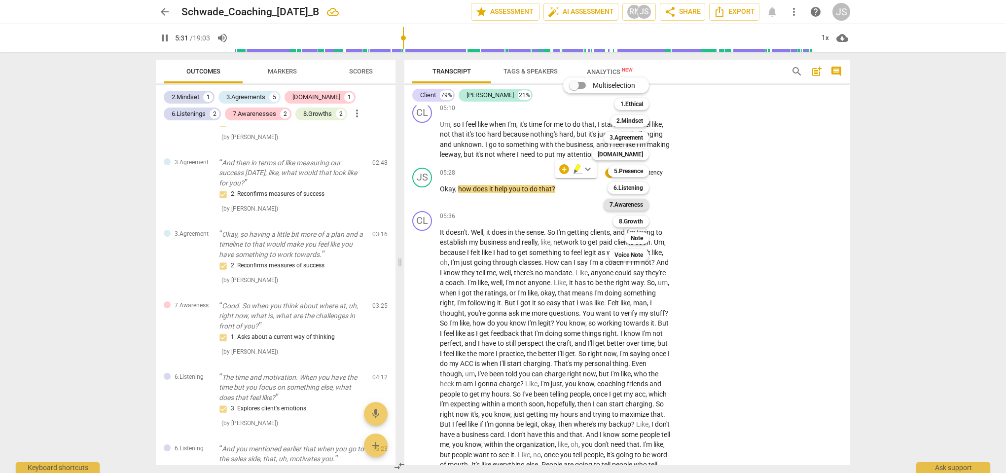
click at [632, 204] on b "7.Awareness" at bounding box center [627, 205] width 34 height 12
type input "332"
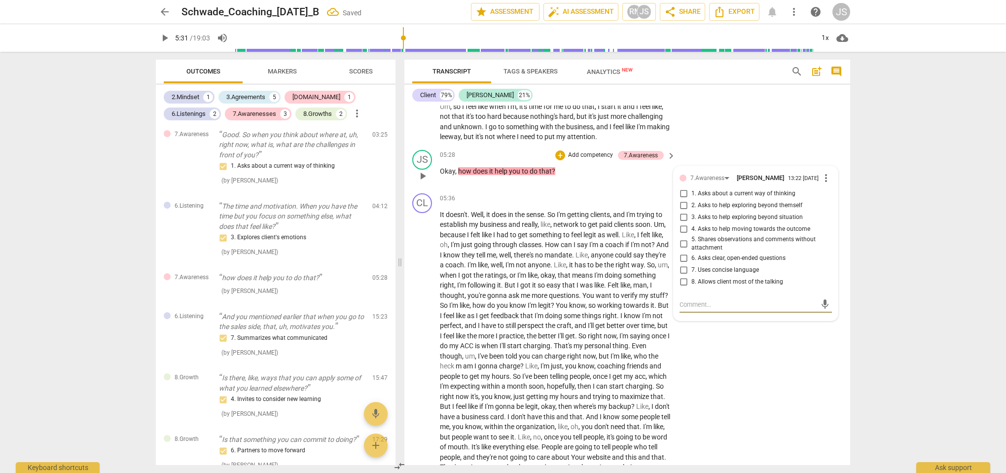
scroll to position [1565, 0]
click at [708, 173] on div "7.Awareness" at bounding box center [708, 177] width 34 height 9
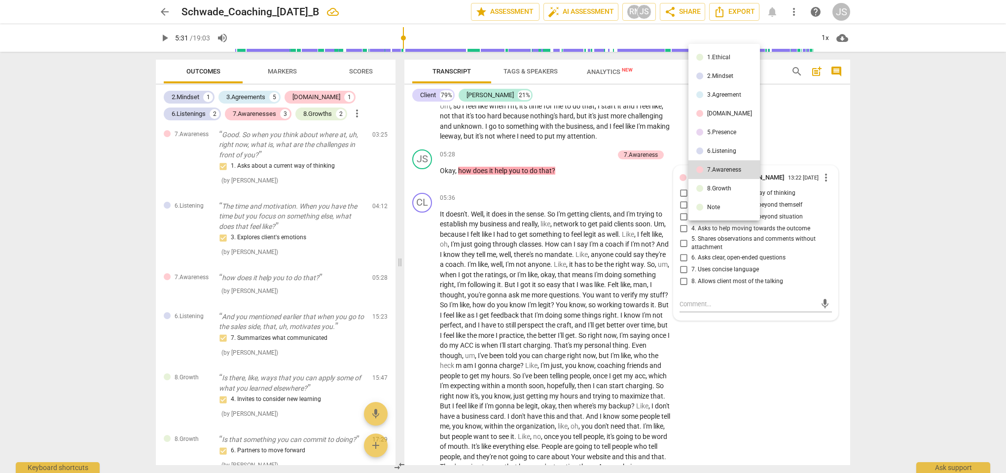
click at [713, 152] on div "6.Listening" at bounding box center [721, 151] width 29 height 6
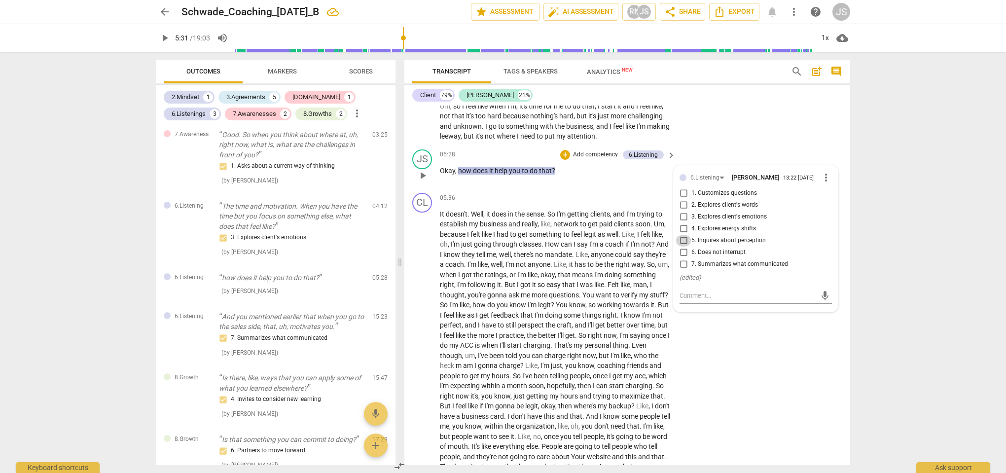
click at [682, 236] on input "5. Inquires about perception" at bounding box center [684, 241] width 16 height 12
checkbox input "true"
click at [734, 131] on div "CL play_arrow pause 05:10 + Add competency keyboard_arrow_right Um , so I feel …" at bounding box center [627, 113] width 446 height 65
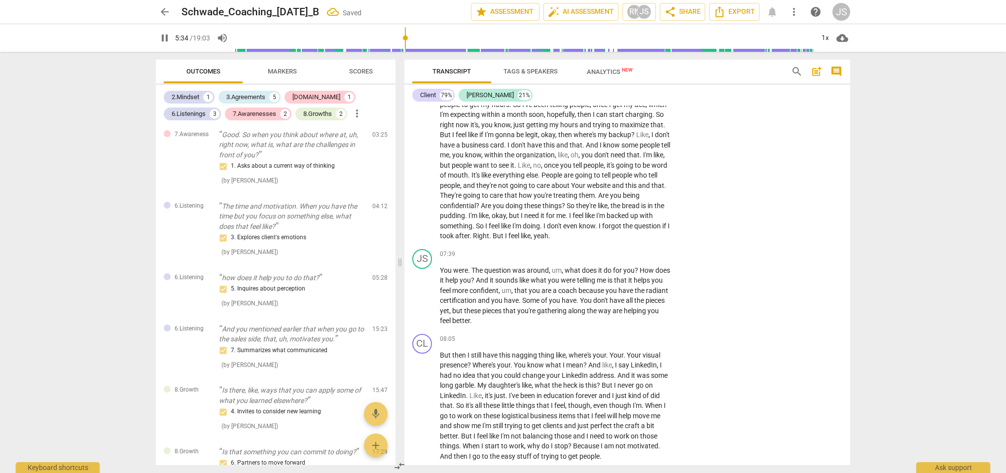
scroll to position [1836, 0]
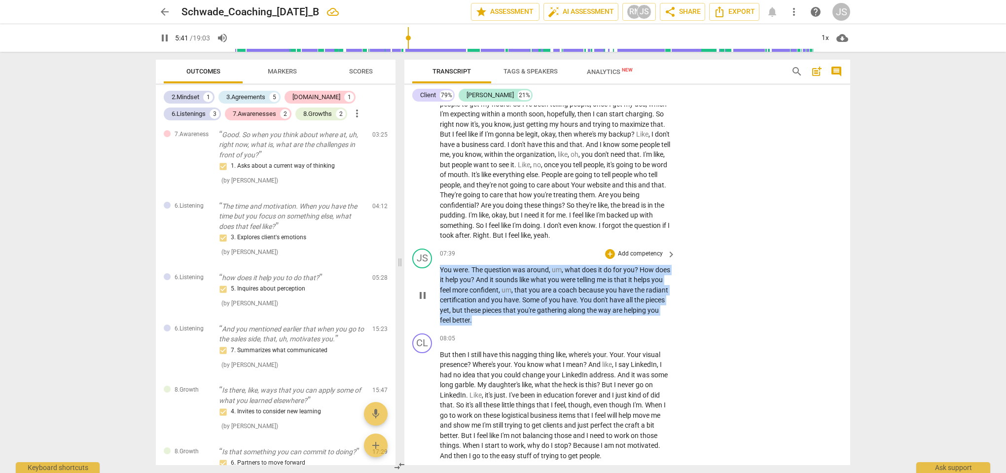
drag, startPoint x: 515, startPoint y: 316, endPoint x: 440, endPoint y: 267, distance: 90.2
click at [440, 267] on p "You were . The question was around , um , what does it do for you ? How does it…" at bounding box center [555, 295] width 231 height 61
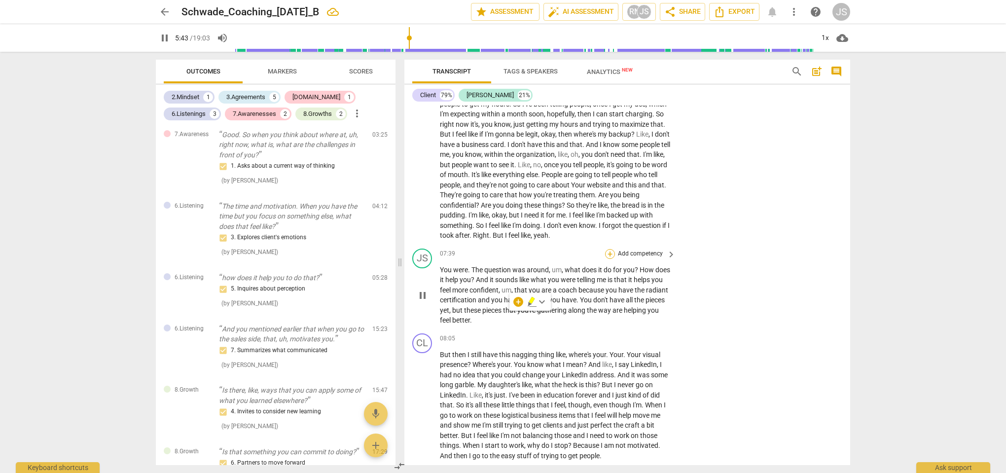
click at [608, 250] on div "+" at bounding box center [610, 254] width 10 height 10
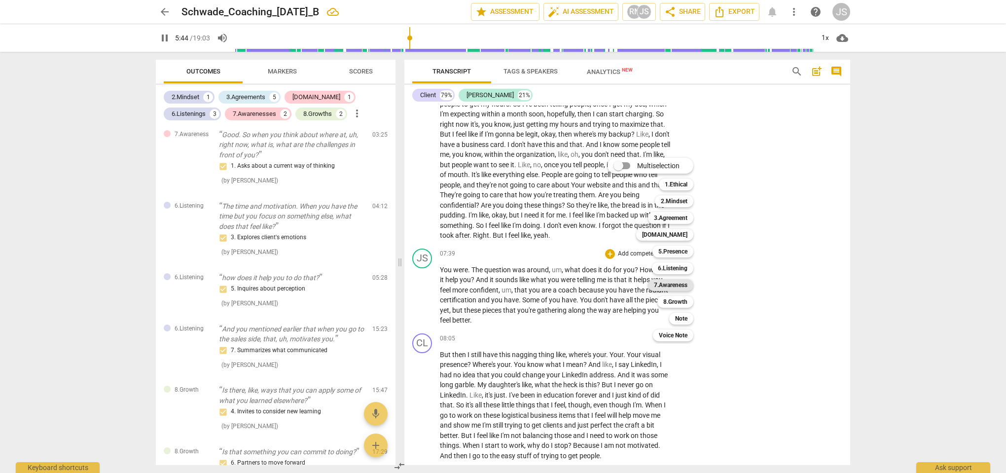
click at [663, 289] on b "7.Awareness" at bounding box center [671, 285] width 34 height 12
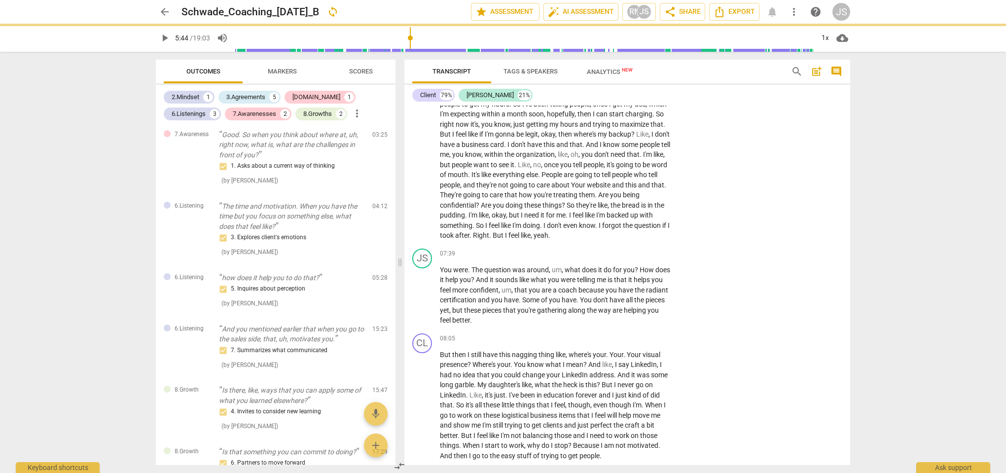
type input "345"
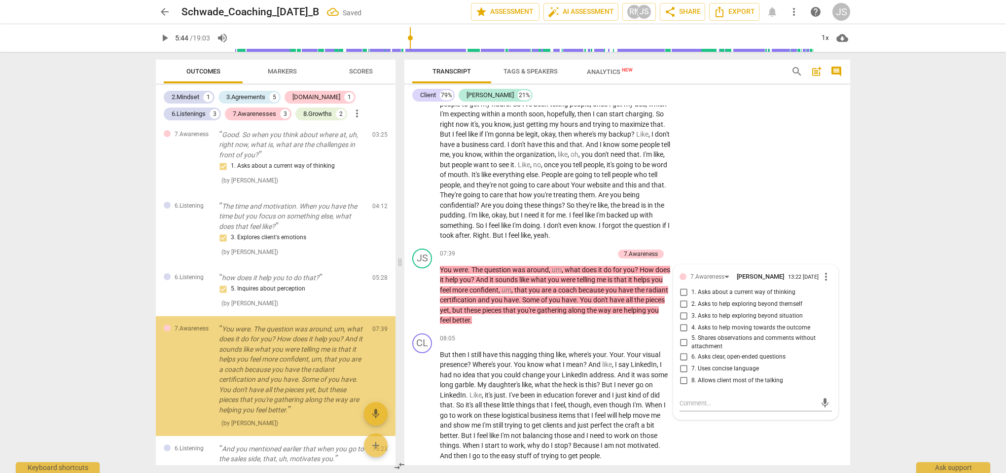
scroll to position [565, 0]
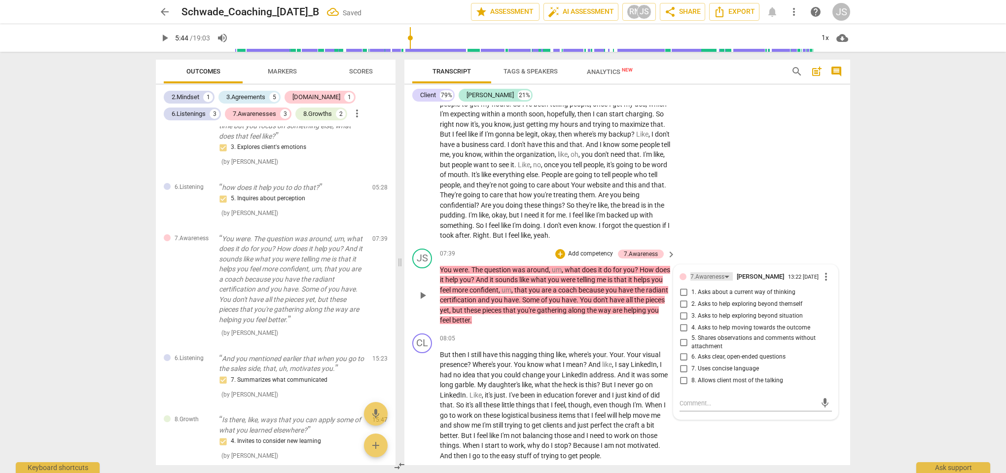
click at [708, 272] on div "7.Awareness" at bounding box center [708, 276] width 34 height 9
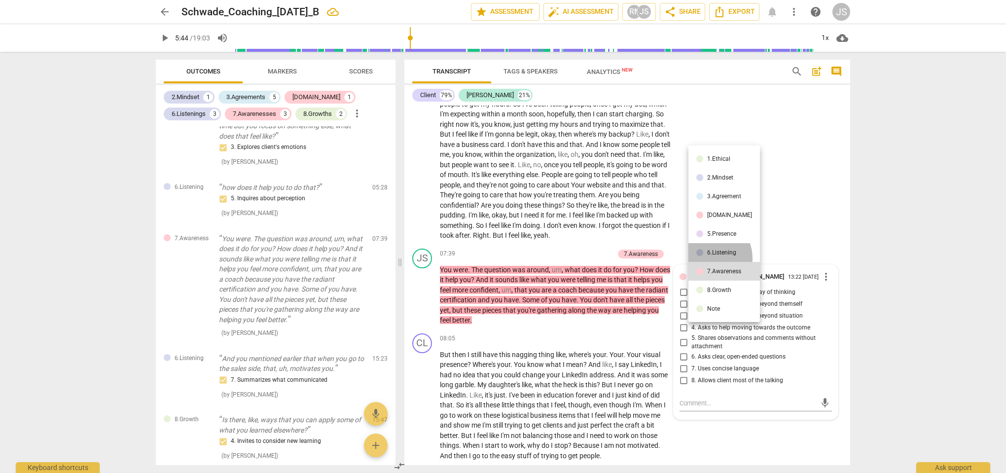
click at [709, 258] on li "6.Listening" at bounding box center [725, 252] width 72 height 19
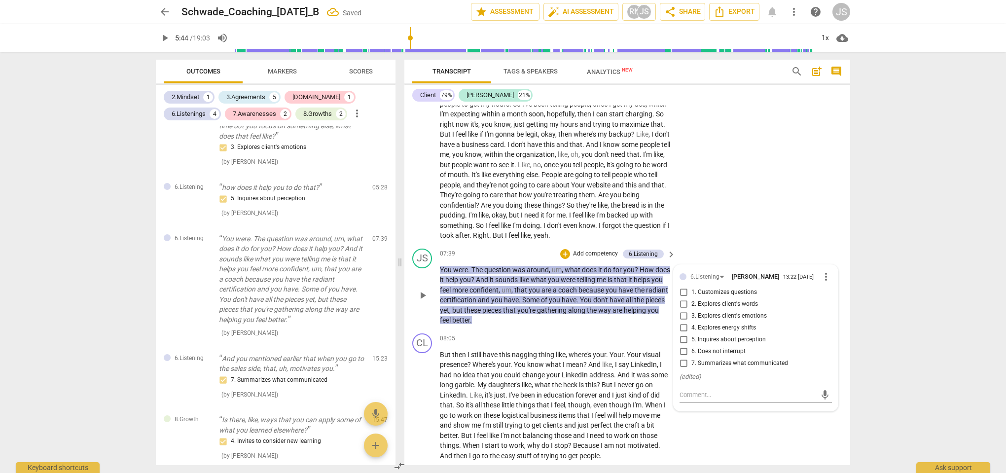
click at [682, 361] on input "7. Summarizes what communicated" at bounding box center [684, 364] width 16 height 12
checkbox input "true"
click at [709, 231] on div "CL play_arrow pause 05:36 + Add competency keyboard_arrow_right It doesn't . We…" at bounding box center [627, 81] width 446 height 328
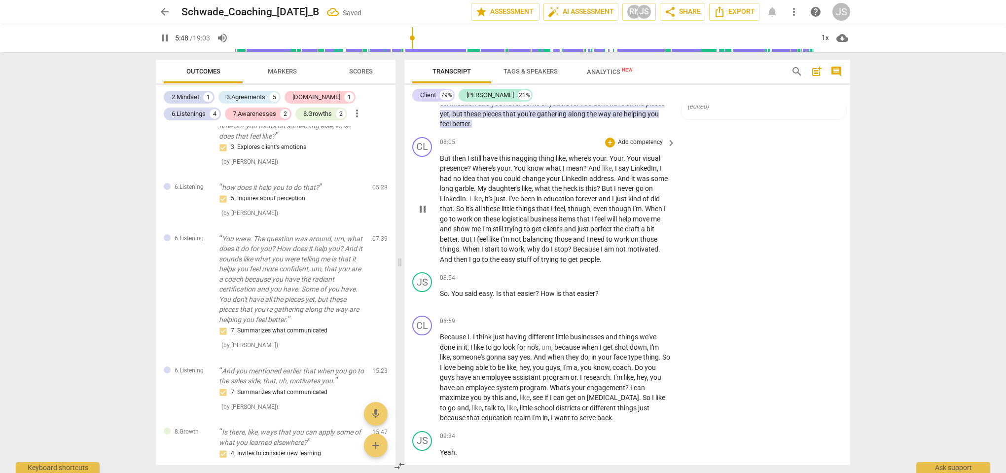
scroll to position [2047, 0]
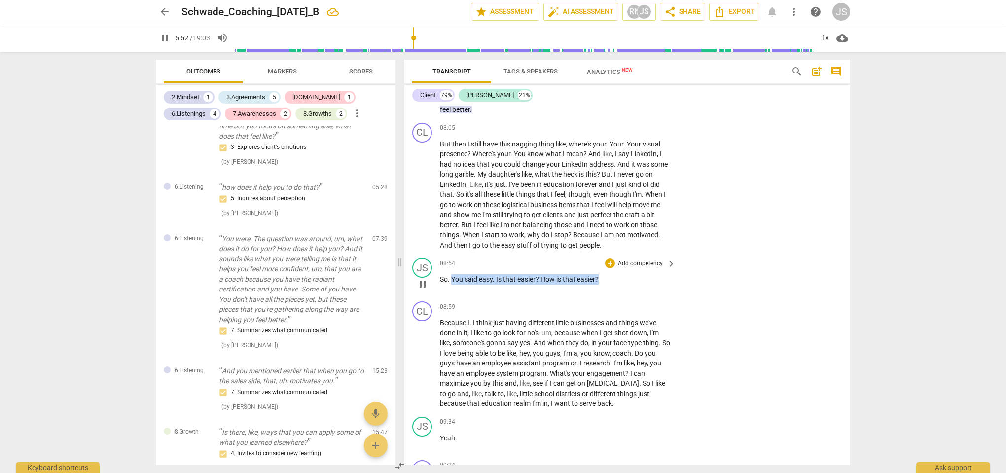
drag, startPoint x: 603, startPoint y: 271, endPoint x: 453, endPoint y: 271, distance: 150.4
click at [453, 274] on p "So . You said easy . Is that easier ? How is that easier ?" at bounding box center [555, 279] width 231 height 10
click at [609, 257] on div "+" at bounding box center [609, 258] width 10 height 10
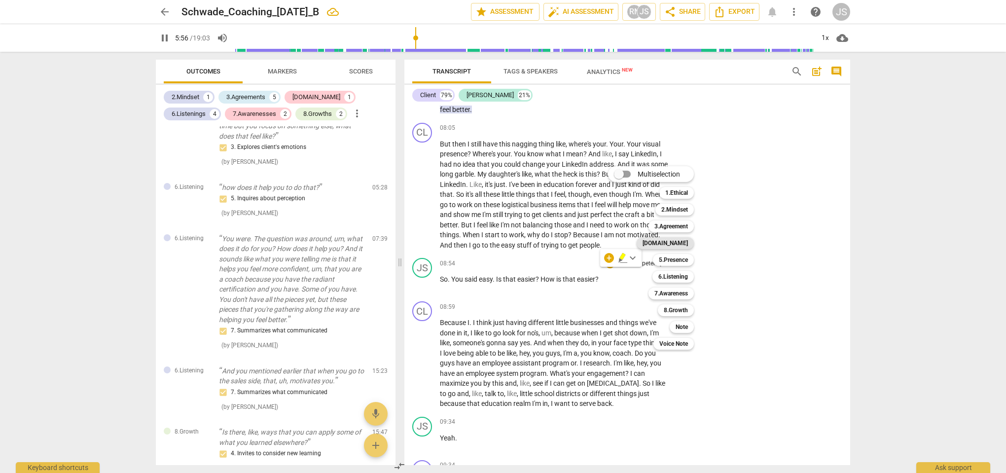
click at [684, 244] on b "[DOMAIN_NAME]" at bounding box center [665, 243] width 45 height 12
type input "357"
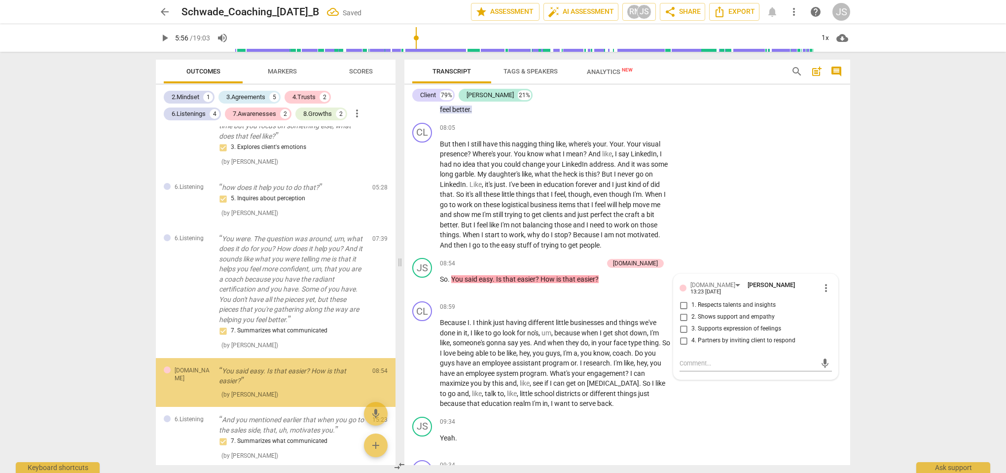
scroll to position [660, 0]
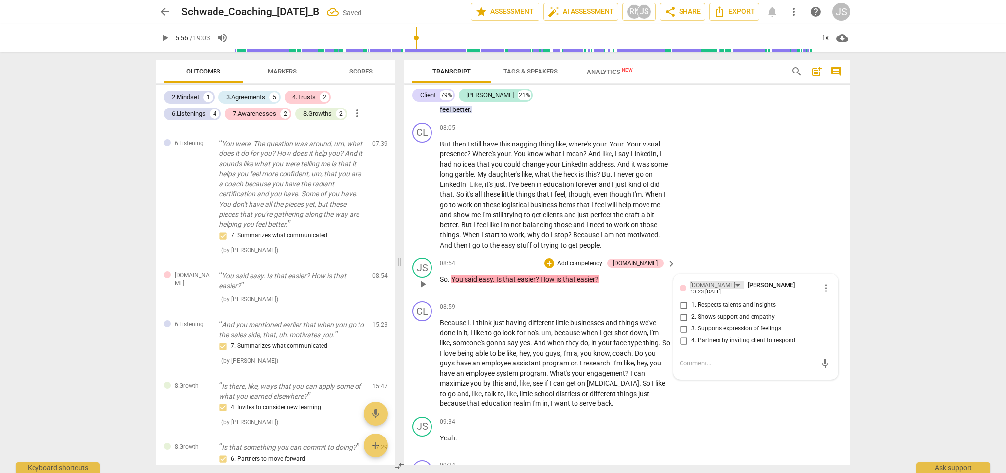
click at [699, 281] on div "[DOMAIN_NAME]" at bounding box center [713, 285] width 45 height 9
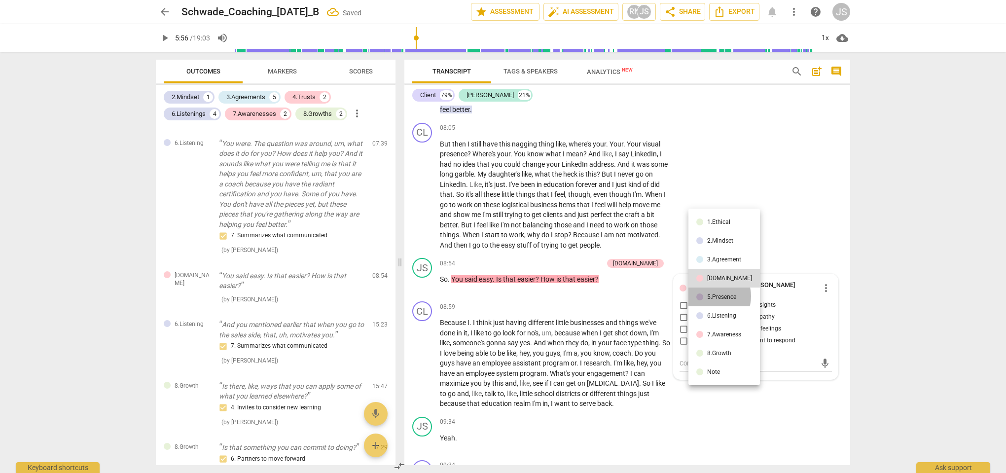
click at [709, 296] on div "5.Presence" at bounding box center [721, 297] width 29 height 6
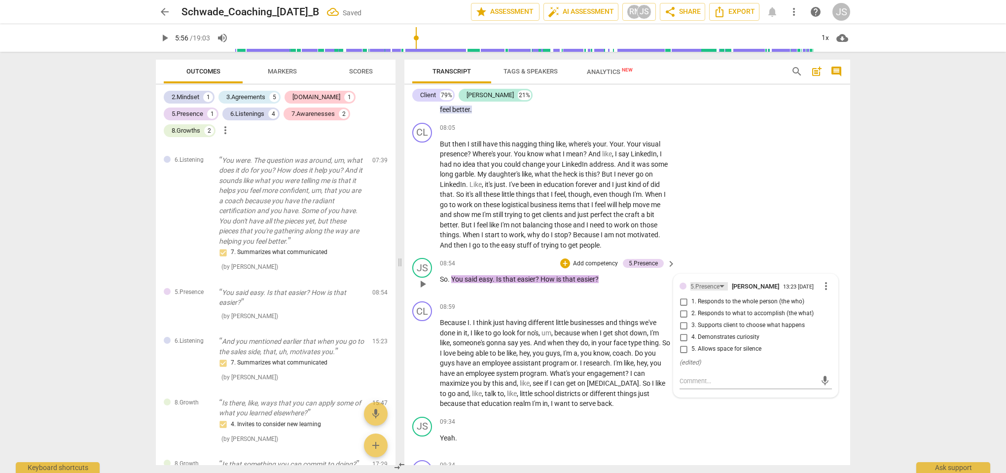
click at [708, 282] on div "5.Presence" at bounding box center [705, 286] width 29 height 9
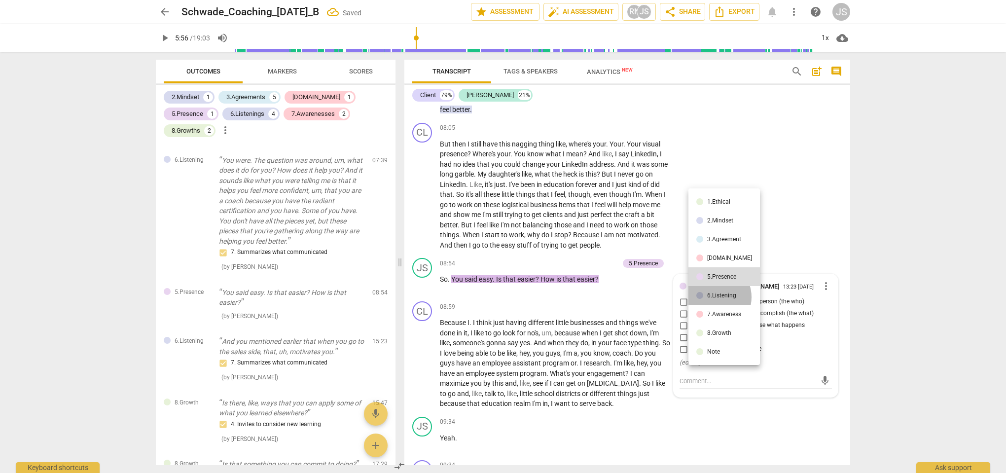
click at [712, 297] on div "6.Listening" at bounding box center [721, 296] width 29 height 6
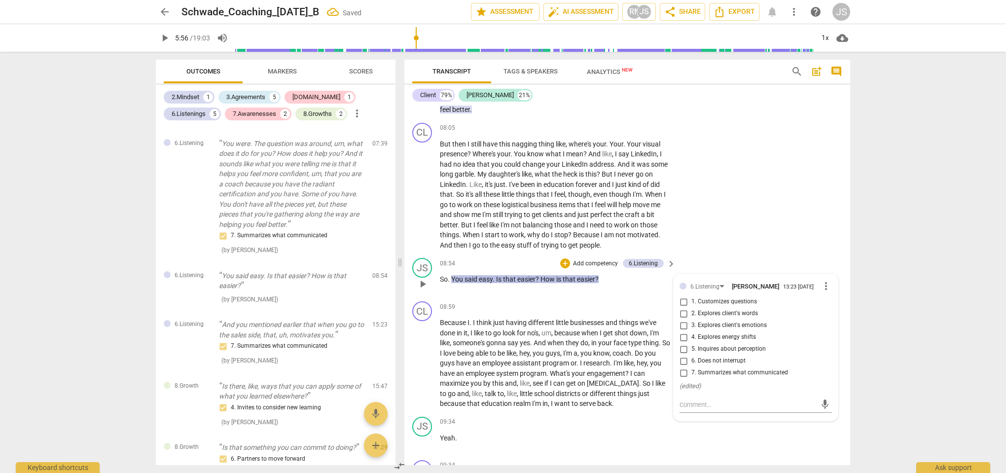
click at [685, 308] on input "2. Explores client's words" at bounding box center [684, 314] width 16 height 12
checkbox input "true"
click at [728, 226] on div "CL play_arrow pause 08:05 + Add competency keyboard_arrow_right But then I stil…" at bounding box center [627, 187] width 446 height 136
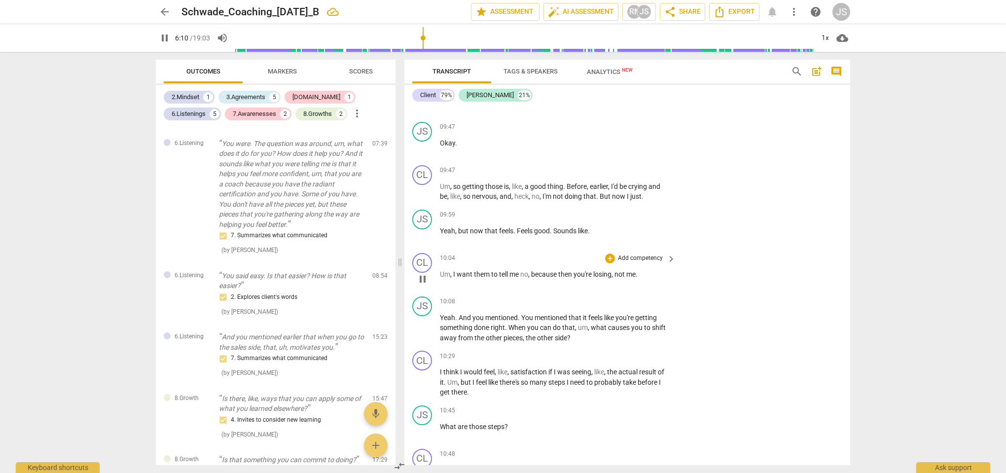
scroll to position [2521, 0]
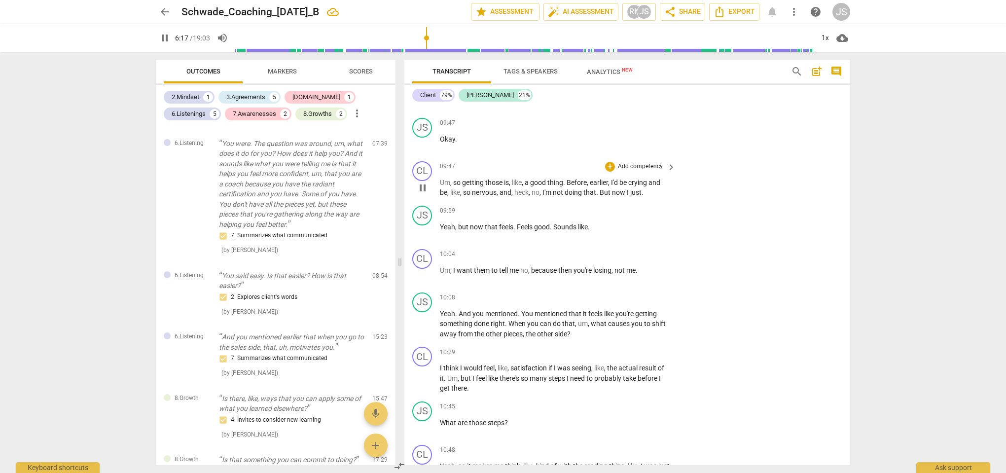
click at [421, 182] on span "pause" at bounding box center [423, 188] width 12 height 12
click at [421, 182] on span "play_arrow" at bounding box center [423, 188] width 12 height 12
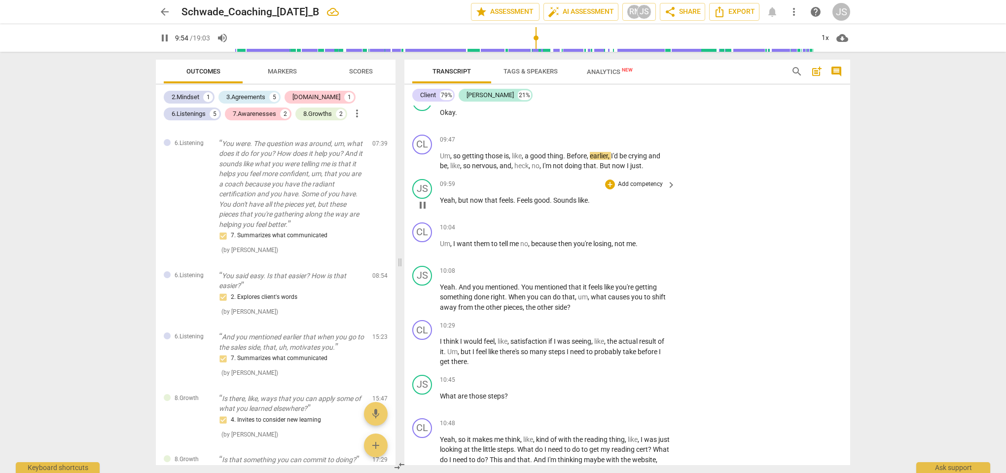
scroll to position [2549, 0]
drag, startPoint x: 592, startPoint y: 187, endPoint x: 440, endPoint y: 185, distance: 151.4
click at [440, 194] on p "Yeah , but now that feels . Feels good . Sounds like ." at bounding box center [555, 199] width 231 height 10
click at [599, 176] on div "+" at bounding box center [600, 174] width 10 height 10
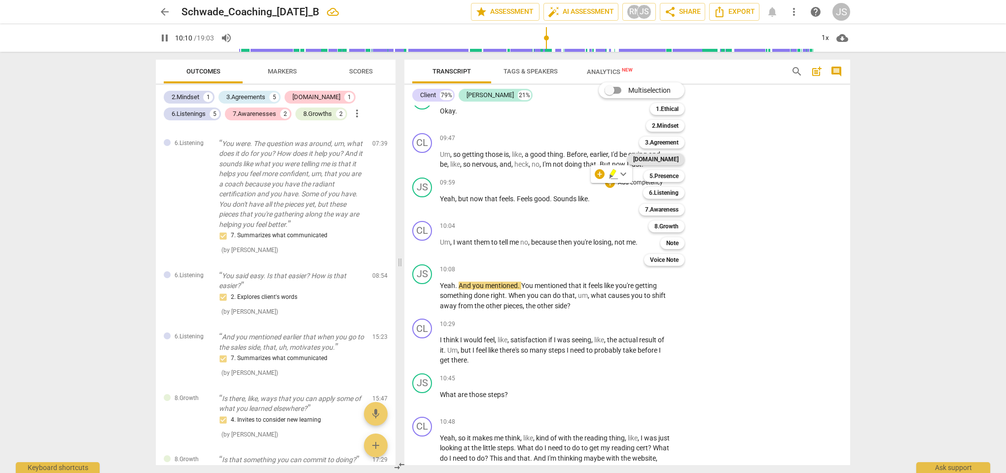
click at [677, 160] on b "[DOMAIN_NAME]" at bounding box center [655, 159] width 45 height 12
type input "611"
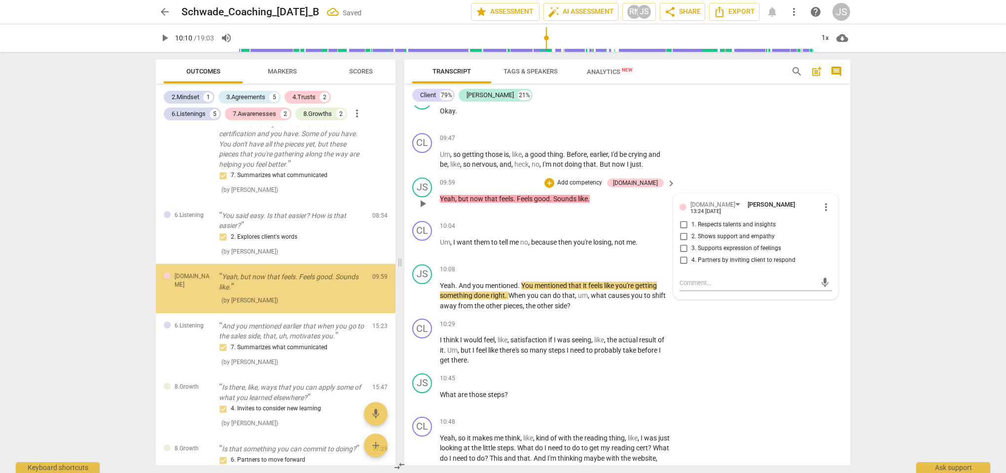
scroll to position [721, 0]
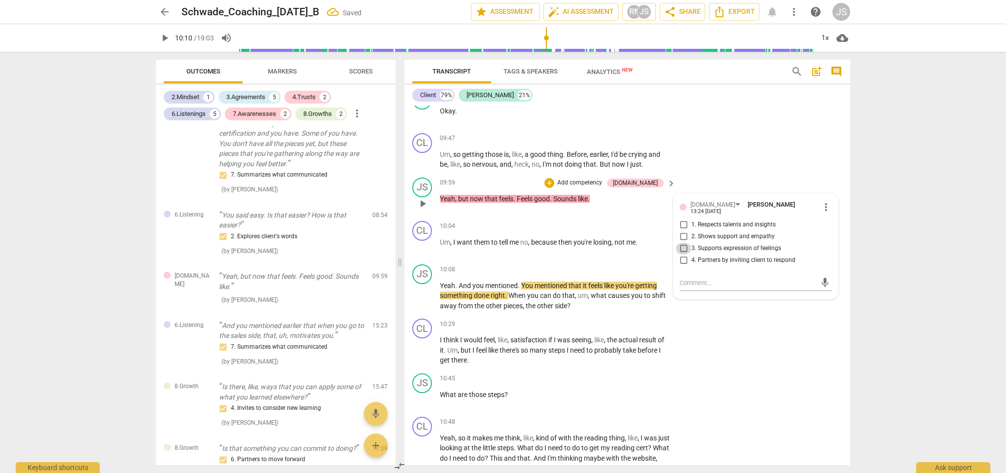
click at [686, 243] on input "3. Supports expression of feelings" at bounding box center [684, 249] width 16 height 12
checkbox input "true"
click at [638, 194] on div "09:59 + Add competency [DOMAIN_NAME] keyboard_arrow_right Yeah , but now that f…" at bounding box center [558, 196] width 237 height 36
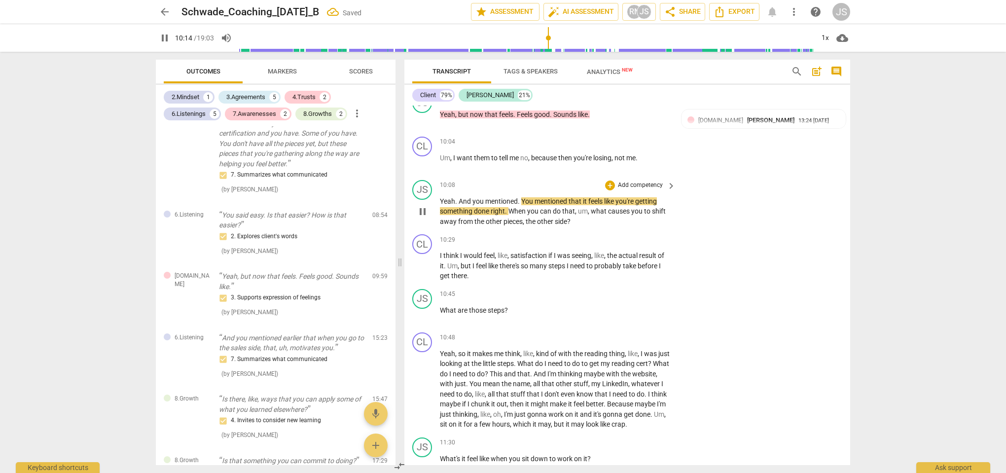
scroll to position [2648, 0]
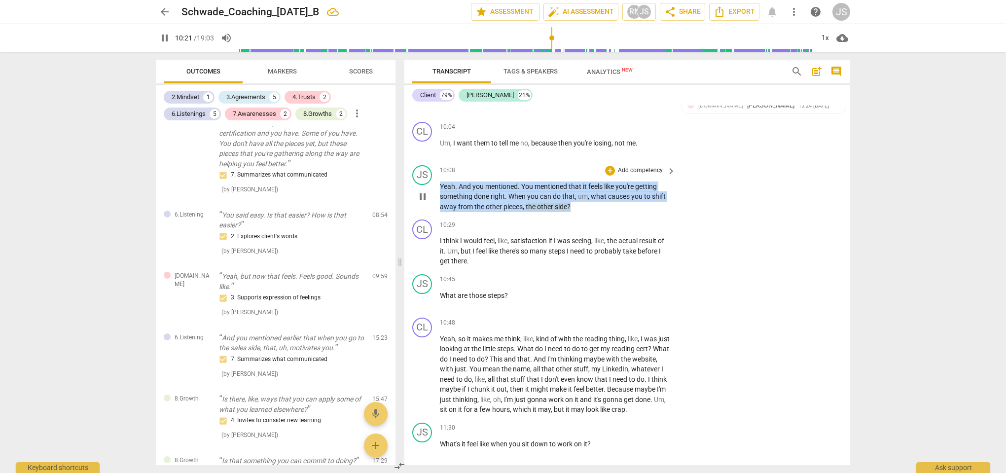
drag, startPoint x: 579, startPoint y: 195, endPoint x: 422, endPoint y: 176, distance: 158.0
click at [422, 176] on div "JS play_arrow pause 10:08 + Add competency keyboard_arrow_right Yeah . And you …" at bounding box center [627, 188] width 446 height 55
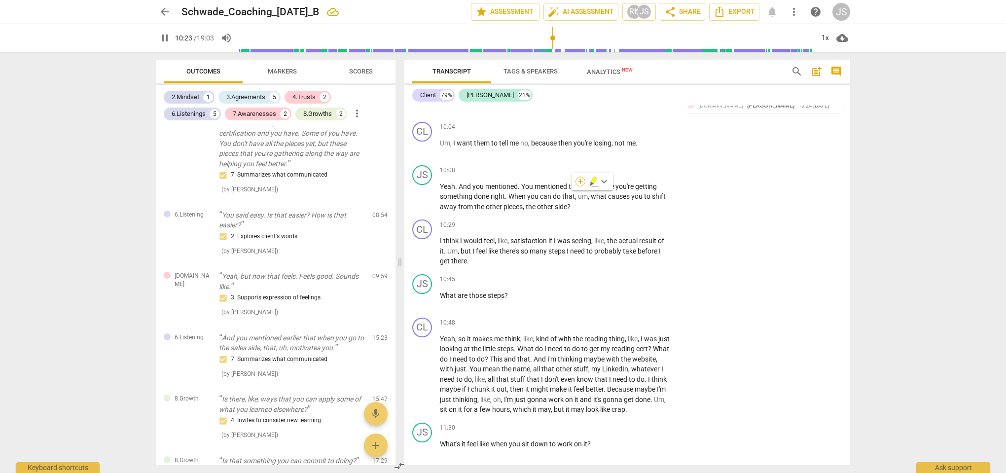
click at [582, 182] on div "+" at bounding box center [581, 182] width 10 height 10
click at [655, 219] on b "7.Awareness" at bounding box center [643, 217] width 34 height 12
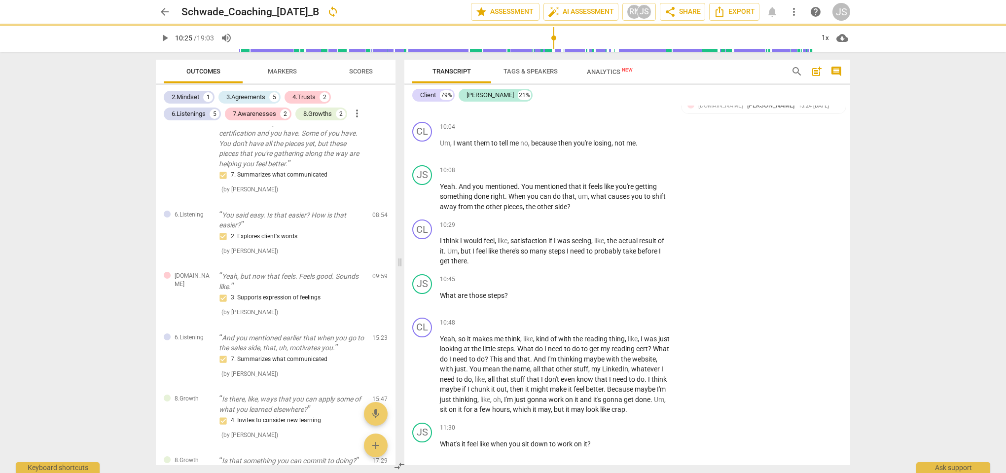
type input "625"
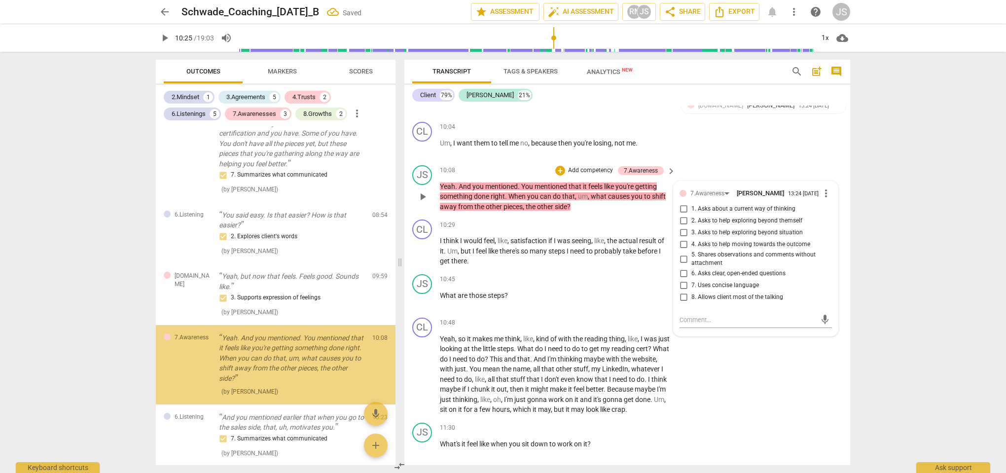
scroll to position [797, 0]
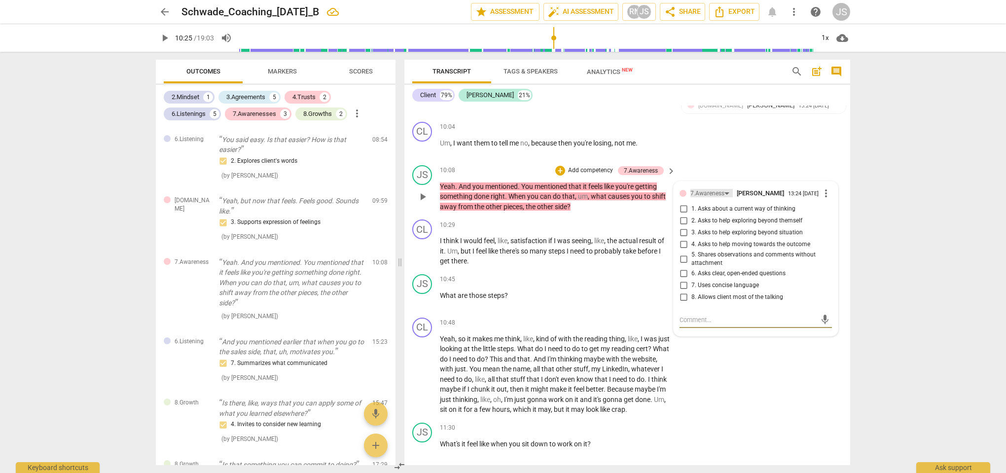
click at [710, 189] on div "7.Awareness" at bounding box center [708, 193] width 34 height 9
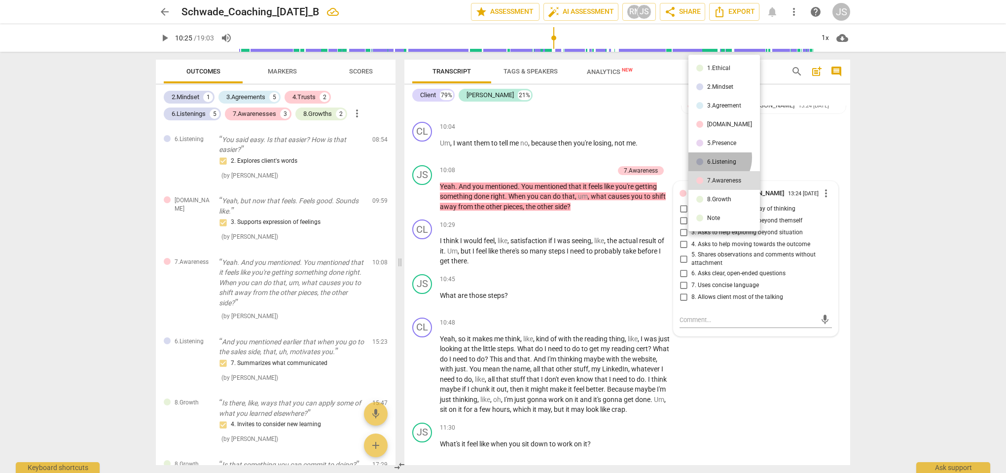
click at [713, 157] on li "6.Listening" at bounding box center [725, 161] width 72 height 19
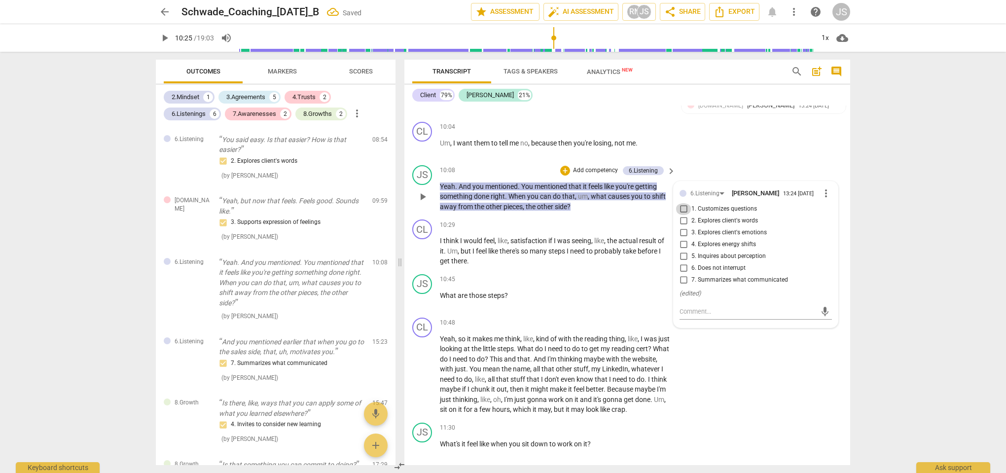
click at [684, 203] on input "1. Customizes questions" at bounding box center [684, 209] width 16 height 12
checkbox input "true"
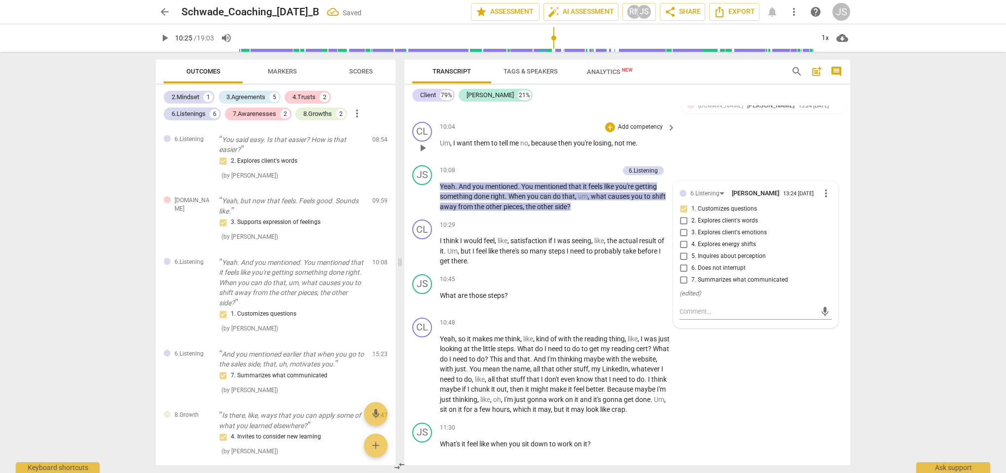
click at [720, 146] on div "CL play_arrow pause 10:04 + Add competency keyboard_arrow_right Um , I want the…" at bounding box center [627, 139] width 446 height 43
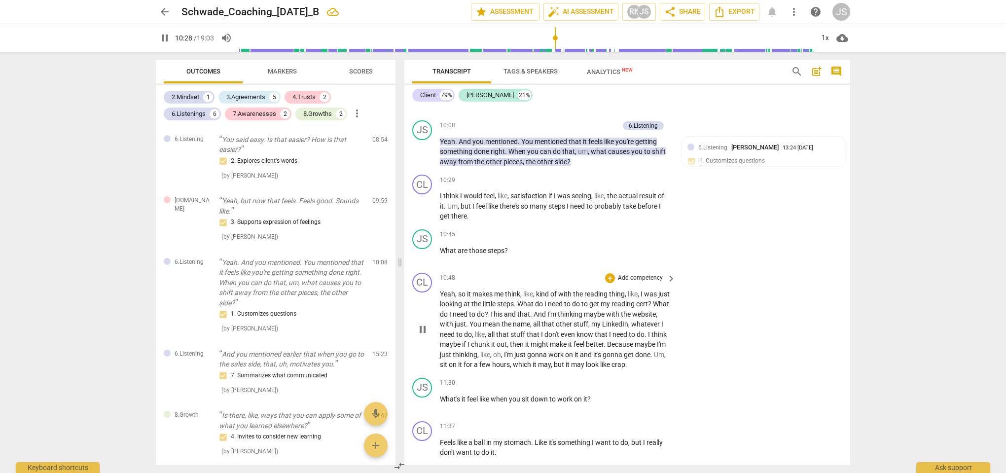
scroll to position [2687, 0]
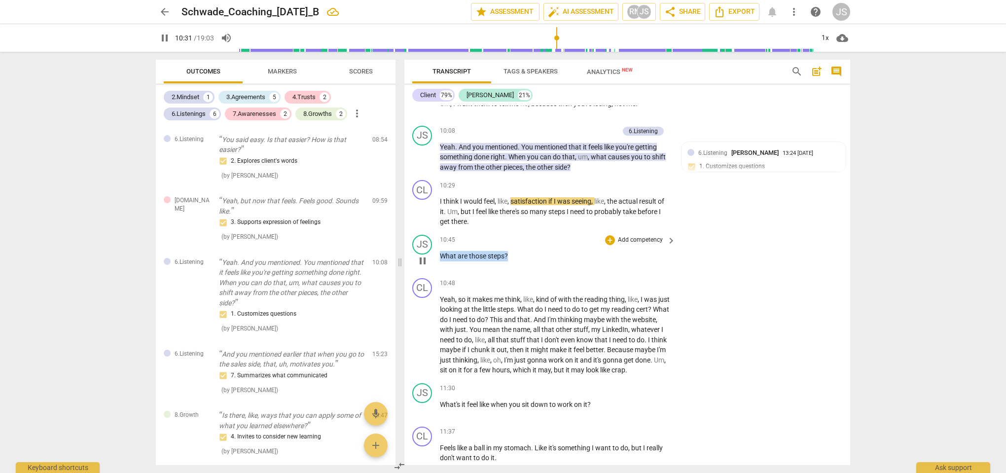
drag, startPoint x: 511, startPoint y: 242, endPoint x: 441, endPoint y: 242, distance: 69.1
click at [441, 251] on p "What are those steps ?" at bounding box center [555, 256] width 231 height 10
click at [517, 229] on div "+" at bounding box center [517, 230] width 10 height 10
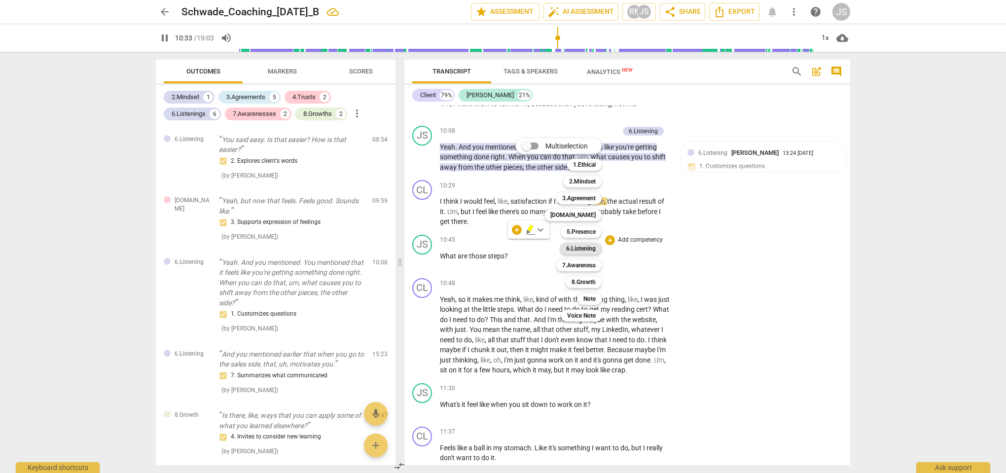
click at [583, 249] on b "6.Listening" at bounding box center [581, 249] width 30 height 12
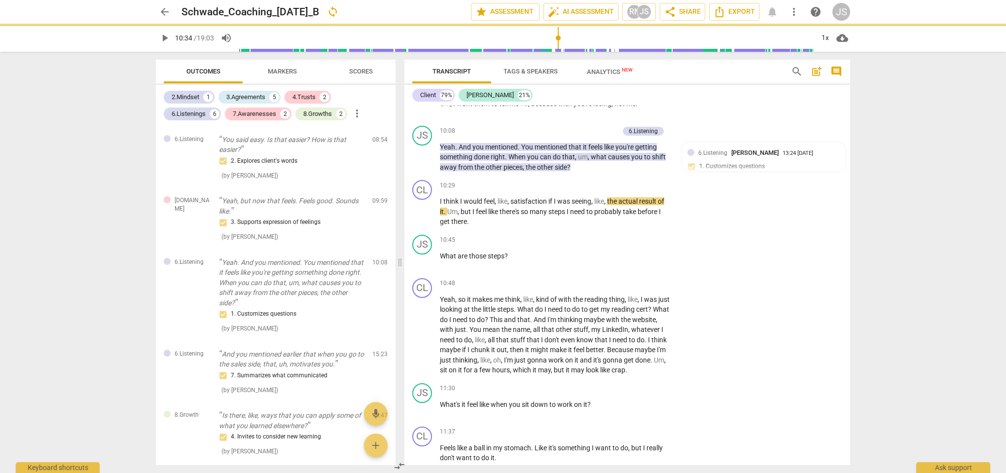
type input "634"
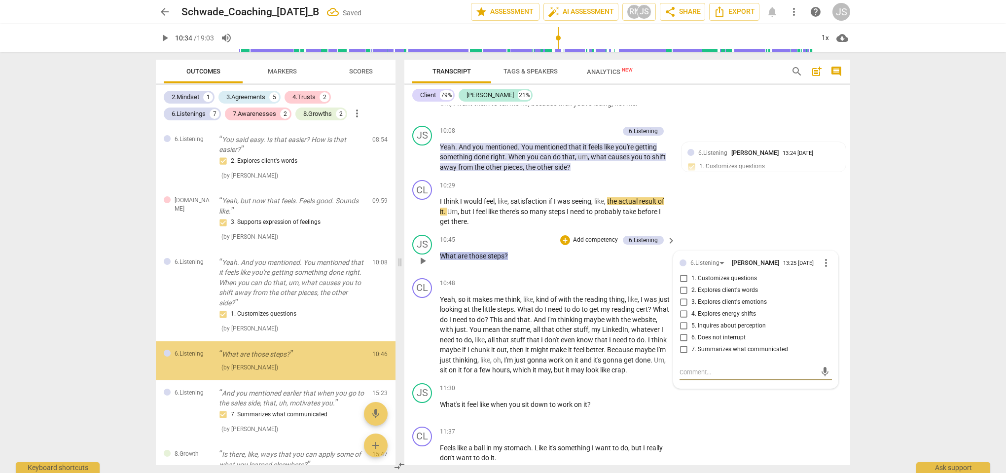
scroll to position [867, 0]
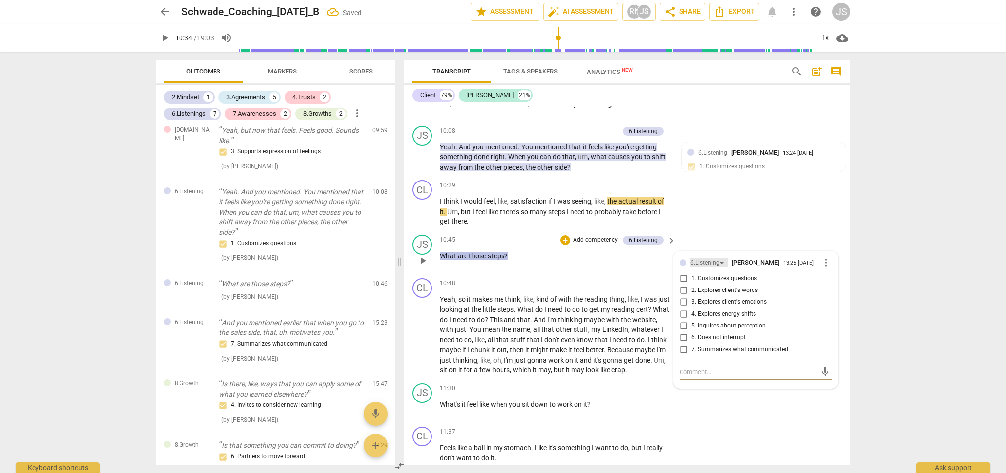
click at [711, 258] on div "6.Listening" at bounding box center [705, 262] width 29 height 9
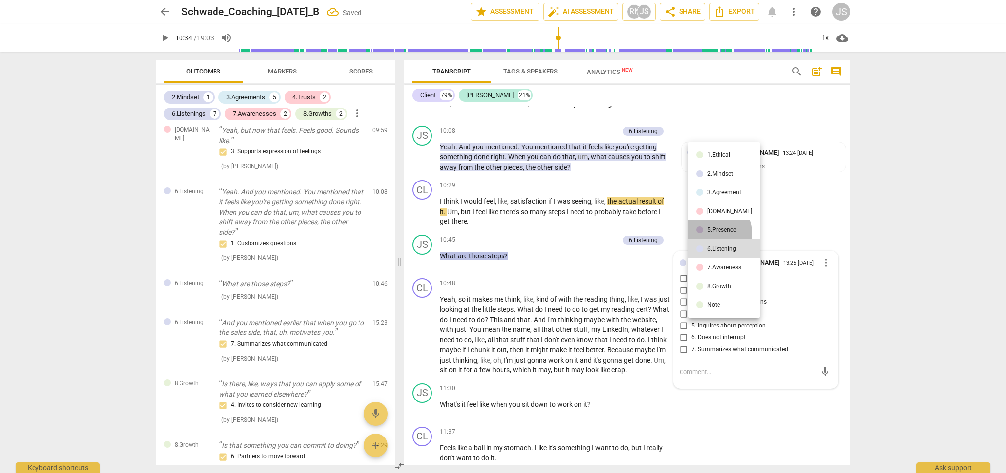
click at [714, 233] on div "5.Presence" at bounding box center [721, 230] width 29 height 6
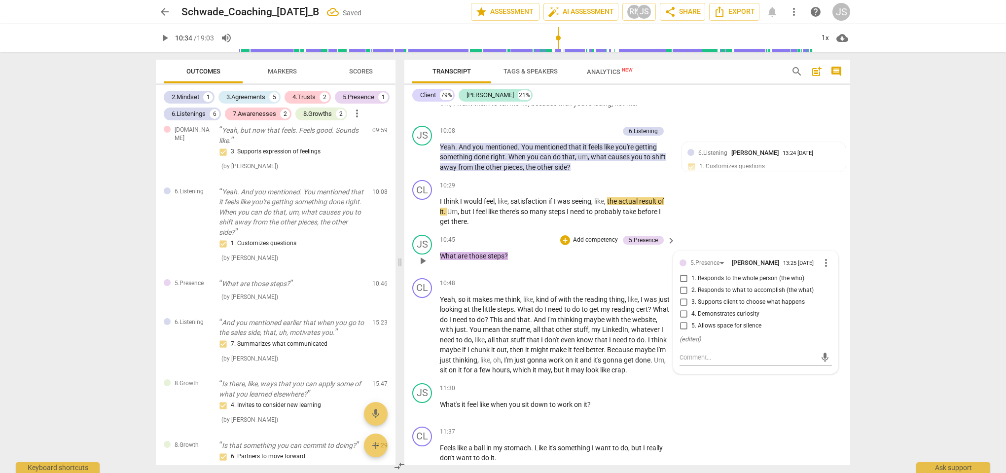
click at [711, 310] on span "4. Demonstrates curiosity" at bounding box center [726, 314] width 68 height 9
click at [692, 308] on input "4. Demonstrates curiosity" at bounding box center [684, 314] width 16 height 12
checkbox input "true"
click at [720, 217] on div "CL play_arrow pause 10:29 + Add competency keyboard_arrow_right I think I would…" at bounding box center [627, 203] width 446 height 55
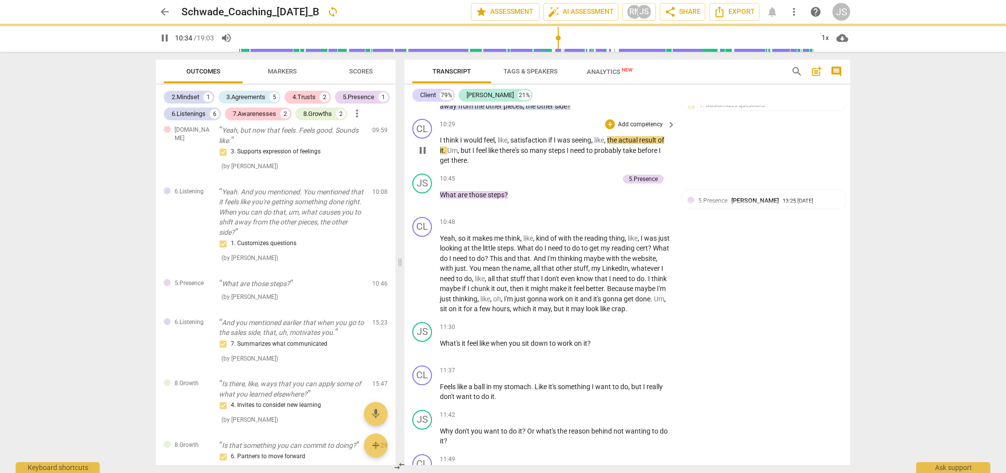
scroll to position [2750, 0]
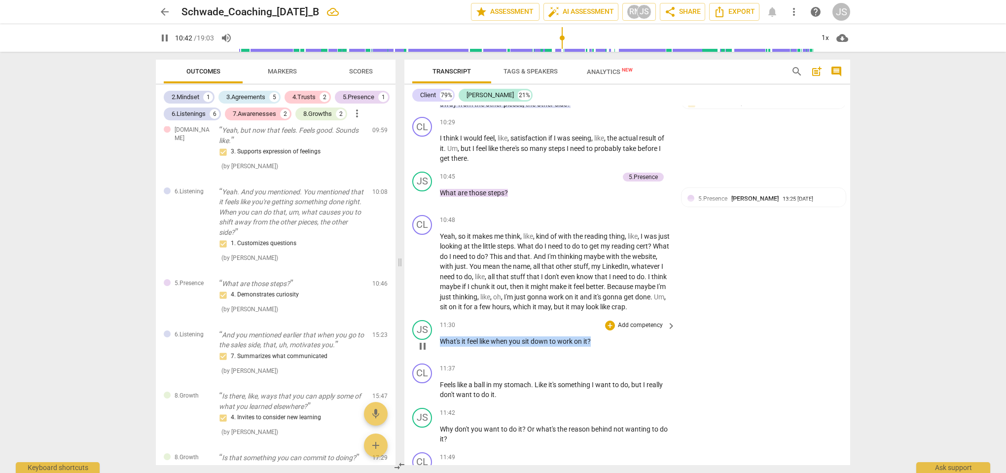
drag, startPoint x: 595, startPoint y: 335, endPoint x: 440, endPoint y: 333, distance: 154.9
click at [440, 336] on p "What's it feel like when you sit down to work on it ?" at bounding box center [555, 341] width 231 height 10
click at [605, 324] on div "+" at bounding box center [602, 323] width 10 height 10
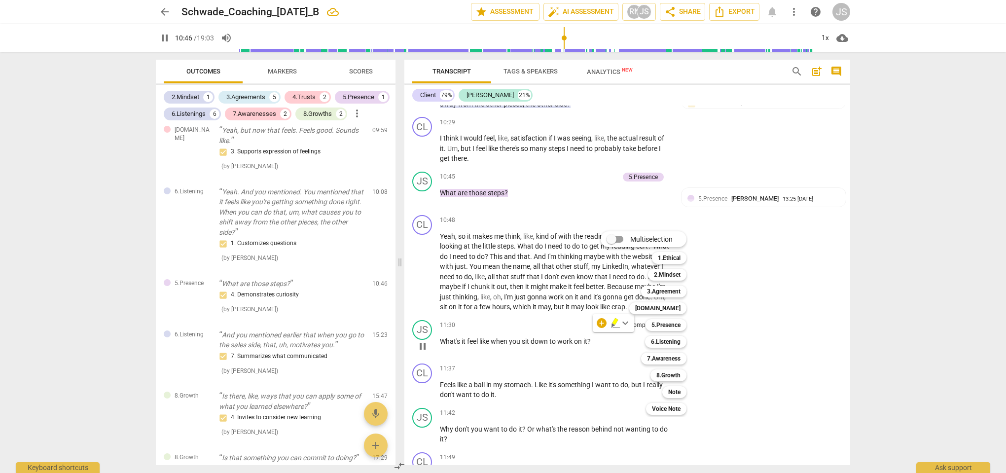
click at [592, 348] on div at bounding box center [503, 236] width 1006 height 473
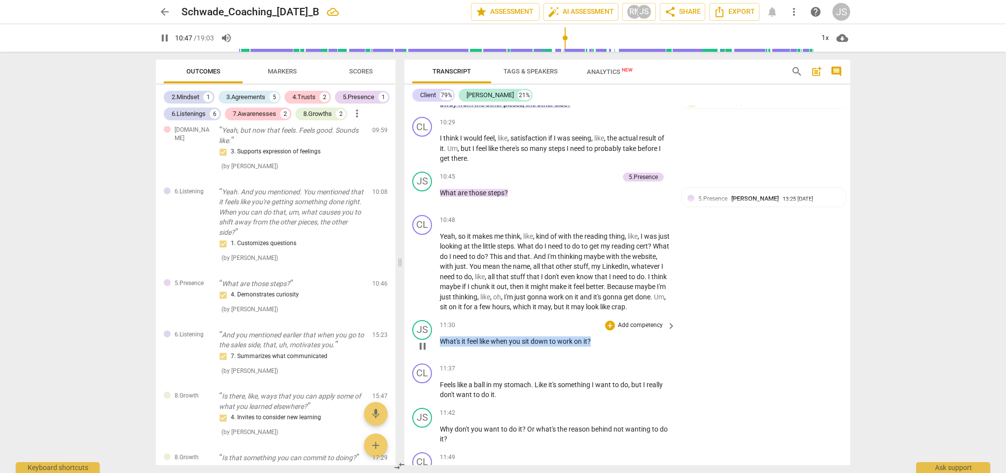
drag, startPoint x: 599, startPoint y: 333, endPoint x: 439, endPoint y: 330, distance: 159.9
click at [439, 330] on div "JS play_arrow pause 11:30 + Add competency keyboard_arrow_right What's it feel …" at bounding box center [627, 337] width 446 height 43
click at [603, 322] on div "+" at bounding box center [602, 323] width 10 height 10
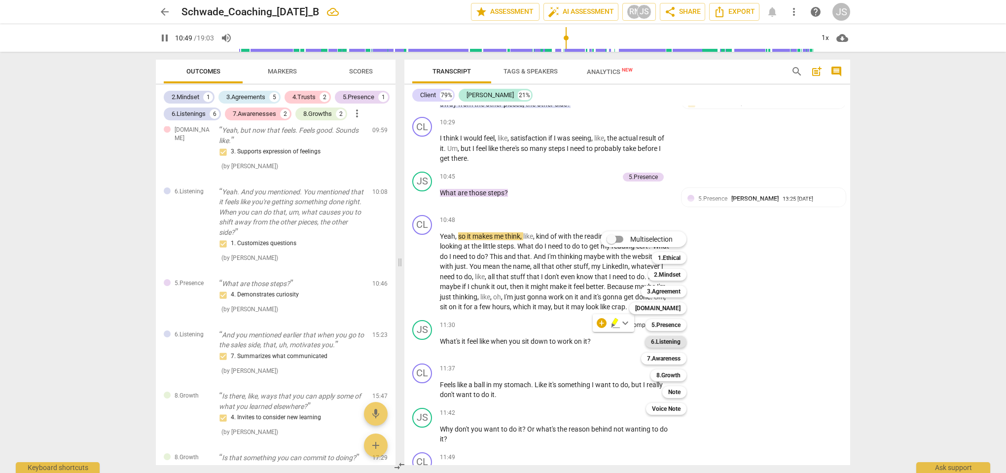
click at [670, 342] on b "6.Listening" at bounding box center [666, 342] width 30 height 12
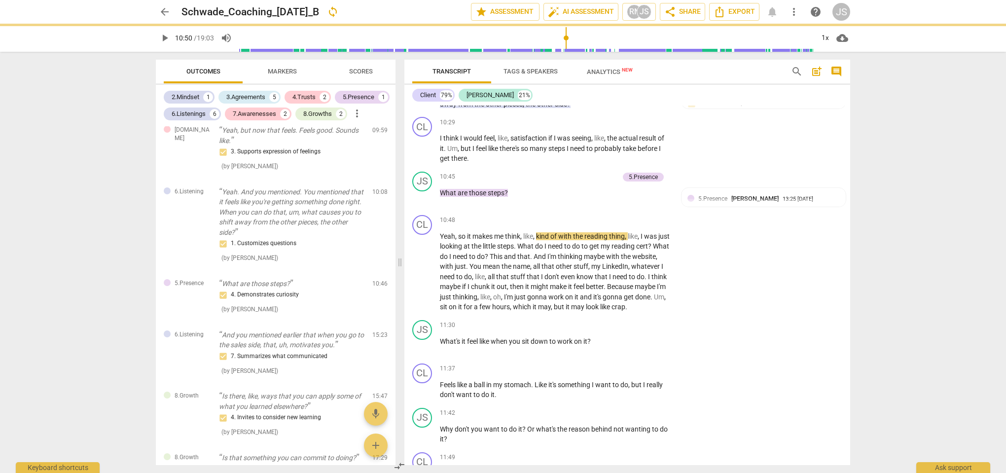
type input "650"
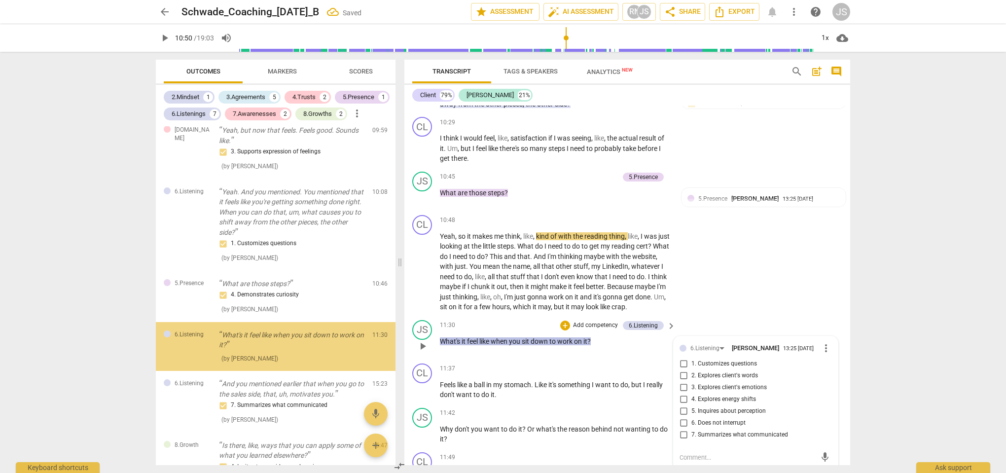
scroll to position [931, 0]
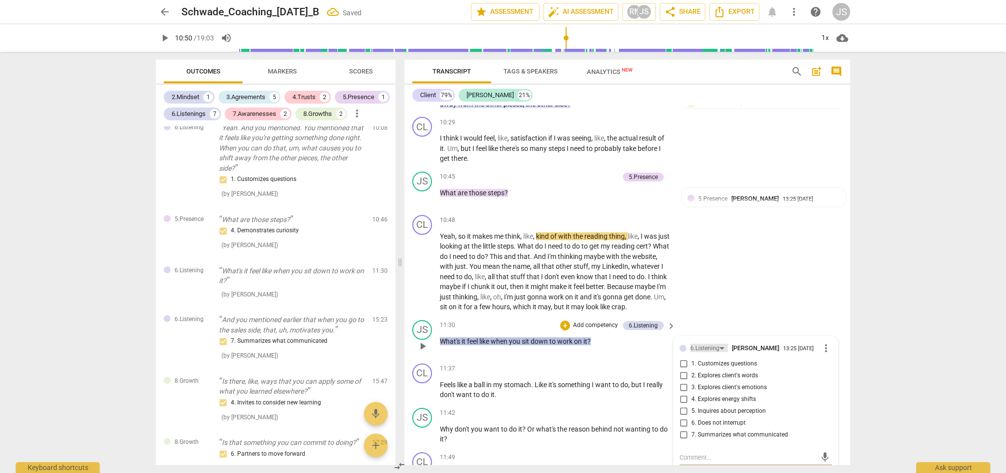
click at [704, 344] on div "6.Listening" at bounding box center [705, 348] width 29 height 9
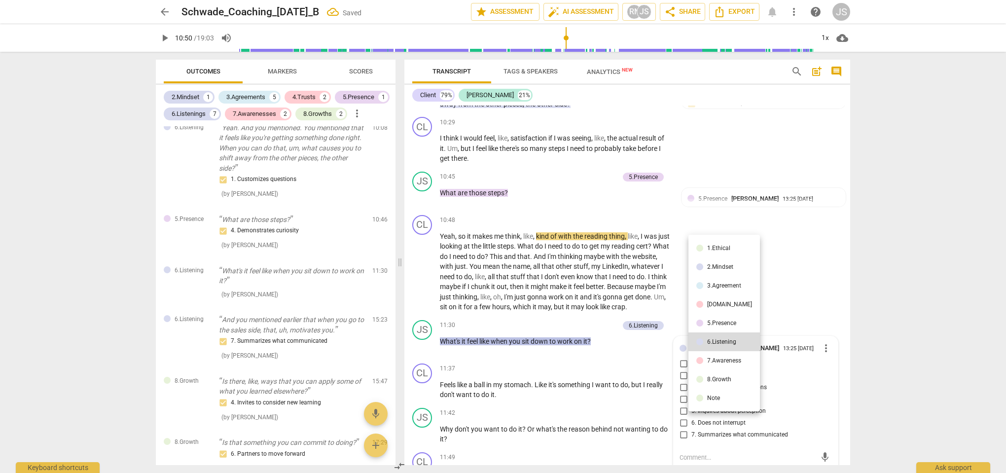
click at [709, 327] on li "5.Presence" at bounding box center [725, 323] width 72 height 19
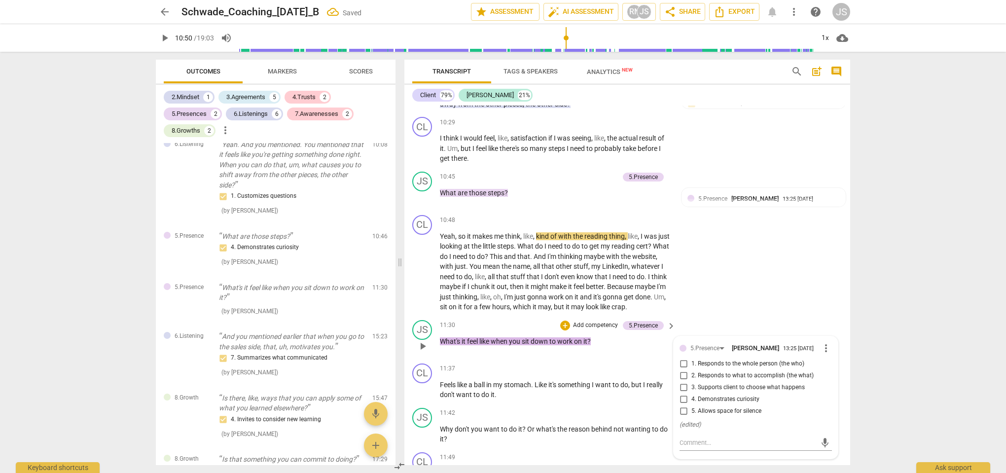
click at [707, 396] on span "4. Demonstrates curiosity" at bounding box center [726, 399] width 68 height 9
click at [692, 396] on input "4. Demonstrates curiosity" at bounding box center [684, 400] width 16 height 12
checkbox input "true"
click at [716, 292] on div "CL play_arrow pause 10:48 + Add competency keyboard_arrow_right Yeah , so it ma…" at bounding box center [627, 263] width 446 height 105
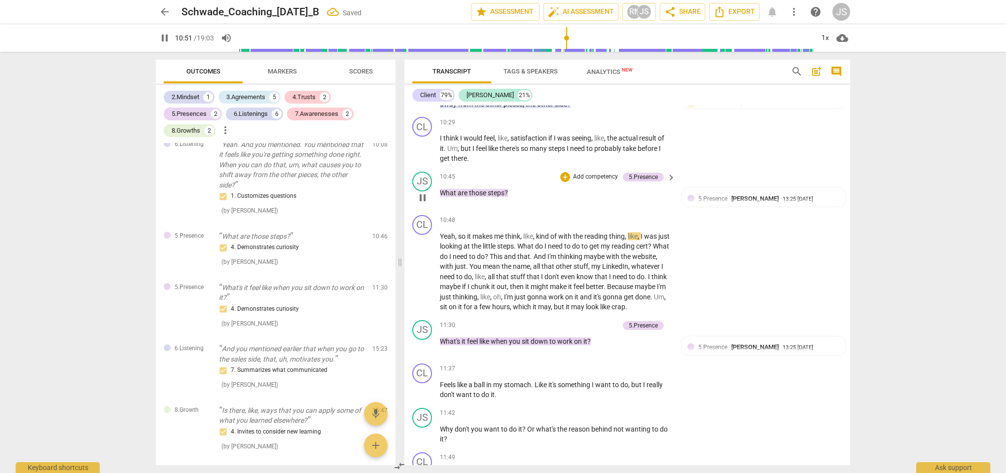
scroll to position [2728, 0]
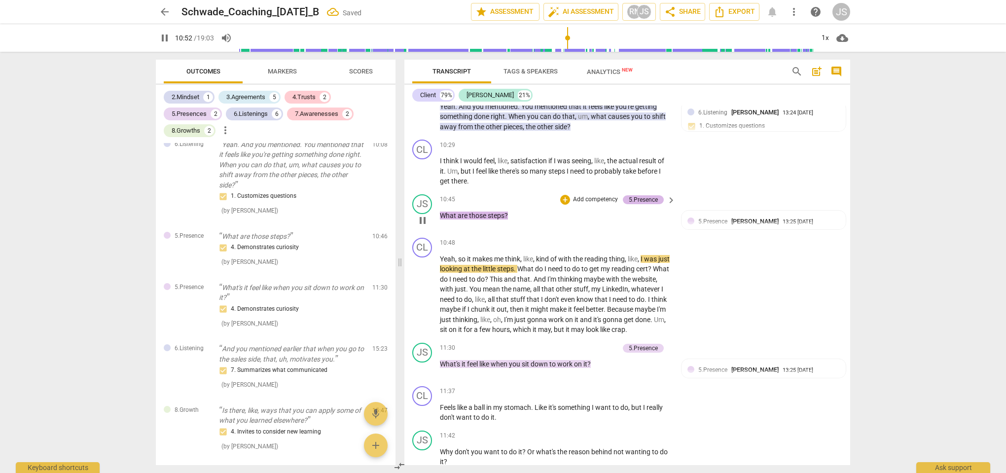
click at [654, 195] on div "5.Presence" at bounding box center [643, 199] width 29 height 9
type input "653"
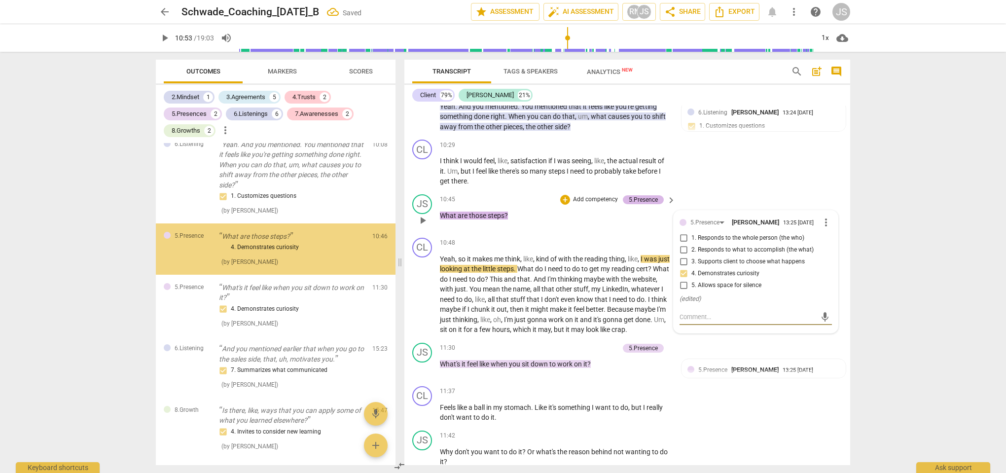
scroll to position [881, 0]
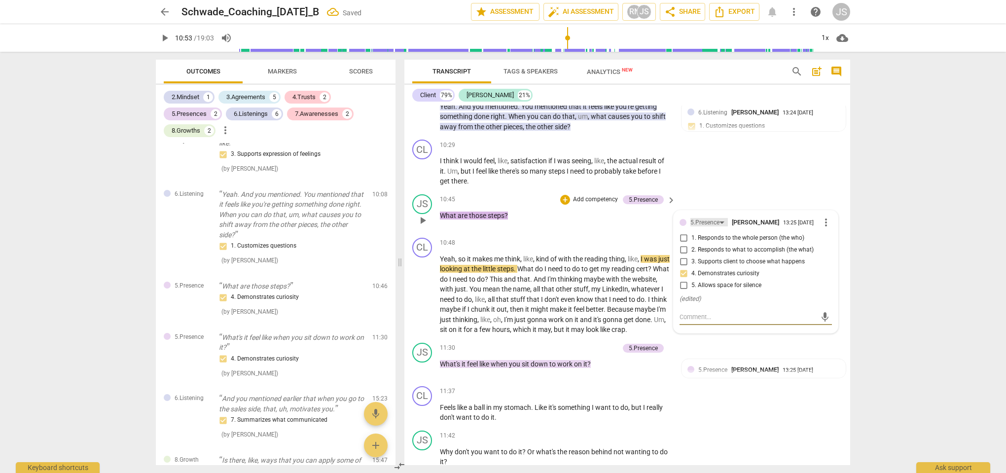
click at [708, 218] on div "5.Presence" at bounding box center [705, 222] width 29 height 9
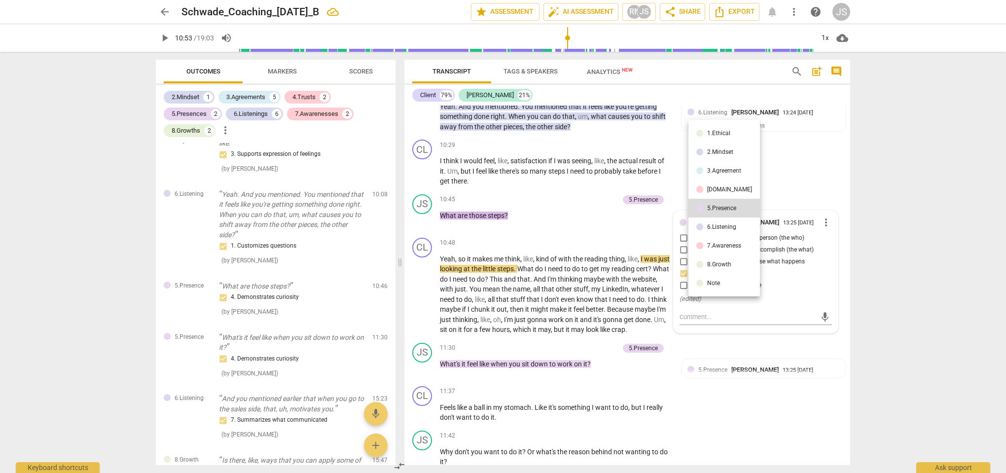
click at [713, 192] on div "[DOMAIN_NAME]" at bounding box center [729, 189] width 45 height 6
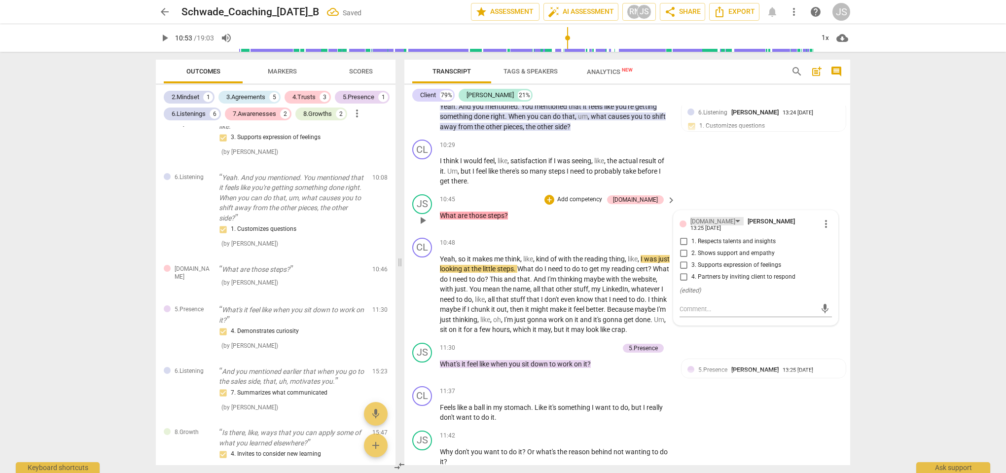
click at [710, 217] on div "[DOMAIN_NAME]" at bounding box center [717, 221] width 53 height 8
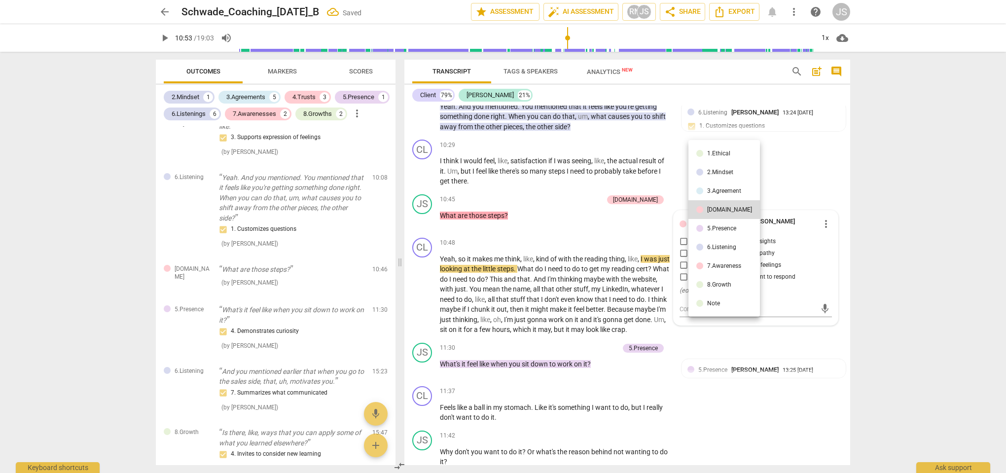
click at [715, 259] on li "7.Awareness" at bounding box center [725, 265] width 72 height 19
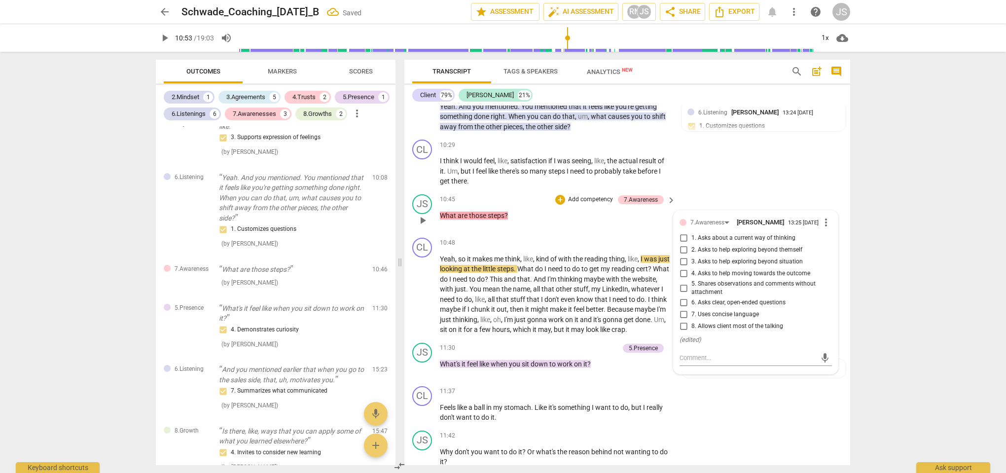
click at [684, 309] on input "7. Uses concise language" at bounding box center [684, 315] width 16 height 12
checkbox input "true"
click at [599, 211] on p "What are those steps ?" at bounding box center [555, 216] width 231 height 10
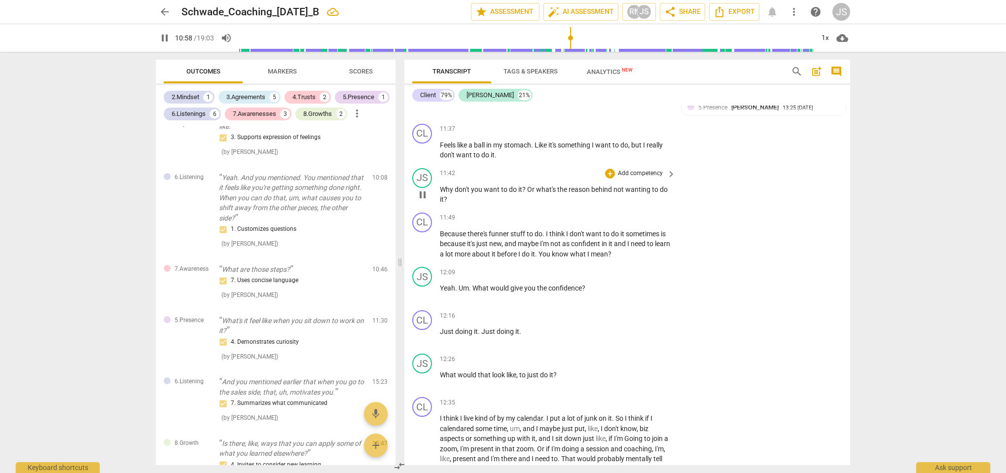
scroll to position [2992, 0]
click at [589, 281] on p "Yeah . Um . What would give you the confidence ?" at bounding box center [555, 286] width 231 height 10
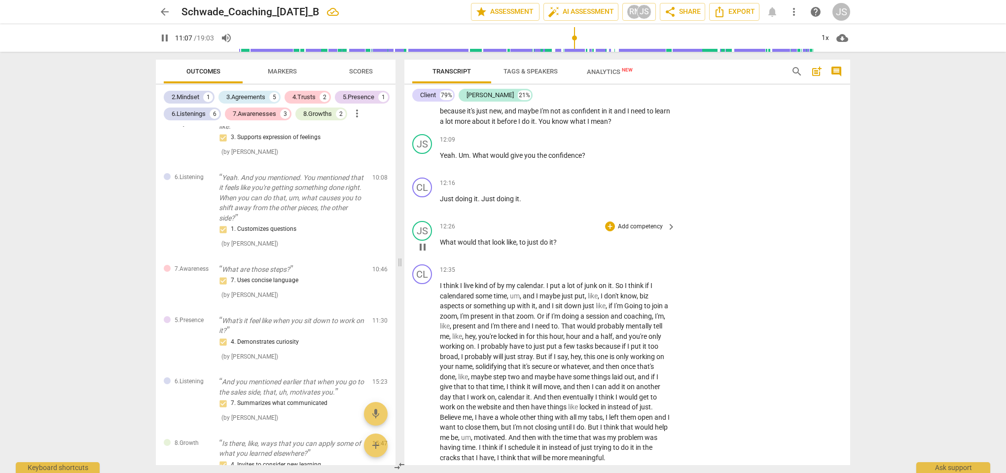
scroll to position [3124, 0]
drag, startPoint x: 559, startPoint y: 233, endPoint x: 443, endPoint y: 231, distance: 116.4
click at [443, 236] on p "What would that look like , to just do it ?" at bounding box center [555, 241] width 231 height 10
click at [566, 221] on div "+" at bounding box center [566, 222] width 10 height 10
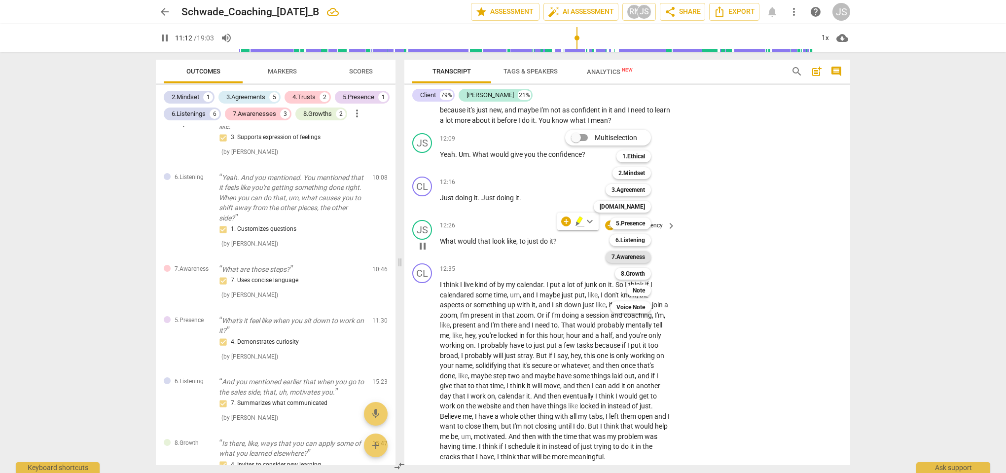
click at [632, 256] on b "7.Awareness" at bounding box center [629, 257] width 34 height 12
type input "672"
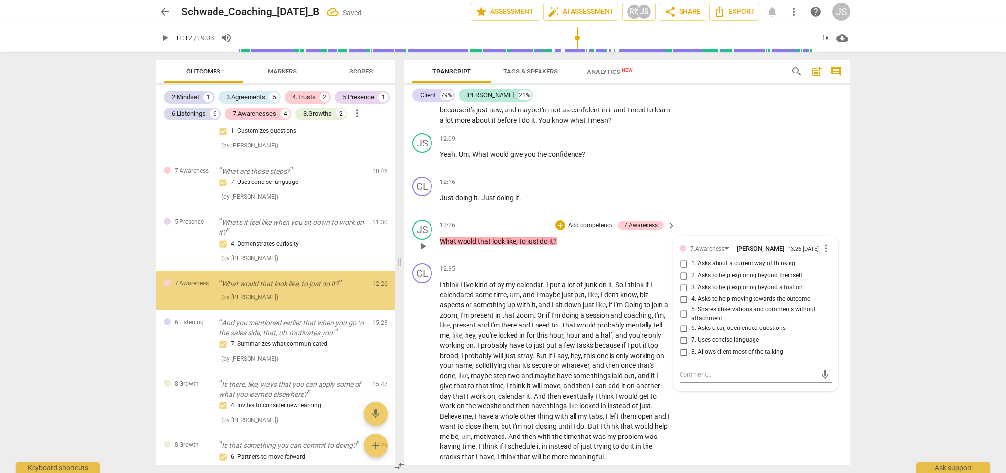
scroll to position [987, 0]
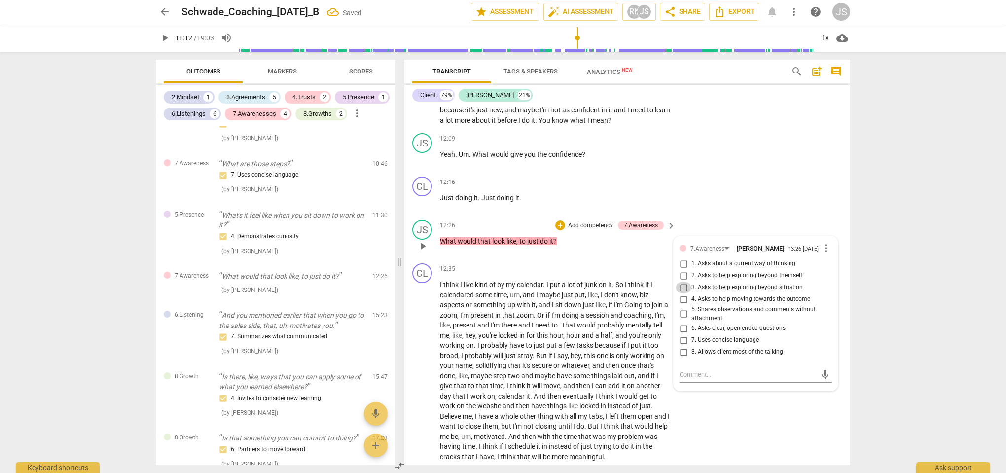
click at [682, 283] on input "3. Asks to help exploring beyond situation" at bounding box center [684, 288] width 16 height 12
checkbox input "true"
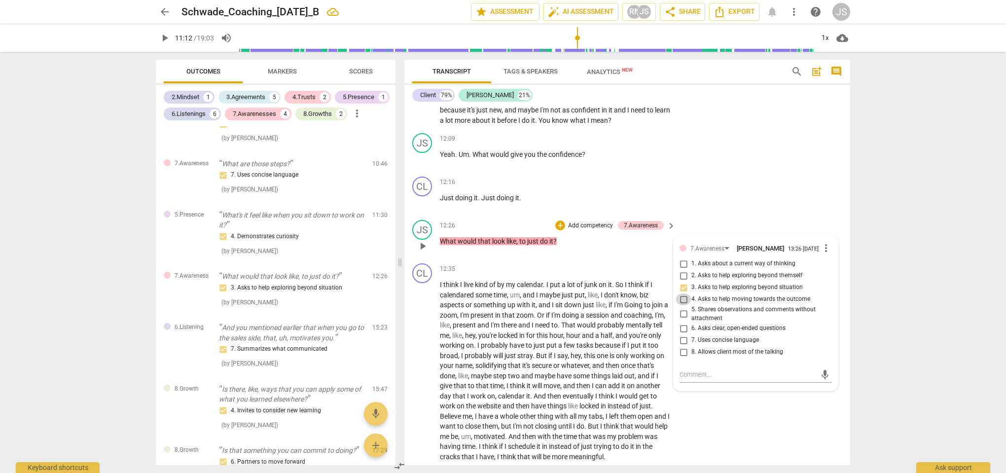
click at [683, 295] on input "4. Asks to help moving towards the outcome" at bounding box center [684, 299] width 16 height 12
checkbox input "true"
click at [685, 282] on input "3. Asks to help exploring beyond situation" at bounding box center [684, 288] width 16 height 12
click at [685, 284] on input "3. Asks to help exploring beyond situation" at bounding box center [684, 288] width 16 height 12
checkbox input "false"
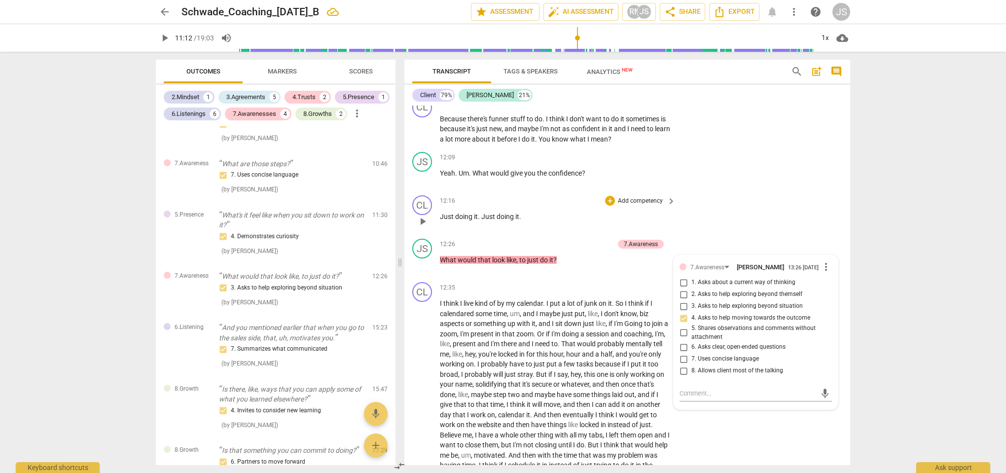
scroll to position [3069, 0]
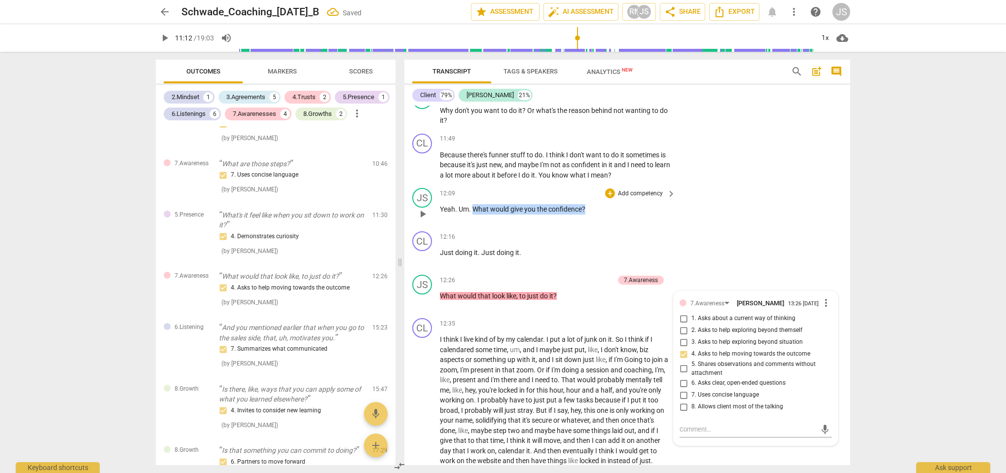
drag, startPoint x: 590, startPoint y: 201, endPoint x: 475, endPoint y: 201, distance: 115.4
click at [475, 204] on p "Yeah . Um . What would give you the confidence ?" at bounding box center [555, 209] width 231 height 10
click at [598, 189] on div "+" at bounding box center [595, 189] width 10 height 10
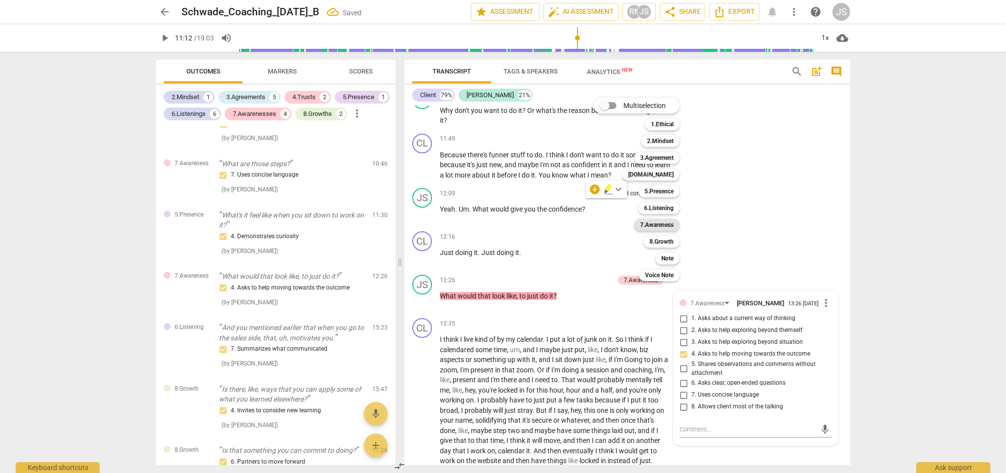
click at [669, 229] on b "7.Awareness" at bounding box center [657, 225] width 34 height 12
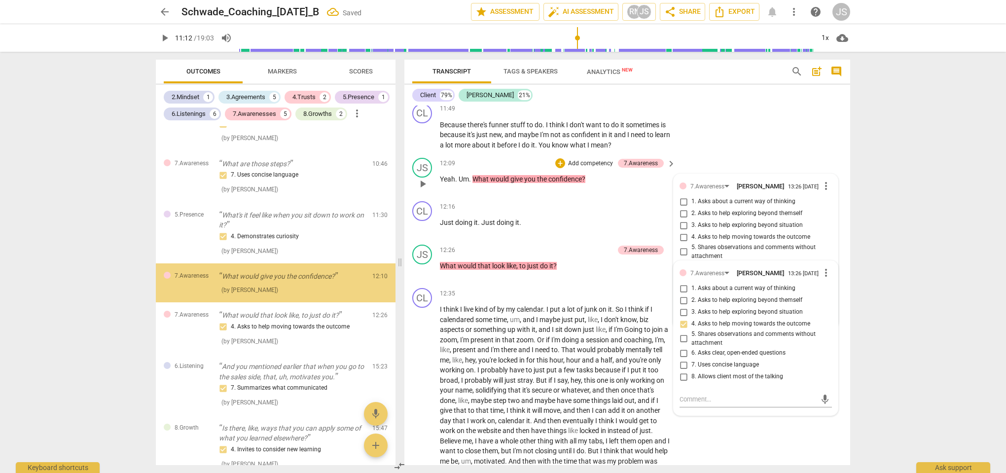
scroll to position [3103, 0]
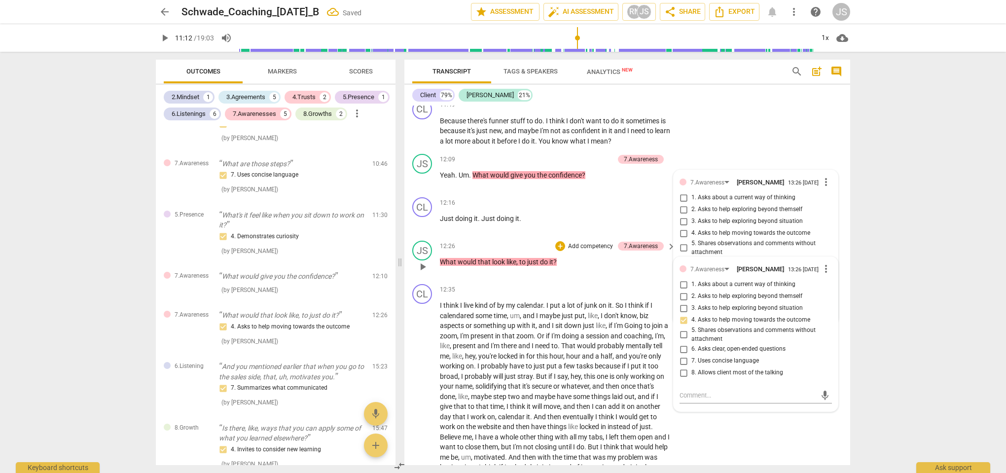
drag, startPoint x: 791, startPoint y: 257, endPoint x: 791, endPoint y: 286, distance: 28.6
click at [791, 286] on div "7.Awareness [PERSON_NAME] 13:26 [DATE] more_vert 1. Asks about a current way of…" at bounding box center [756, 323] width 152 height 121
click at [625, 284] on div "+ Add competency keyboard_arrow_right" at bounding box center [639, 289] width 73 height 11
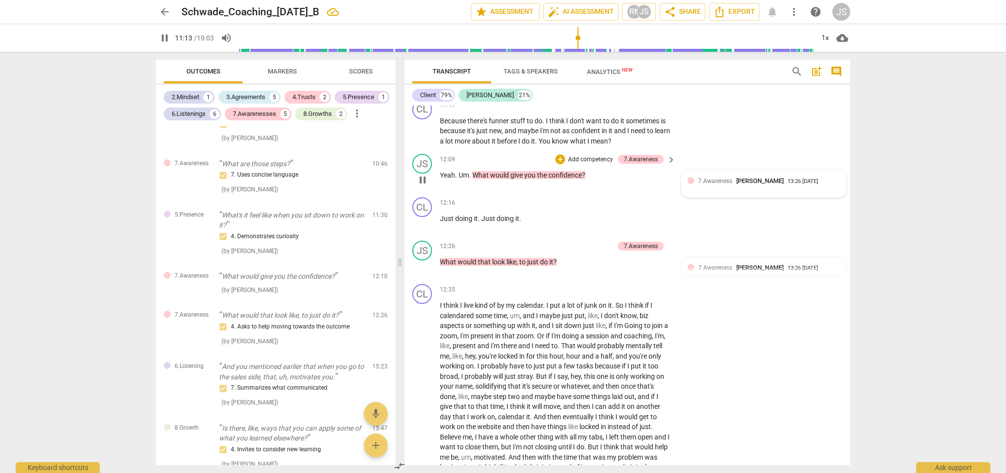
click at [722, 178] on span "7.Awareness" at bounding box center [715, 181] width 34 height 7
type input "674"
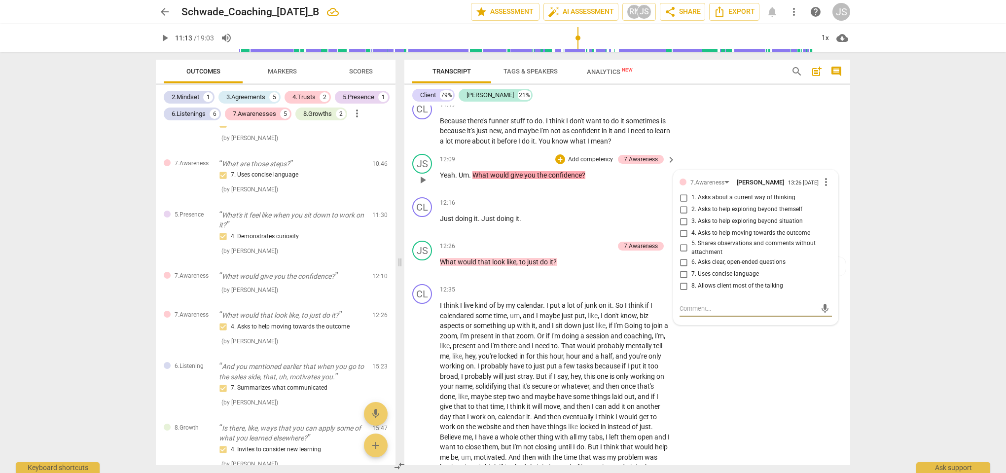
click at [682, 218] on input "3. Asks to help exploring beyond situation" at bounding box center [684, 222] width 16 height 12
click at [683, 217] on input "3. Asks to help exploring beyond situation" at bounding box center [684, 222] width 16 height 12
checkbox input "false"
click at [683, 205] on input "2. Asks to help exploring beyond themself" at bounding box center [684, 210] width 16 height 12
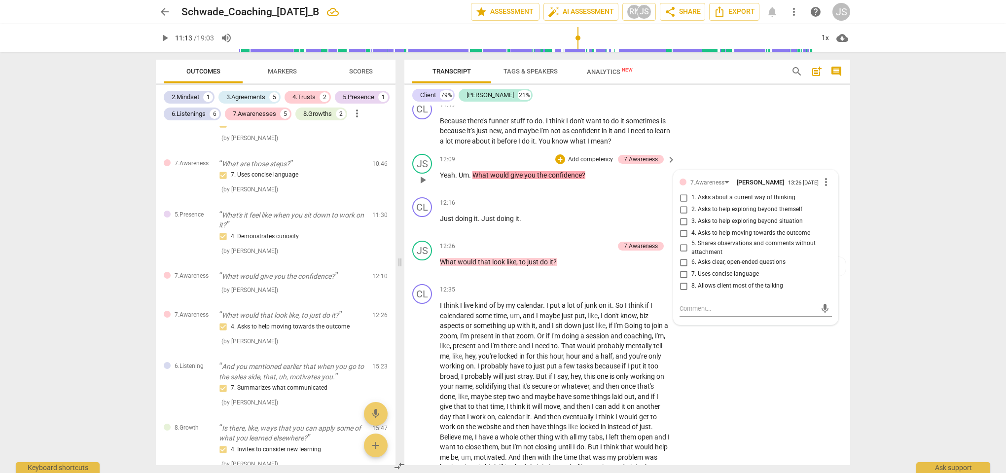
checkbox input "true"
click at [623, 199] on p "Add competency" at bounding box center [640, 203] width 47 height 9
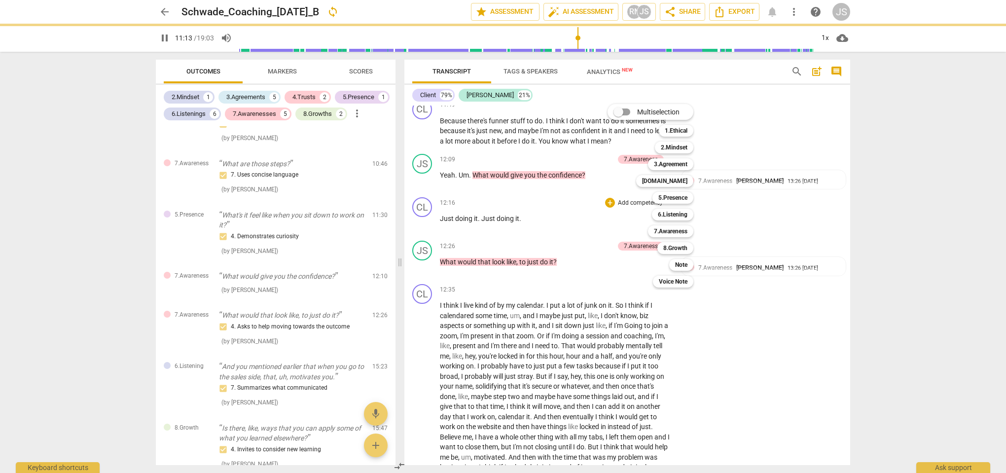
scroll to position [2913, 0]
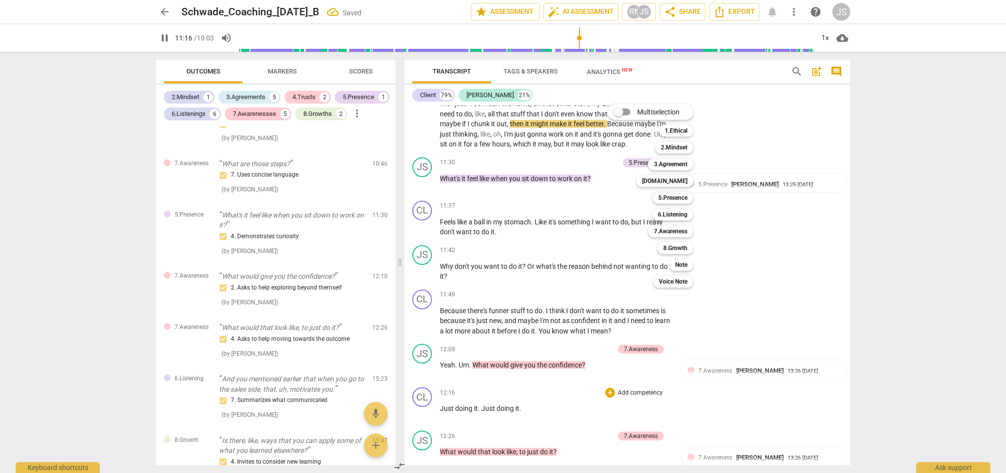
click at [583, 366] on div at bounding box center [503, 236] width 1006 height 473
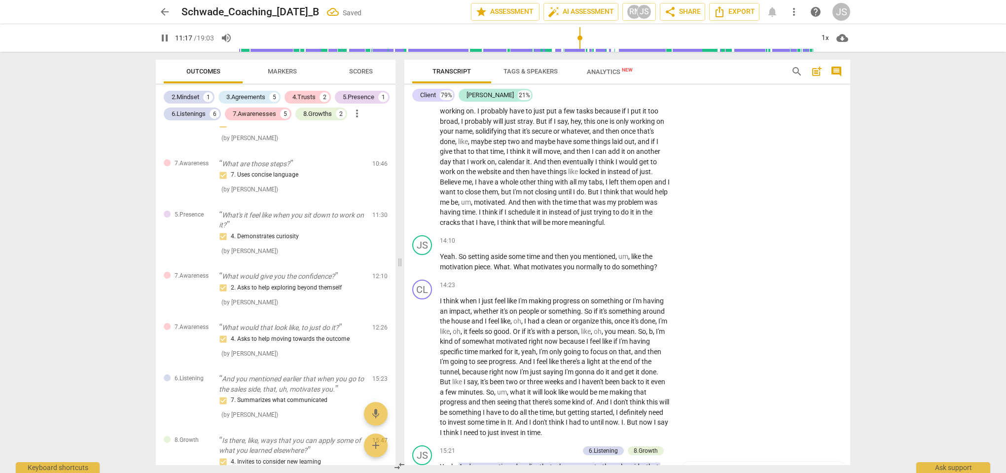
scroll to position [3362, 0]
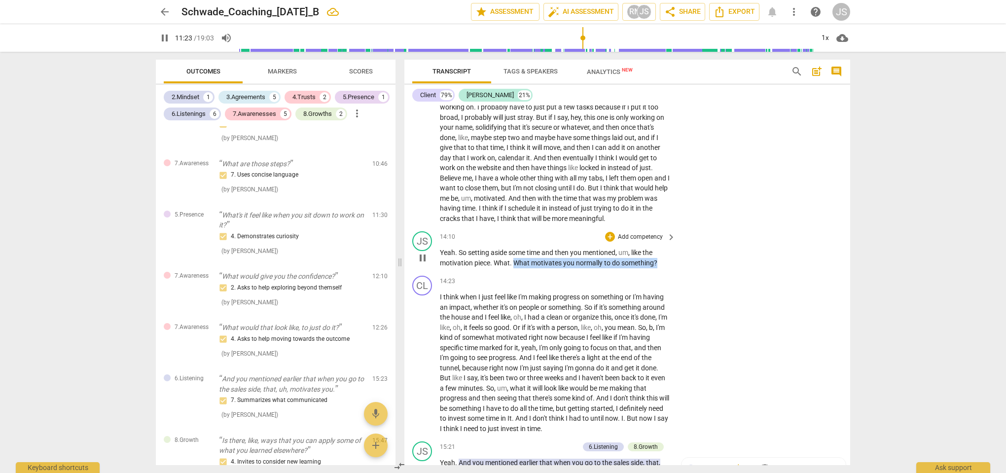
drag, startPoint x: 658, startPoint y: 249, endPoint x: 515, endPoint y: 252, distance: 143.1
click at [515, 252] on p "Yeah . So setting aside some time and then you mentioned , um , like the motiva…" at bounding box center [555, 258] width 231 height 20
click at [703, 291] on div "CL play_arrow pause 14:23 + Add competency keyboard_arrow_right I think when I …" at bounding box center [627, 355] width 446 height 166
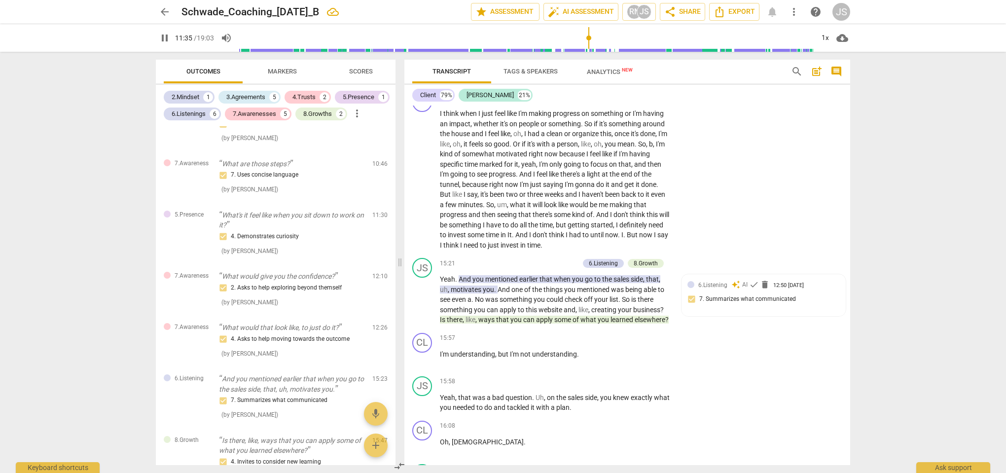
scroll to position [3546, 0]
click at [424, 293] on span "pause" at bounding box center [423, 299] width 12 height 12
click at [424, 293] on span "play_arrow" at bounding box center [423, 299] width 12 height 12
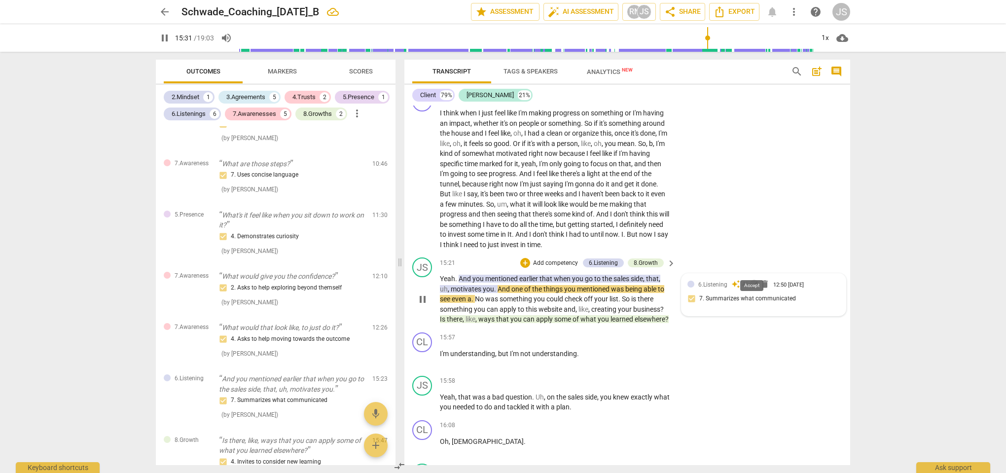
click at [754, 279] on span "check" at bounding box center [754, 284] width 10 height 10
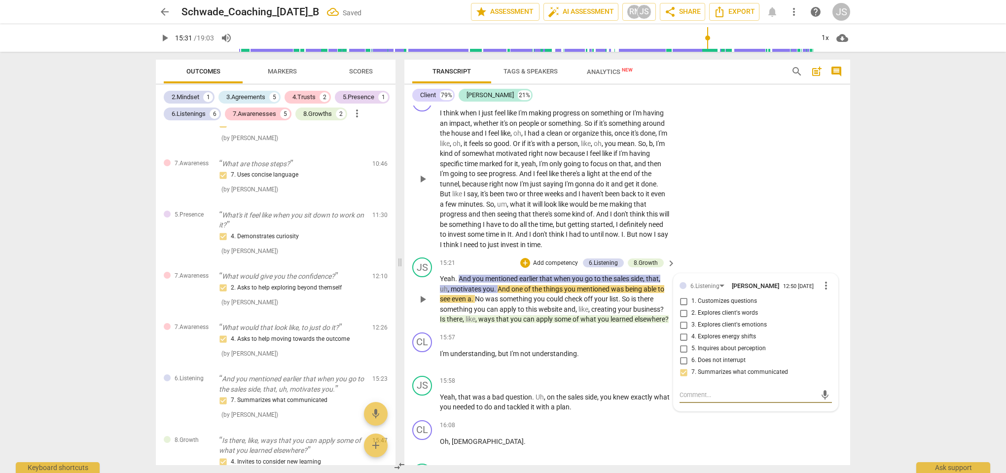
click at [718, 196] on div "CL play_arrow pause 14:23 + Add competency keyboard_arrow_right I think when I …" at bounding box center [627, 171] width 446 height 166
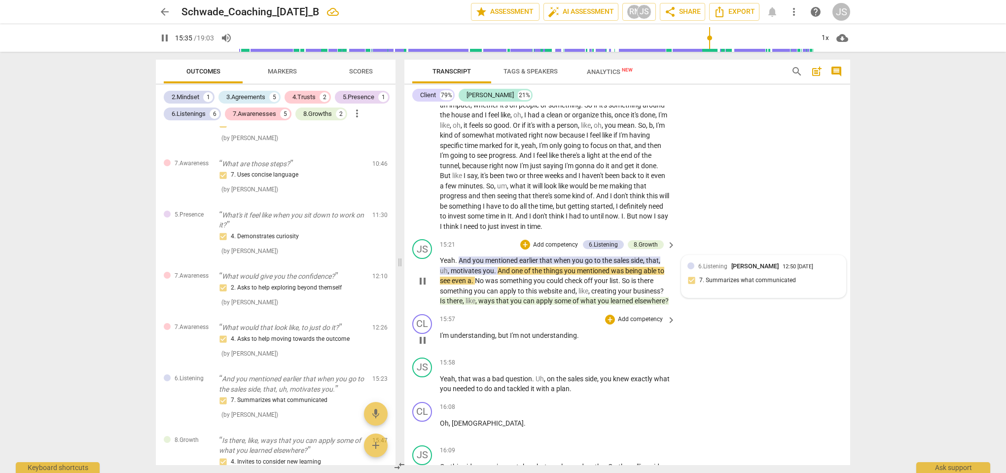
scroll to position [3570, 0]
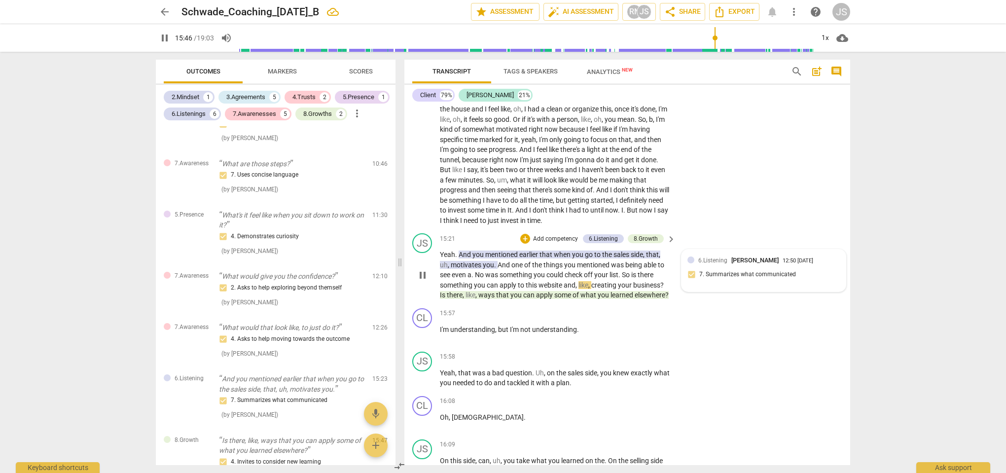
click at [536, 284] on p "Yeah . And you mentioned earlier that when you go to the sales side , that , uh…" at bounding box center [555, 275] width 231 height 51
click at [532, 291] on span "can" at bounding box center [529, 295] width 13 height 8
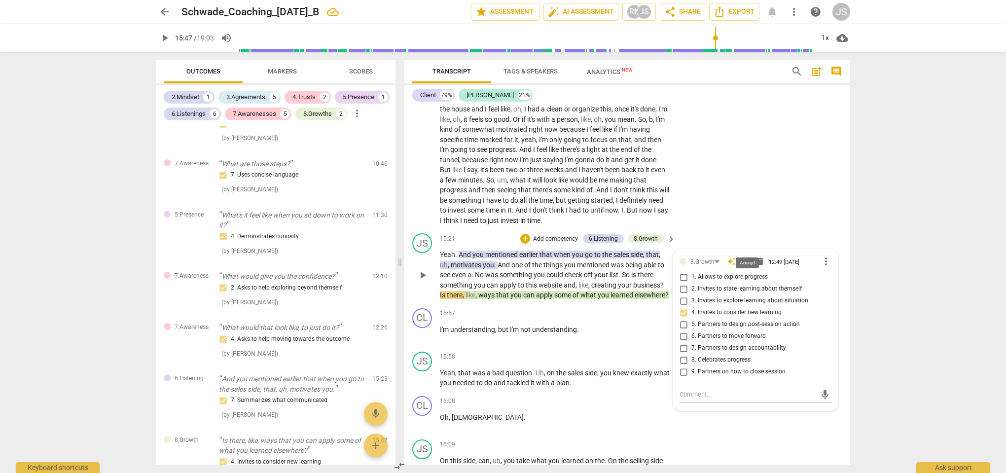
click at [748, 256] on span "check" at bounding box center [750, 261] width 10 height 10
click at [498, 294] on div "JS play_arrow pause 15:21 + Add competency 6.Listening 8.Growth keyboard_arrow_…" at bounding box center [627, 266] width 446 height 75
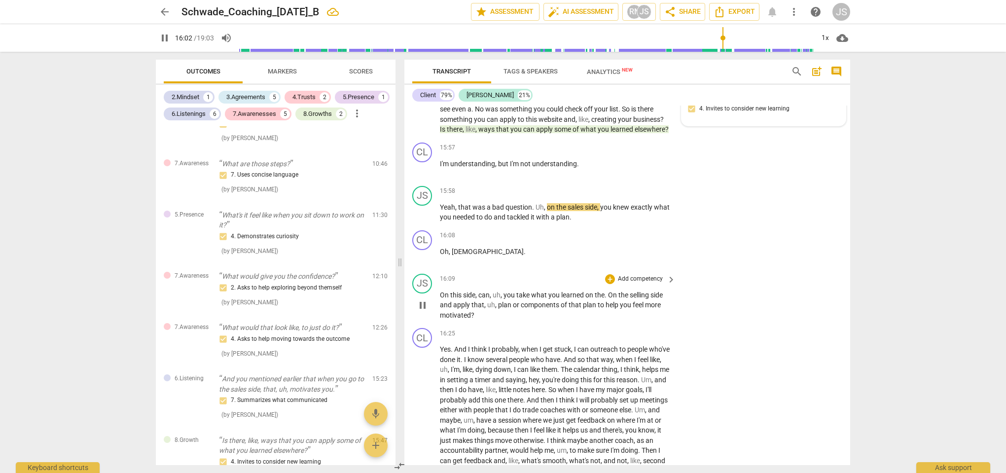
scroll to position [3742, 0]
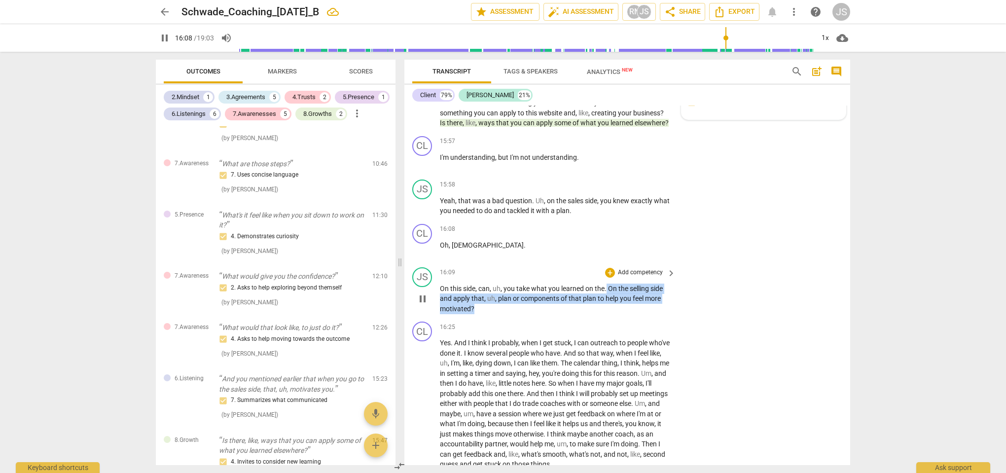
drag, startPoint x: 481, startPoint y: 304, endPoint x: 606, endPoint y: 282, distance: 126.4
click at [606, 284] on p "On this side , can , uh , you take what you learned on the . On the selling sid…" at bounding box center [555, 299] width 231 height 31
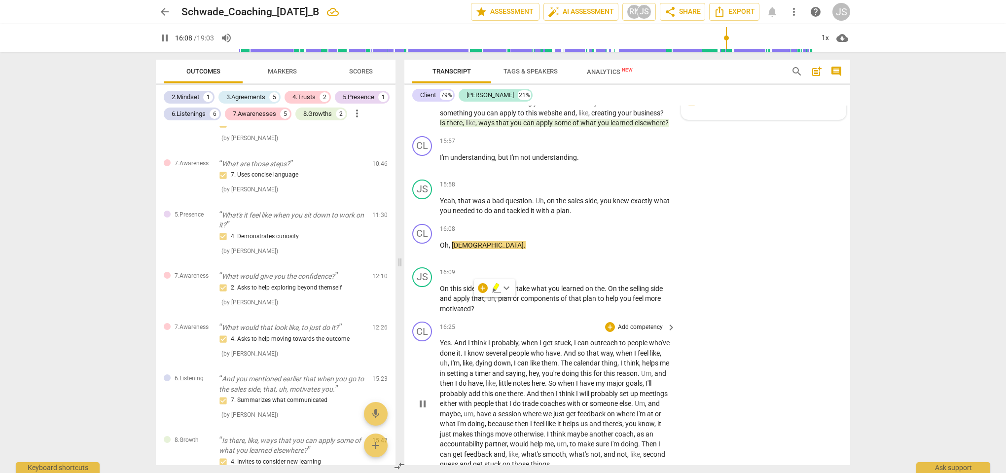
click at [596, 318] on div "CL play_arrow pause 16:25 + Add competency keyboard_arrow_right Yes . And I thi…" at bounding box center [627, 396] width 446 height 156
click at [622, 285] on span "the" at bounding box center [624, 289] width 11 height 8
type input "974"
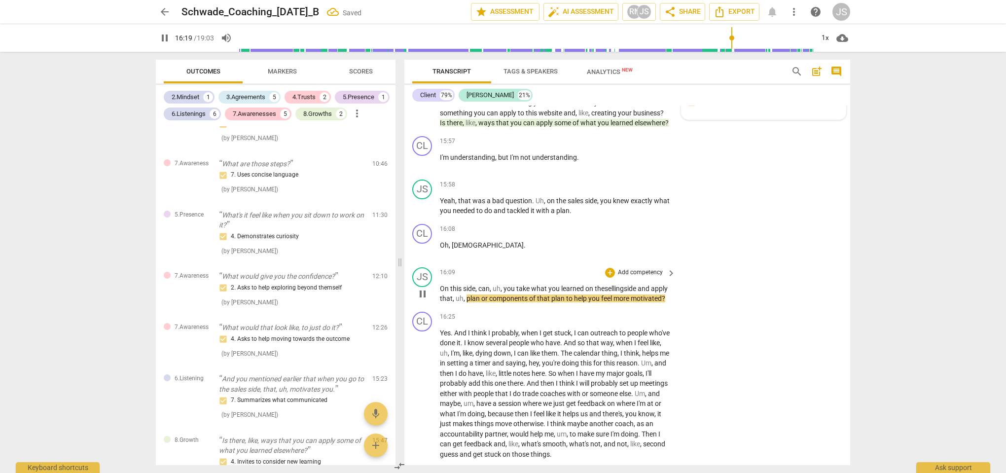
click at [484, 300] on p "On this side , can , uh , you take what you learned on the selling side and app…" at bounding box center [555, 294] width 231 height 20
drag, startPoint x: 484, startPoint y: 300, endPoint x: 440, endPoint y: 285, distance: 46.0
click at [440, 285] on p "On this side , can , uh , you take what you learned on the selling side and app…" at bounding box center [555, 294] width 231 height 20
click at [485, 289] on div "+" at bounding box center [483, 288] width 10 height 10
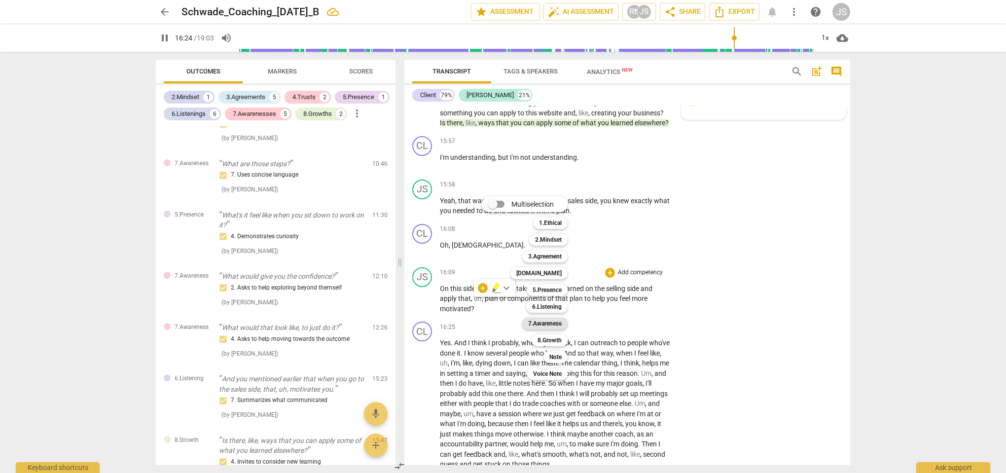
click at [549, 322] on b "7.Awareness" at bounding box center [545, 324] width 34 height 12
type input "985"
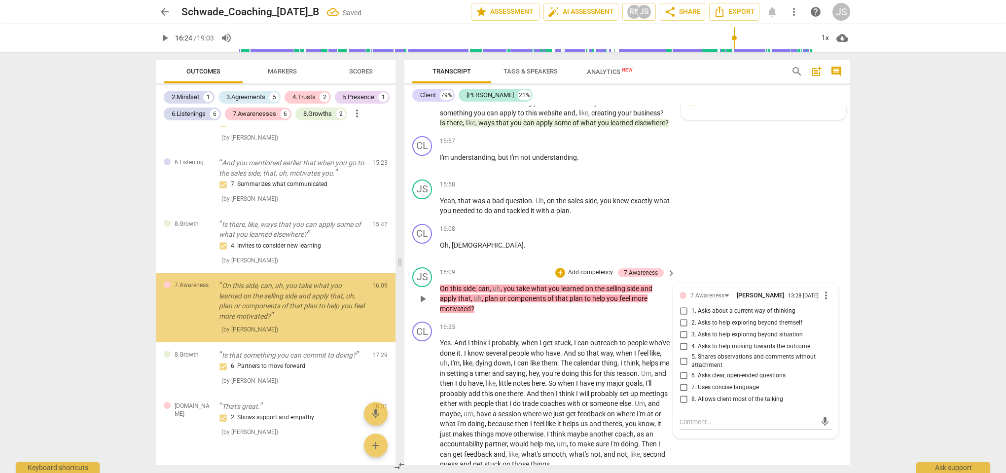
scroll to position [1225, 0]
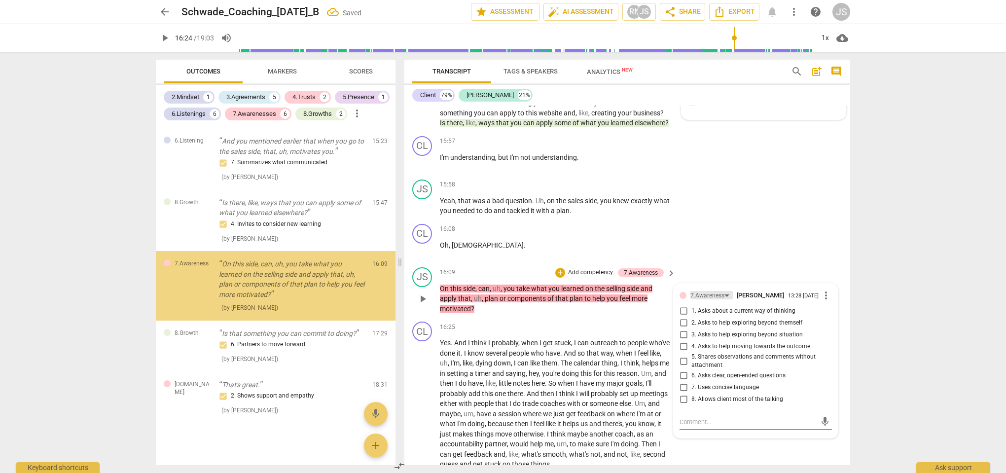
click at [709, 291] on div "7.Awareness" at bounding box center [708, 295] width 34 height 9
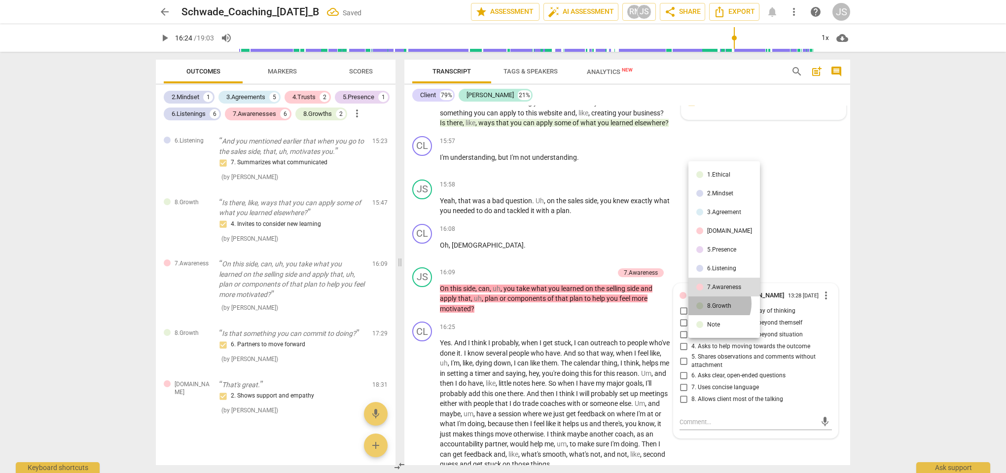
click at [713, 303] on div "8.Growth" at bounding box center [719, 306] width 24 height 6
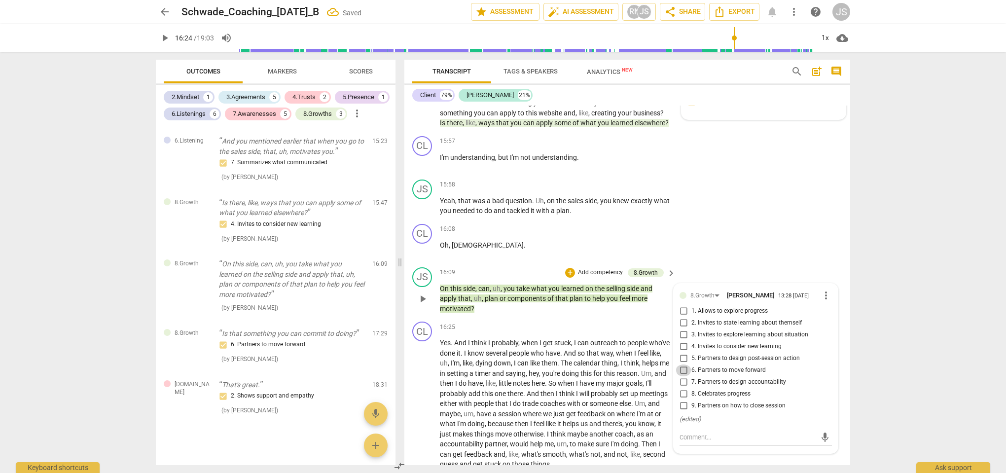
click at [679, 365] on input "6. Partners to move forward" at bounding box center [684, 371] width 16 height 12
checkbox input "true"
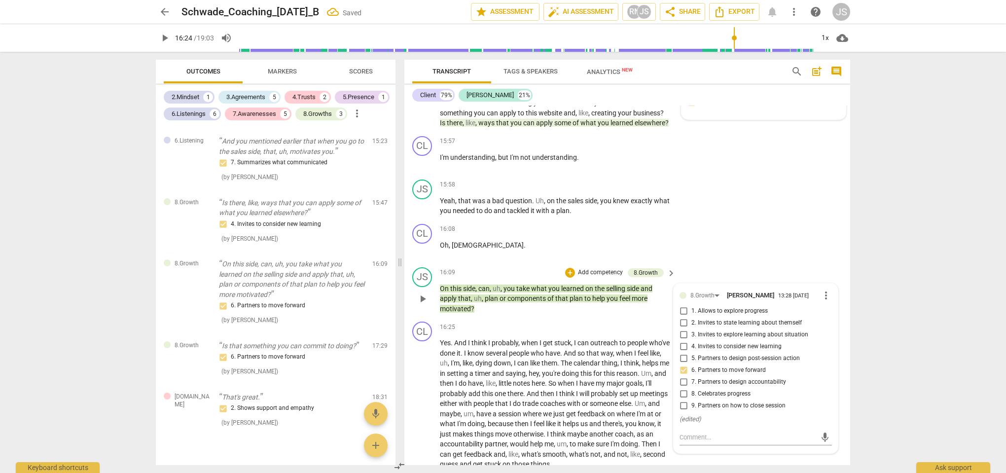
click at [683, 341] on input "4. Invites to consider new learning" at bounding box center [684, 347] width 16 height 12
checkbox input "true"
click at [682, 365] on input "6. Partners to move forward" at bounding box center [684, 371] width 16 height 12
click at [681, 365] on input "6. Partners to move forward" at bounding box center [684, 371] width 16 height 12
checkbox input "false"
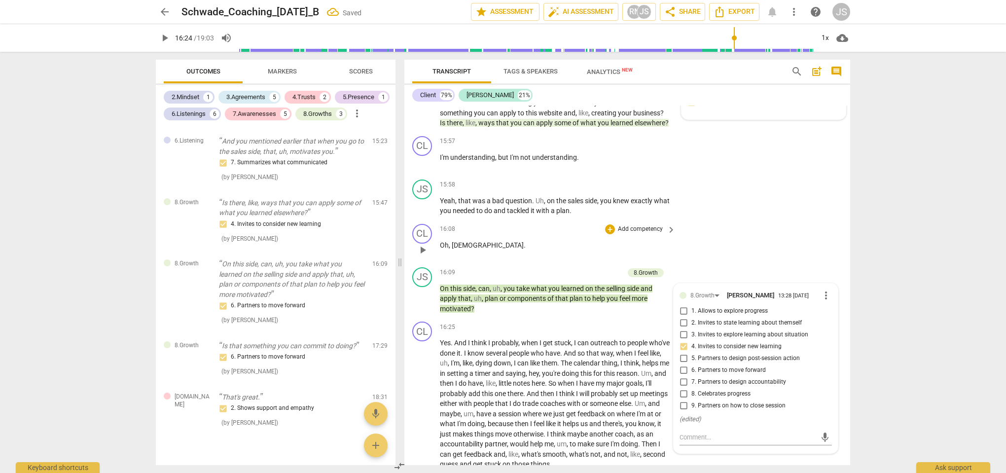
click at [717, 231] on div "CL play_arrow pause 16:08 + Add competency keyboard_arrow_right Oh , God ." at bounding box center [627, 241] width 446 height 43
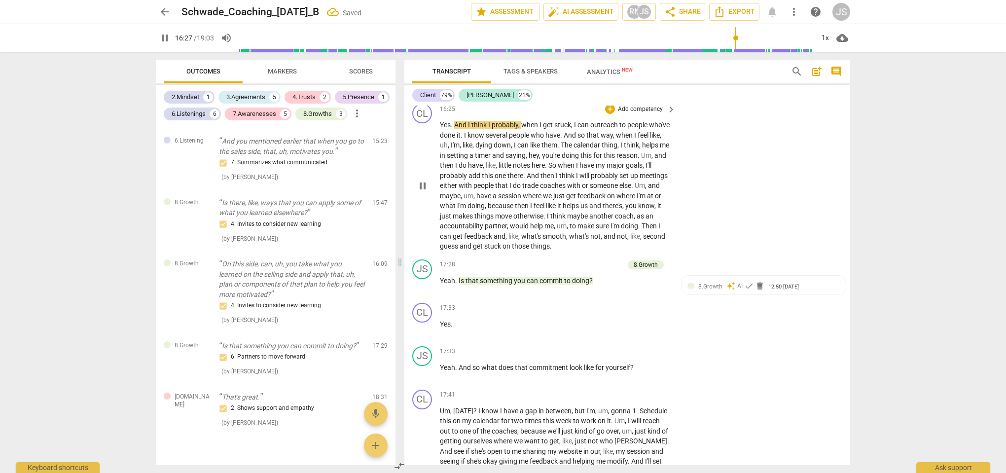
scroll to position [3962, 0]
click at [747, 280] on span "check" at bounding box center [749, 285] width 10 height 10
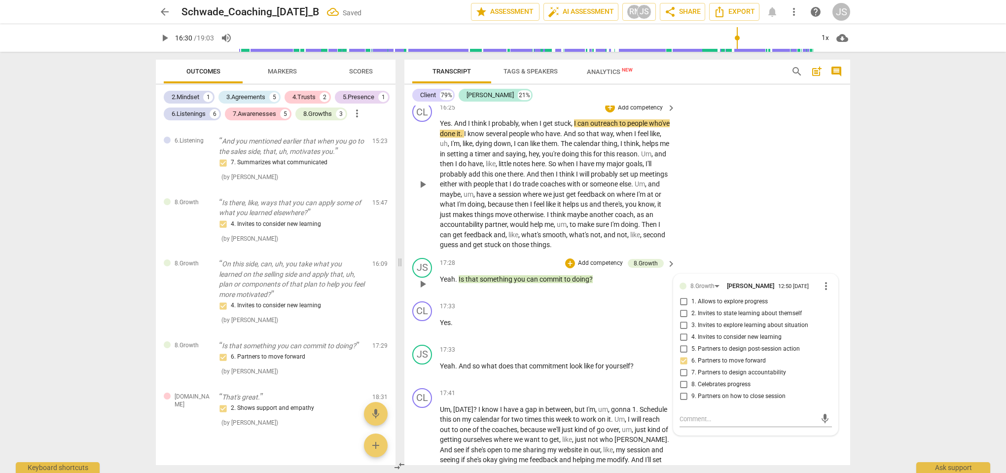
click at [731, 216] on div "CL play_arrow pause 16:25 + Add competency keyboard_arrow_right Yes . And I thi…" at bounding box center [627, 176] width 446 height 156
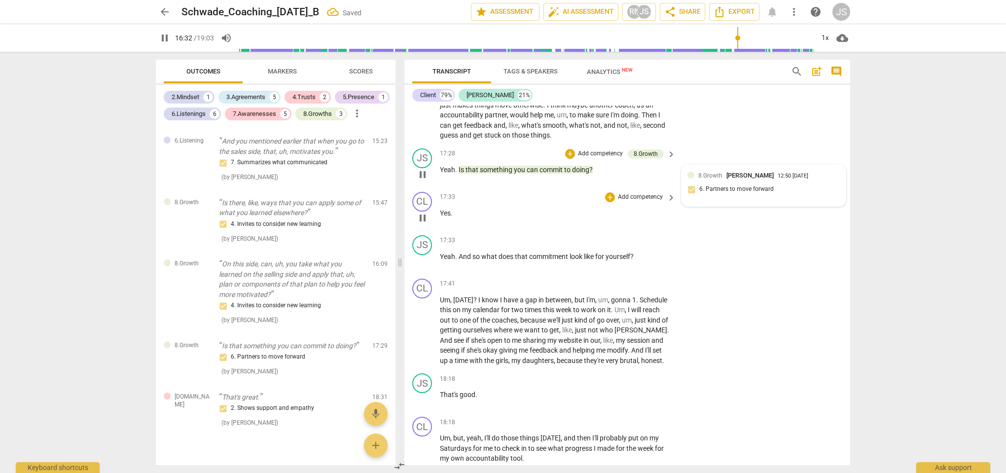
scroll to position [4075, 0]
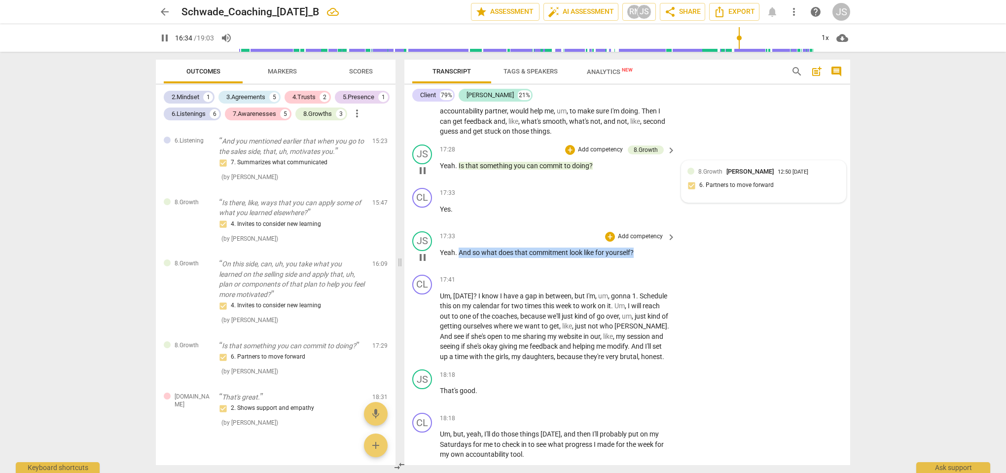
drag, startPoint x: 626, startPoint y: 241, endPoint x: 459, endPoint y: 241, distance: 167.2
click at [459, 248] on p "Yeah . And so what does that commitment look like for yourself ?" at bounding box center [555, 253] width 231 height 10
click at [647, 229] on div "+" at bounding box center [644, 228] width 10 height 10
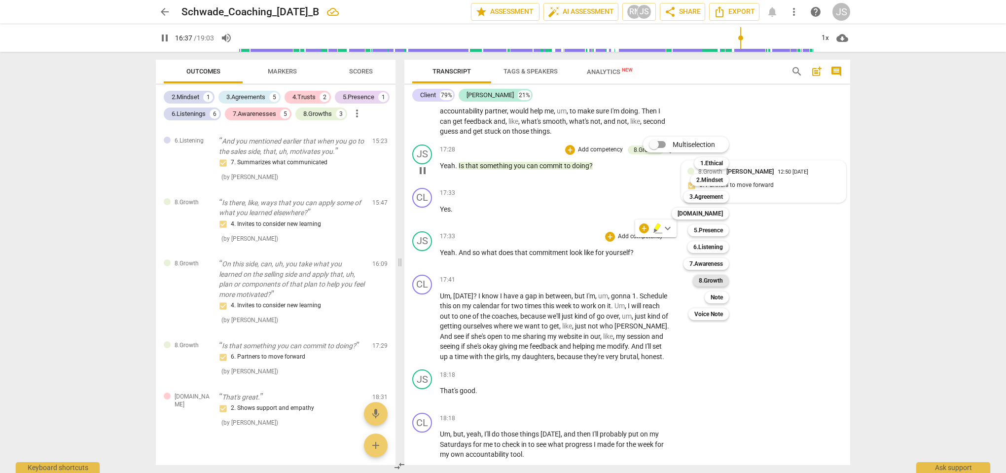
click at [713, 277] on b "8.Growth" at bounding box center [711, 281] width 24 height 12
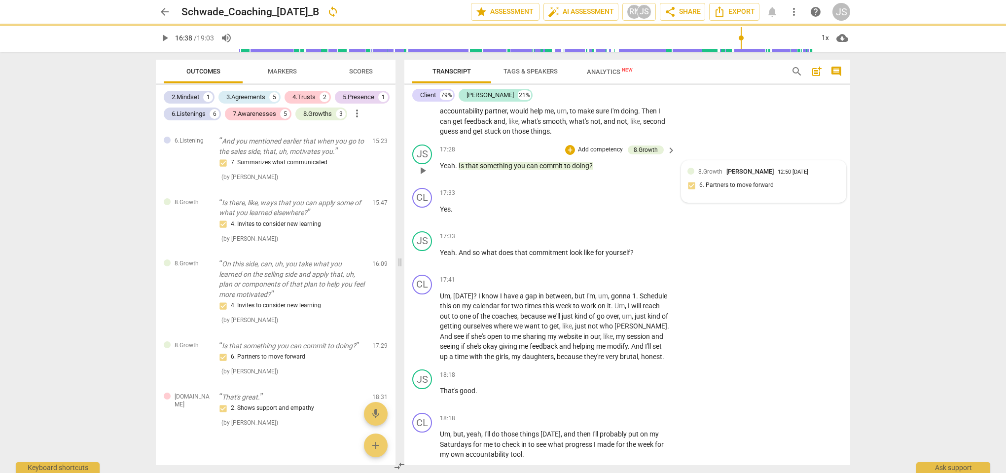
type input "998"
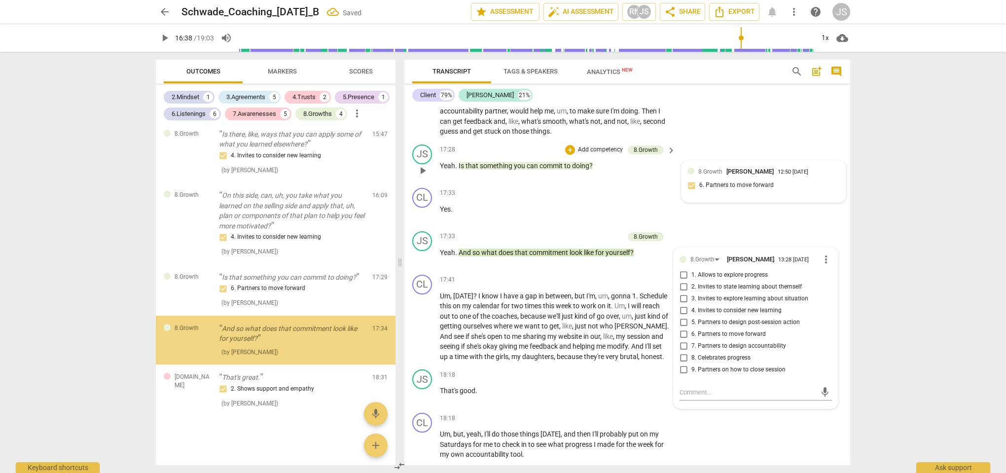
scroll to position [1309, 0]
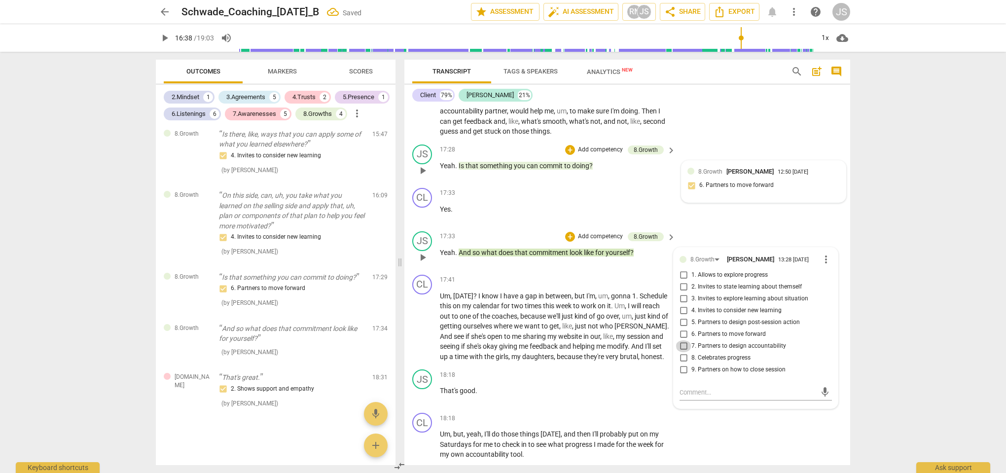
click at [687, 340] on input "7. Partners to design accountability" at bounding box center [684, 346] width 16 height 12
checkbox input "true"
click at [719, 204] on div "CL play_arrow pause 17:33 + Add competency keyboard_arrow_right Yes ." at bounding box center [627, 205] width 446 height 43
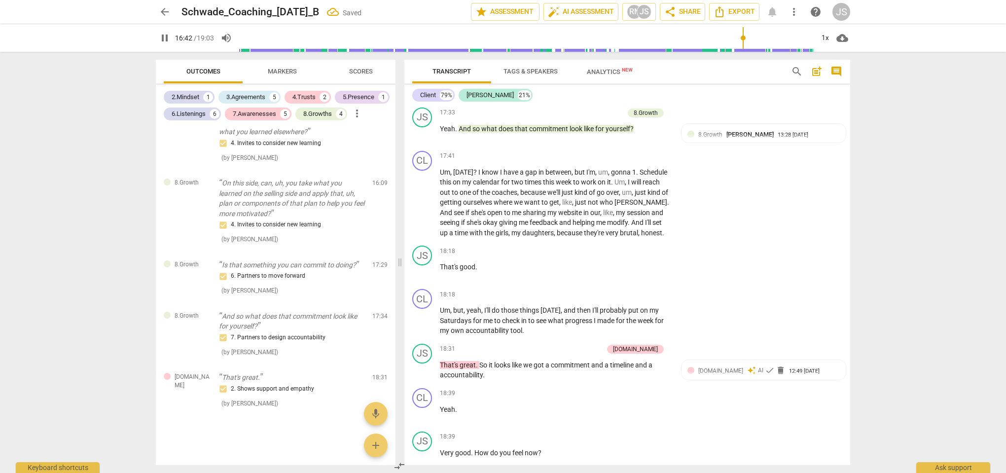
scroll to position [4204, 0]
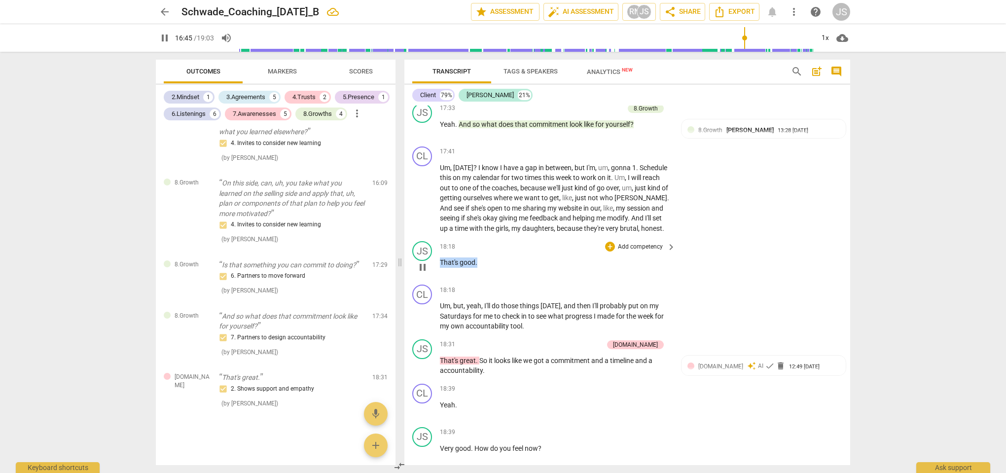
drag, startPoint x: 478, startPoint y: 251, endPoint x: 441, endPoint y: 251, distance: 37.0
click at [441, 257] on p "That's good ." at bounding box center [555, 262] width 231 height 10
click at [485, 235] on div "+" at bounding box center [486, 237] width 10 height 10
click at [555, 224] on b "[DOMAIN_NAME]" at bounding box center [542, 222] width 45 height 12
type input "1008"
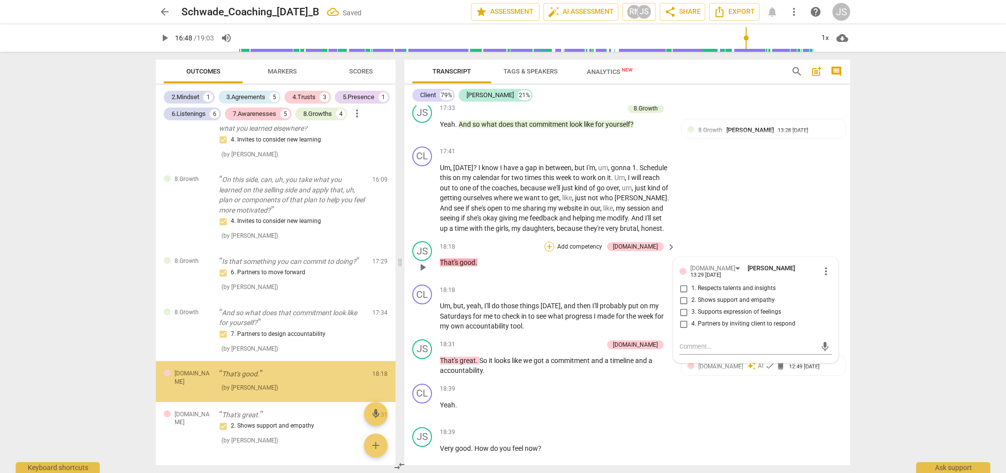
scroll to position [1360, 0]
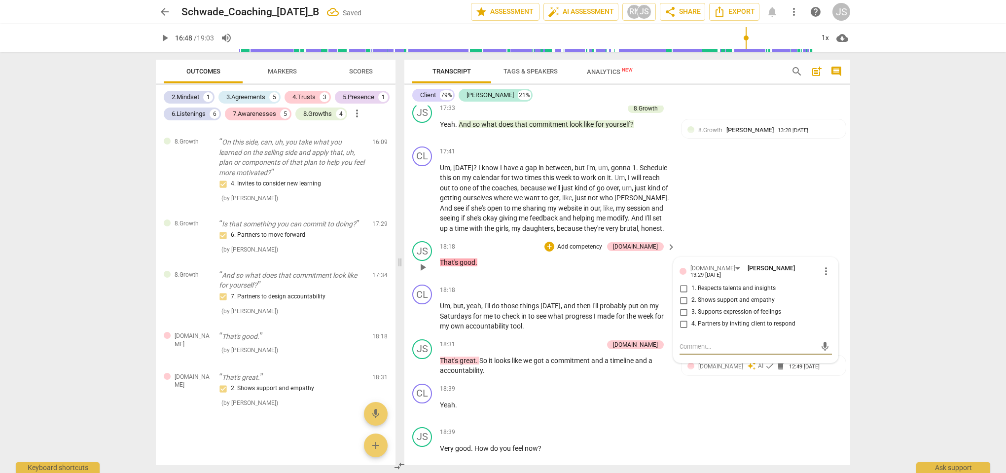
click at [681, 294] on input "2. Shows support and empathy" at bounding box center [684, 300] width 16 height 12
checkbox input "true"
click at [738, 201] on div "CL play_arrow pause 17:41 + Add competency keyboard_arrow_right Um , [DATE] ? I…" at bounding box center [627, 190] width 446 height 95
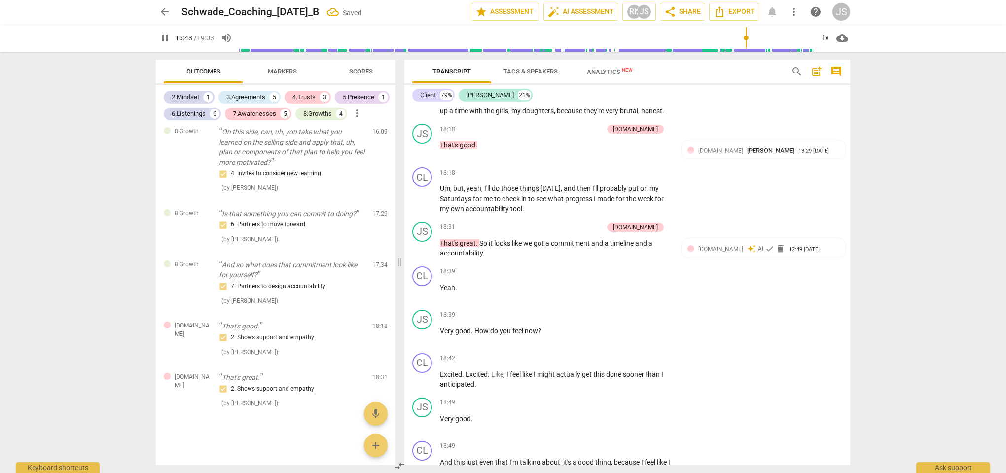
scroll to position [4324, 0]
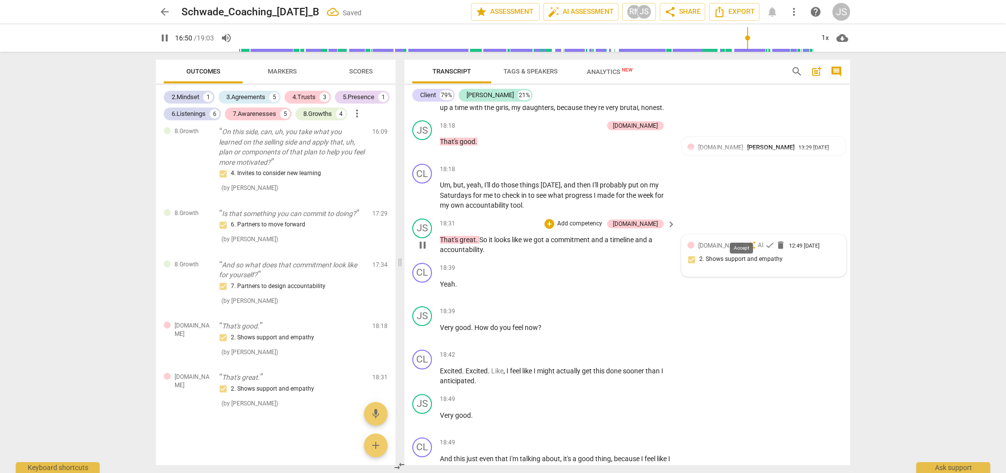
click at [765, 240] on span "check" at bounding box center [770, 245] width 10 height 10
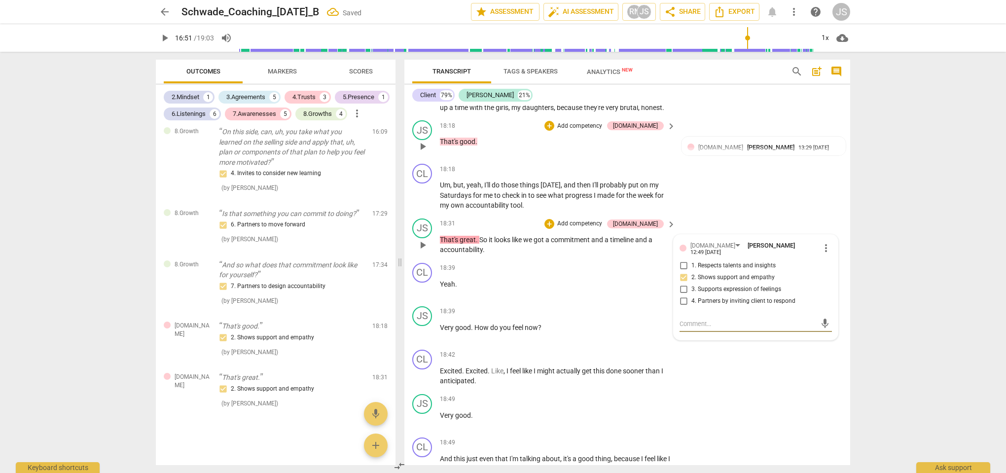
click at [505, 120] on div "18:18 + Add competency [DOMAIN_NAME] keyboard_arrow_right That's good ." at bounding box center [558, 138] width 237 height 36
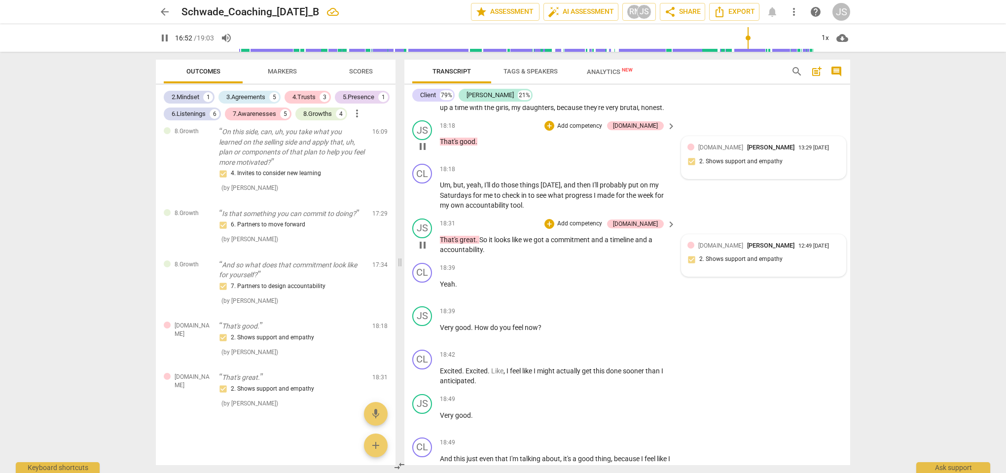
click at [831, 143] on div "[DOMAIN_NAME] [PERSON_NAME] 13:29 [DATE]" at bounding box center [769, 147] width 142 height 9
type input "1013"
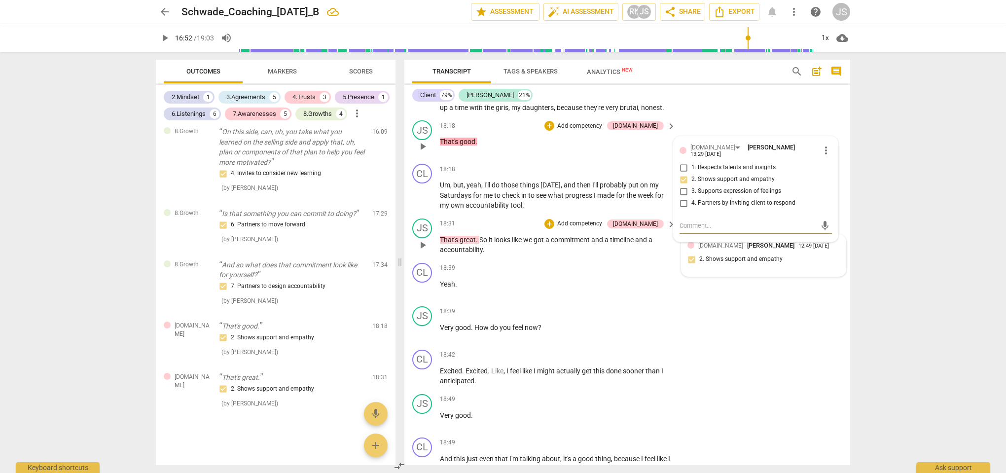
click at [821, 145] on span "more_vert" at bounding box center [826, 151] width 12 height 12
click at [826, 154] on li "Delete" at bounding box center [834, 154] width 34 height 19
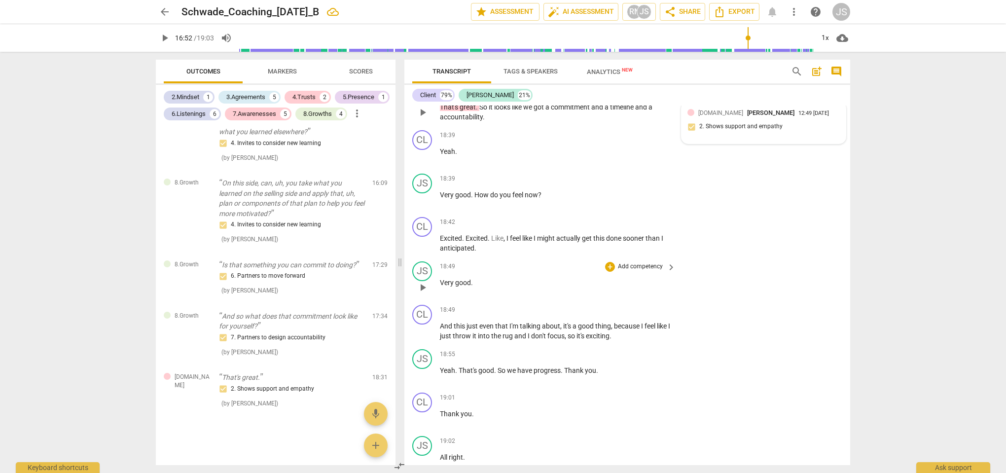
scroll to position [4457, 0]
drag, startPoint x: 541, startPoint y: 181, endPoint x: 440, endPoint y: 181, distance: 100.1
click at [440, 190] on p "Very good . How do you feel now ?" at bounding box center [555, 195] width 231 height 10
click at [547, 172] on div "+" at bounding box center [551, 168] width 10 height 10
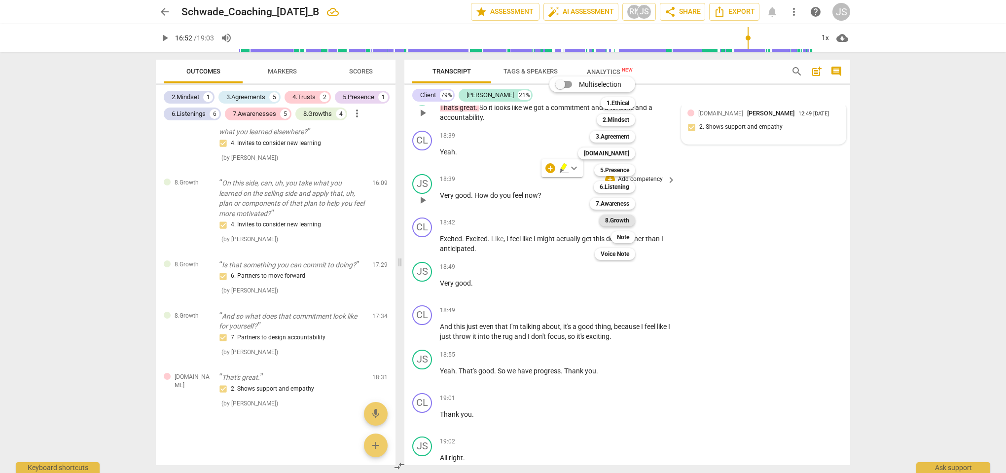
click at [614, 219] on b "8.Growth" at bounding box center [617, 221] width 24 height 12
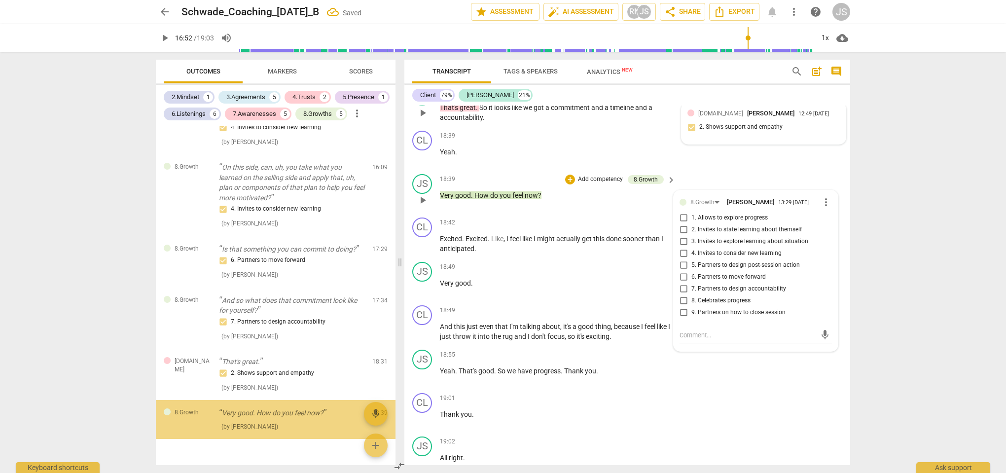
scroll to position [1360, 0]
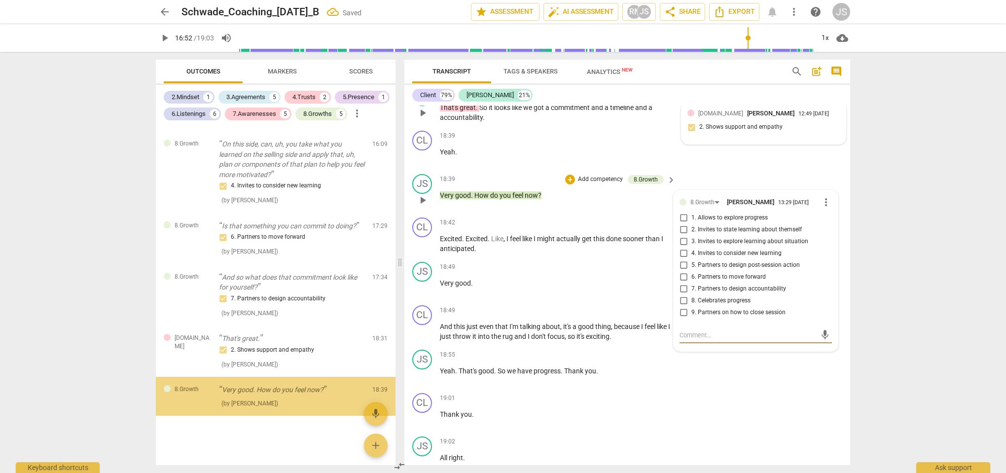
click at [703, 308] on span "9. Partners on how to close session" at bounding box center [739, 312] width 94 height 9
click at [692, 307] on input "9. Partners on how to close session" at bounding box center [684, 313] width 16 height 12
checkbox input "true"
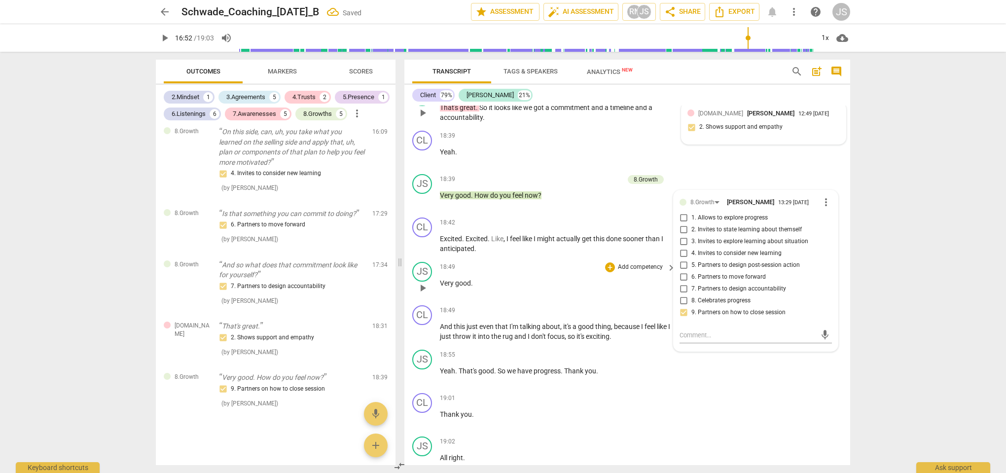
click at [568, 262] on div "18:49 + Add competency keyboard_arrow_right" at bounding box center [558, 267] width 237 height 11
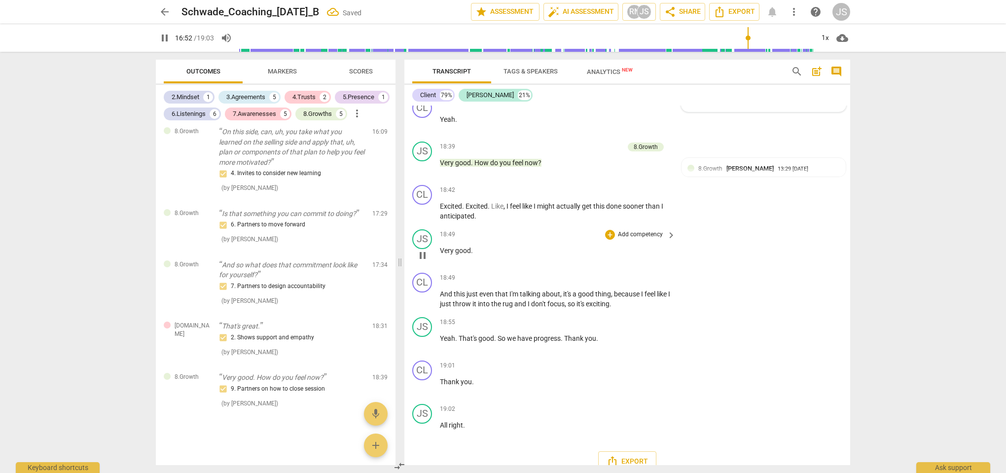
scroll to position [4489, 0]
drag, startPoint x: 474, startPoint y: 238, endPoint x: 437, endPoint y: 238, distance: 37.0
click at [437, 238] on div "JS play_arrow pause 18:49 + Add competency keyboard_arrow_right Very good ." at bounding box center [627, 247] width 446 height 43
click at [610, 230] on div "+" at bounding box center [610, 235] width 10 height 10
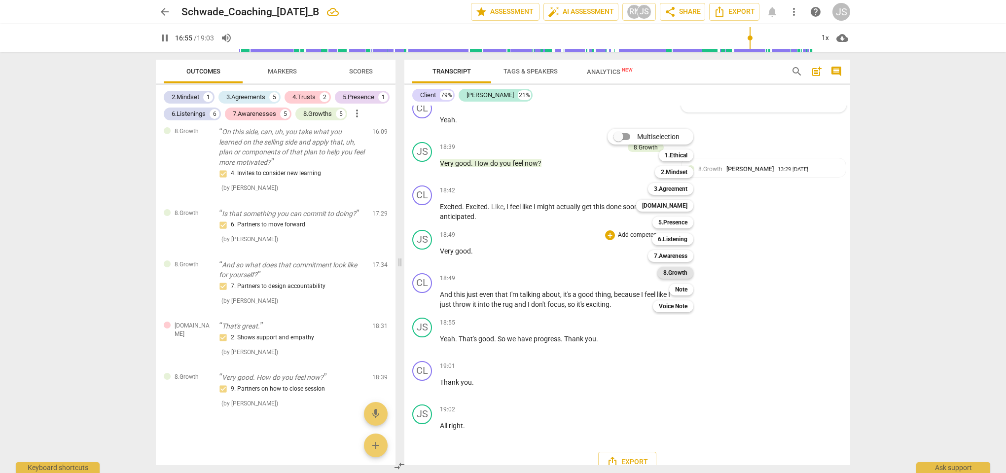
click at [673, 273] on b "8.Growth" at bounding box center [675, 273] width 24 height 12
type input "1016"
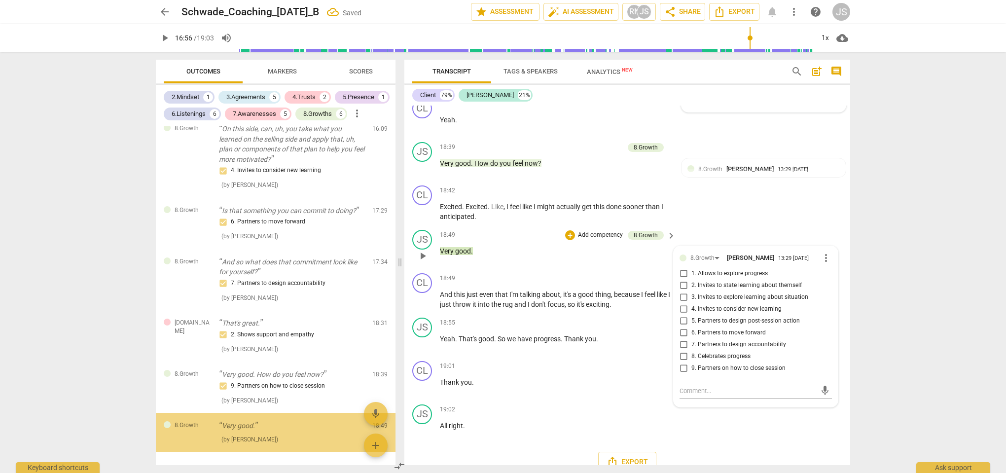
scroll to position [1411, 0]
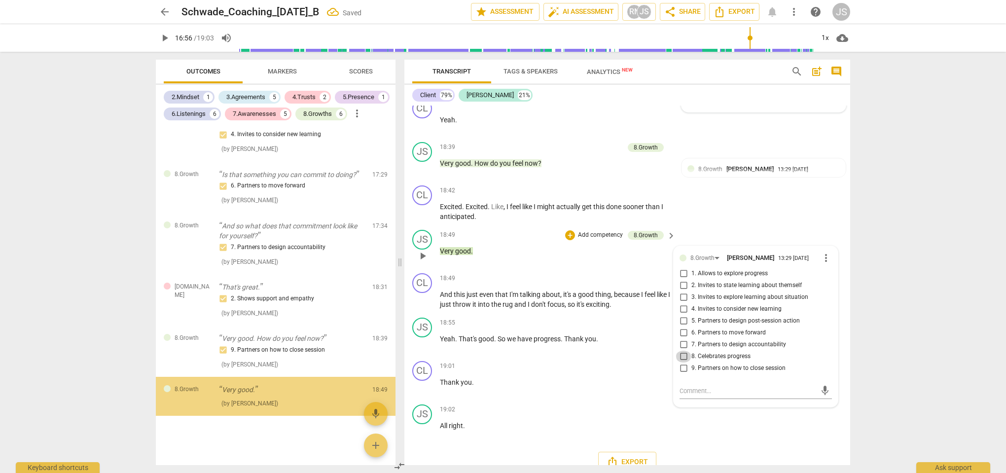
click at [680, 351] on input "8. Celebrates progress" at bounding box center [684, 357] width 16 height 12
checkbox input "true"
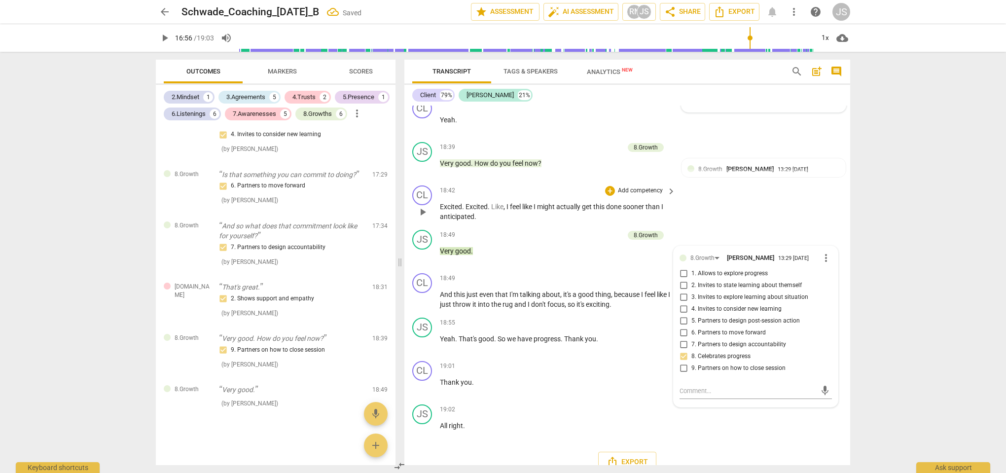
click at [744, 204] on div "CL play_arrow pause 18:42 + Add competency keyboard_arrow_right Excited . Excit…" at bounding box center [627, 204] width 446 height 44
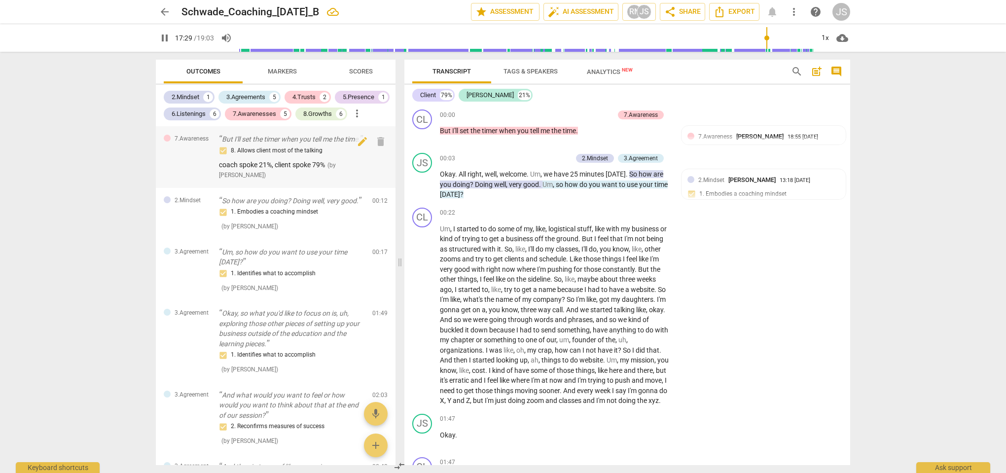
scroll to position [0, 0]
click at [195, 97] on div "2.Mindset" at bounding box center [186, 97] width 28 height 10
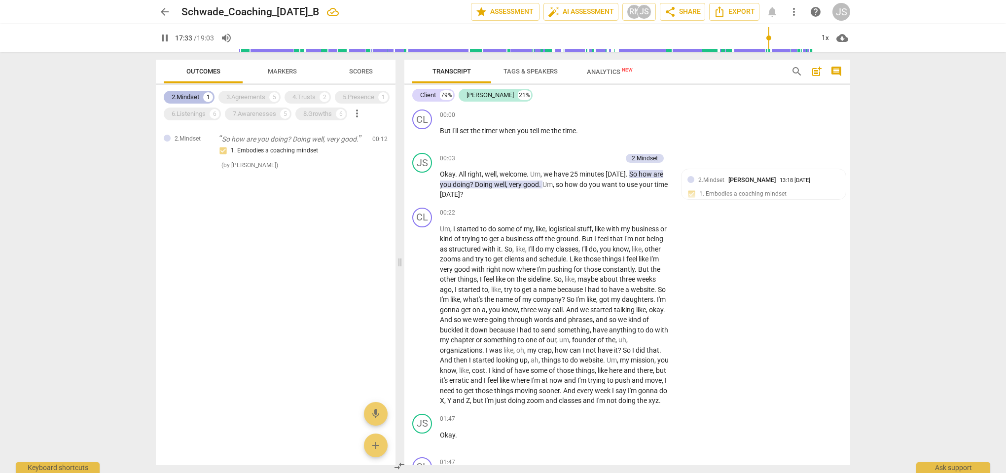
scroll to position [4164, 0]
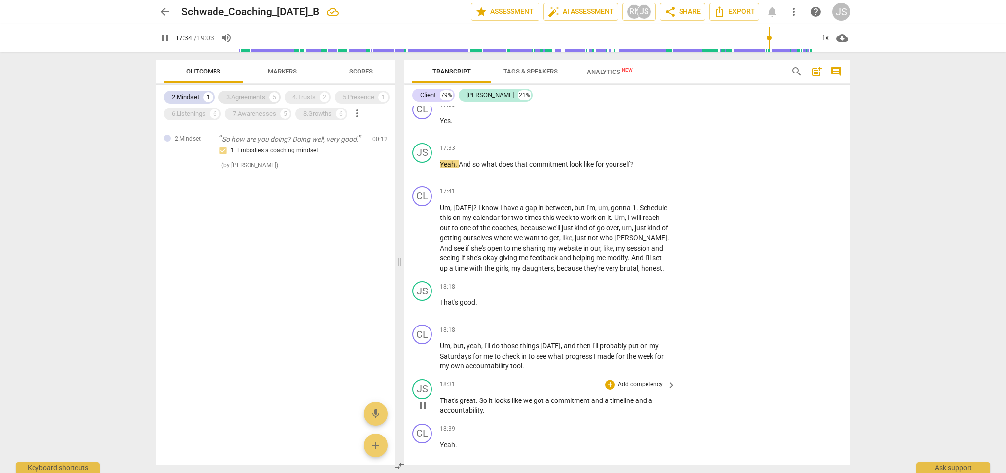
click at [237, 97] on div "3.Agreements" at bounding box center [245, 97] width 39 height 10
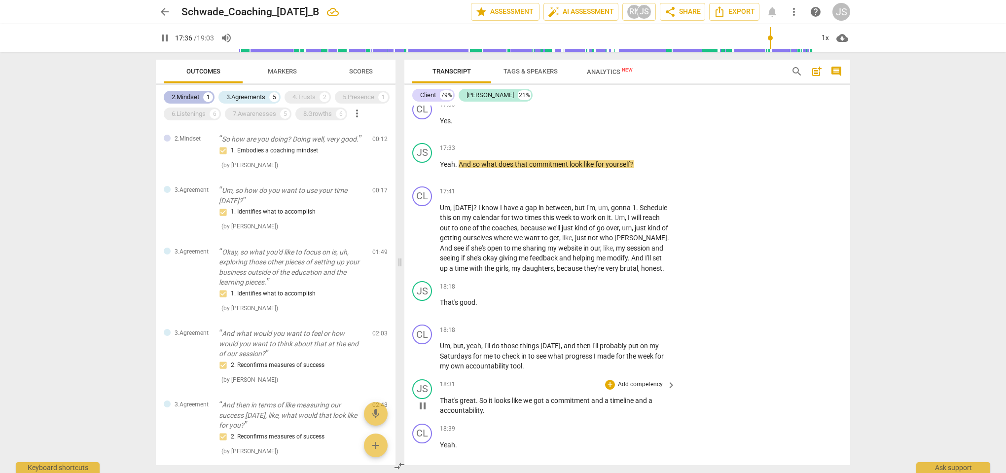
click at [188, 98] on div "2.Mindset" at bounding box center [186, 97] width 28 height 10
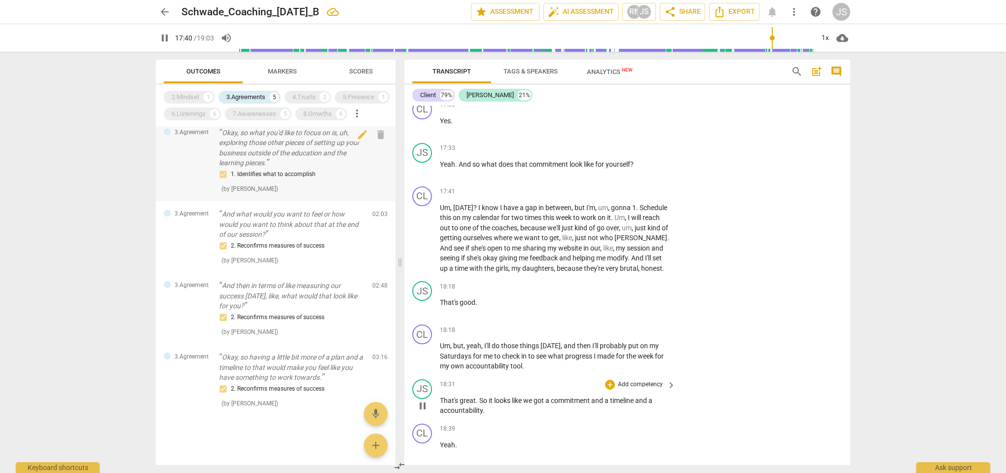
scroll to position [80, 0]
click at [248, 391] on div "2. Reconfirms measures of success" at bounding box center [292, 389] width 146 height 12
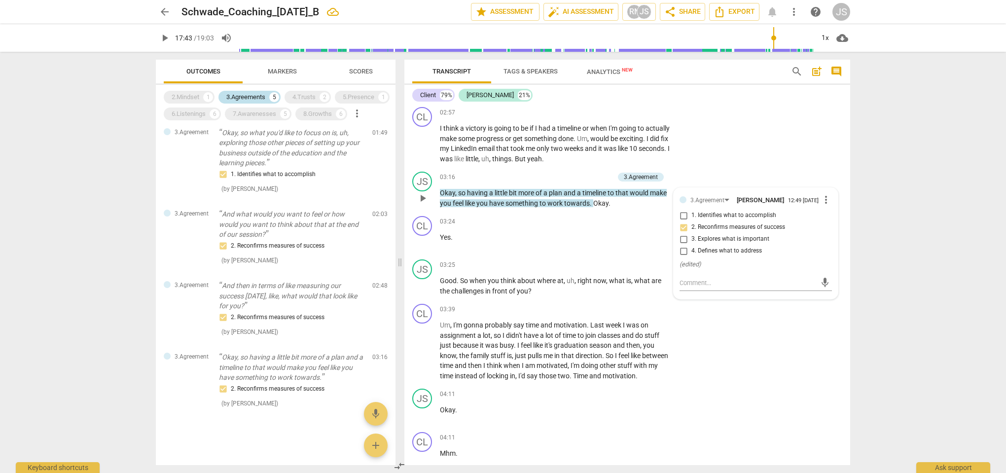
click at [259, 100] on div "3.Agreements" at bounding box center [245, 97] width 39 height 10
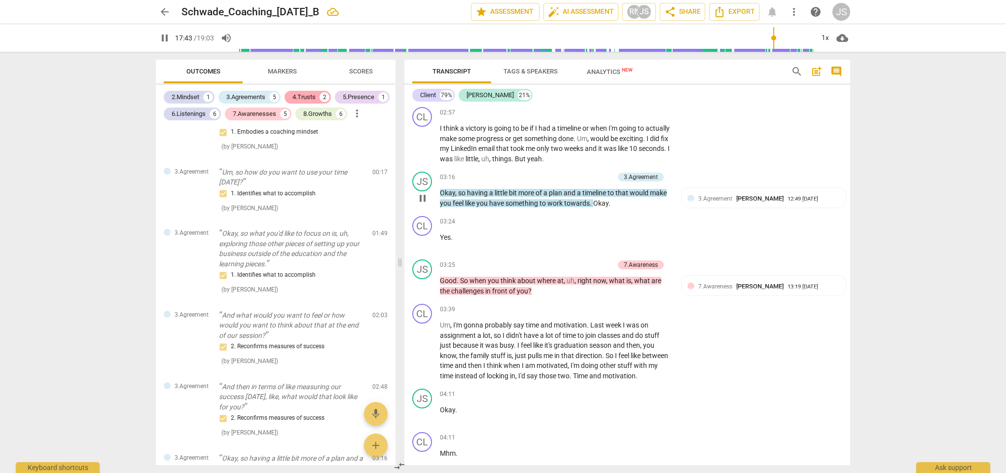
click at [305, 96] on div "4.Trusts" at bounding box center [304, 97] width 23 height 10
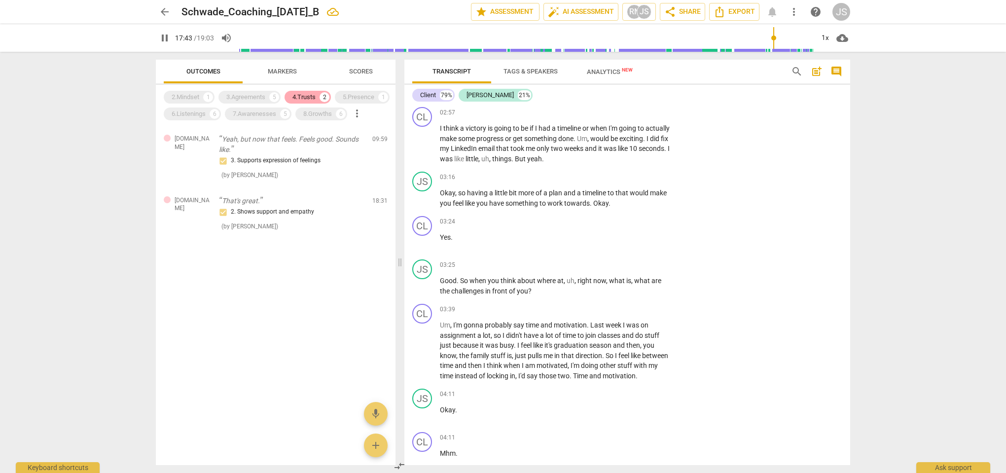
scroll to position [0, 0]
click at [260, 167] on div "3. Supports expression of feelings" at bounding box center [292, 161] width 146 height 12
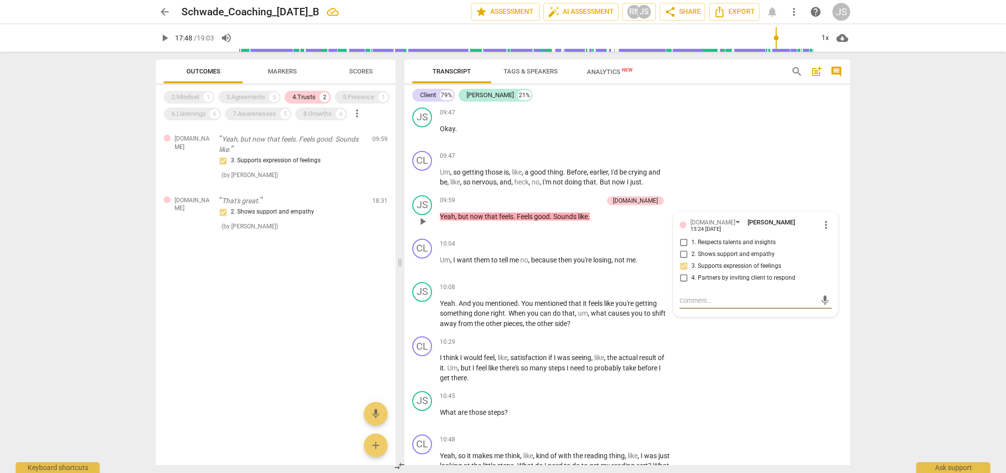
click at [238, 122] on div "2.Mindset 1 3.Agreements 5 4.Trusts 2 5.Presence 1 6.Listenings 6 7.Awarenesses…" at bounding box center [280, 106] width 232 height 34
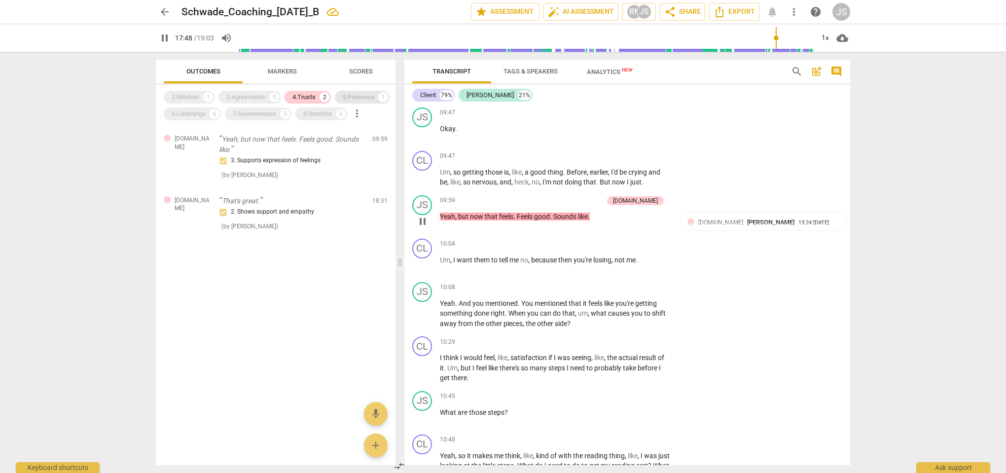
click at [343, 102] on div "5.Presence" at bounding box center [359, 97] width 32 height 10
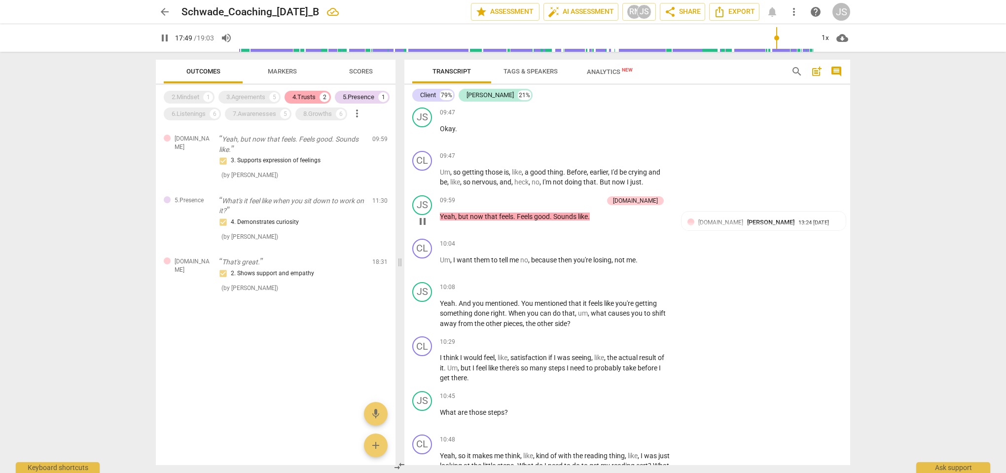
click at [303, 95] on div "4.Trusts" at bounding box center [304, 97] width 23 height 10
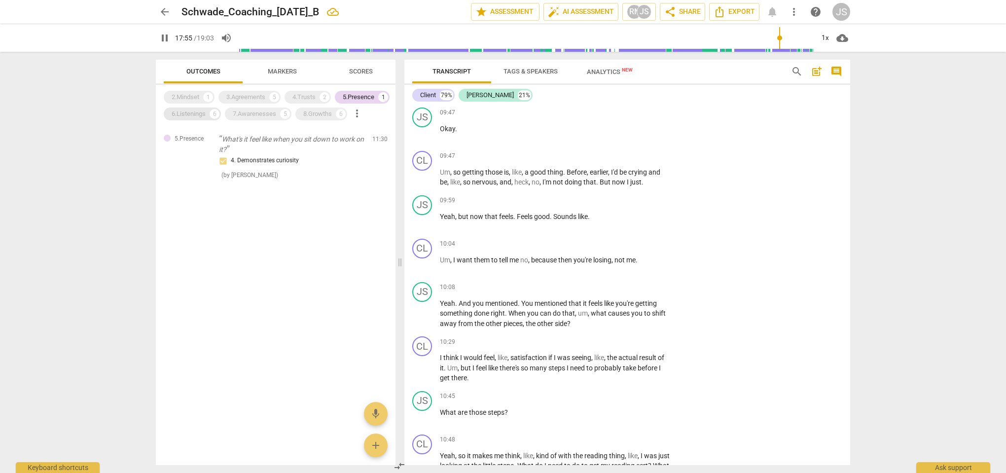
scroll to position [4260, 0]
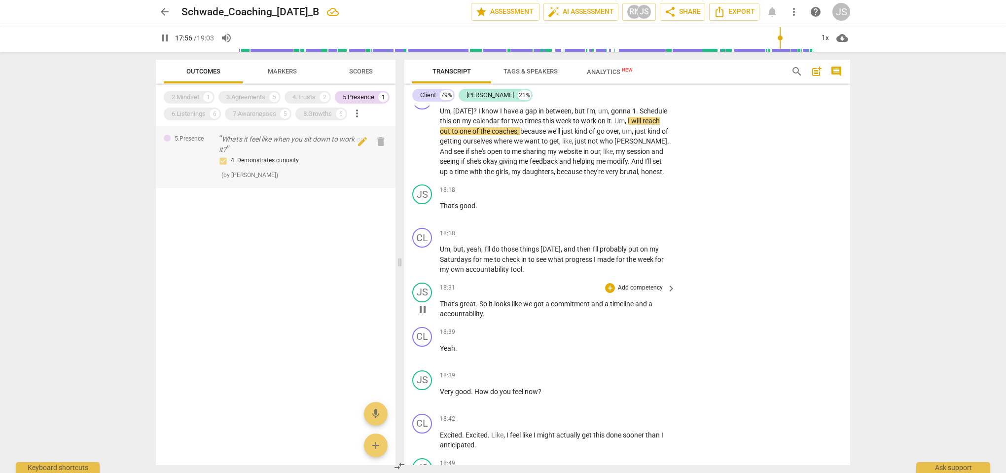
click at [253, 167] on div "4. Demonstrates curiosity" at bounding box center [292, 161] width 146 height 12
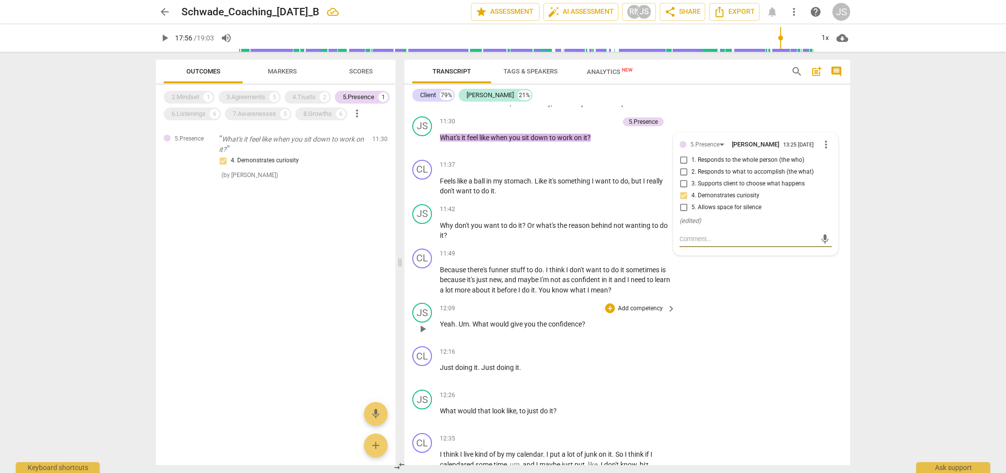
scroll to position [2965, 0]
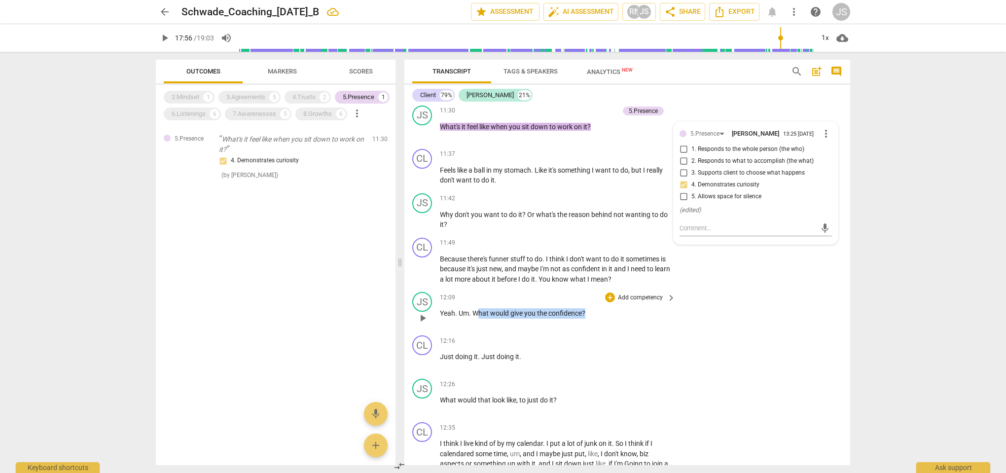
drag, startPoint x: 589, startPoint y: 306, endPoint x: 476, endPoint y: 306, distance: 113.0
click at [476, 308] on p "Yeah . Um . What would give you the confidence ?" at bounding box center [555, 313] width 231 height 10
click at [343, 102] on div "5.Presence" at bounding box center [359, 97] width 32 height 10
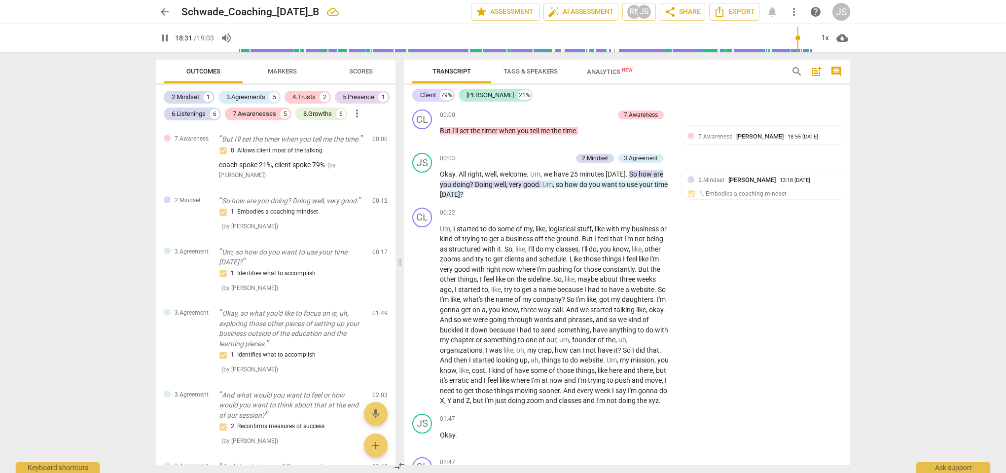
scroll to position [0, 0]
click at [563, 184] on span "so" at bounding box center [560, 185] width 9 height 8
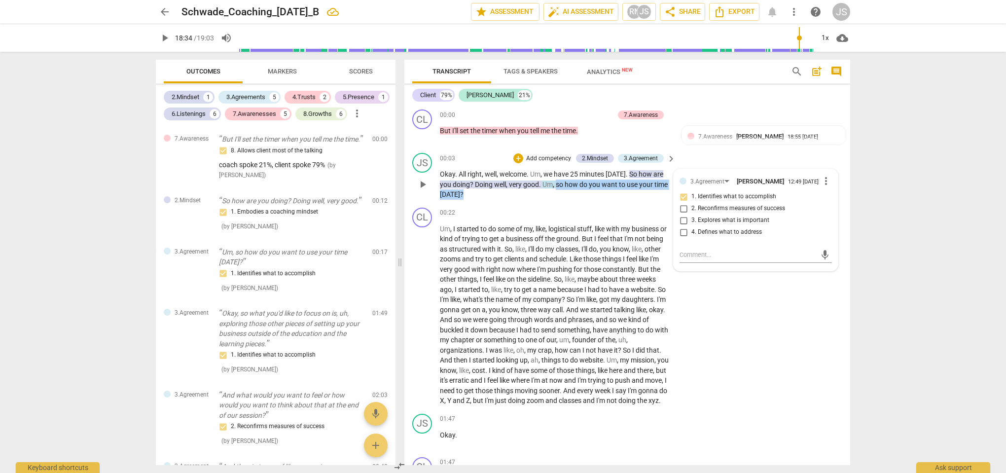
drag, startPoint x: 481, startPoint y: 195, endPoint x: 554, endPoint y: 185, distance: 73.7
click at [556, 185] on p "Okay . All right , well , welcome . Um , we have 25 minutes [DATE] . So how are…" at bounding box center [555, 184] width 231 height 31
click at [486, 183] on div "+" at bounding box center [484, 181] width 10 height 10
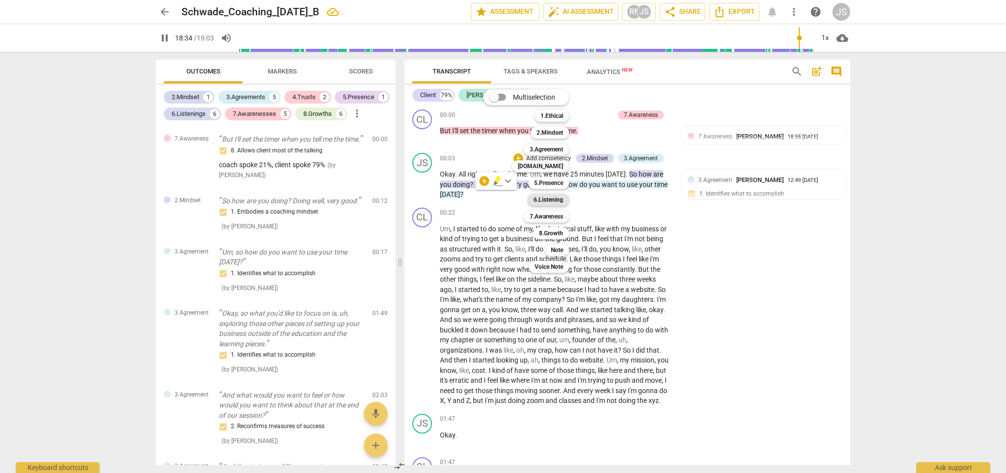
scroll to position [4441, 0]
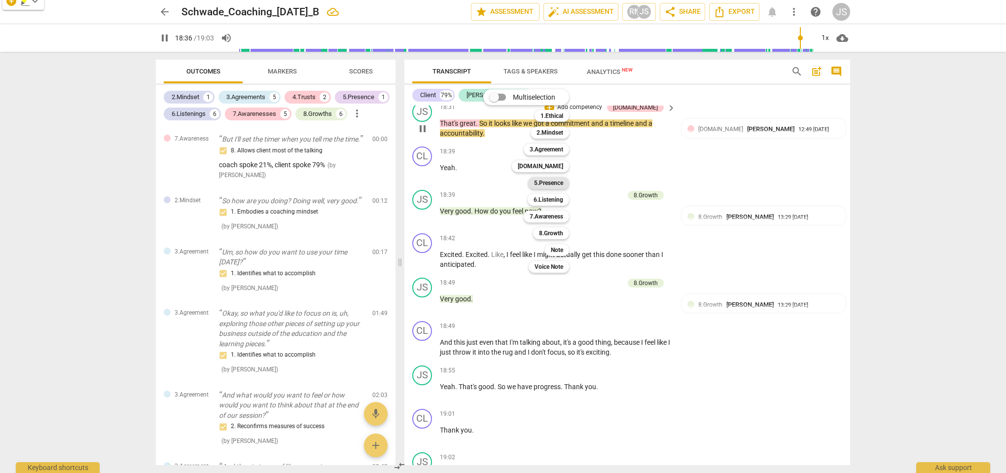
click at [557, 184] on b "5.Presence" at bounding box center [548, 183] width 29 height 12
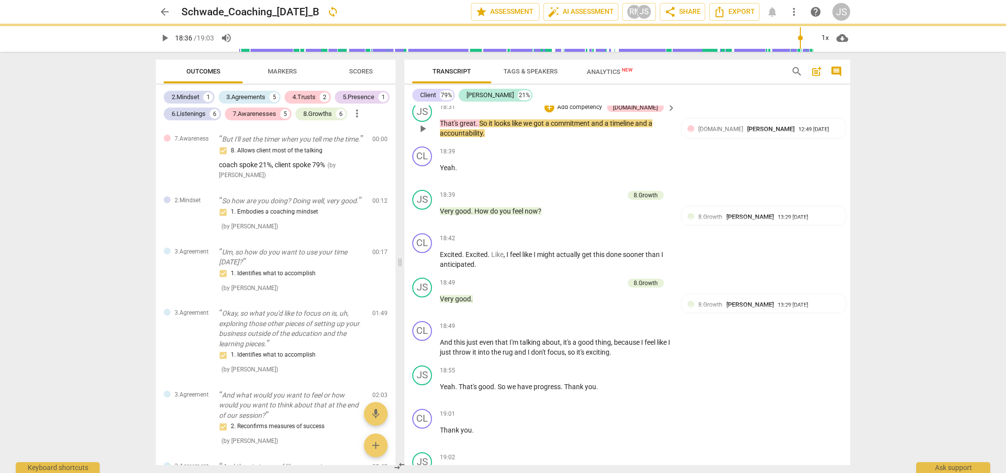
type input "1117"
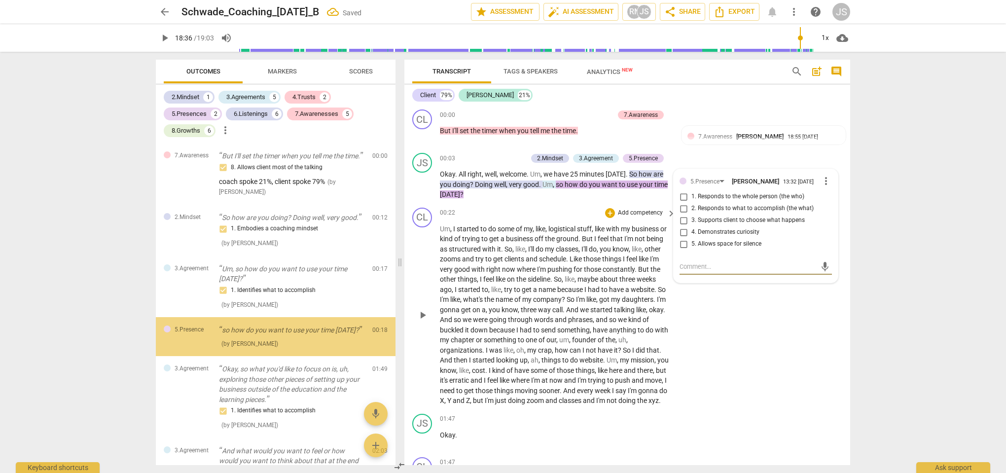
scroll to position [50, 0]
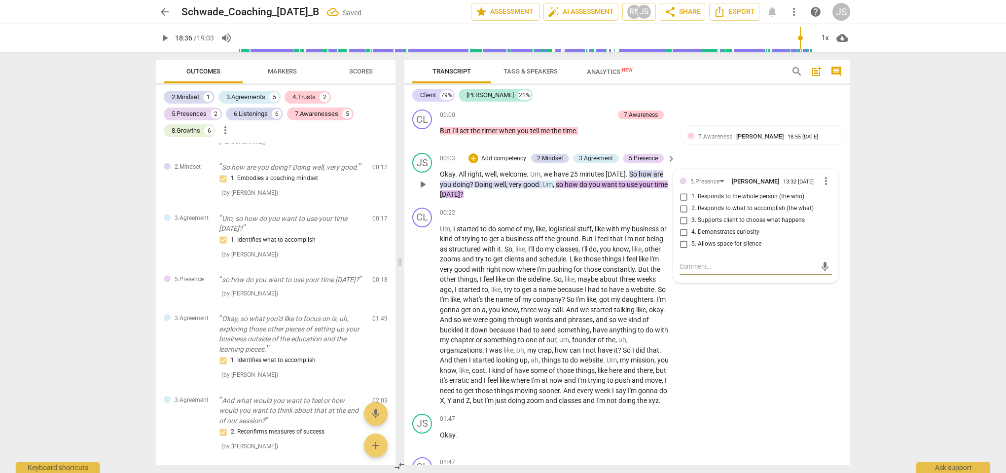
click at [682, 222] on input "3. Supports client to choose what happens" at bounding box center [684, 221] width 16 height 12
checkbox input "true"
click at [629, 197] on p "Okay . All right , well , welcome . Um , we have 25 minutes [DATE] . So how are…" at bounding box center [555, 184] width 231 height 31
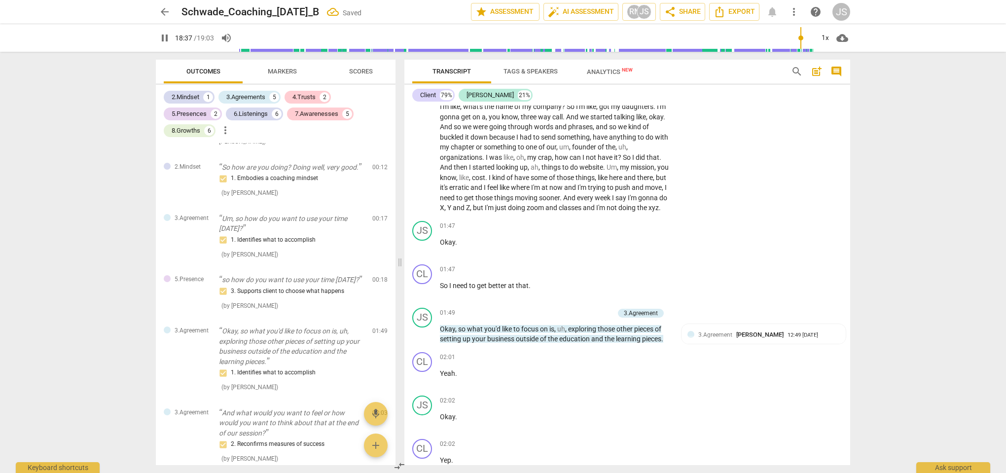
scroll to position [210, 0]
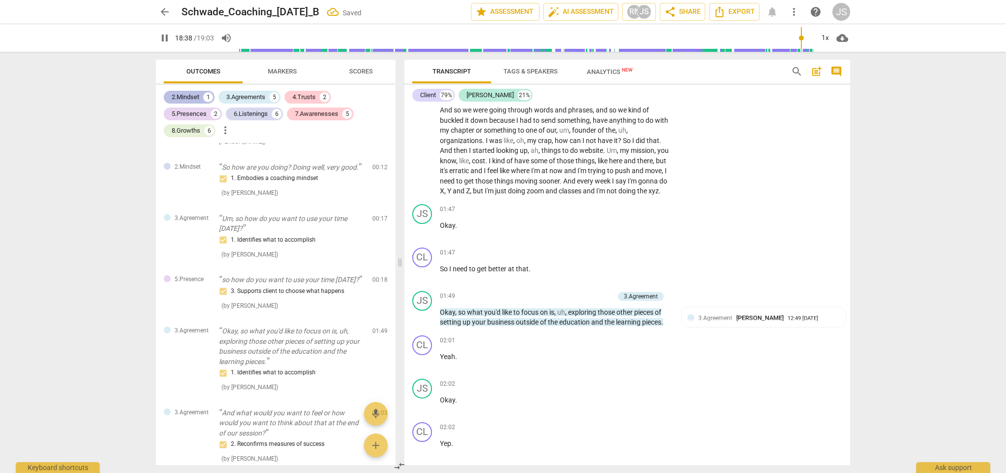
click at [197, 97] on div "2.Mindset" at bounding box center [186, 97] width 28 height 10
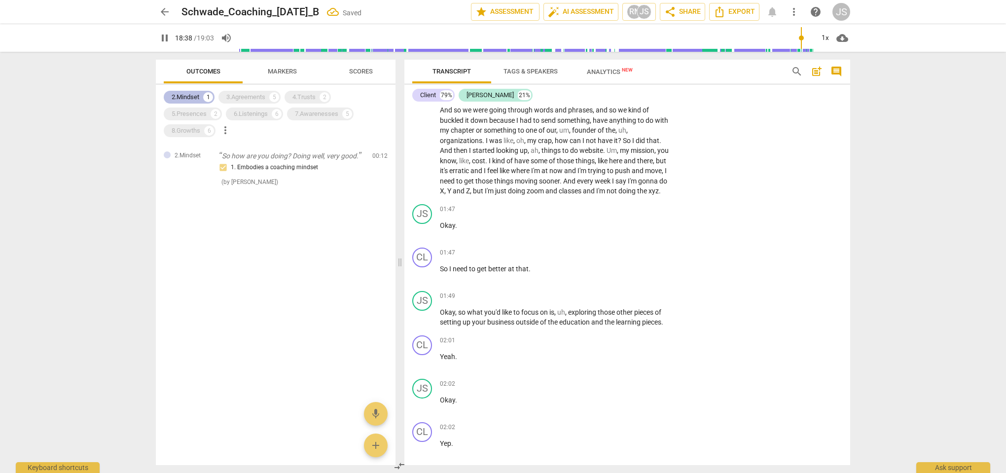
scroll to position [0, 0]
click at [194, 114] on div "5.Presences" at bounding box center [189, 114] width 35 height 10
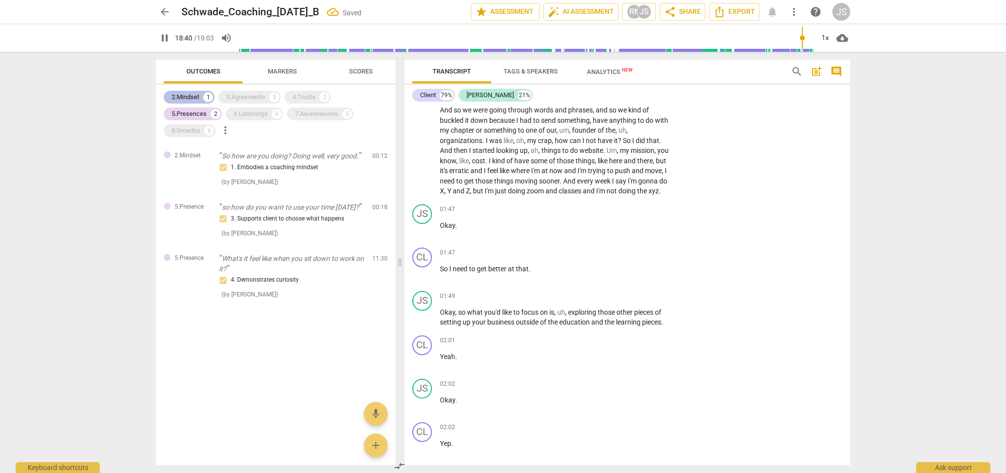
click at [191, 96] on div "2.Mindset" at bounding box center [186, 97] width 28 height 10
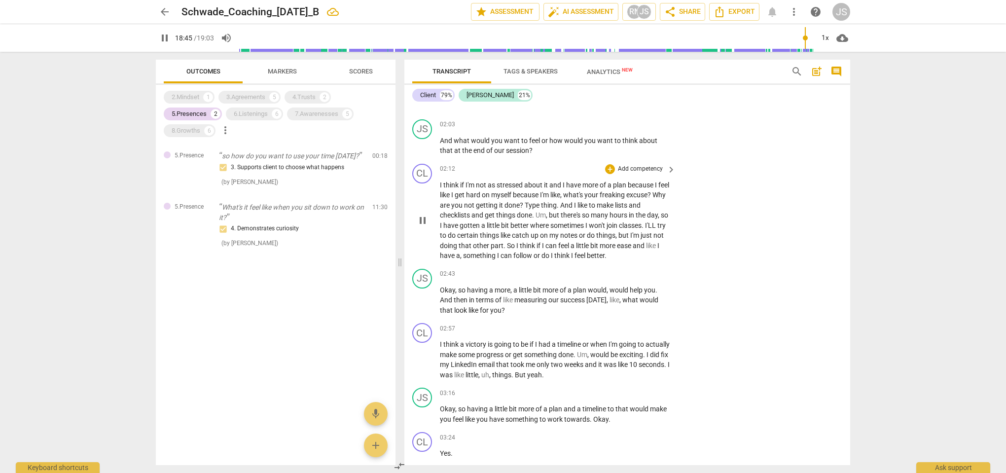
scroll to position [549, 0]
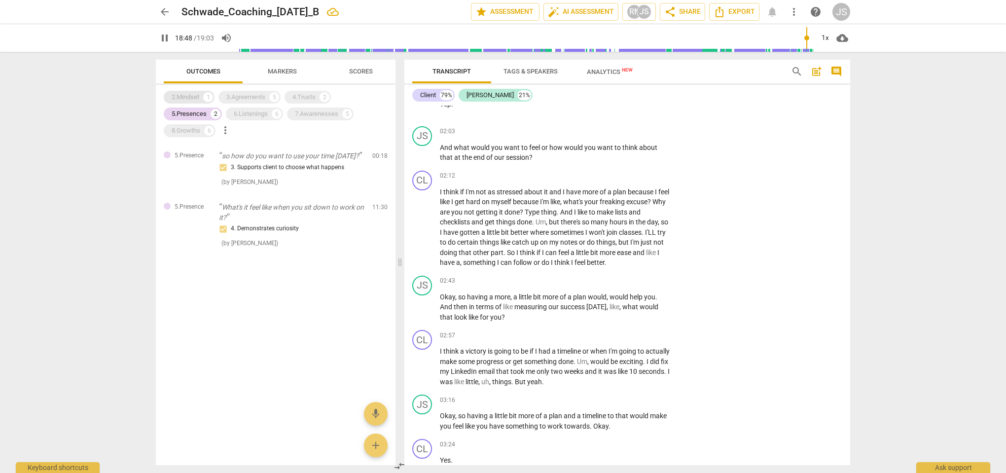
click at [195, 99] on div "2.Mindset" at bounding box center [186, 97] width 28 height 10
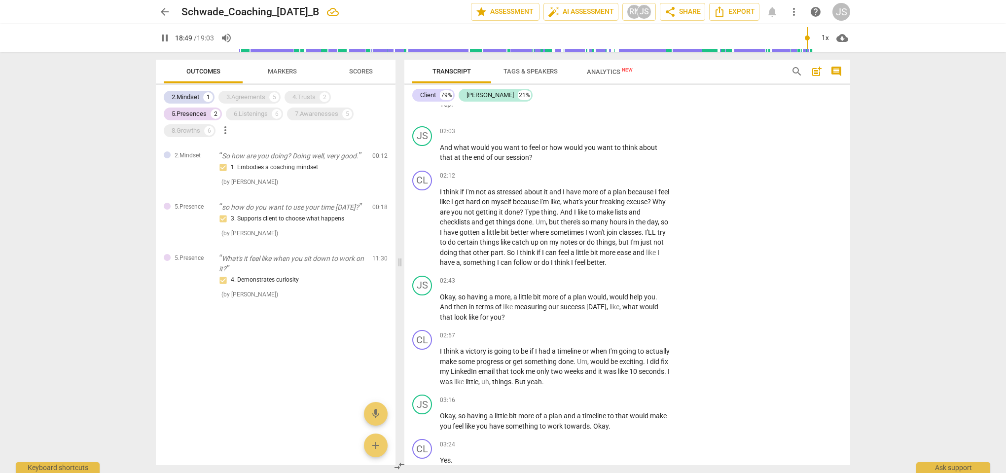
click at [265, 87] on div "2.Mindset 1 3.Agreements 5 4.Trusts 2 5.Presences 2 6.Listenings 6 7.Awarenesse…" at bounding box center [276, 275] width 240 height 380
click at [262, 97] on div "3.Agreements" at bounding box center [245, 97] width 39 height 10
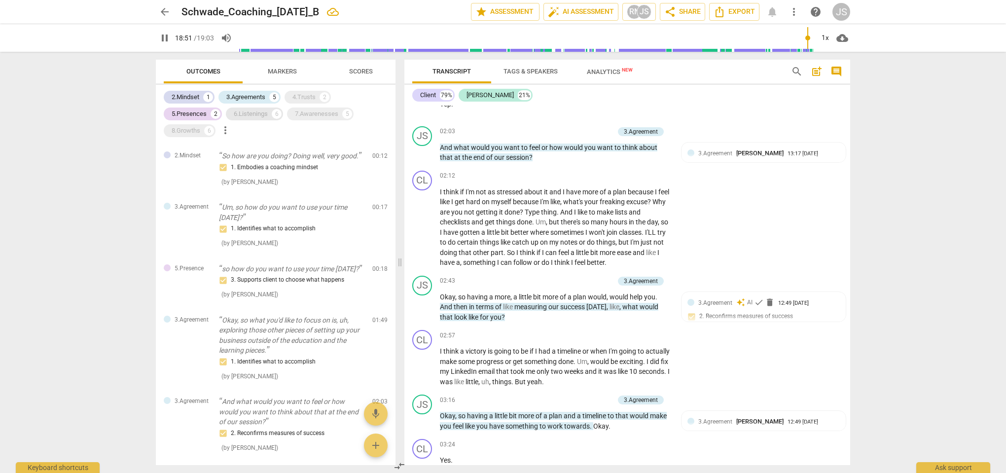
click at [261, 113] on div "6.Listenings" at bounding box center [251, 114] width 34 height 10
click at [318, 113] on div "7.Awarenesses" at bounding box center [316, 114] width 43 height 10
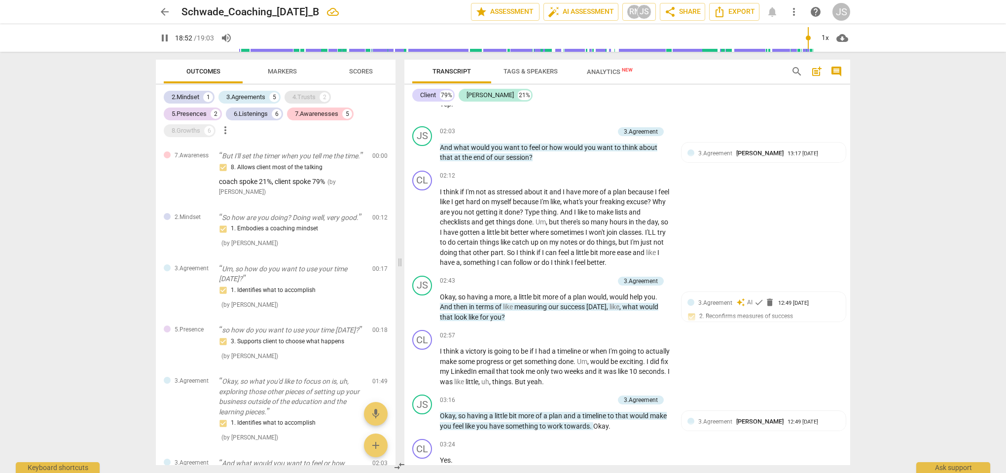
click at [315, 98] on div "4.Trusts" at bounding box center [304, 97] width 23 height 10
click at [198, 130] on div "8.Growths" at bounding box center [186, 131] width 29 height 10
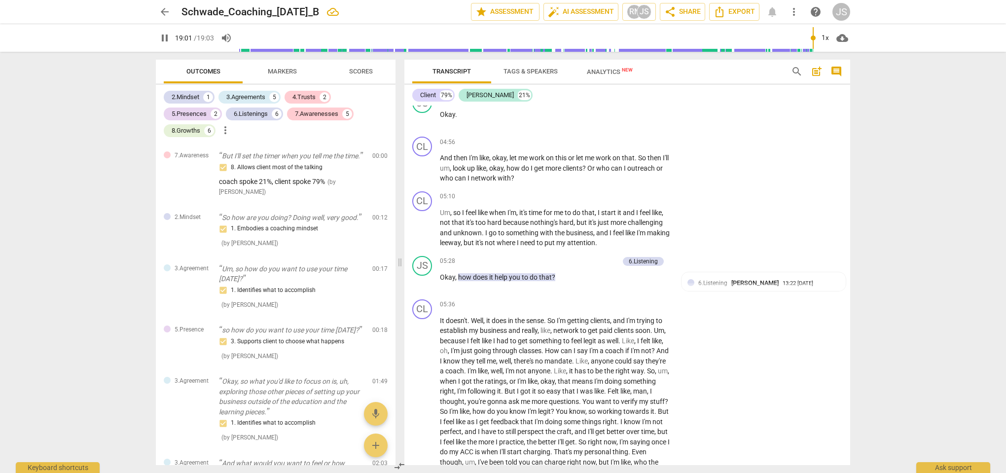
scroll to position [1459, 0]
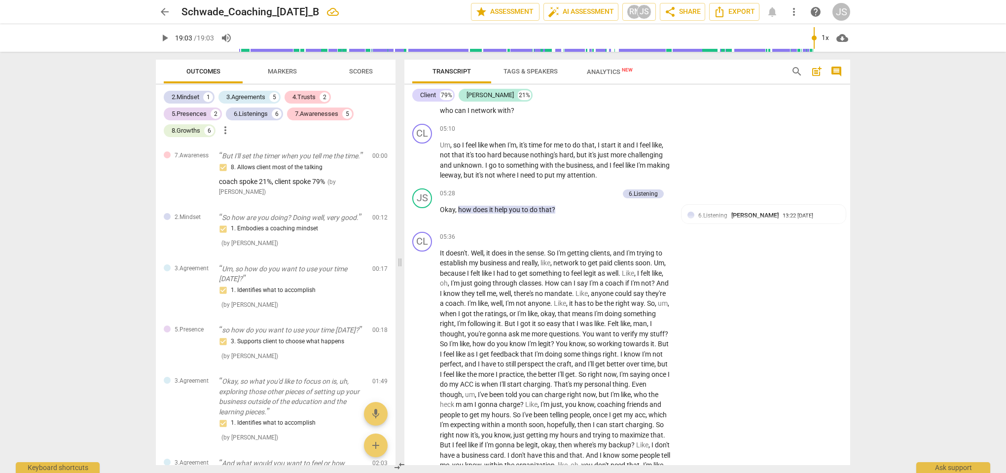
type input "1143"
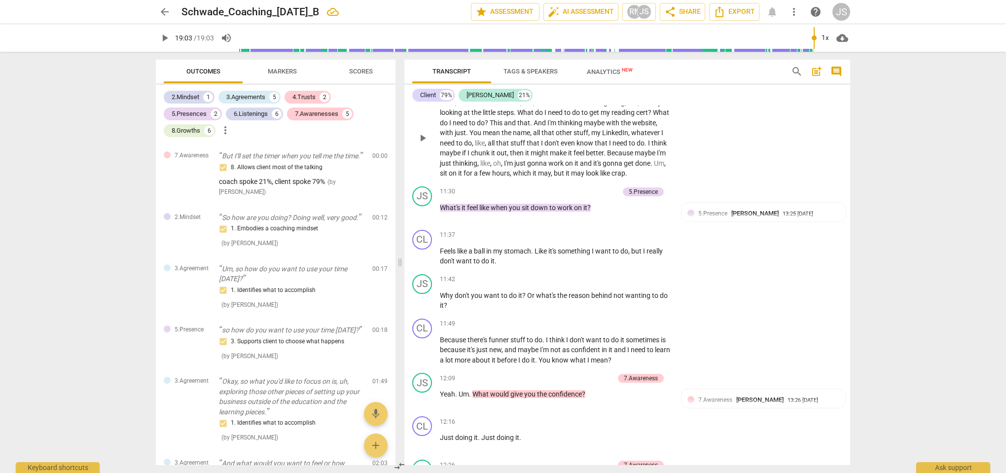
scroll to position [2886, 0]
drag, startPoint x: 440, startPoint y: 288, endPoint x: 454, endPoint y: 298, distance: 17.6
click at [454, 298] on p "Why don't you want to do it ? Or what's the reason behind not wanting to do it ?" at bounding box center [555, 299] width 231 height 20
click at [457, 287] on div "+" at bounding box center [456, 285] width 10 height 10
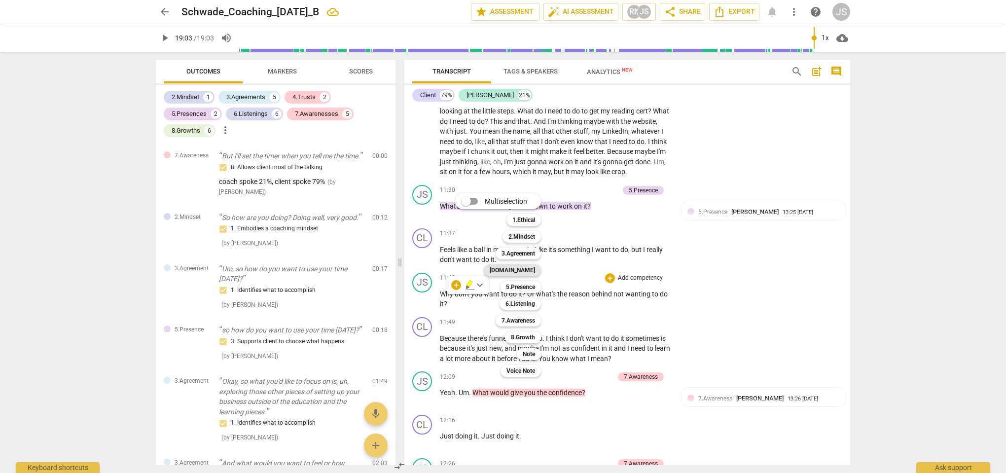
click at [525, 270] on b "[DOMAIN_NAME]" at bounding box center [512, 270] width 45 height 12
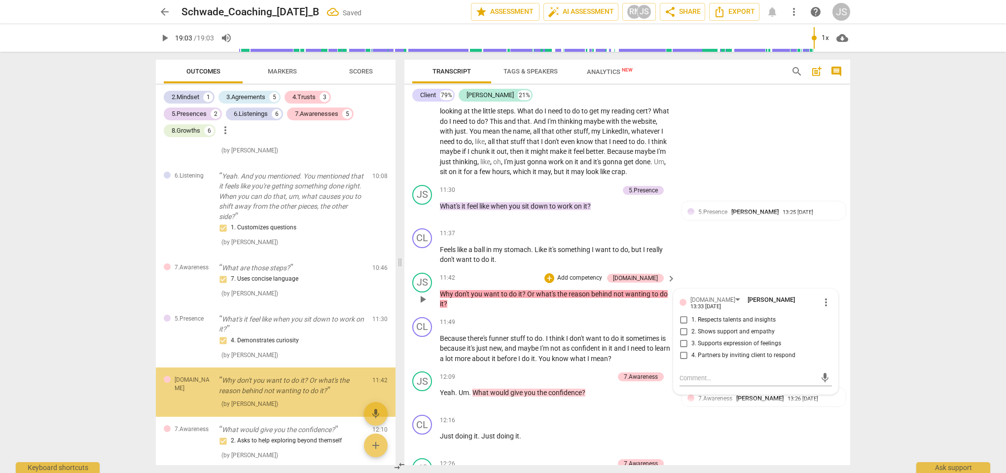
scroll to position [1043, 0]
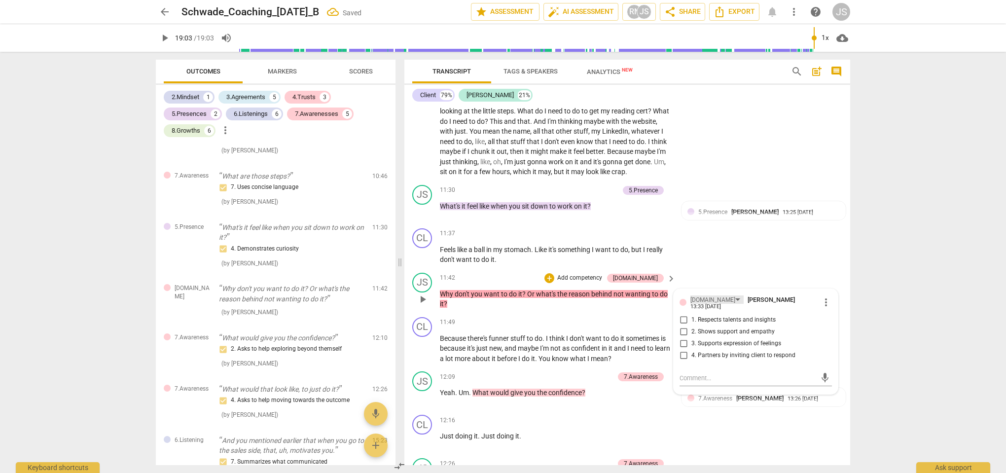
click at [700, 297] on div "[DOMAIN_NAME]" at bounding box center [713, 299] width 45 height 9
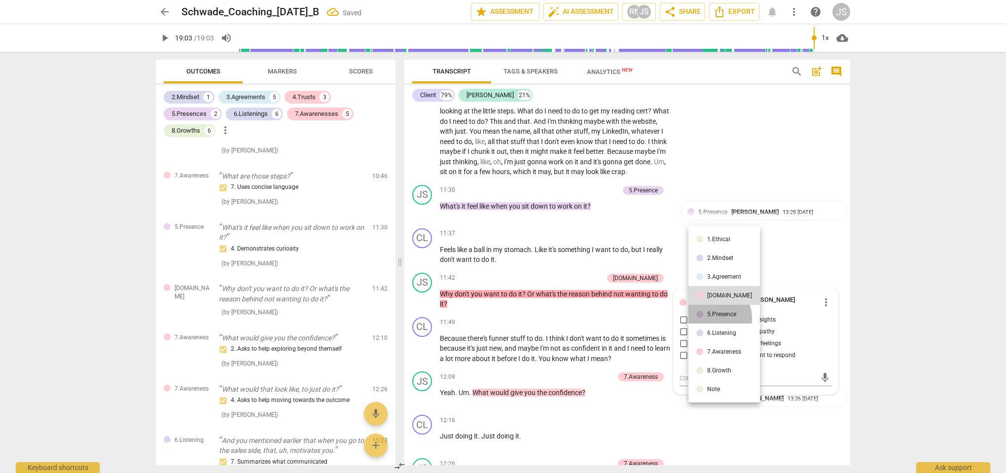
click at [708, 318] on li "5.Presence" at bounding box center [725, 314] width 72 height 19
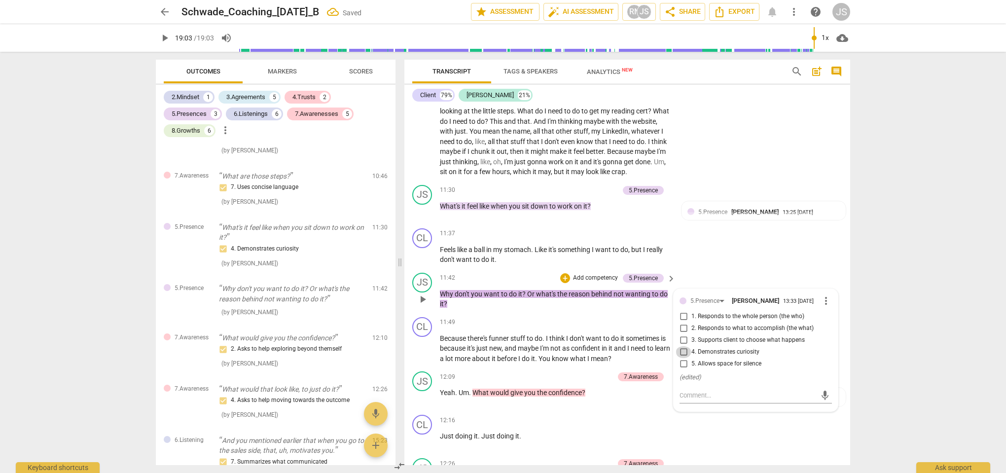
click at [685, 350] on input "4. Demonstrates curiosity" at bounding box center [684, 352] width 16 height 12
checkbox input "true"
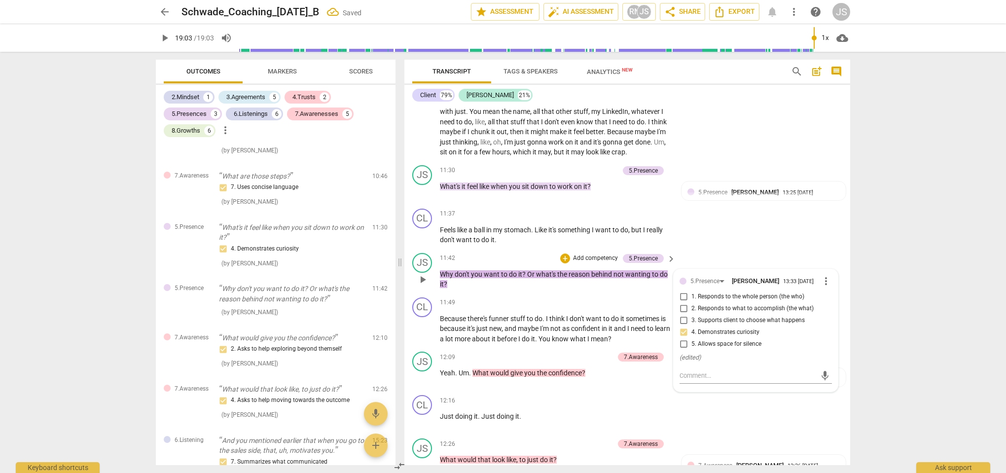
scroll to position [2906, 0]
click at [714, 228] on div "CL play_arrow pause 11:37 + Add competency keyboard_arrow_right Feels like a ba…" at bounding box center [627, 226] width 446 height 44
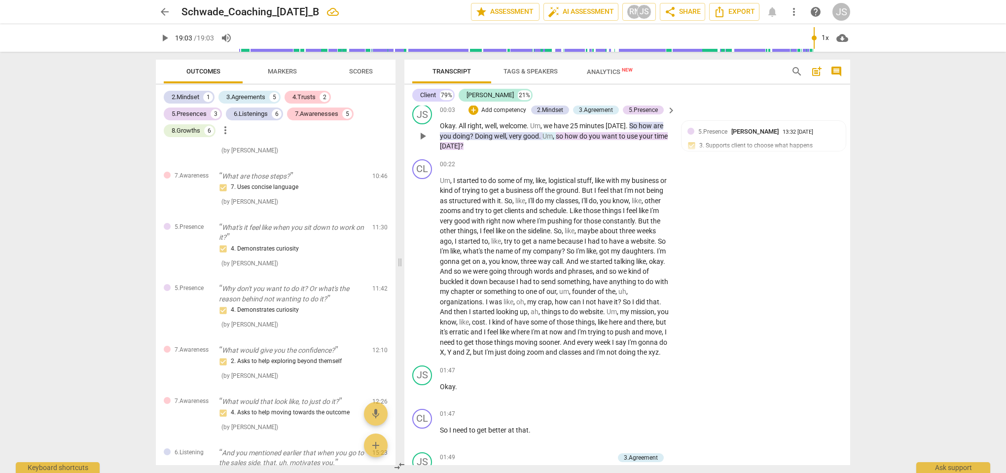
scroll to position [59, 0]
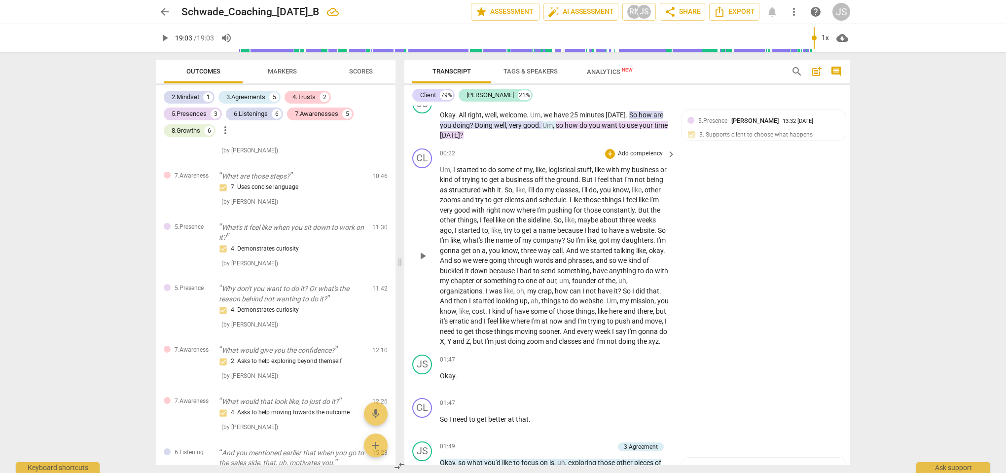
click at [424, 259] on span "play_arrow" at bounding box center [423, 256] width 12 height 12
click at [638, 335] on span "gonna" at bounding box center [648, 332] width 21 height 8
drag, startPoint x: 439, startPoint y: 337, endPoint x: 507, endPoint y: 346, distance: 68.7
click at [507, 346] on div "CL play_arrow pause 00:22 + Add competency keyboard_arrow_right Um , I started …" at bounding box center [627, 248] width 446 height 206
click at [628, 335] on span "I'm" at bounding box center [633, 332] width 10 height 8
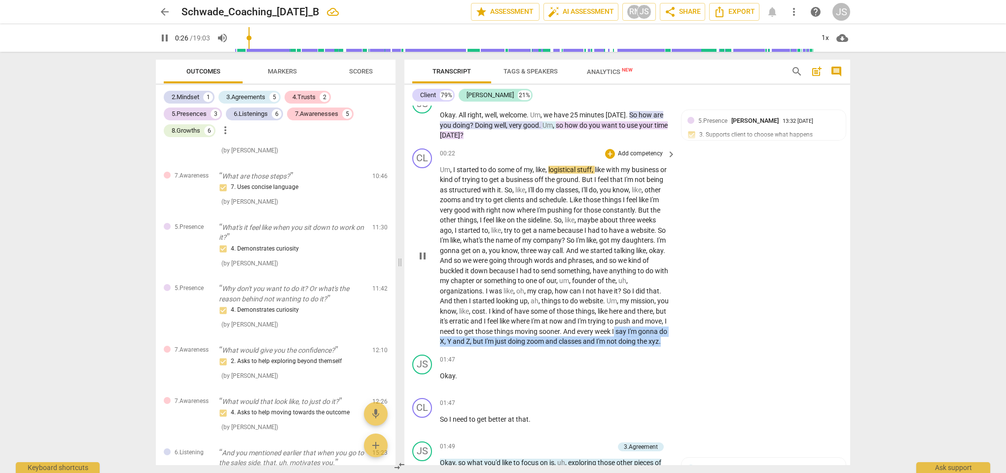
drag, startPoint x: 441, startPoint y: 335, endPoint x: 505, endPoint y: 345, distance: 64.9
click at [505, 345] on p "Um , I started to do some of my , like , logistical stuff , like with my busine…" at bounding box center [555, 256] width 231 height 182
click at [422, 258] on span "pause" at bounding box center [423, 256] width 12 height 12
click at [422, 258] on span "play_arrow" at bounding box center [423, 256] width 12 height 12
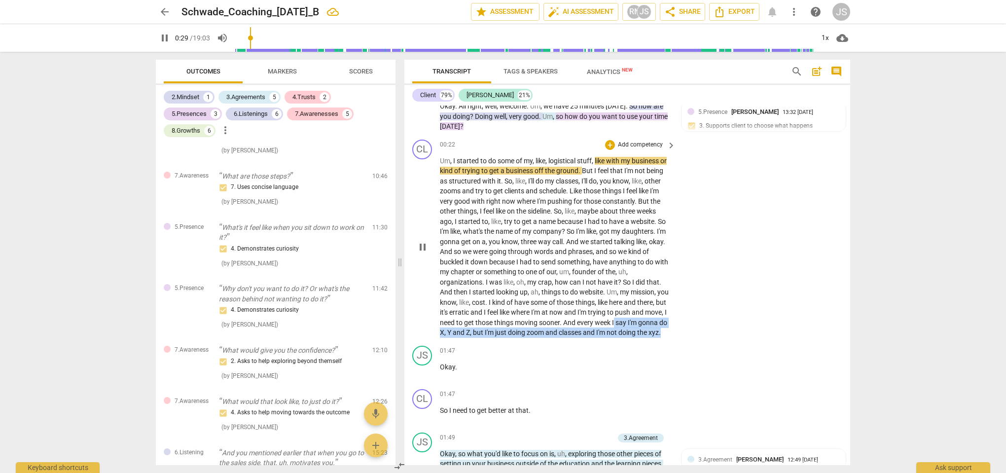
scroll to position [69, 0]
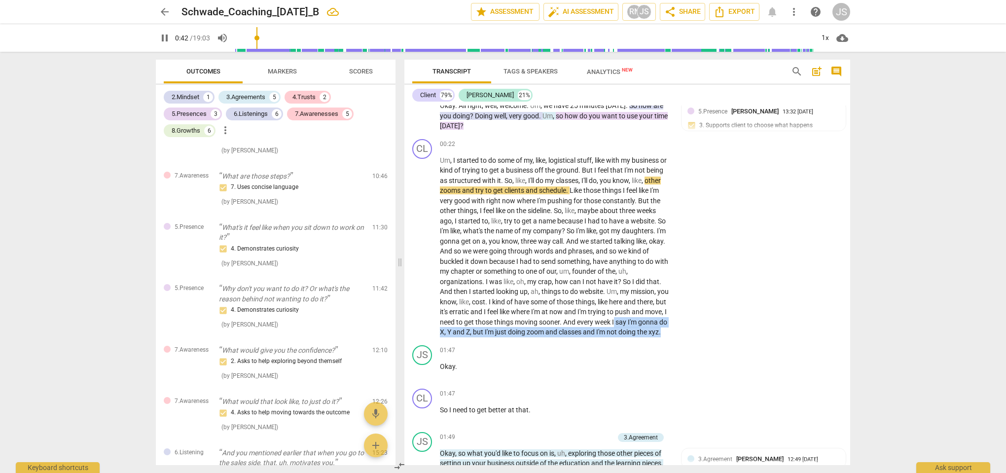
drag, startPoint x: 253, startPoint y: 34, endPoint x: 258, endPoint y: 34, distance: 5.9
click at [258, 34] on input "range" at bounding box center [524, 38] width 579 height 32
drag, startPoint x: 260, startPoint y: 35, endPoint x: 270, endPoint y: 35, distance: 9.9
click at [270, 35] on input "range" at bounding box center [524, 38] width 579 height 32
drag, startPoint x: 270, startPoint y: 35, endPoint x: 281, endPoint y: 35, distance: 10.9
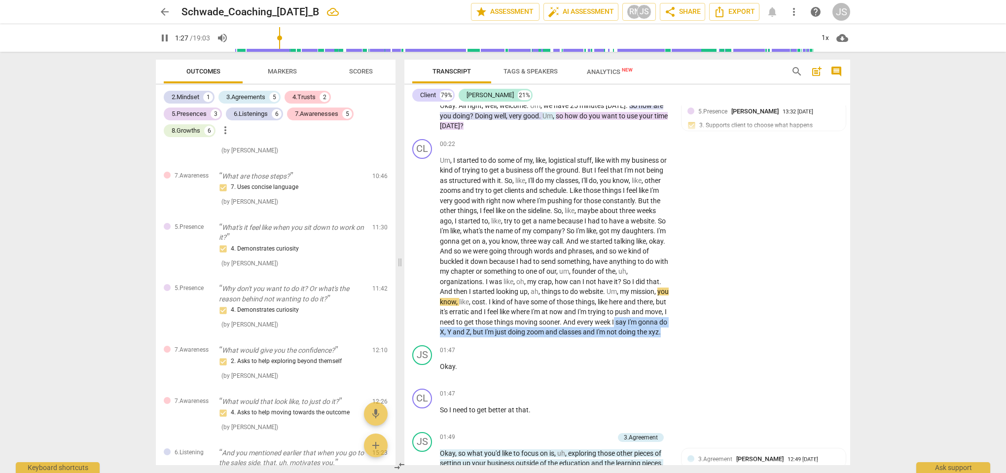
click at [281, 35] on input "range" at bounding box center [524, 38] width 579 height 32
click at [277, 35] on input "range" at bounding box center [524, 38] width 579 height 32
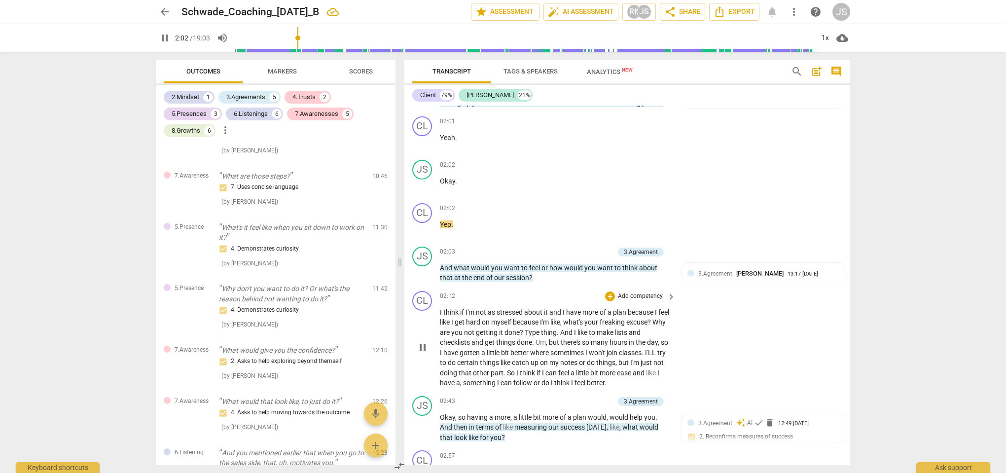
scroll to position [427, 0]
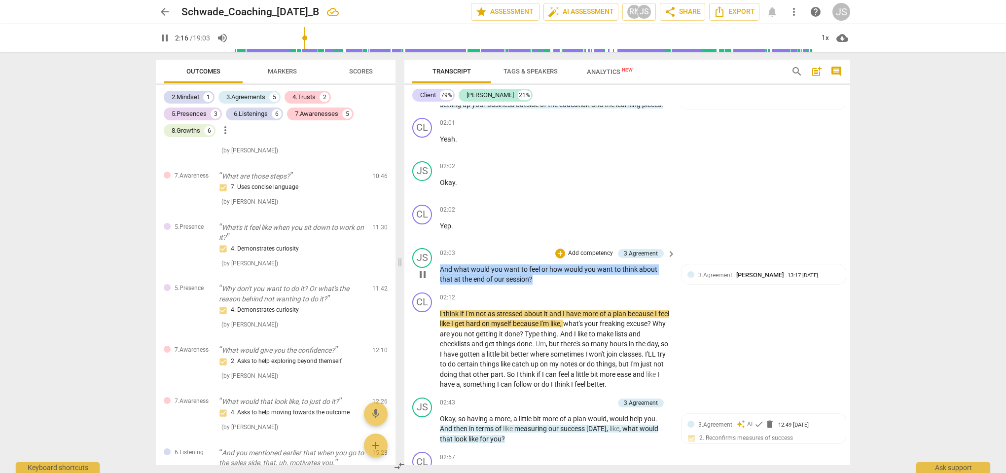
drag, startPoint x: 546, startPoint y: 286, endPoint x: 422, endPoint y: 271, distance: 124.2
click at [422, 271] on div "JS play_arrow pause 02:03 + Add competency 3.Agreement keyboard_arrow_right And…" at bounding box center [627, 266] width 446 height 44
click at [470, 303] on div "02:12 + Add competency keyboard_arrow_right" at bounding box center [558, 298] width 237 height 11
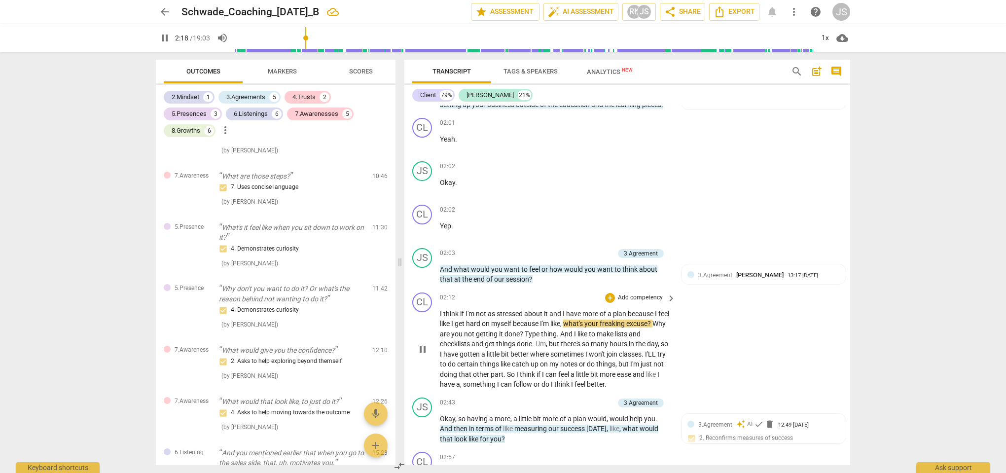
click at [439, 315] on div "CL play_arrow pause" at bounding box center [426, 341] width 28 height 97
drag, startPoint x: 439, startPoint y: 315, endPoint x: 569, endPoint y: 324, distance: 130.0
click at [569, 324] on div "CL play_arrow pause 02:12 + Add competency keyboard_arrow_right I think if I'm …" at bounding box center [627, 341] width 446 height 105
click at [545, 301] on div "02:12 + Add competency keyboard_arrow_right" at bounding box center [558, 298] width 237 height 11
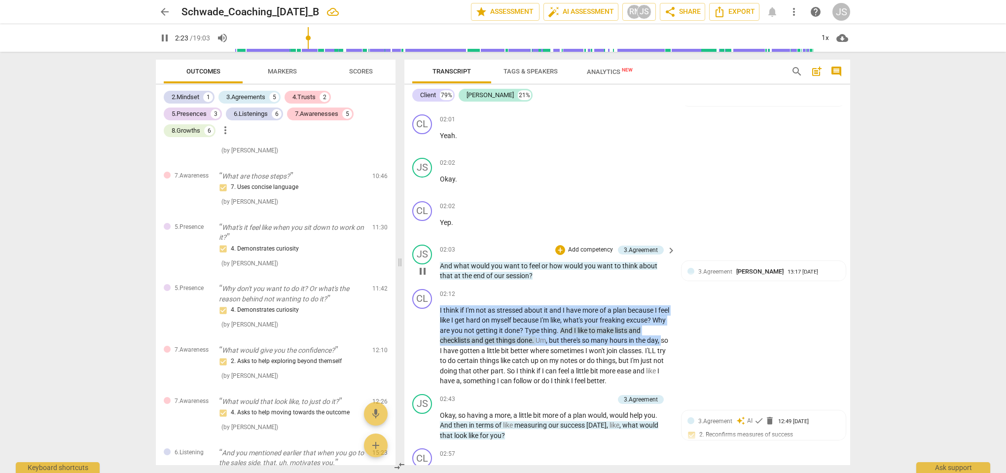
drag, startPoint x: 667, startPoint y: 343, endPoint x: 475, endPoint y: 281, distance: 202.3
click at [475, 281] on div "CL play_arrow pause 00:00 + Add competency 7.Awareness keyboard_arrow_right But…" at bounding box center [627, 286] width 446 height 360
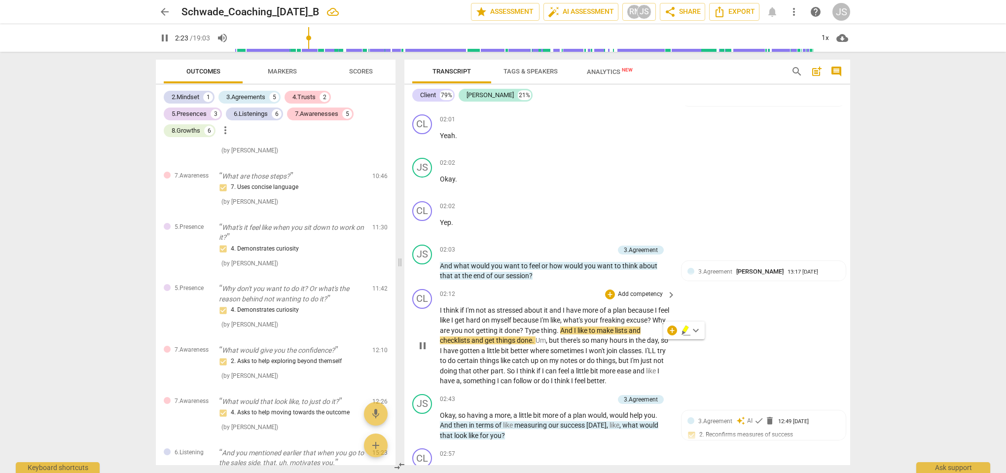
click at [460, 298] on div "02:12 + Add competency keyboard_arrow_right" at bounding box center [558, 294] width 237 height 11
drag, startPoint x: 439, startPoint y: 312, endPoint x: 533, endPoint y: 318, distance: 93.9
click at [533, 318] on div "CL play_arrow pause 02:12 + Add competency keyboard_arrow_right I think if I'm …" at bounding box center [627, 337] width 446 height 105
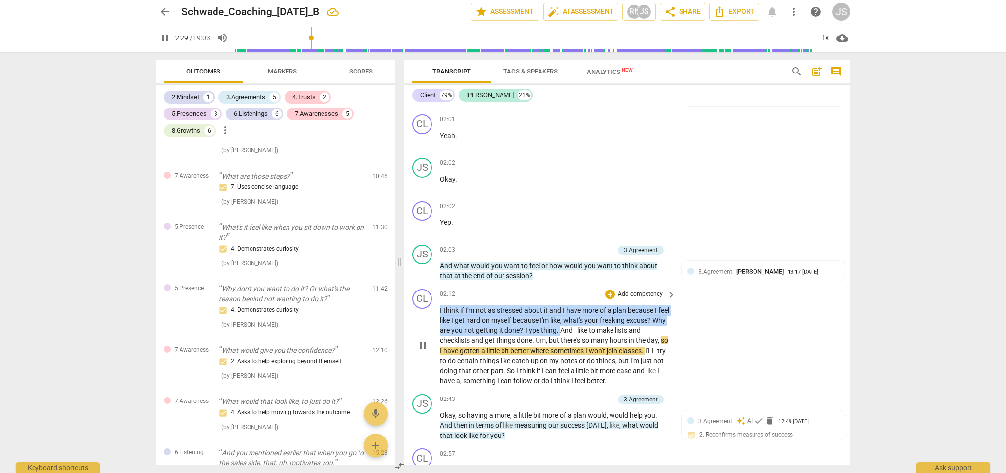
drag, startPoint x: 440, startPoint y: 312, endPoint x: 575, endPoint y: 334, distance: 136.6
click at [575, 334] on p "I think if I'm not as stressed about it and I have more of a plan because I fee…" at bounding box center [555, 345] width 231 height 81
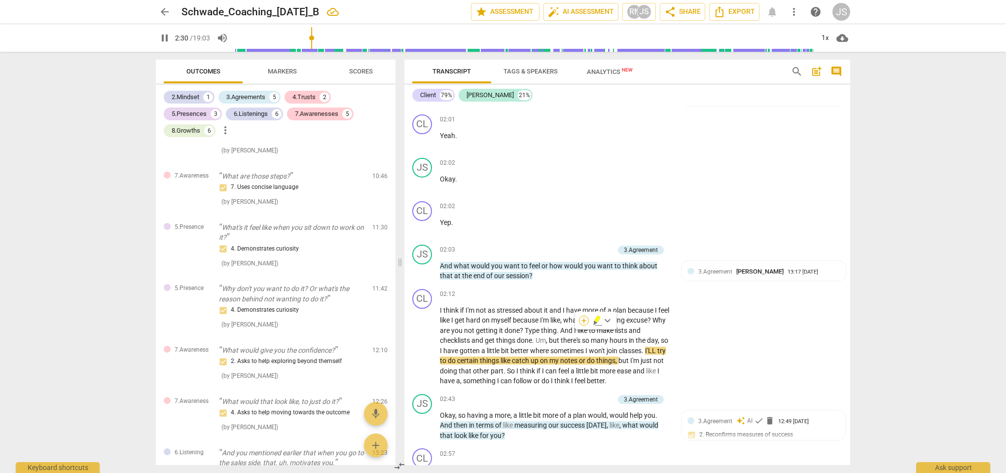
click at [586, 322] on div "+" at bounding box center [584, 321] width 10 height 10
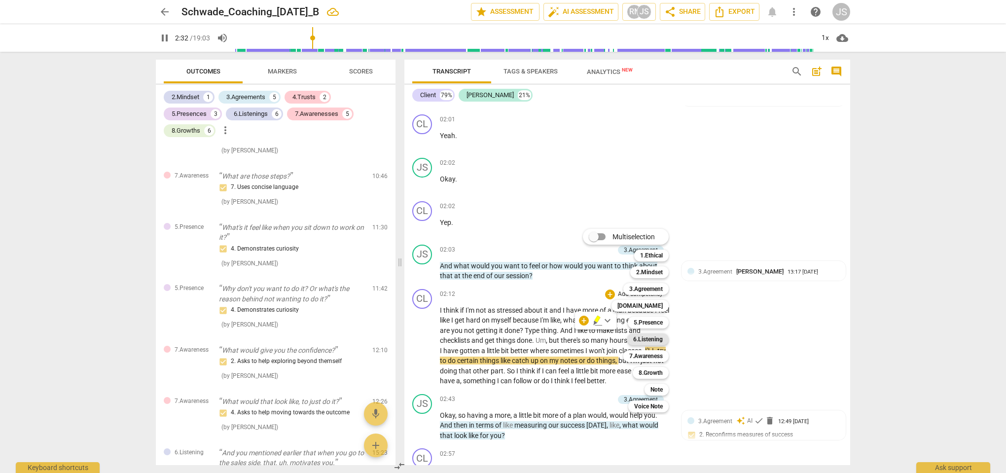
click at [653, 338] on b "6.Listening" at bounding box center [648, 339] width 30 height 12
type input "153"
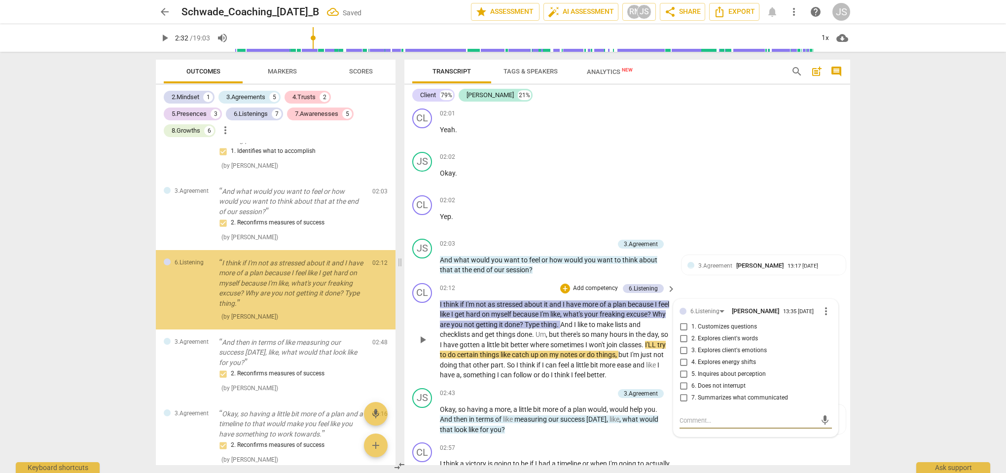
scroll to position [438, 0]
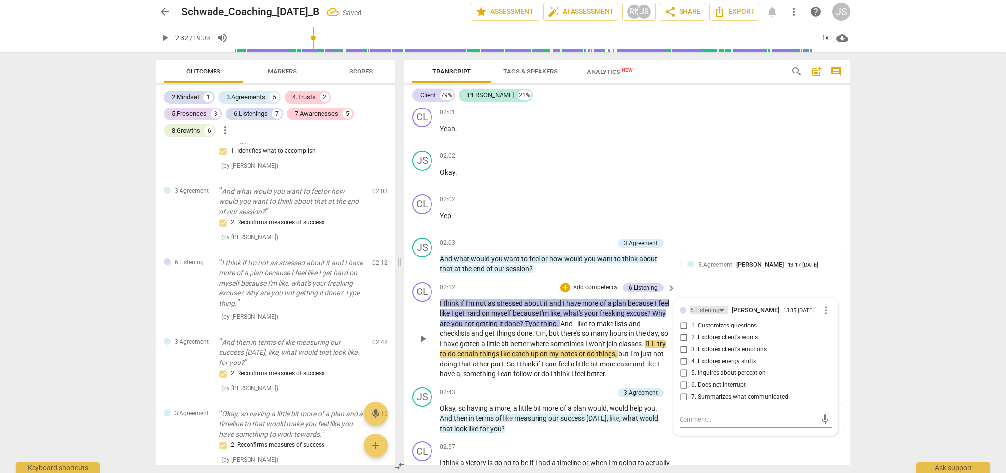
click at [704, 312] on div "6.Listening" at bounding box center [705, 310] width 29 height 9
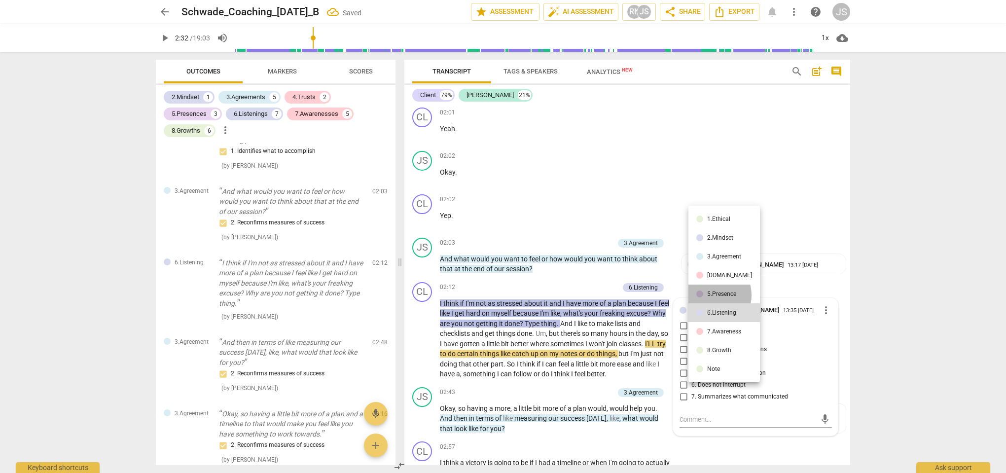
click at [711, 295] on div "5.Presence" at bounding box center [721, 294] width 29 height 6
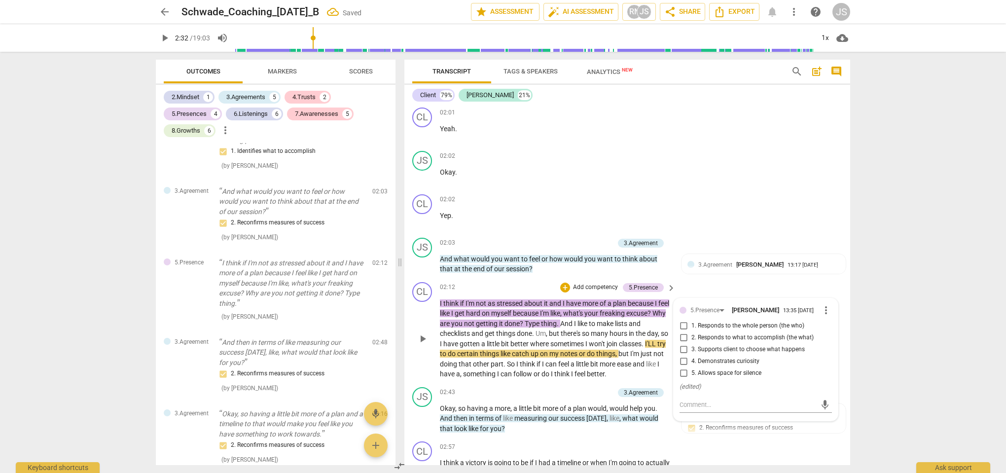
click at [687, 379] on input "5. Allows space for silence" at bounding box center [684, 373] width 16 height 12
checkbox input "true"
click at [700, 409] on textarea at bounding box center [748, 404] width 137 height 9
type textarea "l"
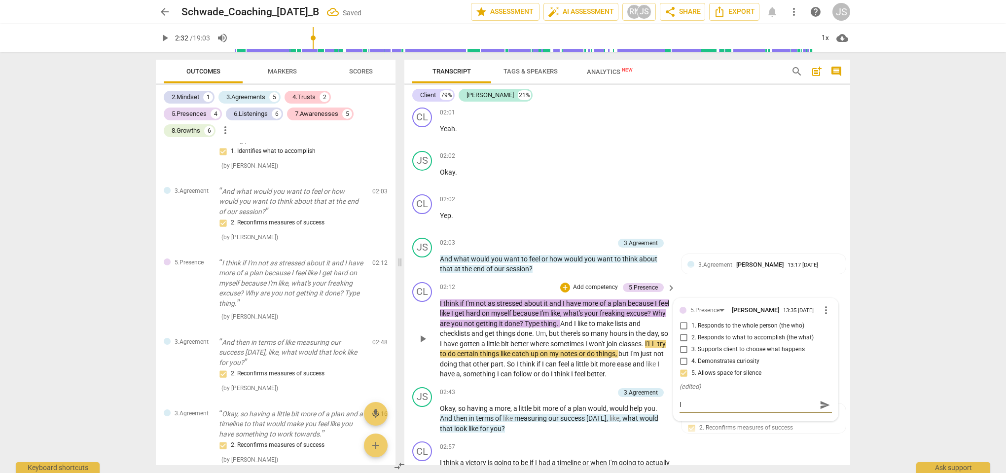
type textarea "lo"
type textarea "lon"
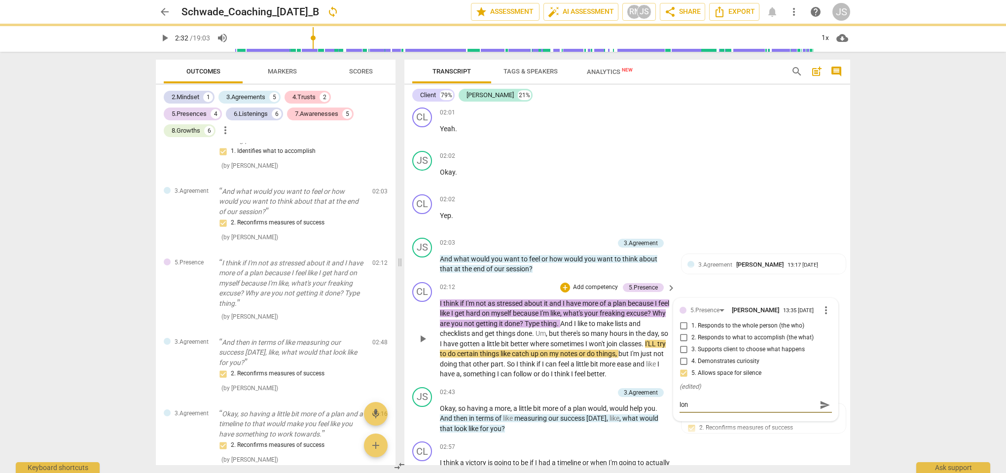
type textarea "long"
type textarea "long p"
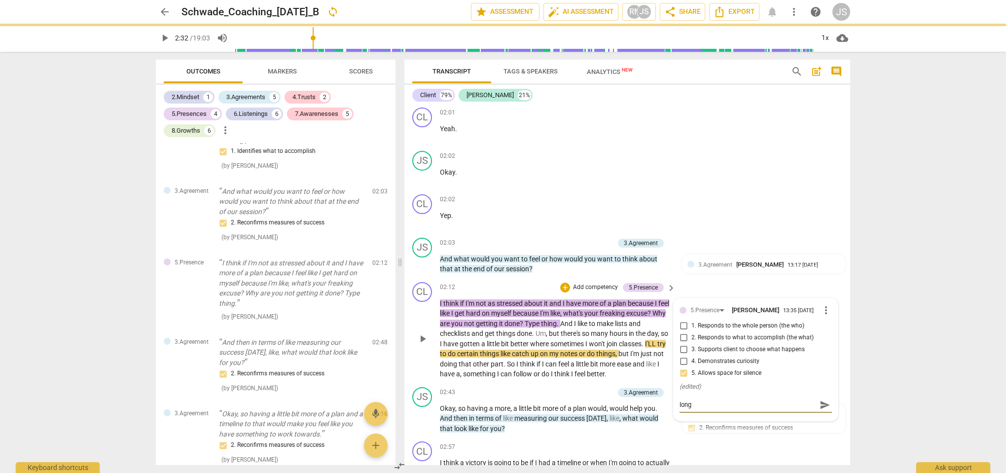
type textarea "long p"
type textarea "long pa"
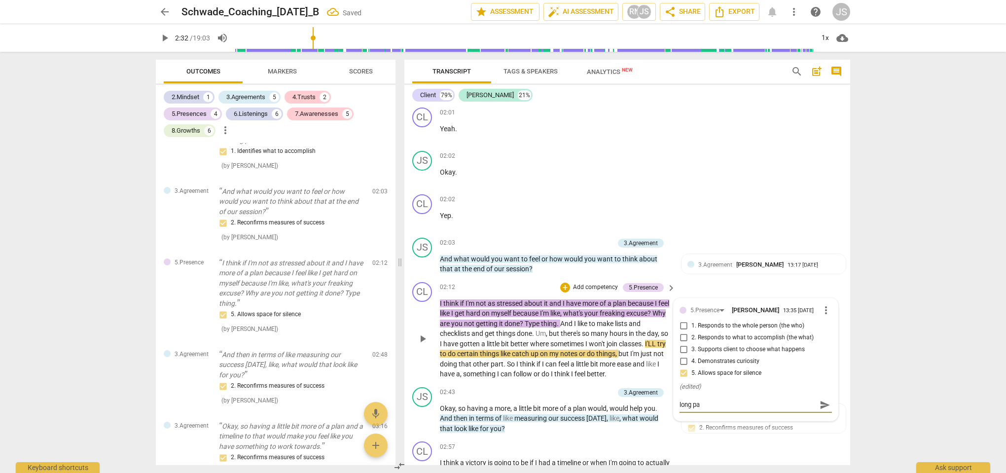
type textarea "long pau"
type textarea "long paus"
type textarea "long pause"
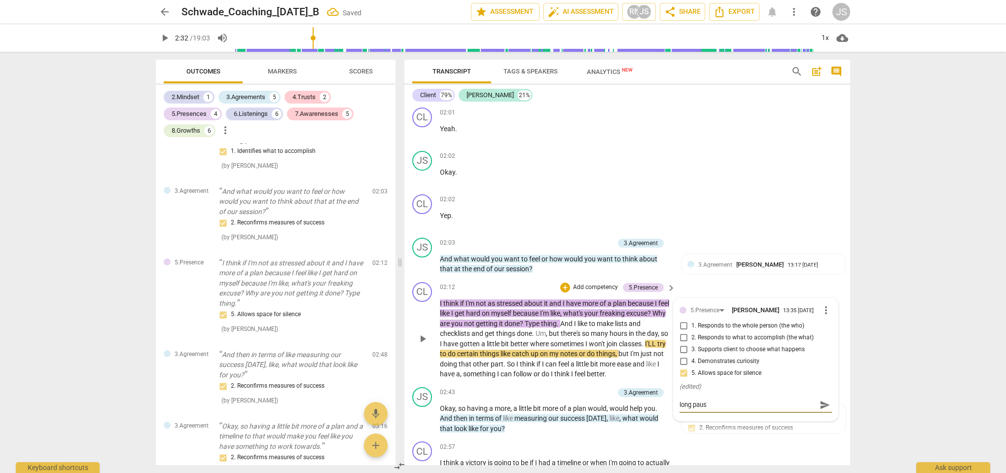
type textarea "long pause"
type textarea "long pause b"
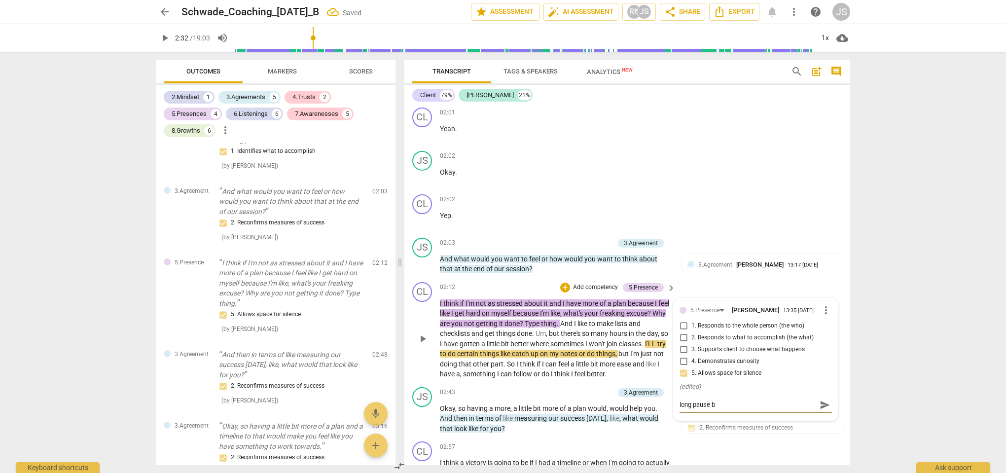
type textarea "long pause be"
type textarea "long pause bef"
type textarea "long pause befo"
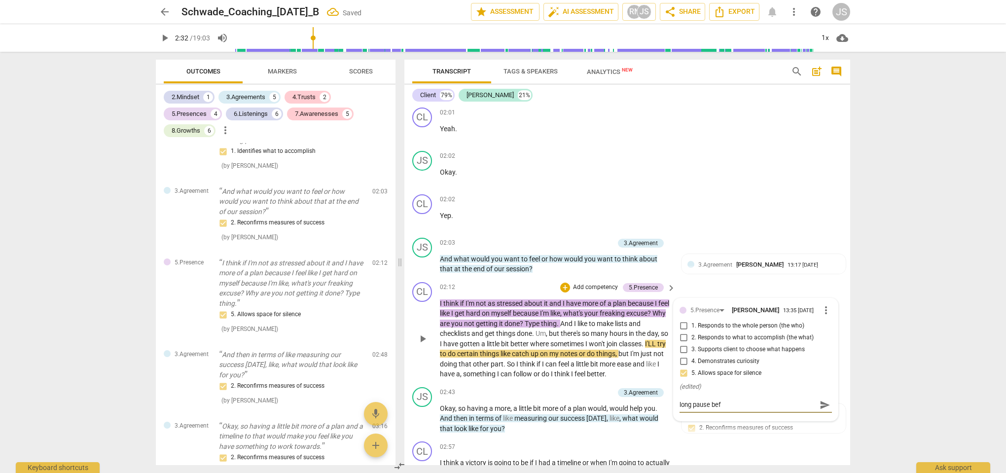
type textarea "long pause befo"
type textarea "long pause befor"
type textarea "long pause before"
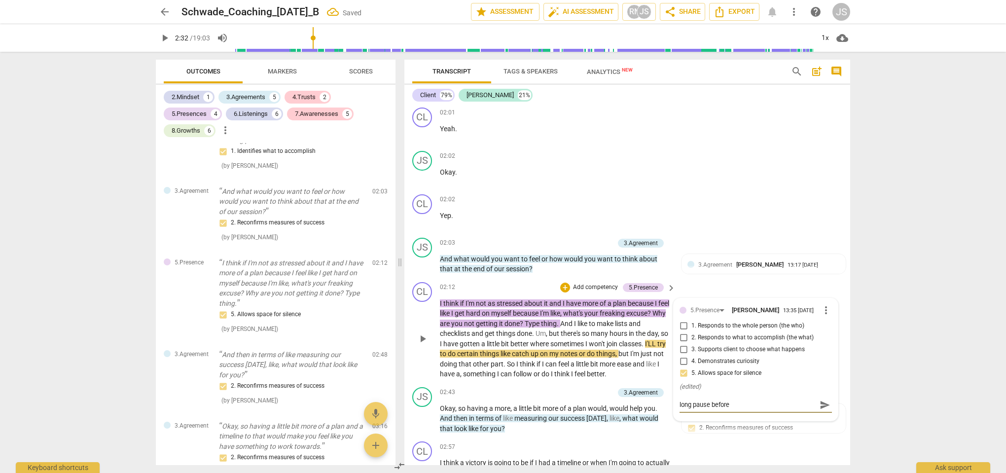
type textarea "long pause before"
type textarea "long pause before t"
type textarea "long pause before th"
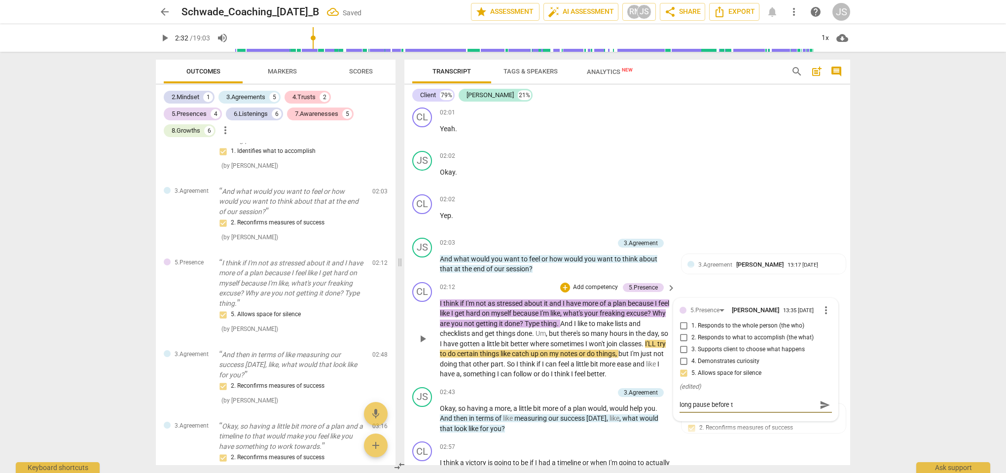
type textarea "long pause before th"
type textarea "long pause before thi"
type textarea "long pause before this"
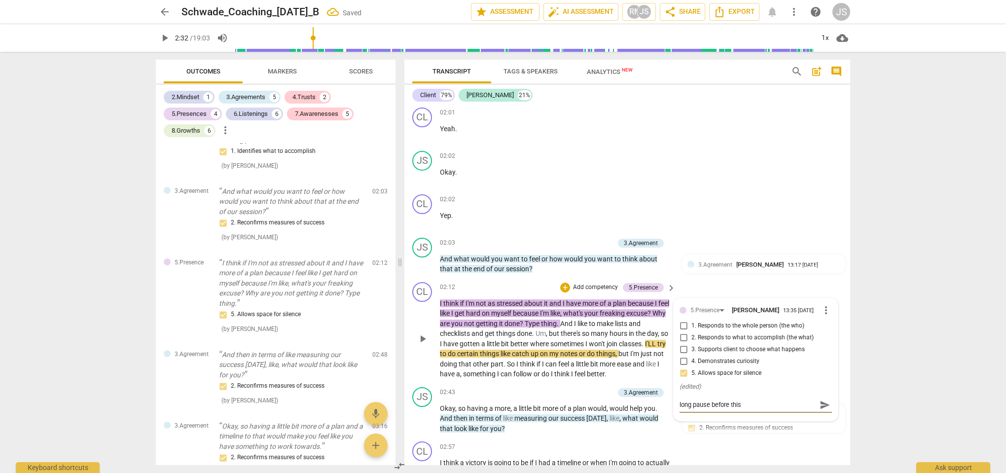
type textarea "long pause before this."
type textarea "long pause before this.."
type textarea "long pause before this..."
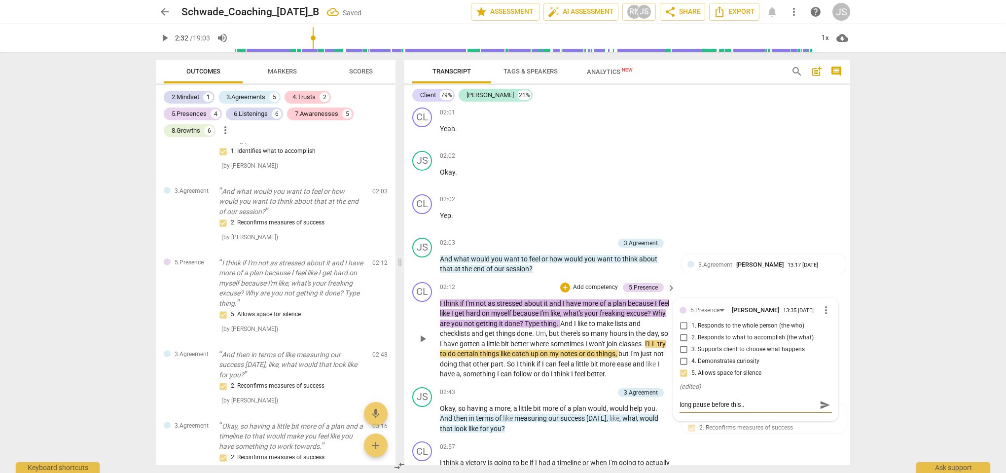
type textarea "long pause before this..."
type textarea "long pause before this...d"
type textarea "long pause before this...di"
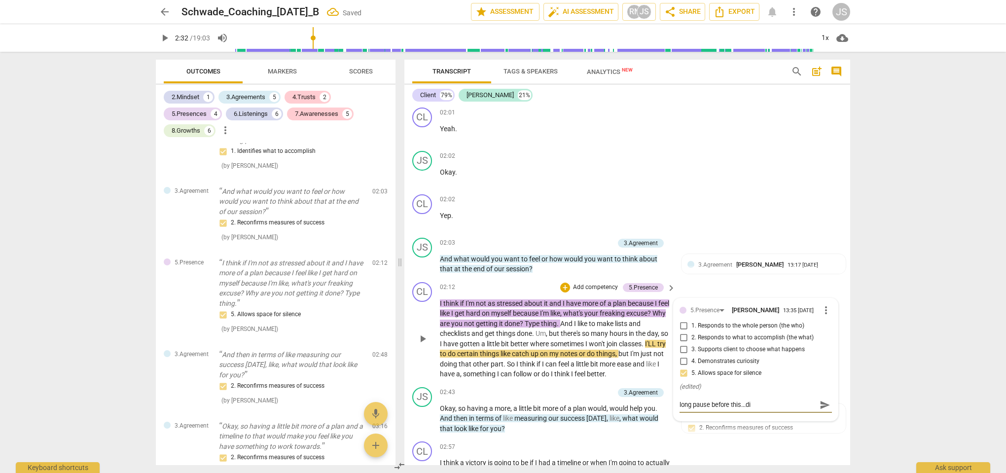
type textarea "long pause before this...did"
type textarea "long pause before this...did n"
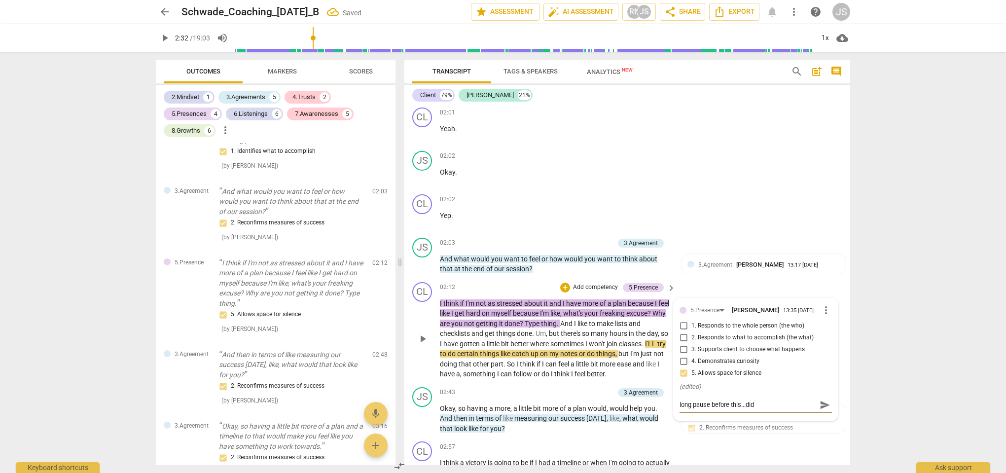
type textarea "long pause before this...did n"
type textarea "long pause before this...did no"
type textarea "long pause before this...did not"
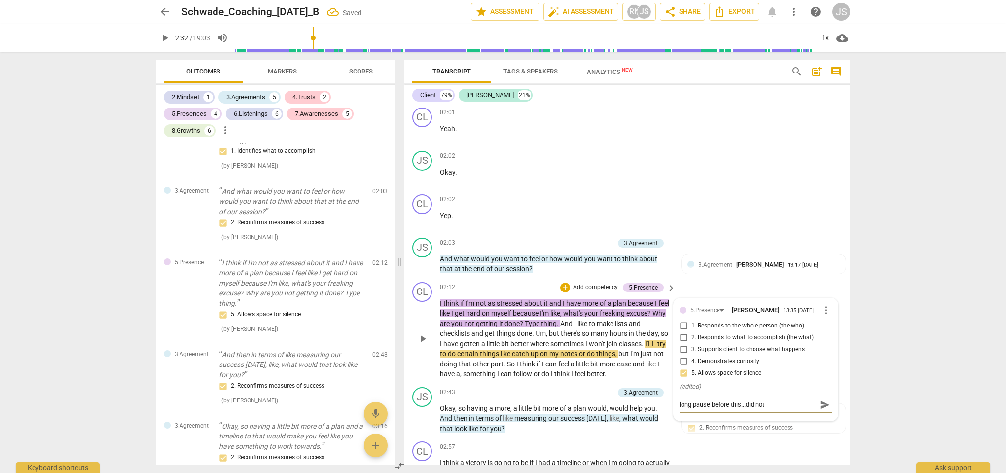
type textarea "long pause before this...did not"
type textarea "long pause before this...did not j"
type textarea "long pause before this...did not ju"
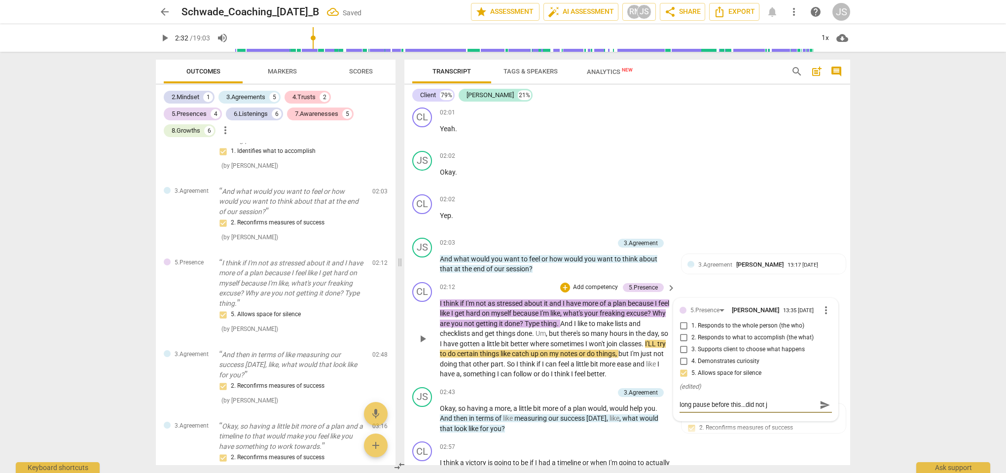
type textarea "long pause before this...did not ju"
type textarea "long pause before this...did not jum"
type textarea "long pause before this...did not jump"
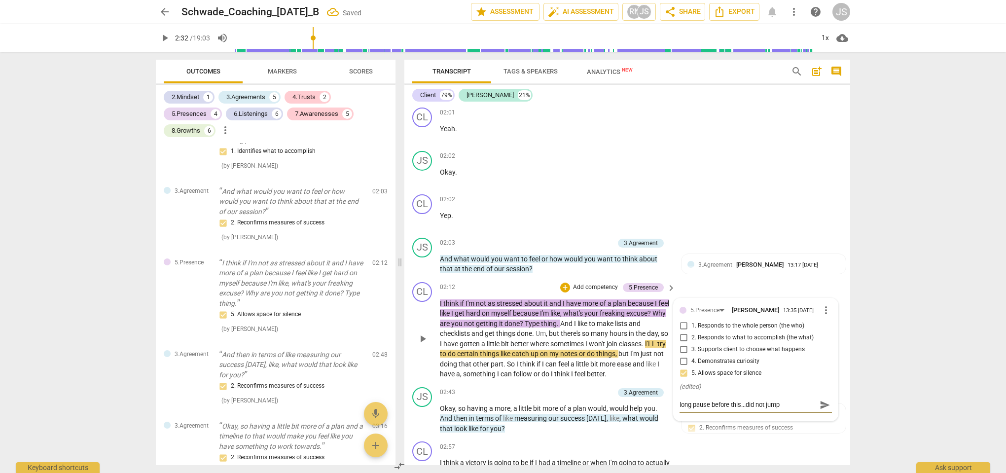
type textarea "long pause before this...did not jump"
type textarea "long pause before this...did not jump i"
type textarea "long pause before this...did not jump in"
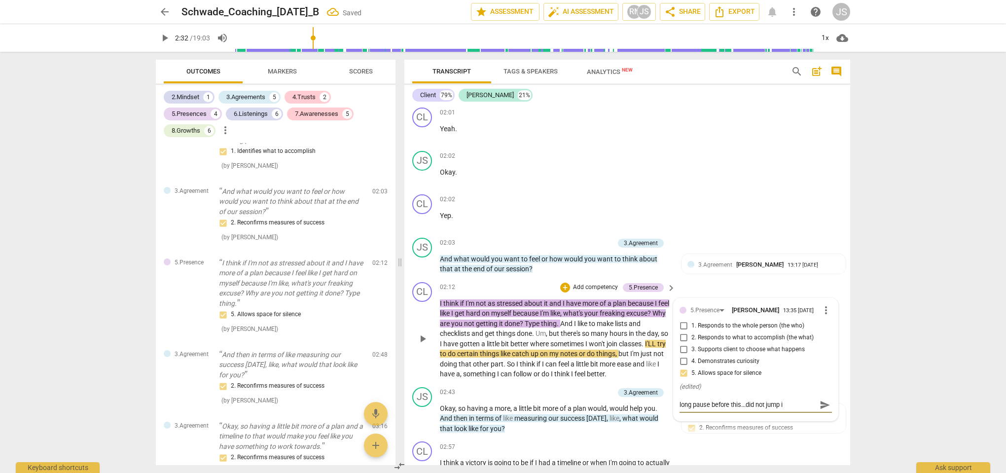
type textarea "long pause before this...did not jump in"
type textarea "long pause before this...did not jump in."
type textarea "long pause before this...did not jump in.."
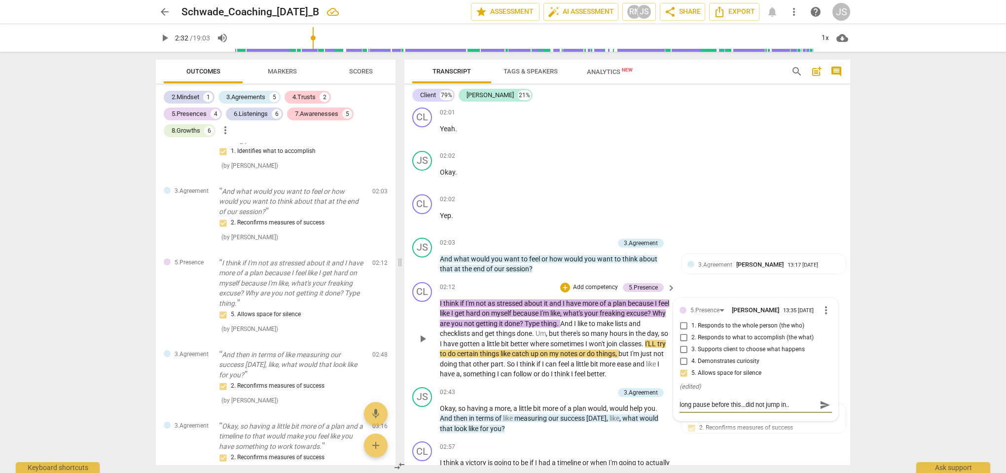
type textarea "long pause before this...did not jump in..."
type textarea "long pause before this...did not jump in...w"
type textarea "long pause before this...did not jump in...wa"
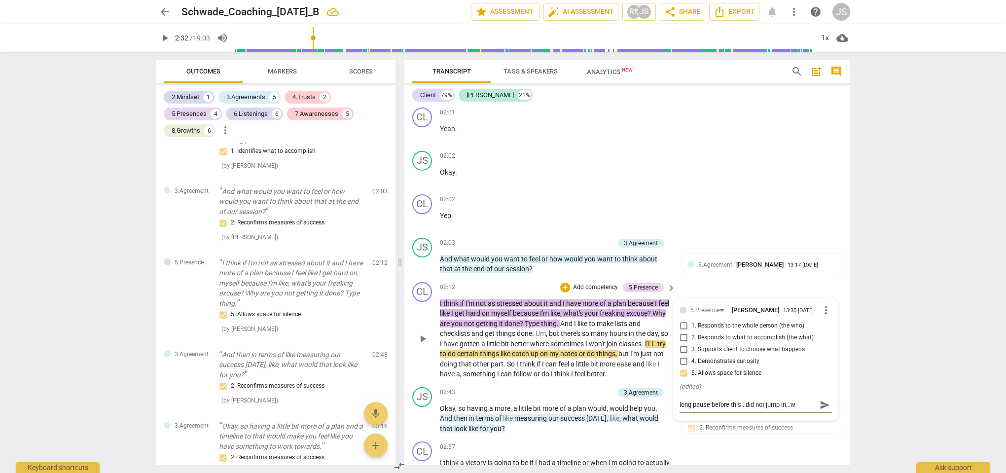
type textarea "long pause before this...did not jump in...wa"
type textarea "long pause before this...did not jump in...wai"
type textarea "long pause before this...did not jump in...wait"
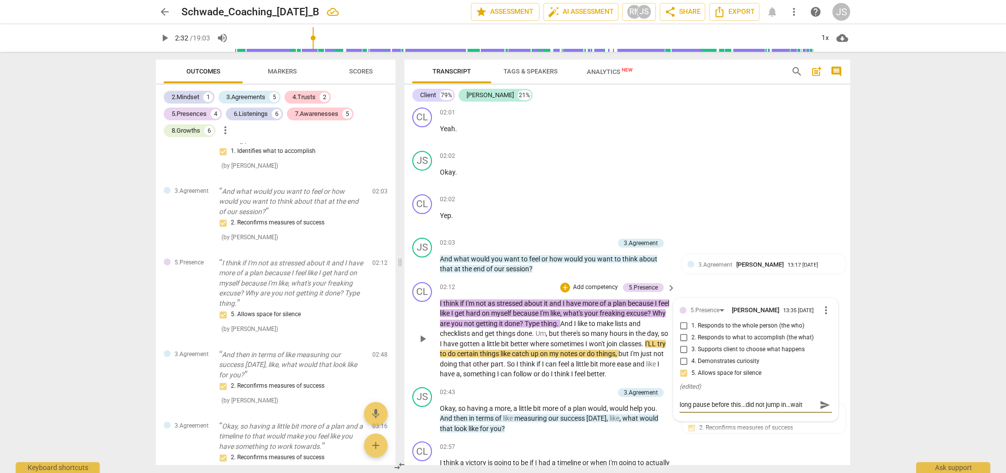
type textarea "long pause before this...did not jump in...[PERSON_NAME]"
type textarea "long pause before this...did not jump in...waited"
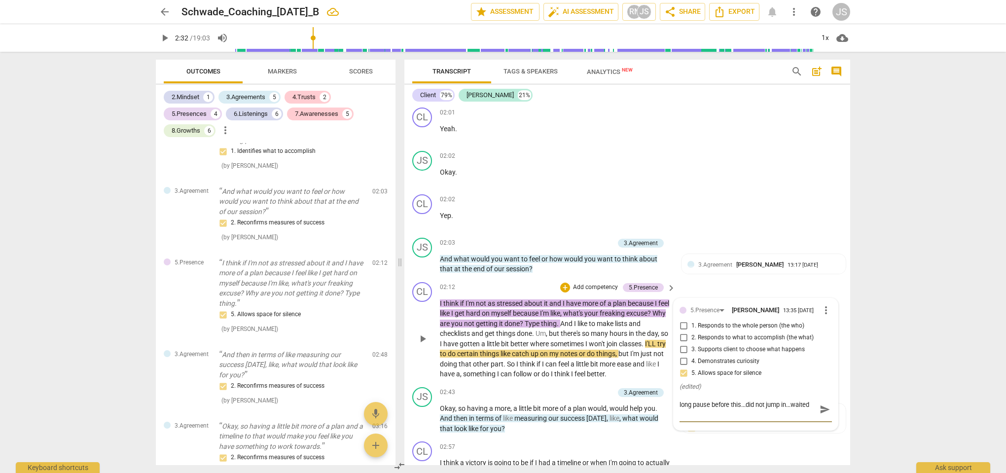
scroll to position [8, 0]
type textarea "long pause before this...did not jump in...waited"
click at [825, 415] on span "send" at bounding box center [825, 409] width 11 height 11
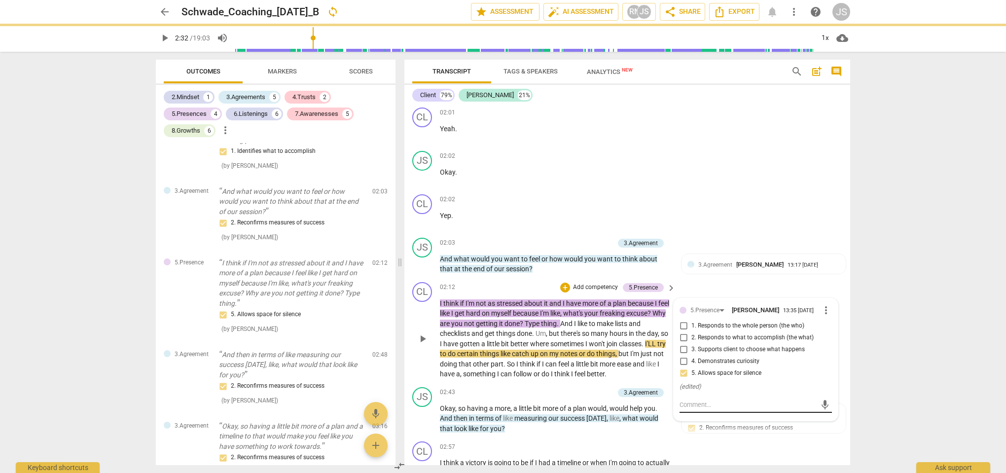
scroll to position [0, 0]
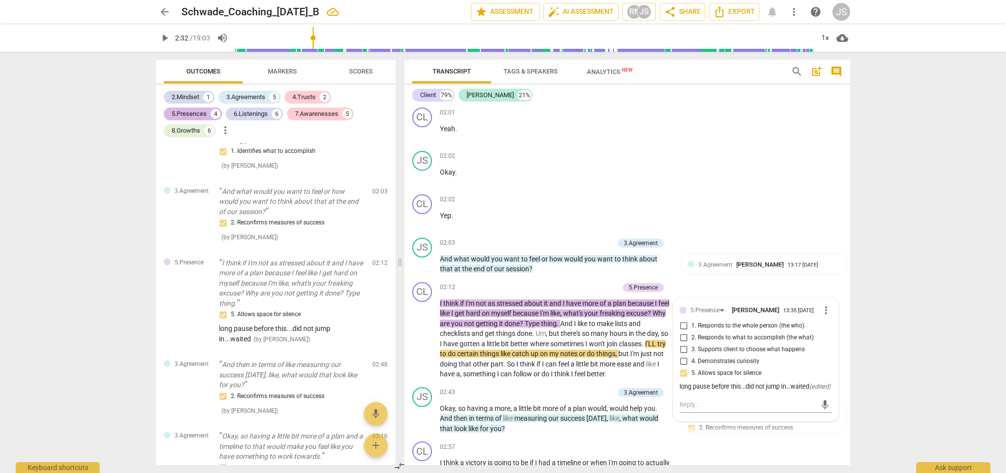
click at [210, 116] on div "5.Presences 4" at bounding box center [193, 114] width 58 height 13
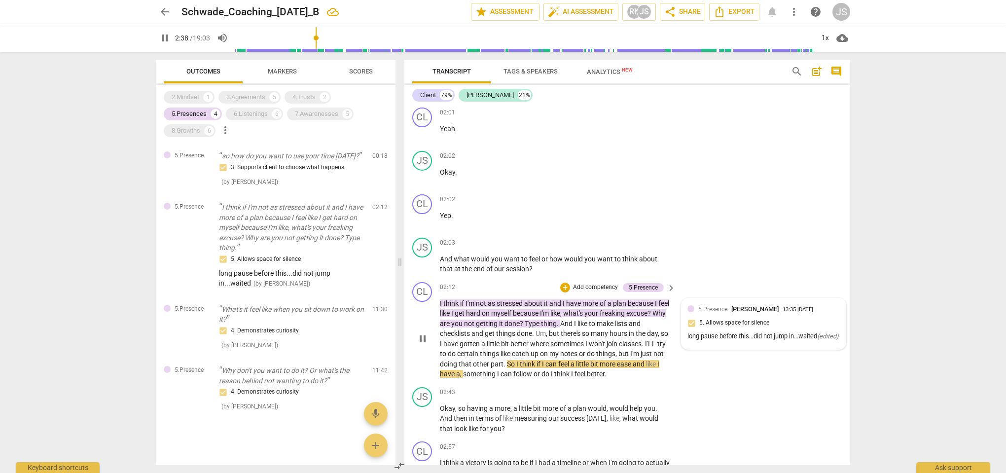
click at [763, 327] on div "5.Presence [PERSON_NAME] 13:35 [DATE] 5. Allows space for silence long pause be…" at bounding box center [764, 323] width 152 height 39
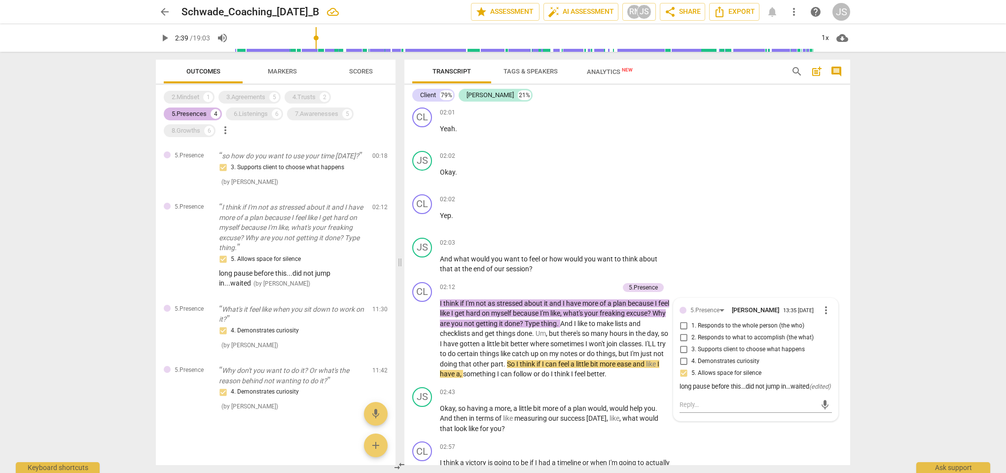
click at [206, 115] on div "5.Presences" at bounding box center [189, 114] width 35 height 10
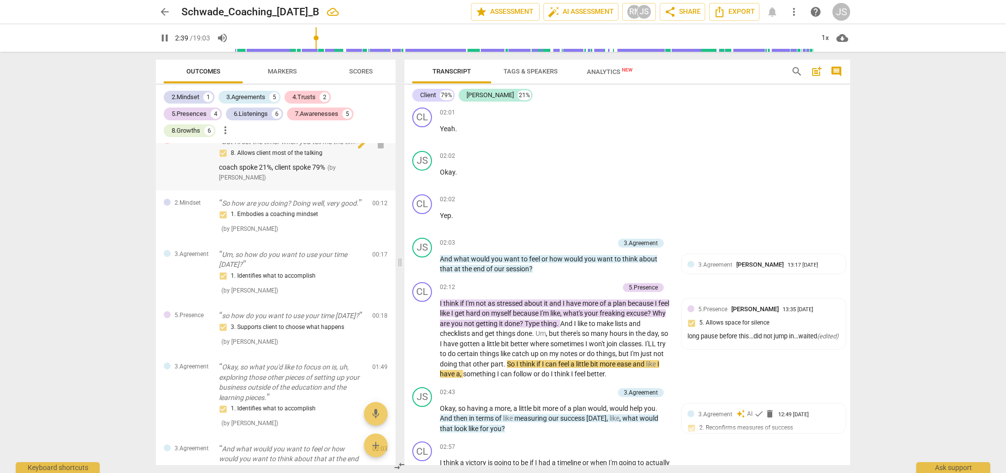
scroll to position [17, 0]
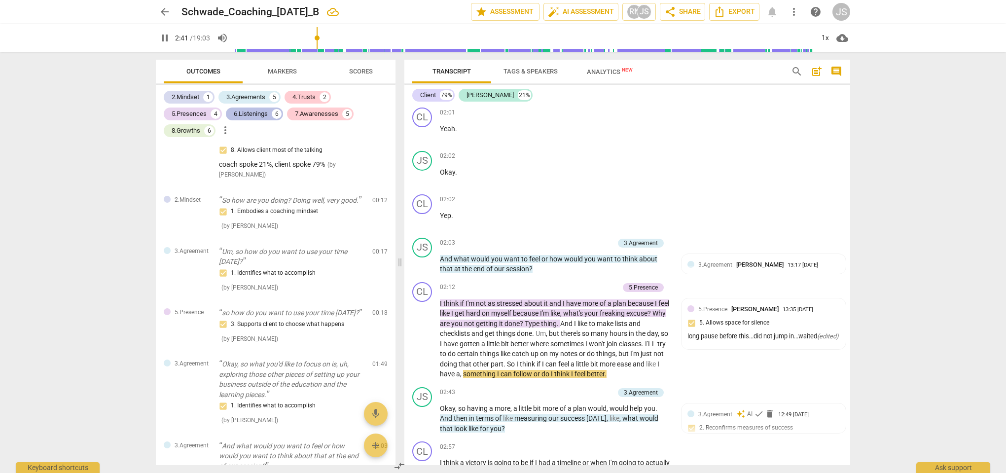
click at [260, 111] on div "6.Listenings" at bounding box center [251, 114] width 34 height 10
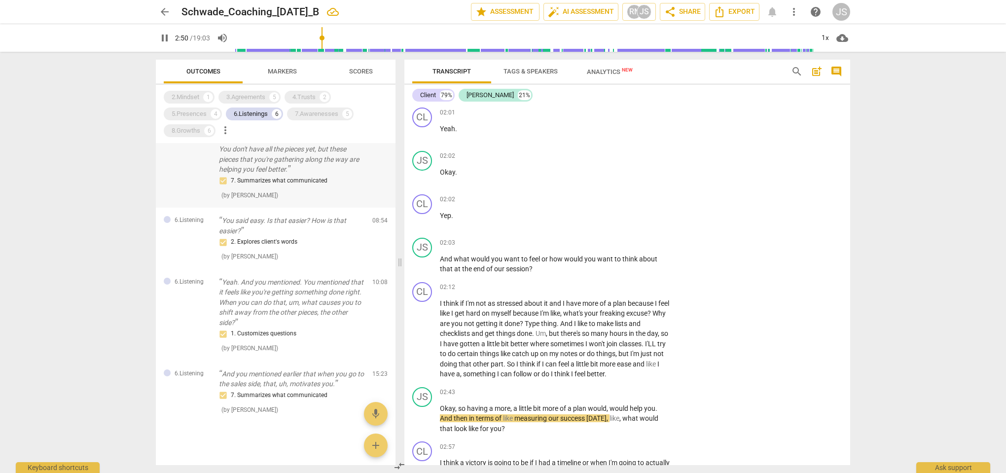
scroll to position [190, 0]
click at [328, 115] on div "7.Awarenesses" at bounding box center [316, 114] width 43 height 10
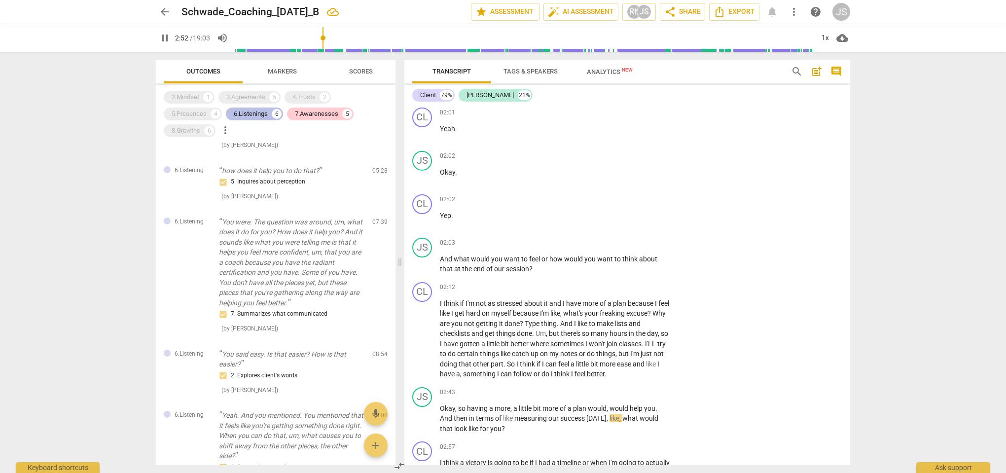
click at [266, 112] on div "6.Listenings" at bounding box center [251, 114] width 34 height 10
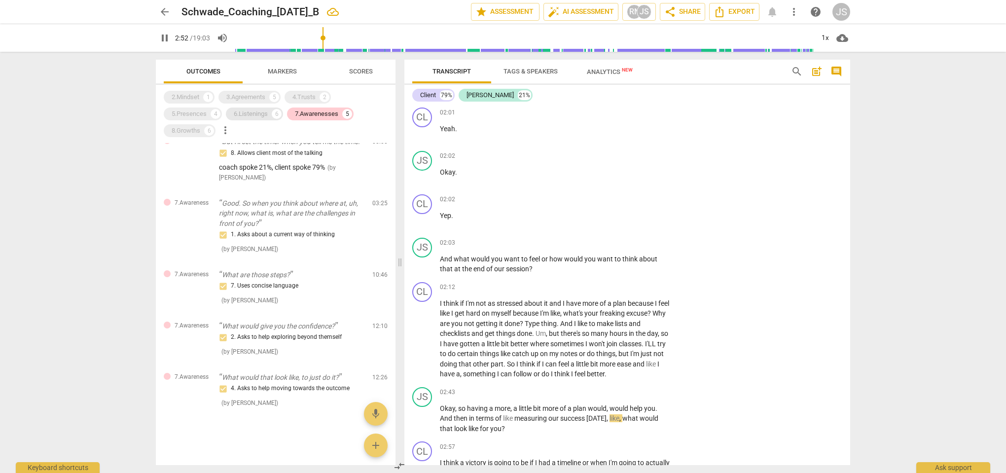
scroll to position [21, 0]
click at [164, 40] on span "pause" at bounding box center [165, 38] width 12 height 12
type input "176"
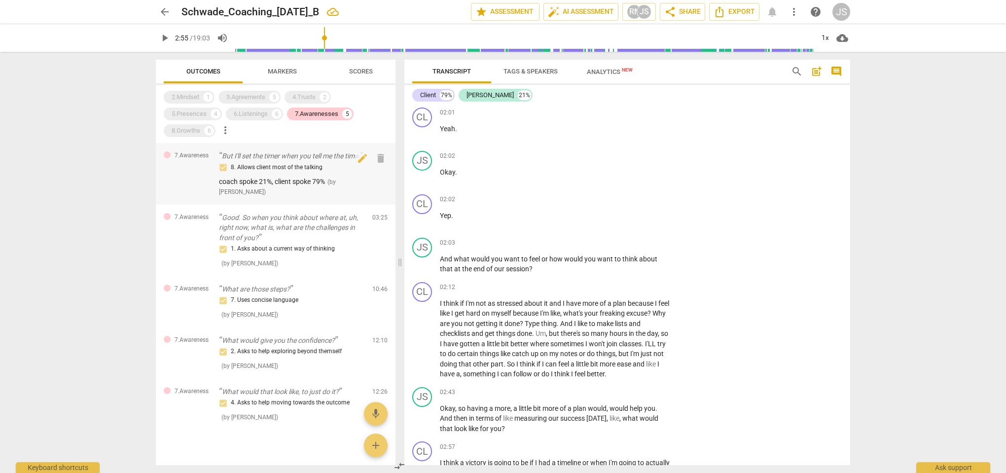
scroll to position [0, 0]
click at [198, 132] on div "8.Growths" at bounding box center [186, 131] width 29 height 10
click at [316, 115] on div "7.Awarenesses" at bounding box center [316, 114] width 43 height 10
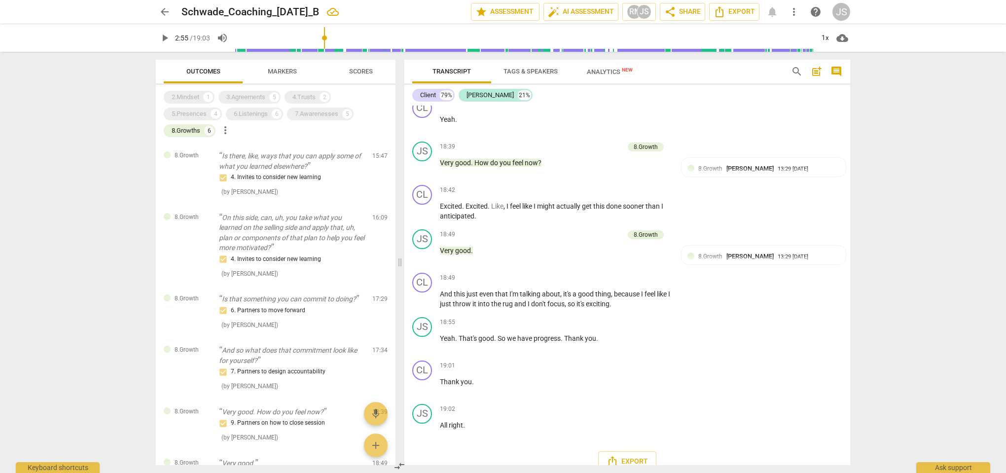
scroll to position [4489, 0]
click at [628, 456] on span "Export" at bounding box center [627, 462] width 41 height 12
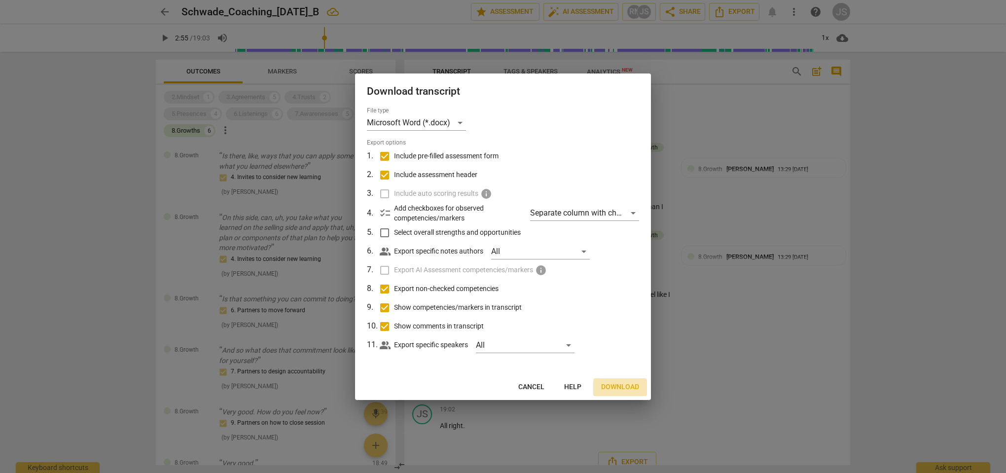
click at [613, 384] on span "Download" at bounding box center [620, 387] width 38 height 10
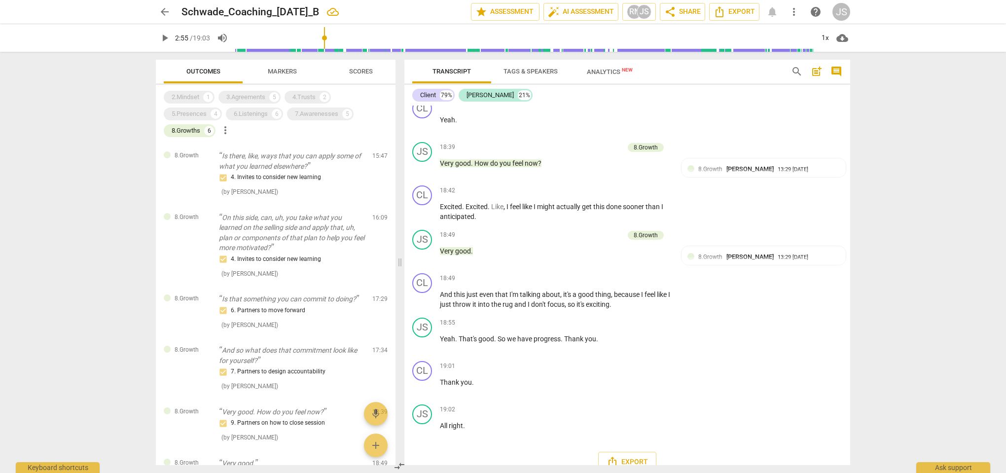
click at [609, 75] on span "Analytics New" at bounding box center [610, 71] width 46 height 7
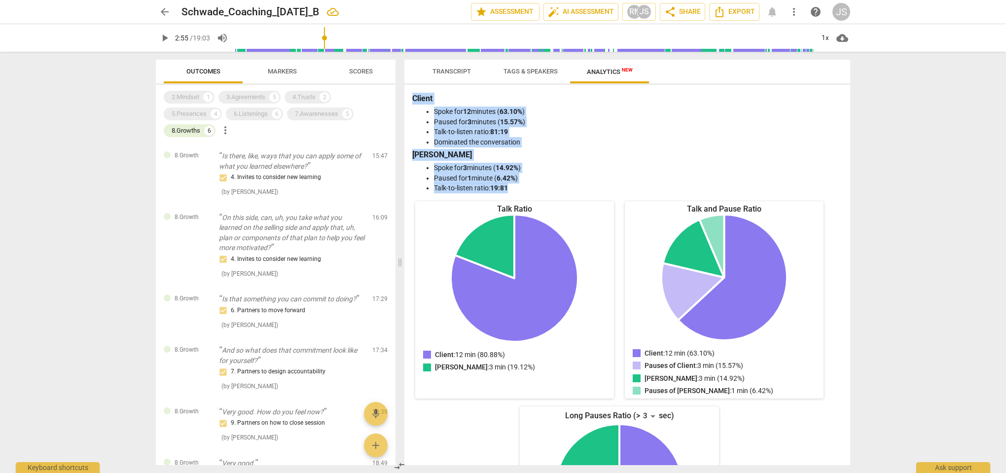
drag, startPoint x: 411, startPoint y: 95, endPoint x: 516, endPoint y: 190, distance: 141.8
click at [516, 190] on div "Client Spoke for 12 minutes ( 63.10% ) Paused for 3 minutes ( 15.57% ) Talk-to-…" at bounding box center [627, 275] width 446 height 380
copy div "Client Spoke for 12 minutes ( 63.10% ) Paused for 3 minutes ( 15.57% ) Talk-to-…"
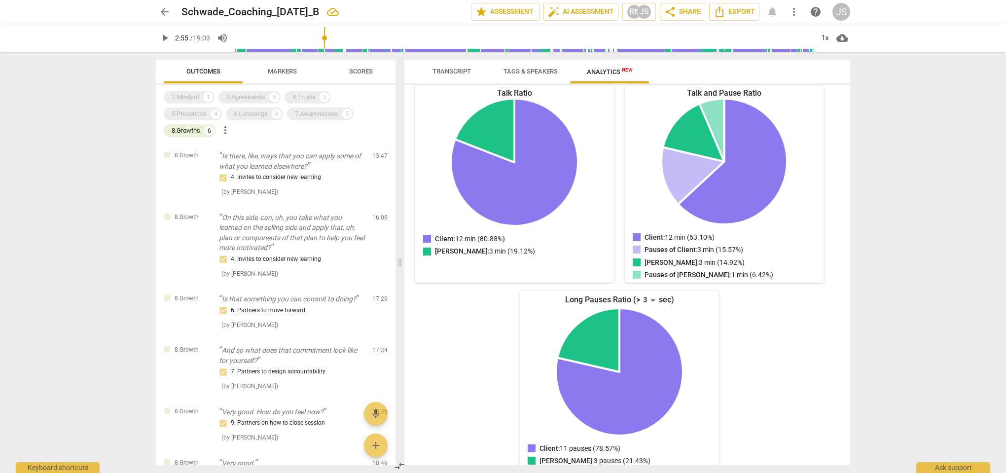
scroll to position [117, 0]
click at [912, 83] on div "arrow_back Schwade_Coaching_[DATE]_B edit star Assessment auto_fix_high AI Asse…" at bounding box center [503, 236] width 1006 height 473
click at [845, 37] on span "cloud_download" at bounding box center [843, 38] width 12 height 12
click at [867, 37] on li "Download audio" at bounding box center [871, 38] width 73 height 24
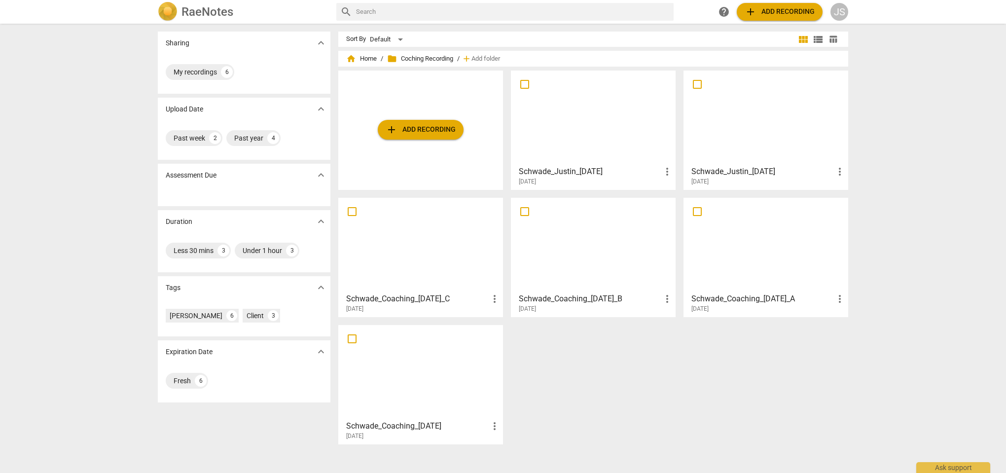
click at [431, 265] on div at bounding box center [421, 244] width 158 height 87
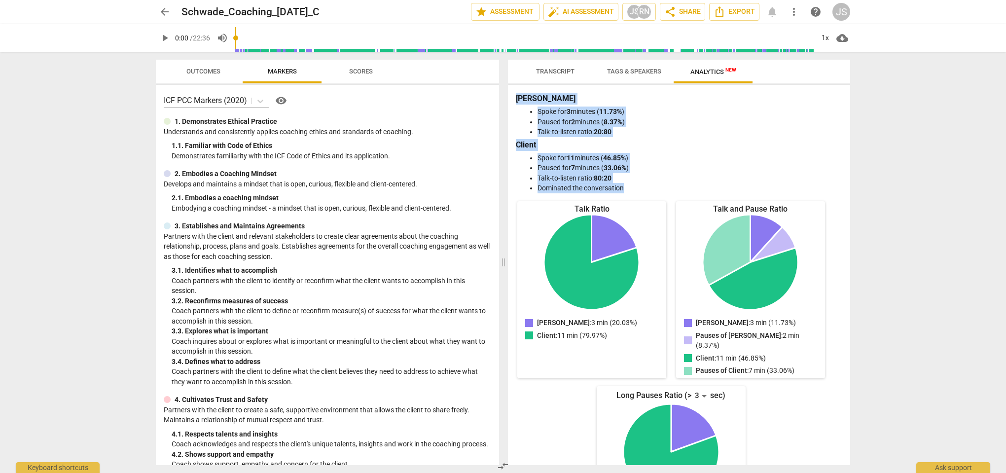
drag, startPoint x: 515, startPoint y: 96, endPoint x: 649, endPoint y: 191, distance: 163.4
click at [649, 191] on div "[PERSON_NAME] Spoke for 3 minutes ( 11.73% ) Paused for 2 minutes ( 8.37% ) Tal…" at bounding box center [679, 275] width 342 height 380
copy div "[PERSON_NAME] Spoke for 3 minutes ( 11.73% ) Paused for 2 minutes ( 8.37% ) Tal…"
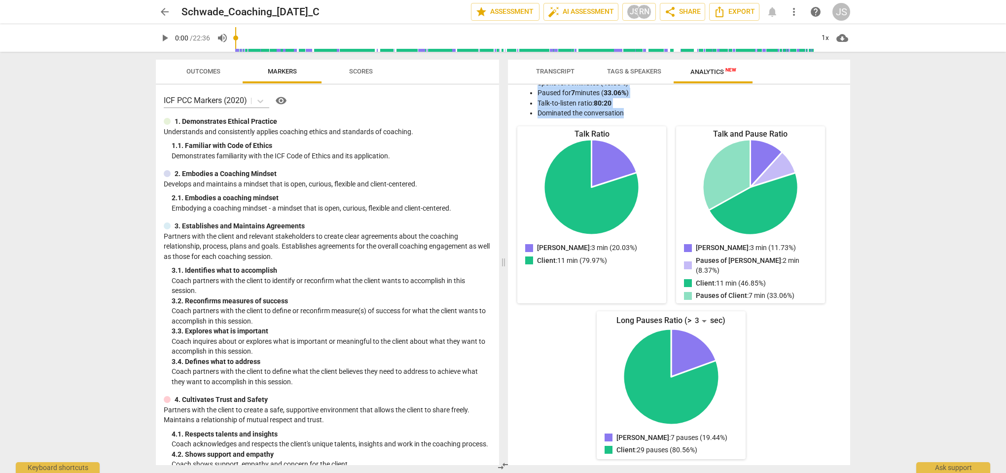
scroll to position [74, 0]
click at [164, 15] on span "arrow_back" at bounding box center [165, 12] width 12 height 12
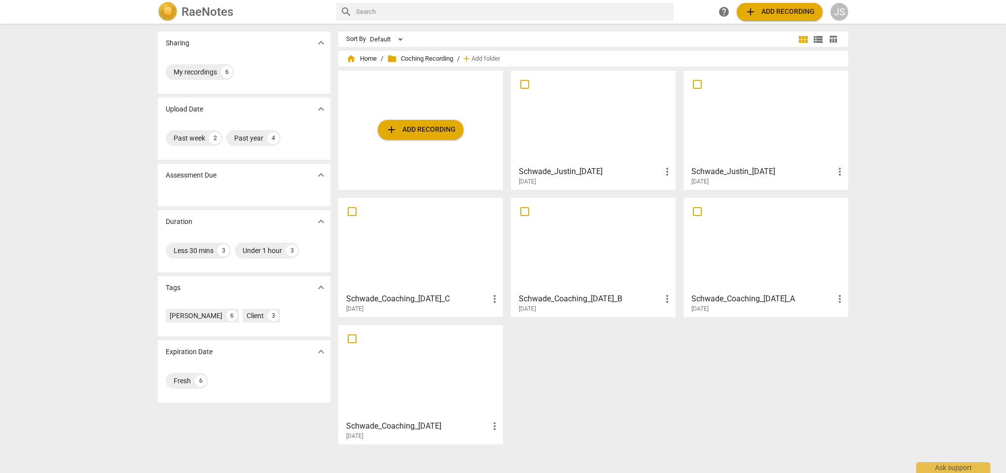
click at [786, 239] on div at bounding box center [766, 244] width 158 height 87
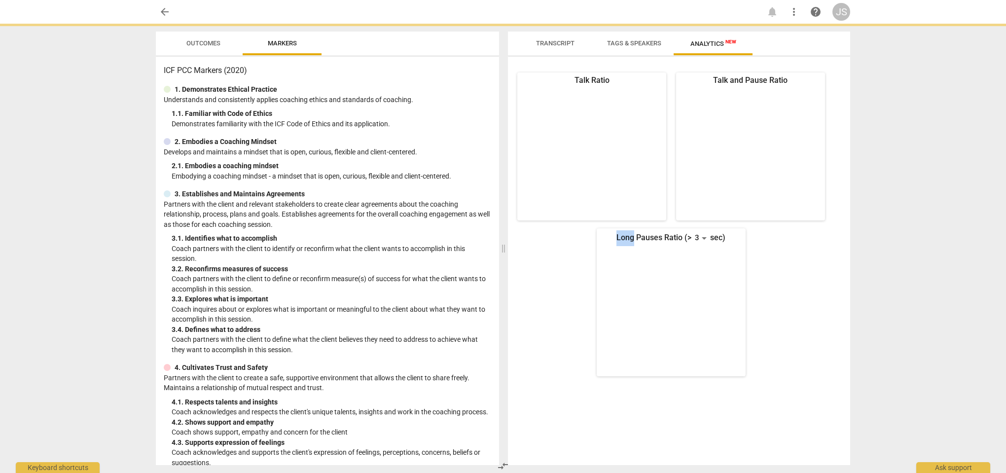
click at [786, 239] on div "Talk Ratio Talk and Pause Ratio Long Pauses Ratio (> 3 sec)" at bounding box center [671, 225] width 311 height 304
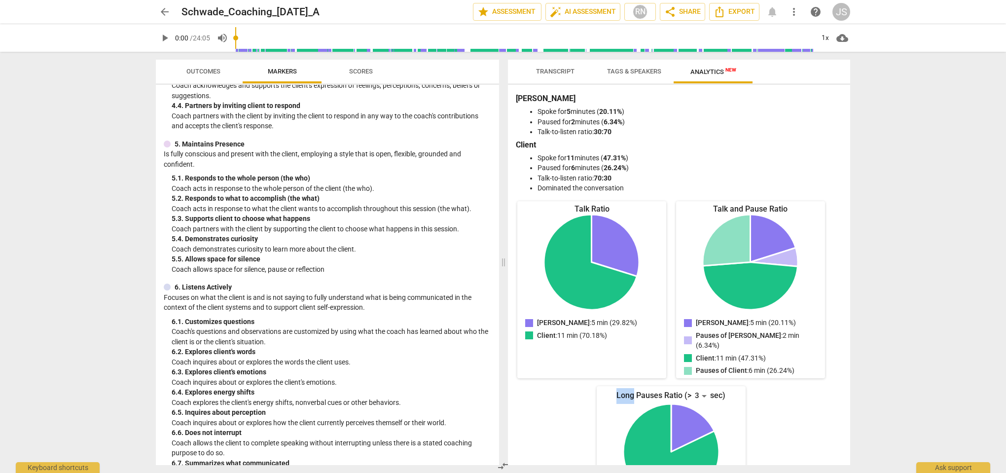
scroll to position [385, 0]
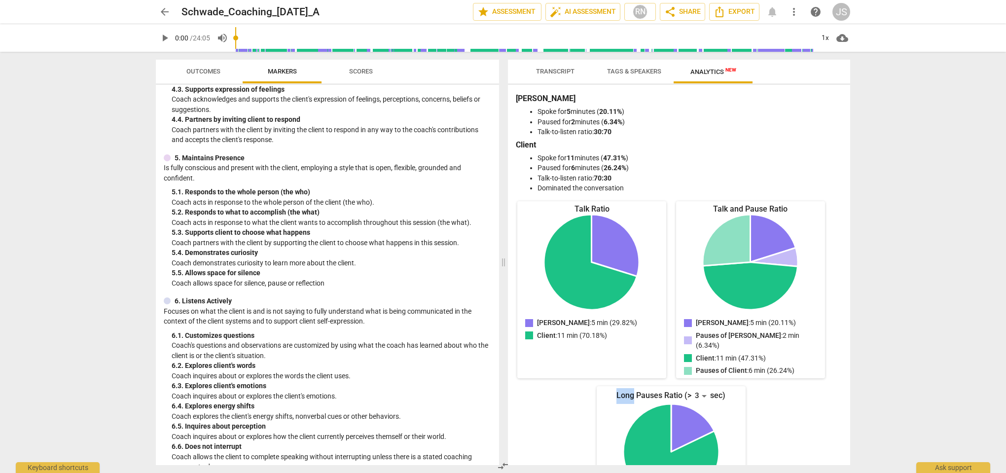
click at [208, 74] on span "Outcomes" at bounding box center [203, 71] width 34 height 7
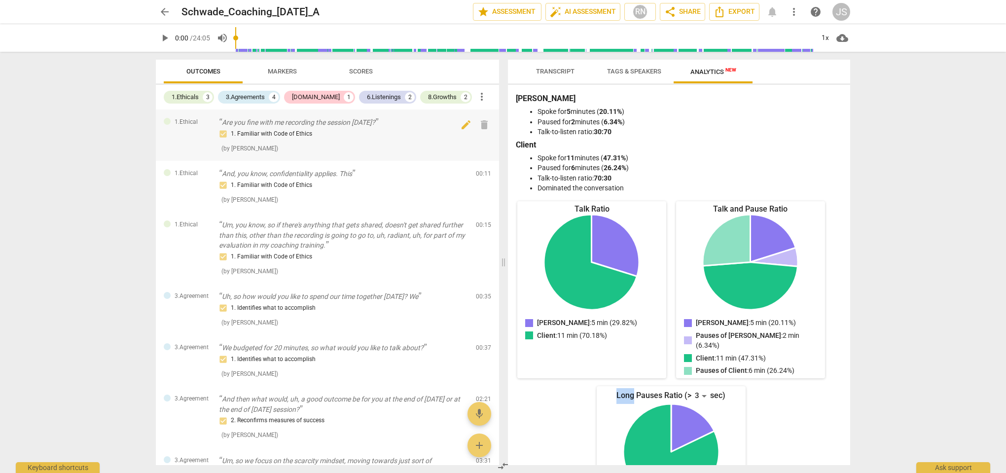
scroll to position [0, 0]
click at [167, 12] on span "arrow_back" at bounding box center [165, 12] width 12 height 12
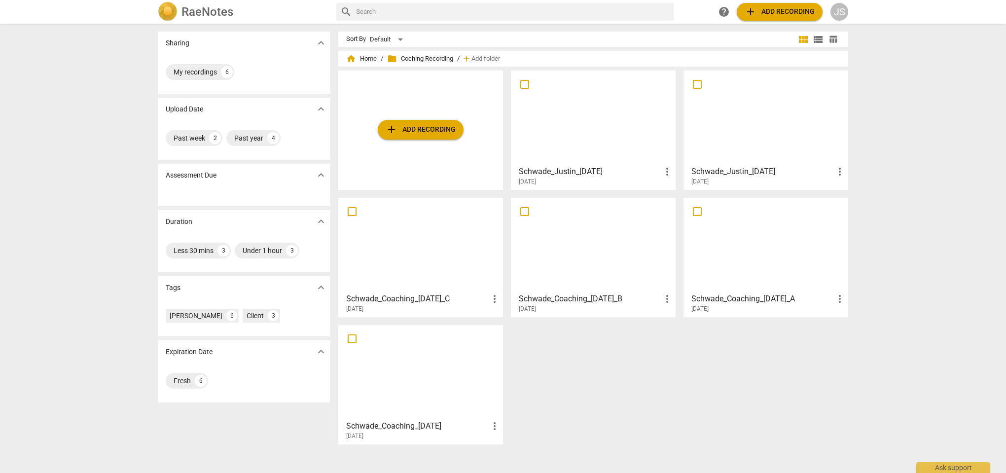
click at [431, 385] on div at bounding box center [421, 372] width 158 height 87
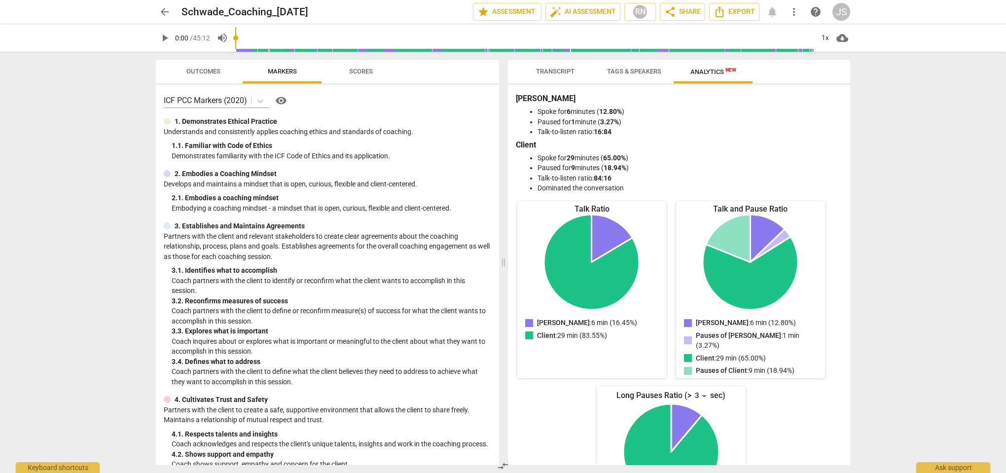
click at [166, 37] on span "play_arrow" at bounding box center [165, 38] width 12 height 12
click at [844, 41] on span "cloud_download" at bounding box center [843, 38] width 12 height 12
click at [874, 38] on li "Download audio" at bounding box center [871, 38] width 73 height 24
click at [580, 10] on span "auto_fix_high AI Assessment" at bounding box center [583, 12] width 66 height 12
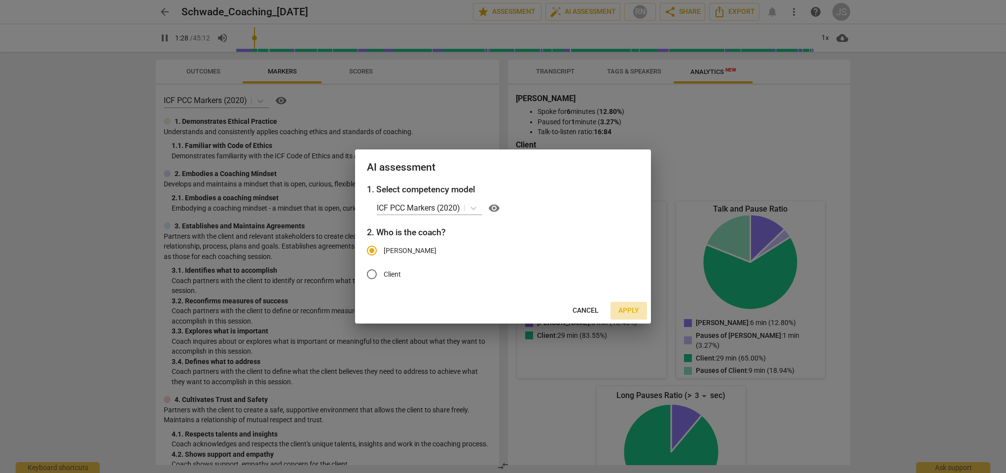
click at [633, 309] on span "Apply" at bounding box center [629, 311] width 21 height 10
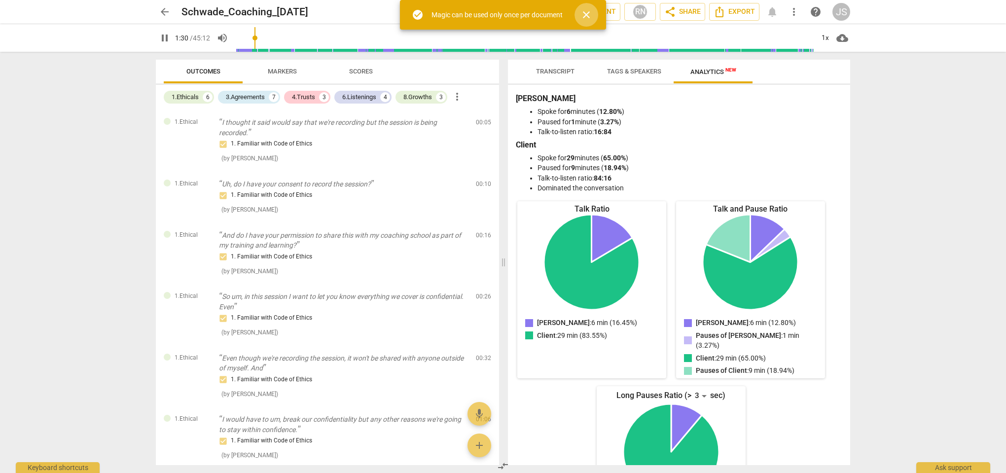
click at [588, 13] on span "close" at bounding box center [587, 15] width 12 height 12
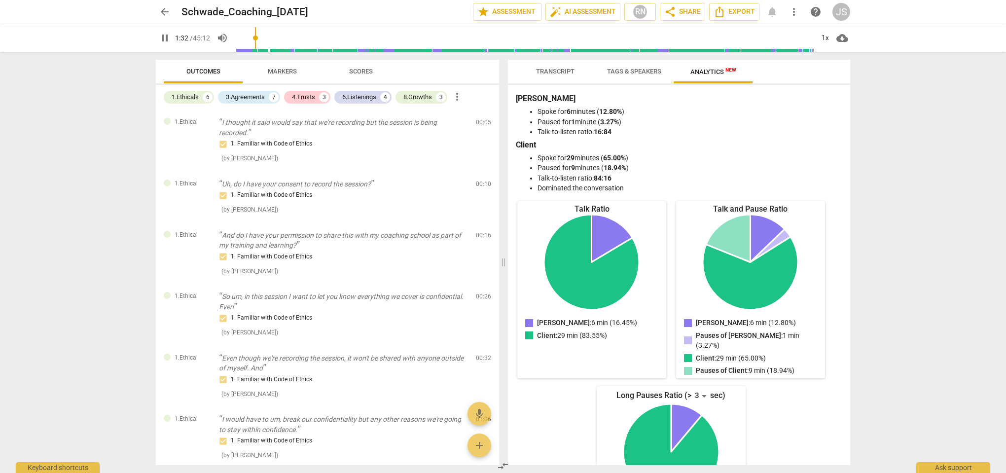
type input "92"
click at [166, 13] on span "arrow_back" at bounding box center [165, 12] width 12 height 12
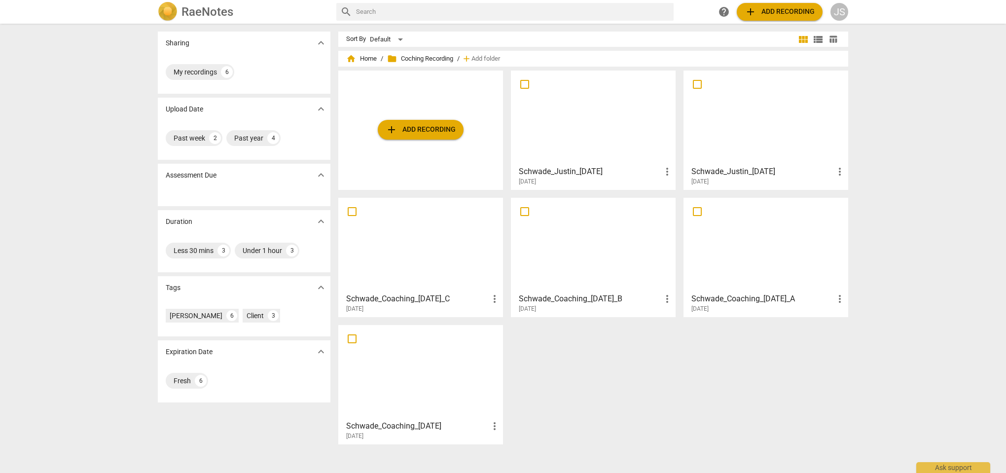
click at [756, 273] on div at bounding box center [766, 244] width 158 height 87
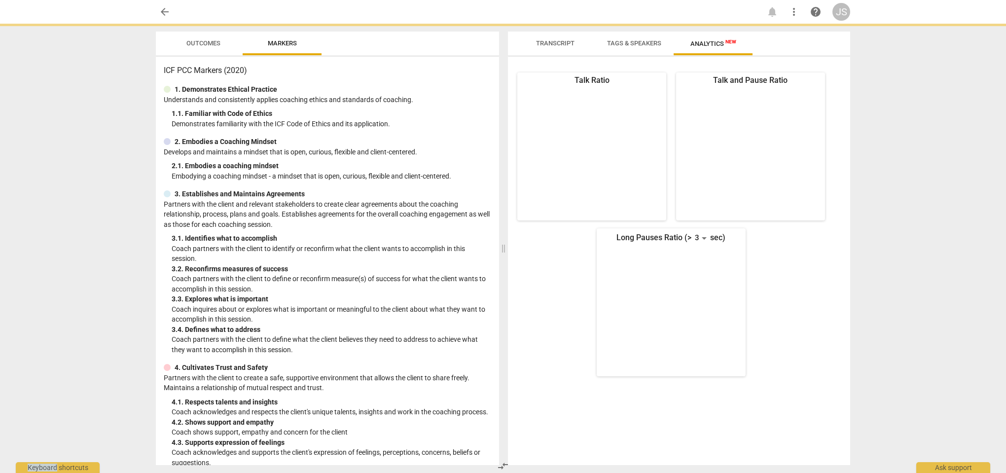
click at [756, 273] on div "Talk Ratio Talk and Pause Ratio Long Pauses Ratio (> 3 sec)" at bounding box center [671, 225] width 311 height 304
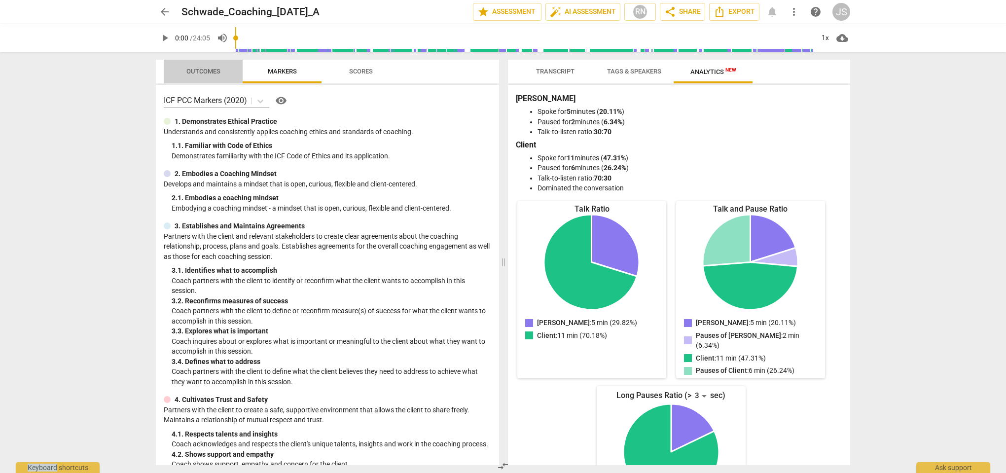
click at [214, 72] on span "Outcomes" at bounding box center [203, 71] width 34 height 7
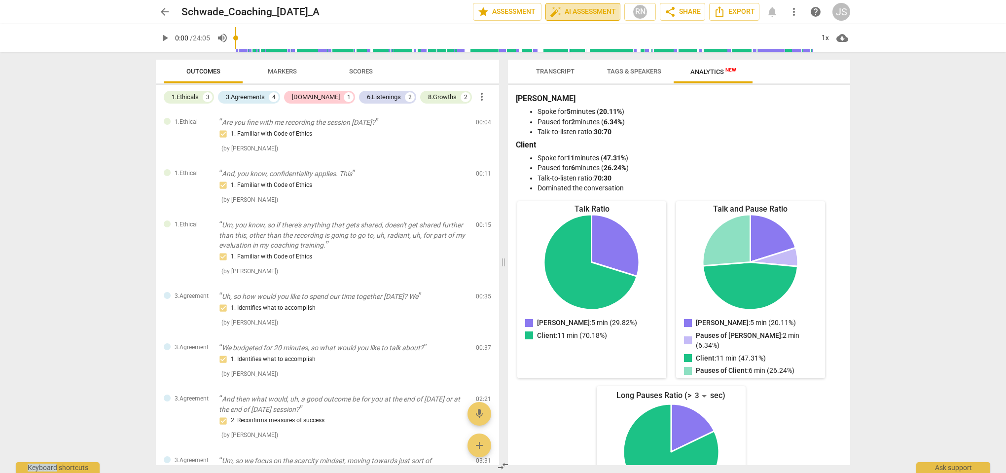
click at [592, 15] on span "auto_fix_high AI Assessment" at bounding box center [583, 12] width 66 height 12
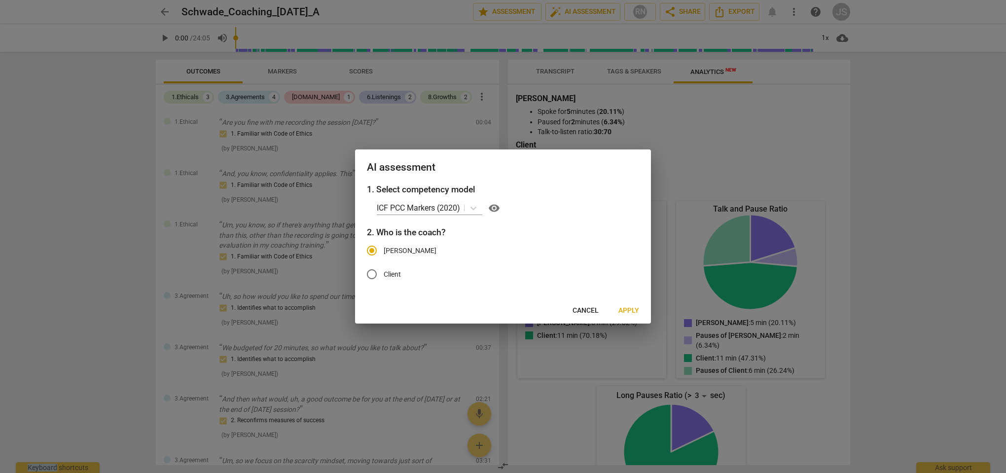
click at [630, 309] on span "Apply" at bounding box center [629, 311] width 21 height 10
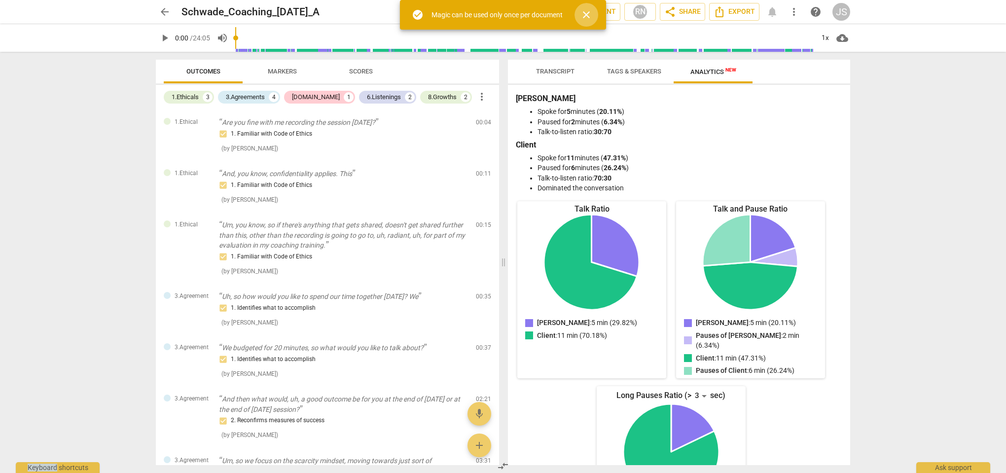
click at [588, 14] on span "close" at bounding box center [587, 15] width 12 height 12
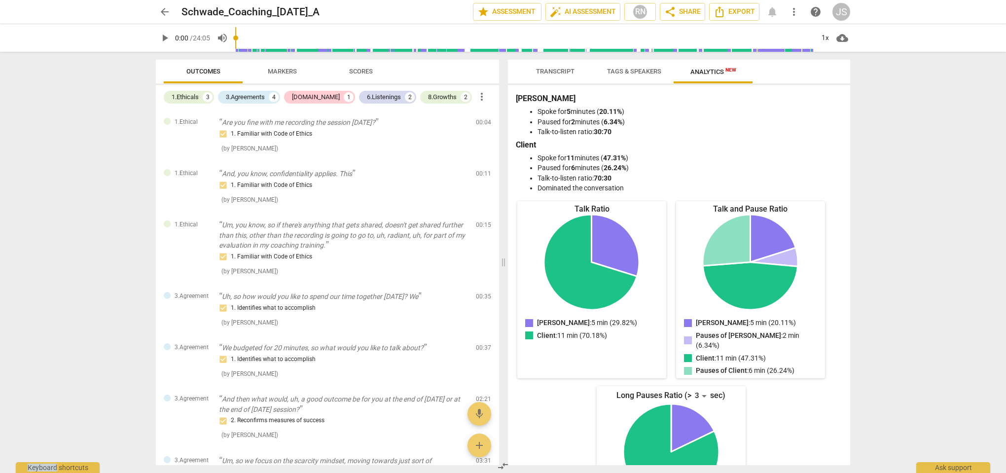
click at [841, 37] on span "cloud_download" at bounding box center [843, 38] width 12 height 12
click at [861, 37] on li "Download audio" at bounding box center [871, 38] width 73 height 24
